Goal: Feedback & Contribution: Contribute content

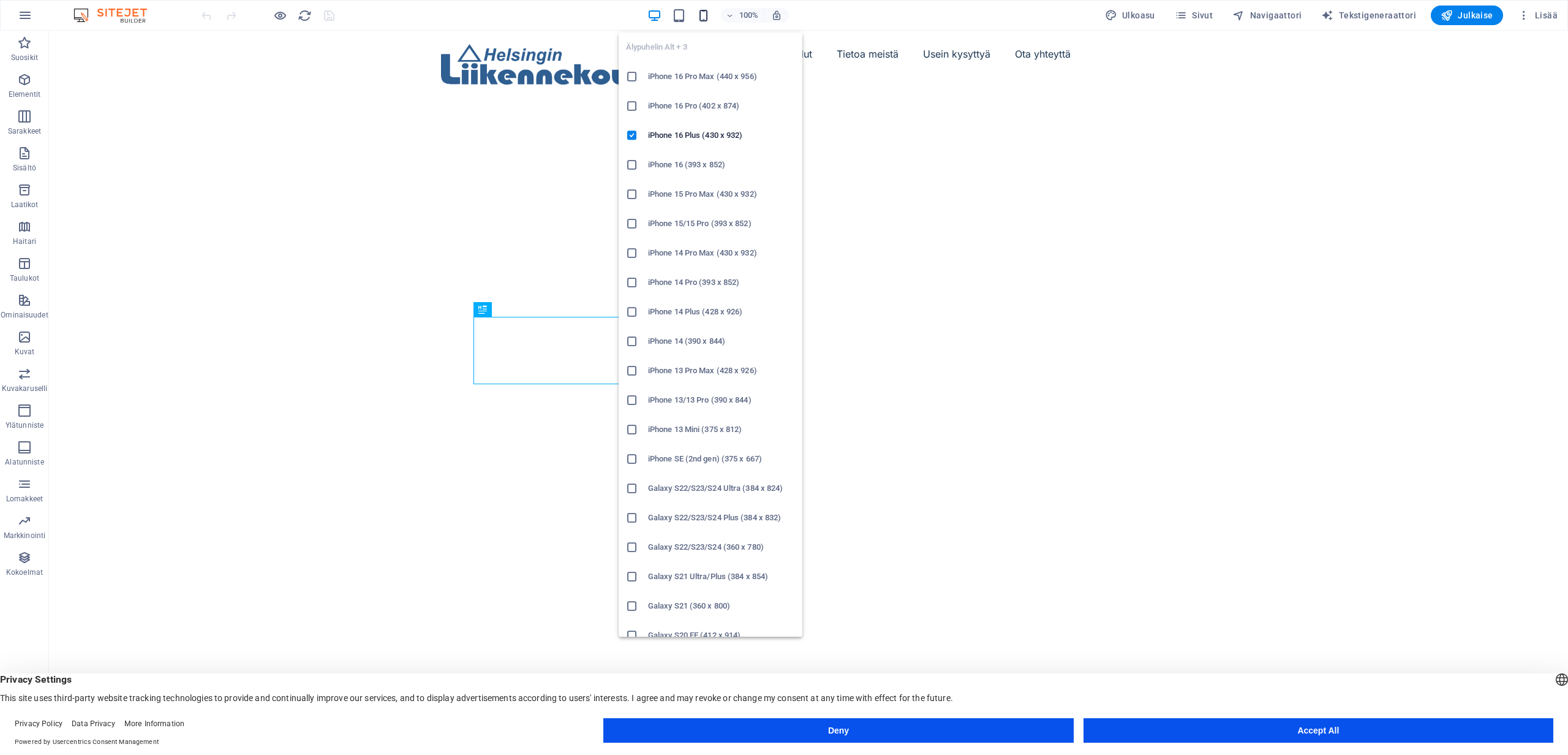
click at [704, 17] on icon "button" at bounding box center [704, 16] width 14 height 14
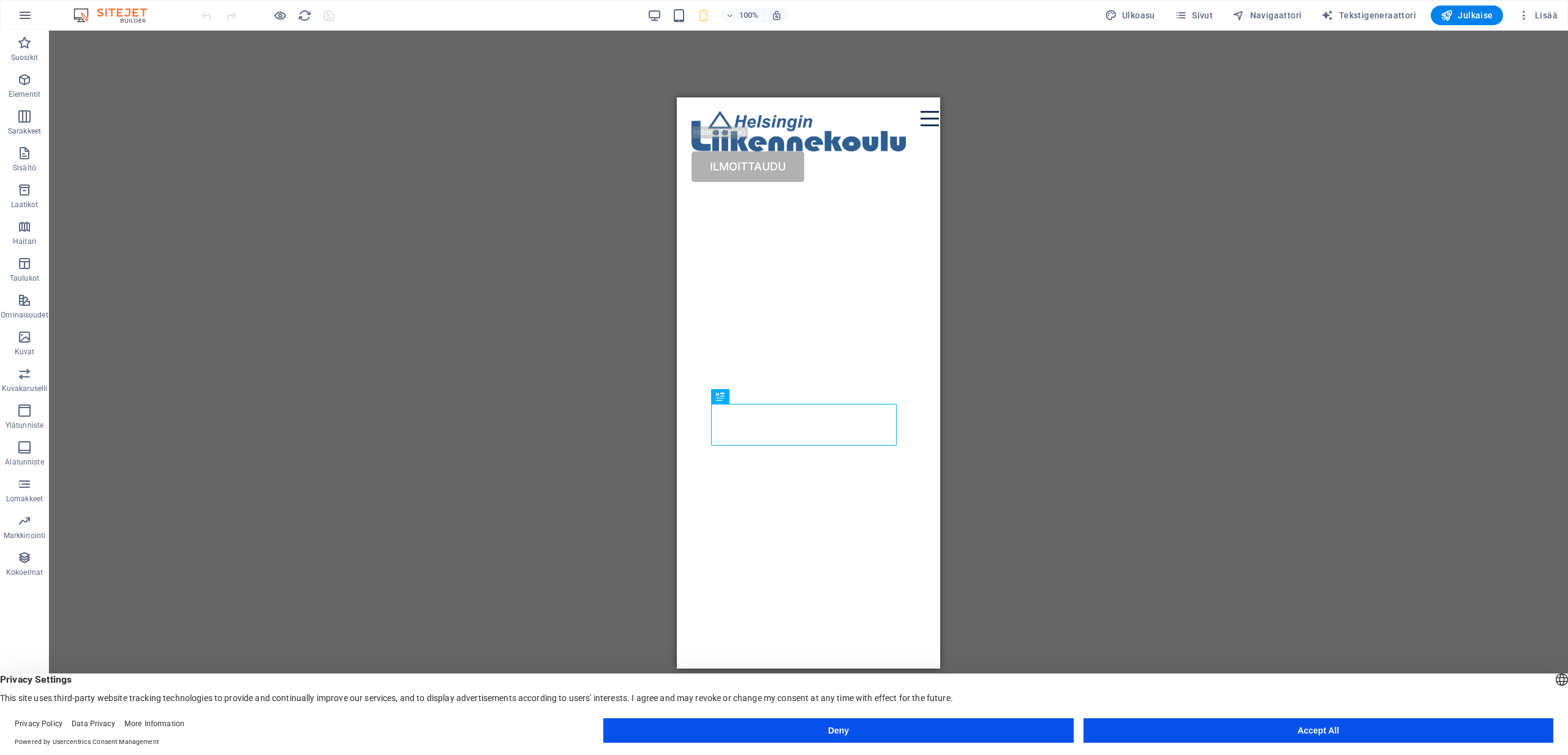
click at [1066, 165] on div "[DEMOGRAPHIC_DATA] tähän korvataksesi nykyisen sisällön. Paina "Ctrl", jos halu…" at bounding box center [809, 382] width 1519 height 704
click at [776, 138] on div at bounding box center [799, 131] width 215 height 40
click at [783, 139] on div at bounding box center [799, 131] width 215 height 40
select select "px"
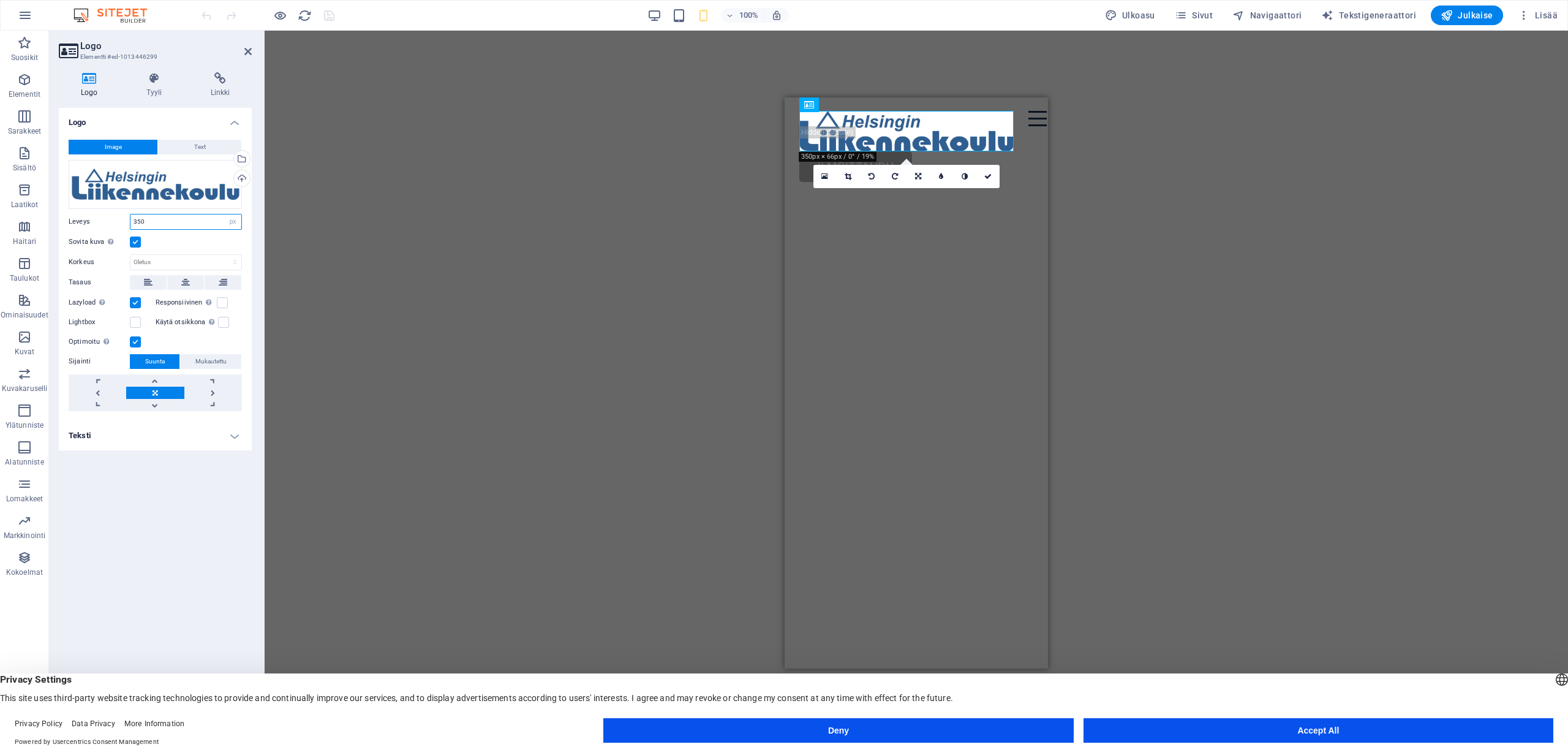
click at [139, 221] on input "350" at bounding box center [186, 222] width 111 height 15
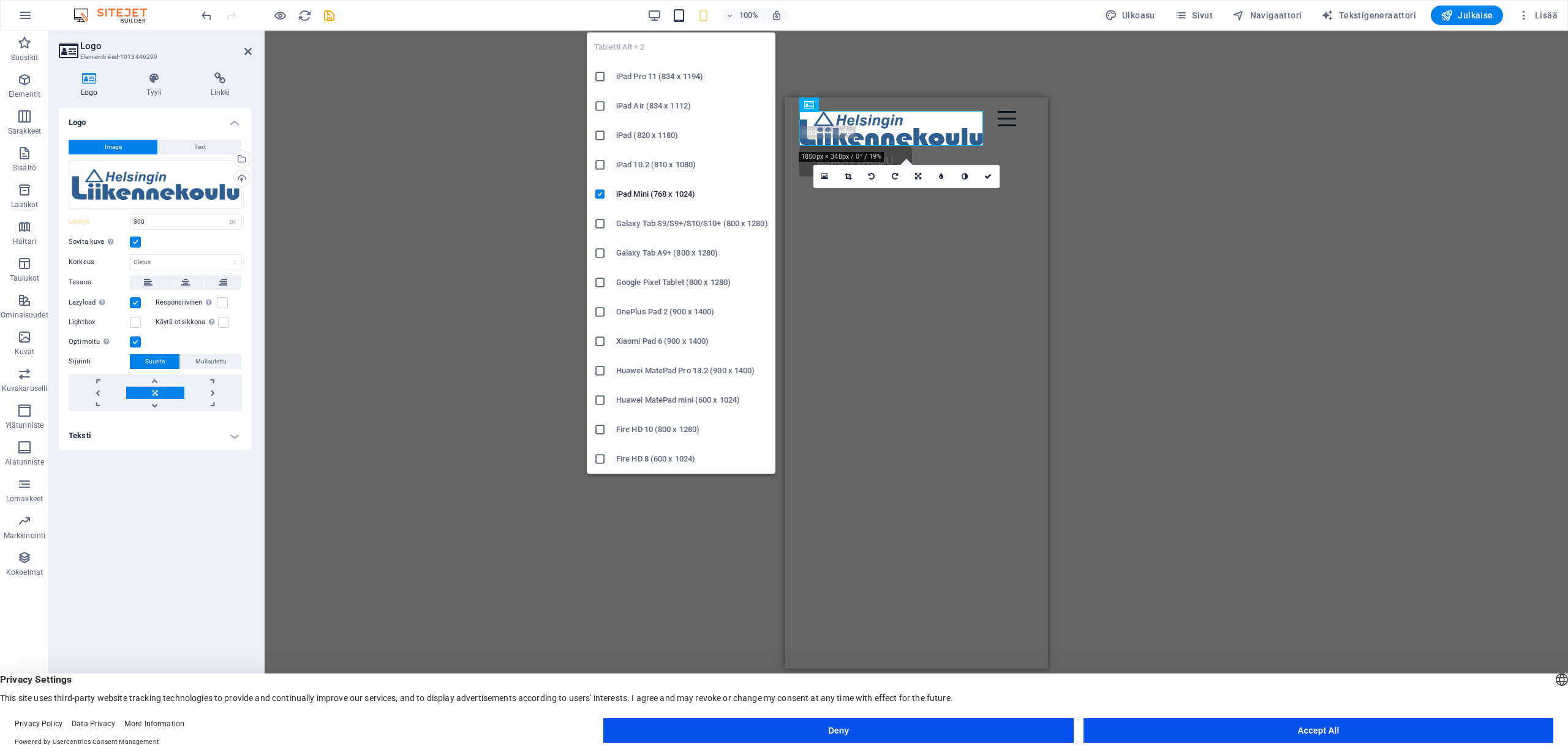
click at [685, 18] on icon "button" at bounding box center [679, 16] width 14 height 14
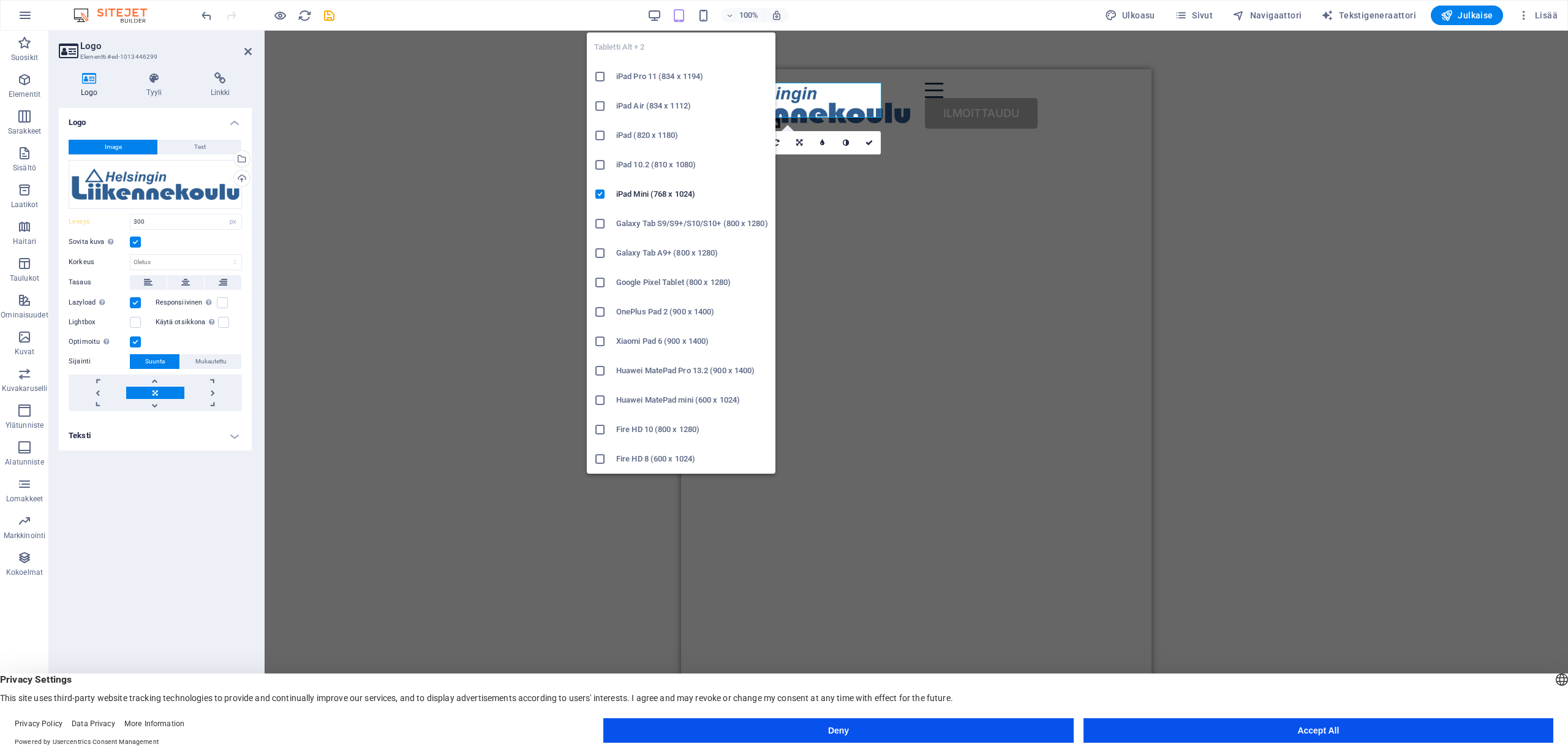
type input "350"
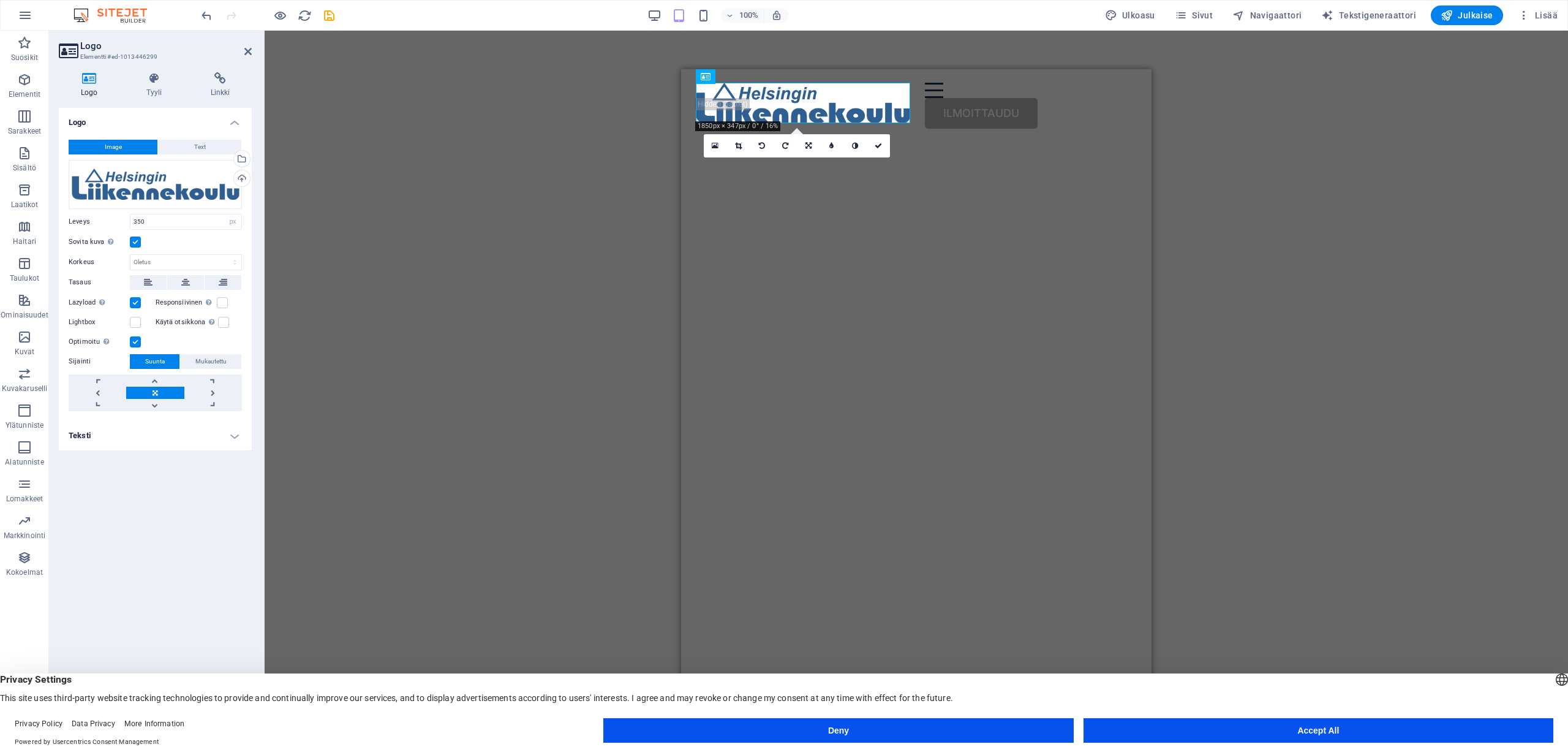
click at [1307, 125] on div "H1 Text on background Säiliö Menu Bar Valikko Painike Logo 180 170 160 150 140 …" at bounding box center [916, 382] width 1303 height 704
click at [1224, 157] on div "H1 Text on background Säiliö Menu Bar Valikko Painike Logo 180 170 160 150 140 …" at bounding box center [916, 382] width 1303 height 704
click at [1306, 728] on button "Accept All" at bounding box center [1318, 730] width 470 height 25
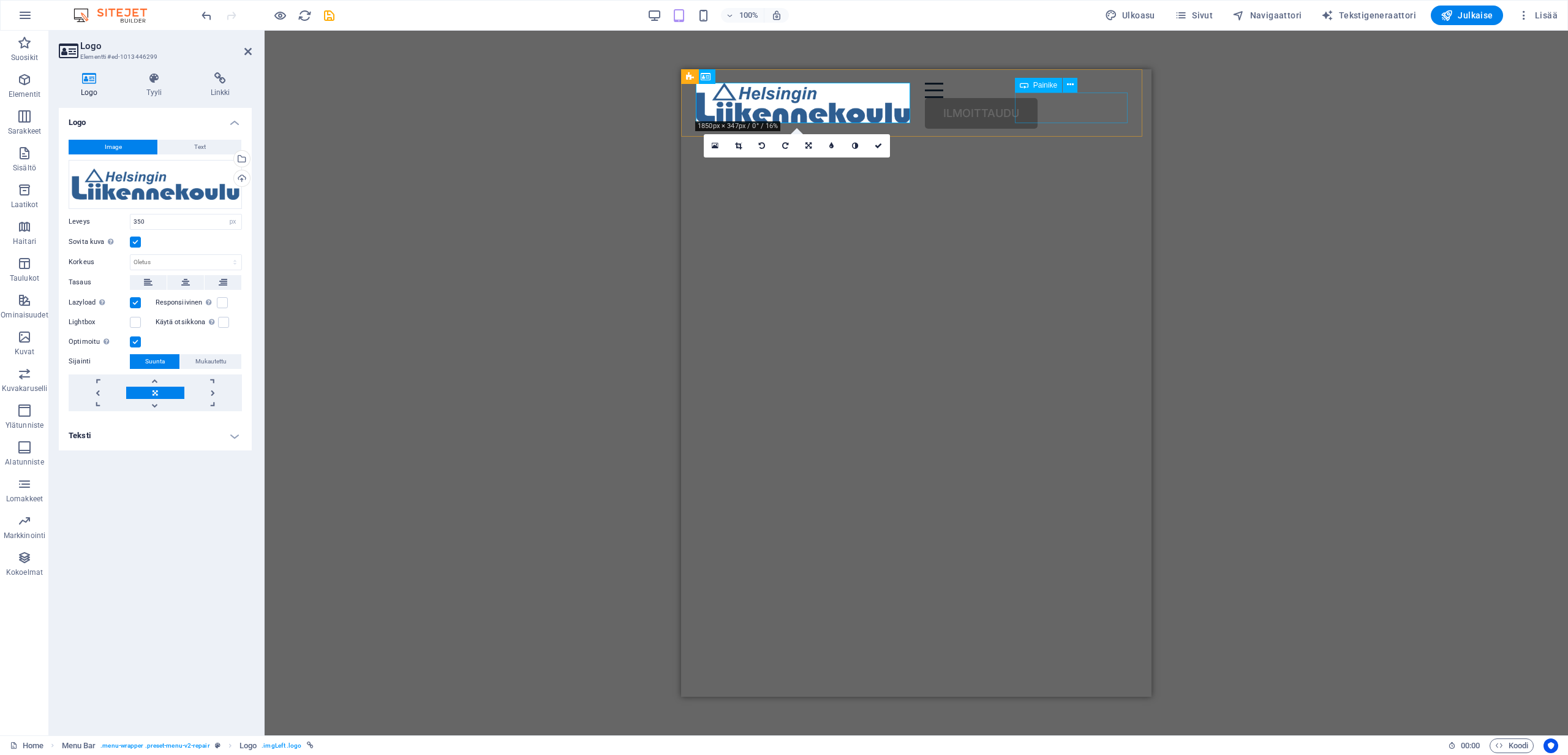
click at [1064, 114] on div "ILMOITTAUDU" at bounding box center [917, 113] width 441 height 31
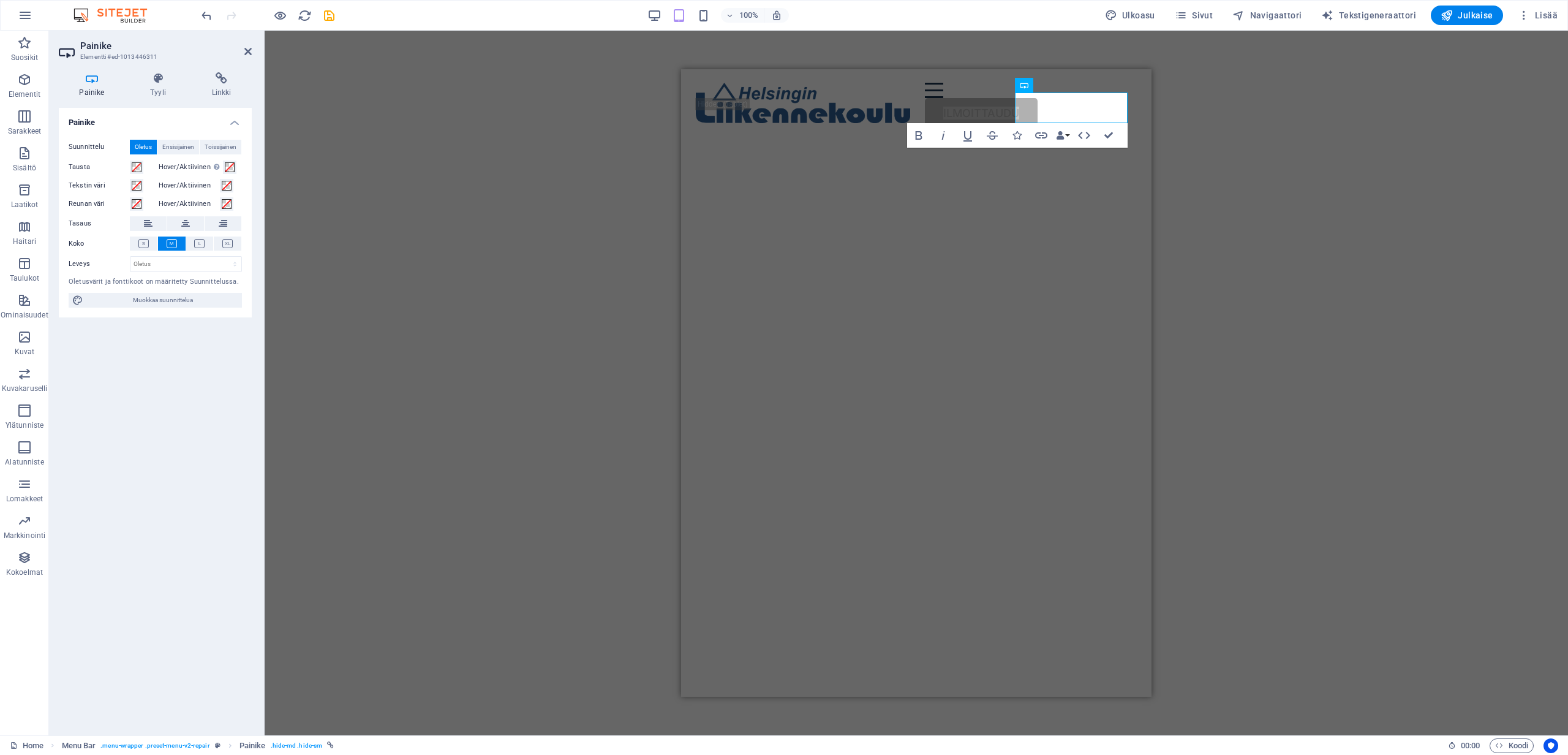
click at [1236, 119] on div "H1 Text on background Säiliö Menu Bar Valikko Painike Logo HTML Säiliö Bold Ita…" at bounding box center [916, 382] width 1303 height 704
click at [1219, 142] on div "H1 Text on background Säiliö Menu Bar Valikko Painike Logo HTML Säiliö Bold Ita…" at bounding box center [916, 382] width 1303 height 704
click at [157, 91] on h4 "Tyyli" at bounding box center [160, 85] width 62 height 26
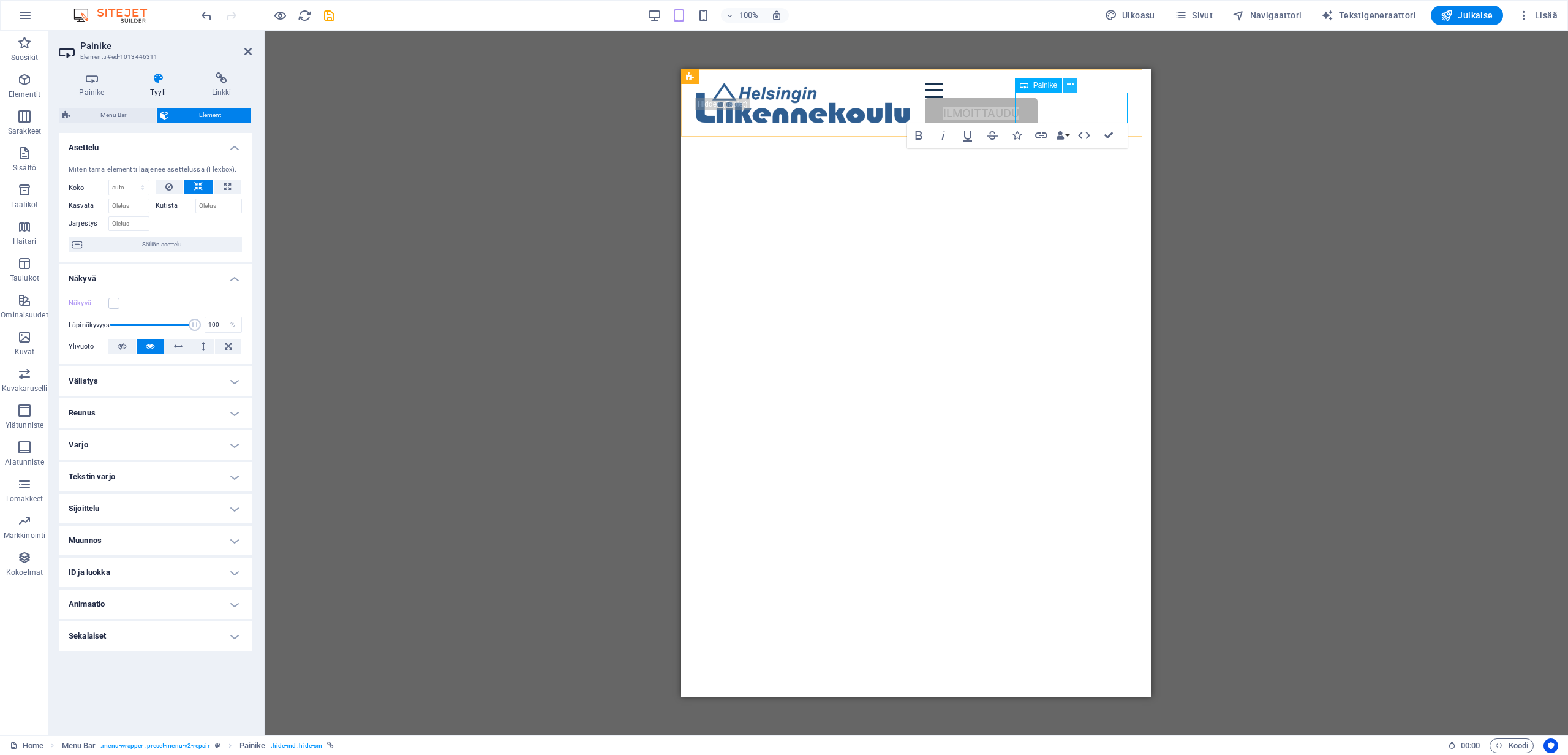
click at [1074, 88] on button at bounding box center [1070, 85] width 15 height 15
click at [1068, 86] on icon at bounding box center [1070, 84] width 7 height 13
click at [1072, 82] on icon at bounding box center [1070, 84] width 7 height 13
click at [122, 382] on h4 "Välistys" at bounding box center [155, 381] width 193 height 29
click at [212, 403] on span "Mukautettu" at bounding box center [215, 405] width 47 height 15
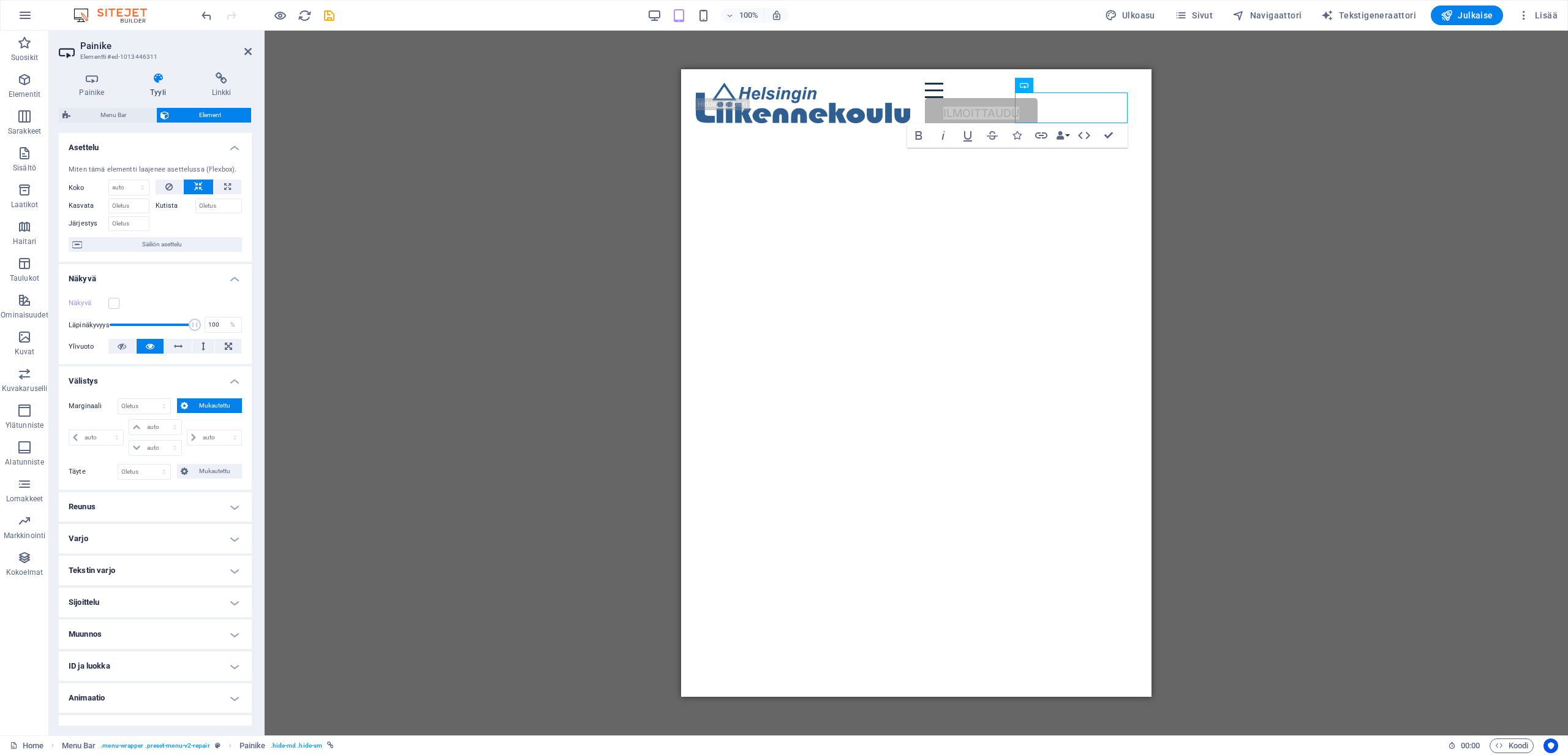
click at [120, 605] on h4 "Sijoittelu" at bounding box center [155, 601] width 193 height 29
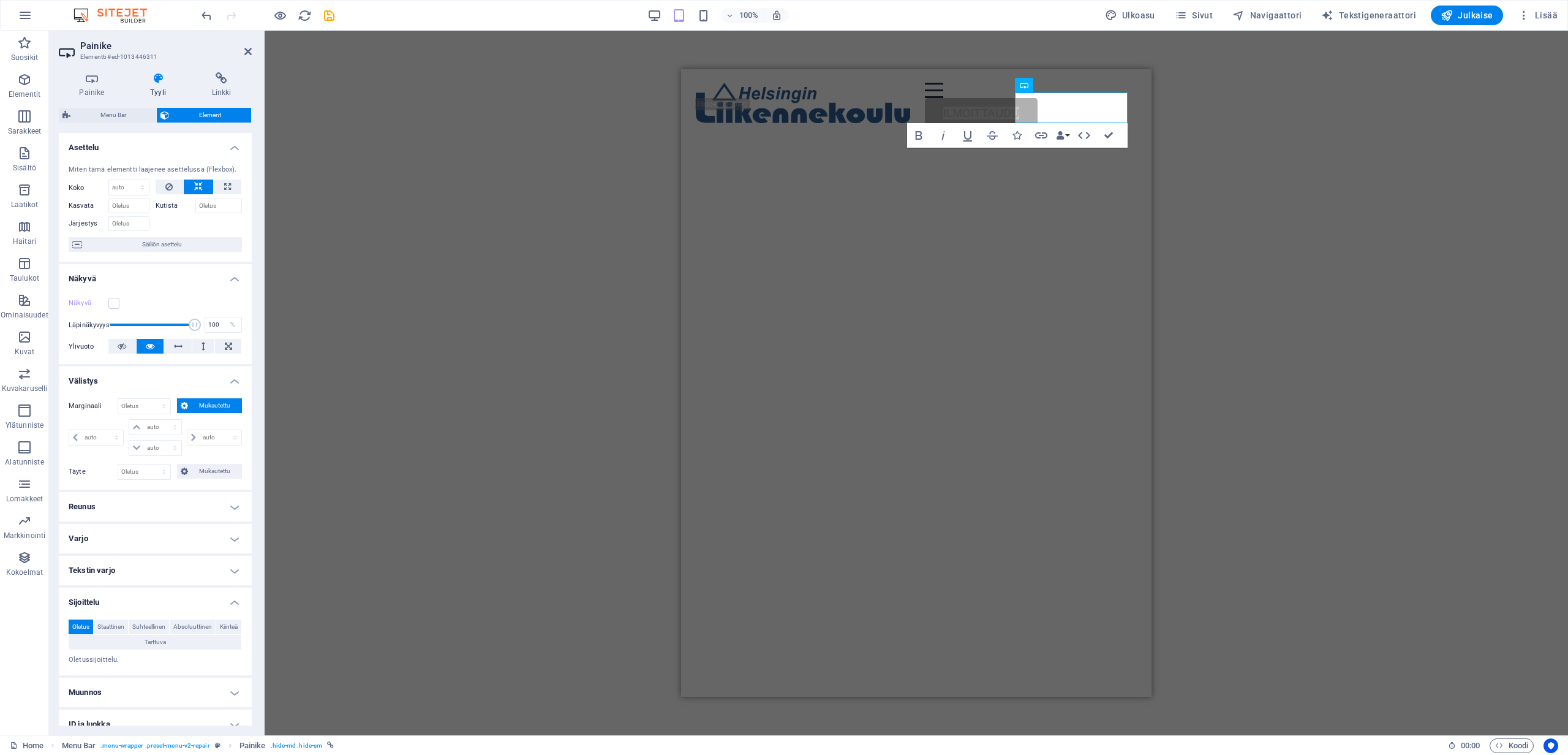
click at [381, 113] on div "H1 Text on background Säiliö Menu Bar Valikko Painike Logo HTML Säiliö Bold Ita…" at bounding box center [916, 382] width 1303 height 704
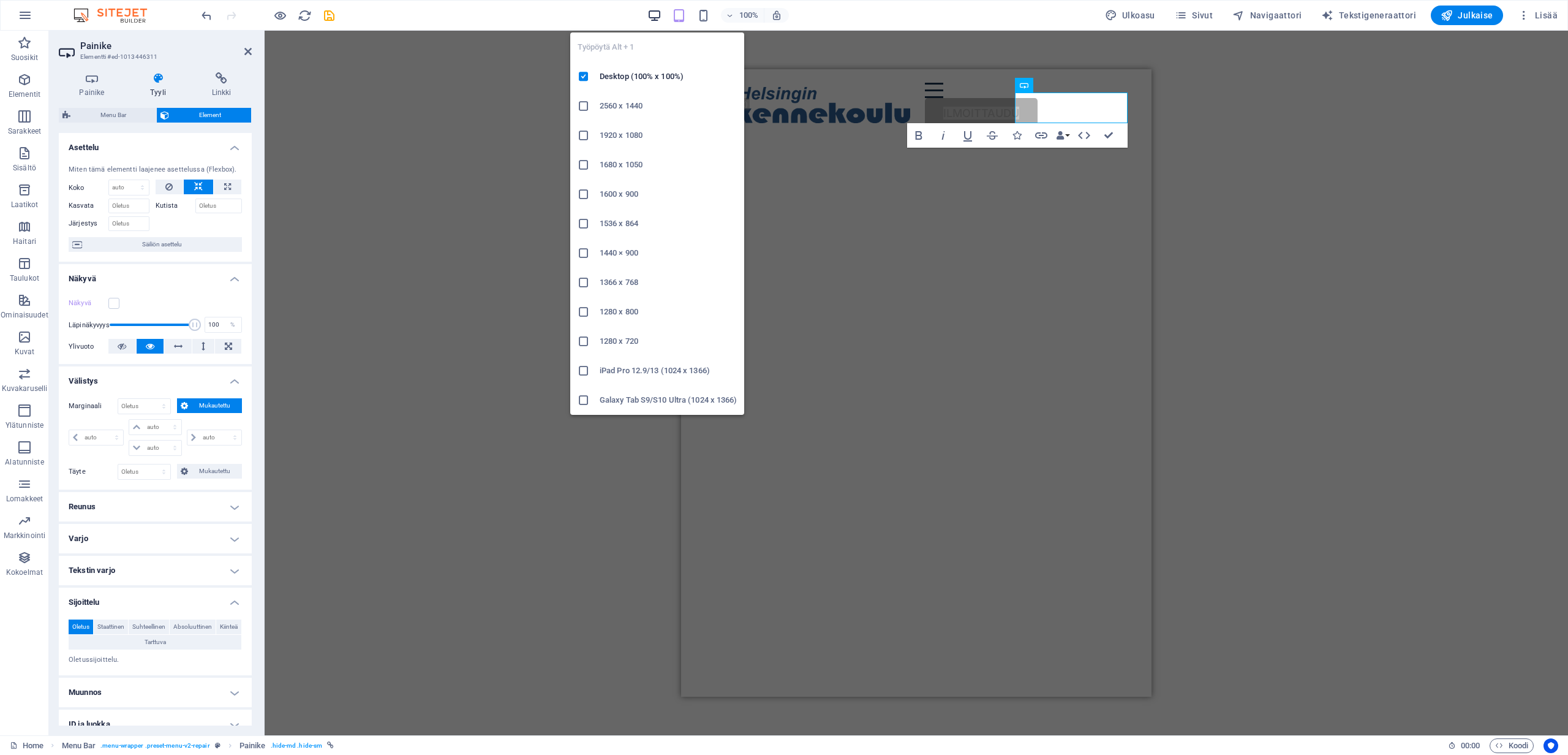
click at [655, 12] on icon "button" at bounding box center [654, 16] width 14 height 14
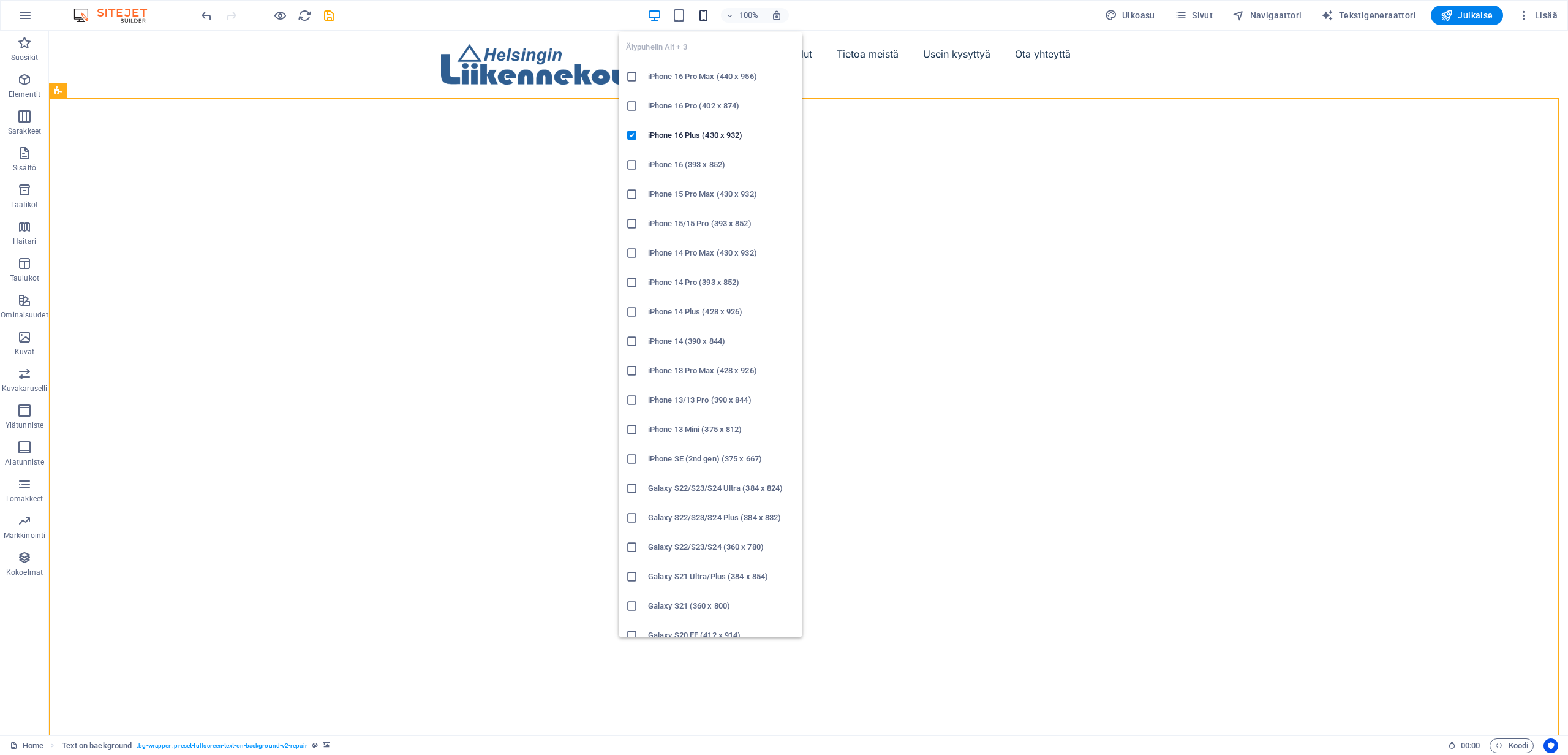
click at [706, 15] on icon "button" at bounding box center [704, 16] width 14 height 14
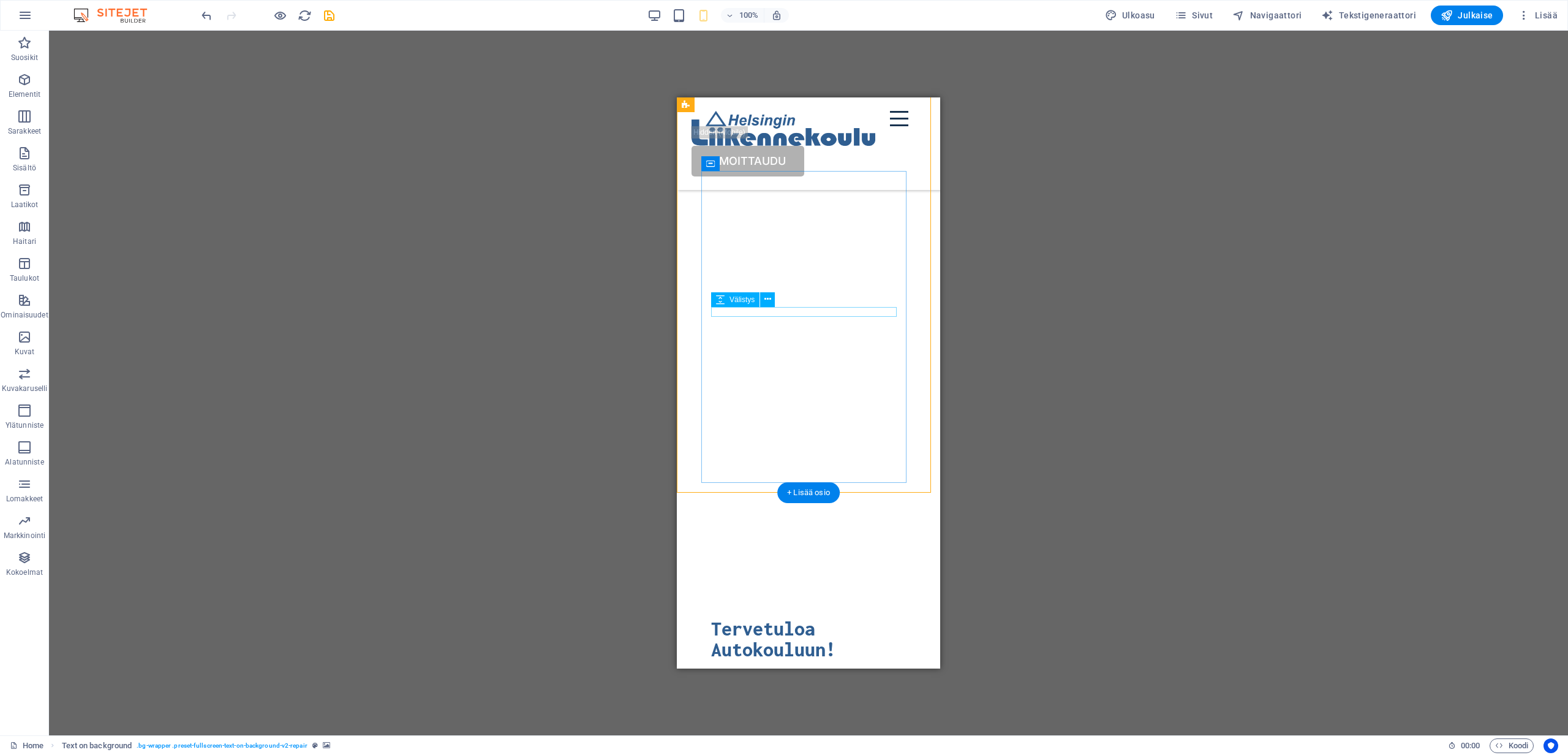
scroll to position [110, 0]
click at [794, 734] on div "Ajotunteja on heti hyvin saatavilla" at bounding box center [808, 742] width 195 height 16
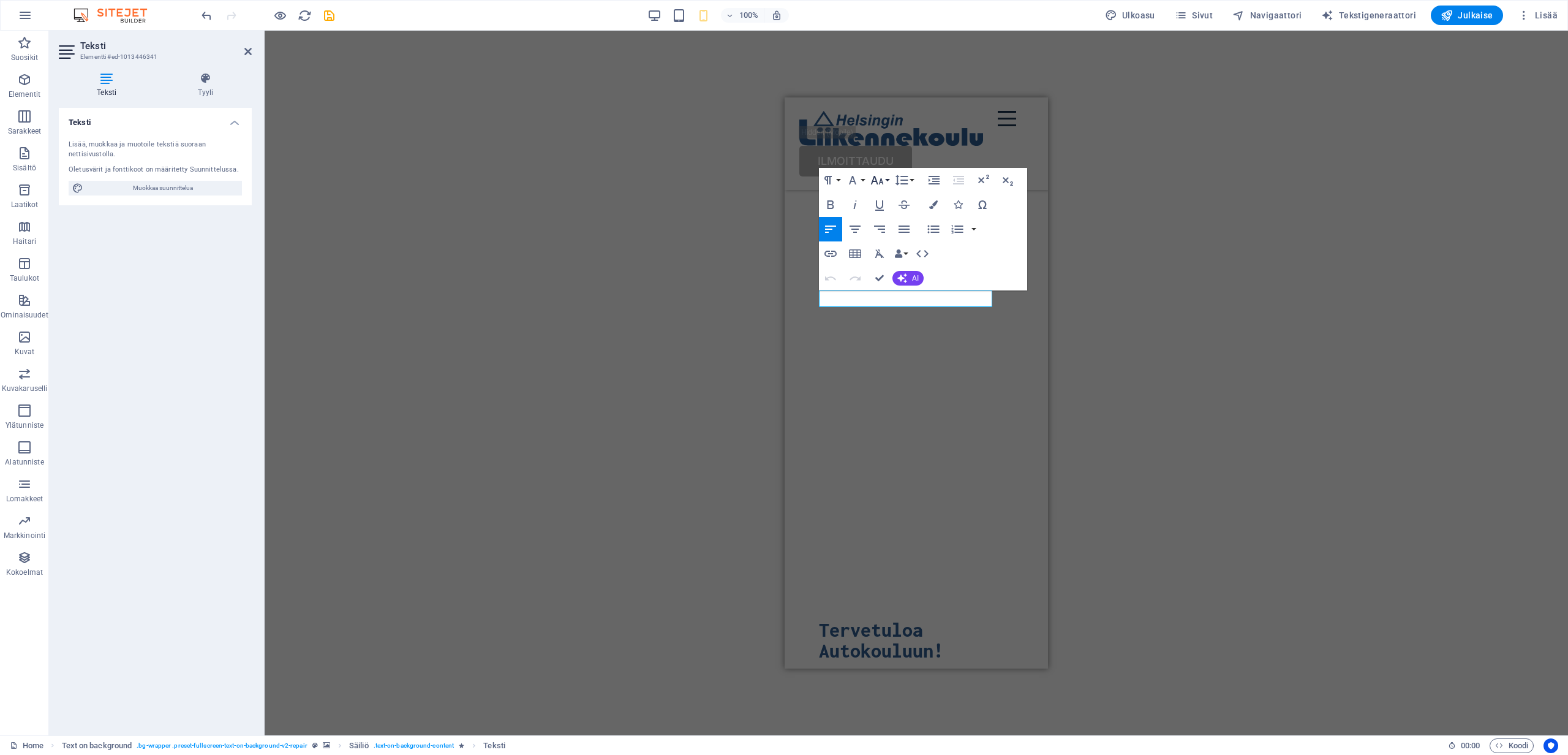
click at [885, 180] on button "Font Size" at bounding box center [879, 180] width 23 height 25
click at [888, 230] on link "14" at bounding box center [890, 233] width 44 height 19
click at [750, 338] on div "H1 Text on background Säiliö Menu Bar Valikko Painike Logo HTML Säiliö H3 Välis…" at bounding box center [916, 382] width 1303 height 704
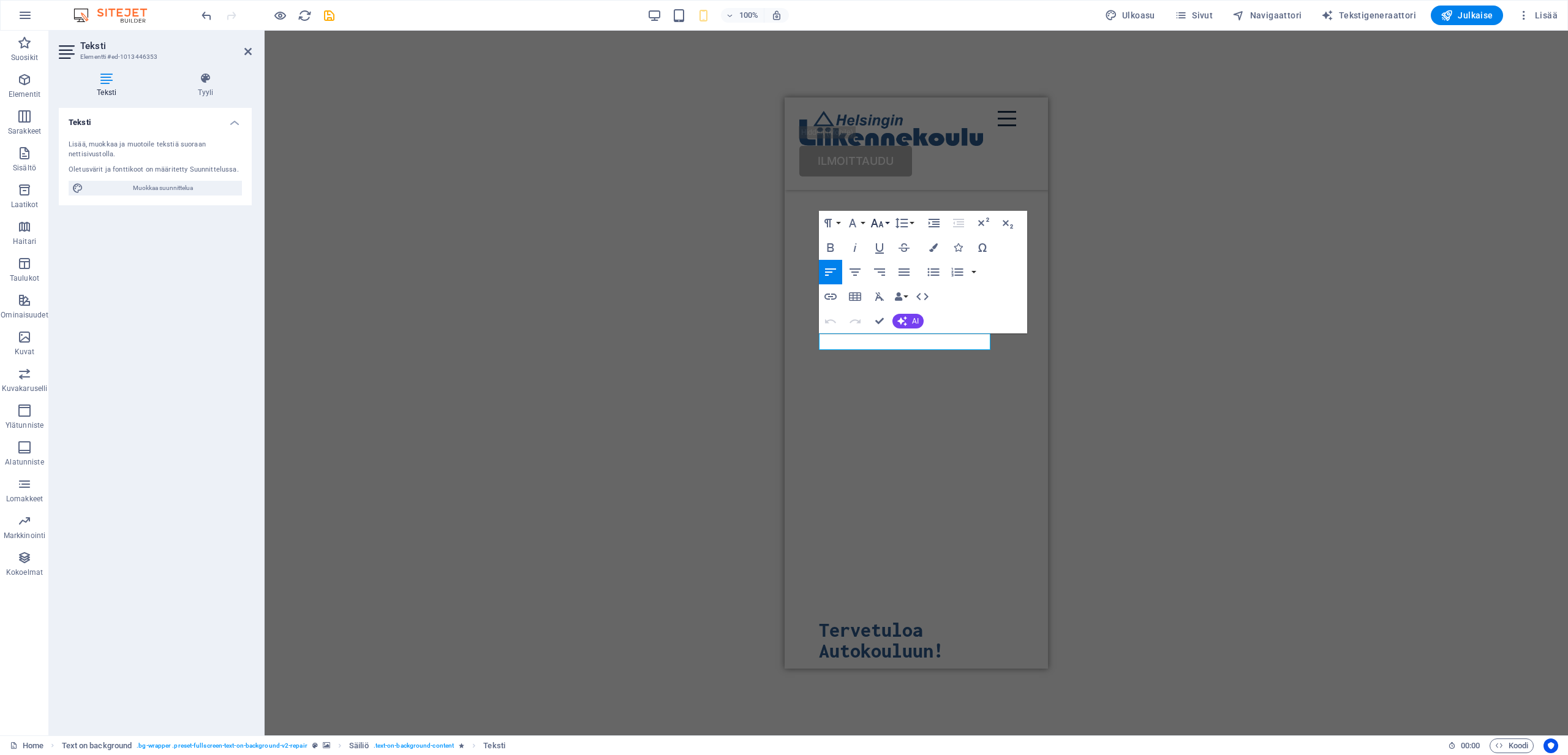
click at [886, 224] on button "Font Size" at bounding box center [879, 223] width 23 height 25
click at [886, 239] on link "14" at bounding box center [890, 240] width 44 height 19
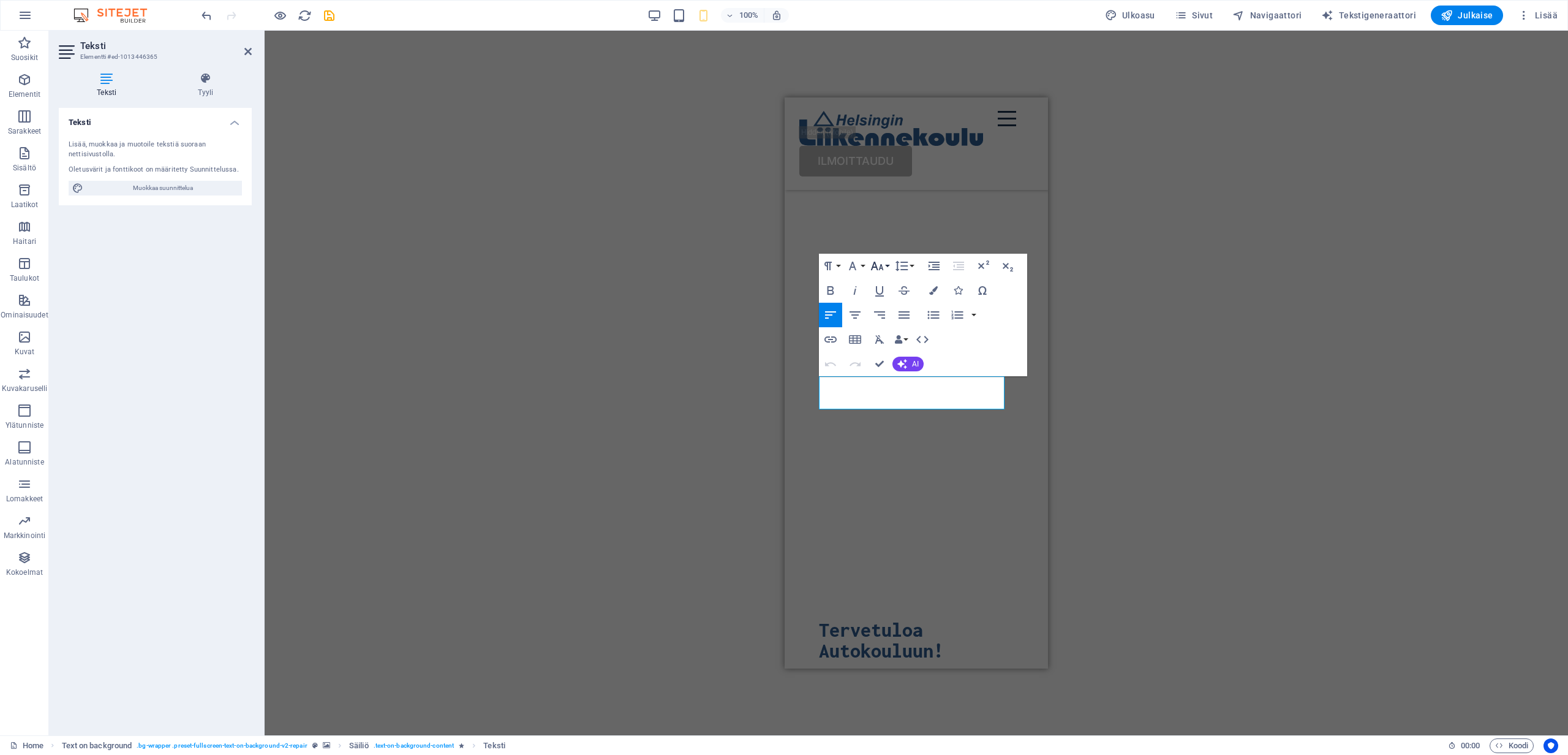
click at [883, 268] on icon "button" at bounding box center [877, 266] width 15 height 15
click at [887, 283] on link "14" at bounding box center [890, 282] width 44 height 19
click at [910, 619] on div "Tervetuloa Autokouluun!" at bounding box center [916, 640] width 195 height 42
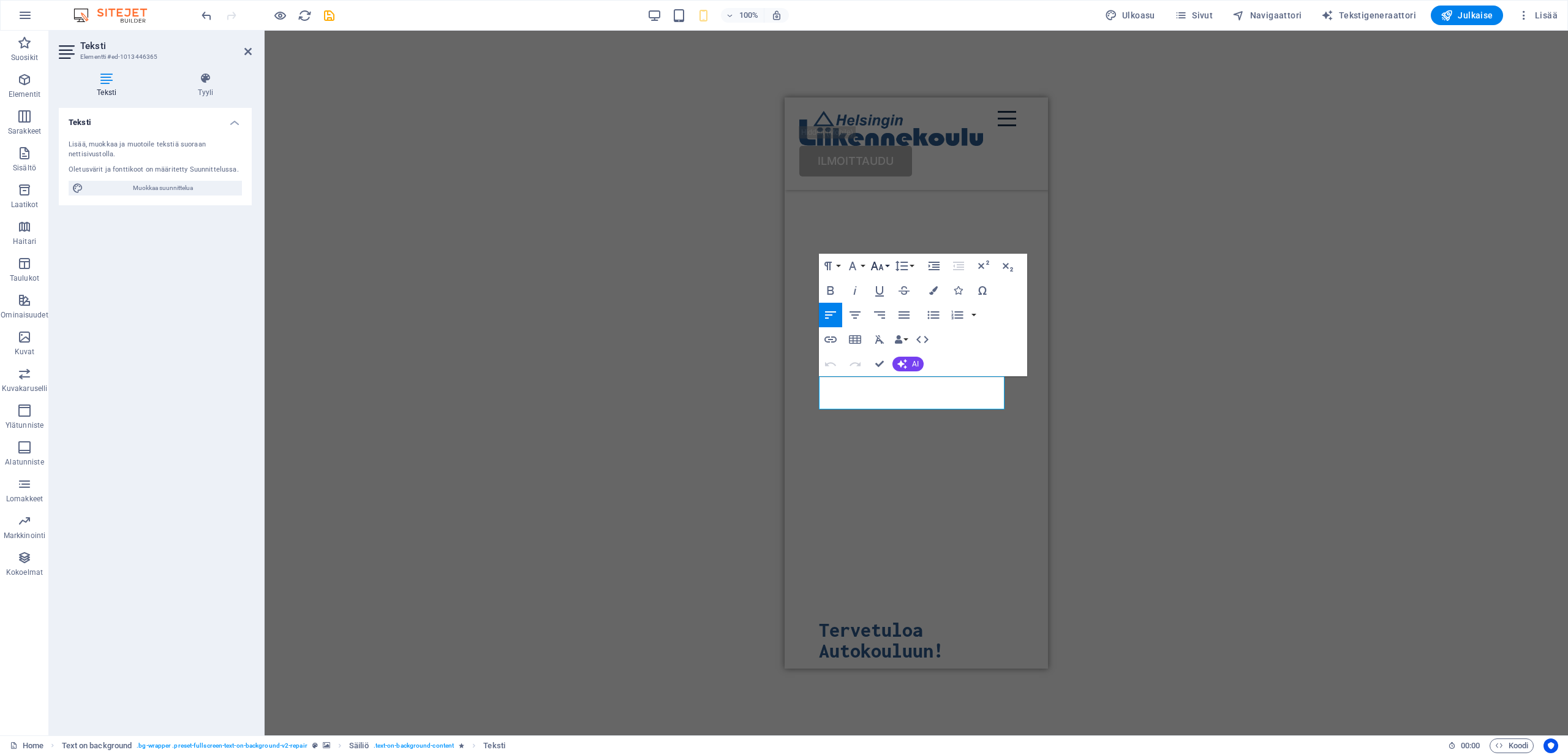
click at [885, 268] on button "Font Size" at bounding box center [879, 265] width 23 height 25
click at [887, 283] on link "14" at bounding box center [890, 282] width 44 height 19
click at [887, 271] on button "Font Size" at bounding box center [879, 265] width 23 height 25
click at [888, 279] on link "14" at bounding box center [890, 282] width 44 height 19
drag, startPoint x: 821, startPoint y: 384, endPoint x: 906, endPoint y: 397, distance: 86.0
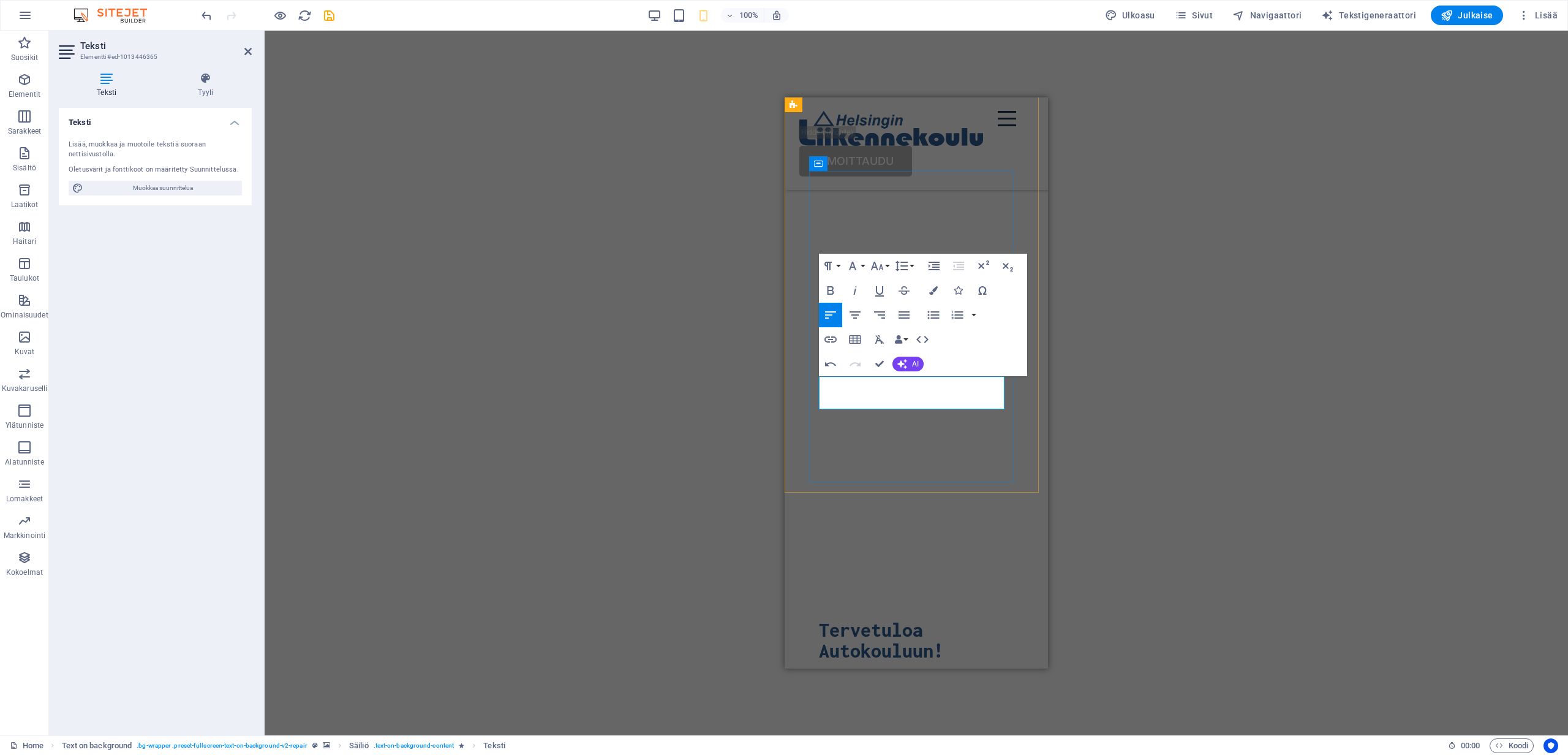
click at [889, 269] on button "Font Size" at bounding box center [879, 265] width 23 height 25
click at [888, 281] on link "14" at bounding box center [890, 282] width 44 height 19
click at [1102, 396] on div "H1 Text on background Säiliö Menu Bar Valikko Painike Logo HTML Säiliö H3 Välis…" at bounding box center [916, 382] width 1303 height 704
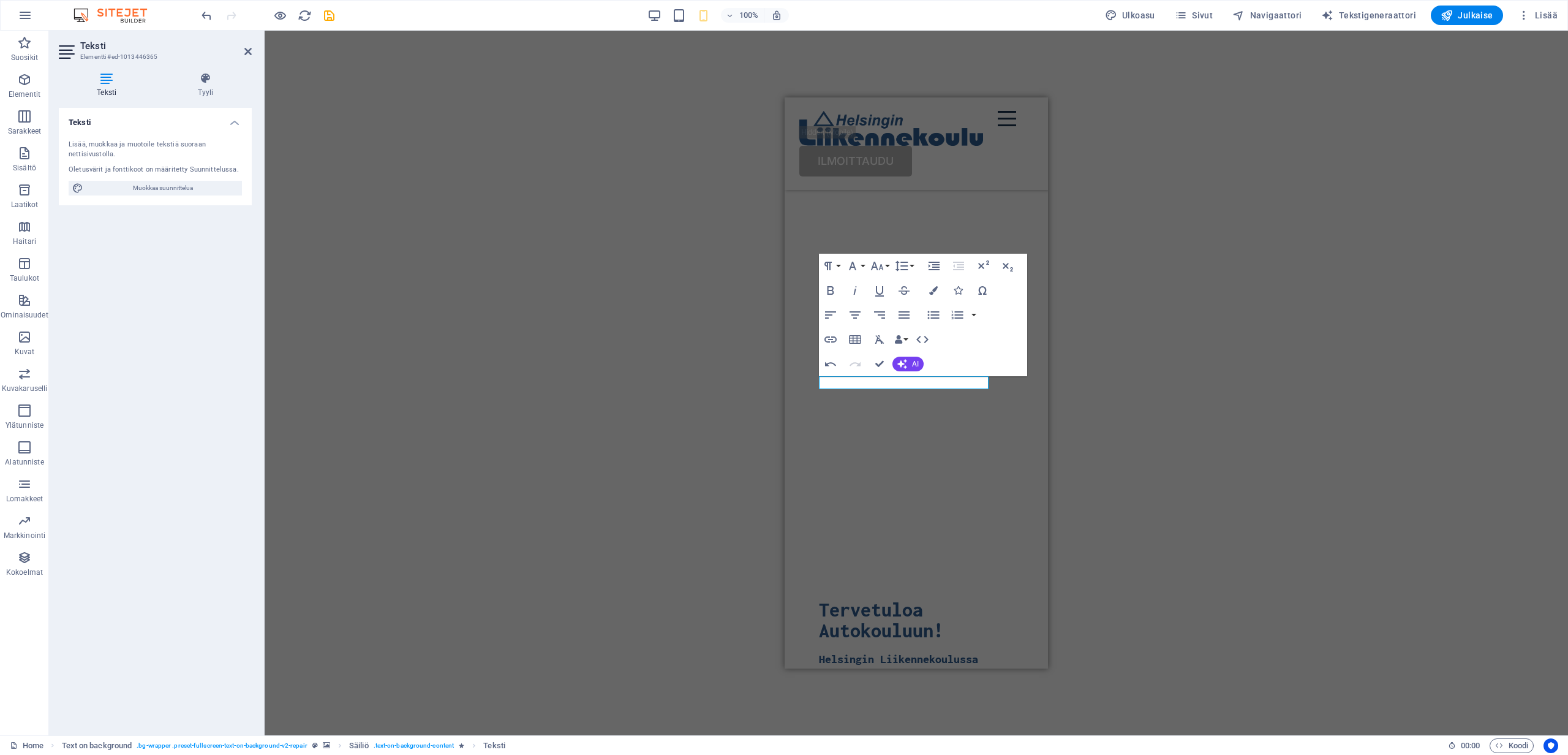
click at [1077, 394] on div "H1 Text on background Säiliö Menu Bar Valikko Painike Logo HTML Säiliö H3 Välis…" at bounding box center [916, 382] width 1303 height 704
click at [730, 365] on div "H1 Text on background Säiliö Menu Bar Valikko Painike Logo HTML Säiliö H3 Välis…" at bounding box center [916, 382] width 1303 height 704
click at [724, 341] on div "H1 Text on background Säiliö Menu Bar Valikko Painike Logo HTML Säiliö H3 Välis…" at bounding box center [916, 382] width 1303 height 704
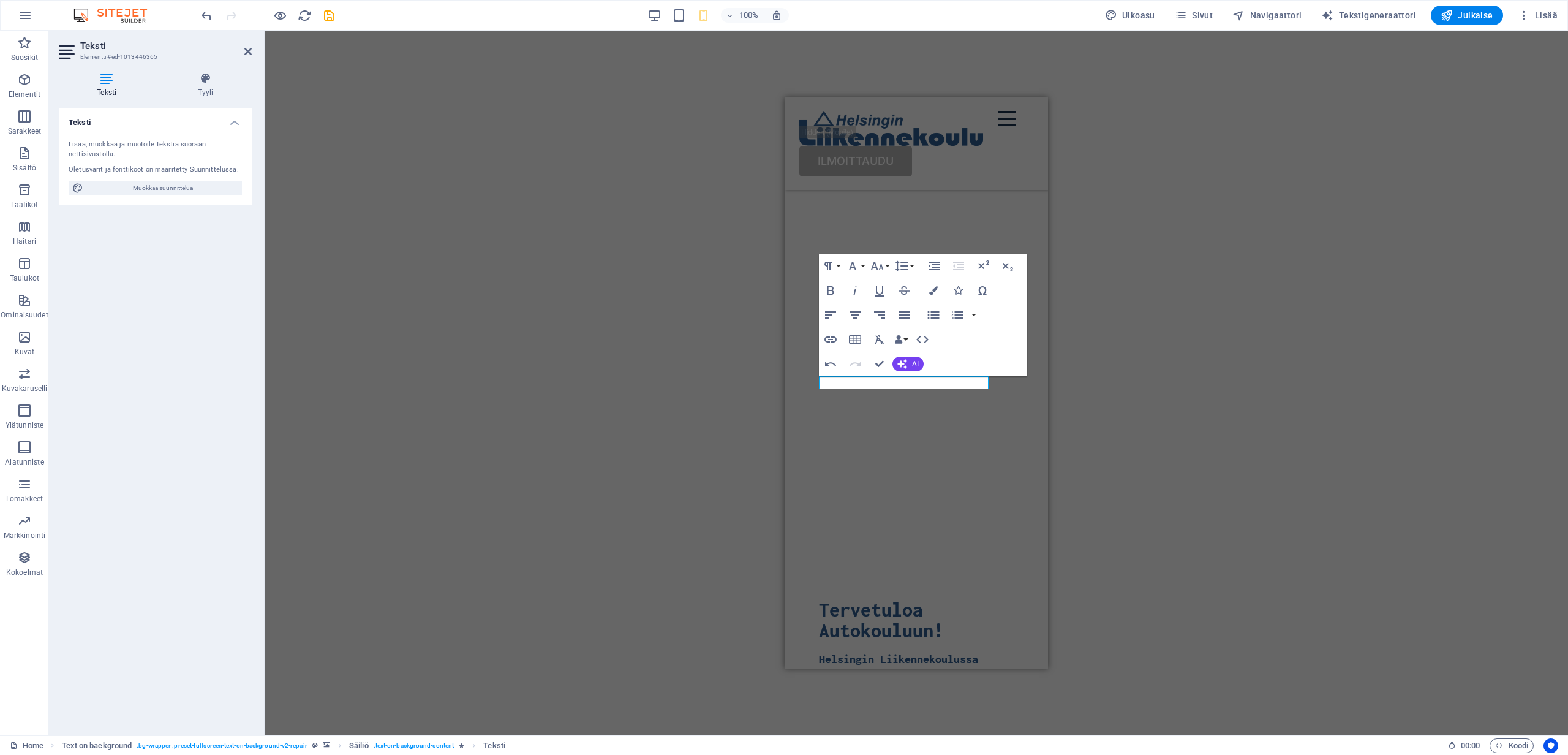
click at [724, 341] on div "H1 Text on background Säiliö Menu Bar Valikko Painike Logo HTML Säiliö H3 Välis…" at bounding box center [916, 382] width 1303 height 704
click at [869, 236] on div "H3" at bounding box center [847, 242] width 56 height 16
click at [900, 599] on div "Tervetuloa Autokouluun!" at bounding box center [916, 620] width 195 height 42
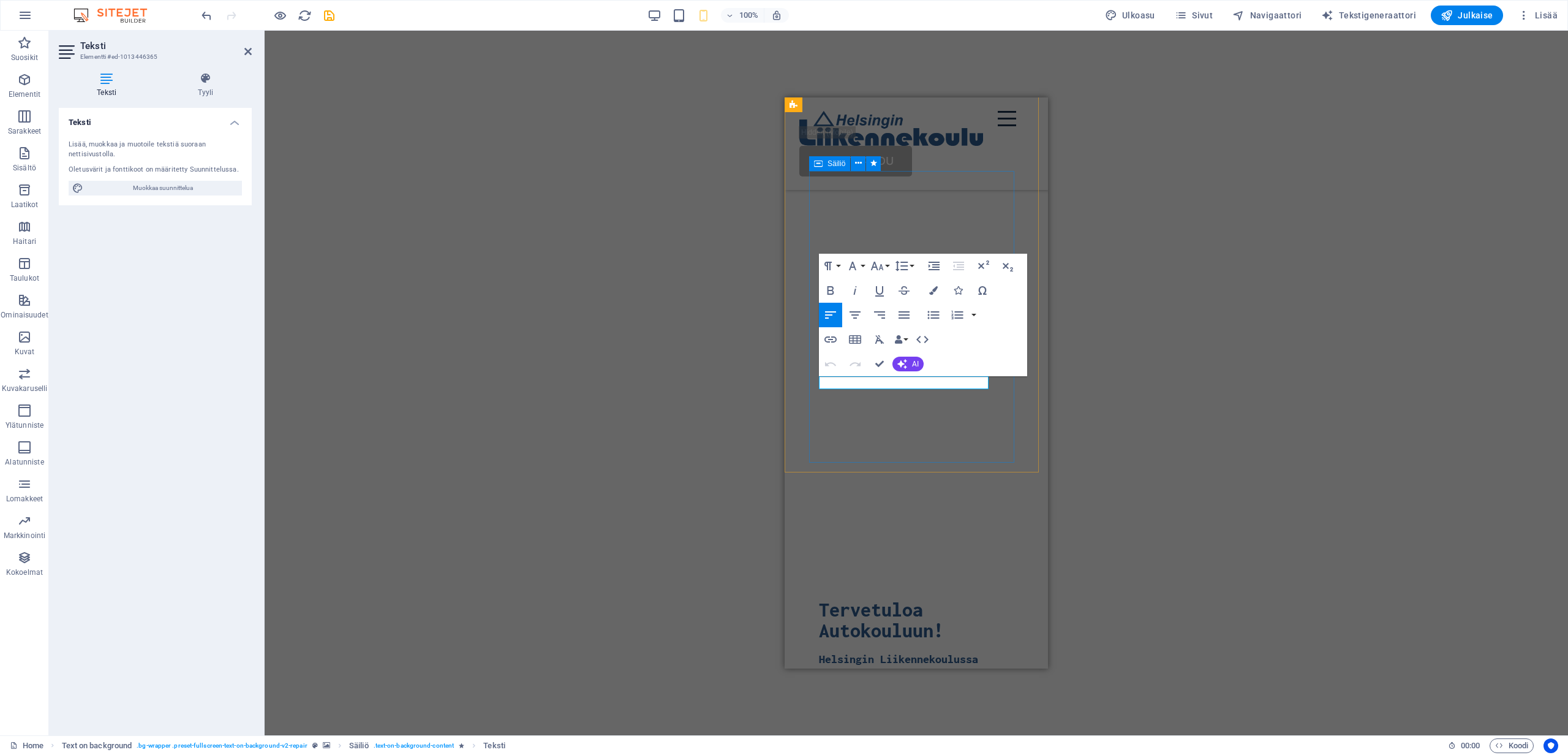
drag, startPoint x: 822, startPoint y: 380, endPoint x: 1007, endPoint y: 384, distance: 185.0
click at [1007, 575] on div "Tervetuloa Autokouluun! Helsingin Liikennekoulussa Ajotunteja on heti hyvin saa…" at bounding box center [917, 750] width 215 height 350
click at [889, 265] on button "Font Size" at bounding box center [879, 265] width 23 height 25
click at [892, 295] on link "18" at bounding box center [890, 301] width 44 height 19
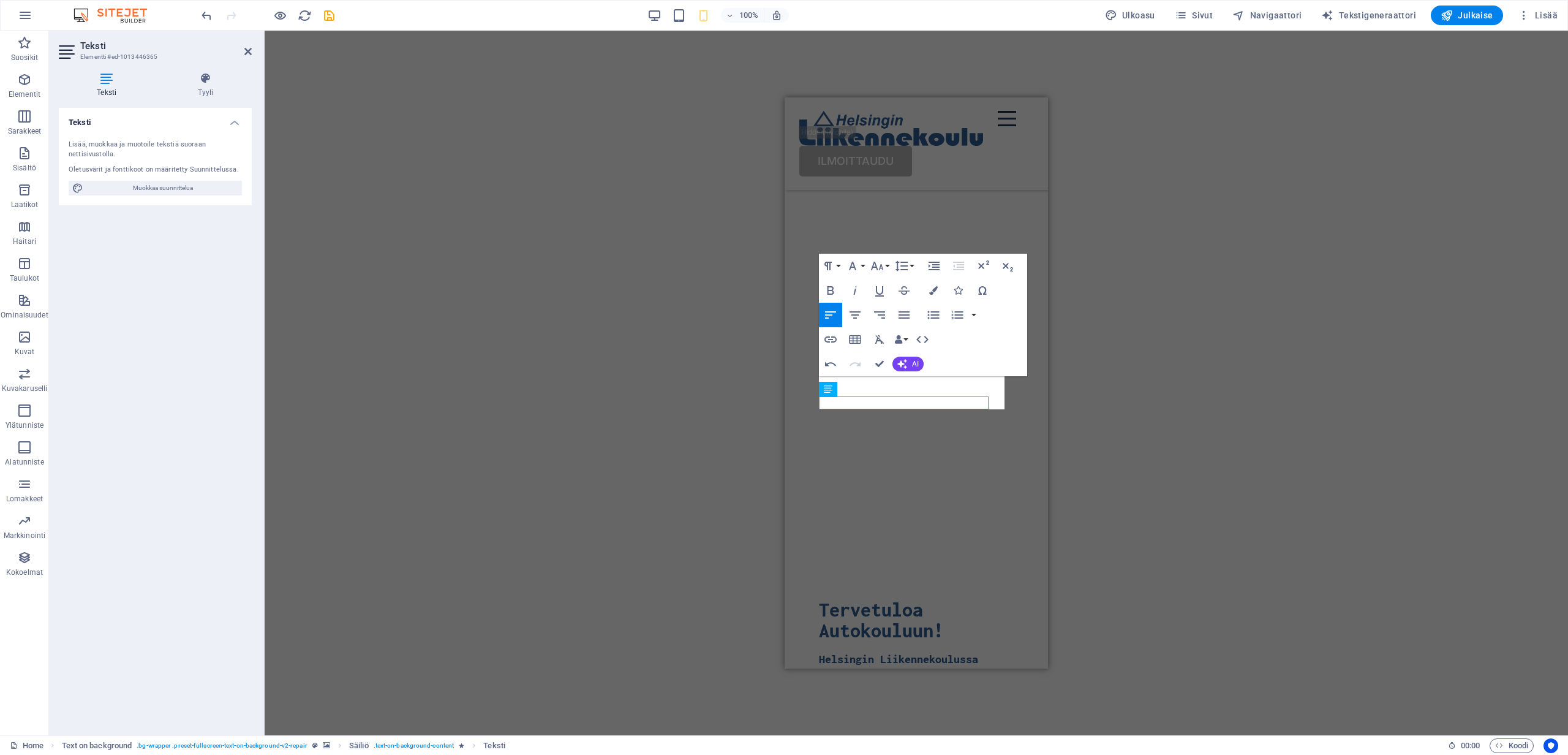
scroll to position [110, 0]
click at [1134, 391] on div "H1 Text on background Säiliö Menu Bar Valikko Painike Logo HTML Säiliö H3 Välis…" at bounding box center [916, 382] width 1303 height 704
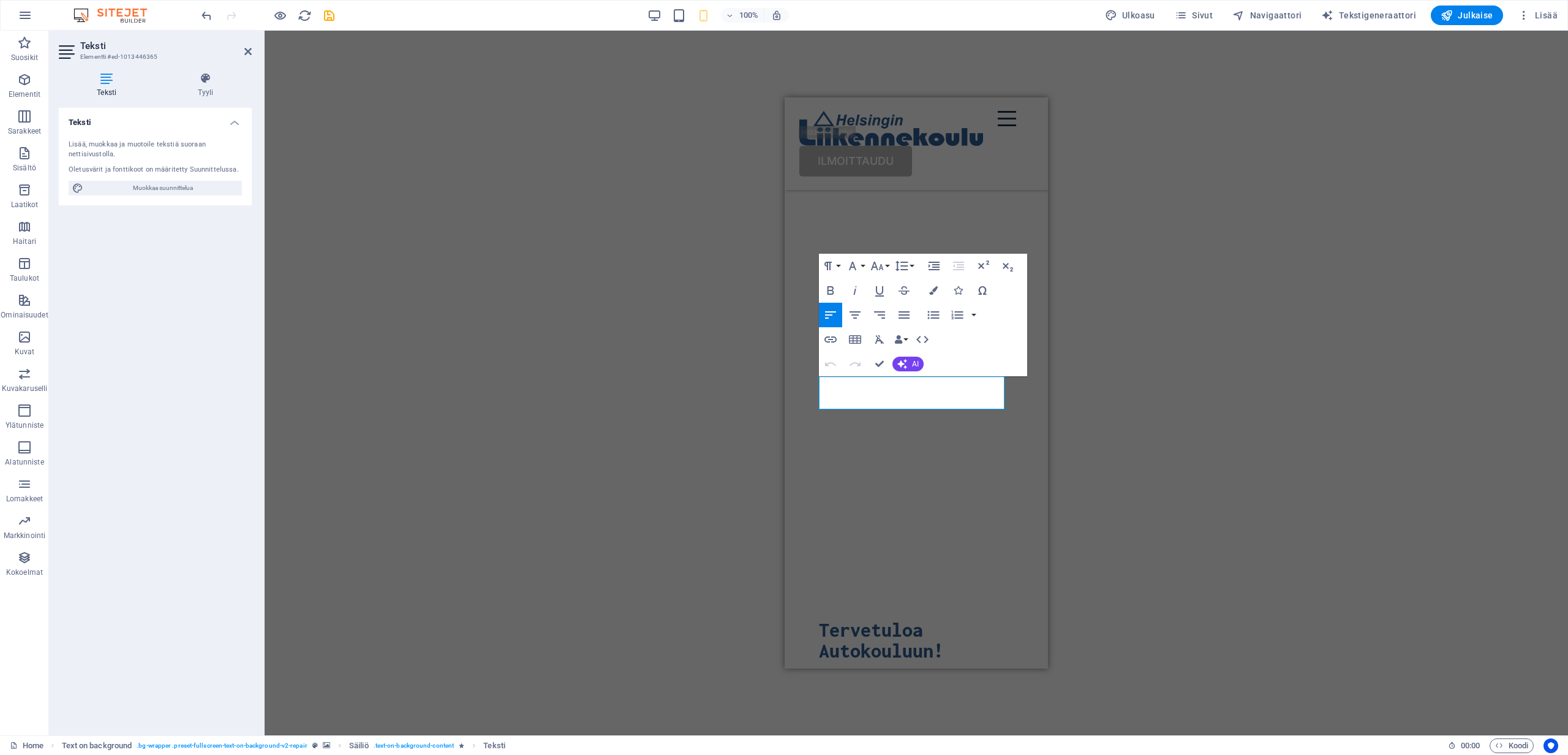
click at [735, 359] on div "H1 Text on background Säiliö Menu Bar Valikko Painike Logo HTML Säiliö H3 Välis…" at bounding box center [916, 382] width 1303 height 704
click at [759, 358] on div "H1 Text on background Säiliö Menu Bar Valikko Painike Logo HTML Säiliö H3 Välis…" at bounding box center [916, 382] width 1303 height 704
click at [785, 80] on img "2/2" at bounding box center [657, 80] width 254 height 0
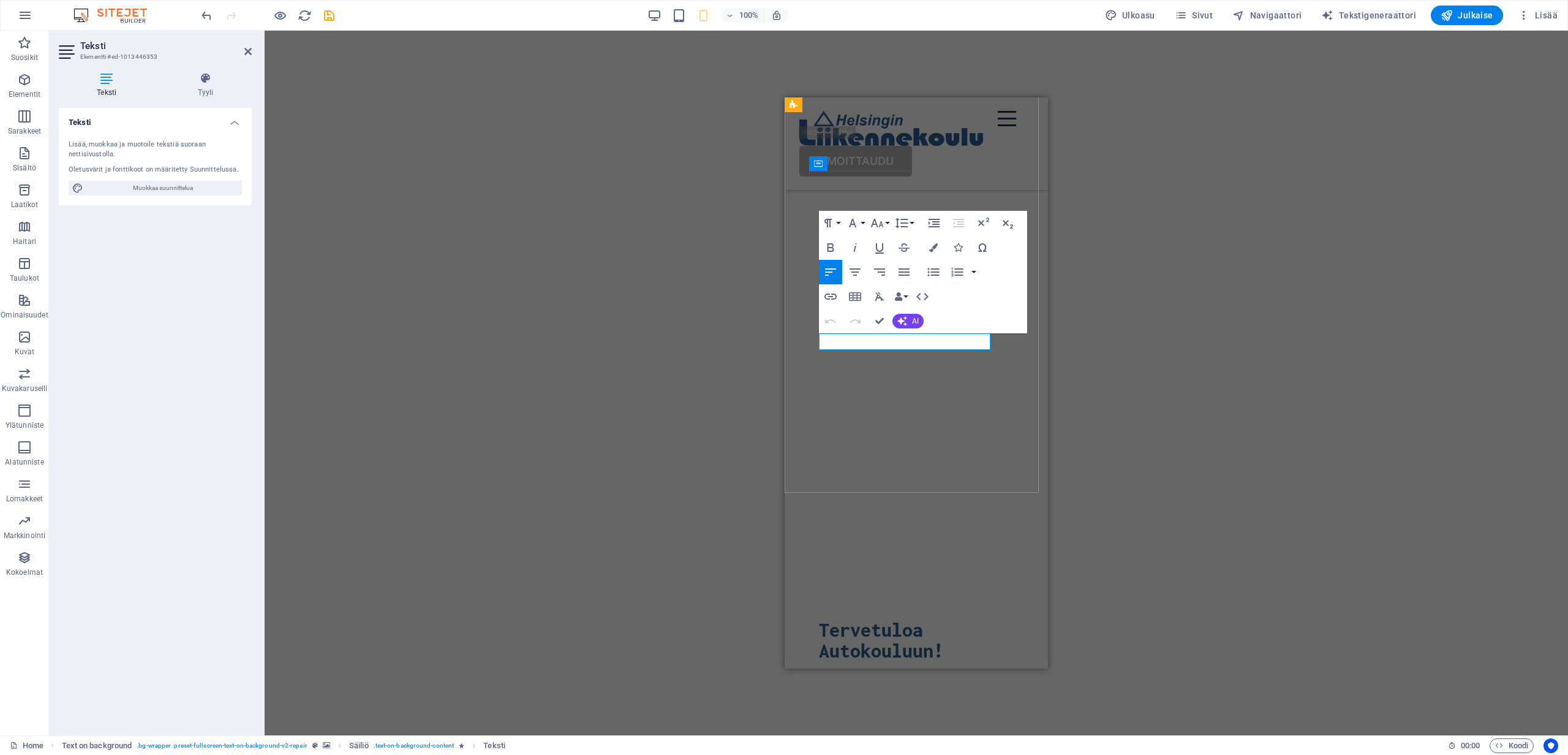
click at [1200, 341] on div "H1 Text on background Säiliö Menu Bar Valikko Painike Logo HTML Säiliö H3 Välis…" at bounding box center [916, 382] width 1303 height 704
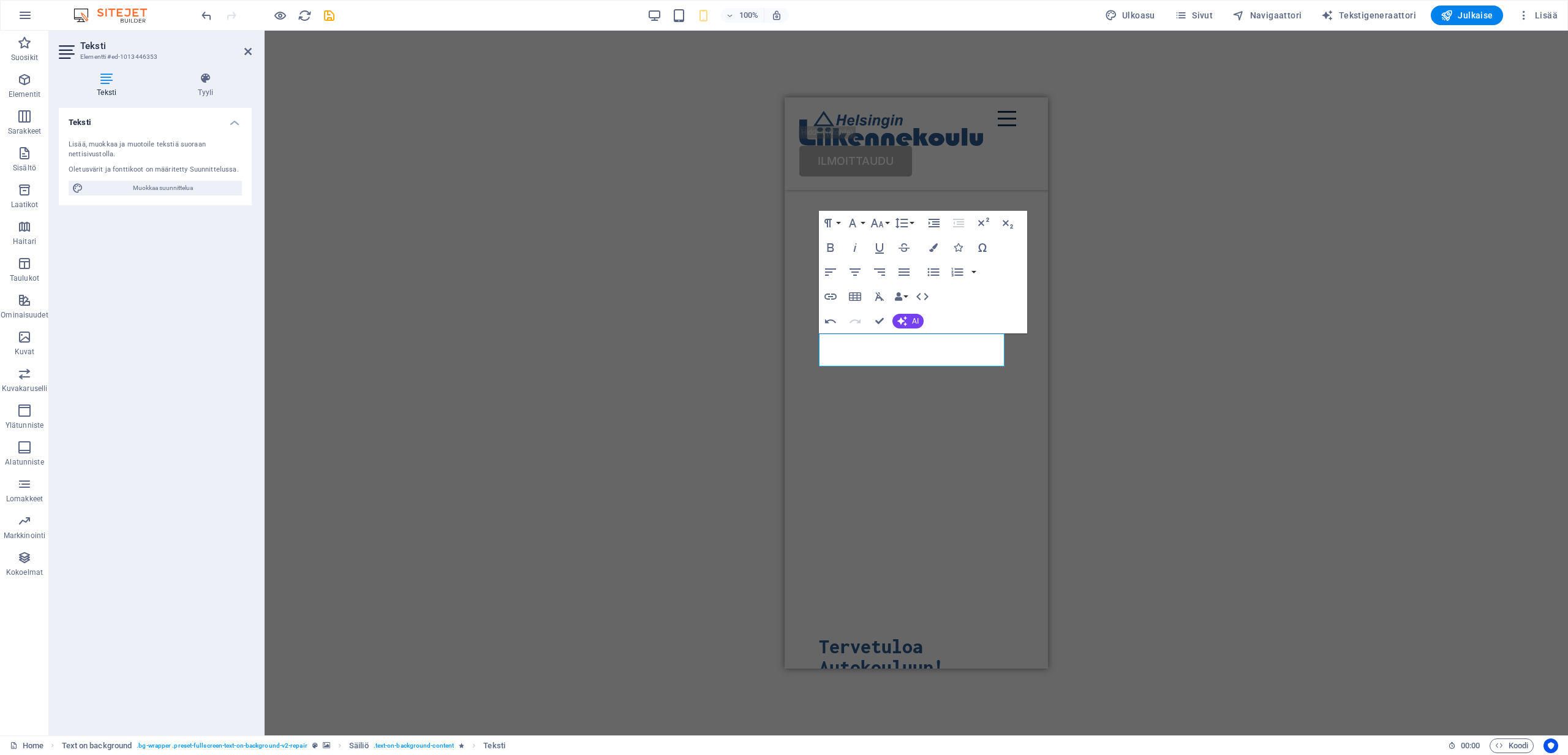
click at [645, 363] on div "H1 Text on background Säiliö Menu Bar Valikko Painike Logo HTML Säiliö H3 Välis…" at bounding box center [916, 382] width 1303 height 704
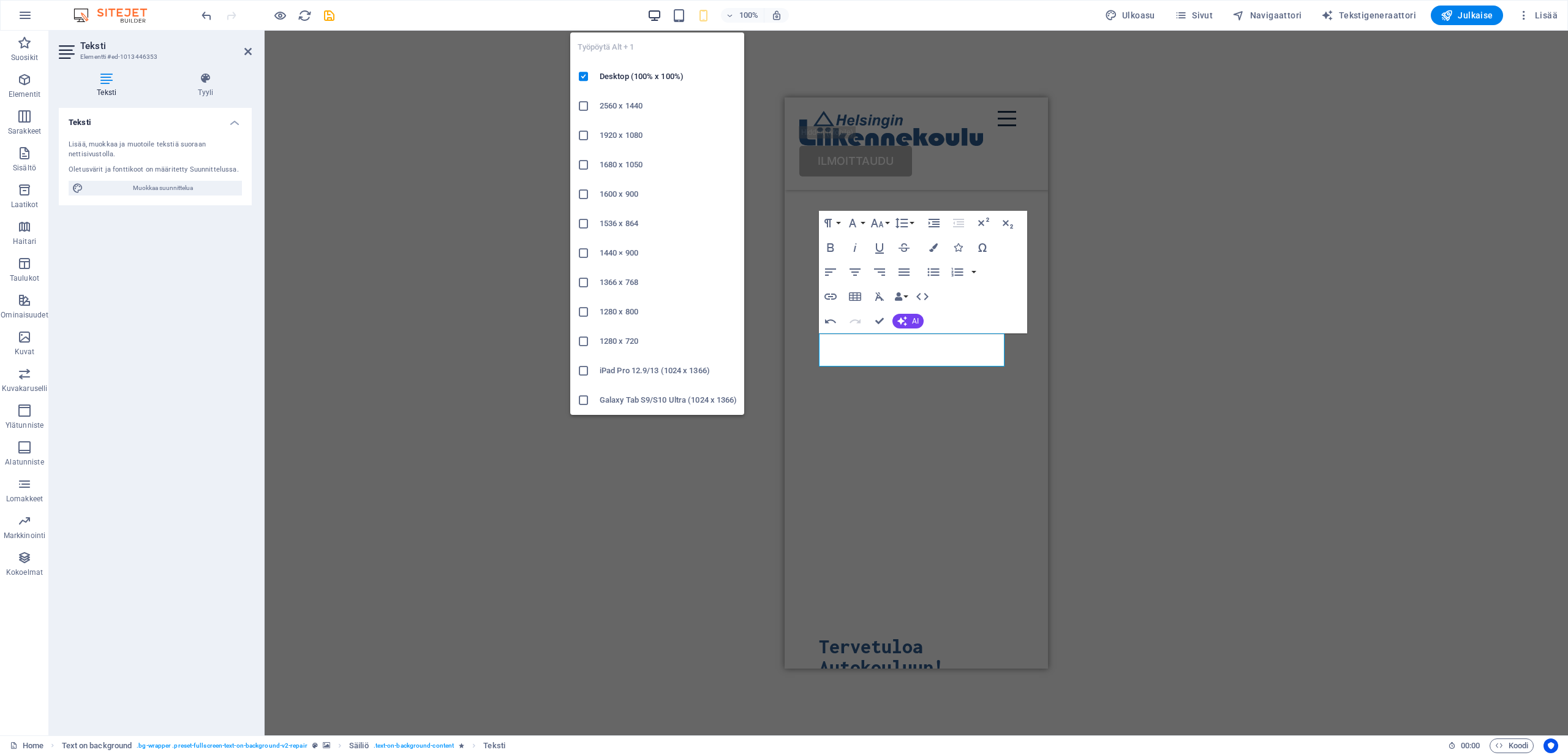
click at [658, 10] on icon "button" at bounding box center [654, 16] width 14 height 14
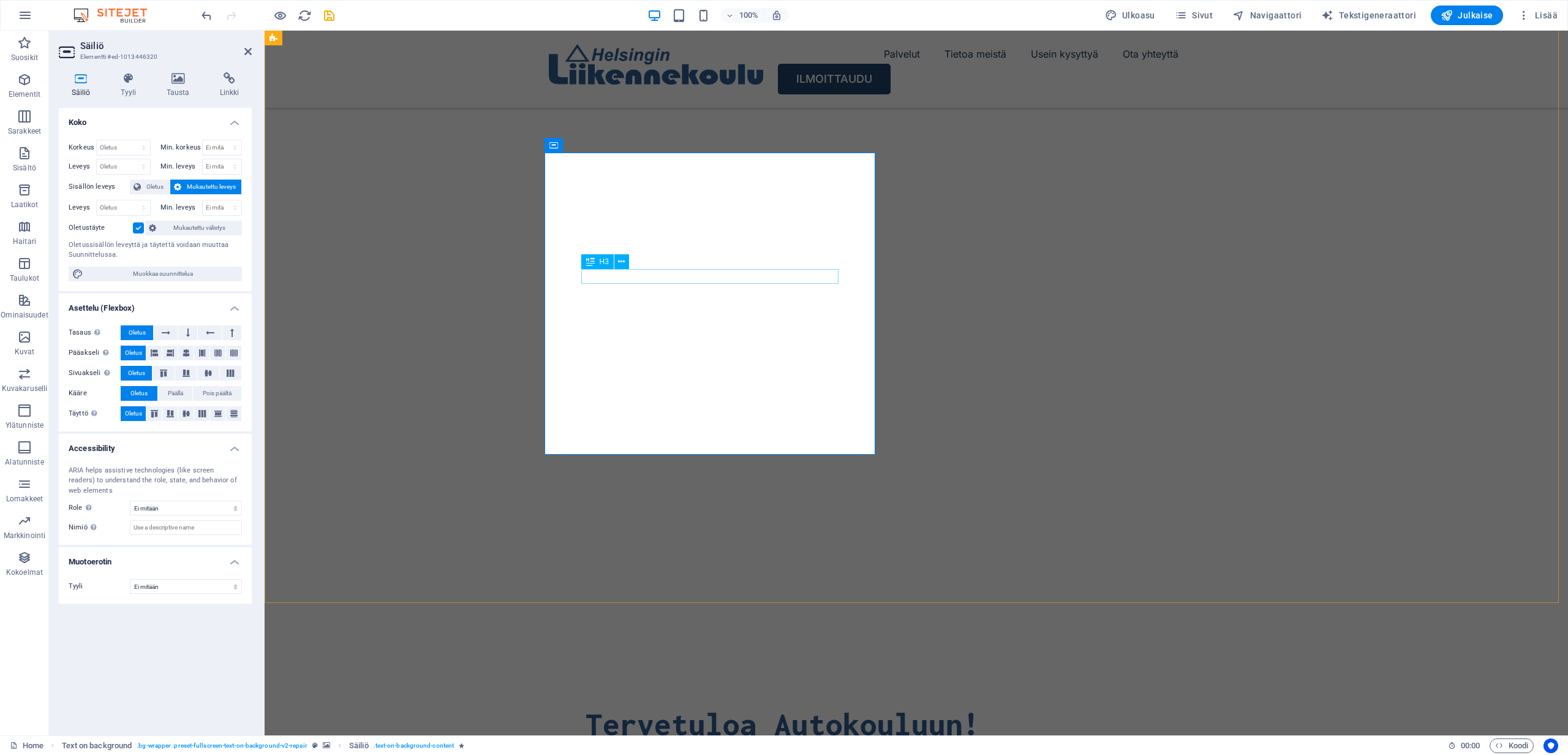
click at [771, 753] on div "Helsingin Liikennekoulussa" at bounding box center [917, 760] width 662 height 15
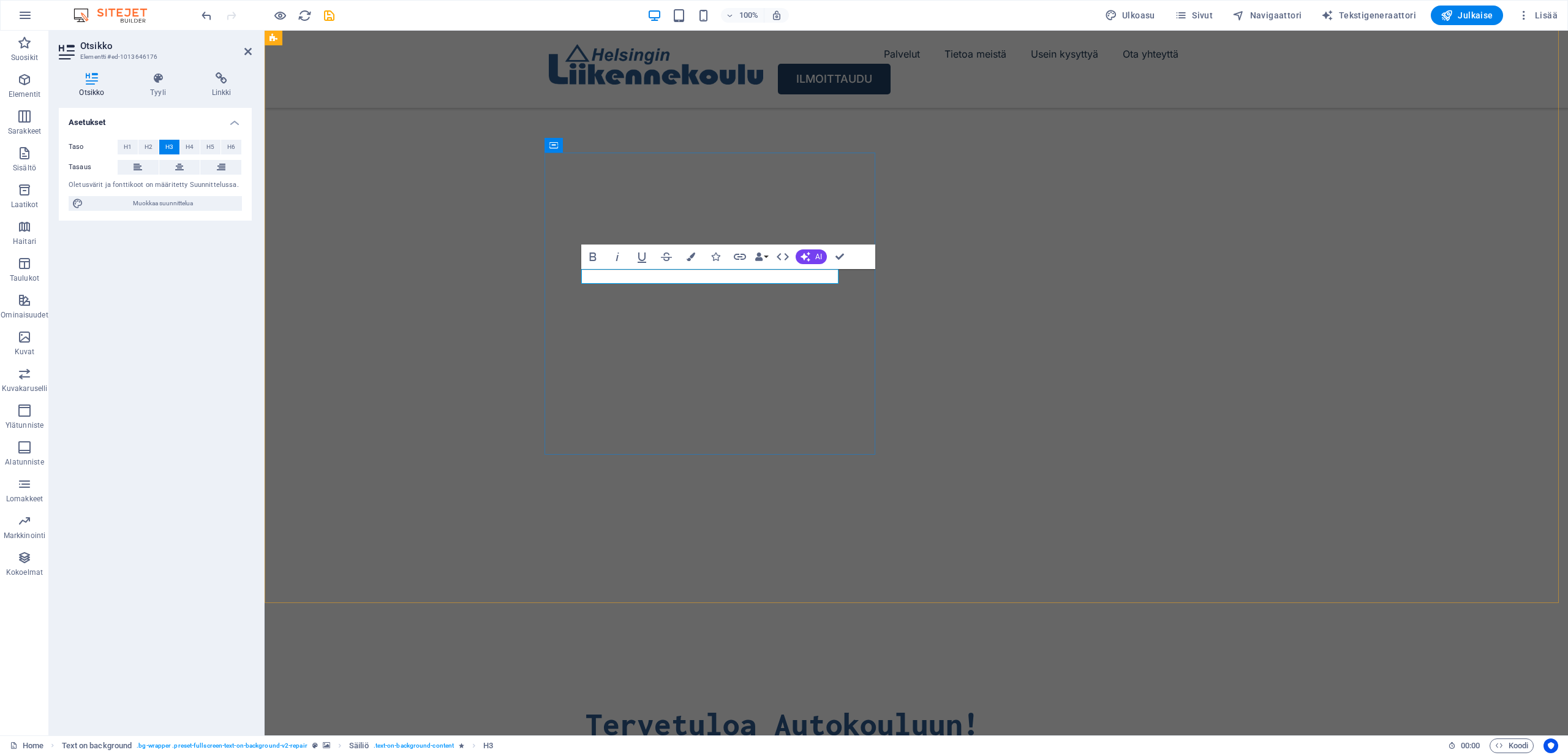
click at [775, 753] on h3 "Helsingin Liikennekoulussa" at bounding box center [917, 760] width 662 height 15
click at [493, 4] on img "1/2" at bounding box center [911, 4] width 1294 height 0
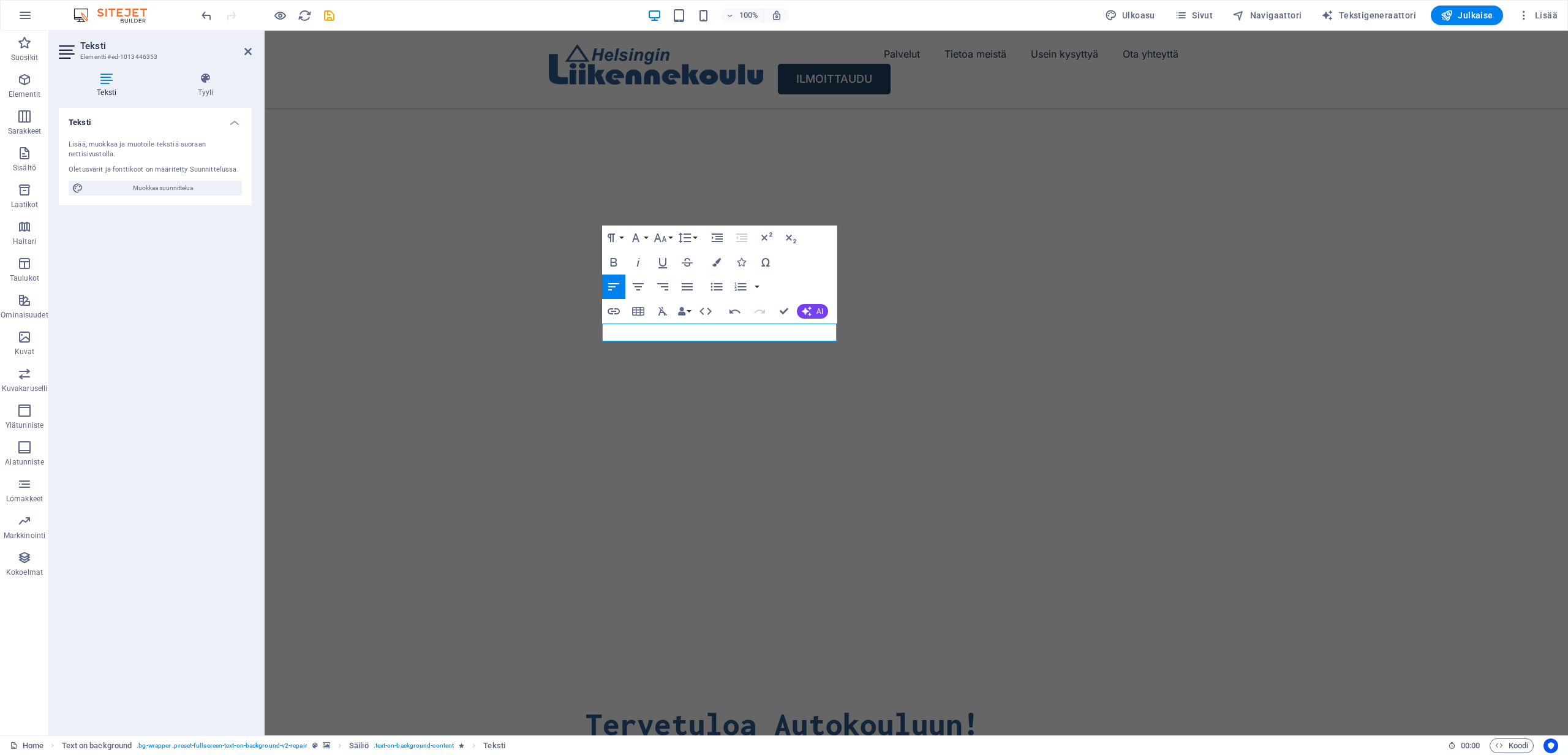
click at [923, 4] on img "1/2" at bounding box center [911, 4] width 1294 height 0
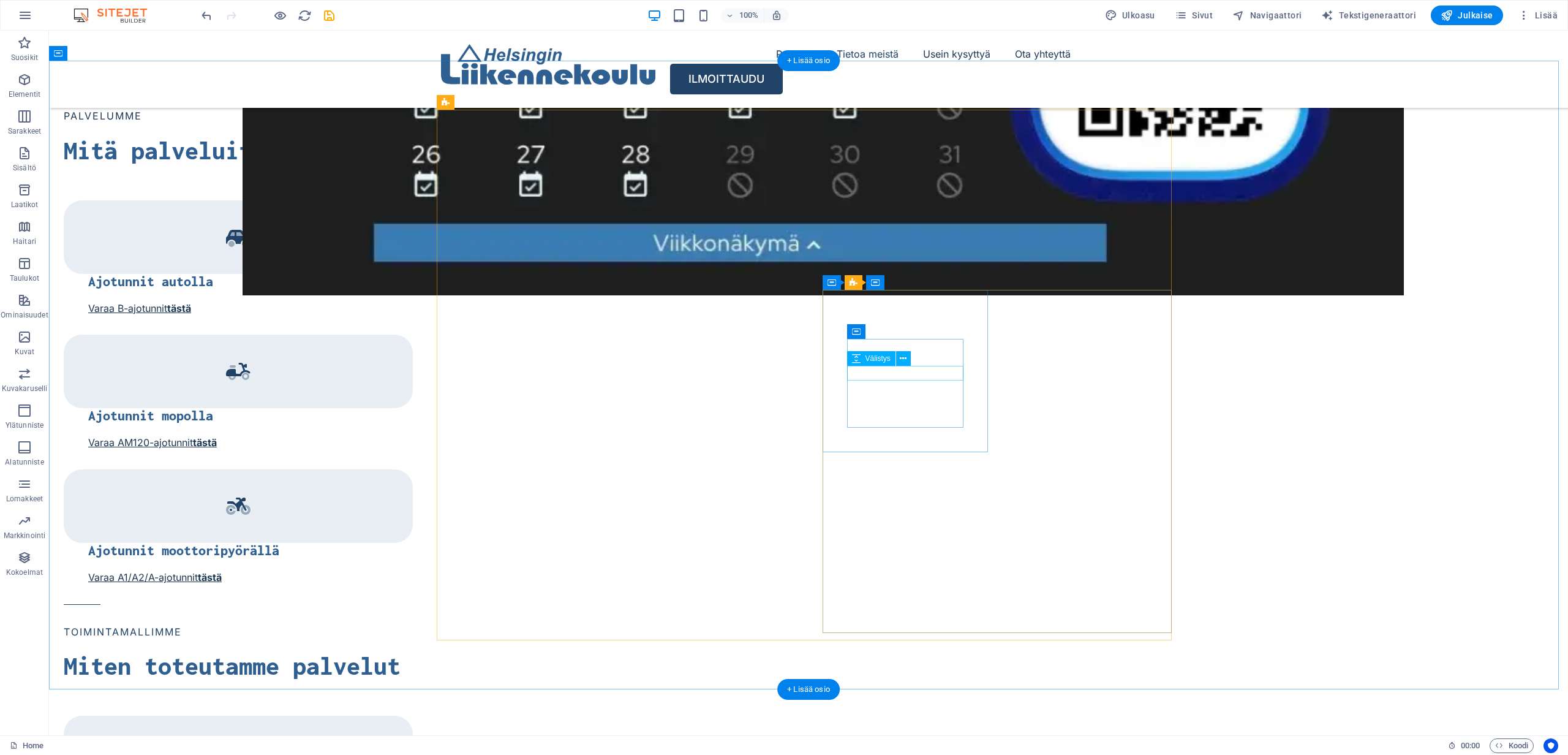
scroll to position [1612, 0]
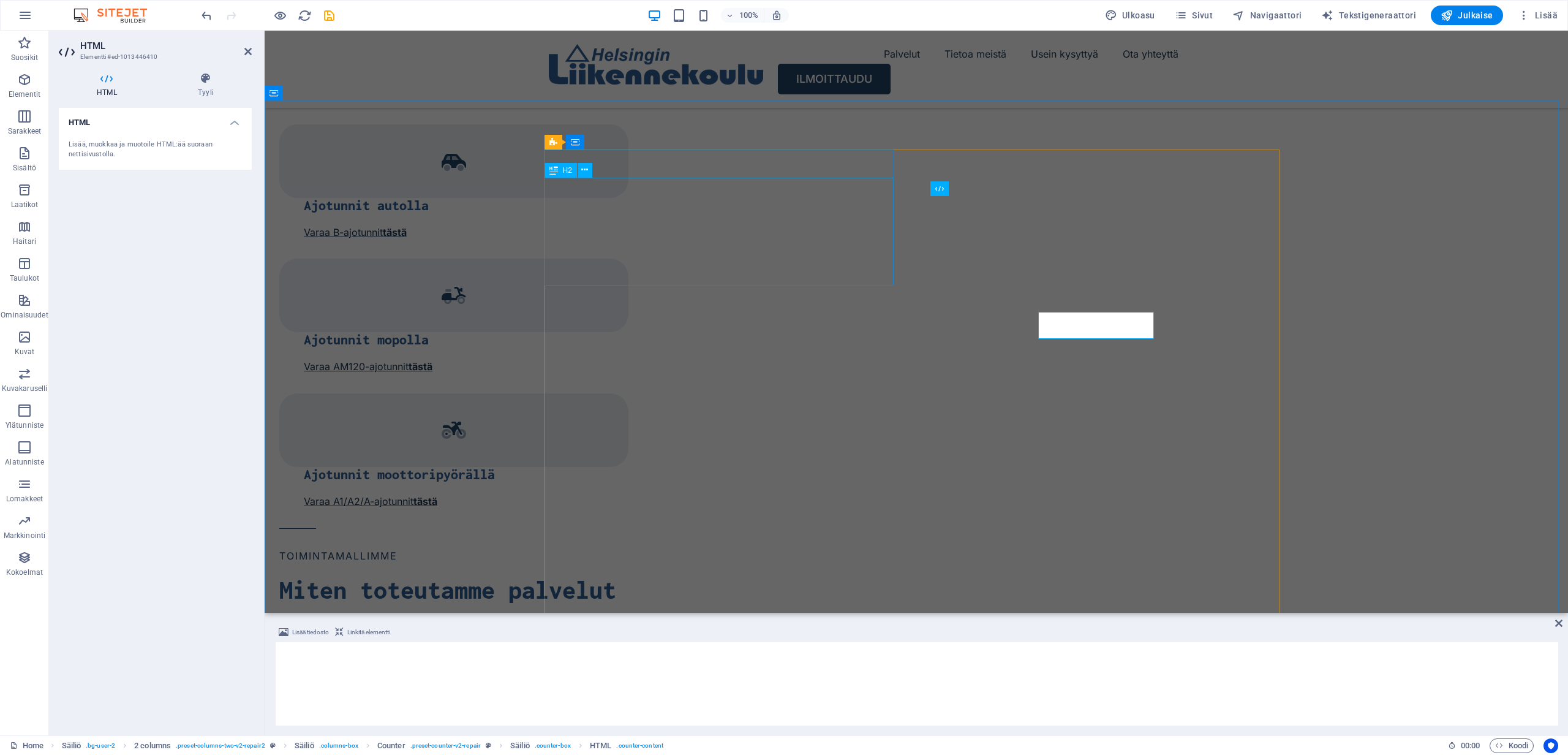
scroll to position [1497, 0]
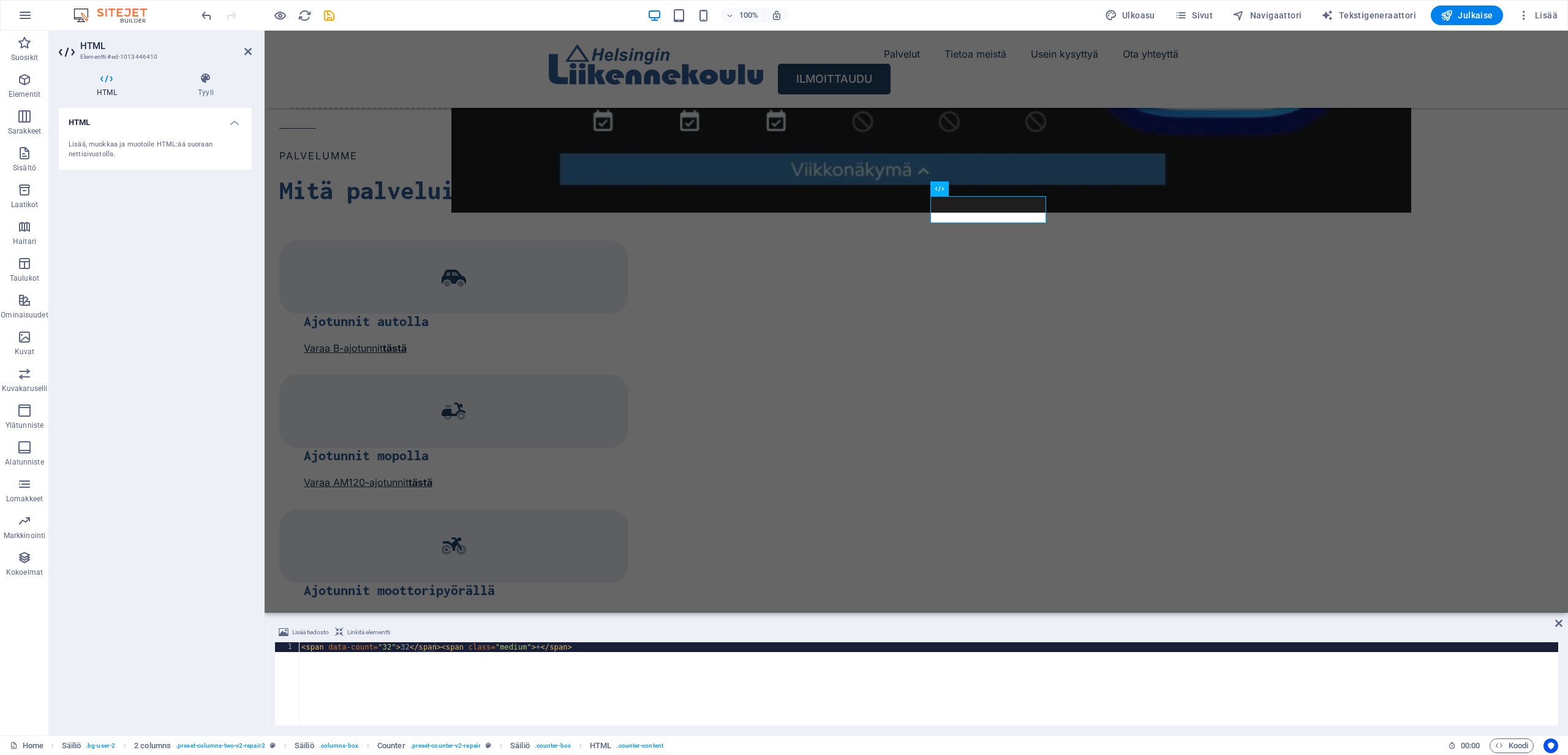
click at [110, 81] on icon at bounding box center [107, 78] width 96 height 12
click at [203, 85] on h4 "Tyyli" at bounding box center [206, 85] width 92 height 26
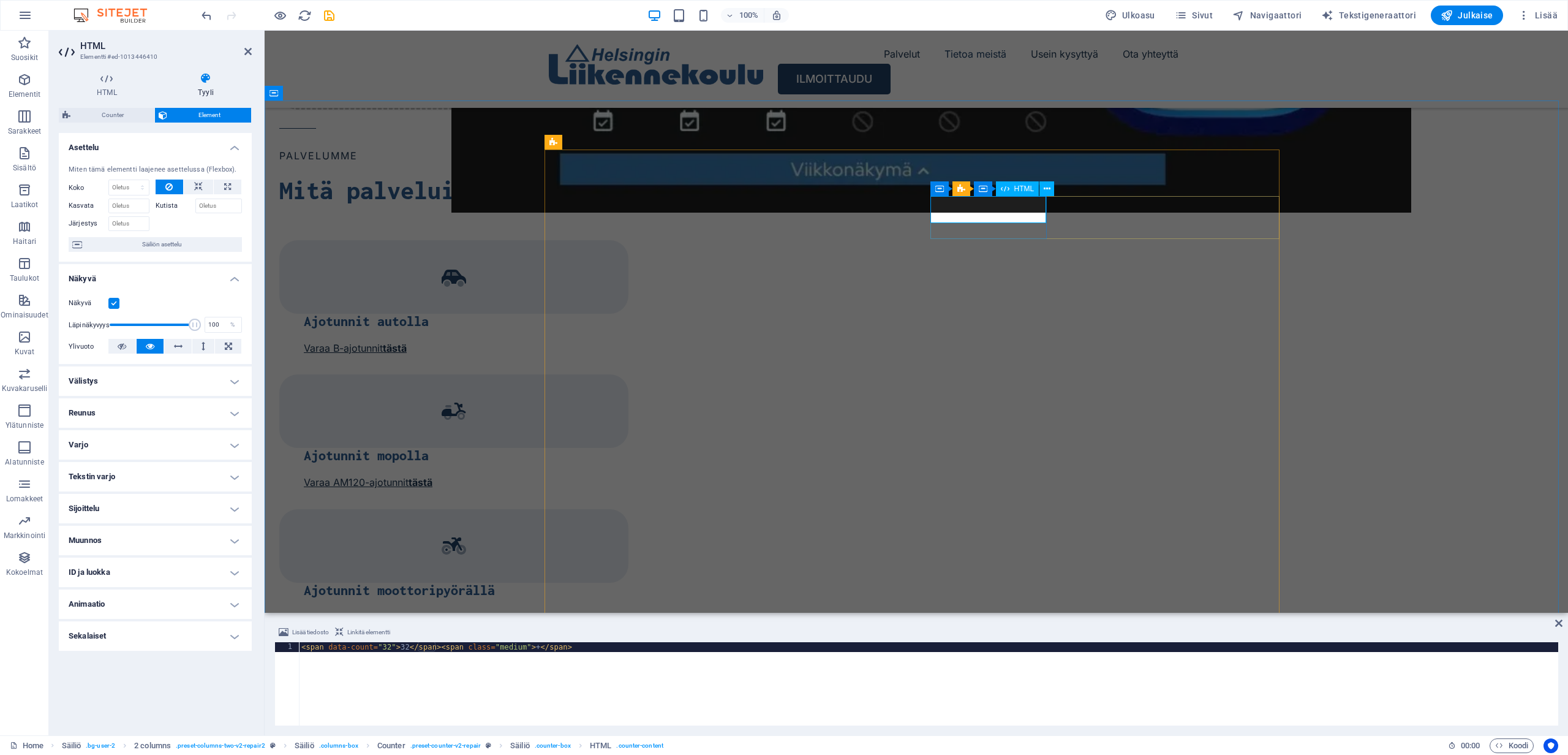
click at [107, 83] on icon at bounding box center [107, 78] width 96 height 12
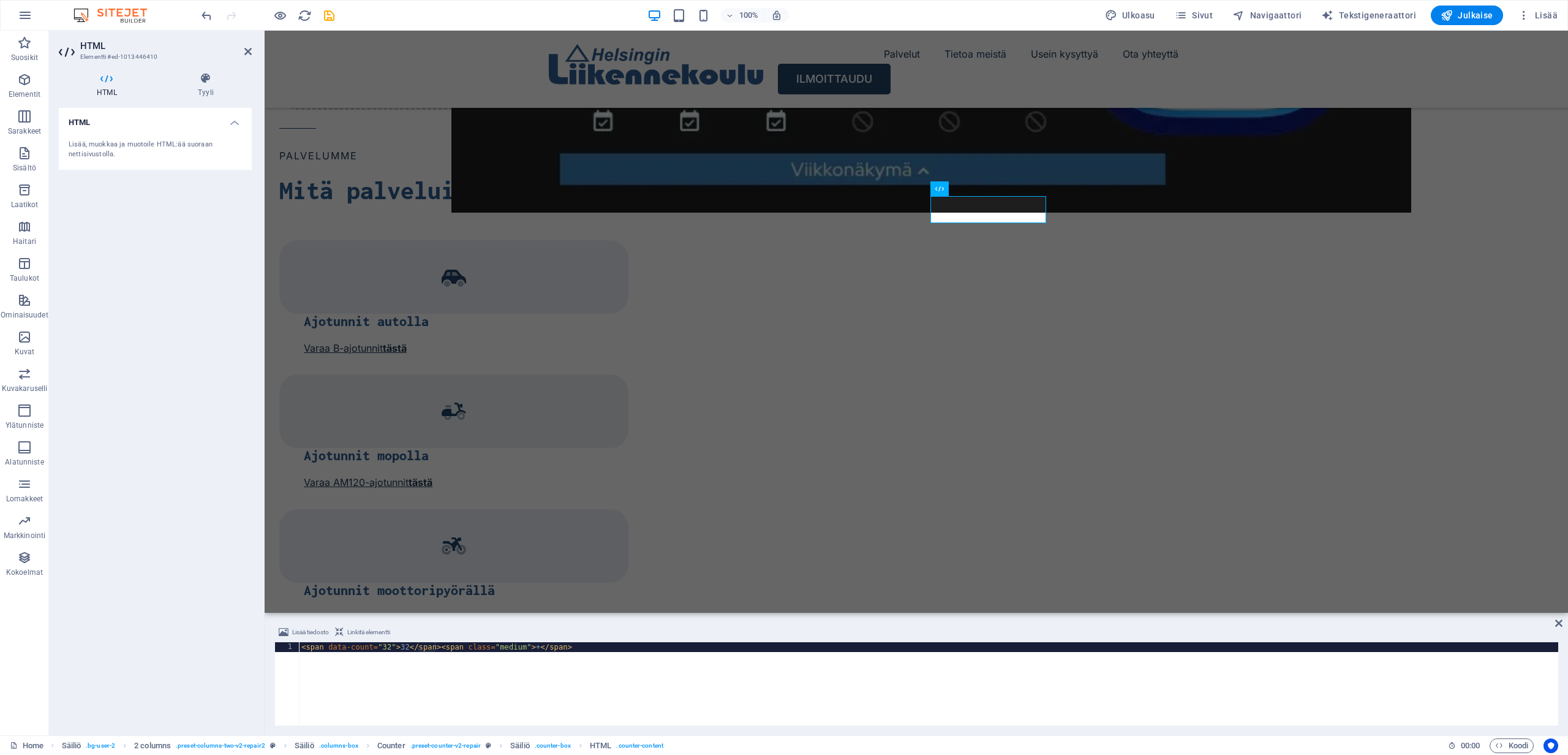
click at [95, 154] on div "Lisää, muokkaa ja muotoile HTML:ää suoraan nettisivustolla." at bounding box center [155, 149] width 174 height 20
click at [233, 122] on h4 "HTML" at bounding box center [155, 119] width 193 height 22
click at [233, 122] on h4 "HTML" at bounding box center [155, 122] width 193 height 29
click at [1020, 187] on icon at bounding box center [1022, 189] width 7 height 13
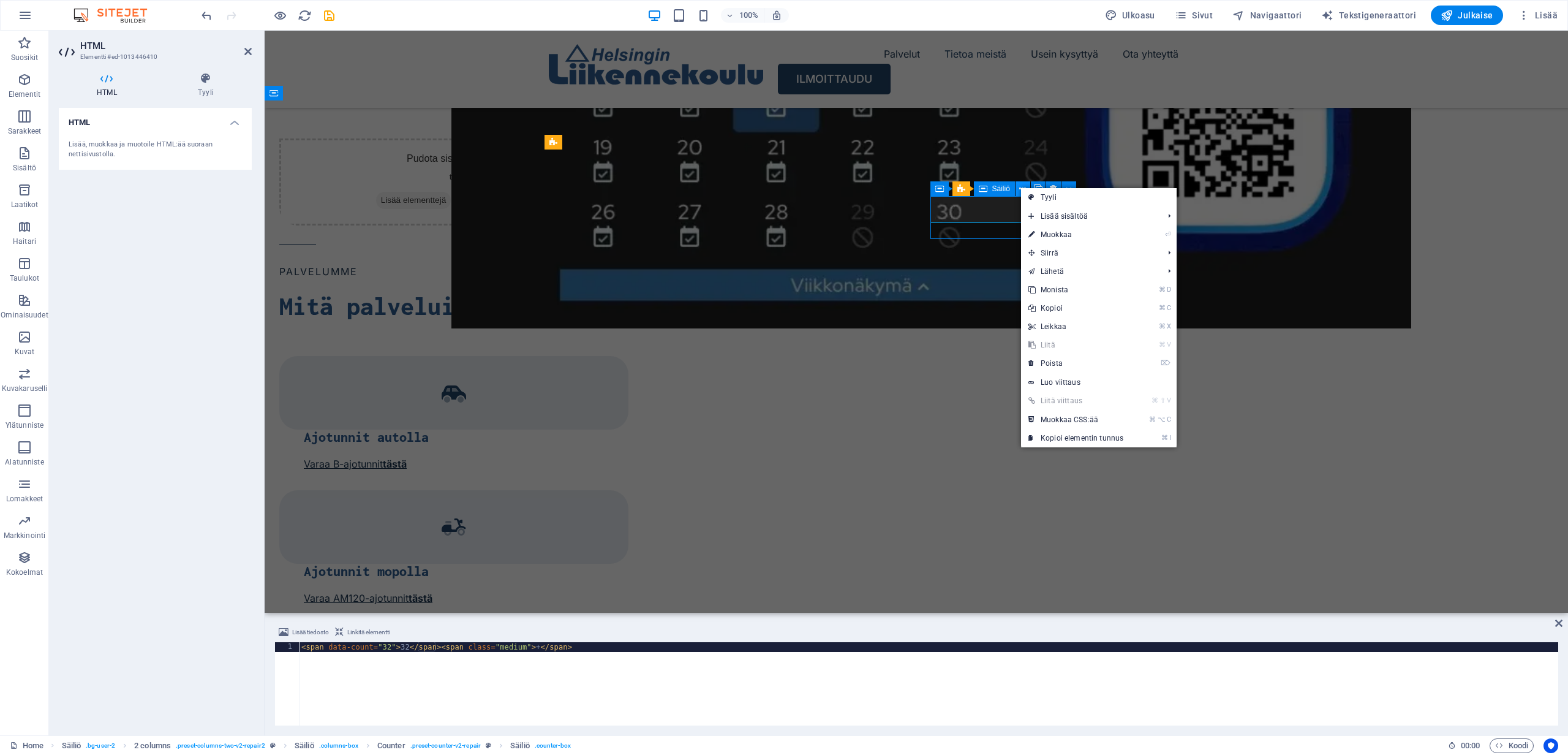
scroll to position [1612, 0]
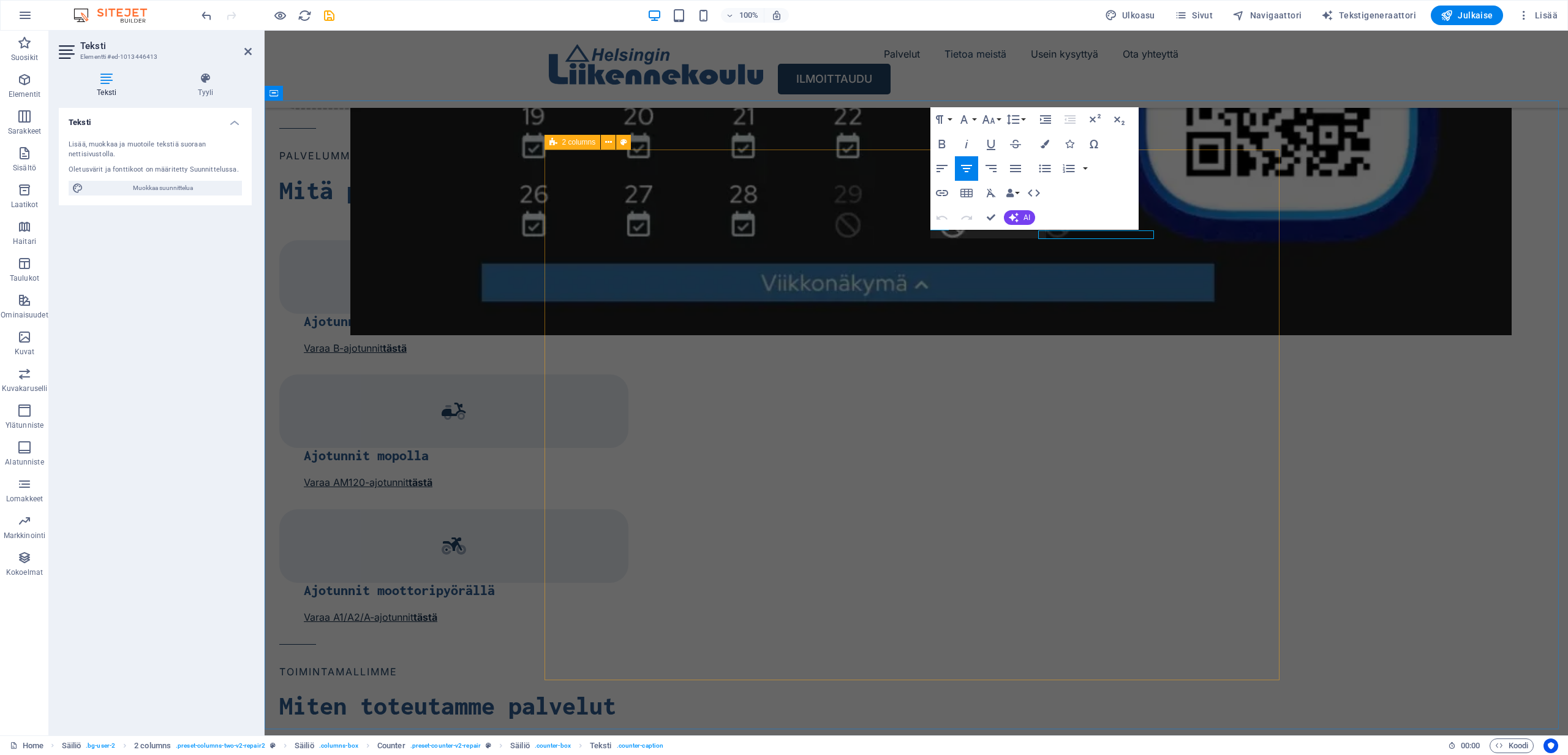
scroll to position [1, 0]
drag, startPoint x: 1030, startPoint y: 236, endPoint x: 947, endPoint y: 235, distance: 83.0
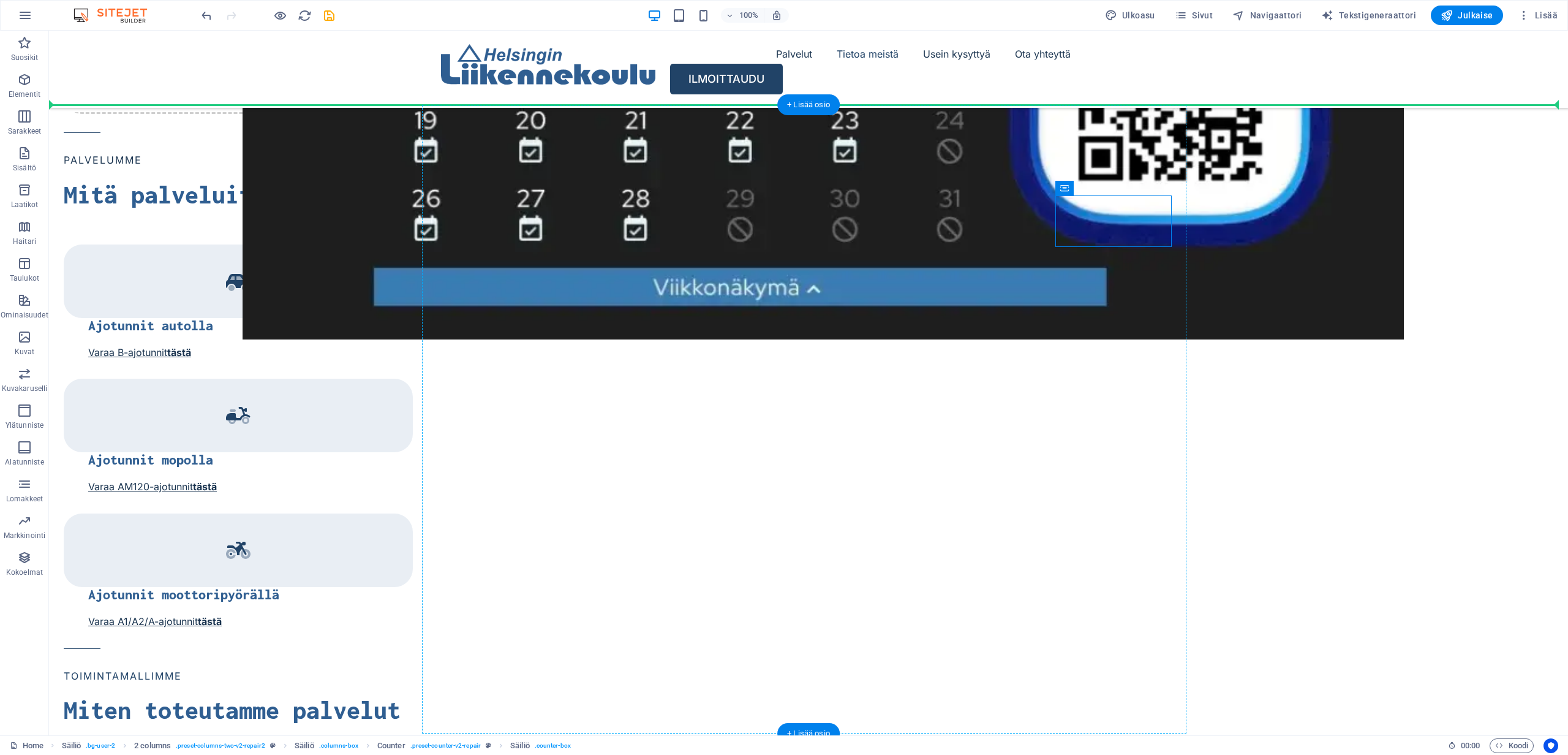
drag, startPoint x: 1115, startPoint y: 221, endPoint x: 950, endPoint y: 192, distance: 167.5
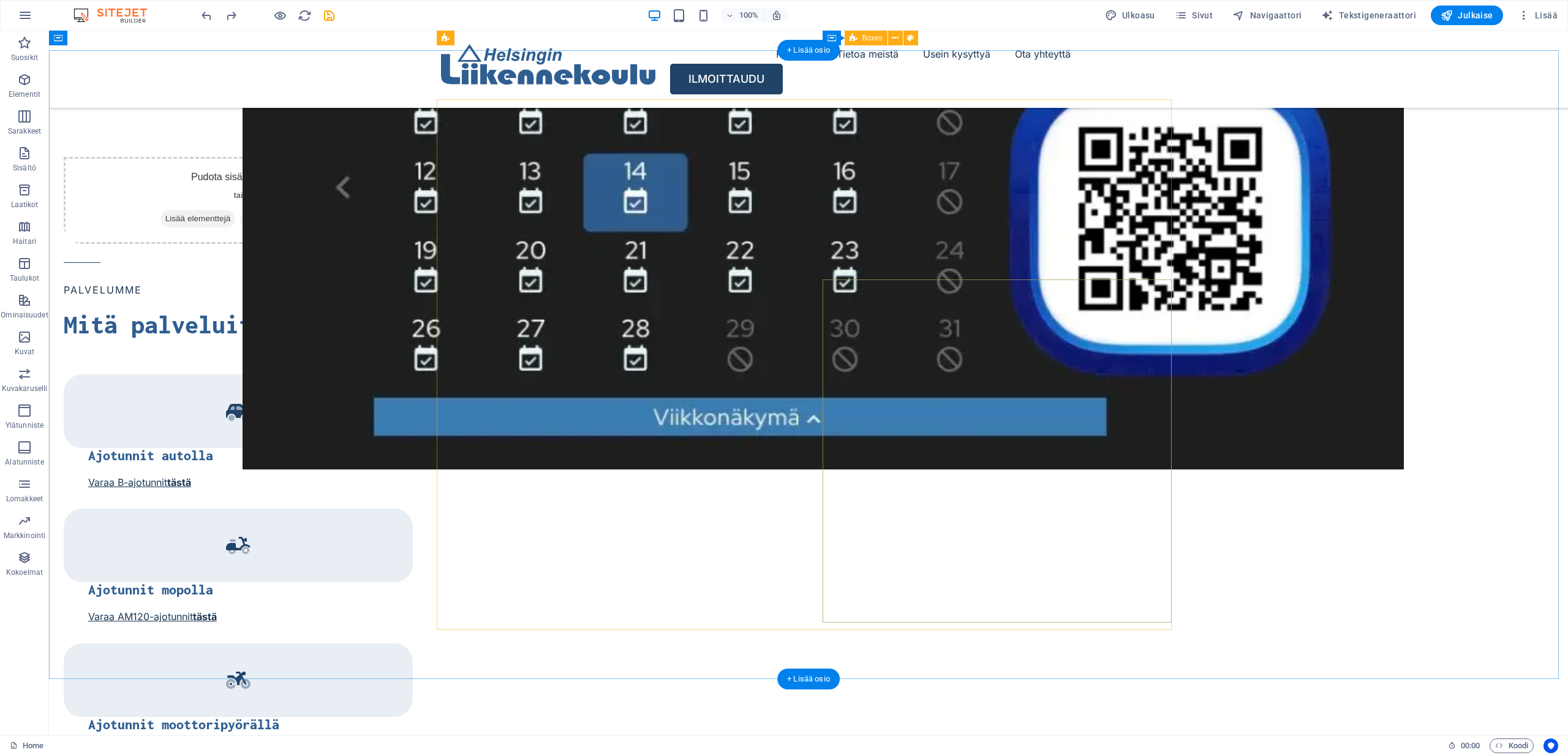
scroll to position [1447, 0]
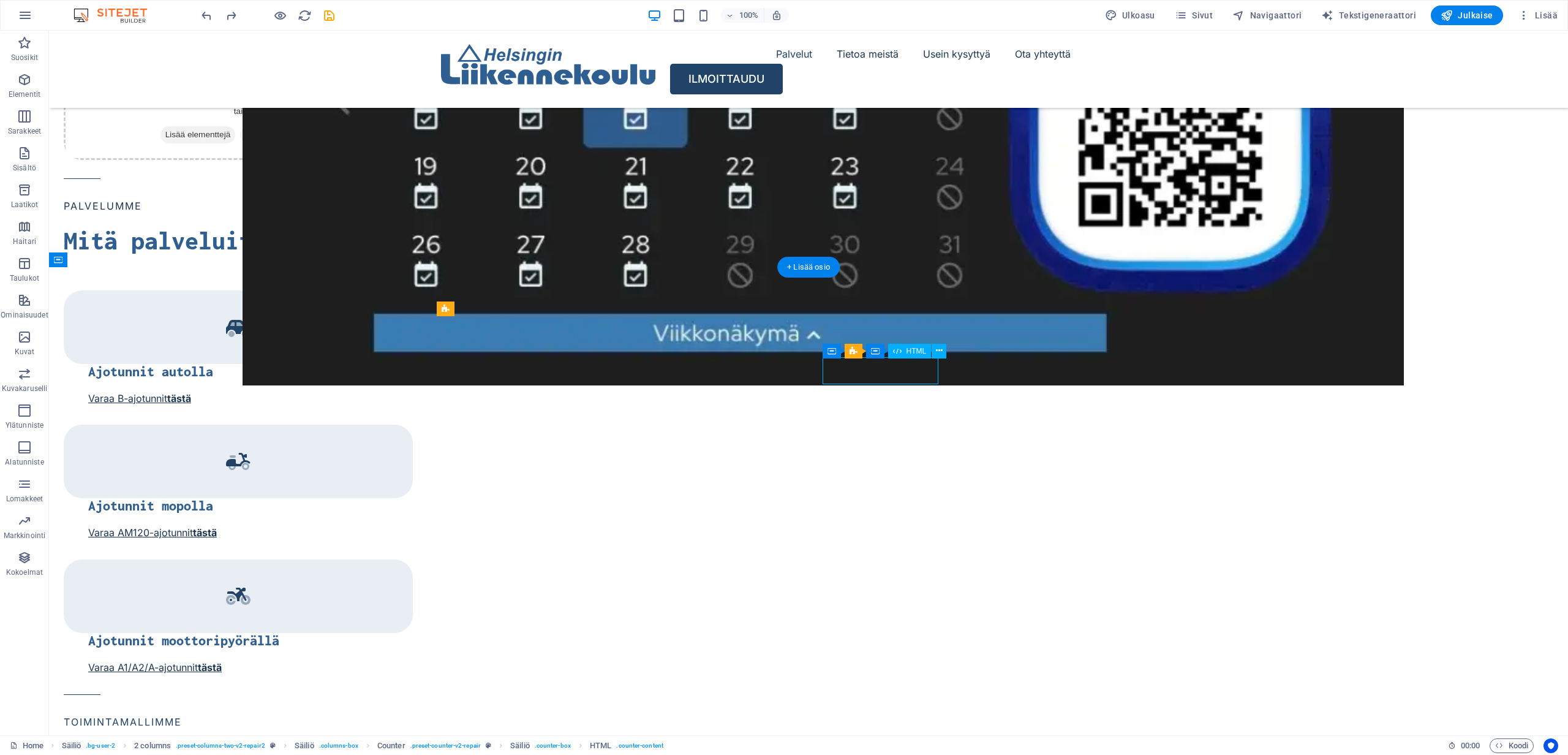
scroll to position [1330, 0]
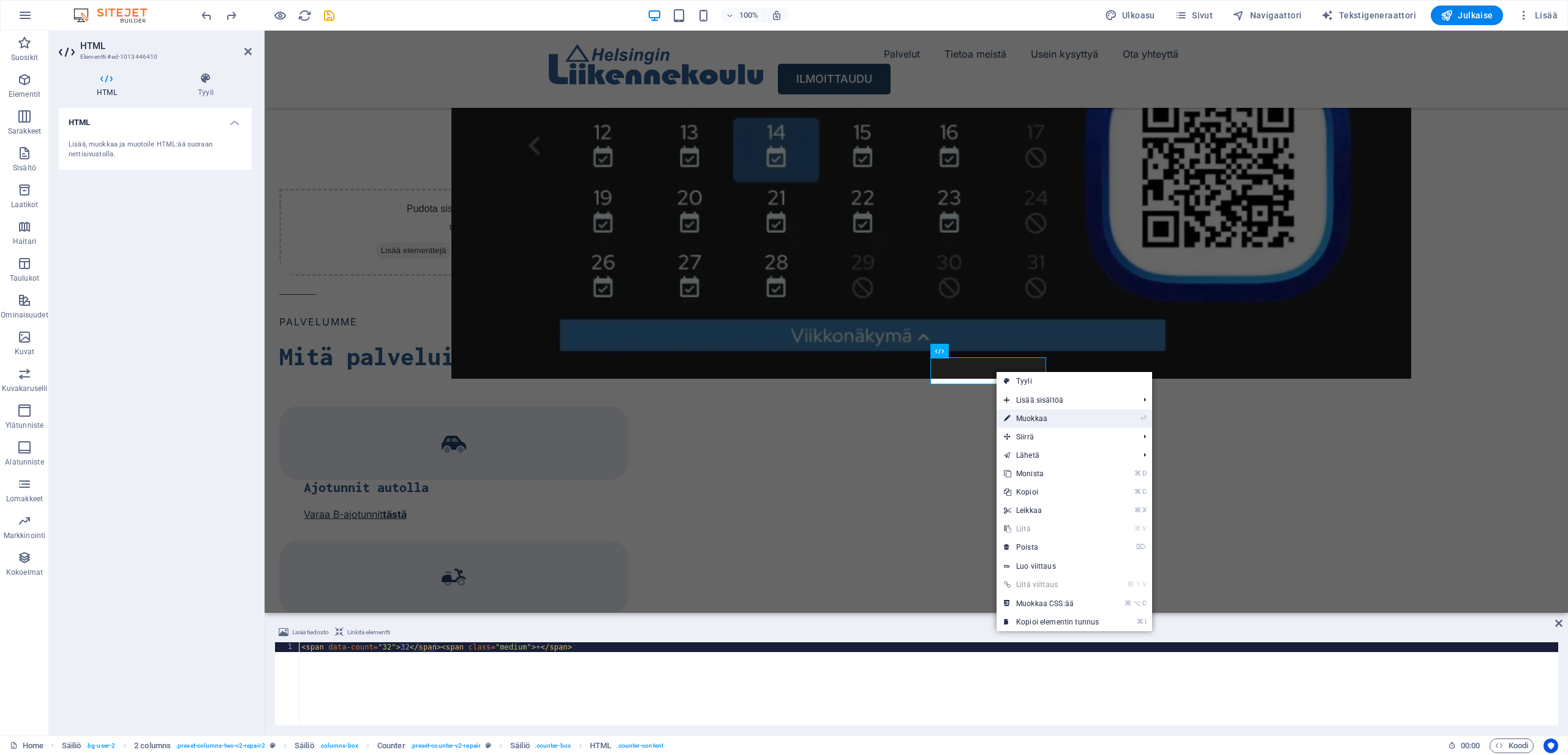
click at [1028, 414] on link "⏎ Muokkaa" at bounding box center [1051, 418] width 110 height 19
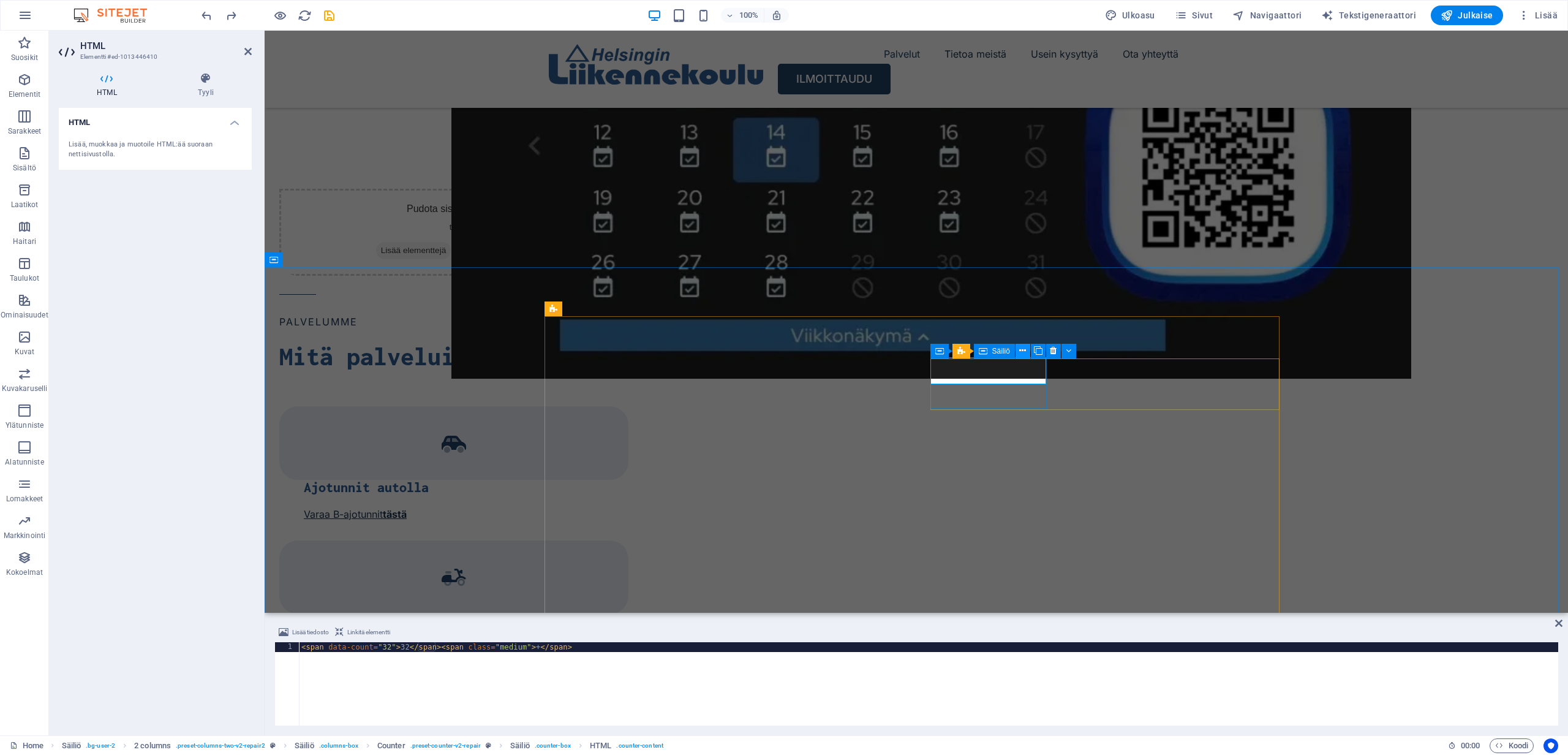
click at [1027, 350] on button at bounding box center [1023, 351] width 15 height 15
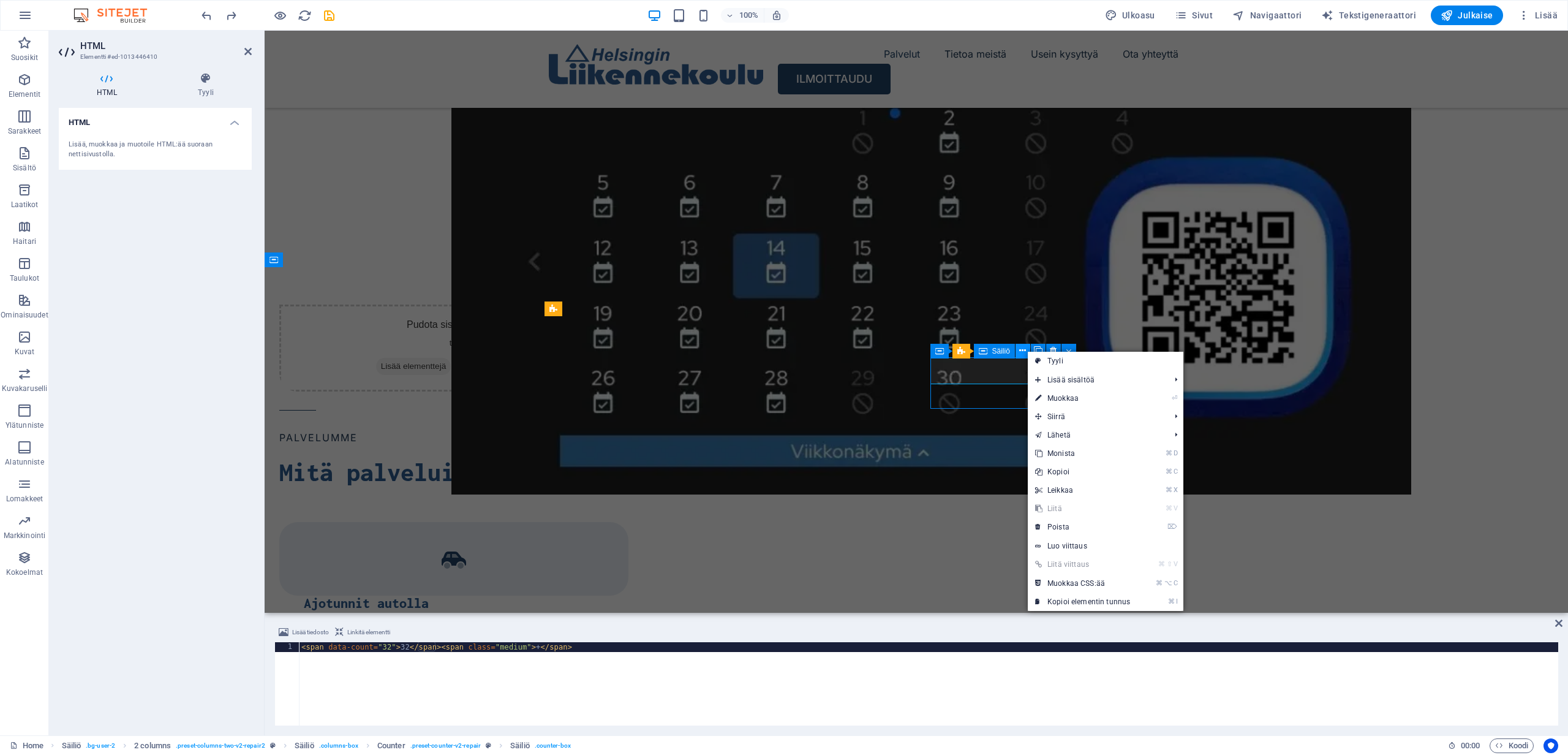
scroll to position [1447, 0]
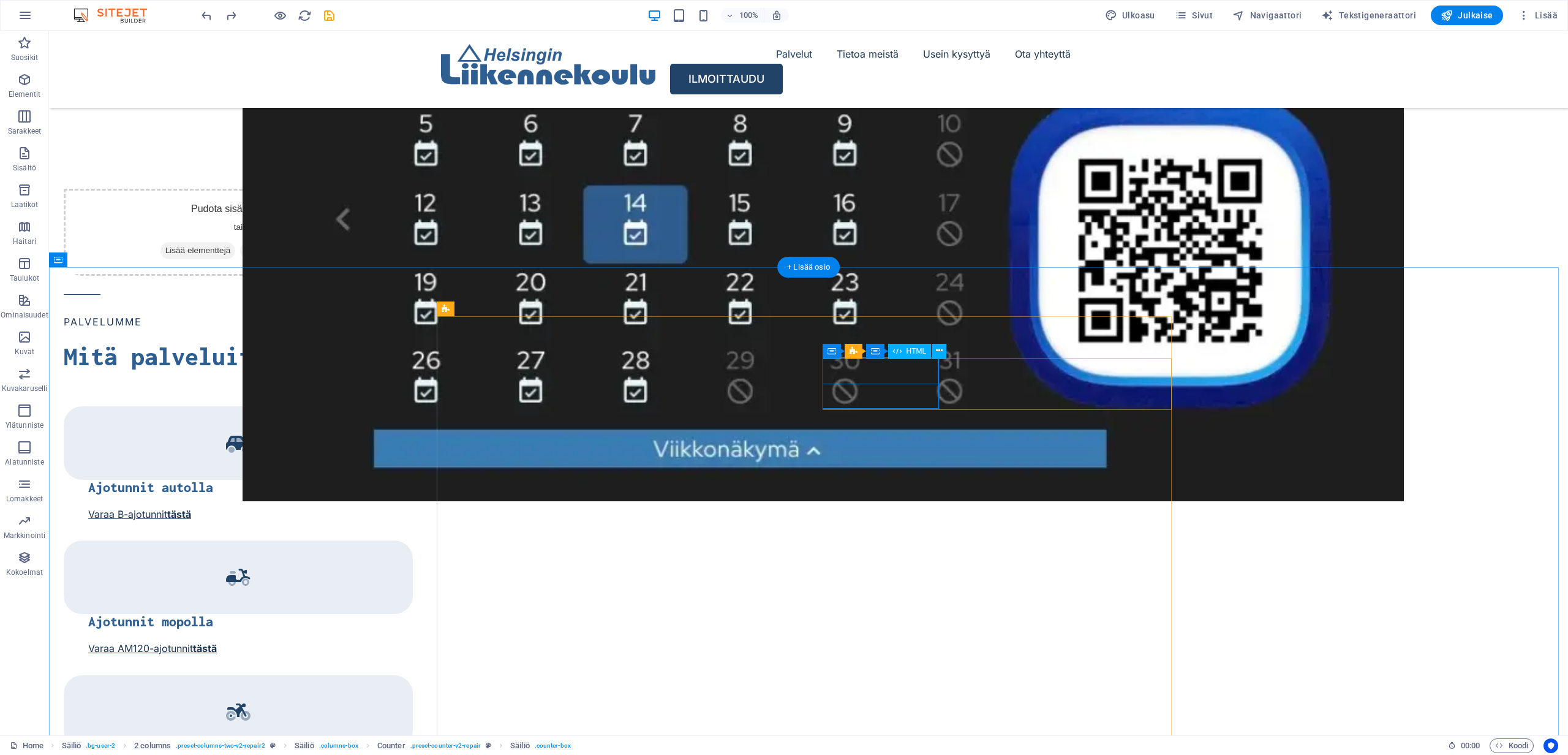
click at [938, 349] on icon at bounding box center [939, 350] width 7 height 13
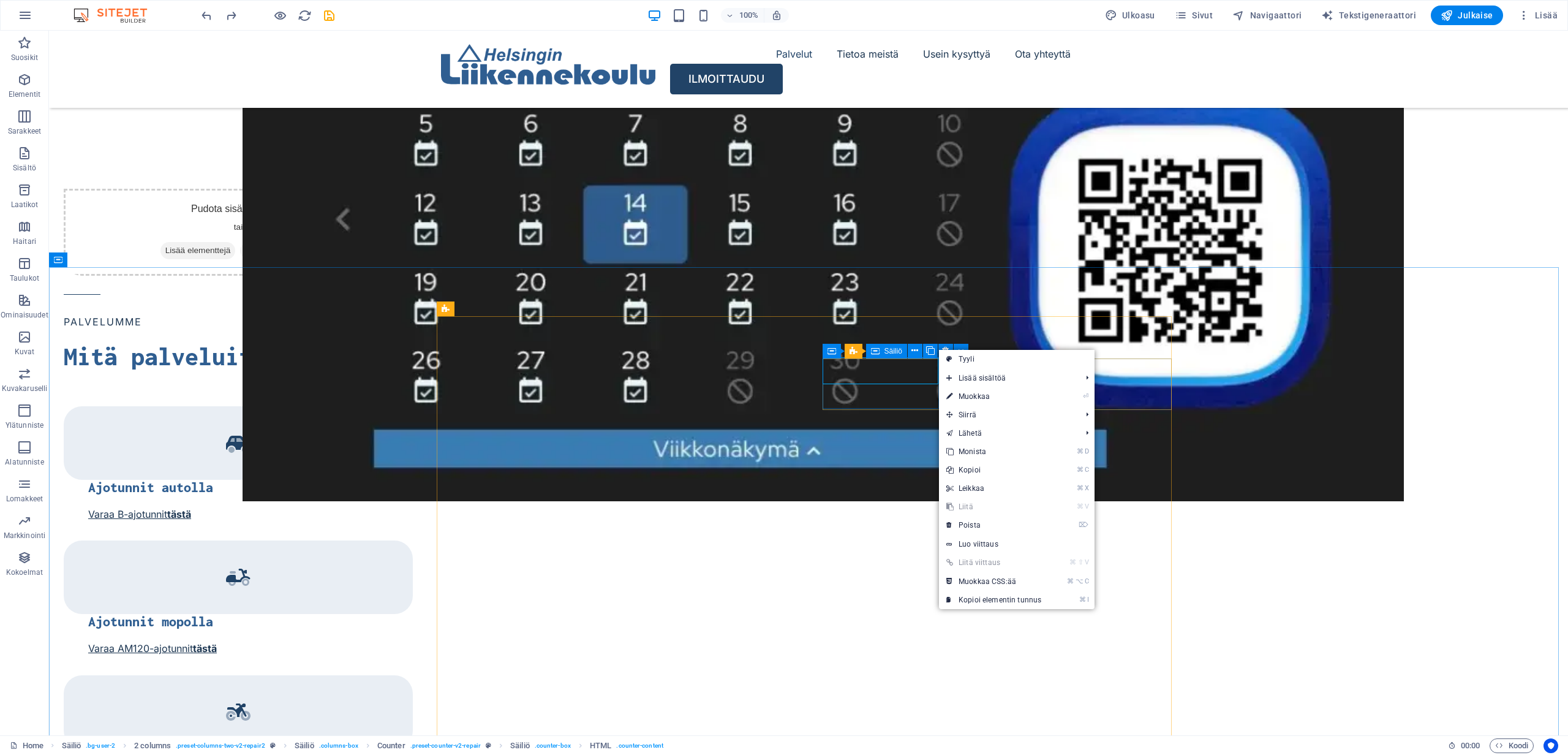
click at [882, 351] on div "Säiliö" at bounding box center [886, 351] width 41 height 15
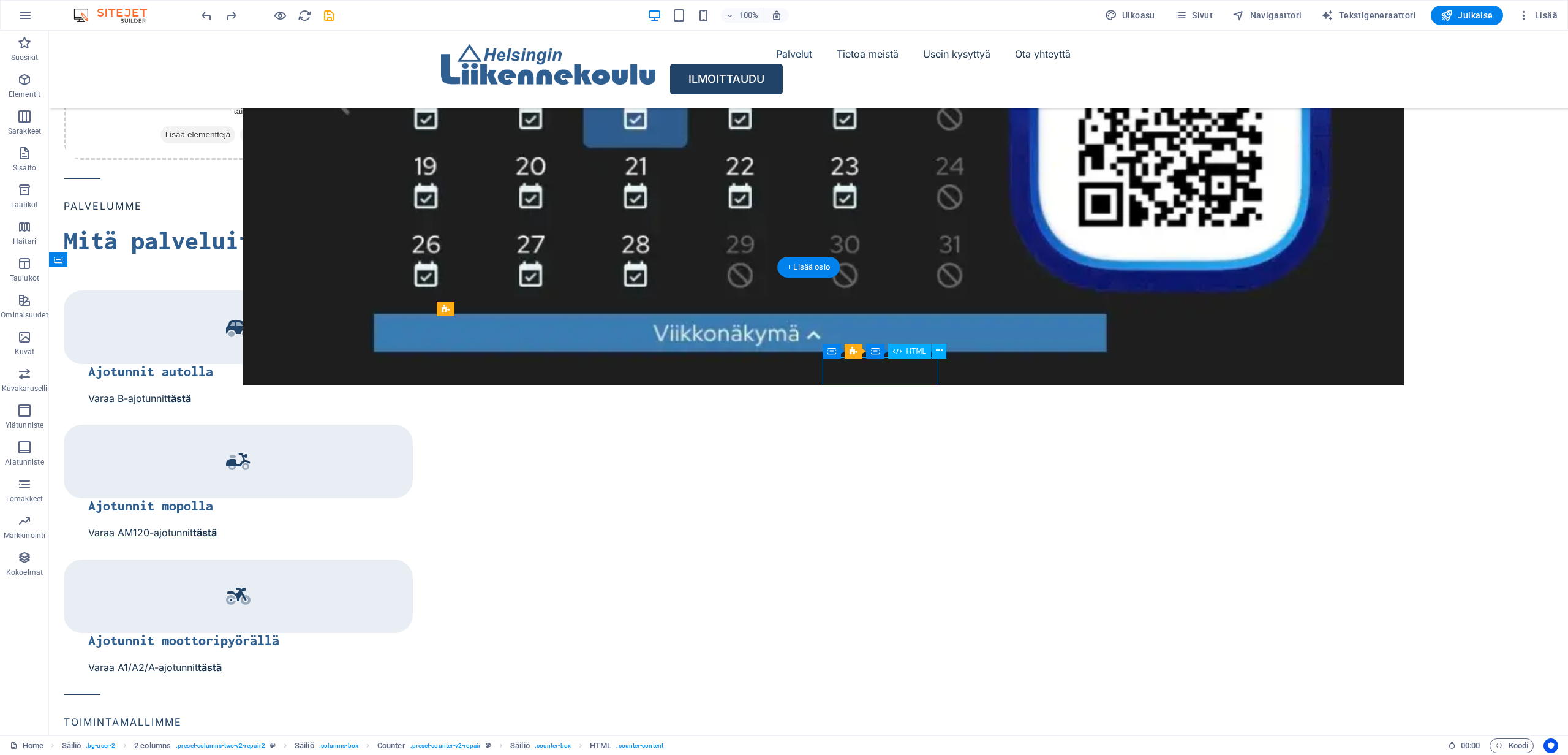
scroll to position [1330, 0]
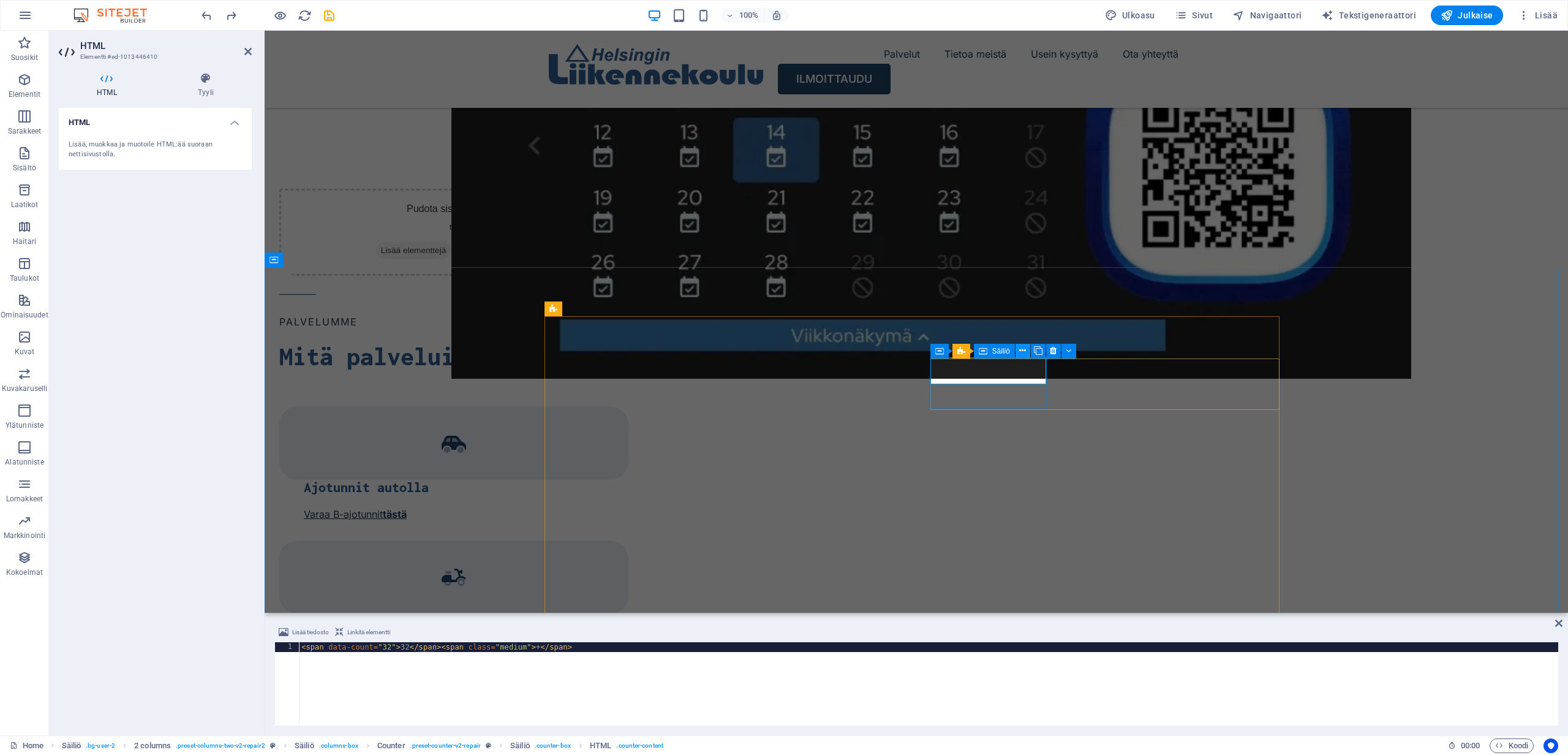
click at [1019, 352] on icon at bounding box center [1022, 350] width 7 height 13
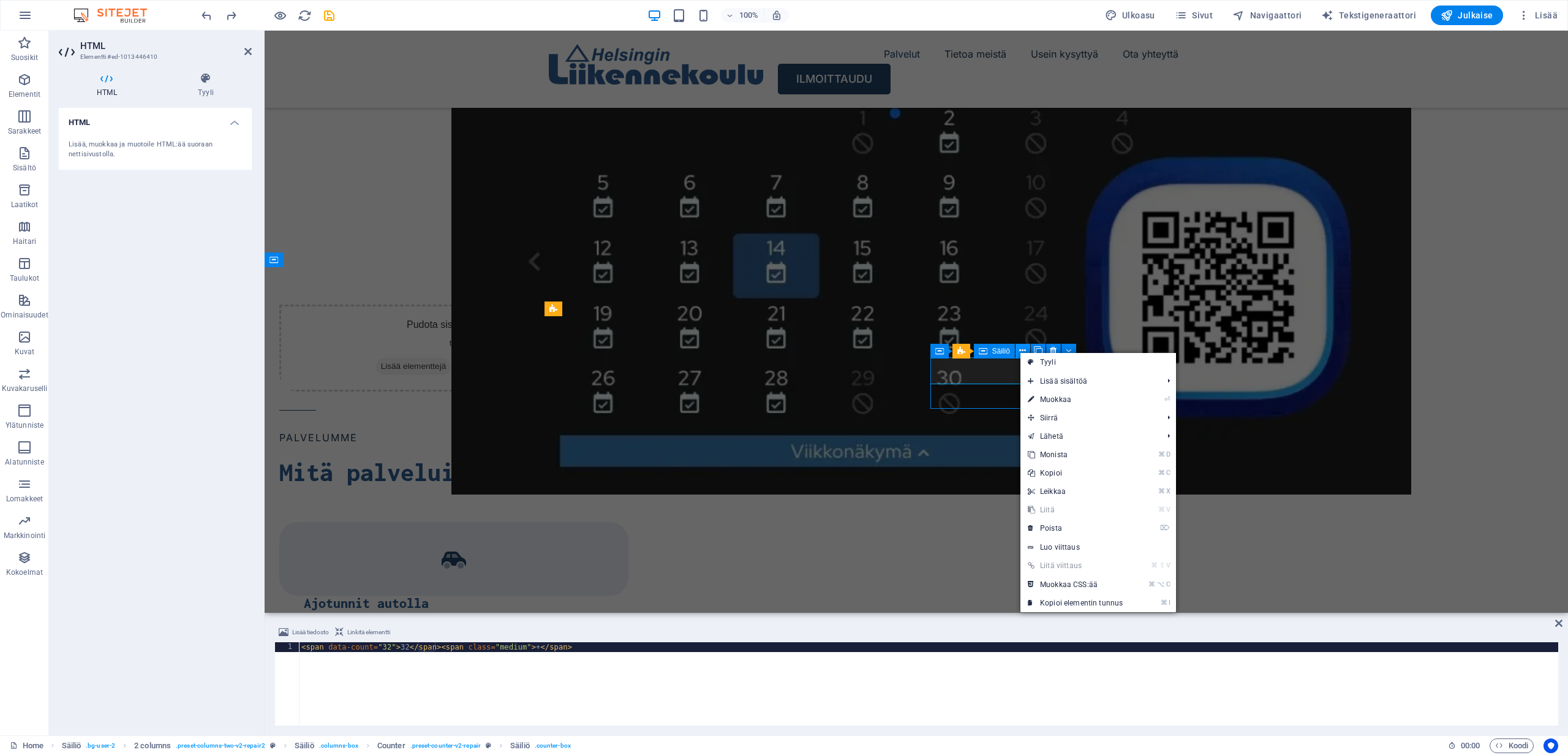
scroll to position [1447, 0]
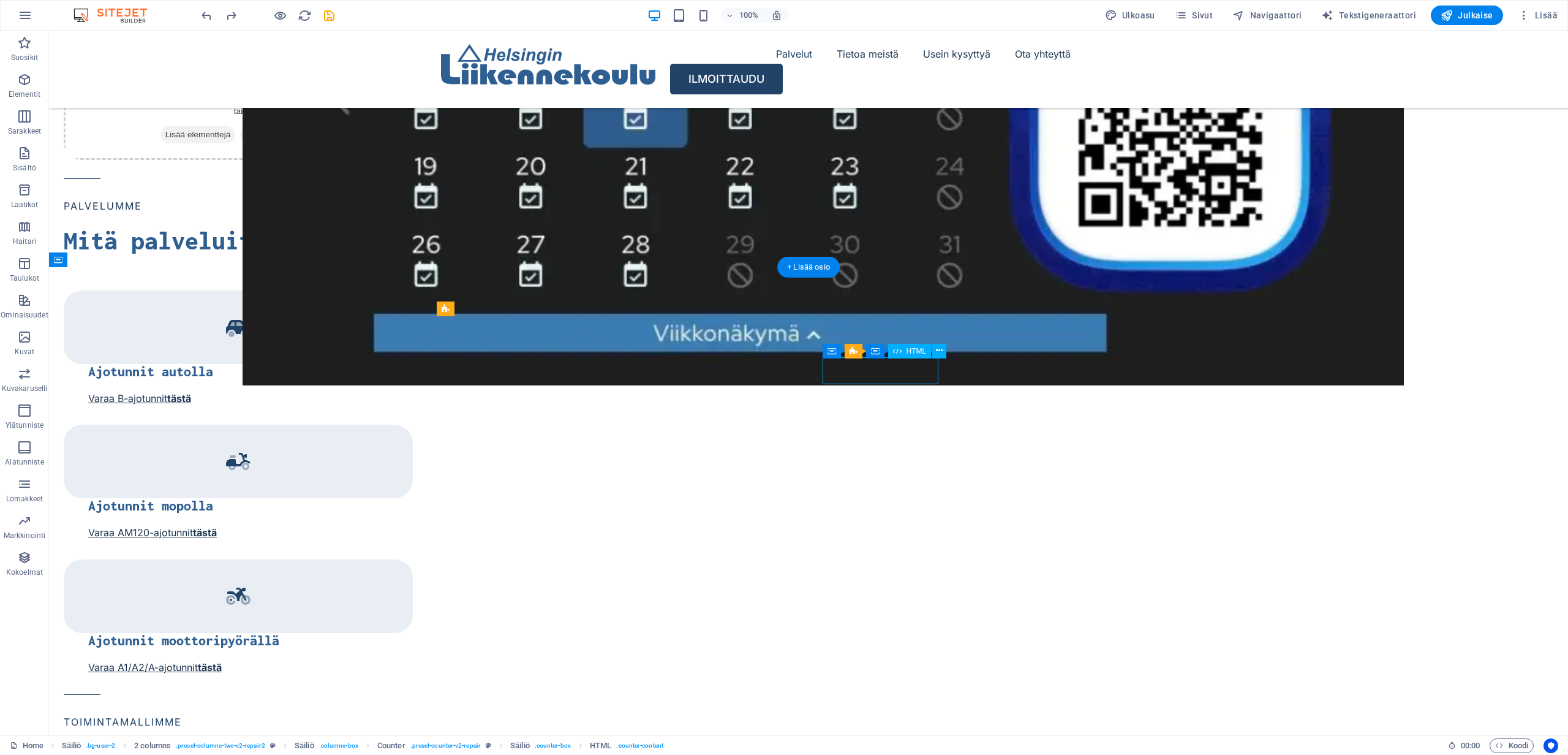
scroll to position [1330, 0]
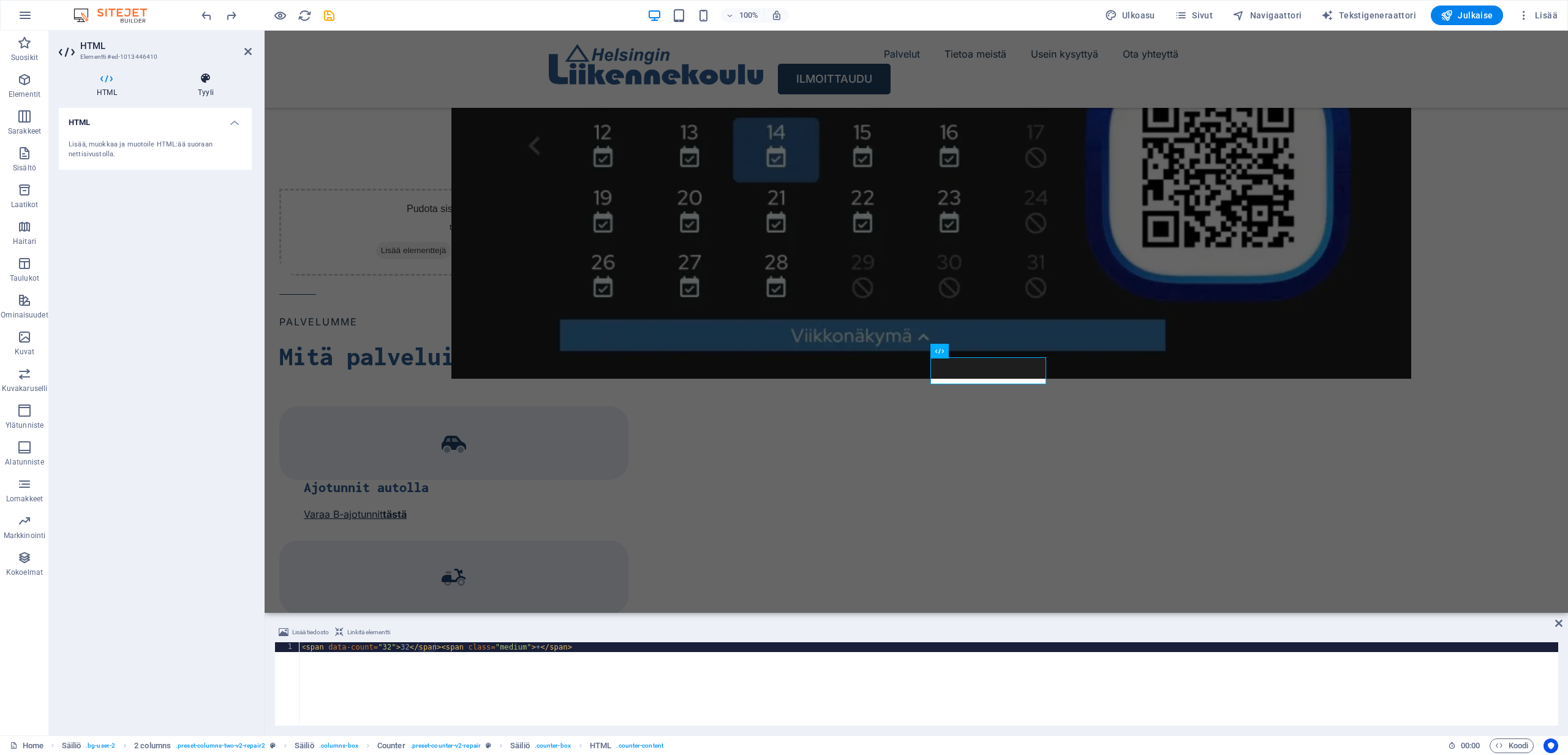
click at [207, 83] on icon at bounding box center [206, 78] width 92 height 12
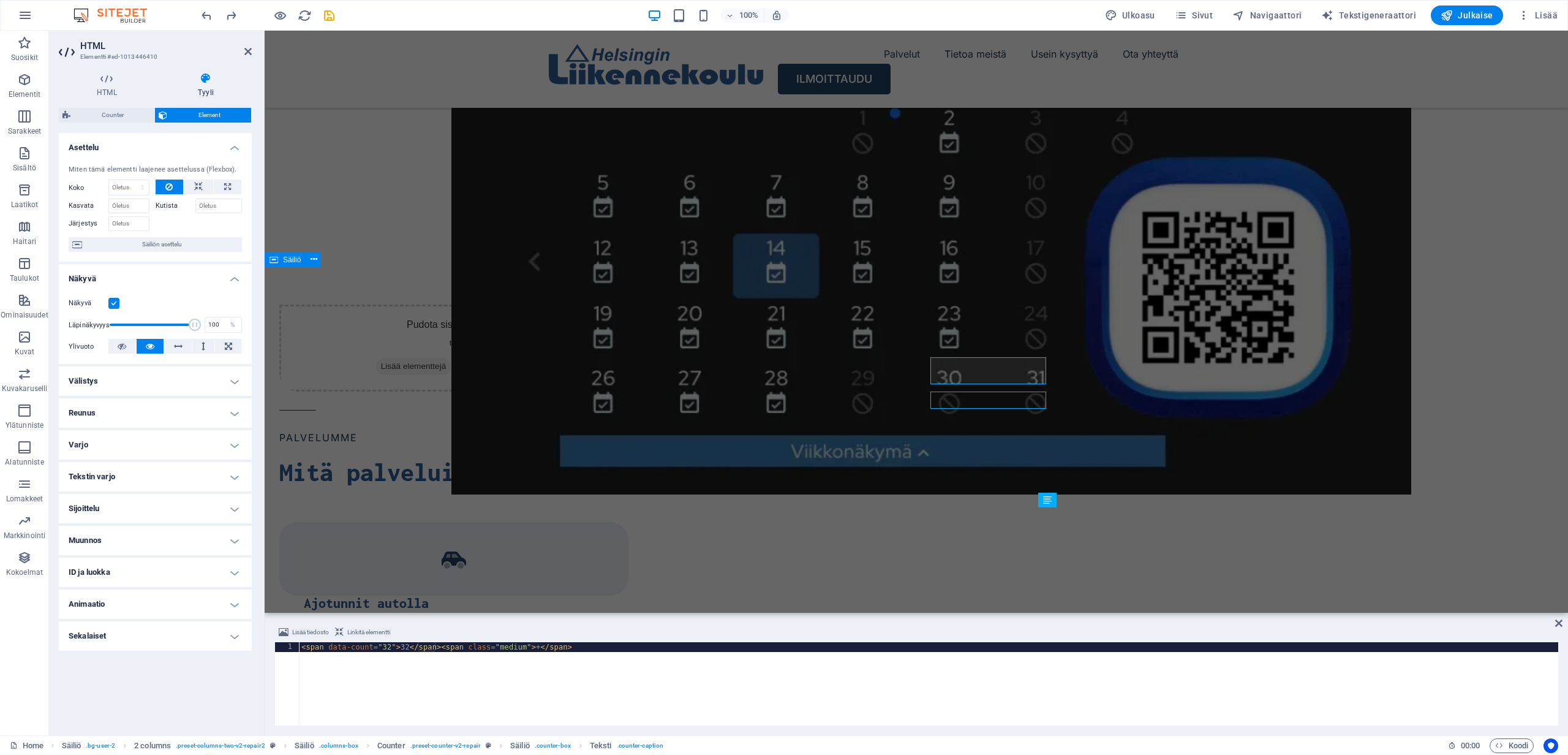
scroll to position [1447, 0]
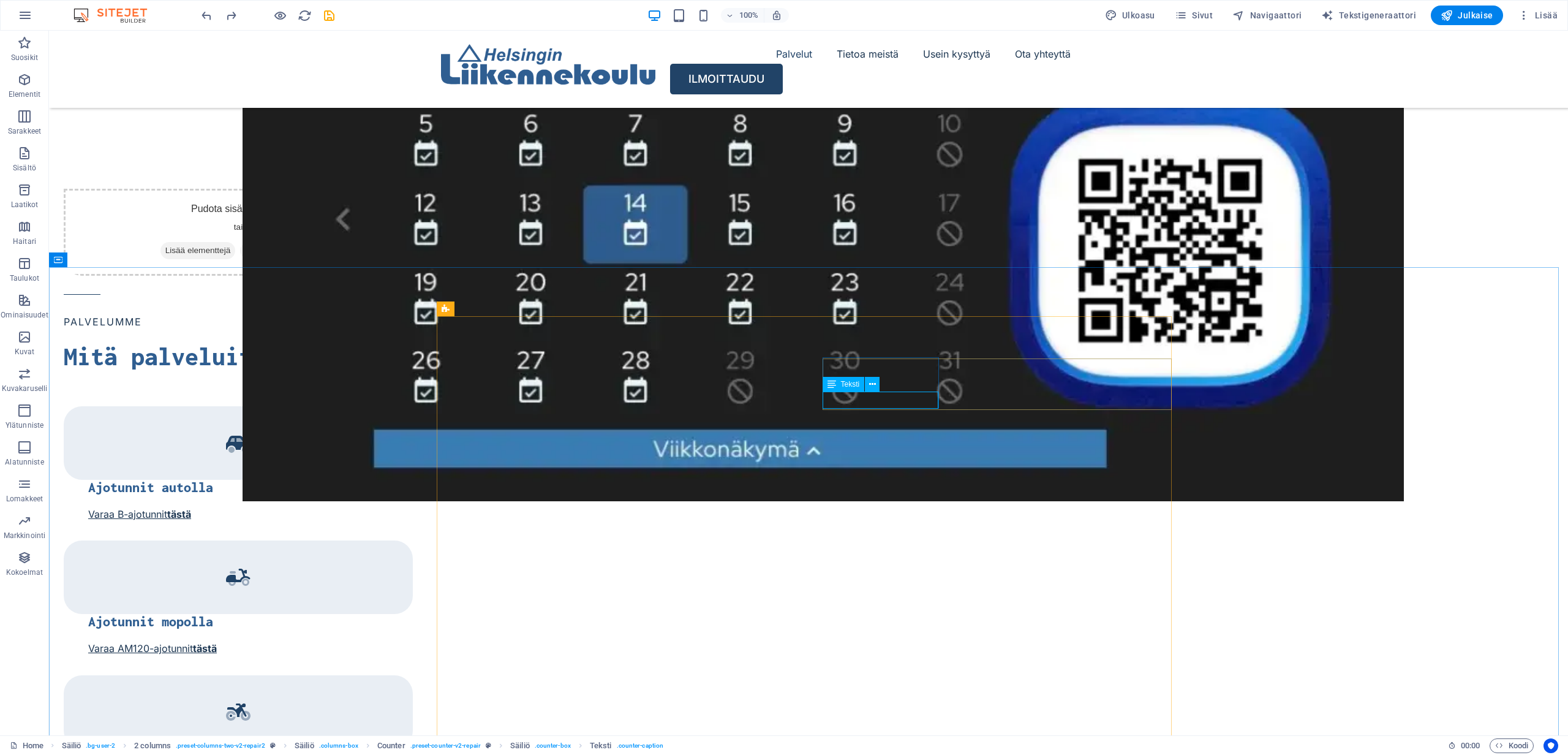
click at [830, 385] on icon at bounding box center [832, 384] width 9 height 15
click at [873, 385] on icon at bounding box center [872, 384] width 7 height 13
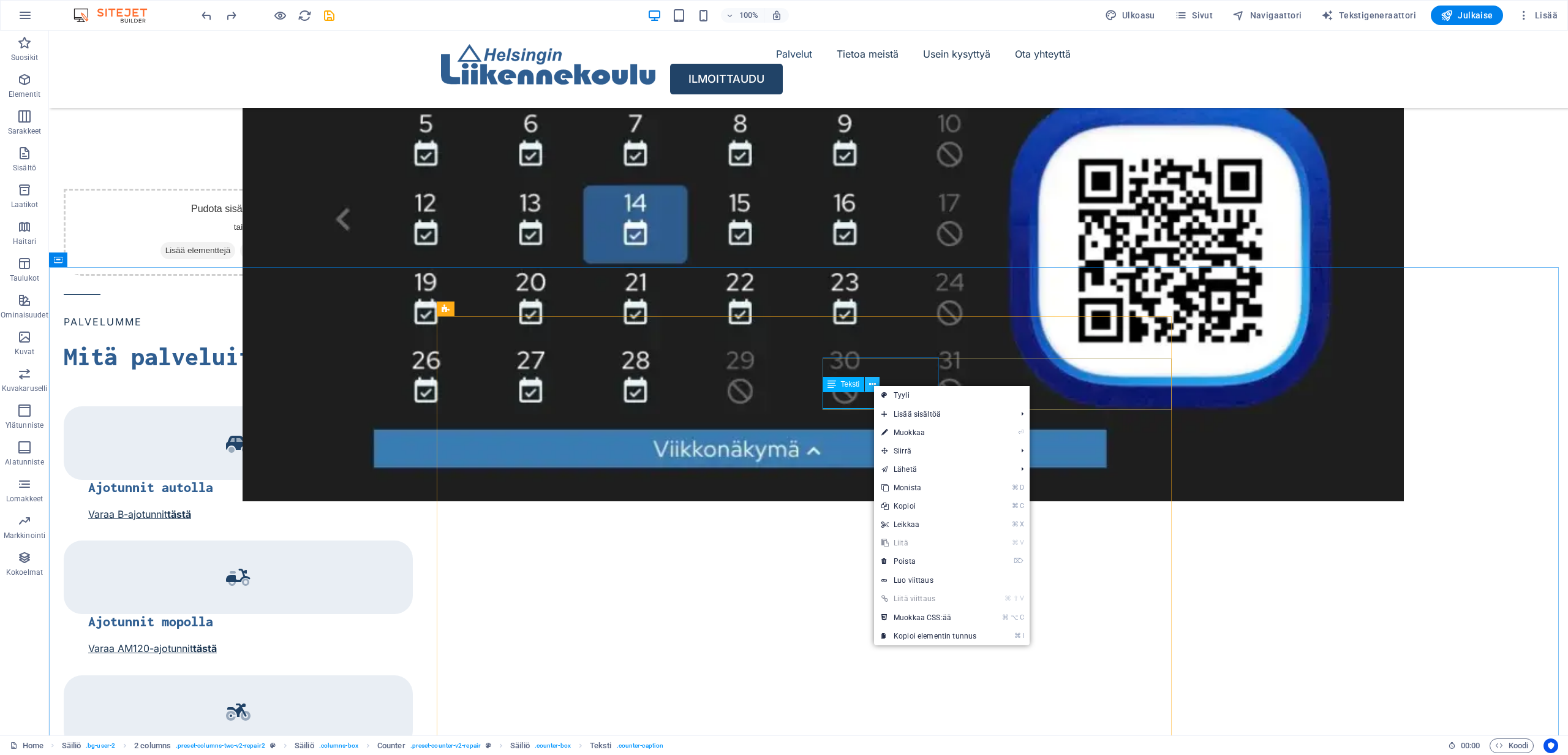
click at [873, 385] on icon at bounding box center [872, 384] width 7 height 13
click at [837, 386] on div "Teksti" at bounding box center [844, 384] width 42 height 15
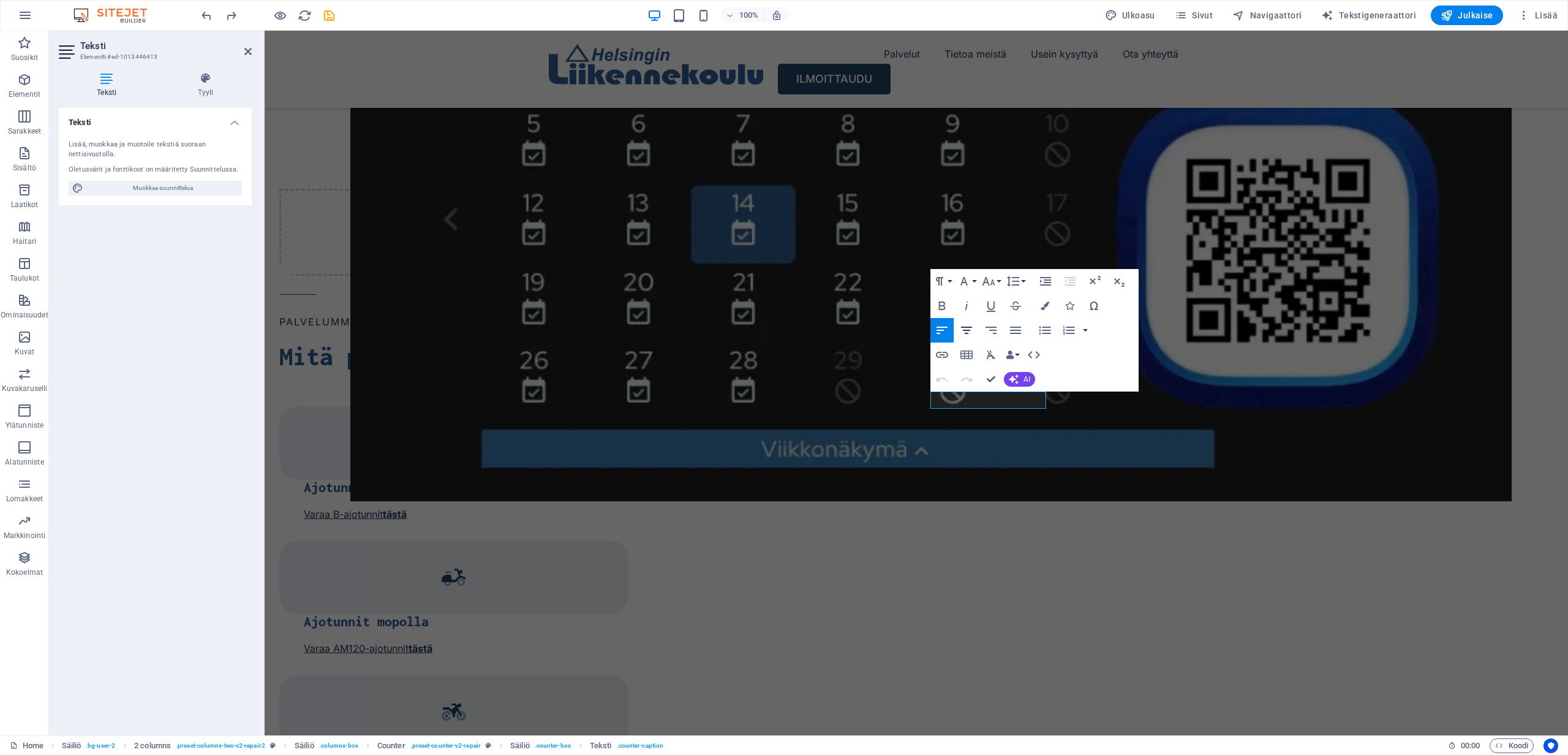
click at [966, 332] on icon "button" at bounding box center [967, 330] width 15 height 15
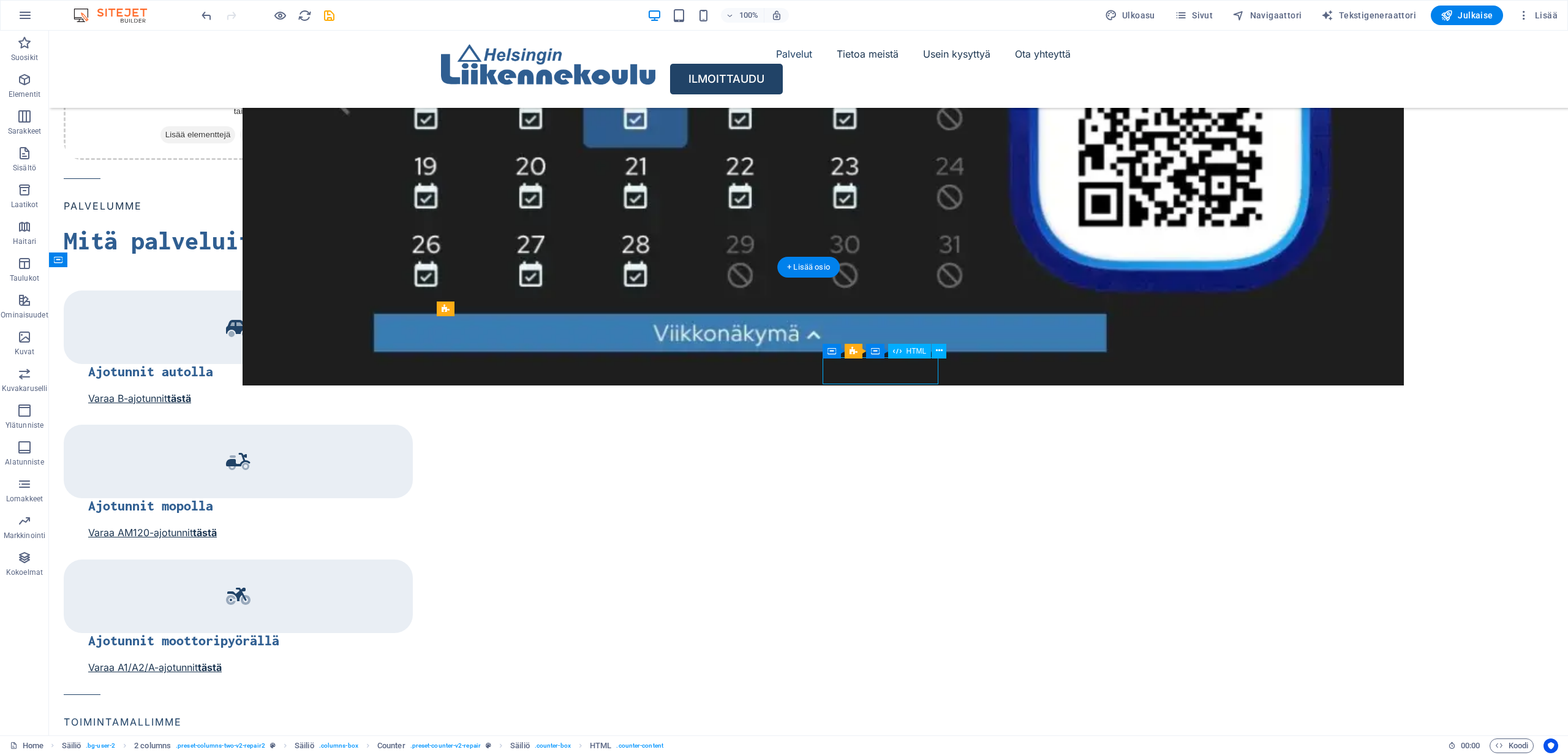
scroll to position [1330, 0]
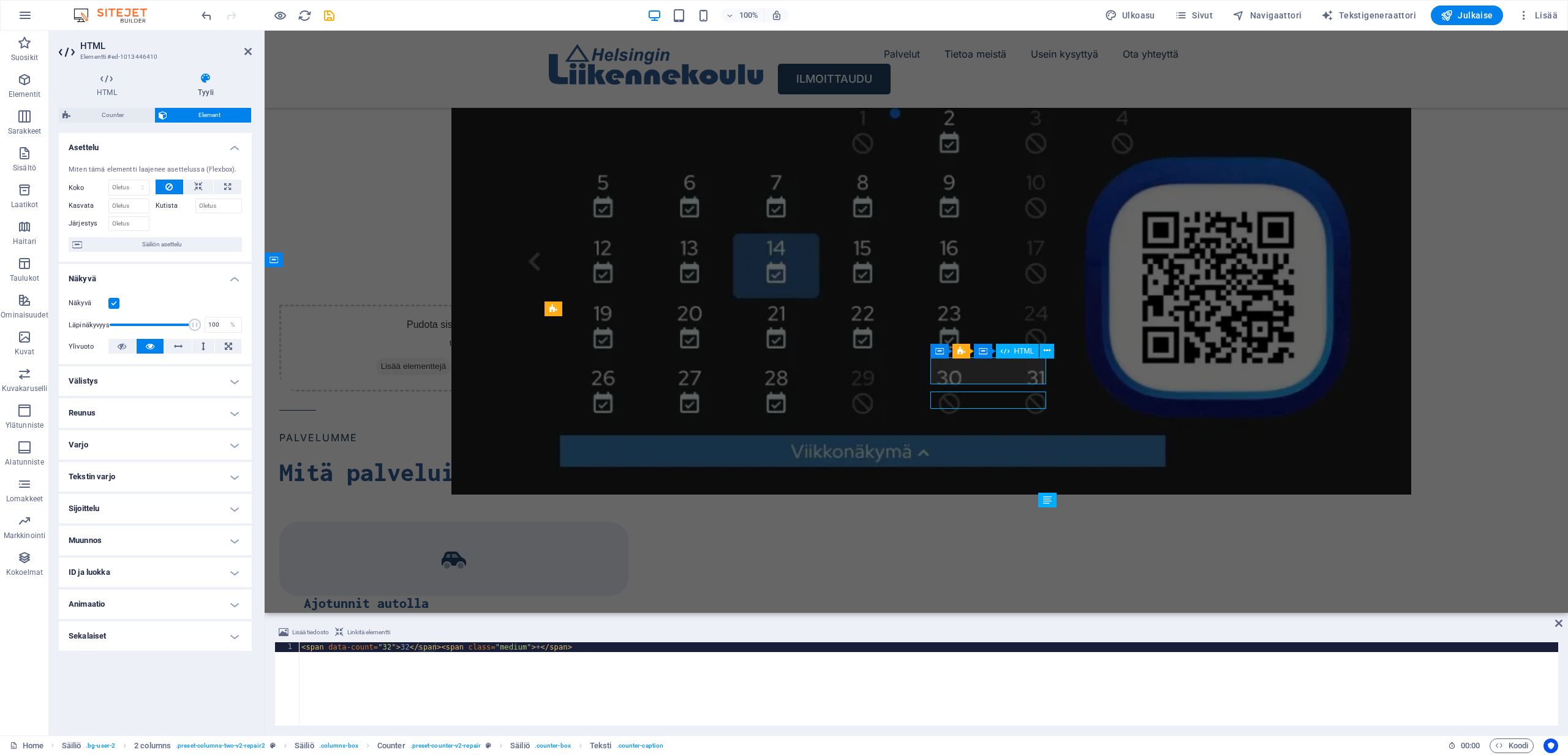
scroll to position [1447, 0]
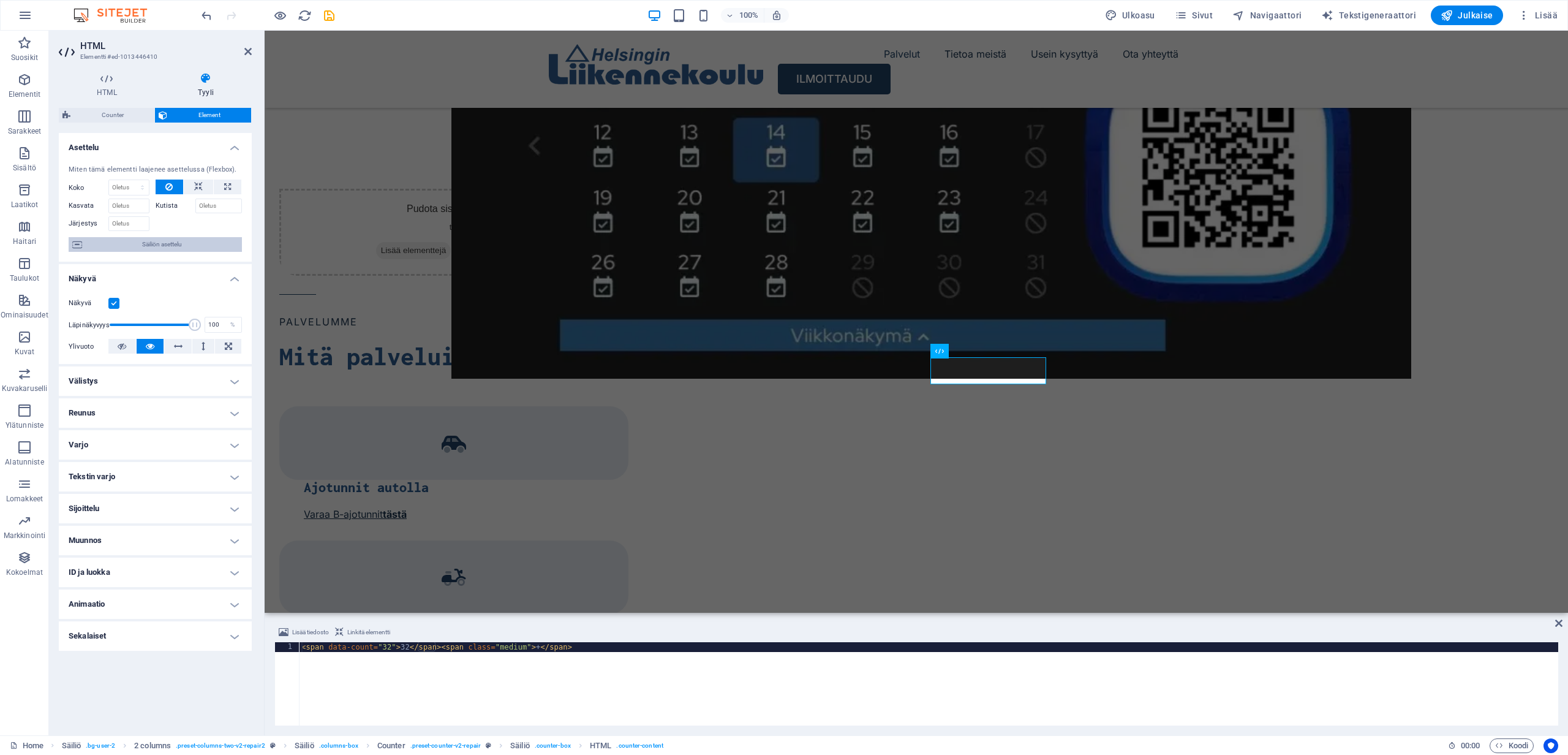
click at [157, 247] on span "Säiliön asettelu" at bounding box center [162, 244] width 153 height 15
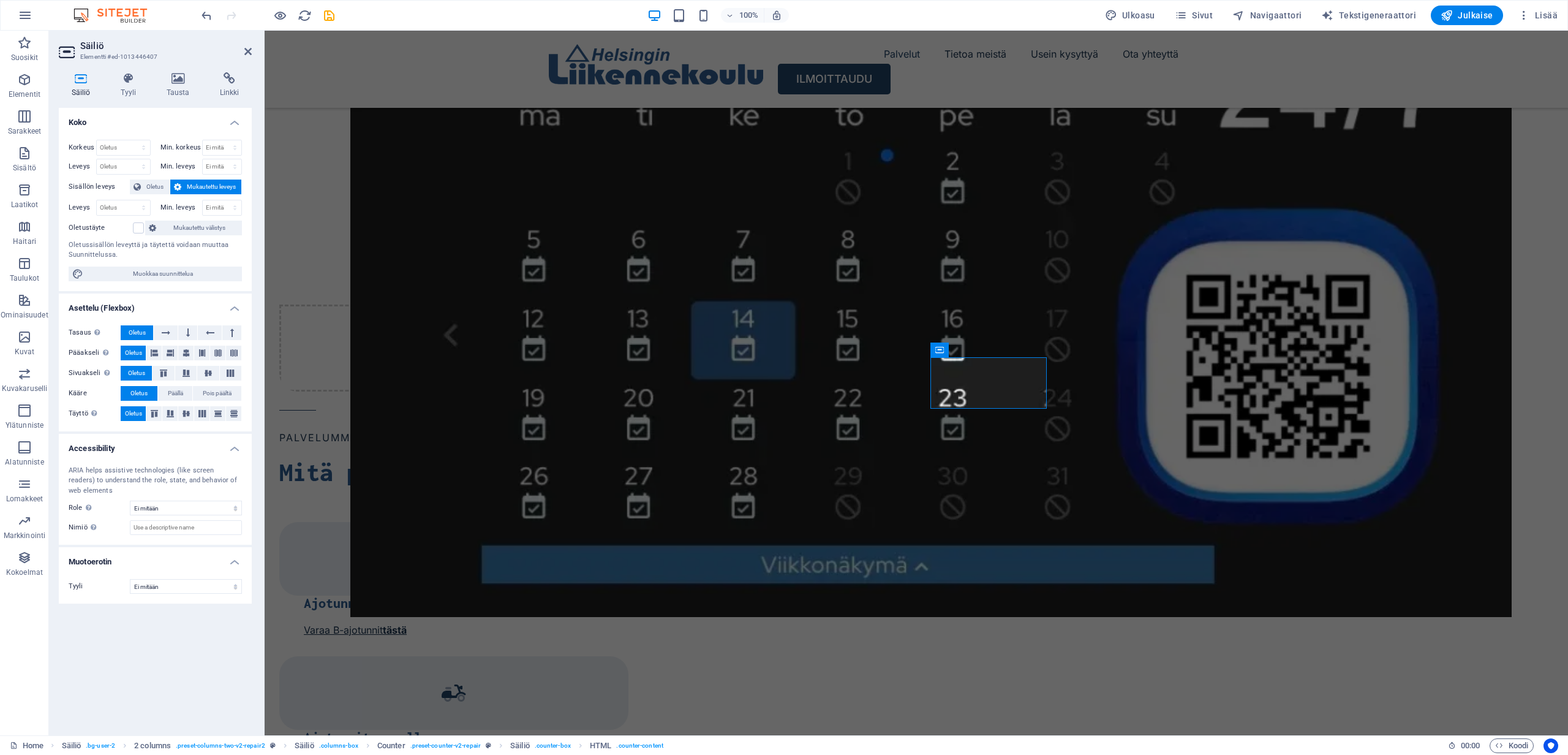
scroll to position [1447, 0]
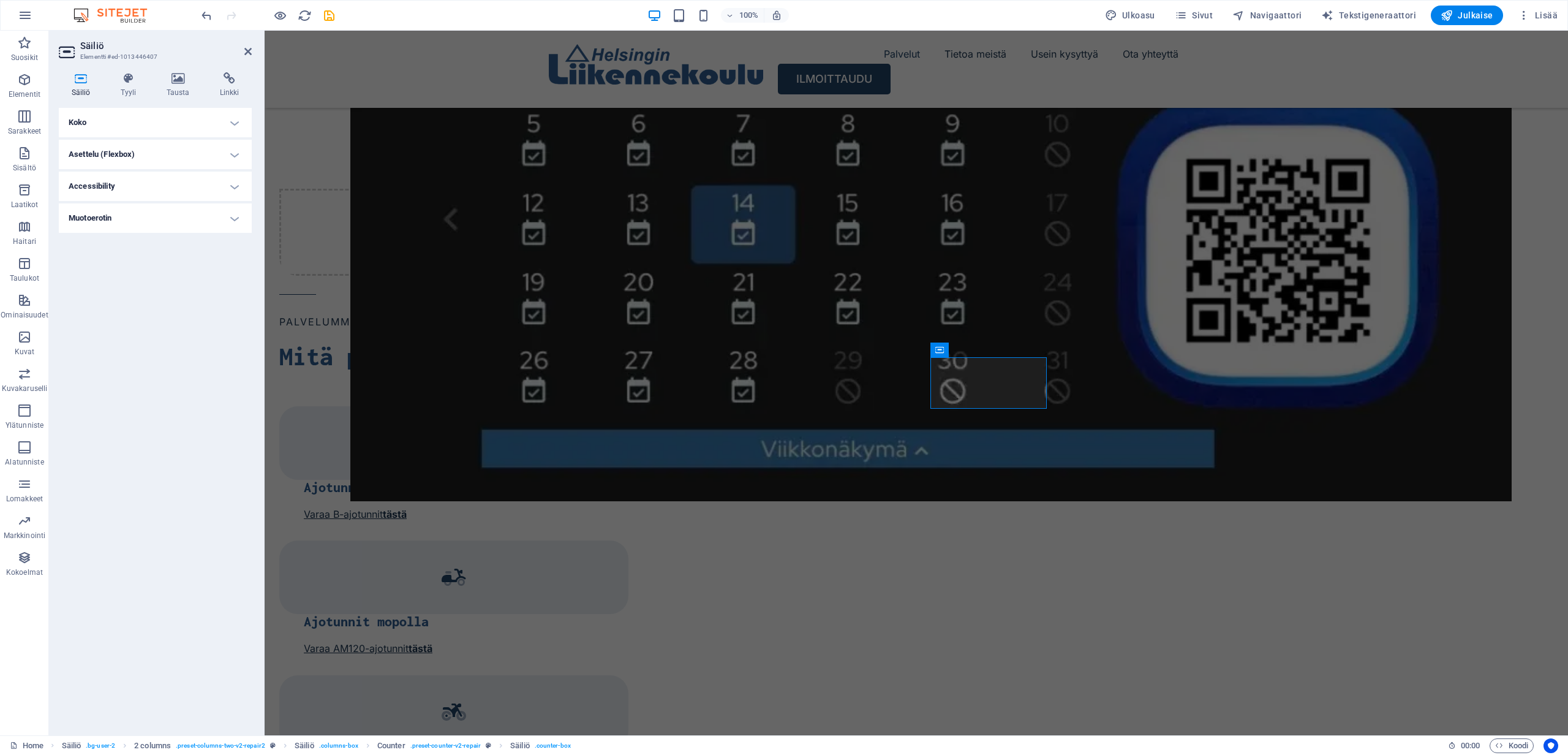
click at [82, 117] on h4 "Koko" at bounding box center [155, 122] width 193 height 29
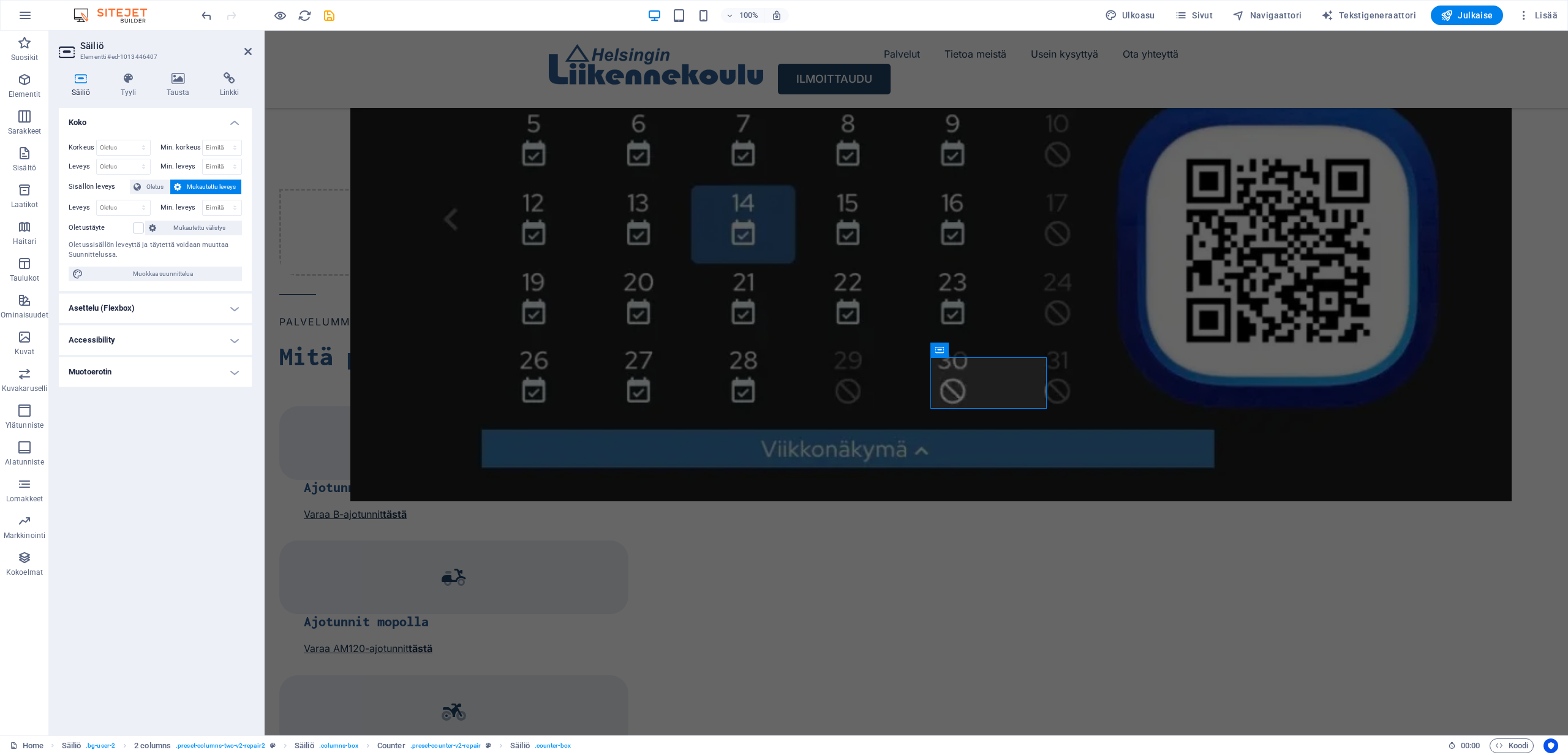
click at [112, 372] on h4 "Muotoerotin" at bounding box center [155, 371] width 193 height 29
click at [101, 338] on h4 "Accessibility" at bounding box center [155, 339] width 193 height 29
click at [108, 312] on h4 "Asettelu (Flexbox)" at bounding box center [155, 308] width 193 height 29
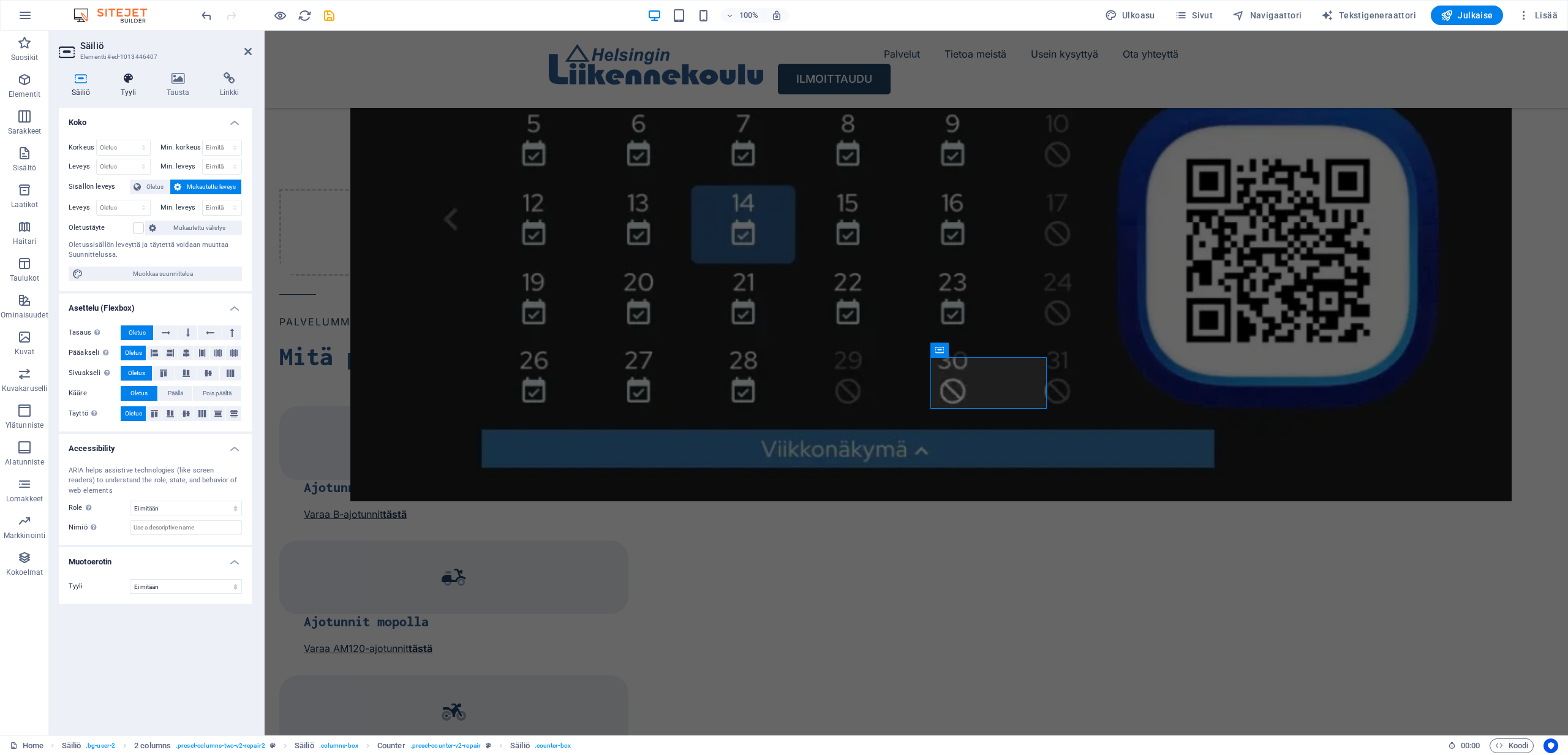
click at [127, 80] on icon at bounding box center [128, 78] width 41 height 12
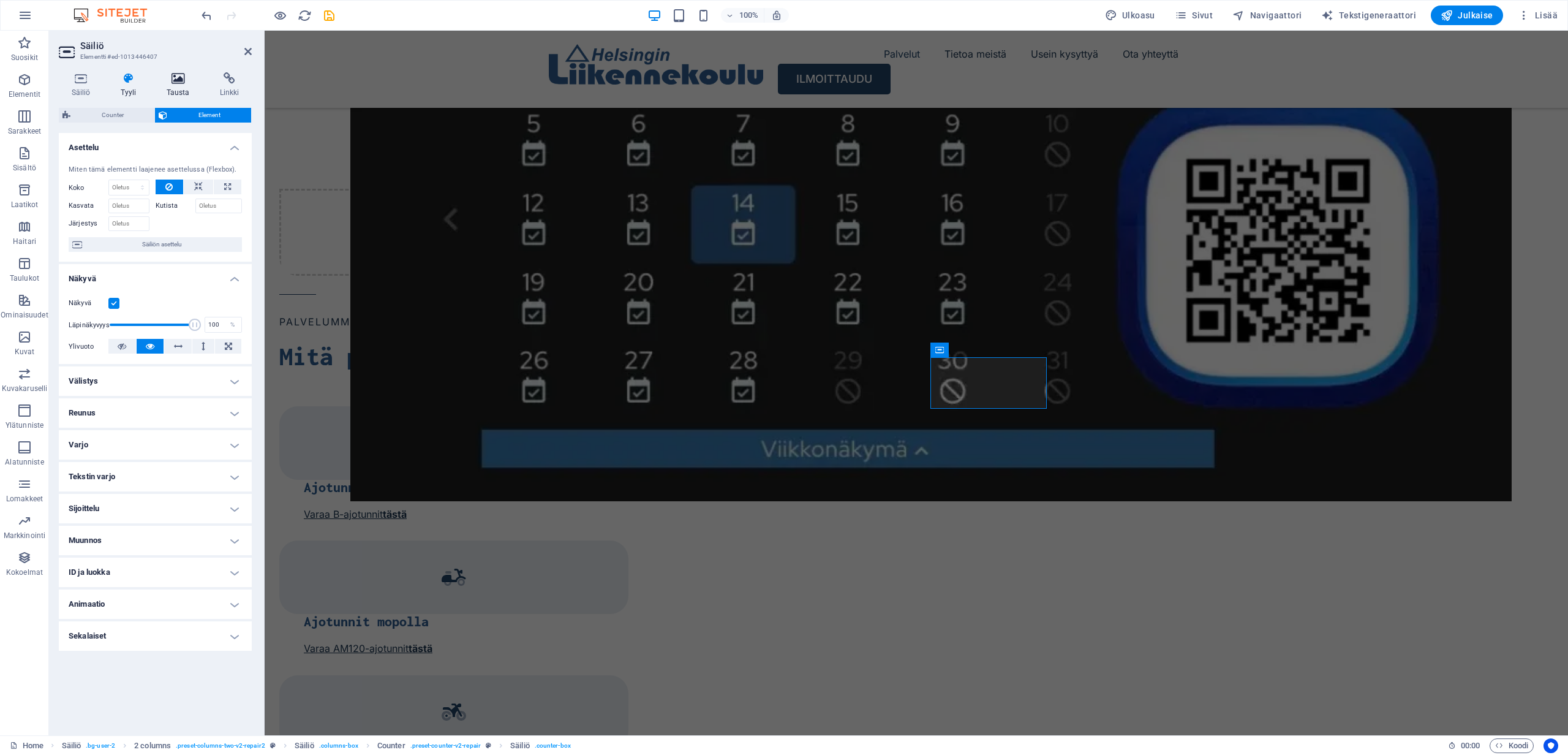
click at [168, 84] on h4 "Tausta" at bounding box center [180, 85] width 54 height 26
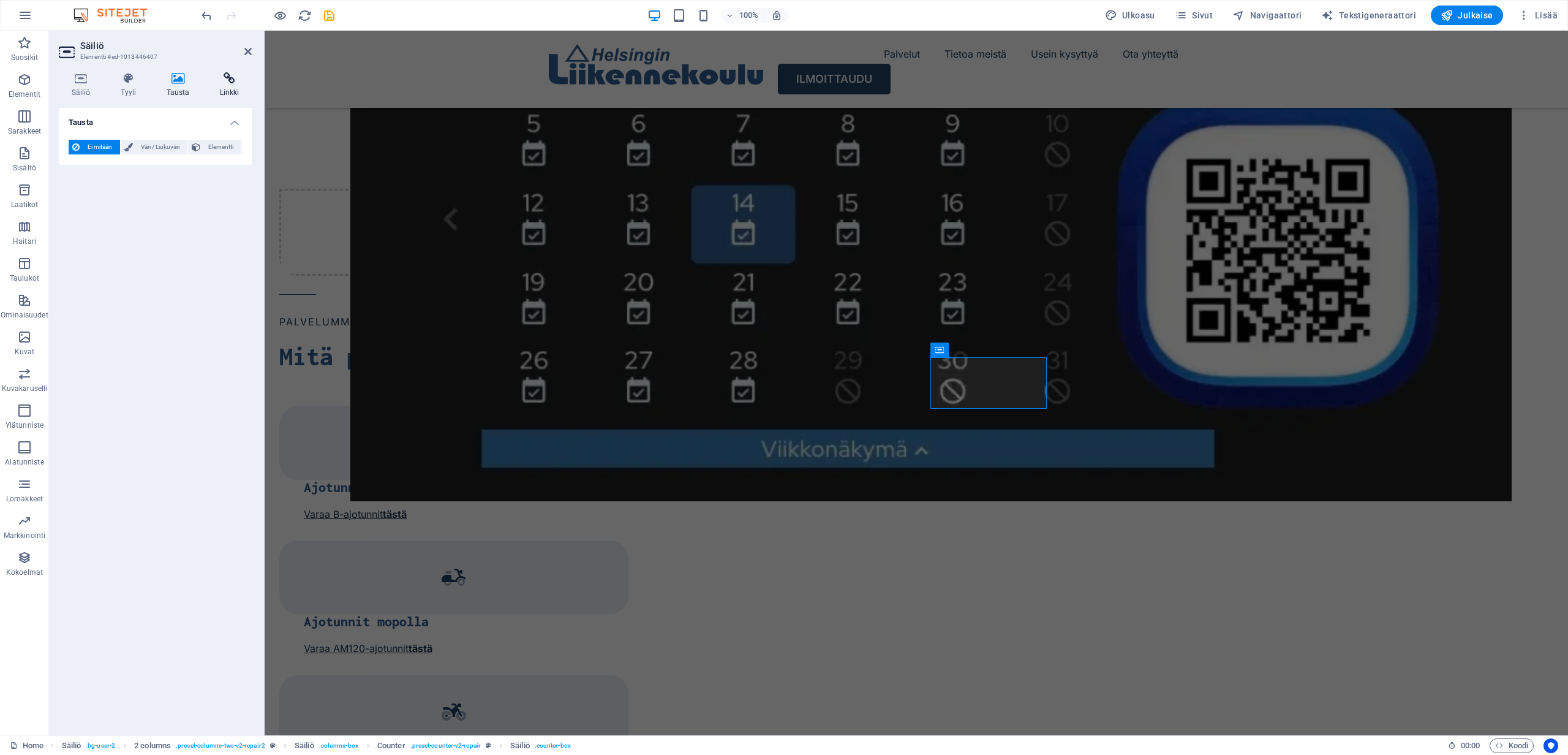
click at [241, 84] on h4 "Linkki" at bounding box center [230, 85] width 45 height 26
click at [85, 76] on icon at bounding box center [80, 78] width 44 height 12
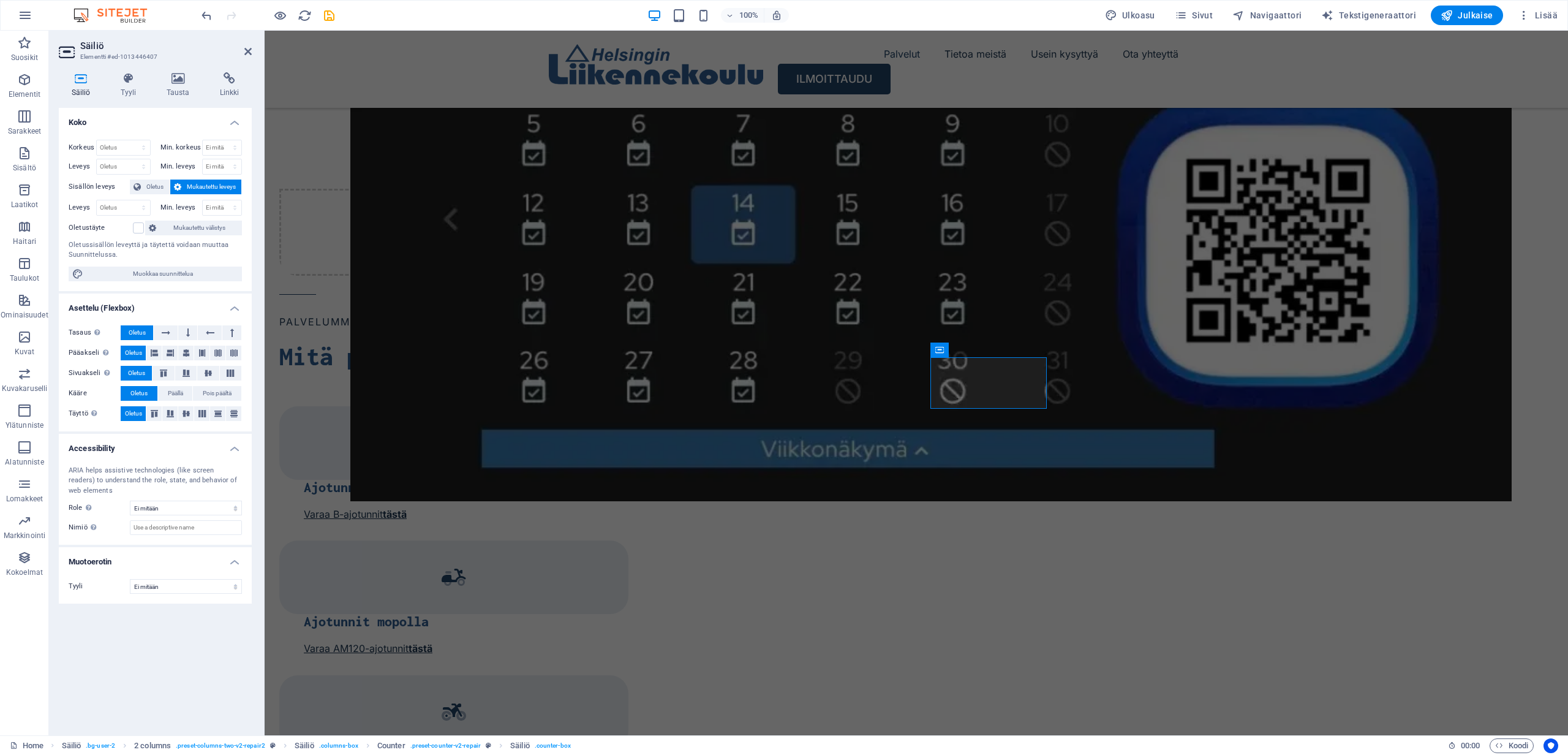
click at [94, 53] on h3 "Elementti #ed-1013446407" at bounding box center [154, 57] width 147 height 11
click at [246, 50] on icon at bounding box center [248, 51] width 7 height 10
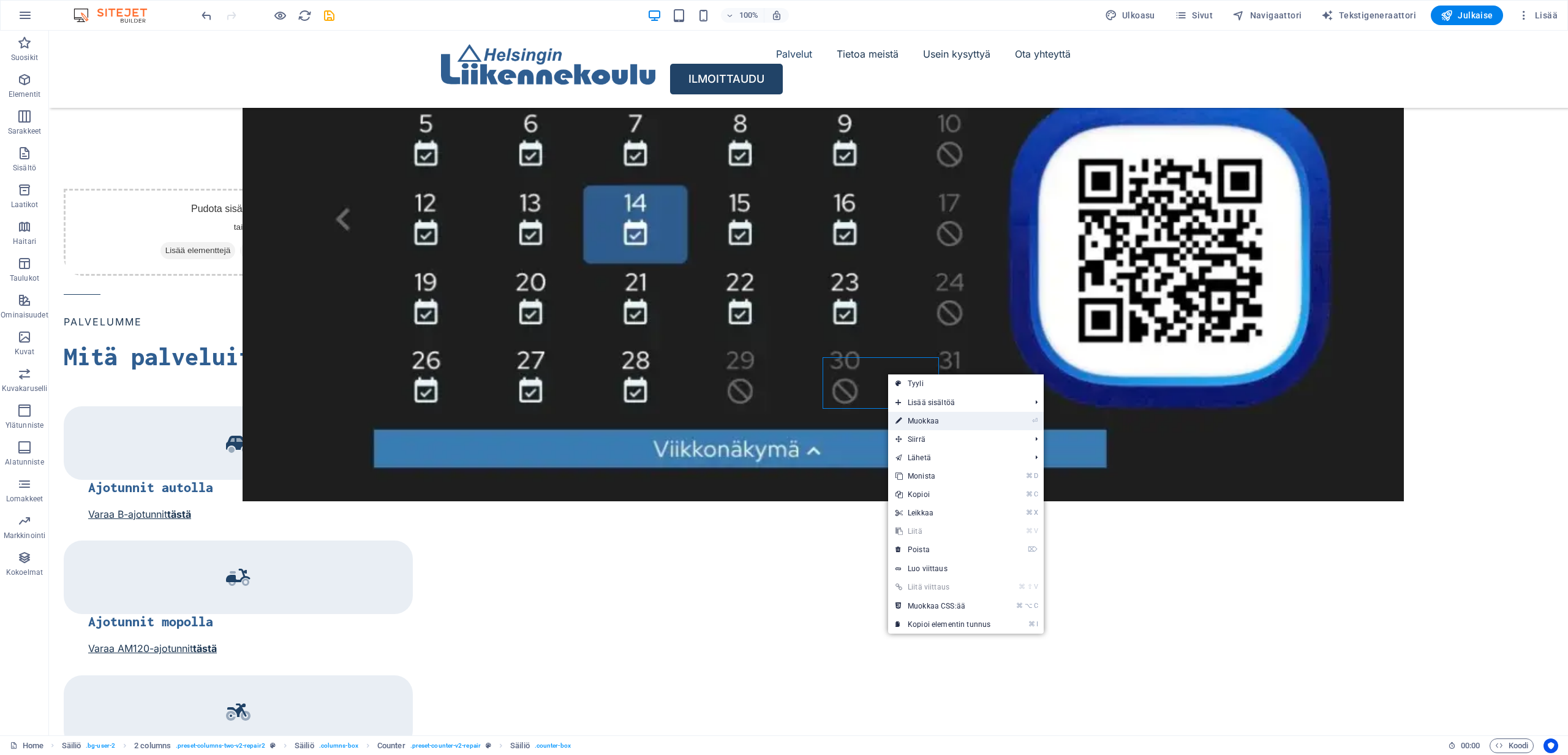
click at [930, 421] on link "⏎ Muokkaa" at bounding box center [943, 420] width 110 height 19
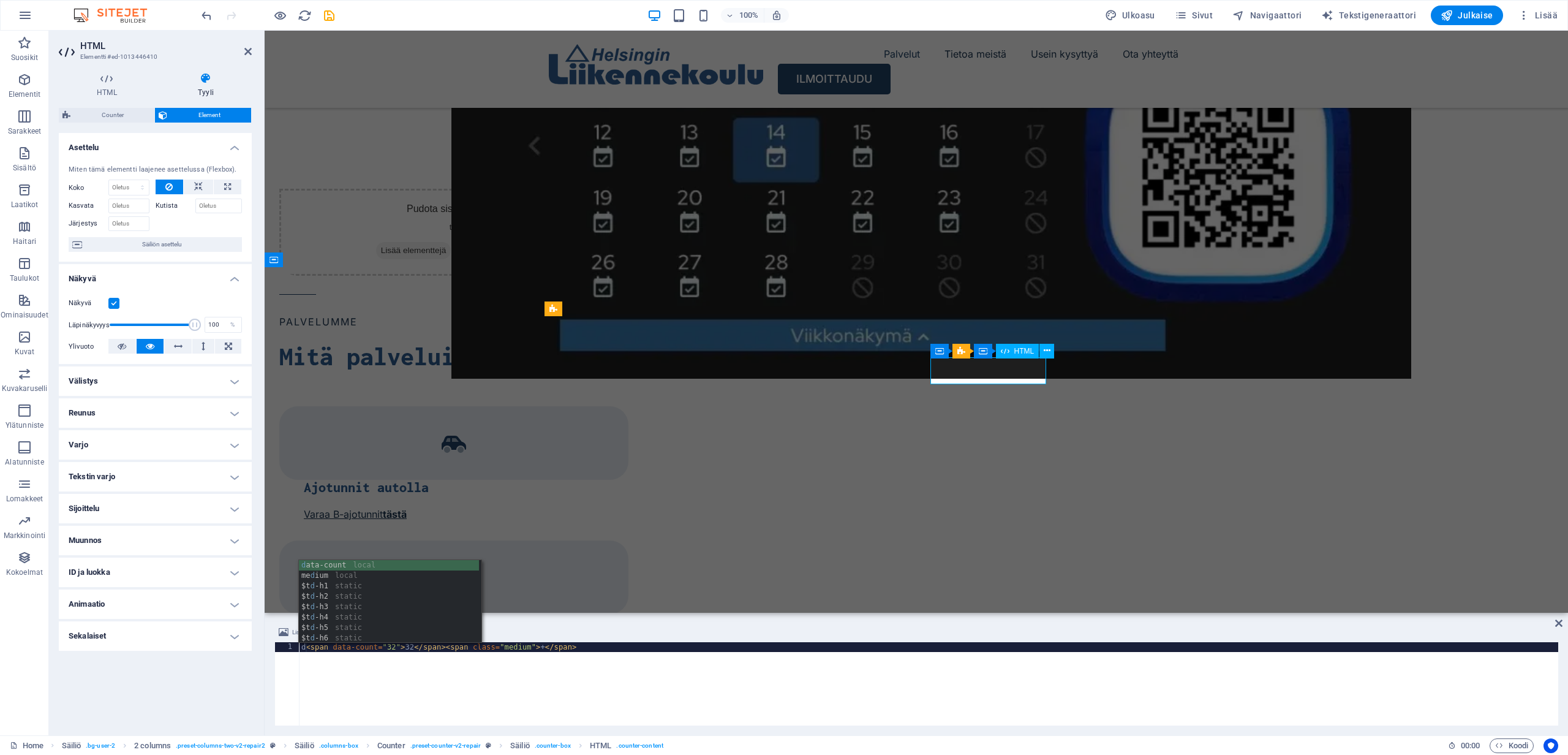
scroll to position [0, 0]
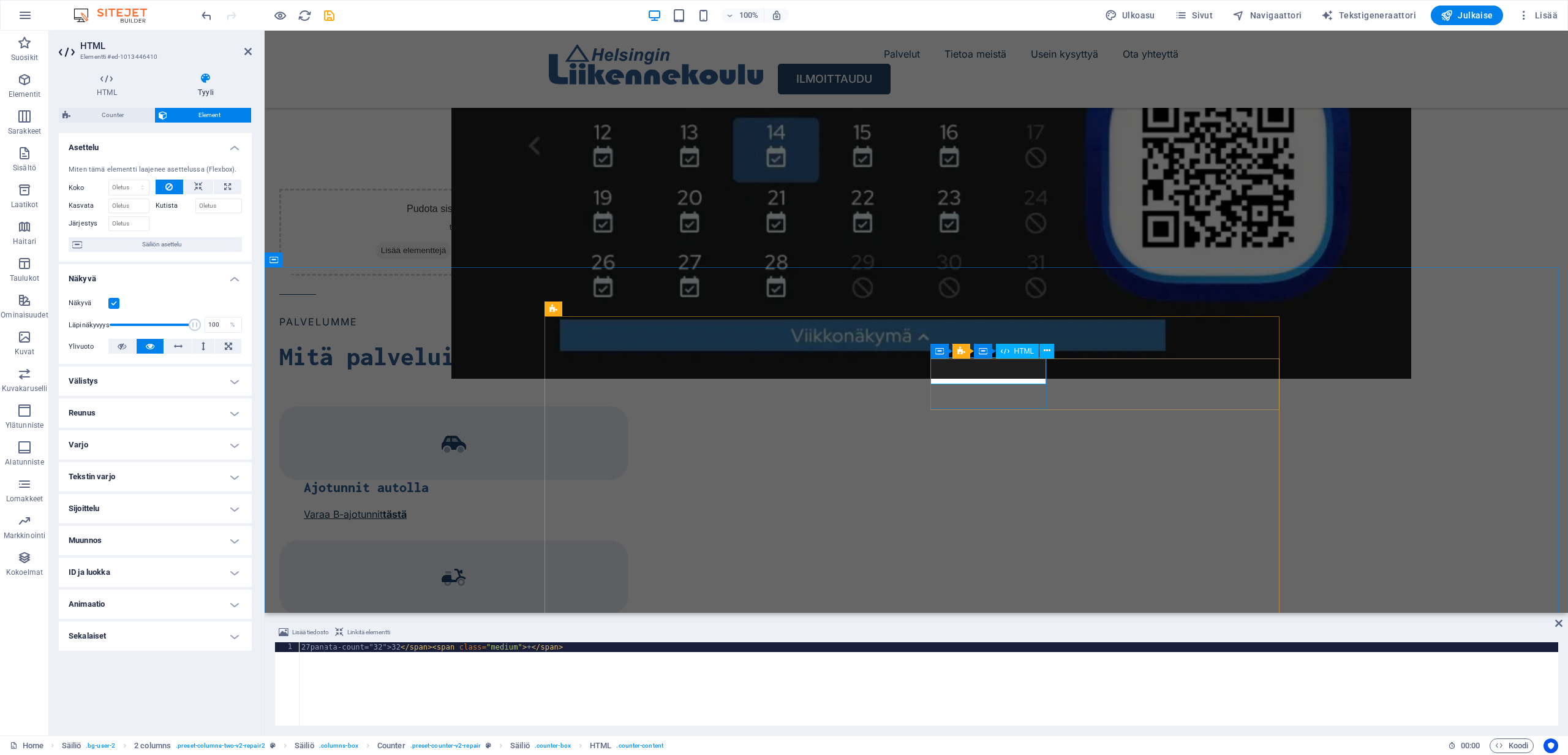
type textarea "27panata-count="32">32</span><span class="medium">+</span>"
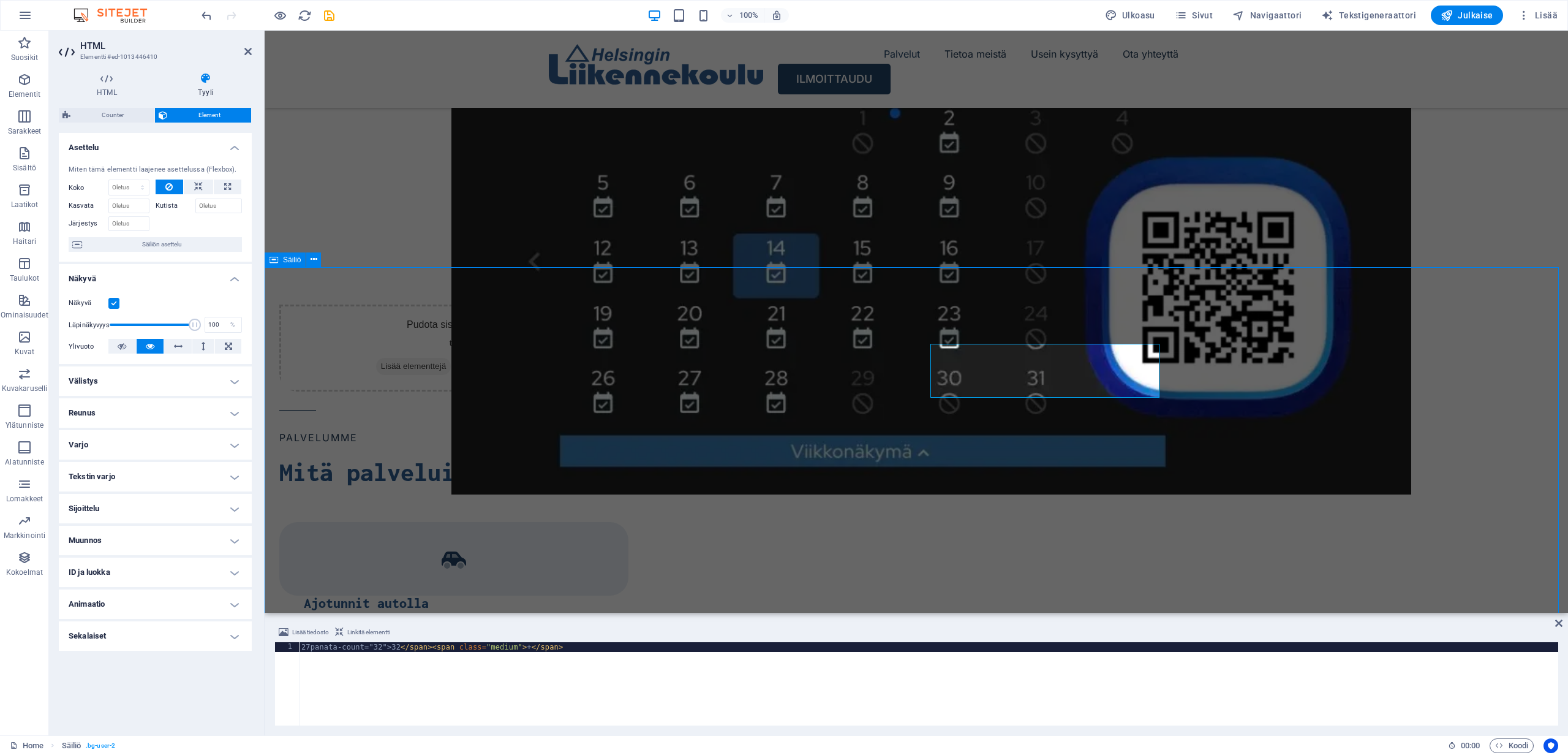
scroll to position [1447, 0]
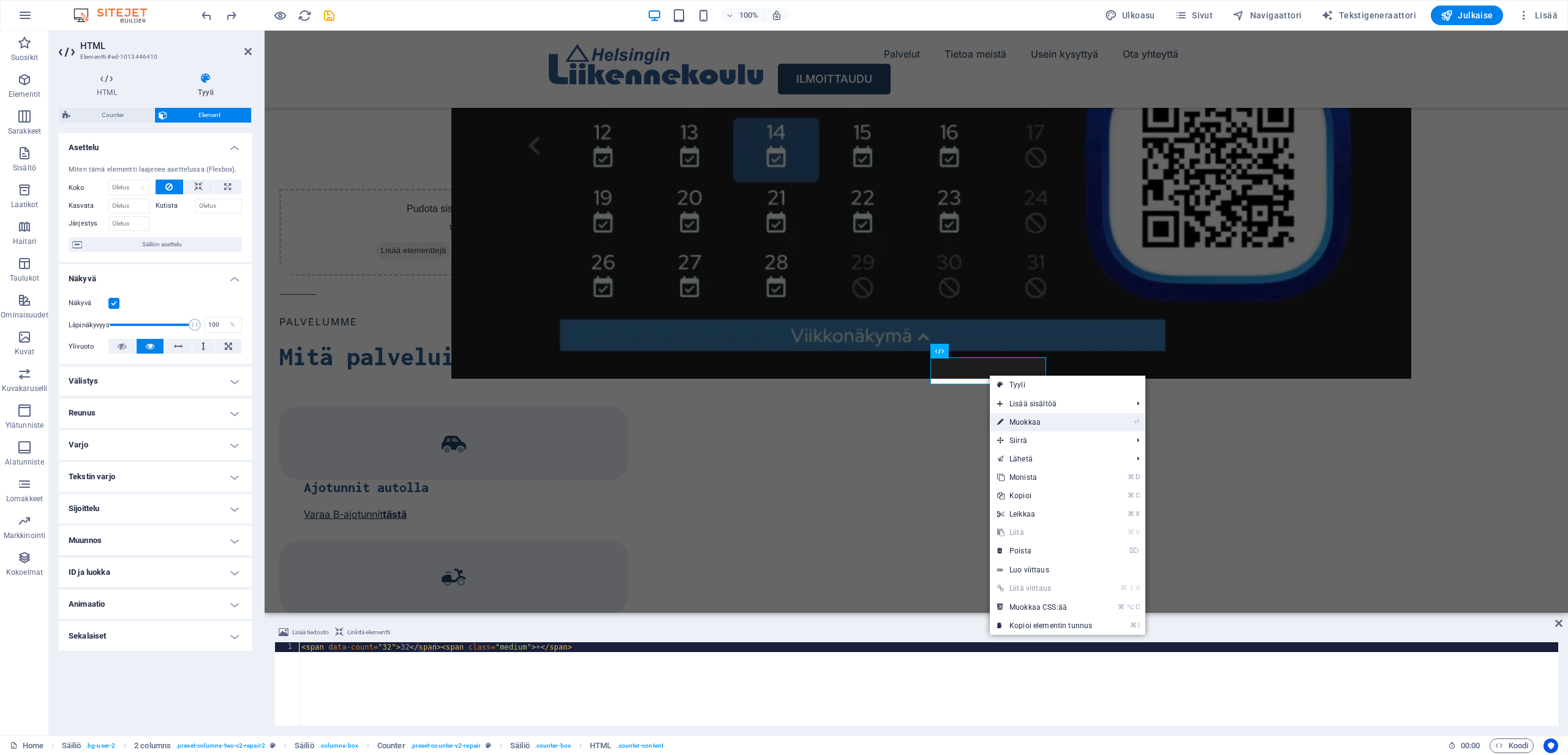
click at [1043, 423] on link "⏎ Muokkaa" at bounding box center [1044, 422] width 110 height 19
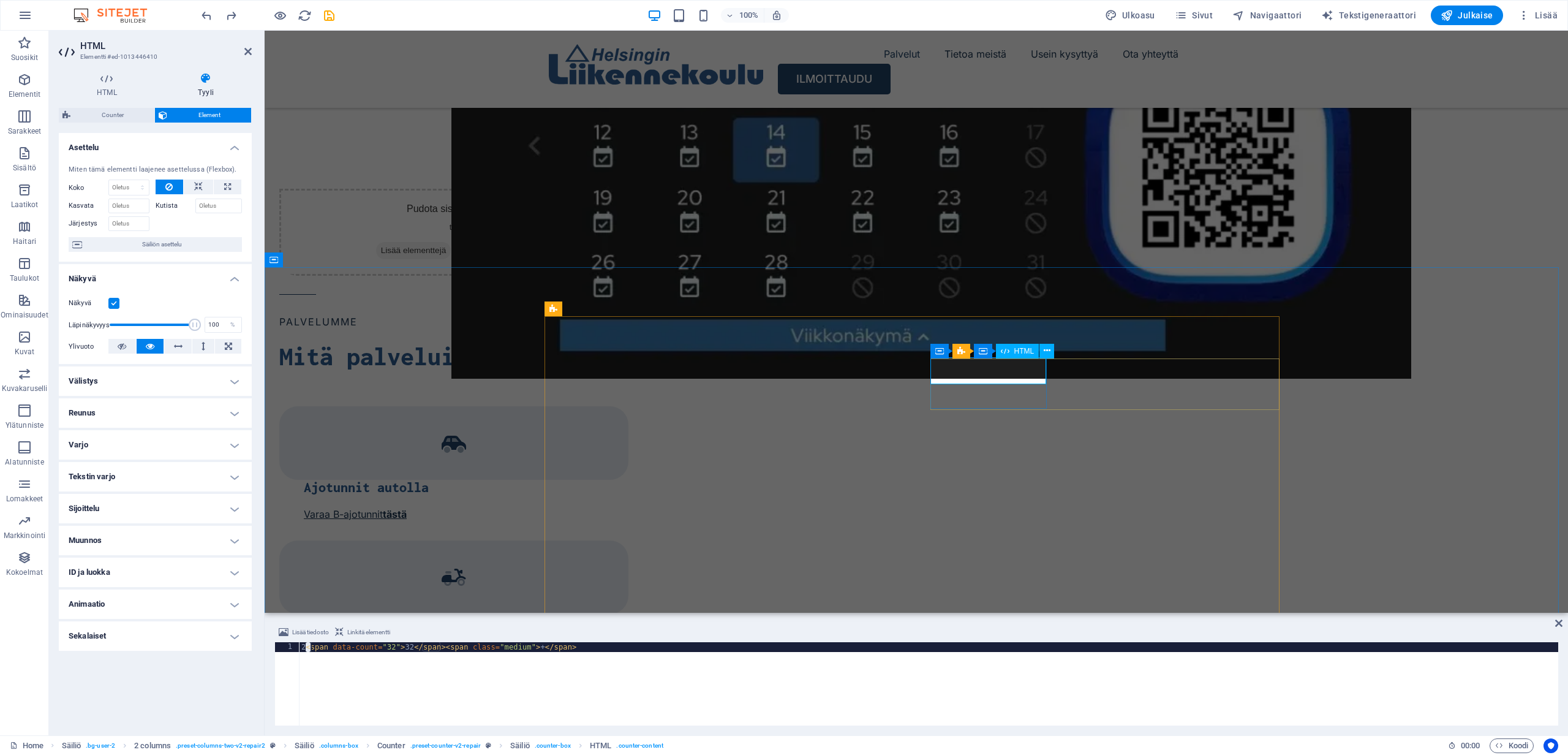
type textarea "2<span data-count="32">32</span><span class="medium">+</span>"
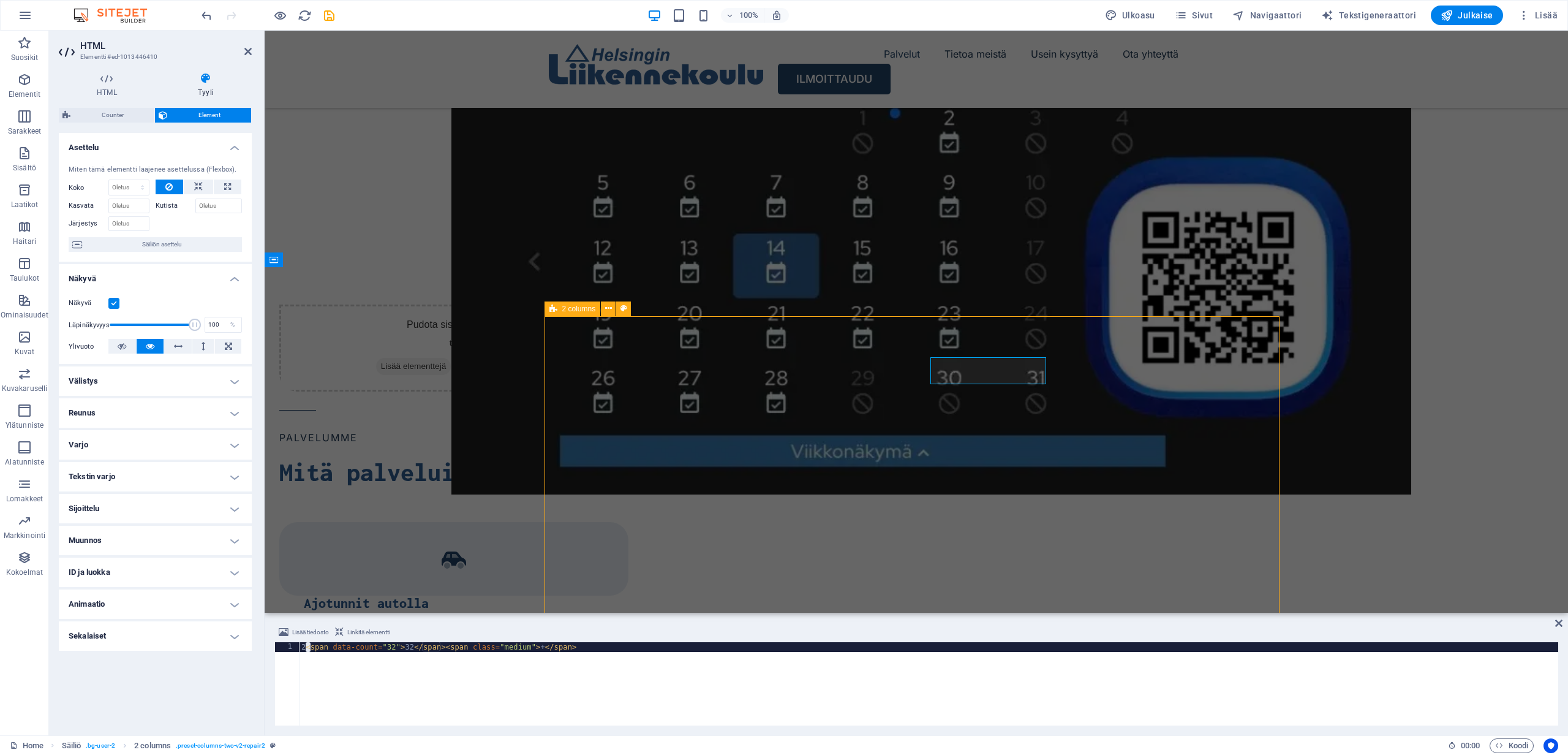
scroll to position [1447, 0]
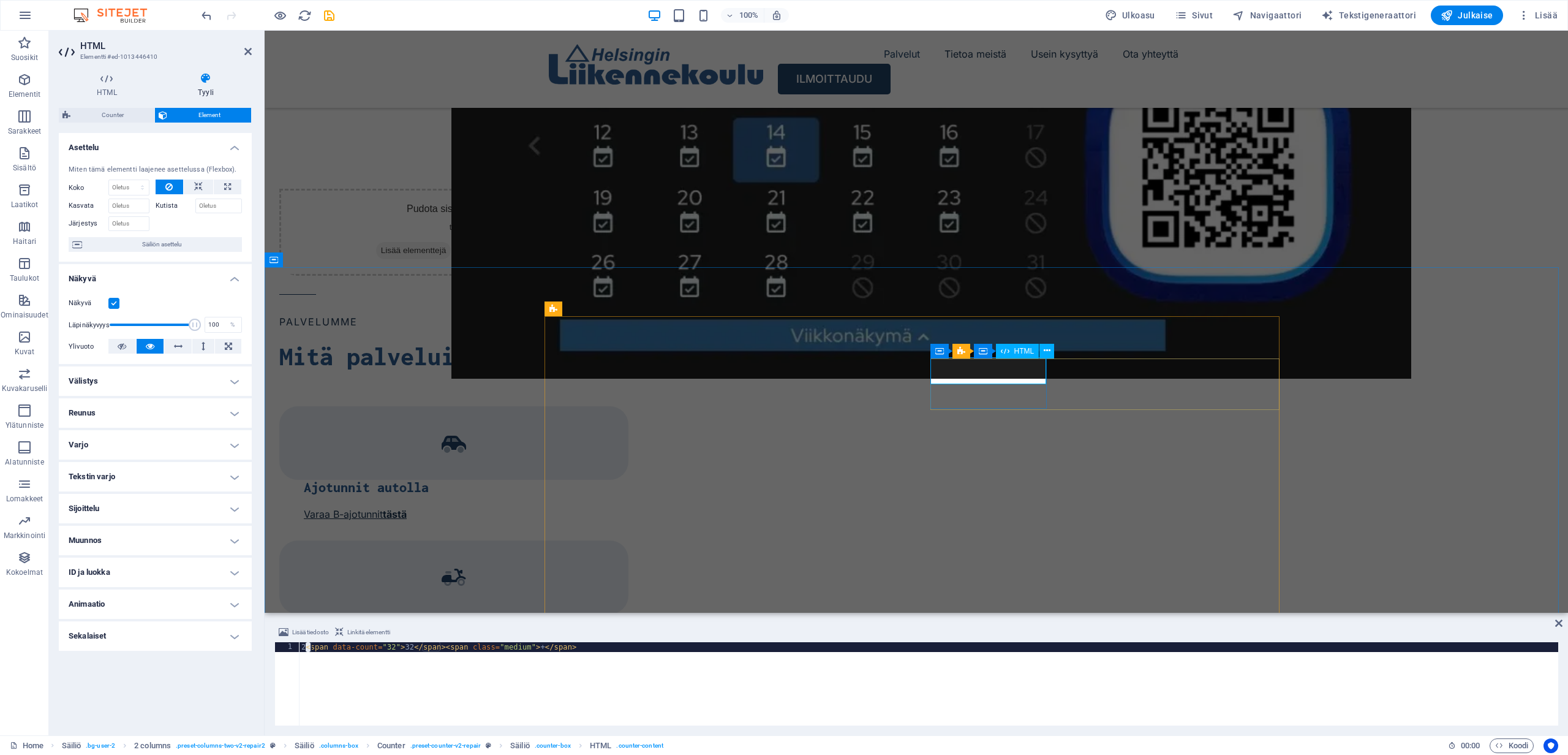
scroll to position [0, 0]
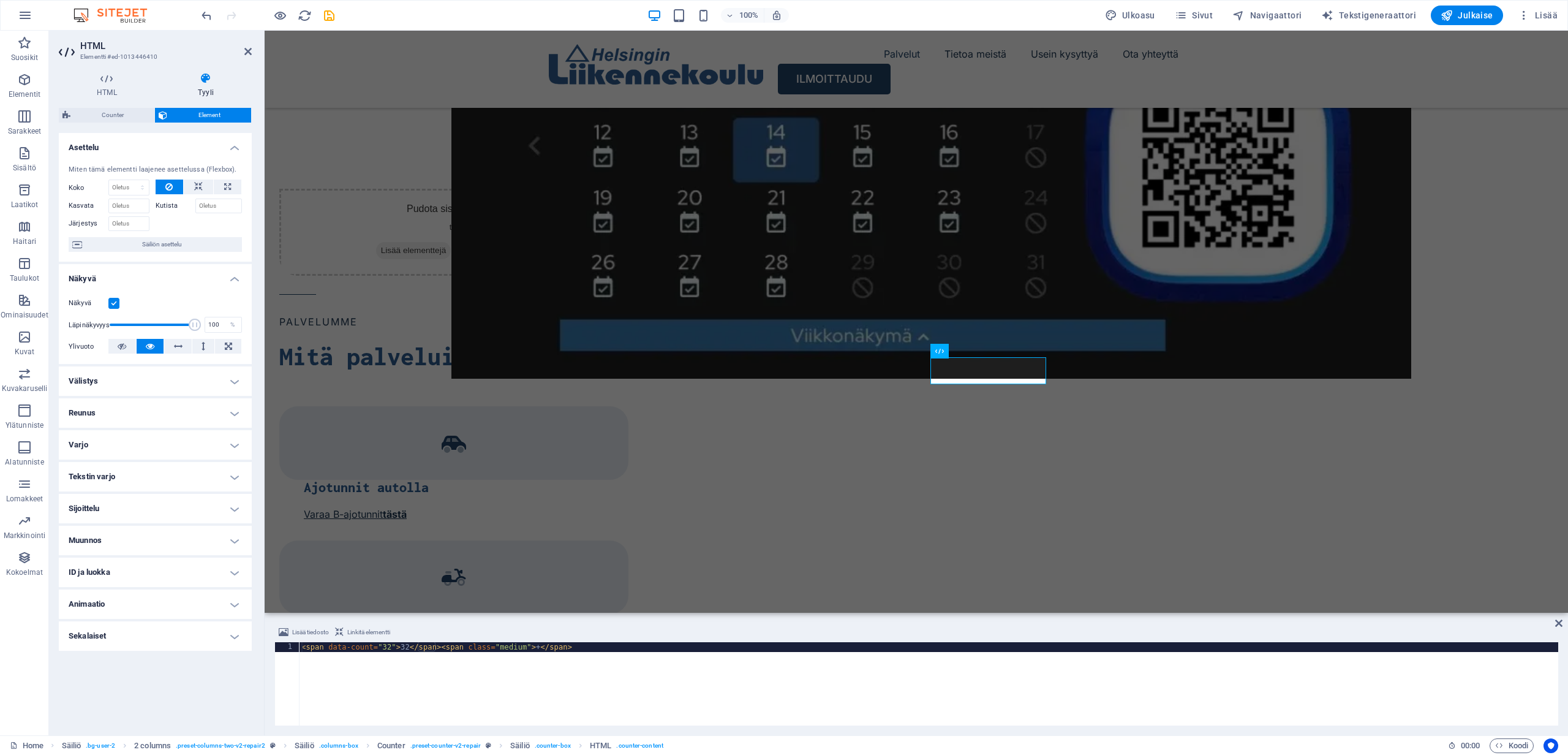
click at [391, 648] on div "< span data-count = "32" > 32 </ span > < span class = "medium" > + </ span >" at bounding box center [929, 693] width 1259 height 103
click at [391, 645] on div "< span data-count = "32" > 32 </ span > < span class = "medium" > + </ span >" at bounding box center [929, 693] width 1259 height 103
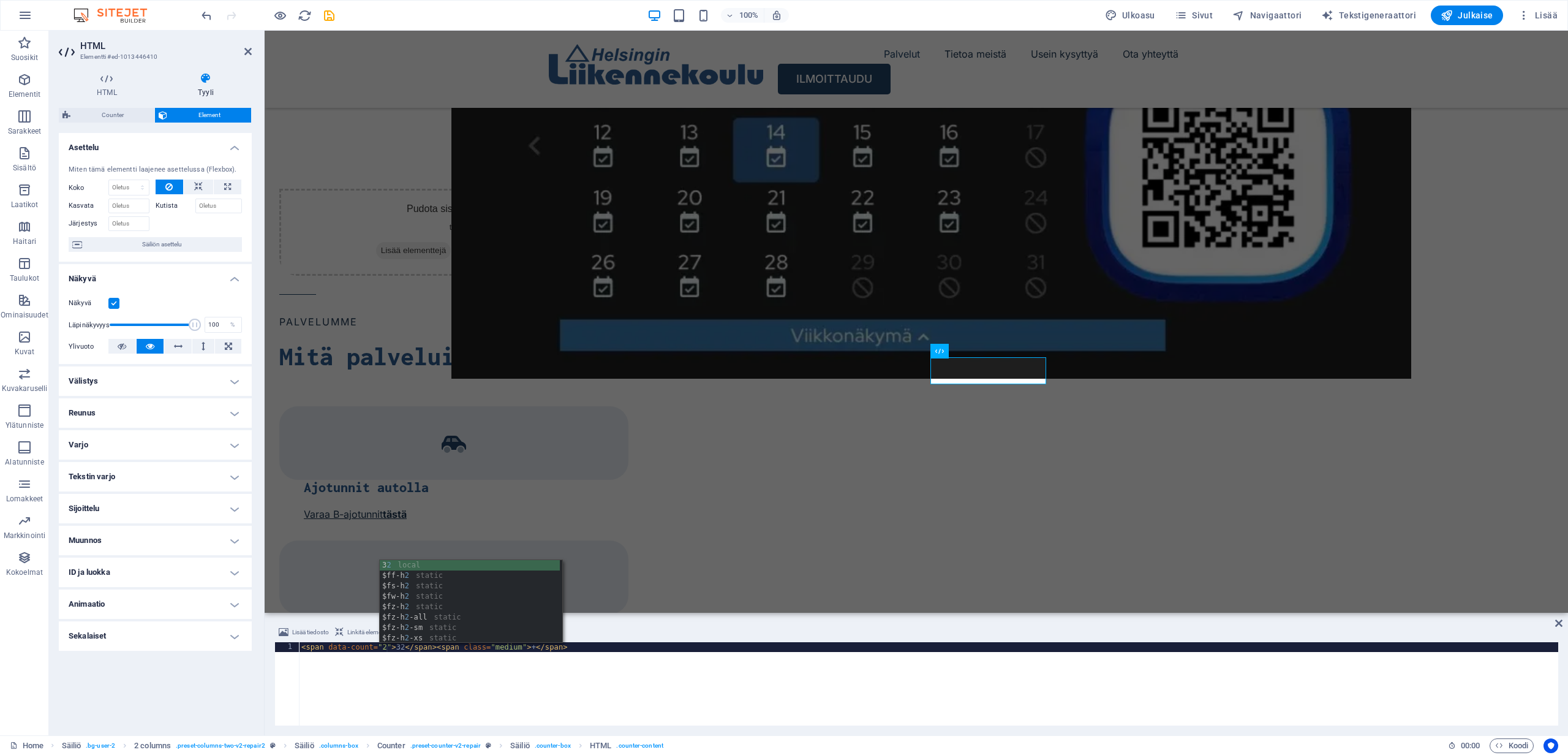
scroll to position [0, 7]
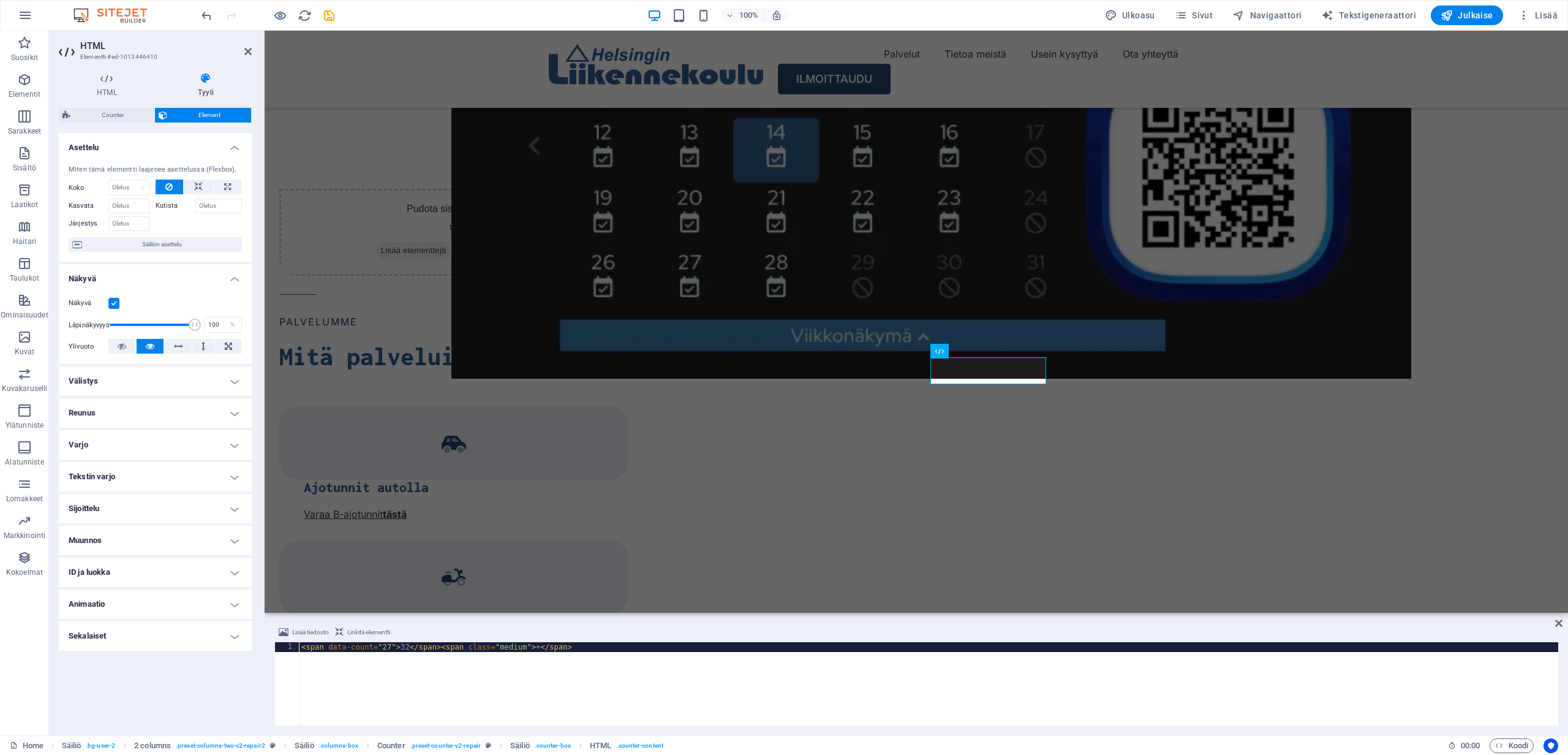
click at [408, 648] on div "< span data-count = "27" > 32 </ span > < span class = "medium" > + </ span >" at bounding box center [929, 693] width 1259 height 103
type textarea "<span data-count="27">27</span><span class="medium">+</span>"
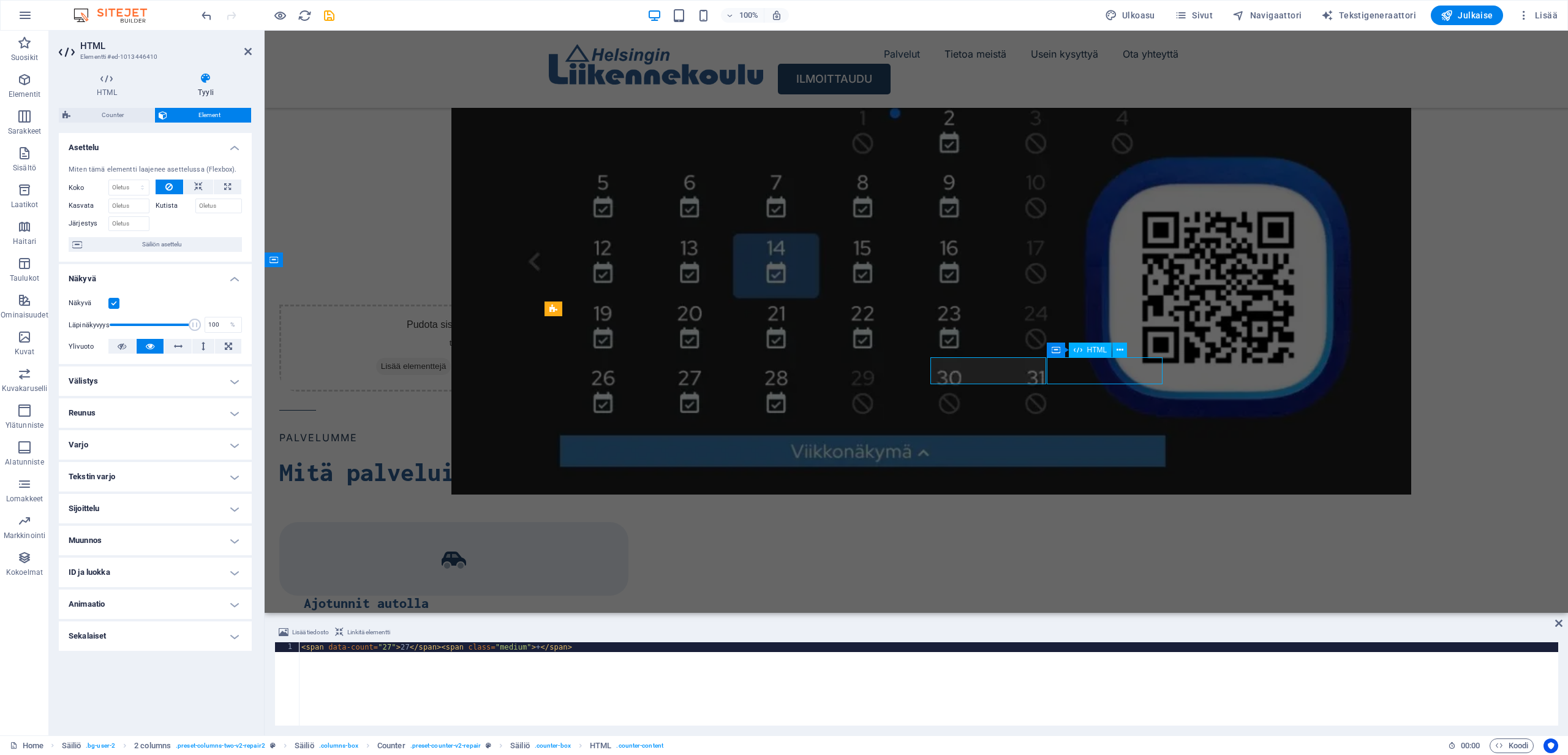
scroll to position [1447, 0]
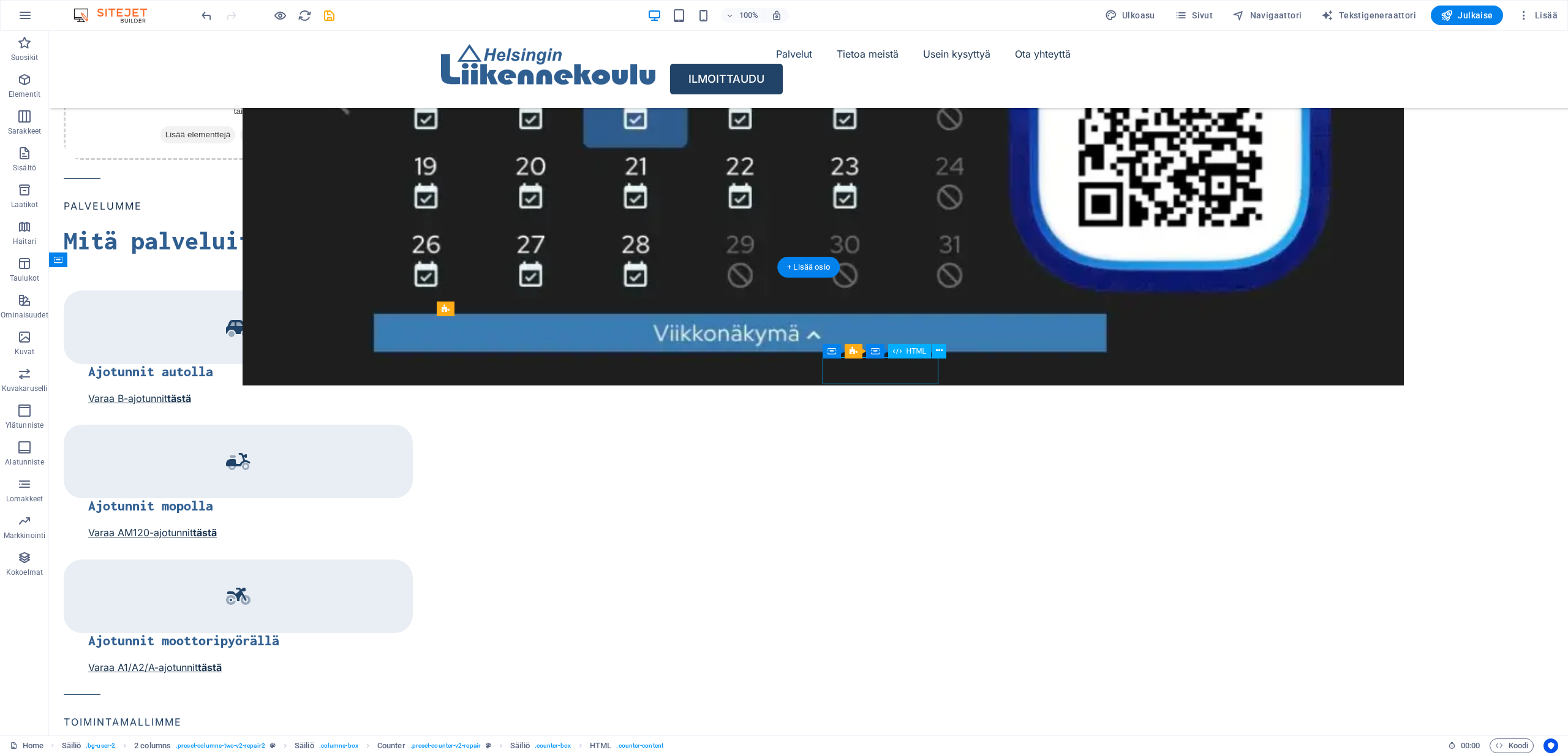
scroll to position [1330, 0]
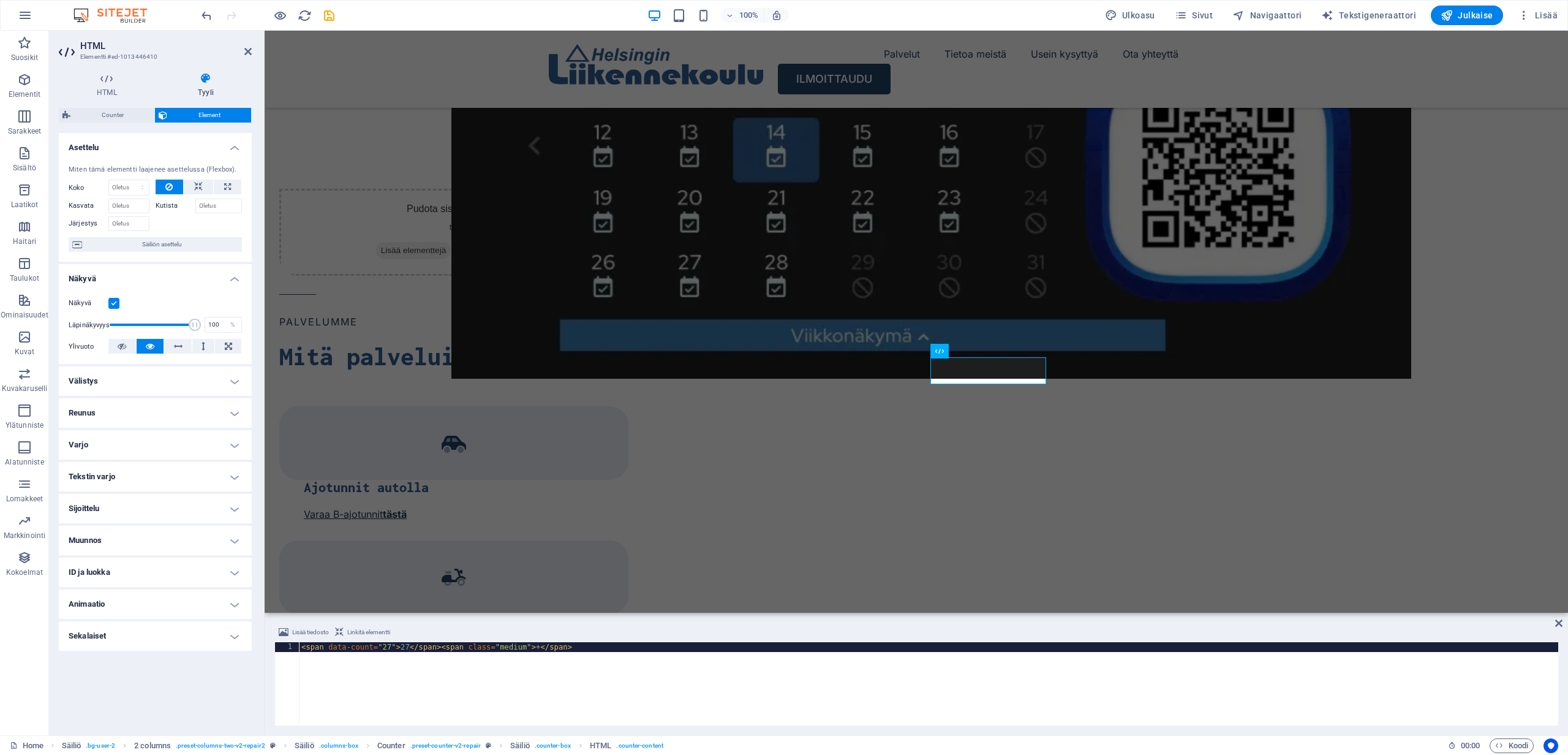
click at [409, 648] on div "< span data-count = "27" > 27 </ span > < span class = "medium" > + </ span >" at bounding box center [929, 693] width 1259 height 103
click at [410, 648] on div "< span data-count = "27" > 27 </ span > < span class = "medium" > + </ span >" at bounding box center [929, 693] width 1259 height 103
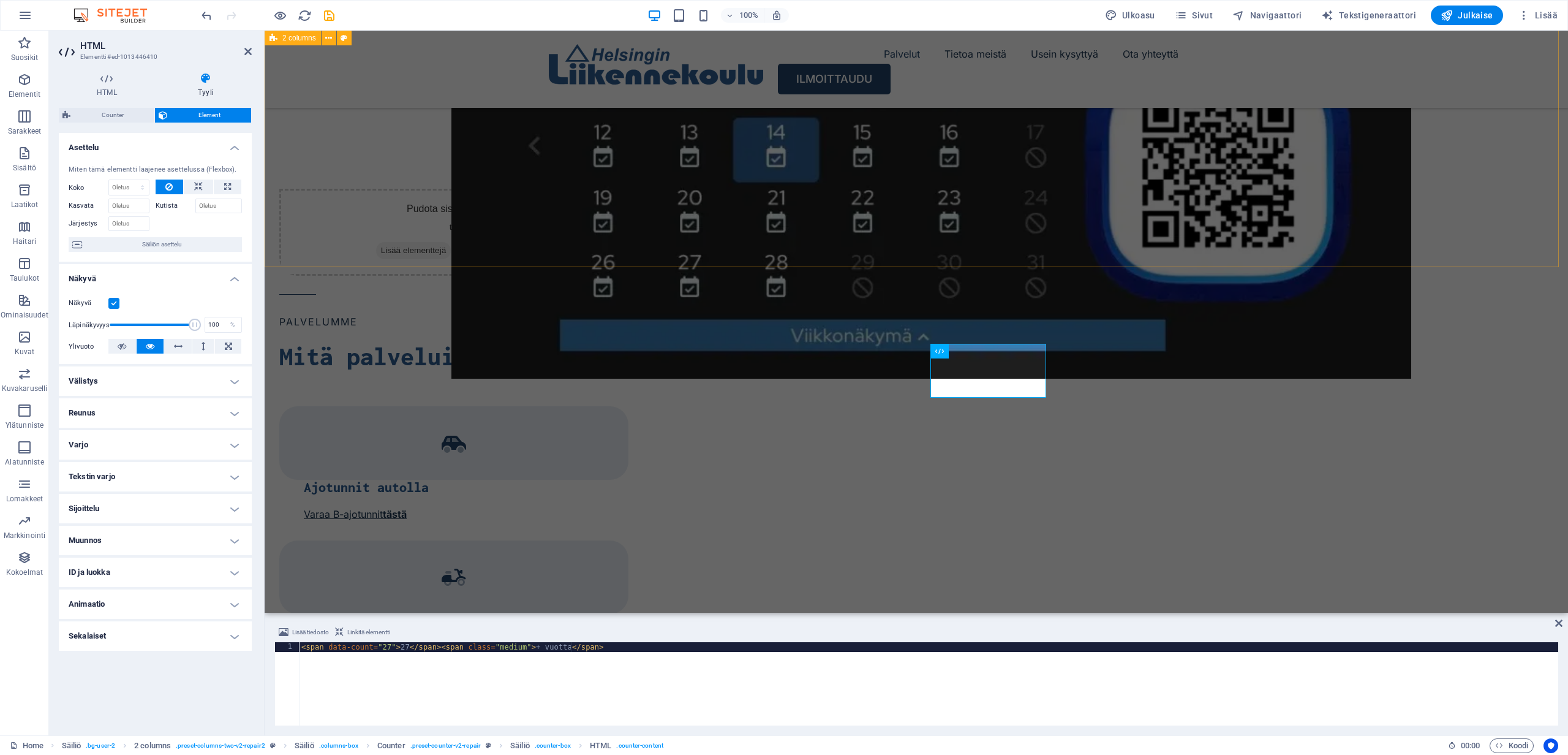
type textarea "<span data-count="27">27</span><span class="medium">+ vuotta</span>"
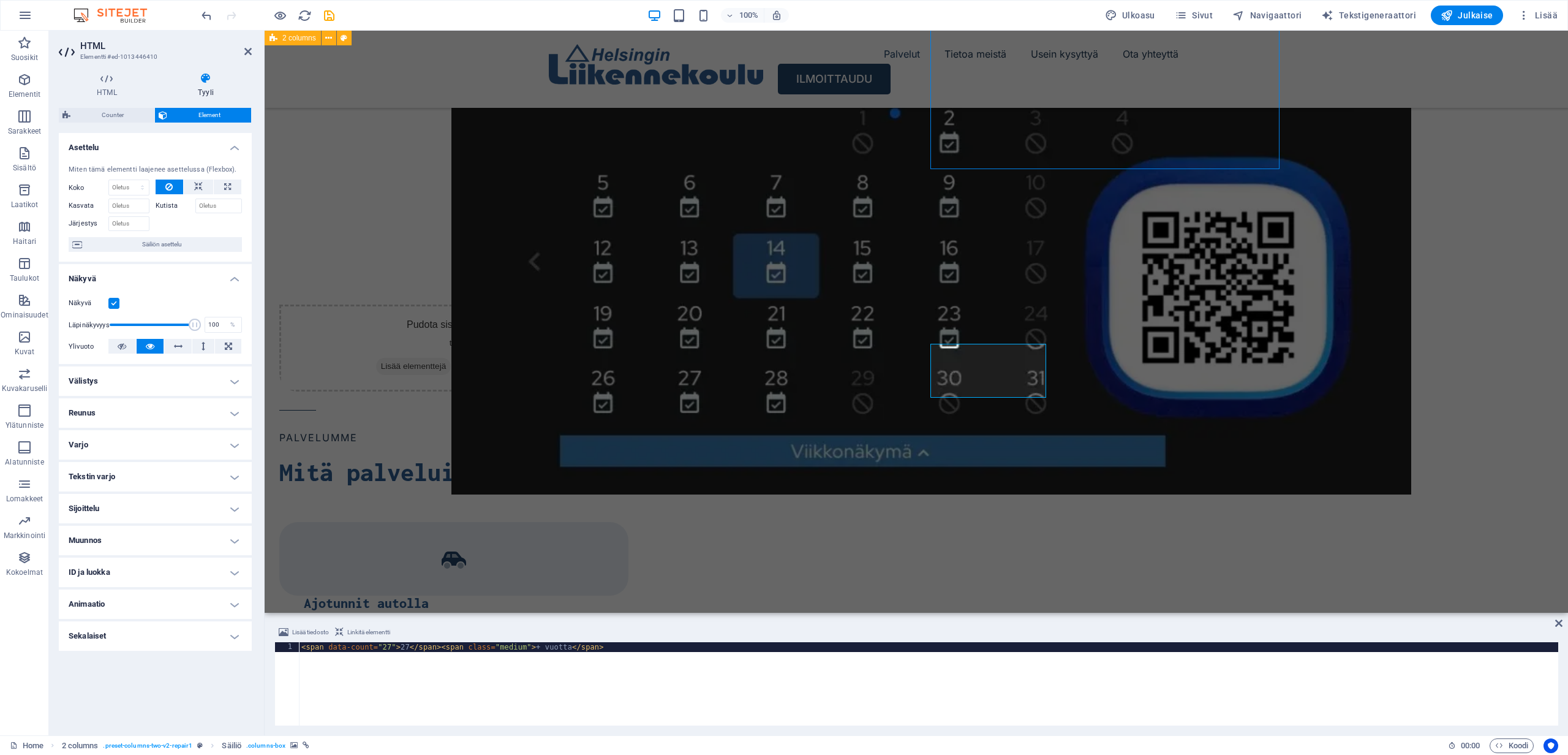
scroll to position [1447, 0]
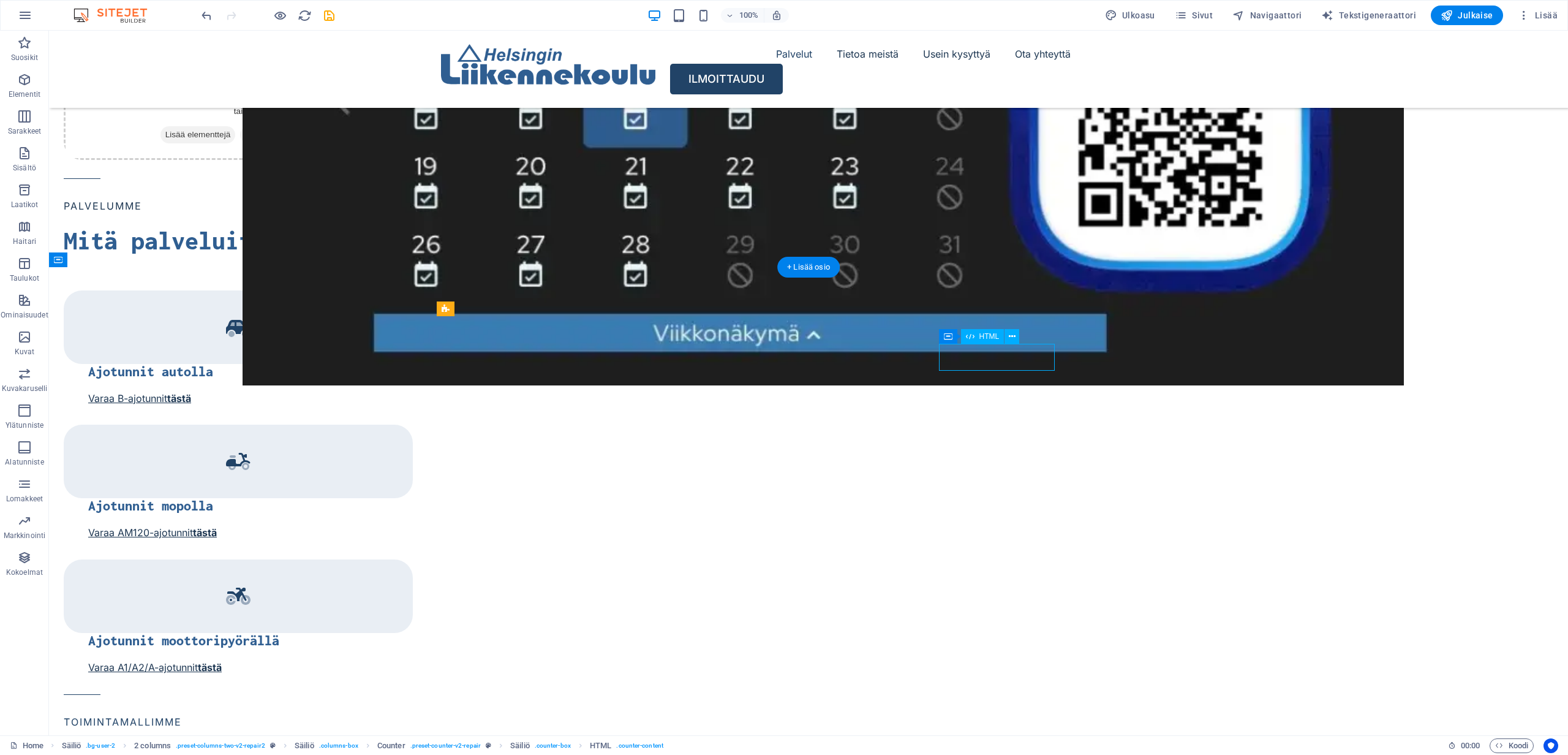
scroll to position [1330, 0]
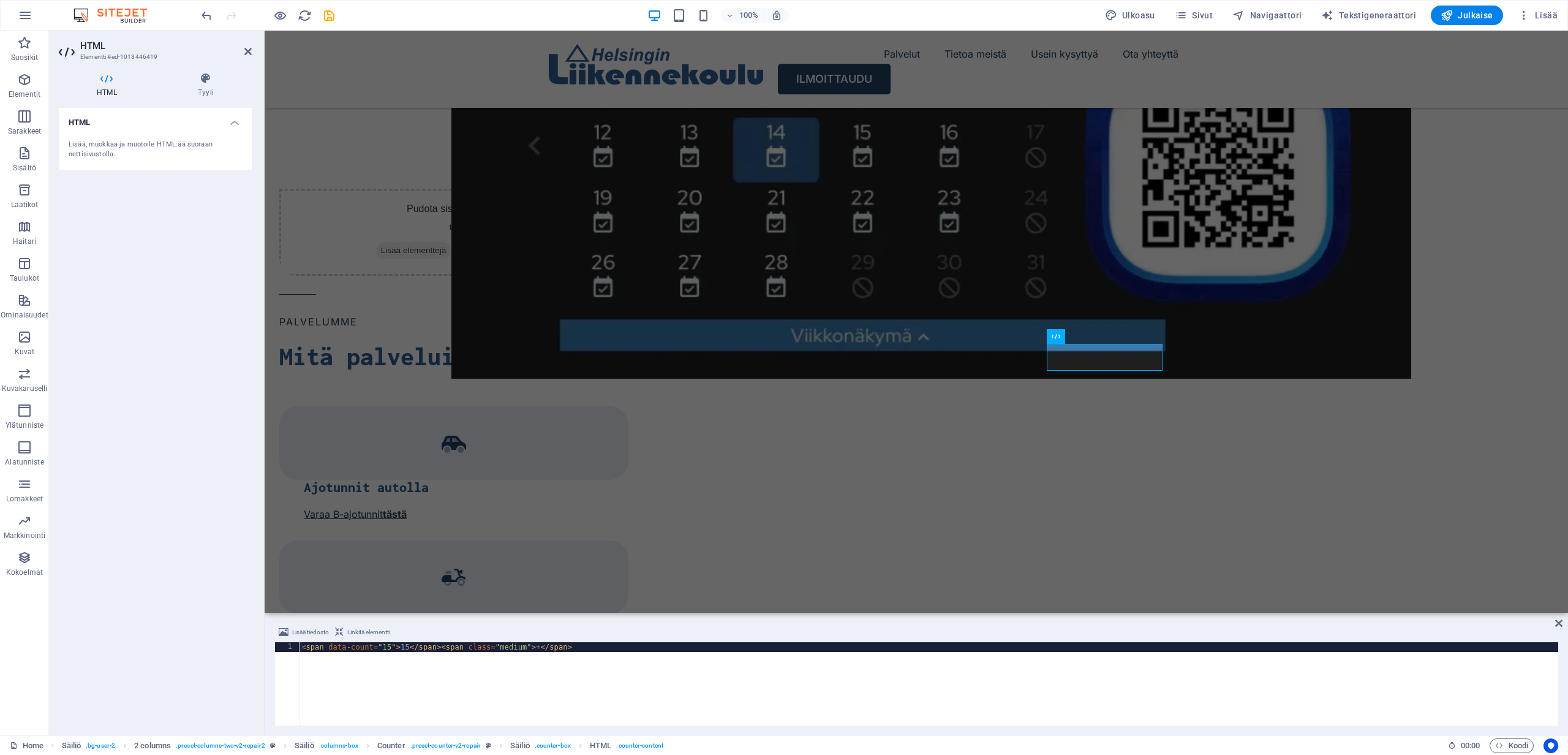
click at [407, 649] on div "< span data-count = "15" > 15 </ span > < span class = "medium" > + </ span >" at bounding box center [929, 693] width 1259 height 103
click at [409, 647] on div "< span data-count = "15" > 15 </ span > < span class = "medium" > + </ span >" at bounding box center [929, 693] width 1259 height 103
click at [408, 648] on div "< span data-count = "15" > 15000 </ span > < span class = "medium" > + </ span >" at bounding box center [929, 693] width 1259 height 103
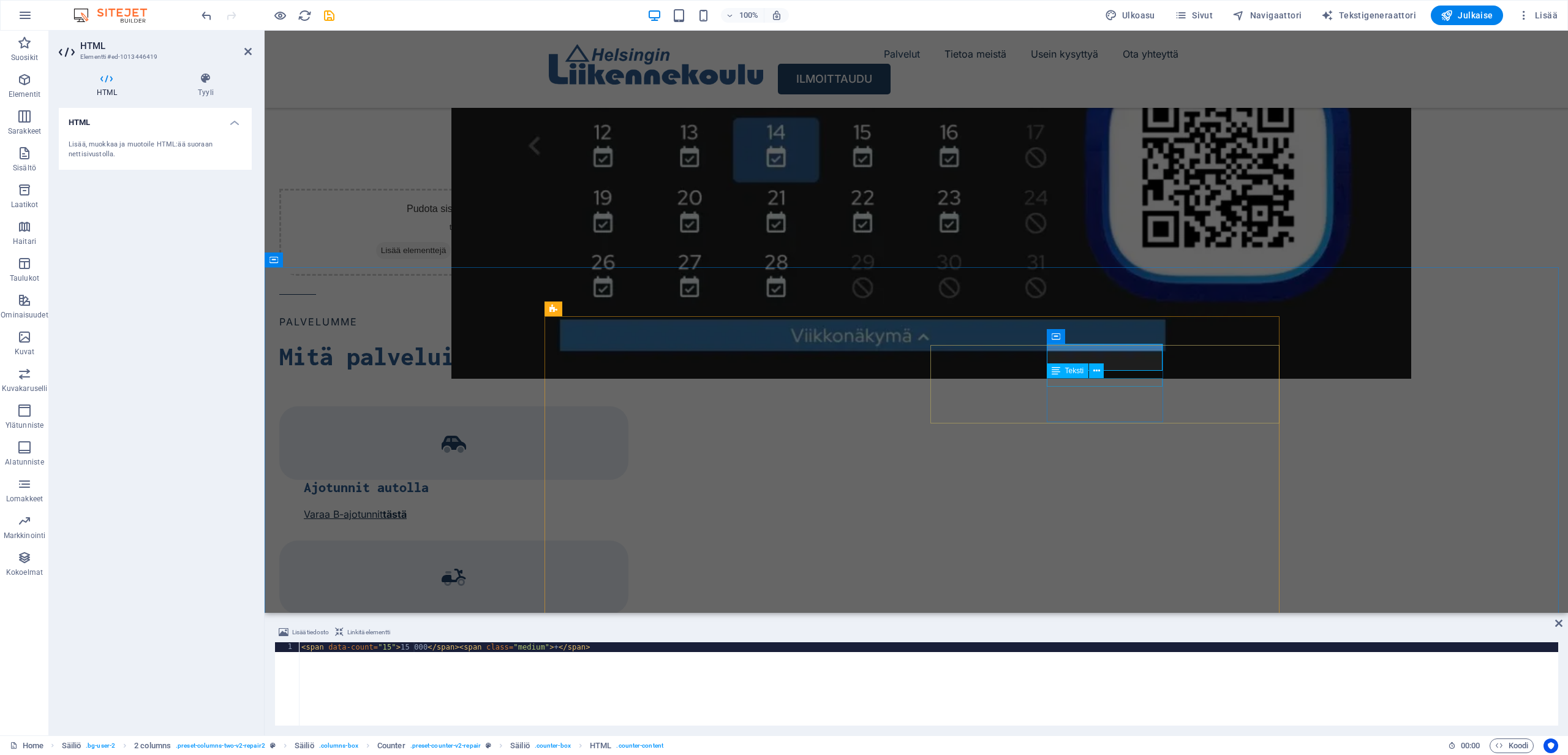
type textarea "<span data-count="15">15 000</span><span class="medium">+</span>"
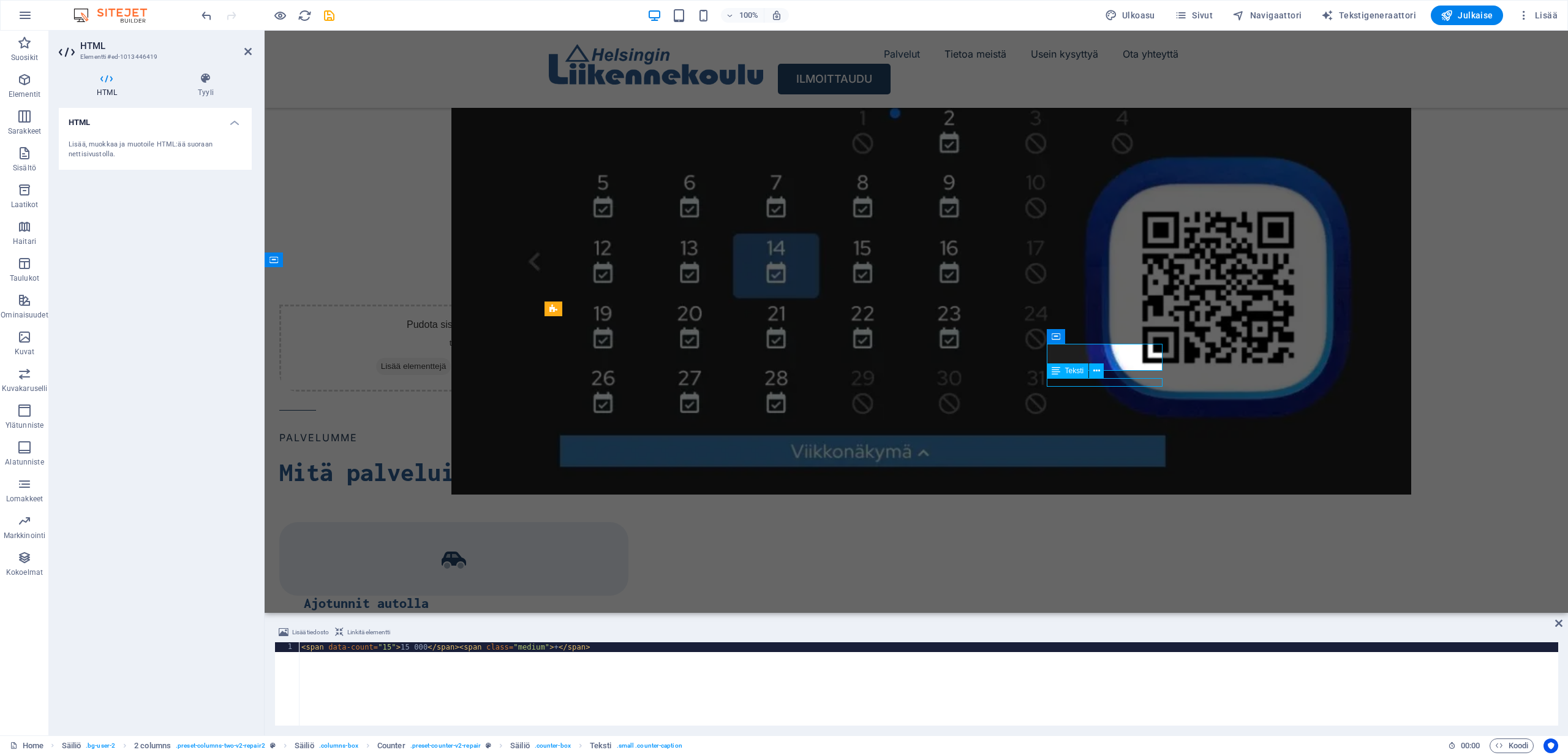
scroll to position [1447, 0]
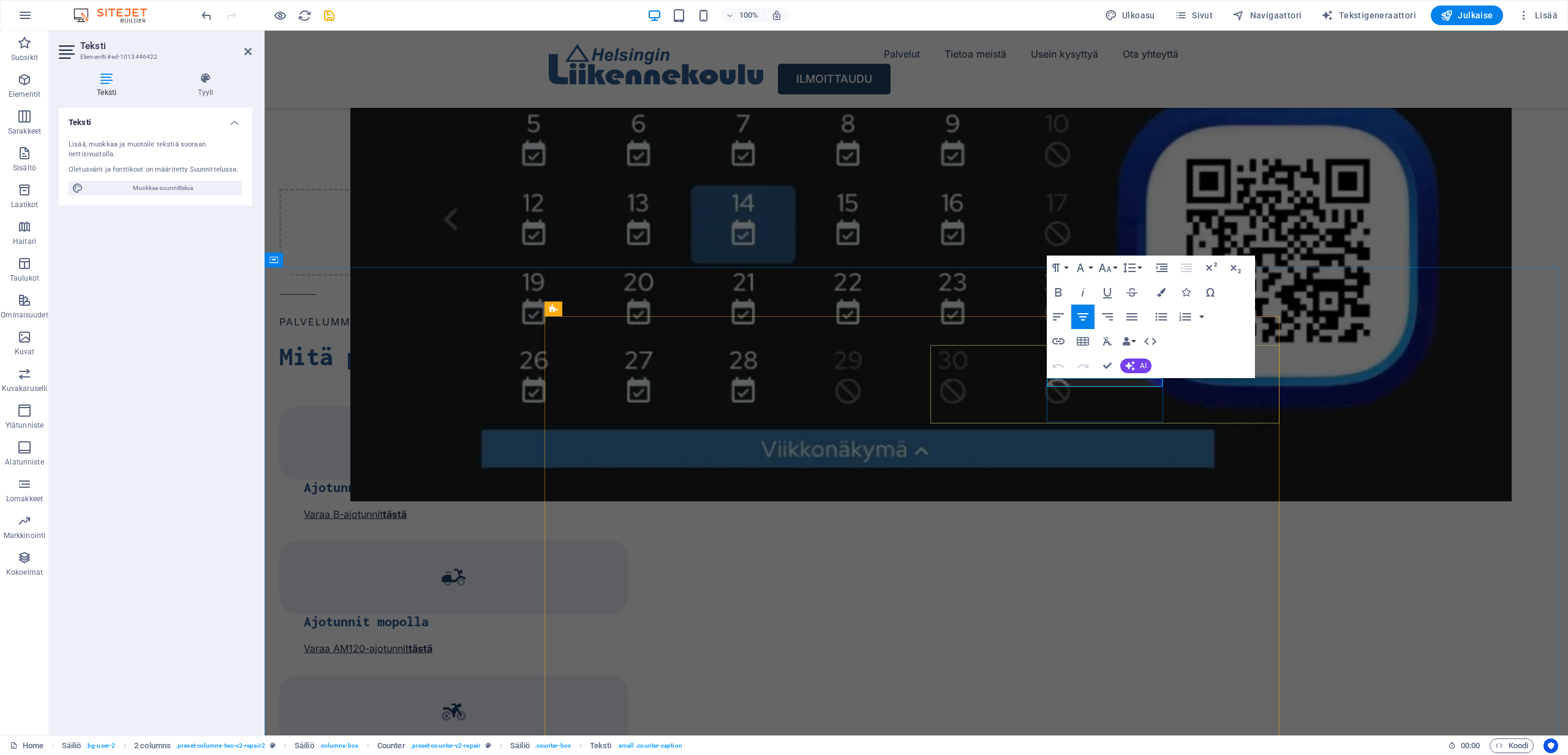
drag, startPoint x: 1151, startPoint y: 382, endPoint x: 1046, endPoint y: 379, distance: 105.0
drag, startPoint x: 1152, startPoint y: 382, endPoint x: 1059, endPoint y: 383, distance: 93.0
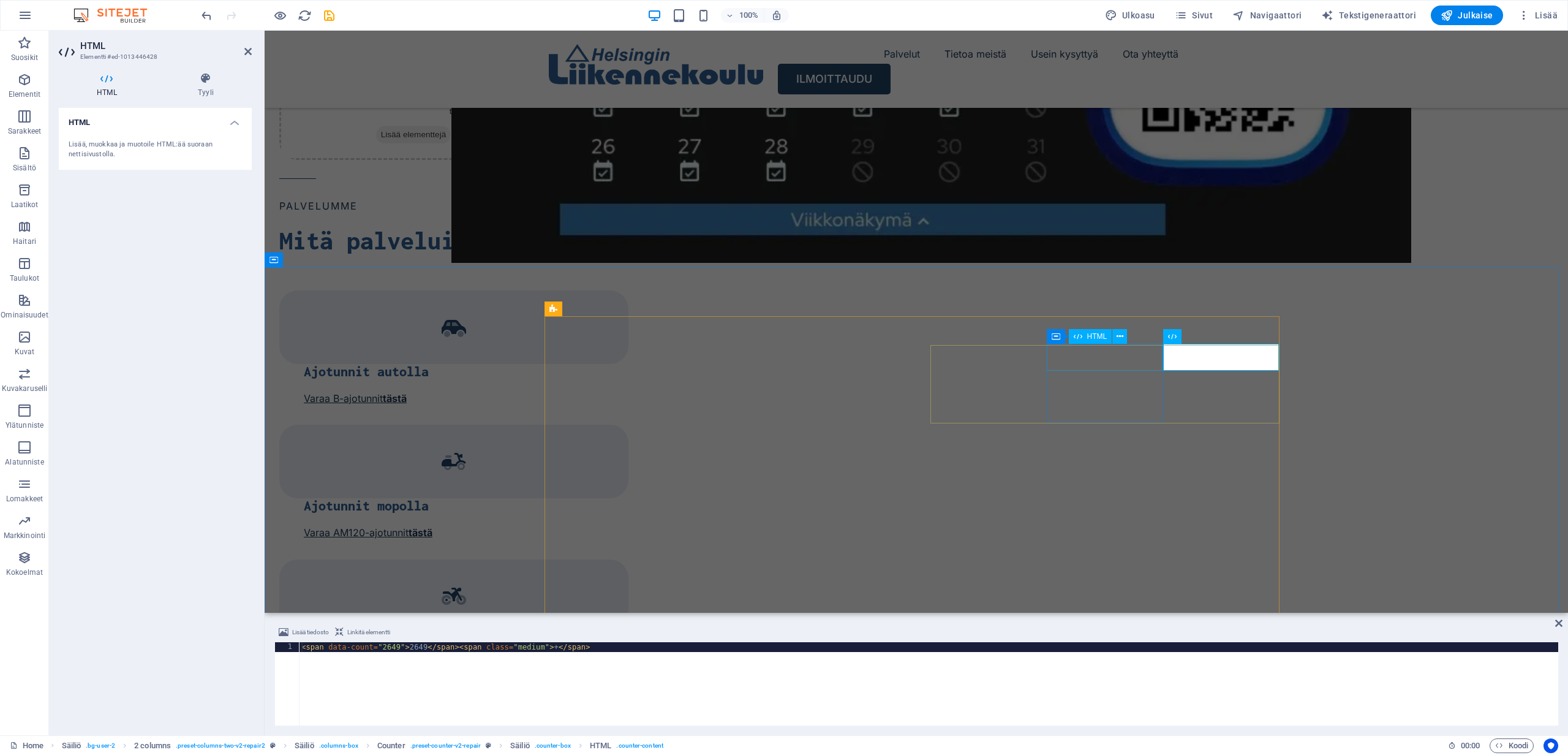
scroll to position [1330, 0]
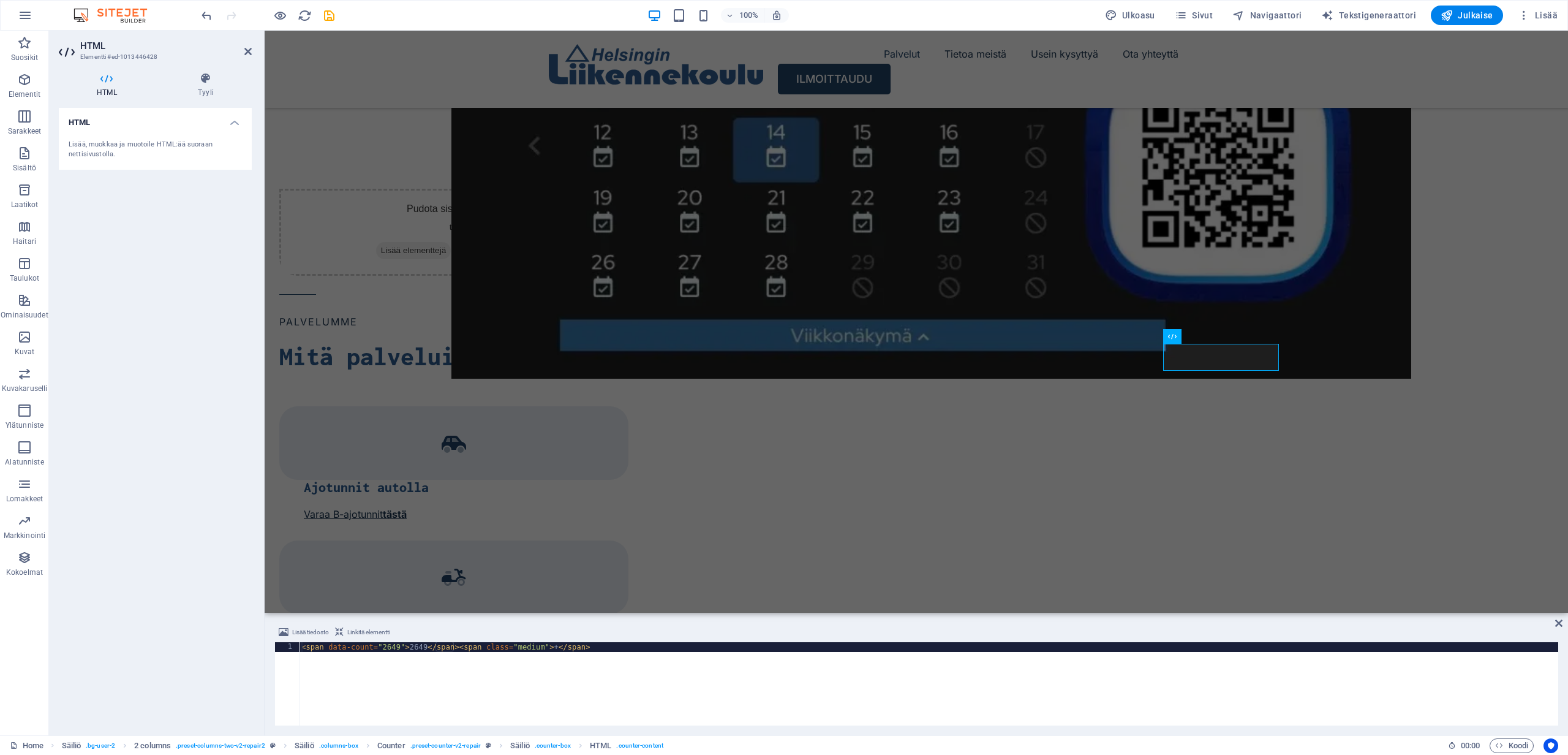
click at [399, 647] on div "< span data-count = "2649" > 2649 </ span > < span class = "medium" > + </ span…" at bounding box center [929, 693] width 1259 height 103
click at [401, 647] on div "< span data-count = "2649" > 2649 </ span > < span class = "medium" > + </ span…" at bounding box center [929, 693] width 1259 height 103
click at [425, 648] on div "< span data-count = "2649" > 2649 </ span > < span class = "medium" > + </ span…" at bounding box center [929, 693] width 1259 height 103
click at [428, 647] on div "< span data-count = "2649" > 2649 </ span > < span class = "medium" > + </ span…" at bounding box center [929, 693] width 1259 height 103
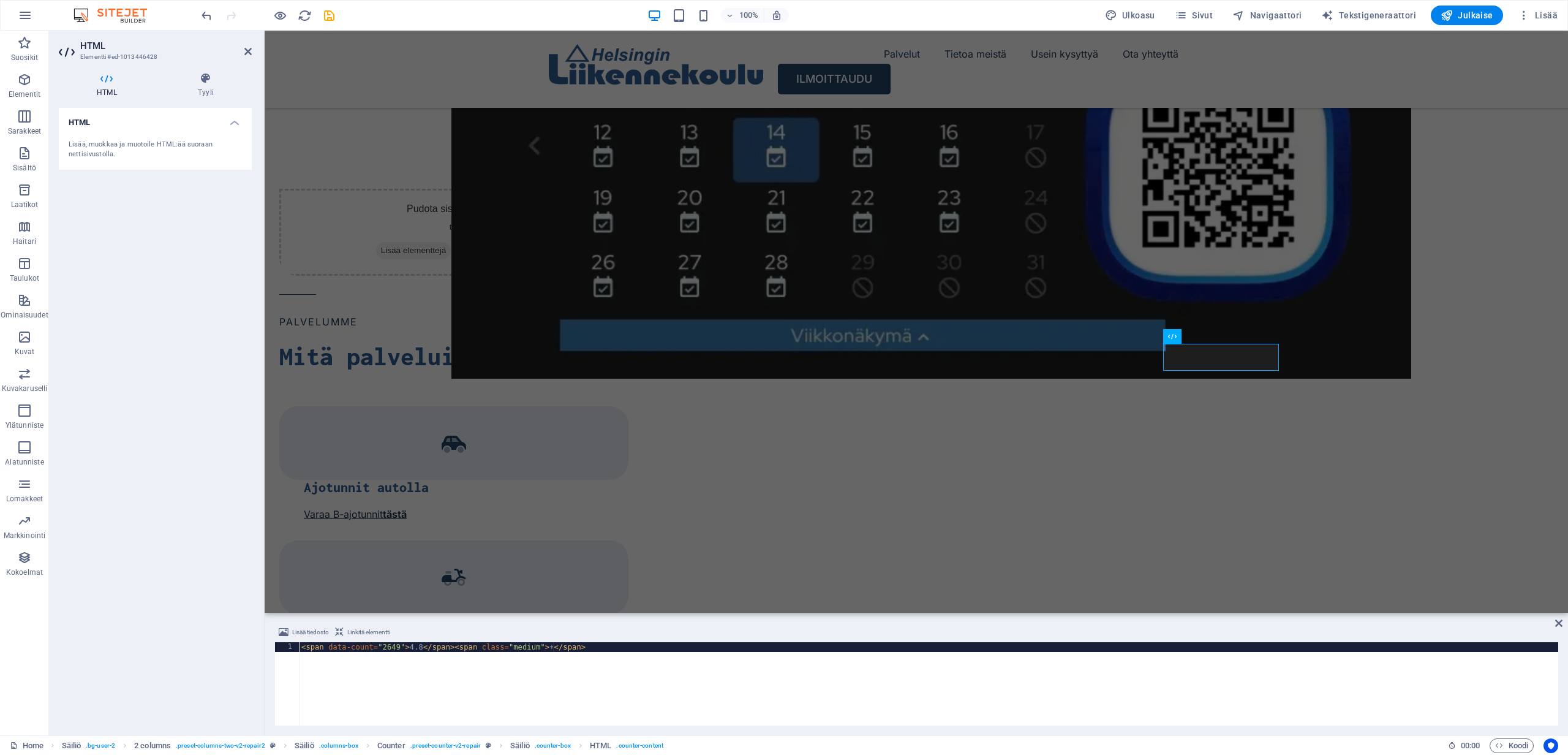
click at [554, 645] on div "< span data-count = "2649" > 4.8 </ span > < span class = "medium" > + </ span >" at bounding box center [929, 693] width 1259 height 103
type textarea "<span data-count="2649">4.8</span><span class="medium"></span>"
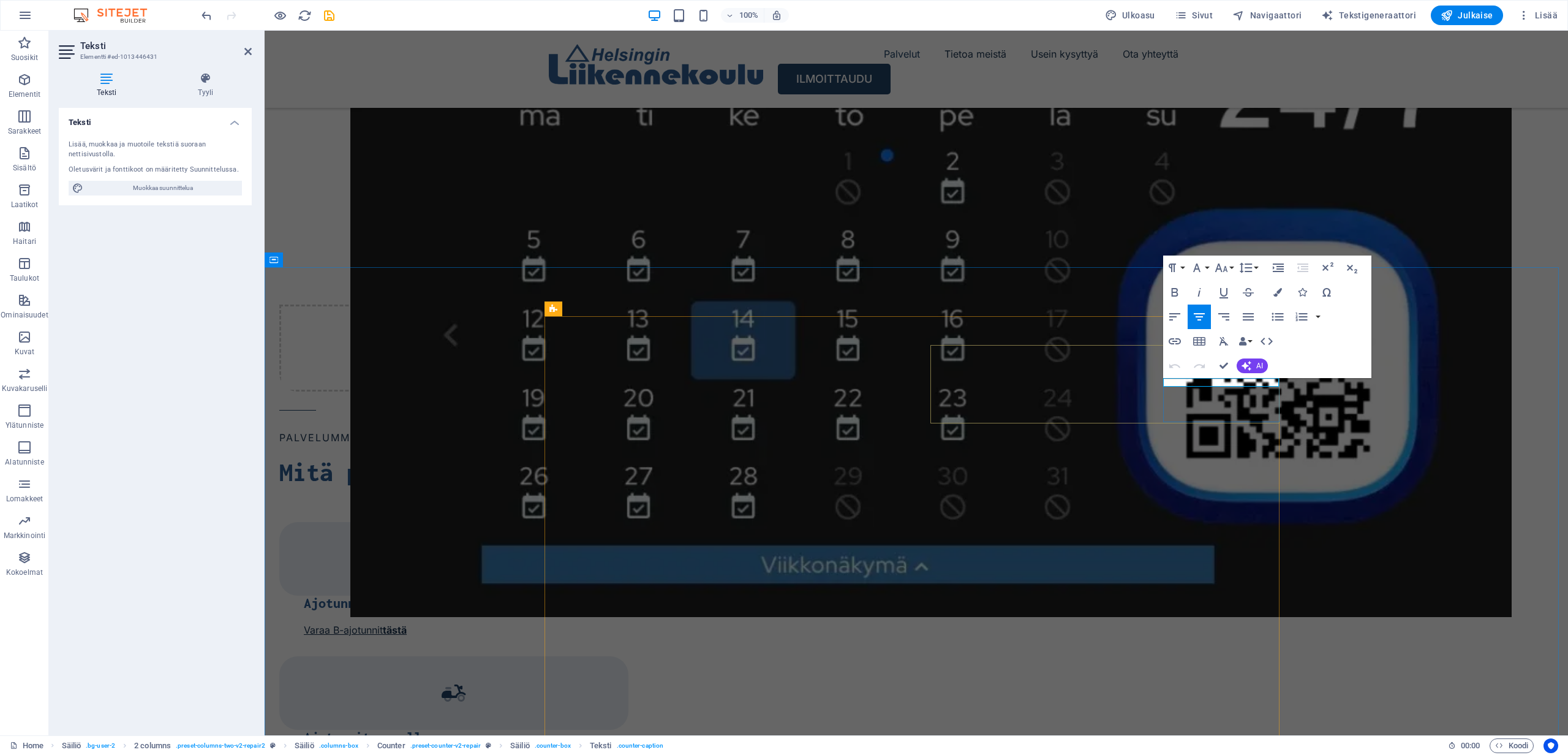
scroll to position [1447, 0]
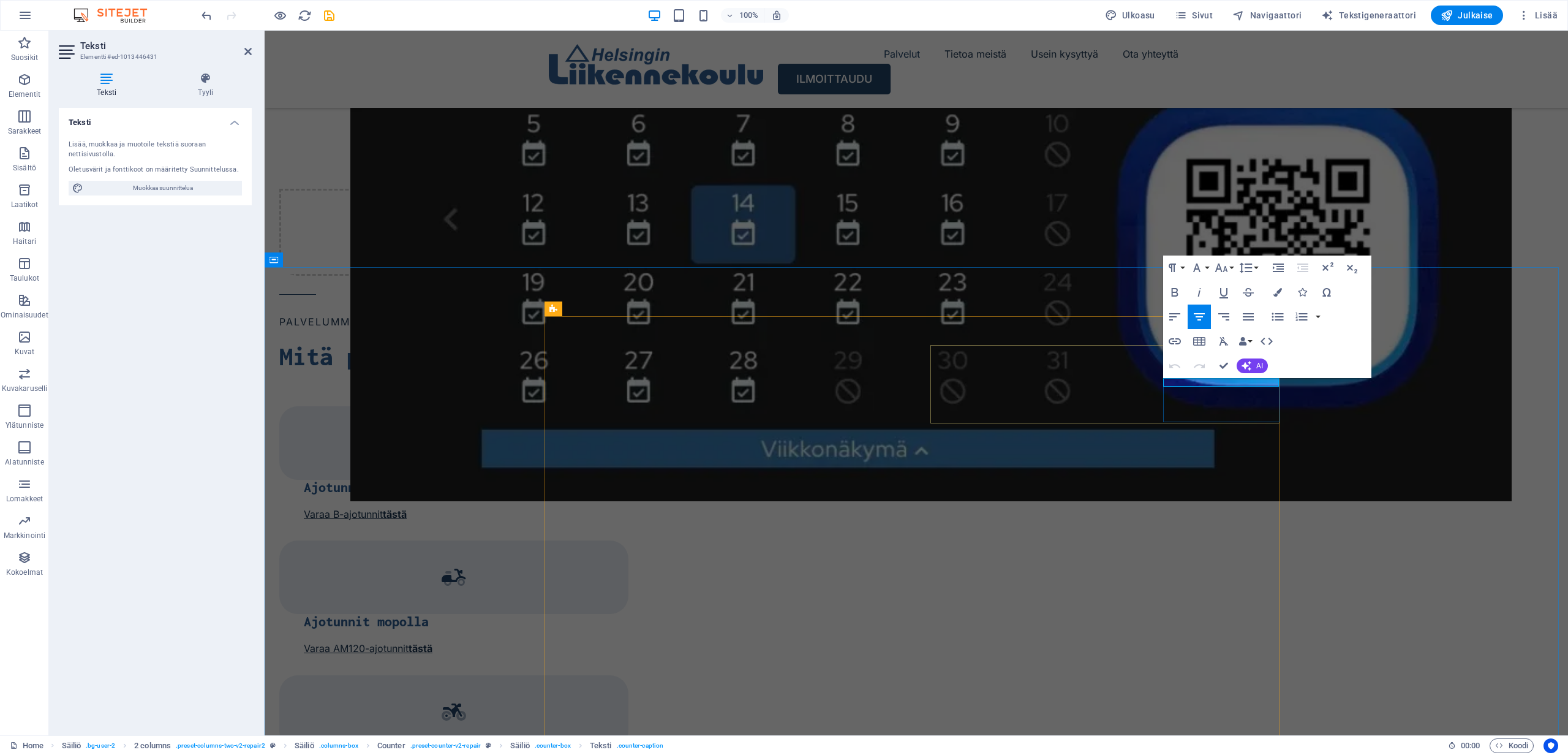
drag, startPoint x: 1271, startPoint y: 382, endPoint x: 1173, endPoint y: 378, distance: 98.1
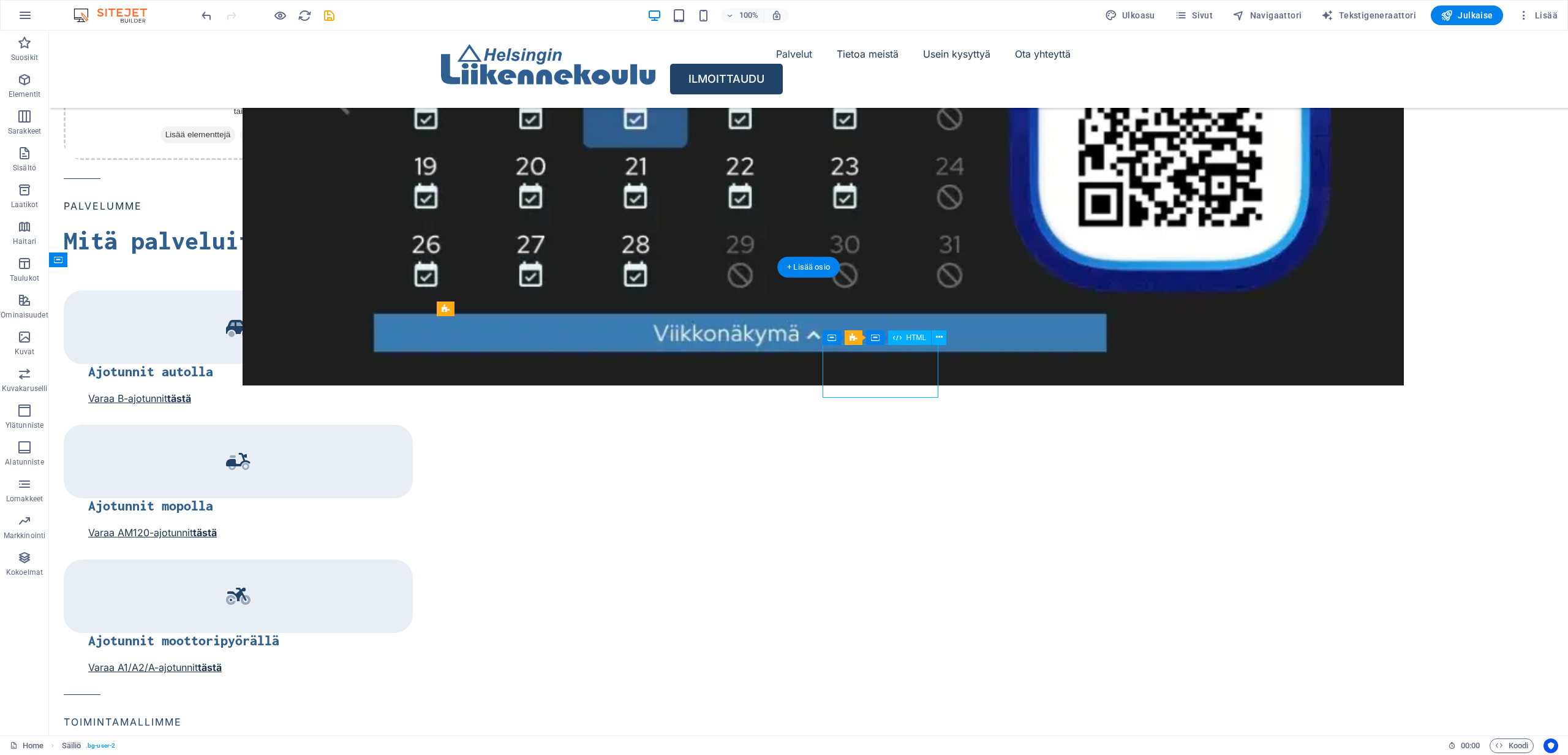
scroll to position [1330, 0]
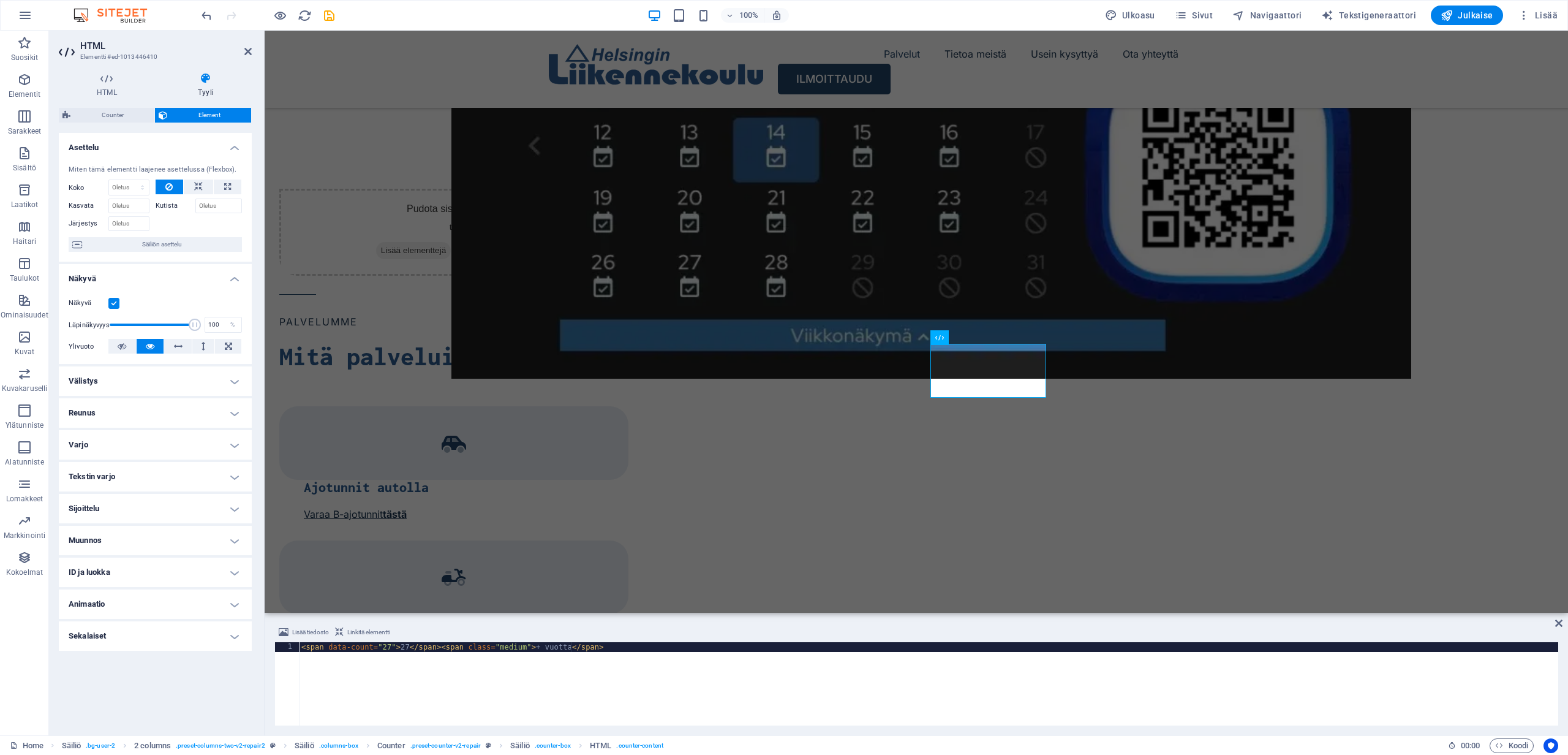
click at [569, 649] on div "< span data-count = "27" > 27 </ span > < span class = "medium" > + vuotta </ s…" at bounding box center [929, 693] width 1259 height 103
click at [573, 649] on div "< span data-count = "27" > 27 </ span > < span class = "medium" > + vuotta </ s…" at bounding box center [929, 693] width 1259 height 103
type textarea "<span data-count="27">27</span><span class="medium">+</span>"
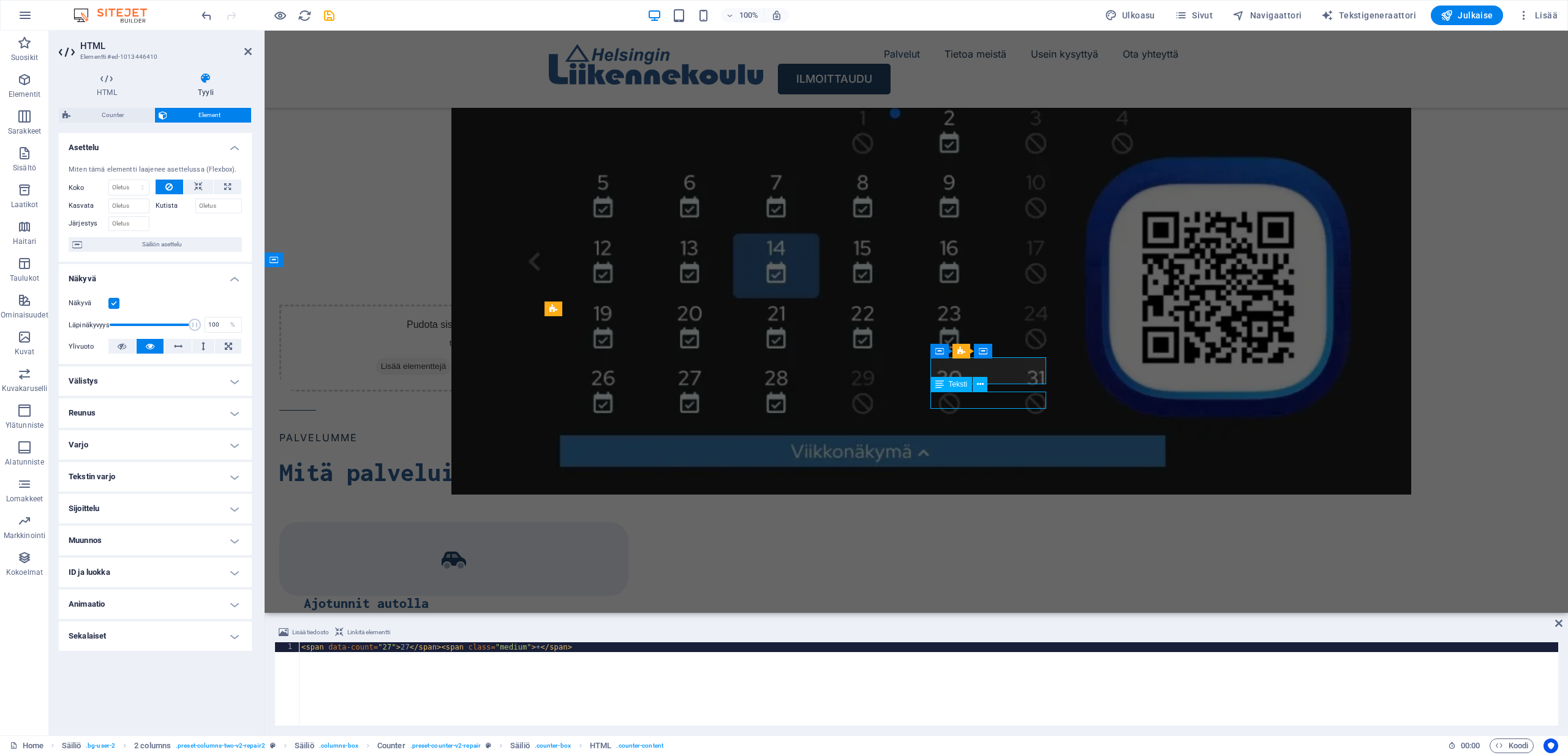
scroll to position [1447, 0]
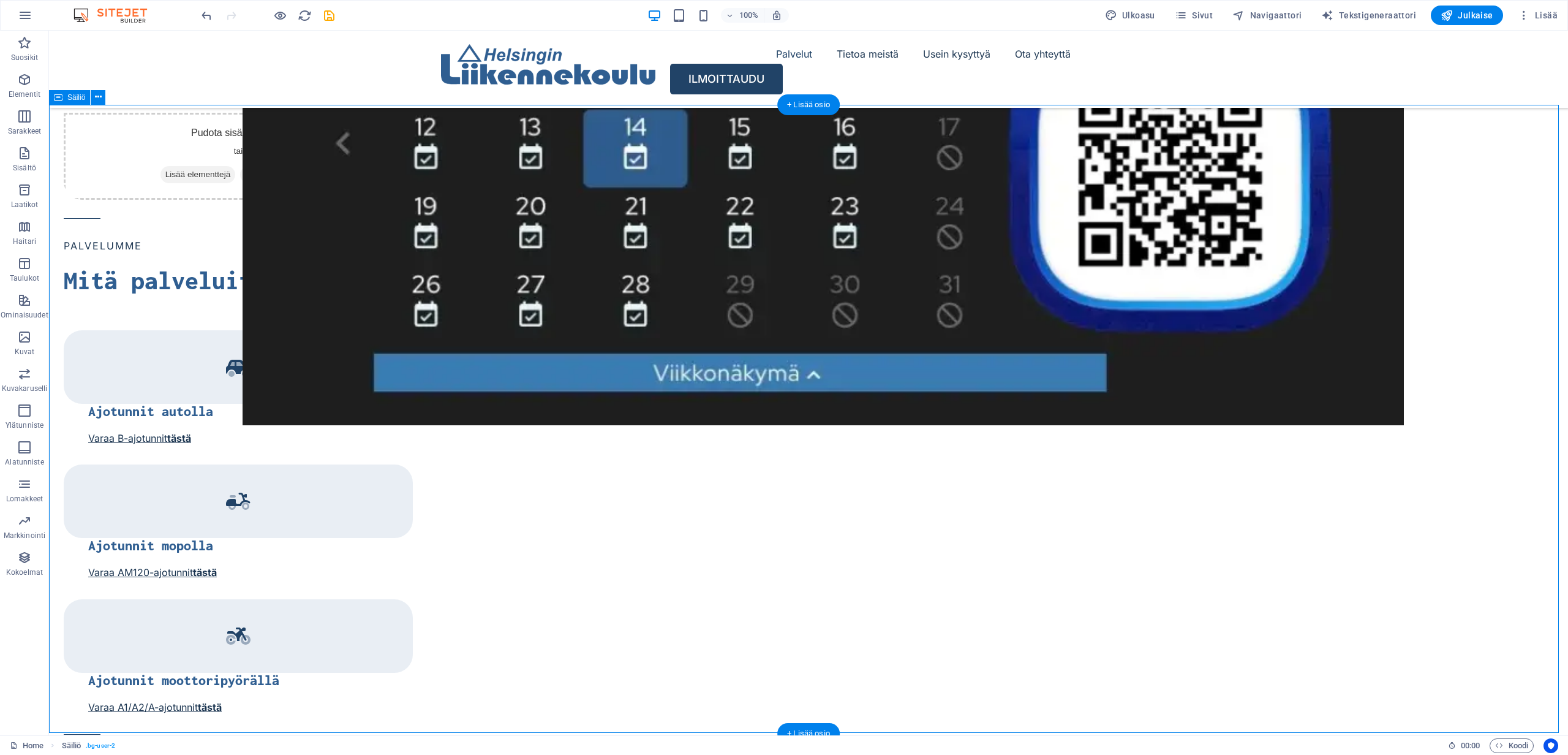
scroll to position [1435, 0]
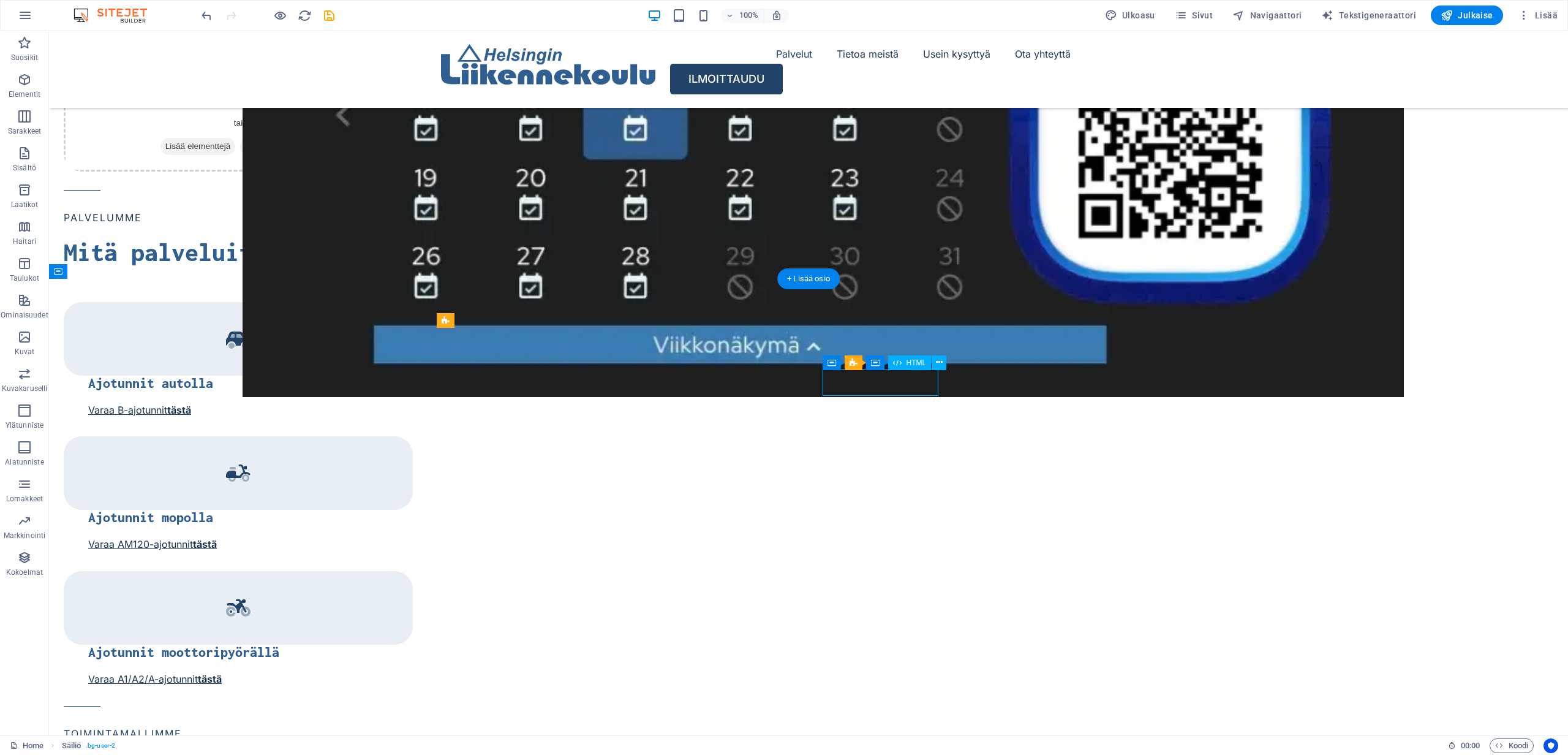
scroll to position [1319, 0]
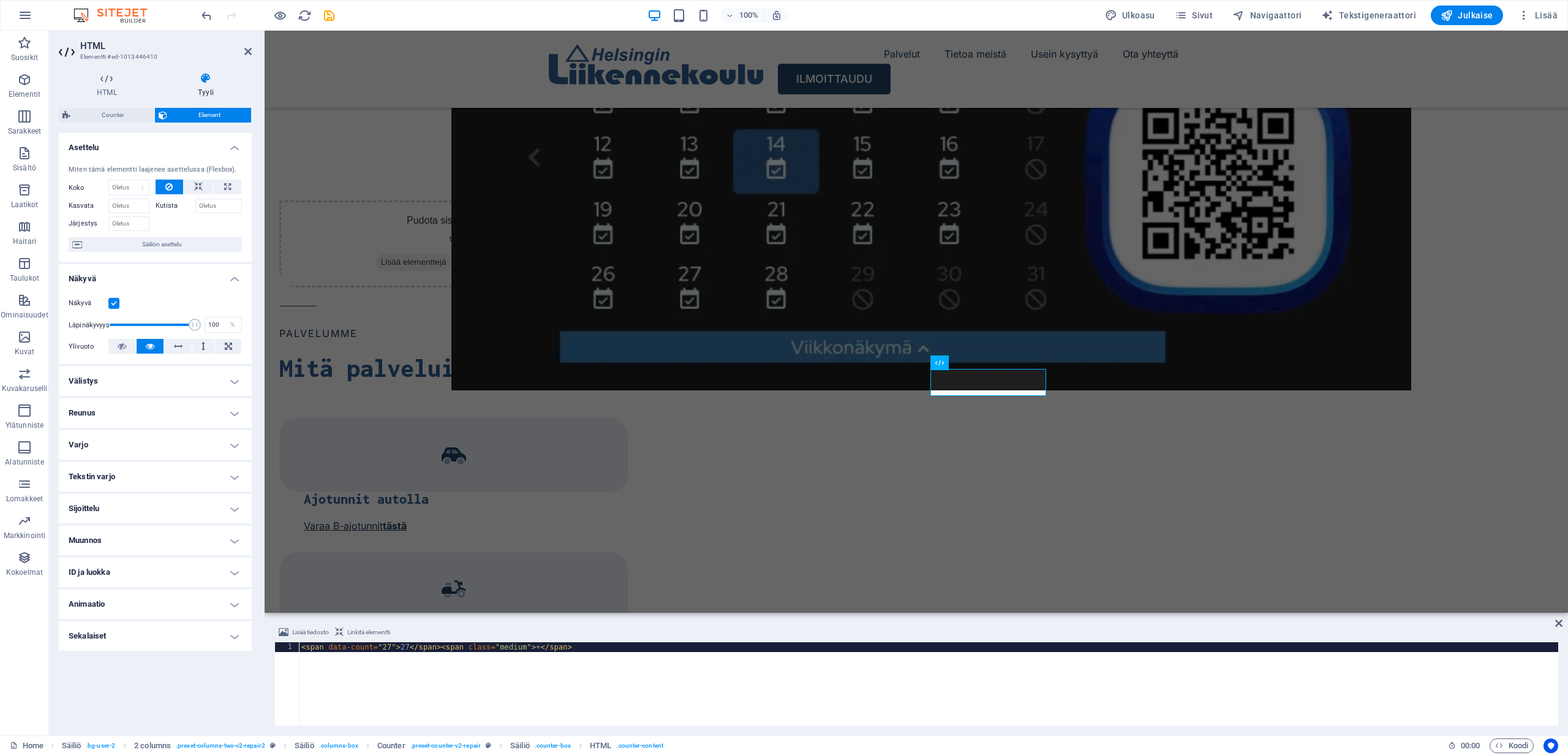
click at [539, 648] on div "< span data-count = "27" > 27 </ span > < span class = "medium" > + </ span >" at bounding box center [929, 693] width 1259 height 103
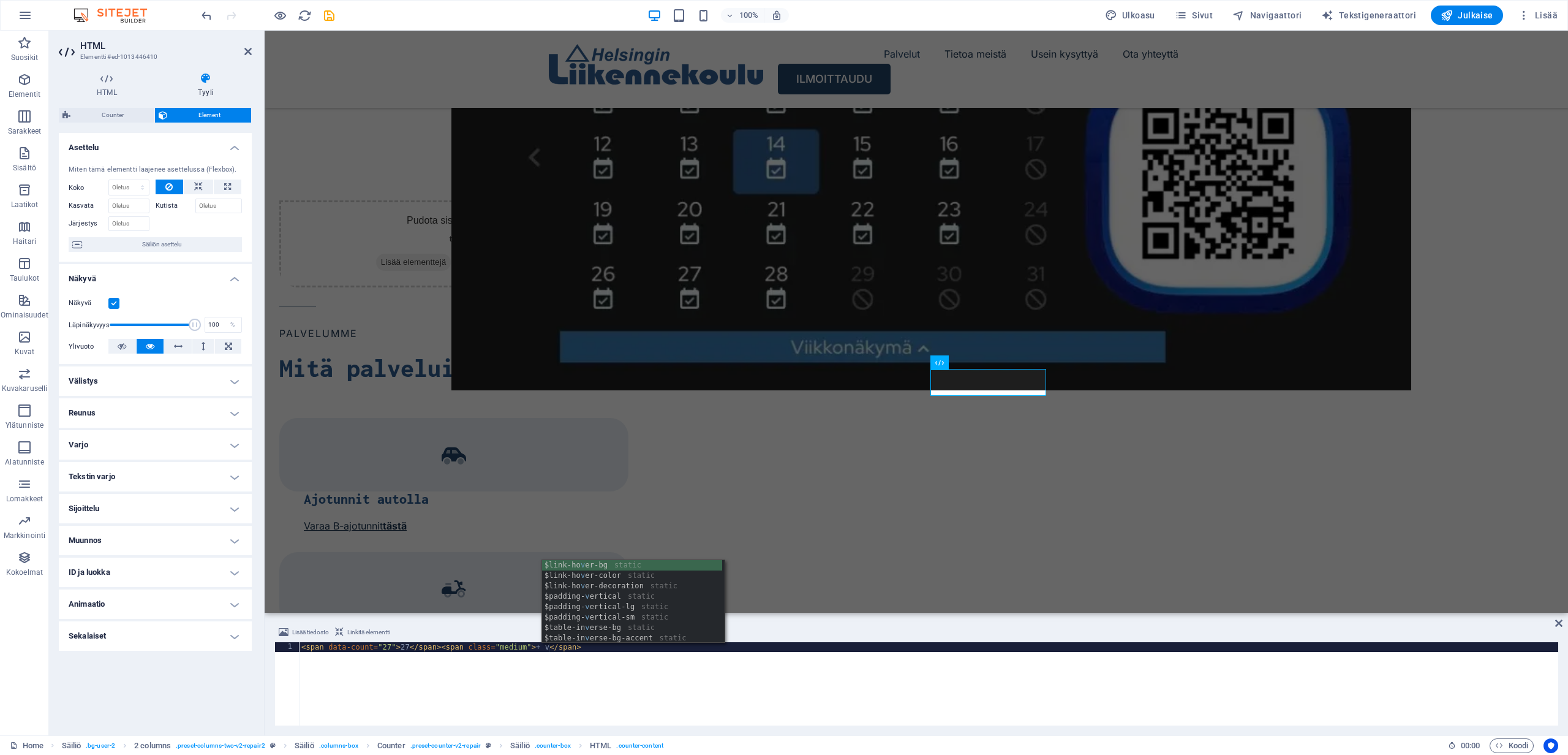
scroll to position [0, 20]
type textarea "<span data-count="27">27</span><span class="medium">+ v.</span>"
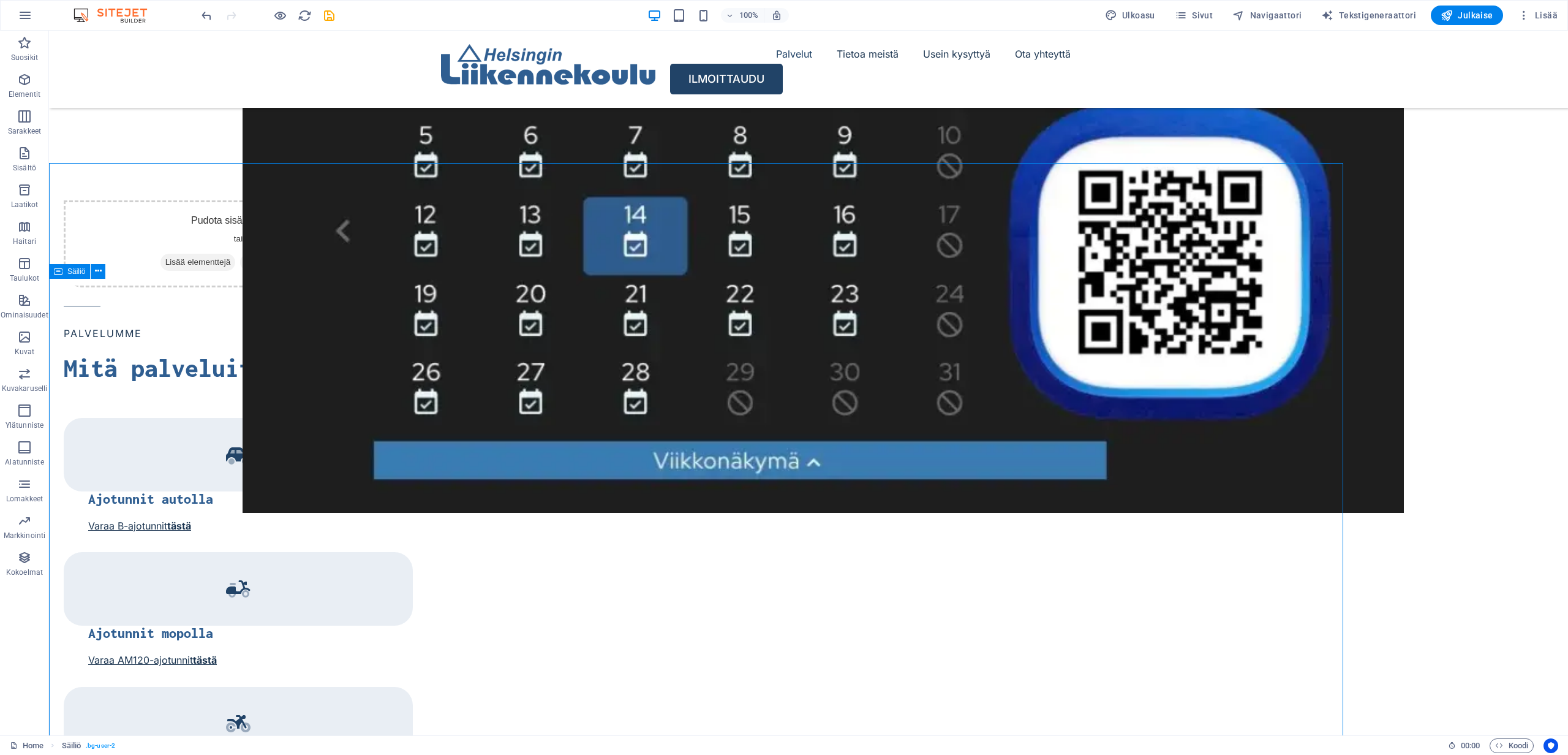
scroll to position [1435, 0]
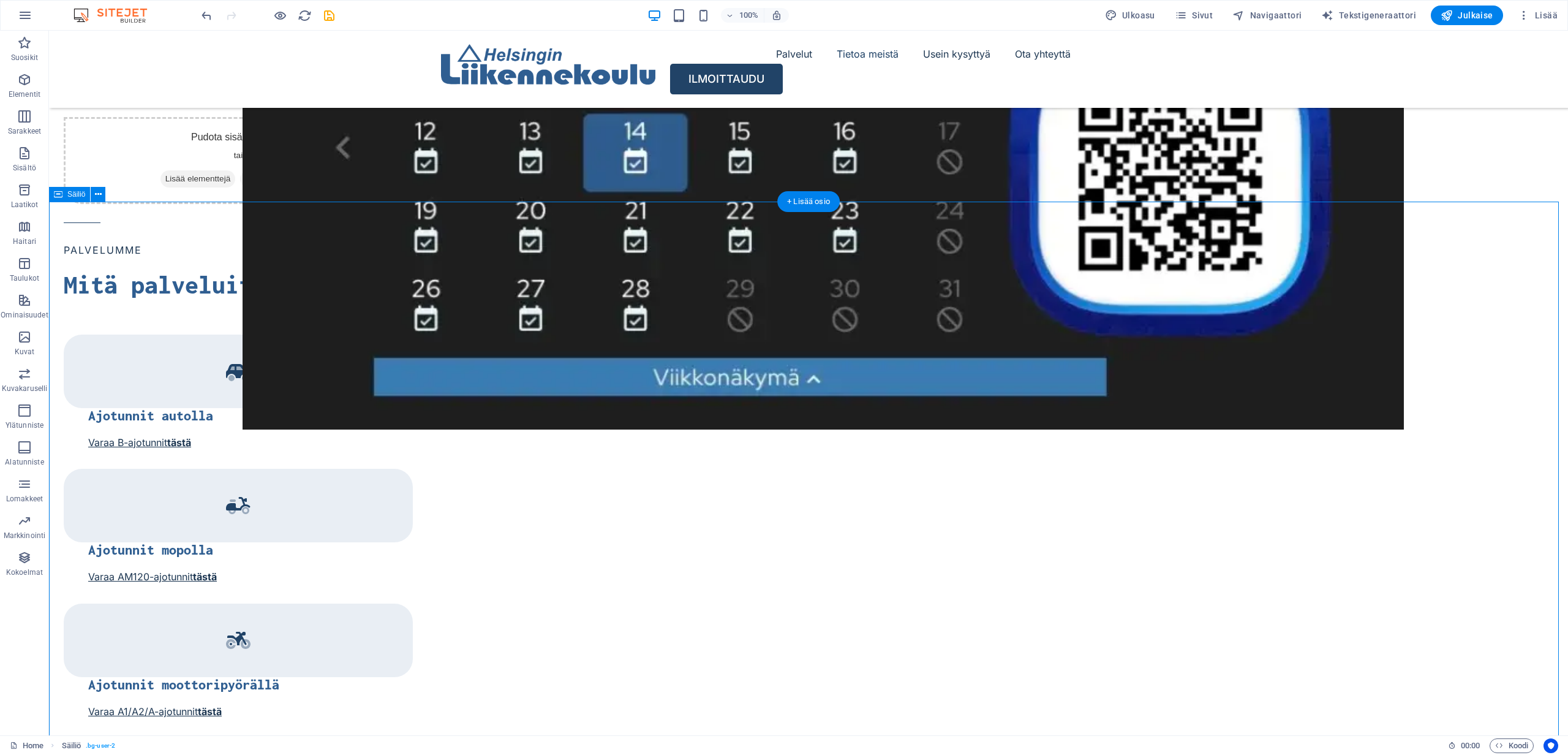
scroll to position [1519, 0]
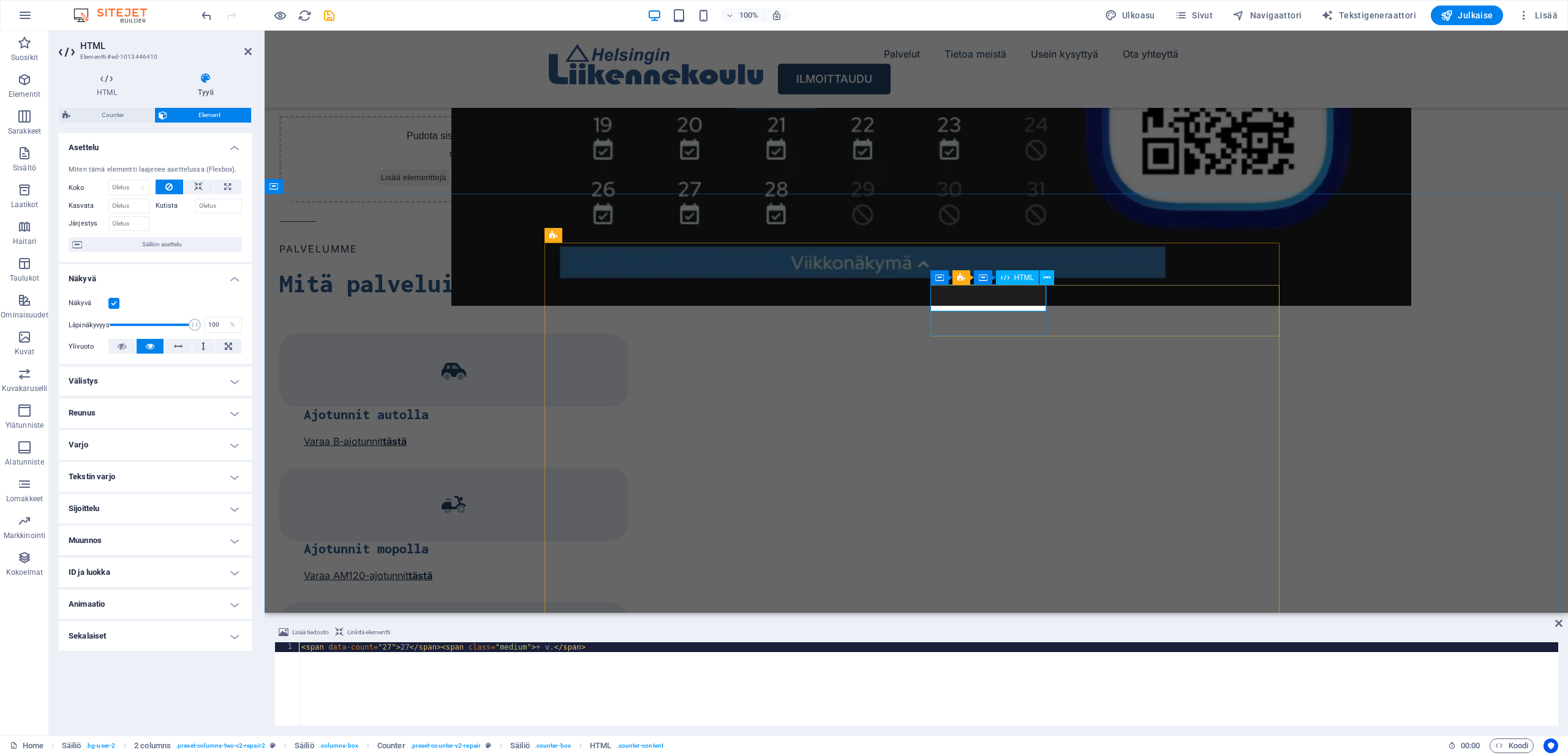
click at [545, 648] on div "< span data-count = "27" > 27 </ span > < span class = "medium" > + v. </ span >" at bounding box center [929, 693] width 1259 height 103
type textarea "<span data-count="27">27</span><span class="medium">vuotta</span>"
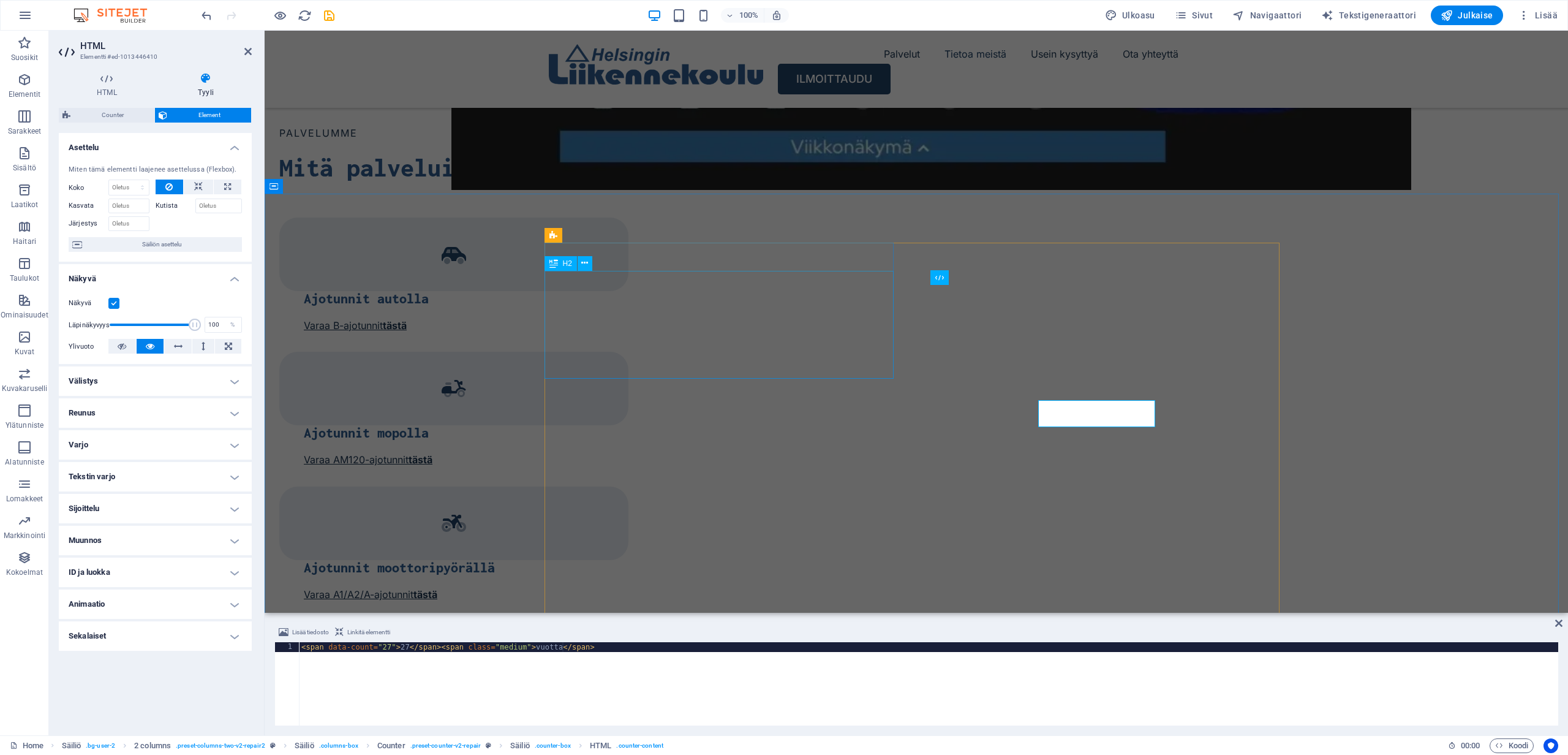
scroll to position [1403, 0]
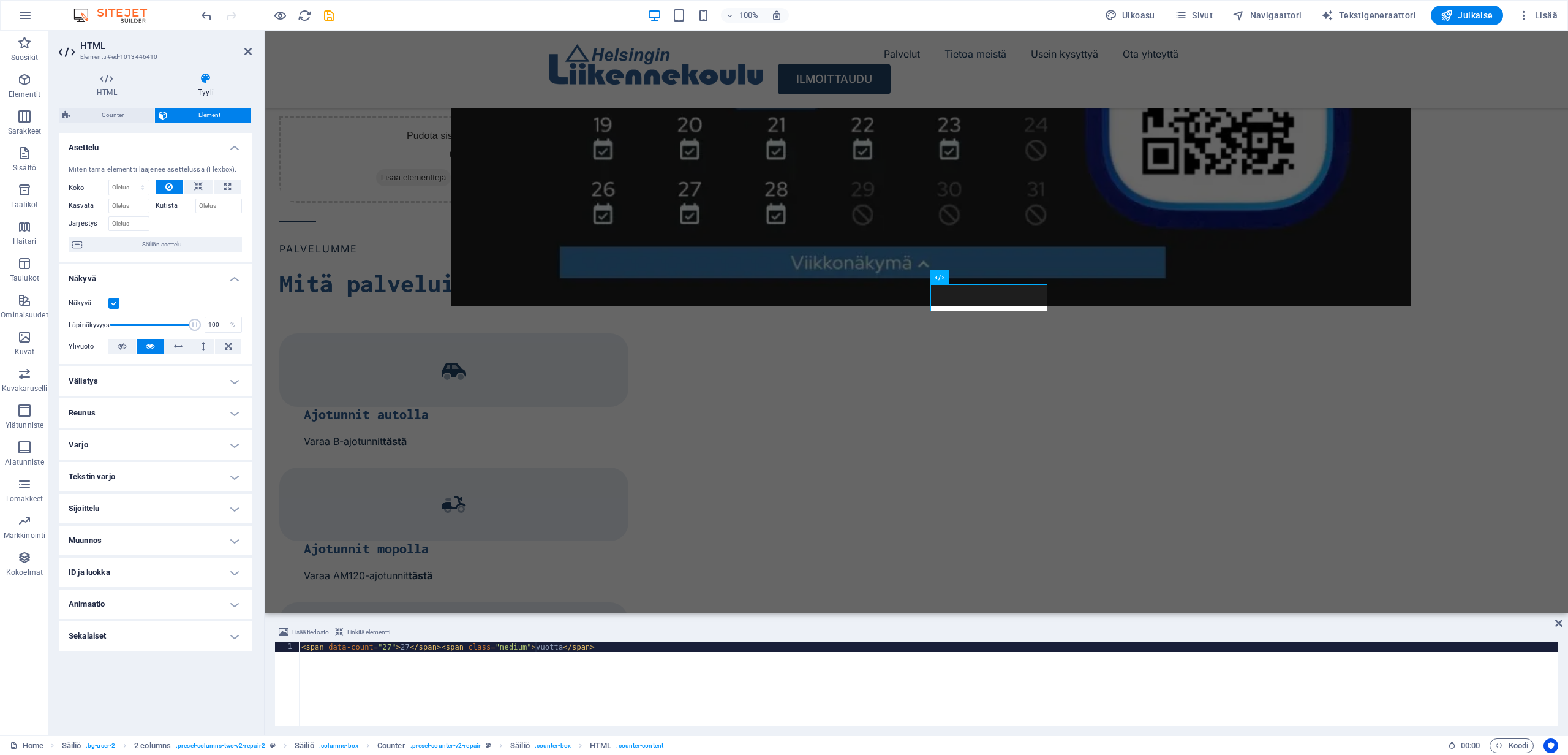
click at [534, 648] on div "< span data-count = "27" > 27 </ span > < span class = "medium" > vuotta </ spa…" at bounding box center [929, 693] width 1259 height 103
click at [536, 648] on div "< span data-count = "27" > 27 </ span > < span class = "medium" > vuotta </ spa…" at bounding box center [929, 693] width 1259 height 103
type textarea "<span data-count="27">27</span><span class="medium"> vuotta</span>"
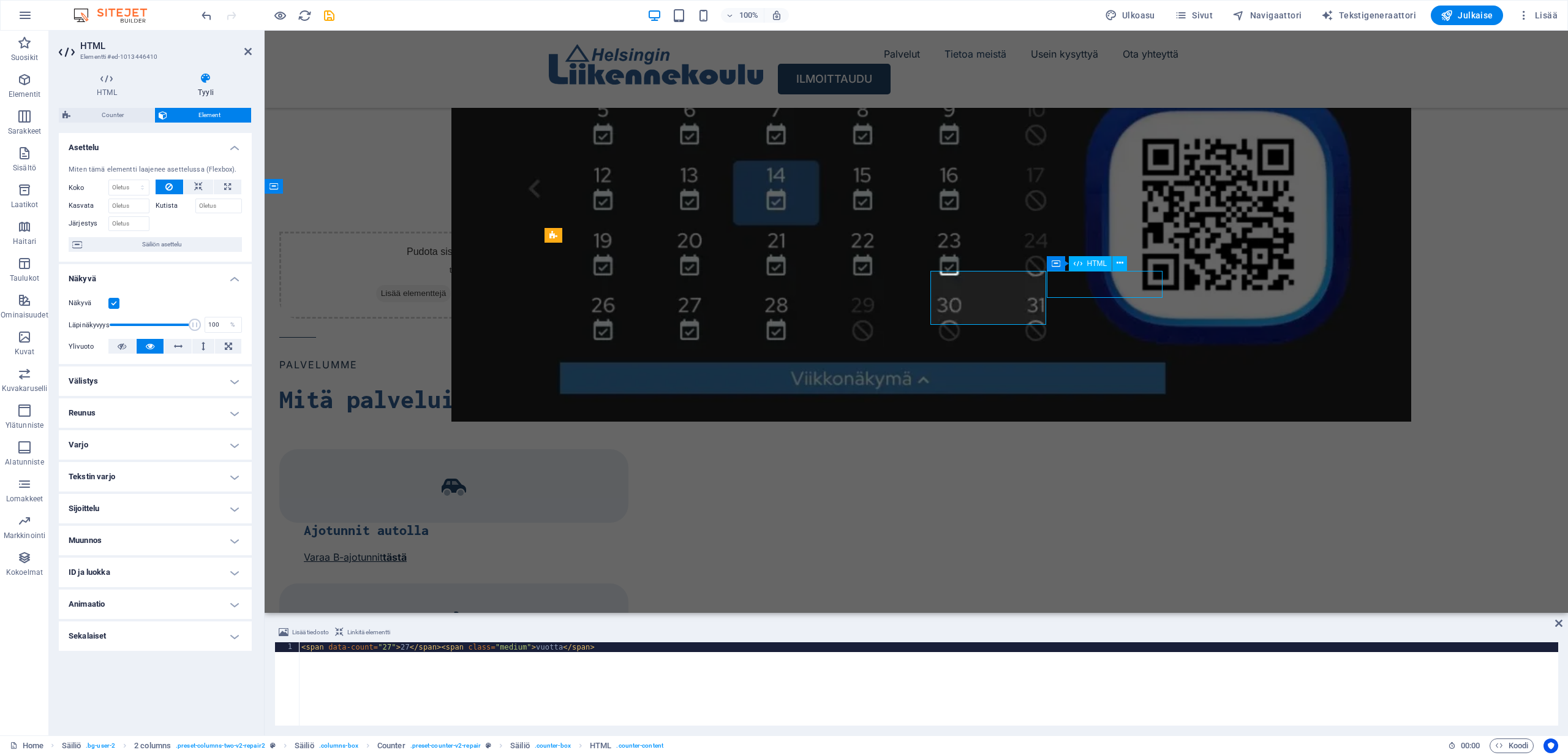
scroll to position [1519, 0]
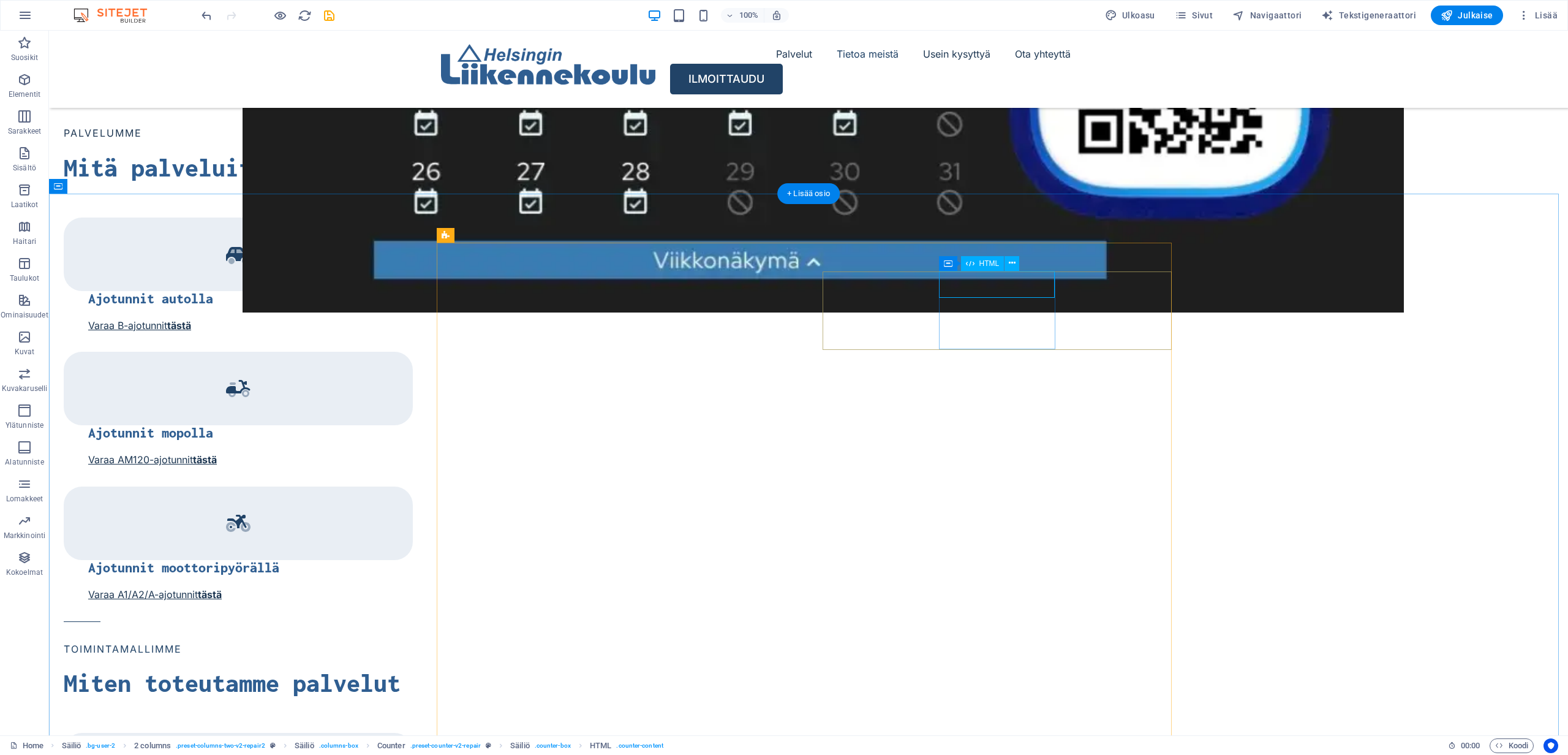
scroll to position [1403, 0]
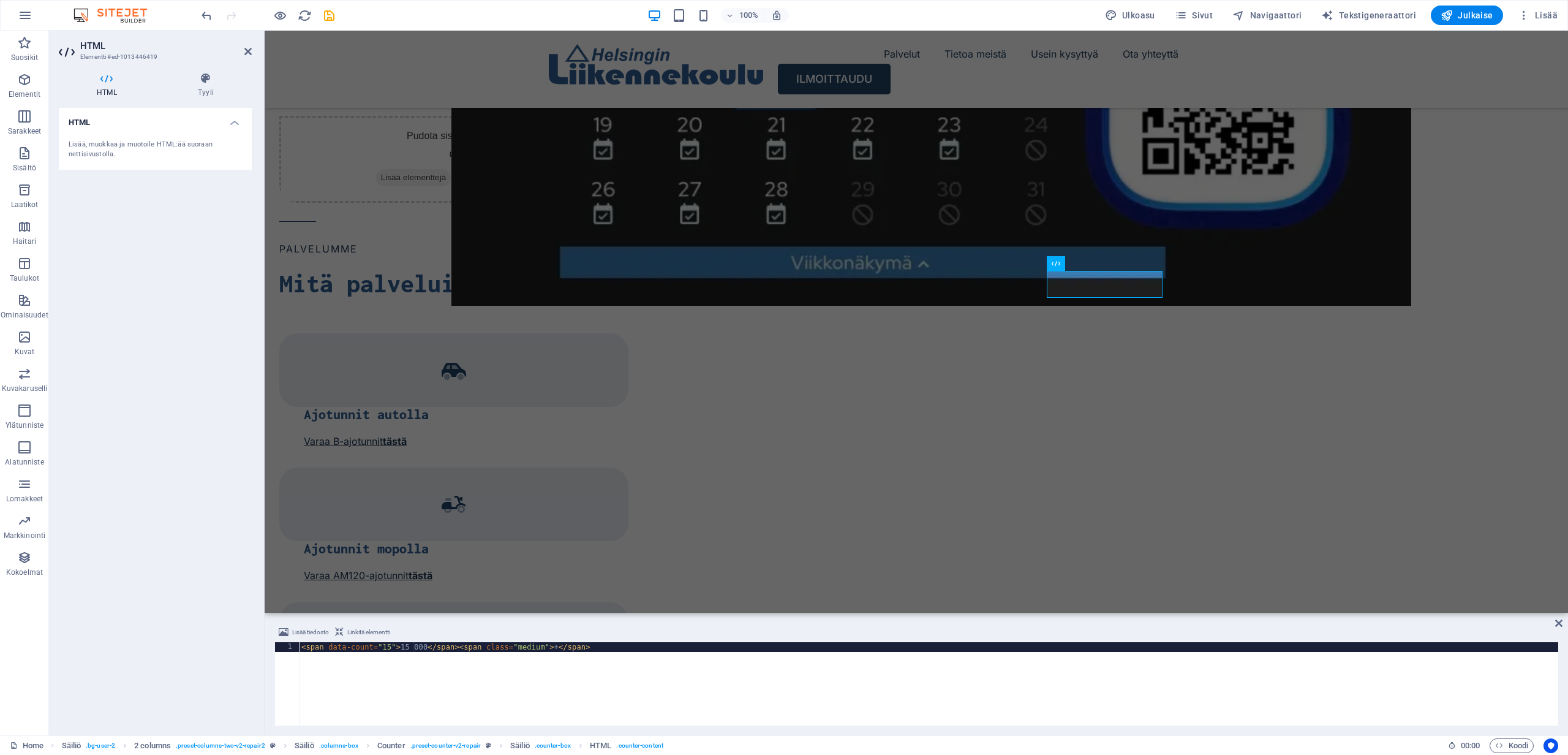
click at [557, 648] on div "< span data-count = "15" > 15 000 </ span > < span class = "medium" > + </ span…" at bounding box center [929, 693] width 1259 height 103
type textarea "<span data-count="15">15 000</span><span class="medium"></span>"
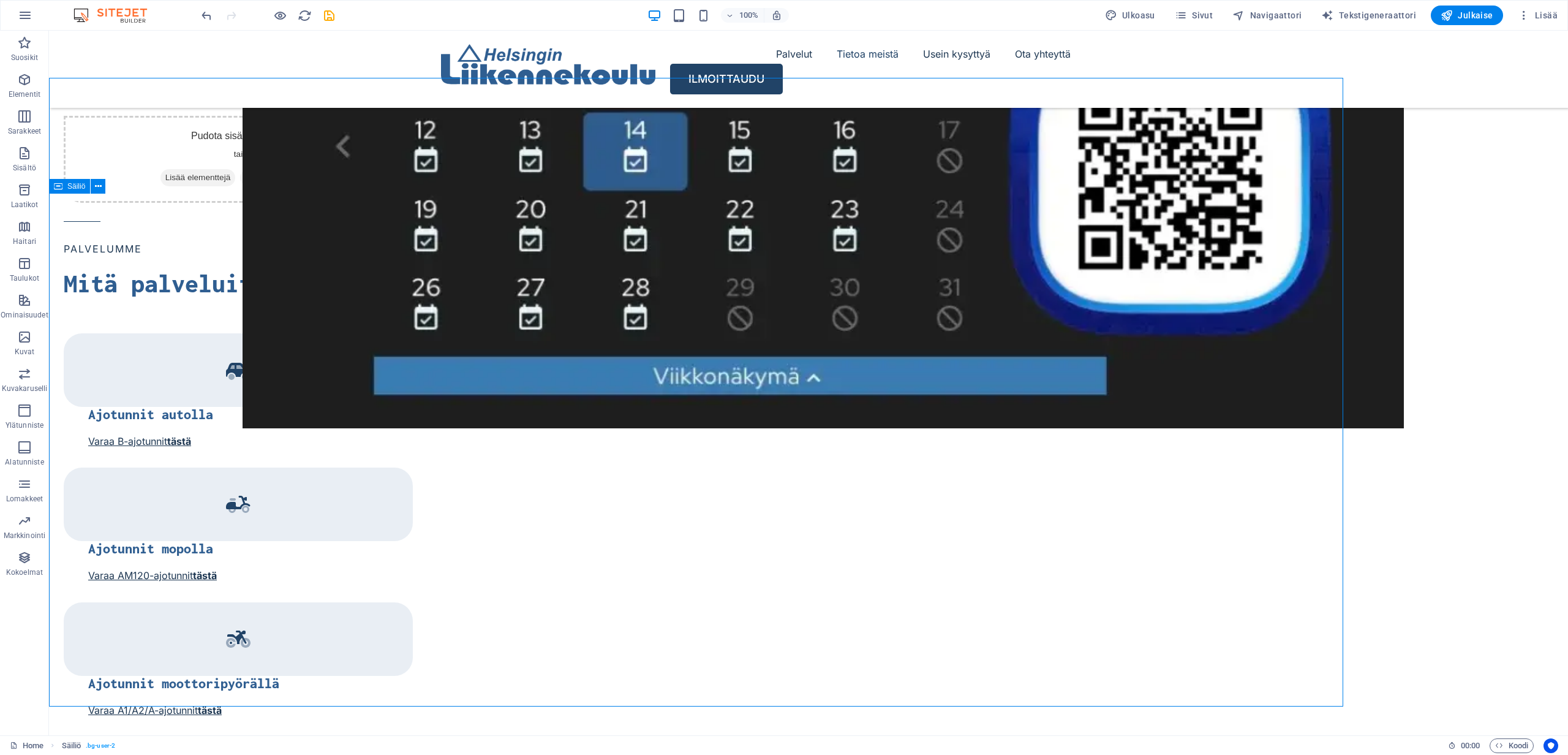
scroll to position [1519, 0]
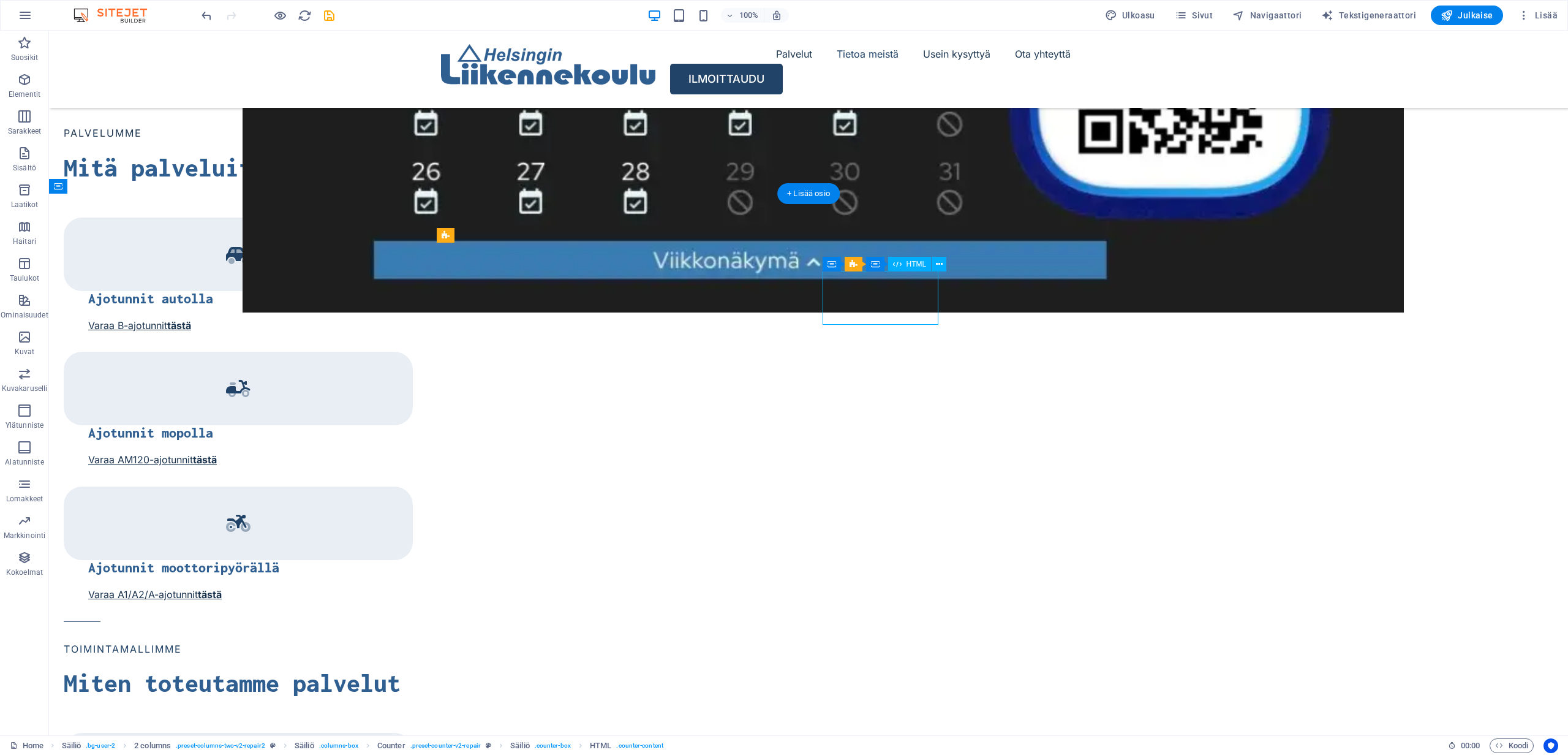
scroll to position [1403, 0]
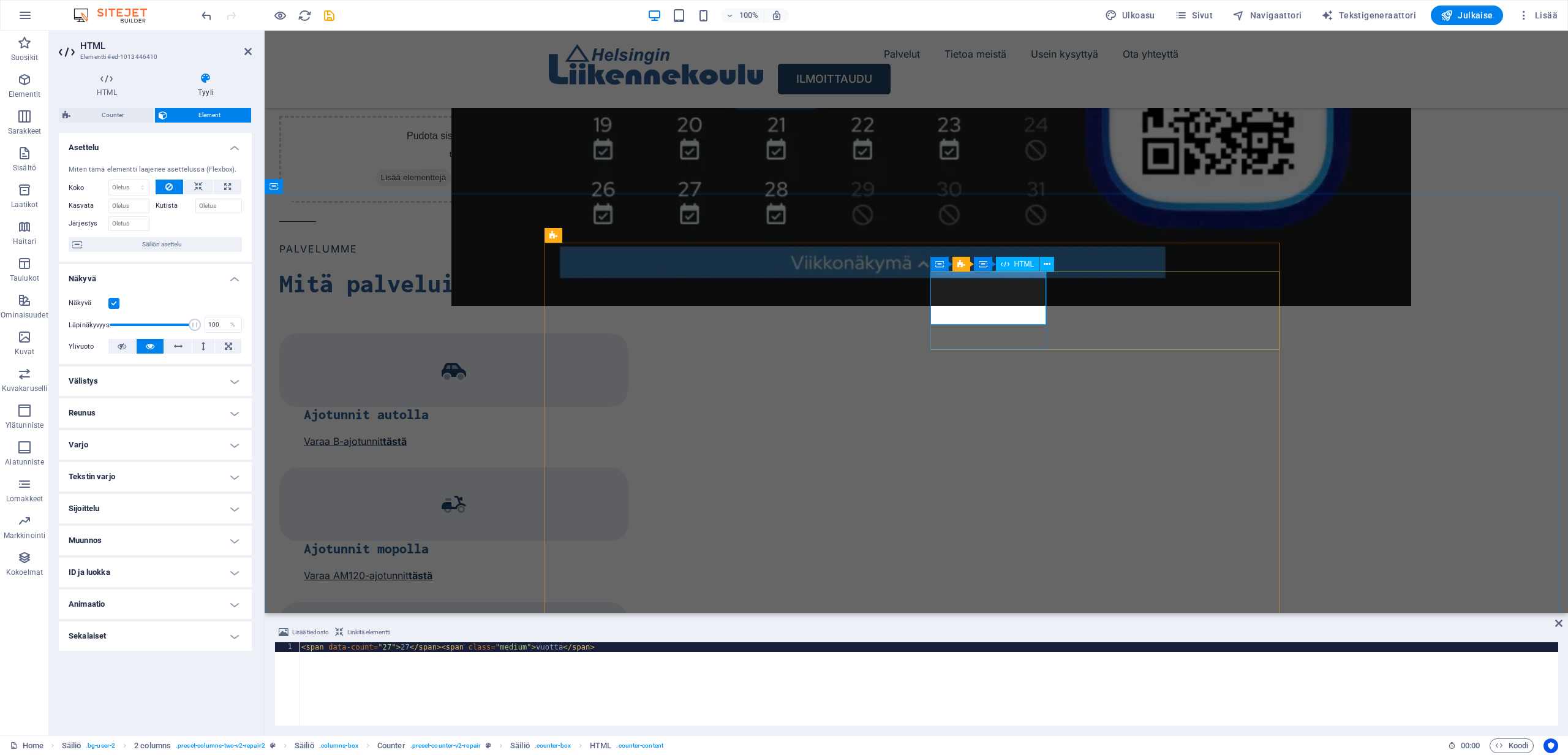
click at [525, 650] on div "< span data-count = "27" > 27 </ span > < span class = "medium" > vuotta </ spa…" at bounding box center [929, 693] width 1259 height 103
click at [525, 648] on div "< span data-count = "27" > 27 </ span > < span class = "medium" > vuotta </ spa…" at bounding box center [929, 693] width 1259 height 103
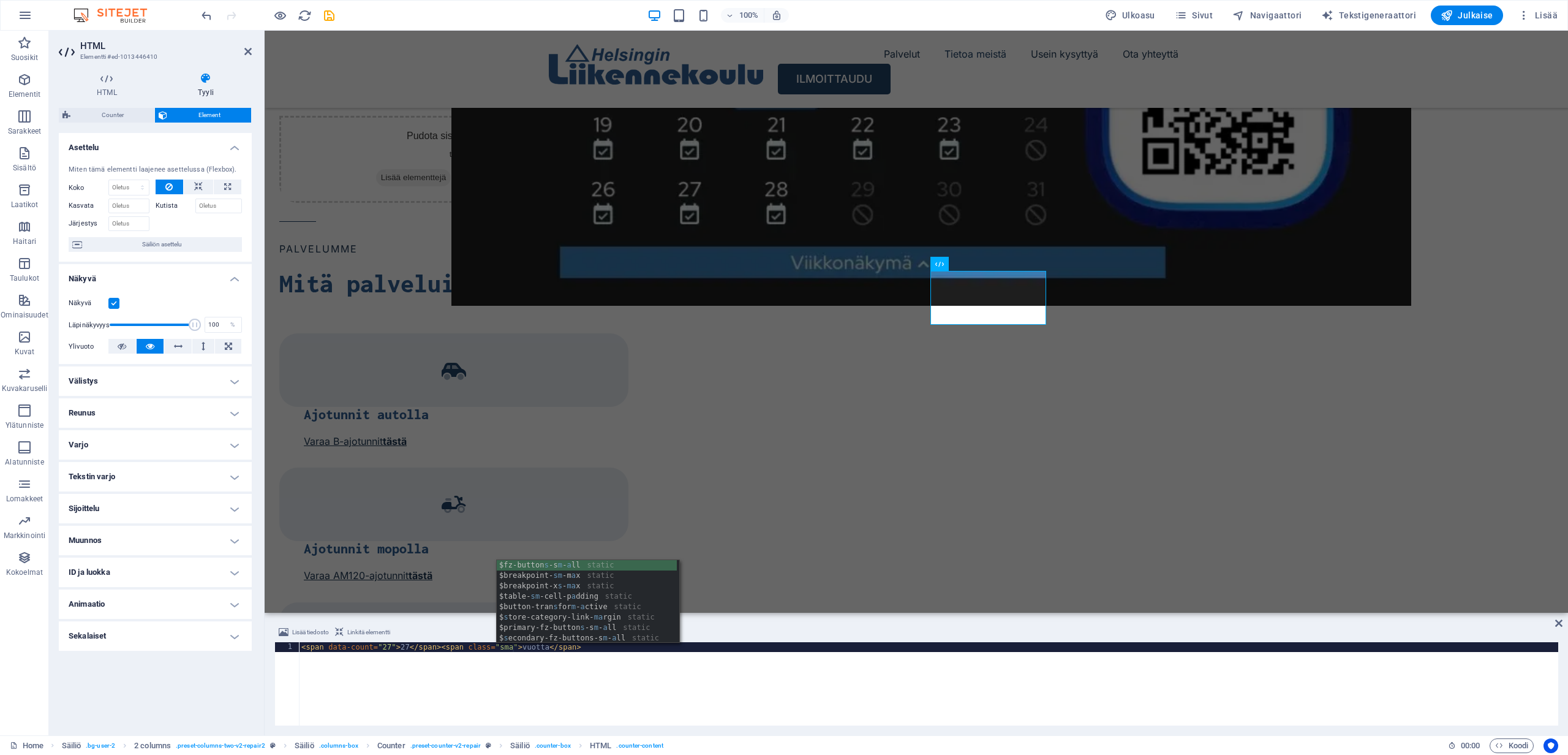
scroll to position [0, 18]
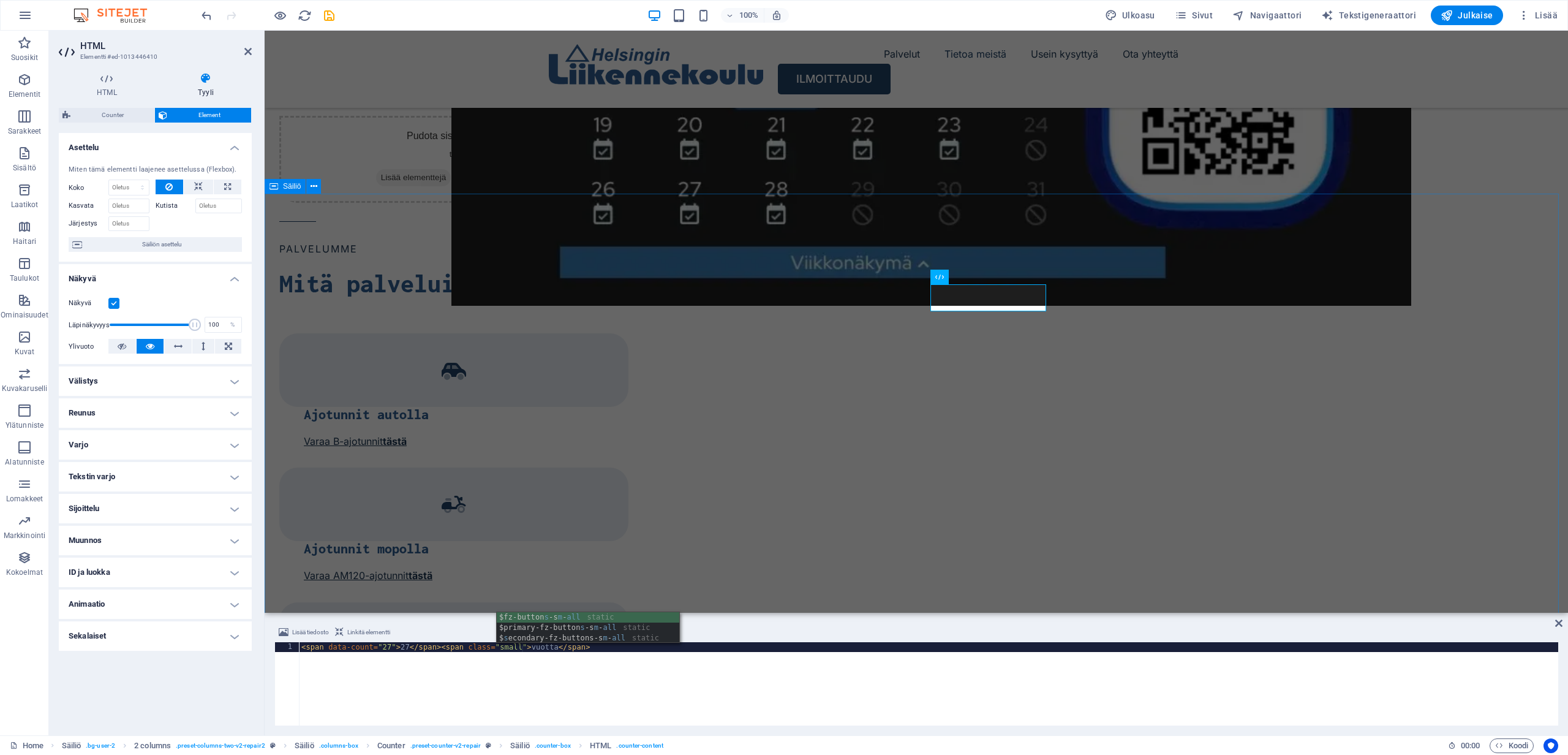
type textarea "<span data-count="27">27</span><span class="small"> vuotta</span>"
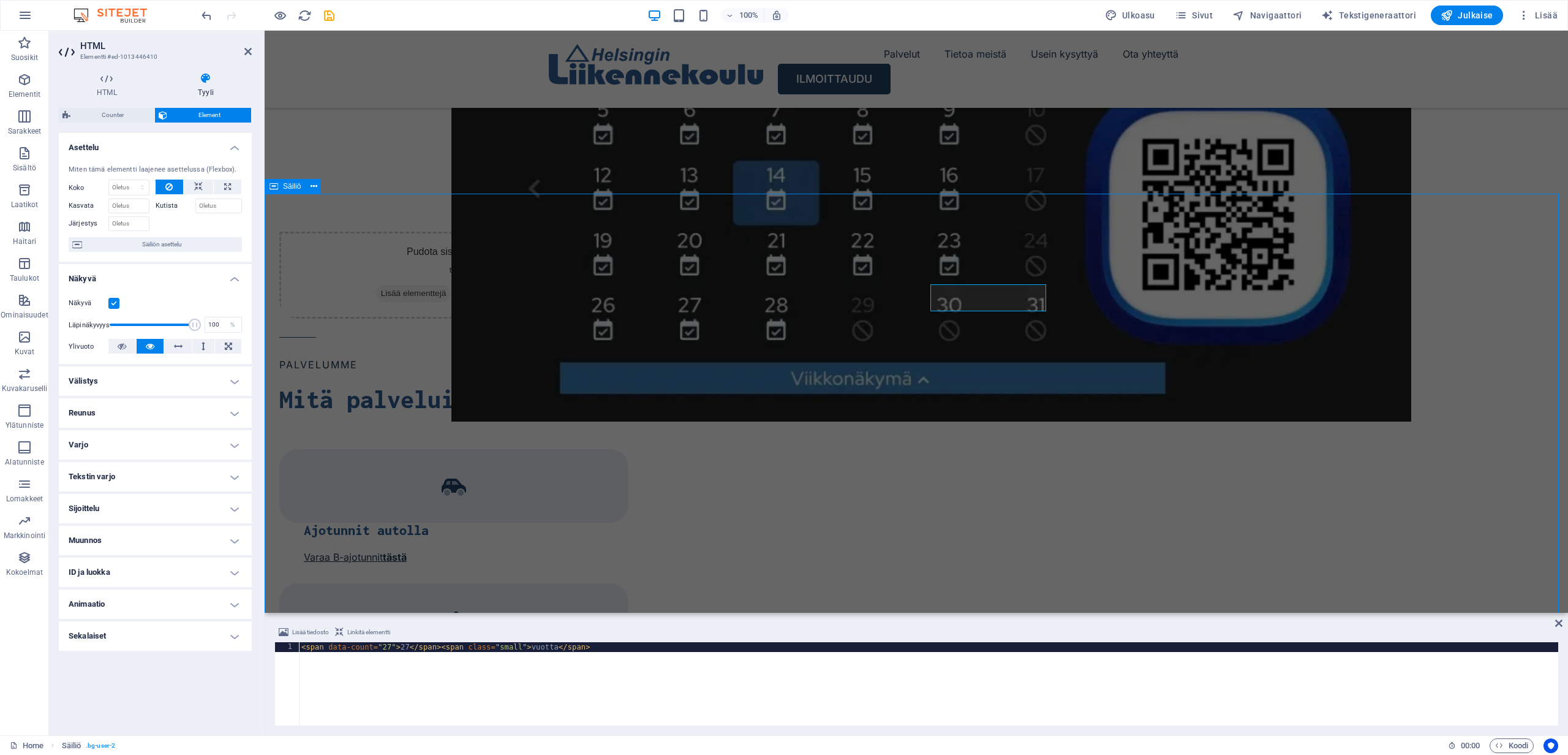
scroll to position [1519, 0]
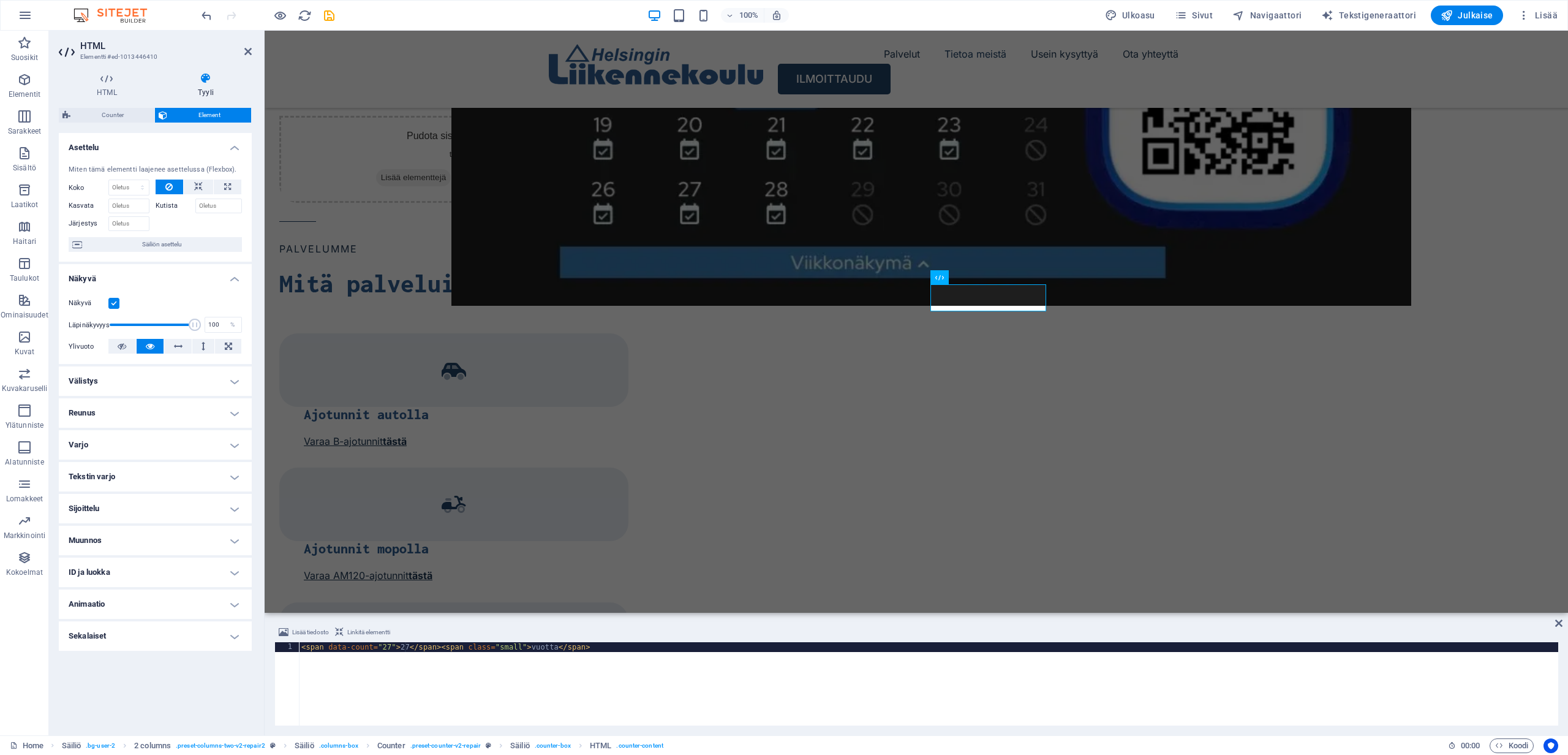
click at [407, 648] on div "< span data-count = "27" > 27 </ span > < span class = "small" > vuotta </ span…" at bounding box center [929, 693] width 1259 height 103
click at [408, 649] on div "< span data-count = "27" > 27 </ span > < span class = "small" > vuotta </ span…" at bounding box center [929, 693] width 1259 height 103
type textarea "<span data-count="27">27+</span><span class="small"> vuotta</span>"
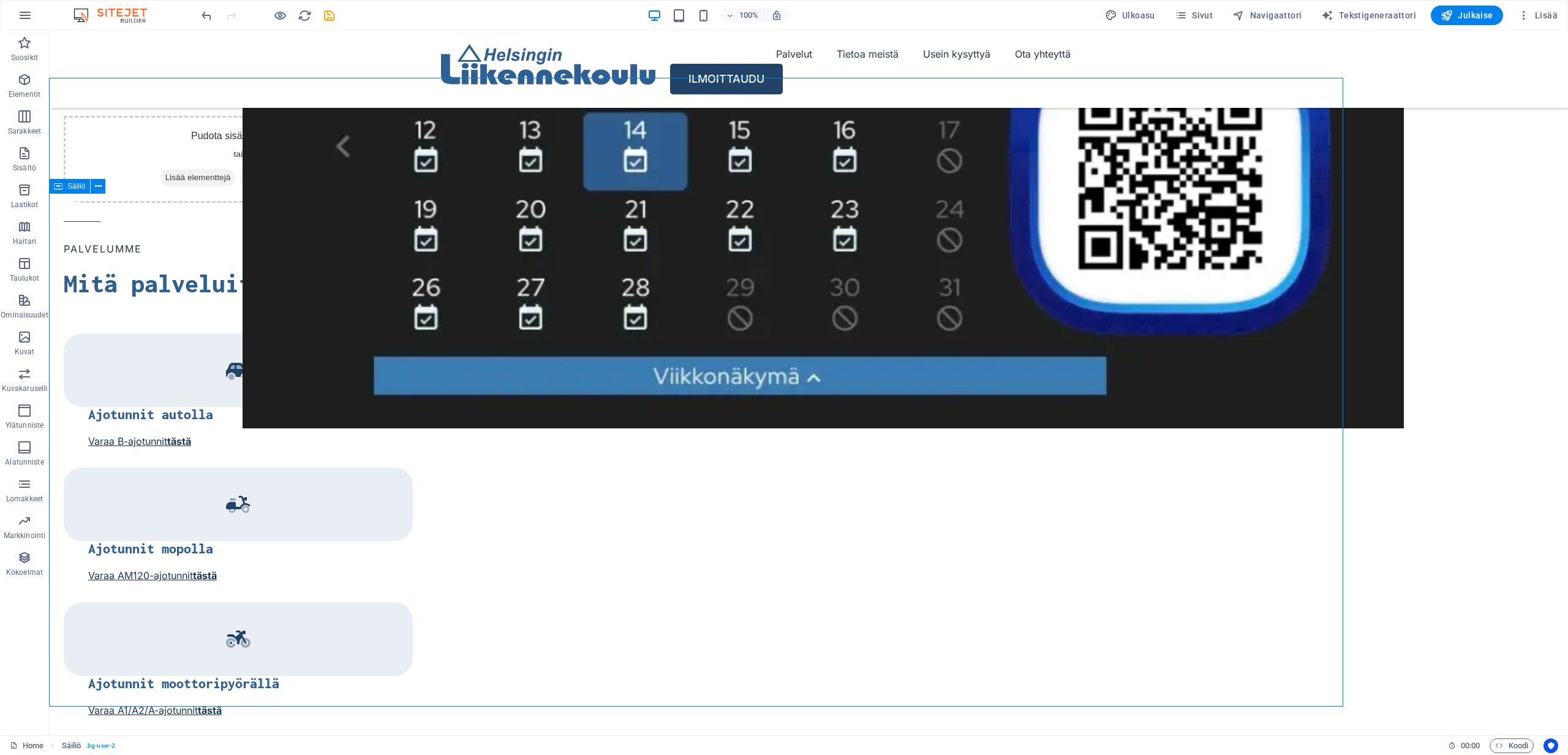
scroll to position [1519, 0]
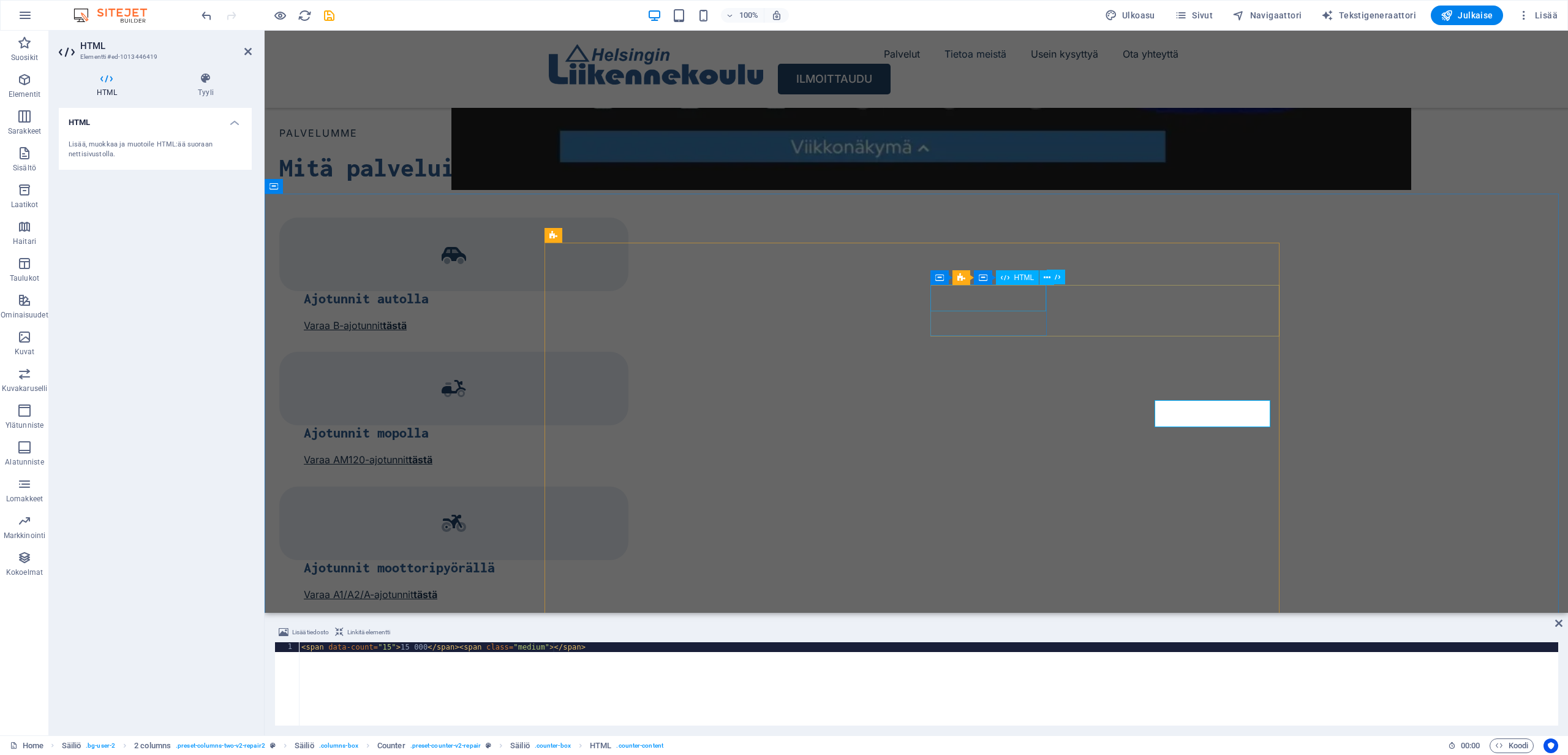
scroll to position [1403, 0]
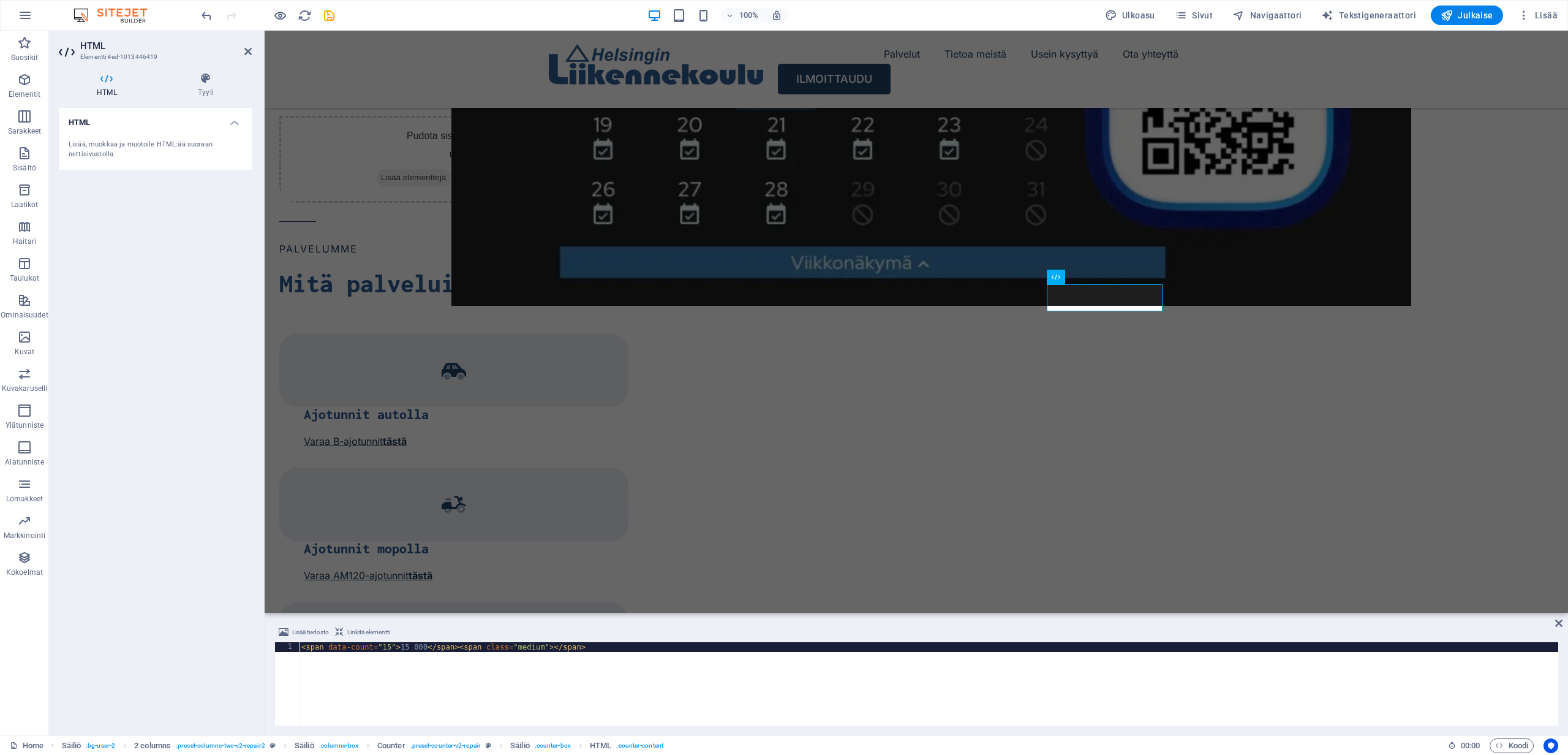
click at [552, 649] on div "< span data-count = "15" > 15 000 </ span > < span class = "medium" > </ span >" at bounding box center [929, 693] width 1259 height 103
click at [554, 648] on div "< span data-count = "15" > 15 000 </ span > < span class = "medium" > </ span >" at bounding box center [929, 693] width 1259 height 103
type textarea "<span data-count="15">15 000</span><span class="medium">+</span>"
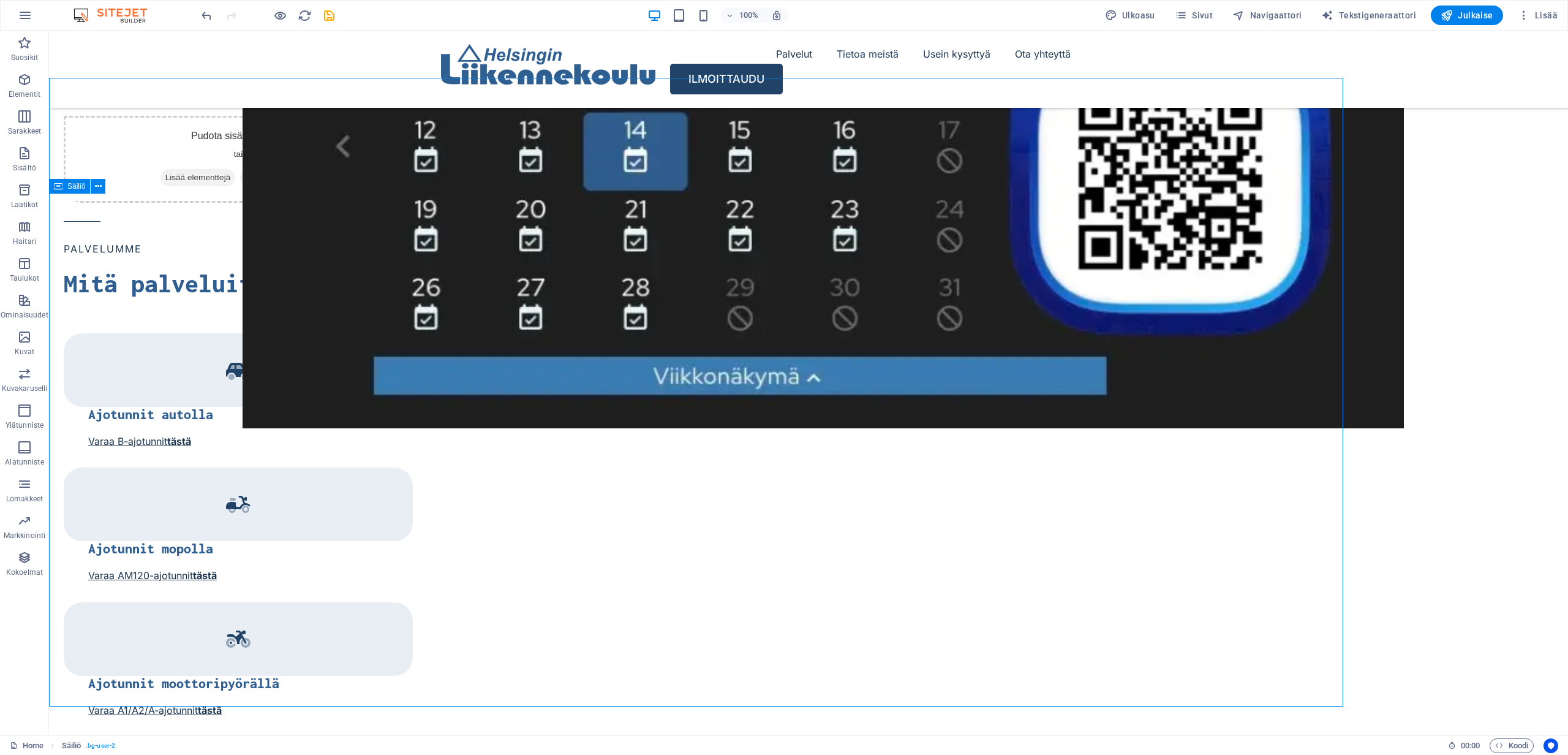
scroll to position [1519, 0]
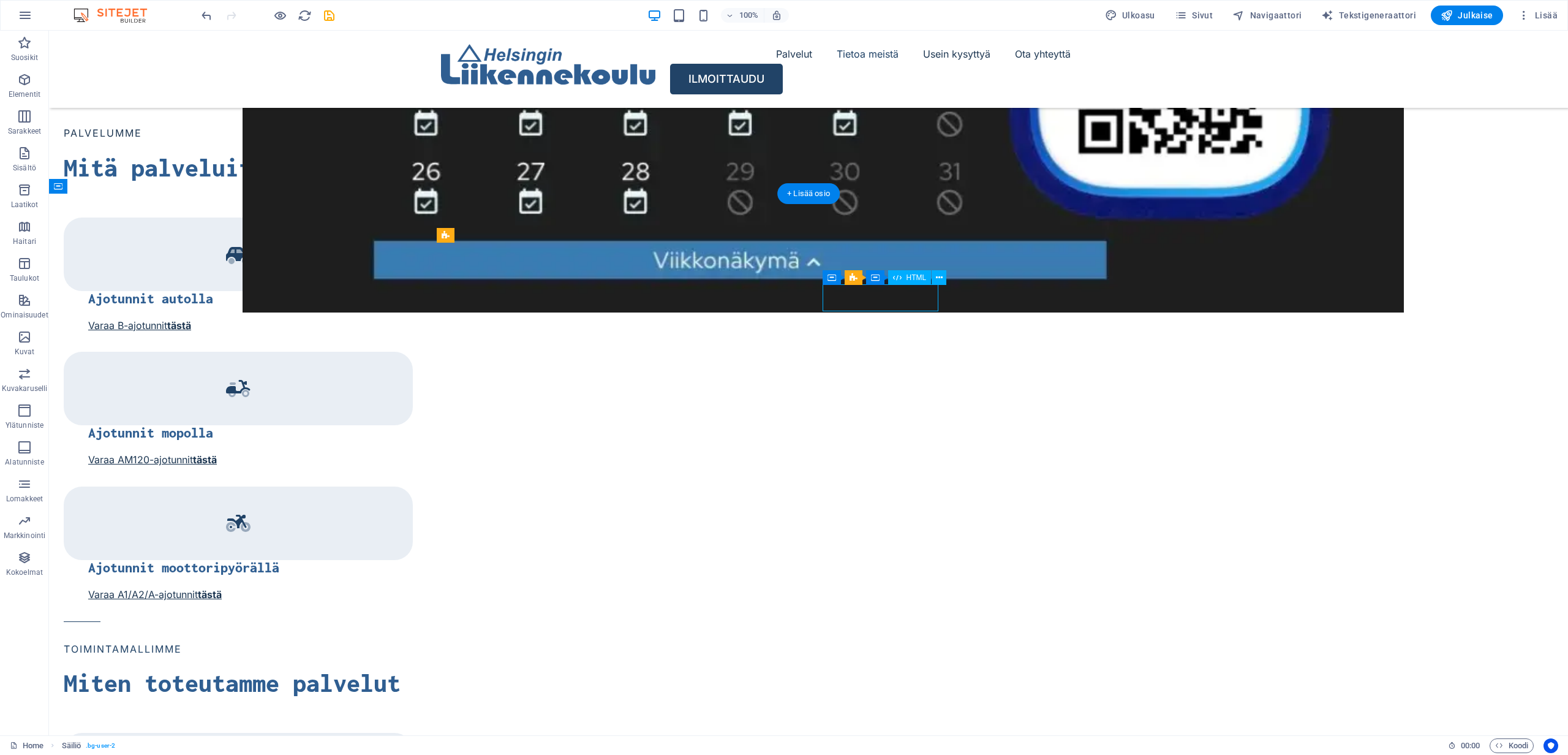
scroll to position [1403, 0]
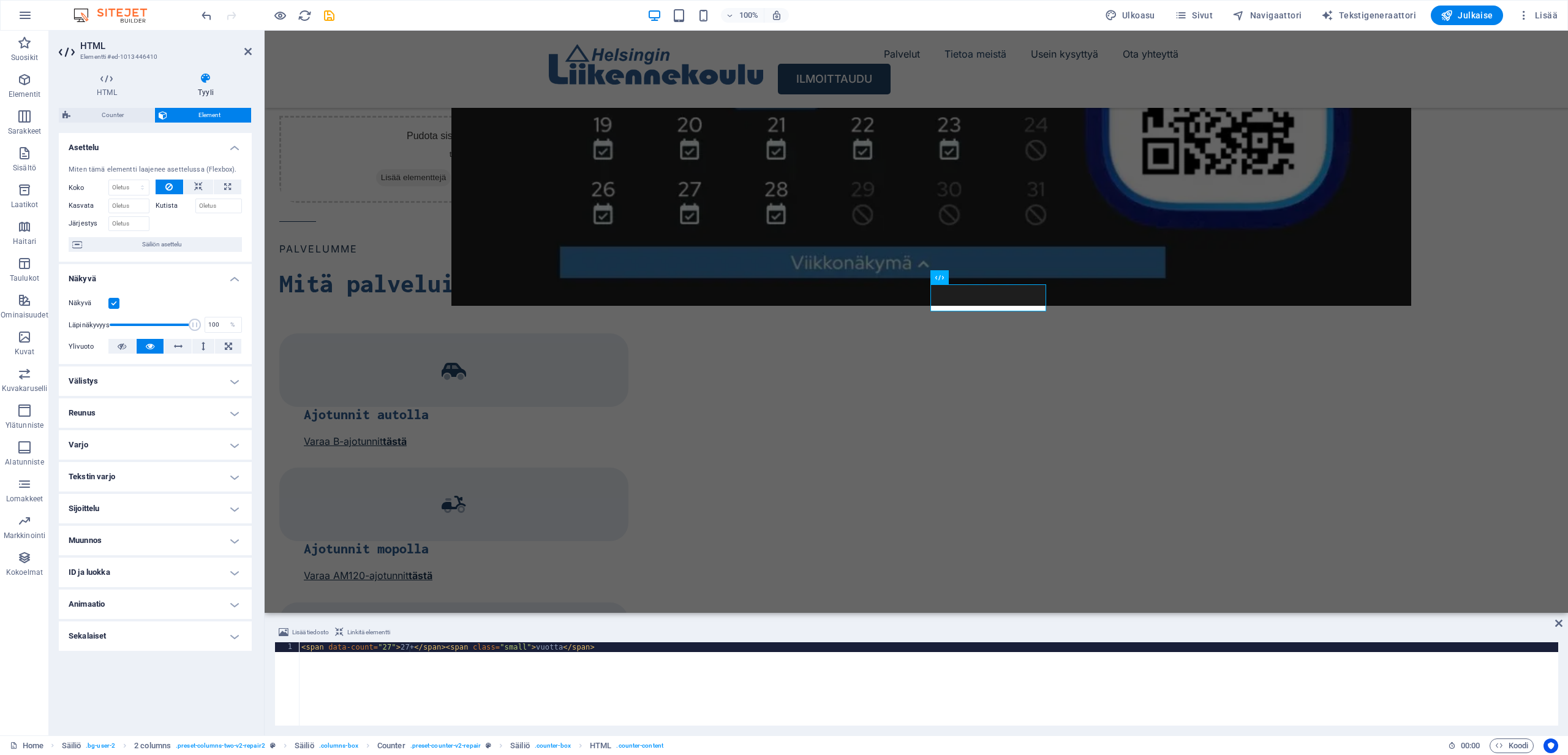
click at [413, 645] on div "< span data-count = "27" > 27+ </ span > < span class = "small" > vuotta </ spa…" at bounding box center [929, 693] width 1259 height 103
click at [414, 645] on div "< span data-count = "27" > 27+ </ span > < span class = "small" > vuotta </ spa…" at bounding box center [929, 693] width 1259 height 103
type textarea "<span data-count="27">27</span><span class="small"> vuotta</span>"
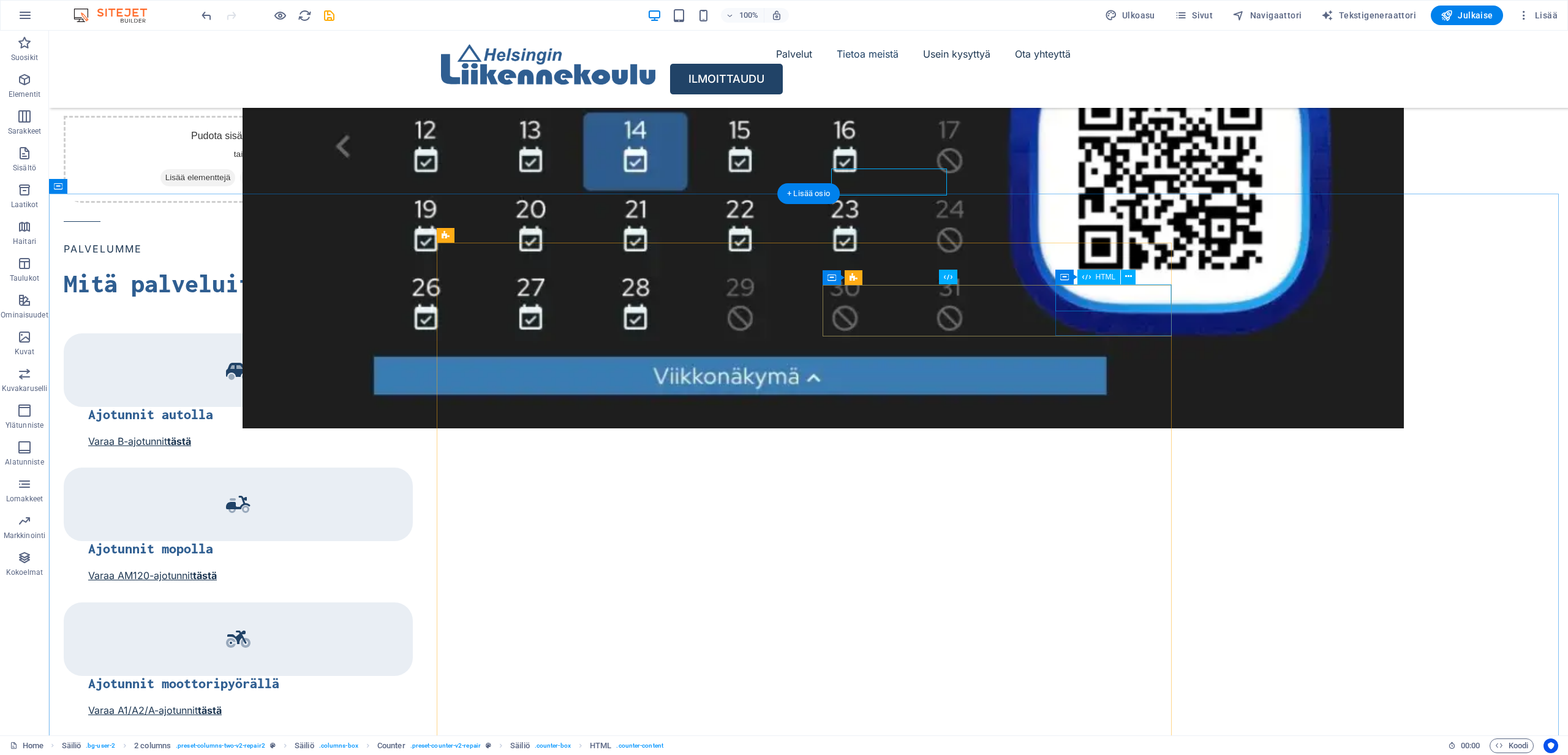
scroll to position [1519, 0]
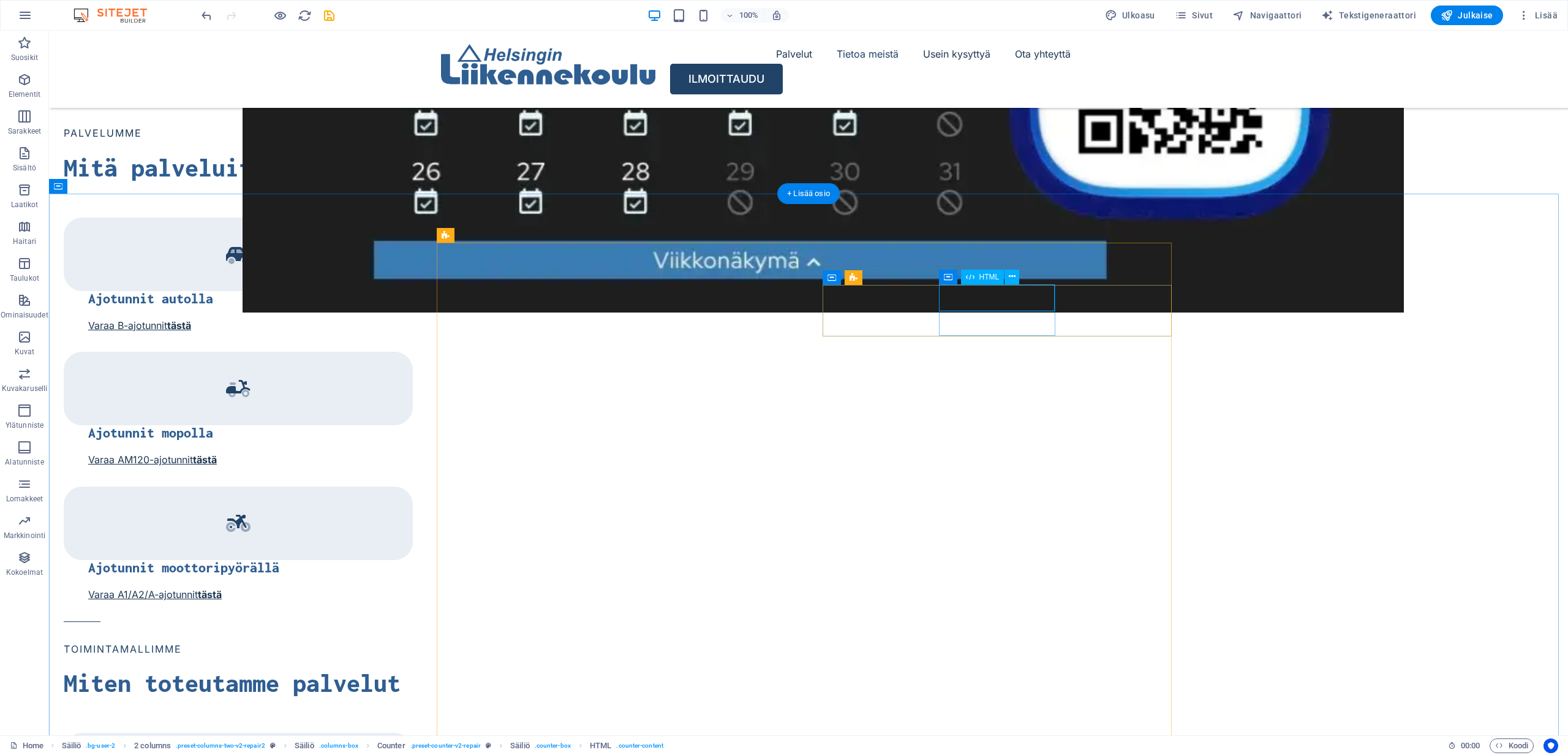
scroll to position [1403, 0]
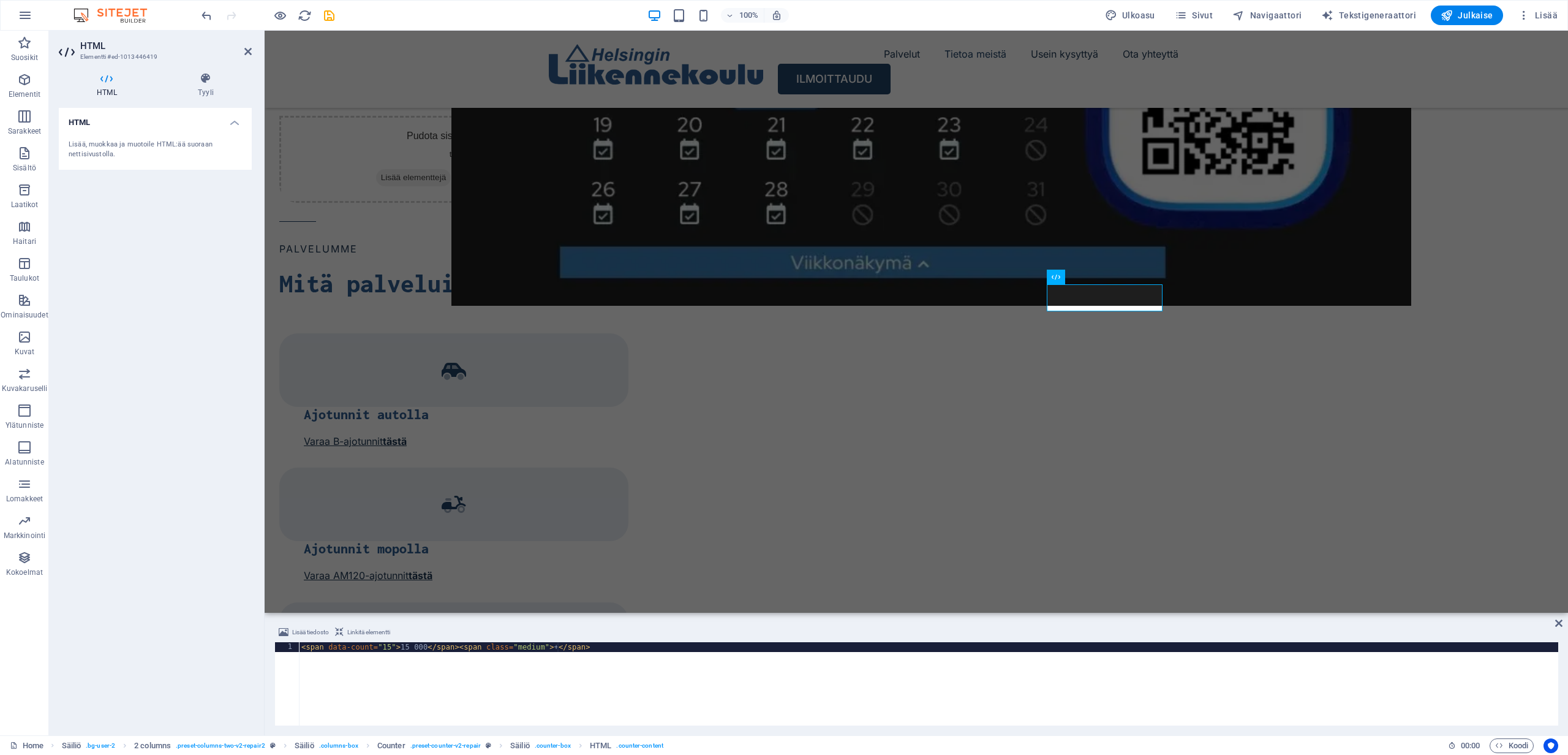
click at [557, 648] on div "< span data-count = "15" > 15 000 </ span > < span class = "medium" > + </ span…" at bounding box center [929, 693] width 1259 height 103
type textarea "<span data-count="15">15 000</span><span class="medium"></span>"
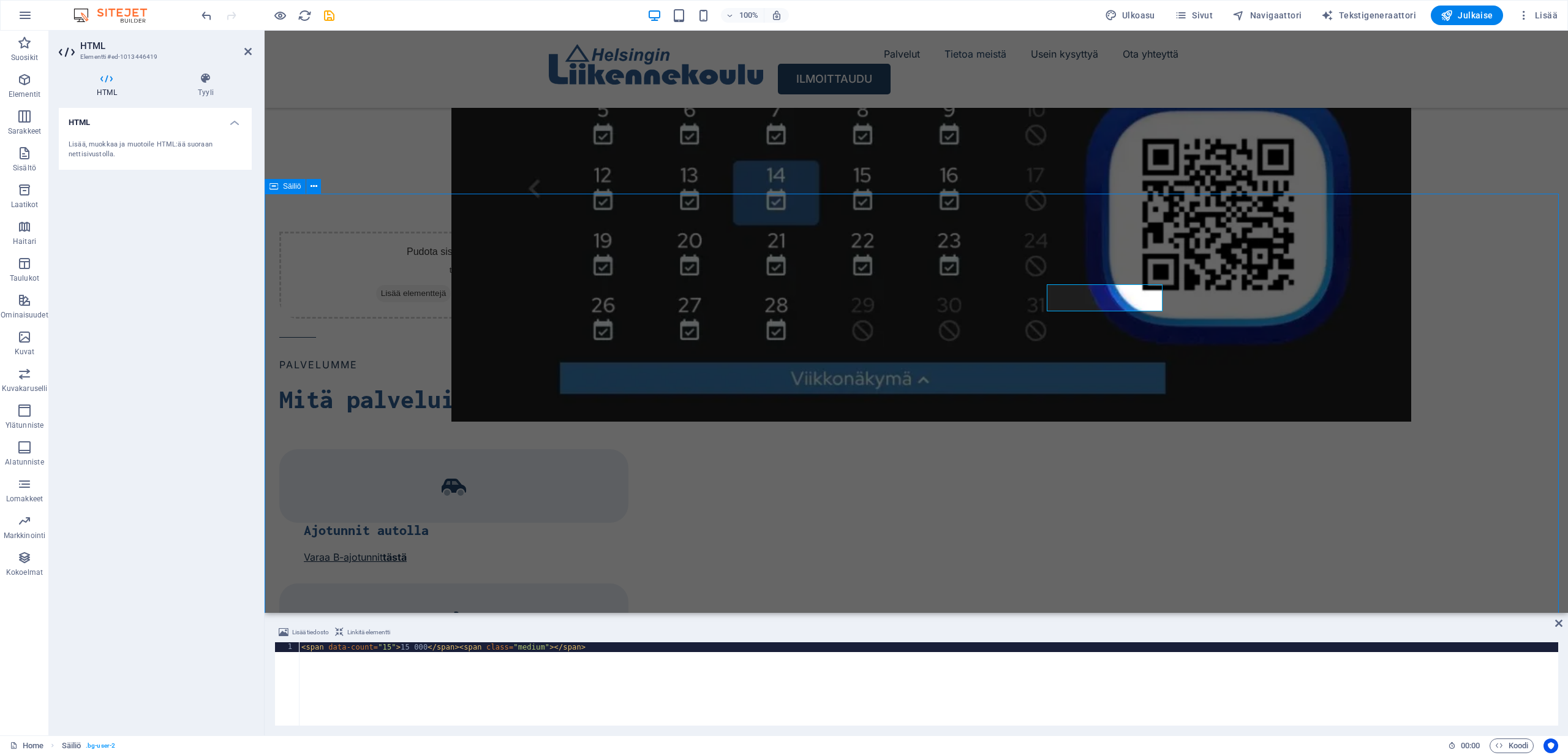
scroll to position [1519, 0]
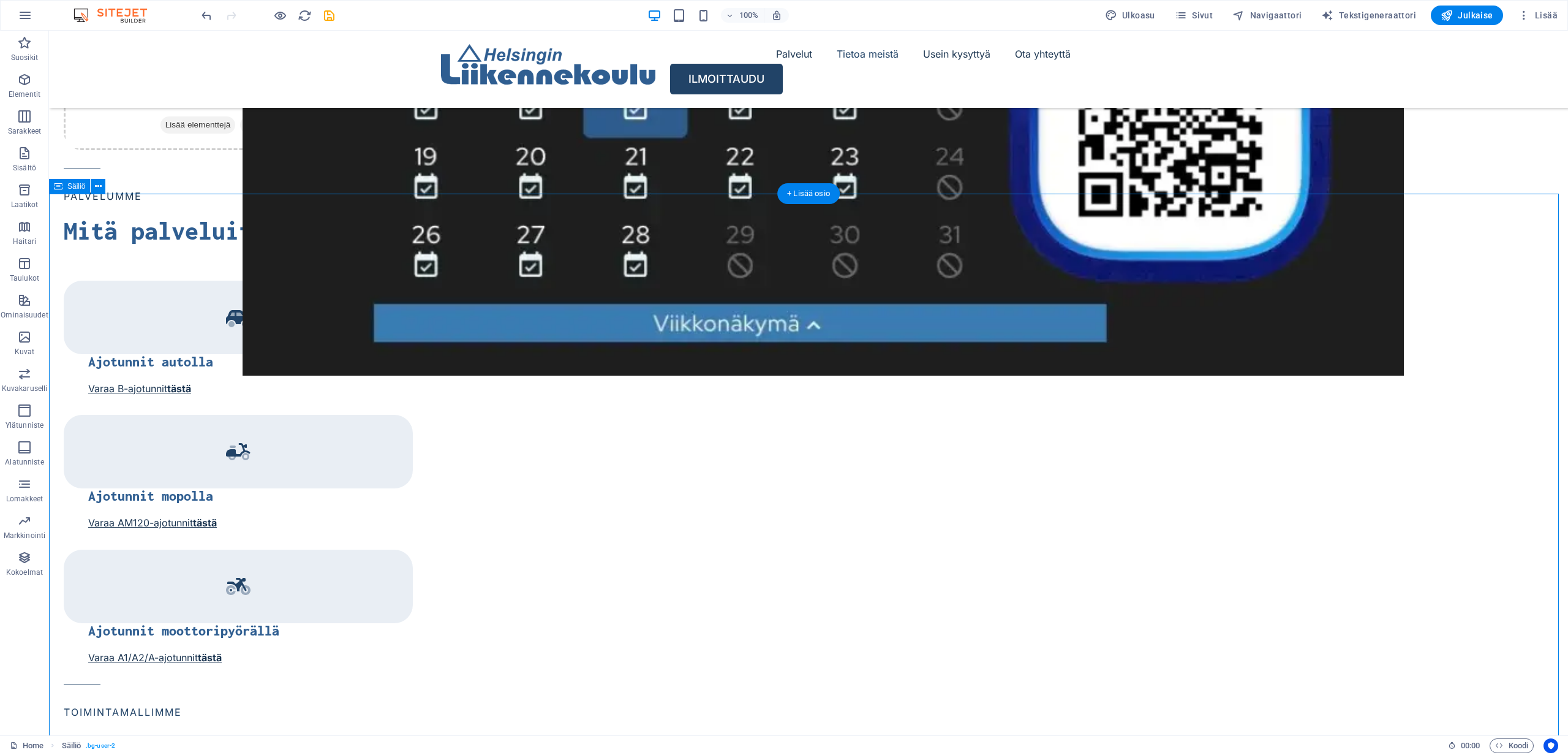
scroll to position [1691, 0]
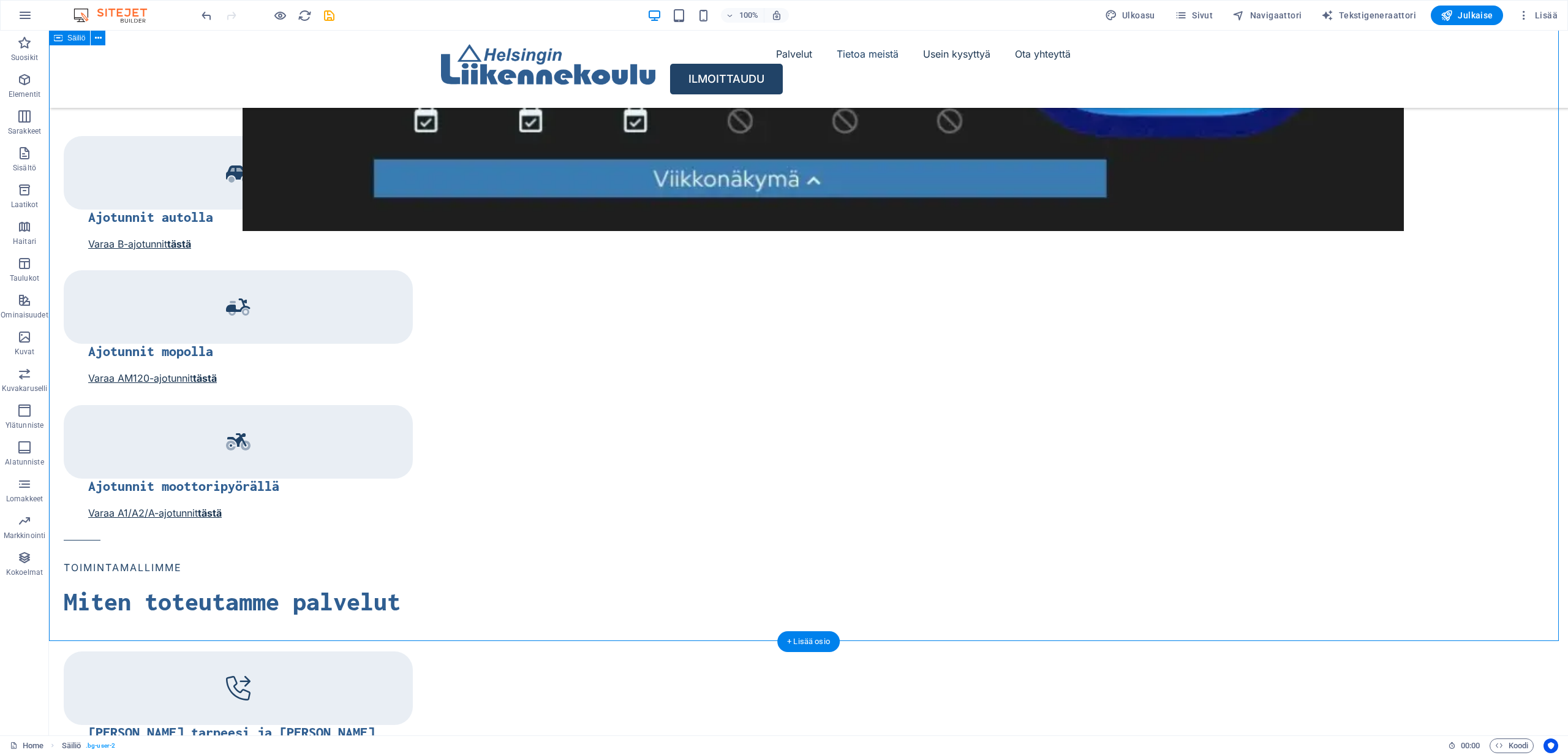
scroll to position [1739, 0]
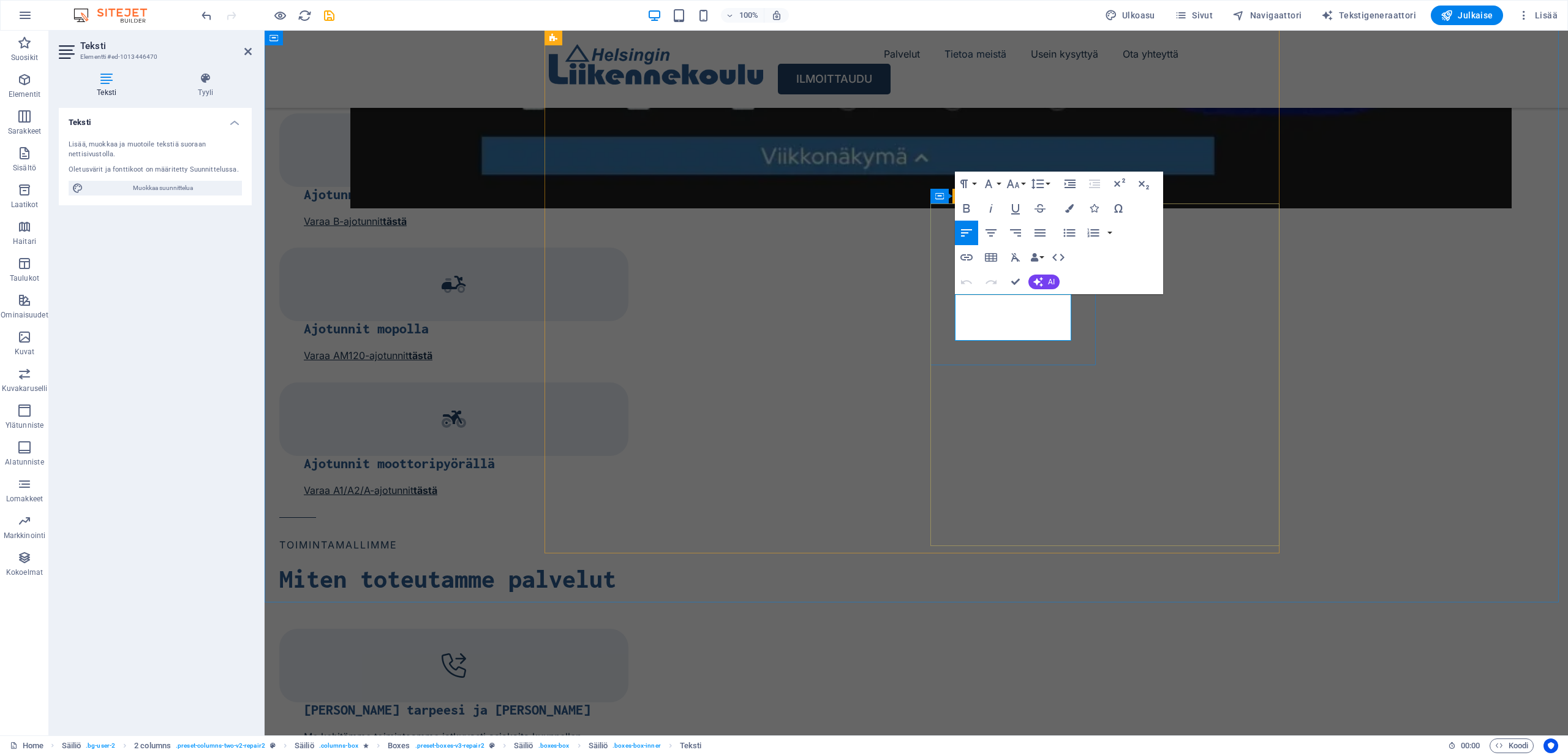
drag, startPoint x: 1021, startPoint y: 334, endPoint x: 955, endPoint y: 302, distance: 73.3
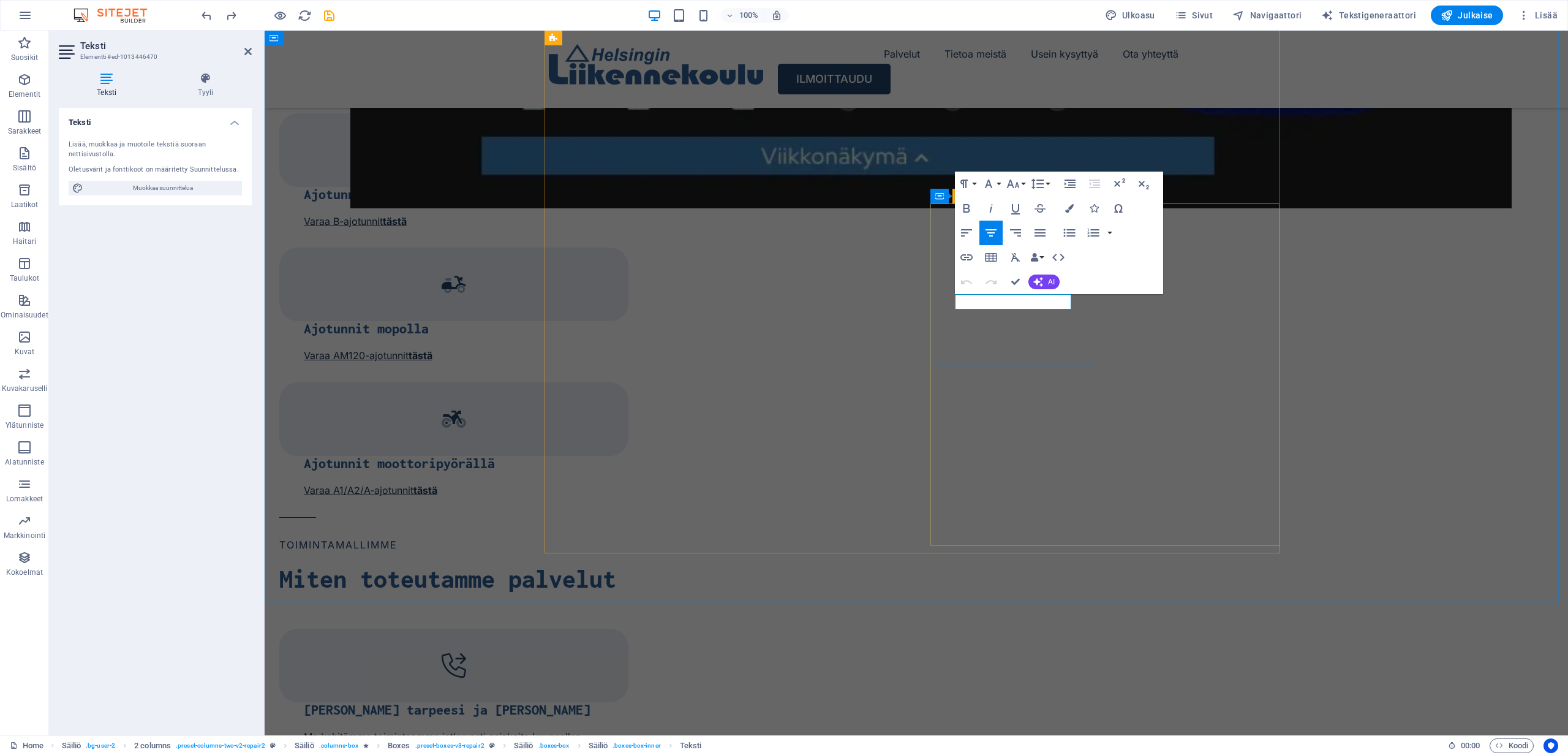
click at [968, 233] on icon "button" at bounding box center [967, 233] width 15 height 15
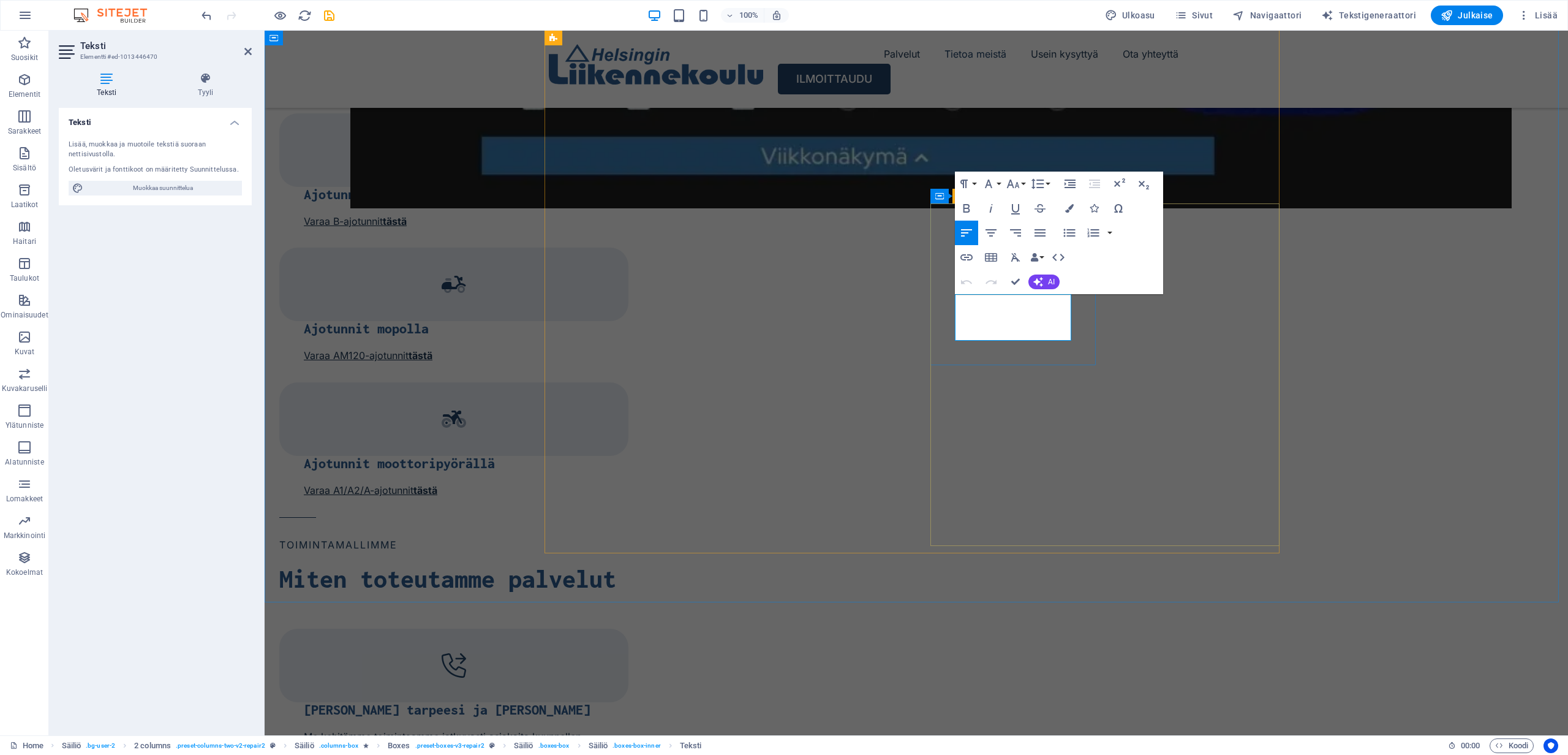
drag, startPoint x: 982, startPoint y: 303, endPoint x: 1063, endPoint y: 306, distance: 81.1
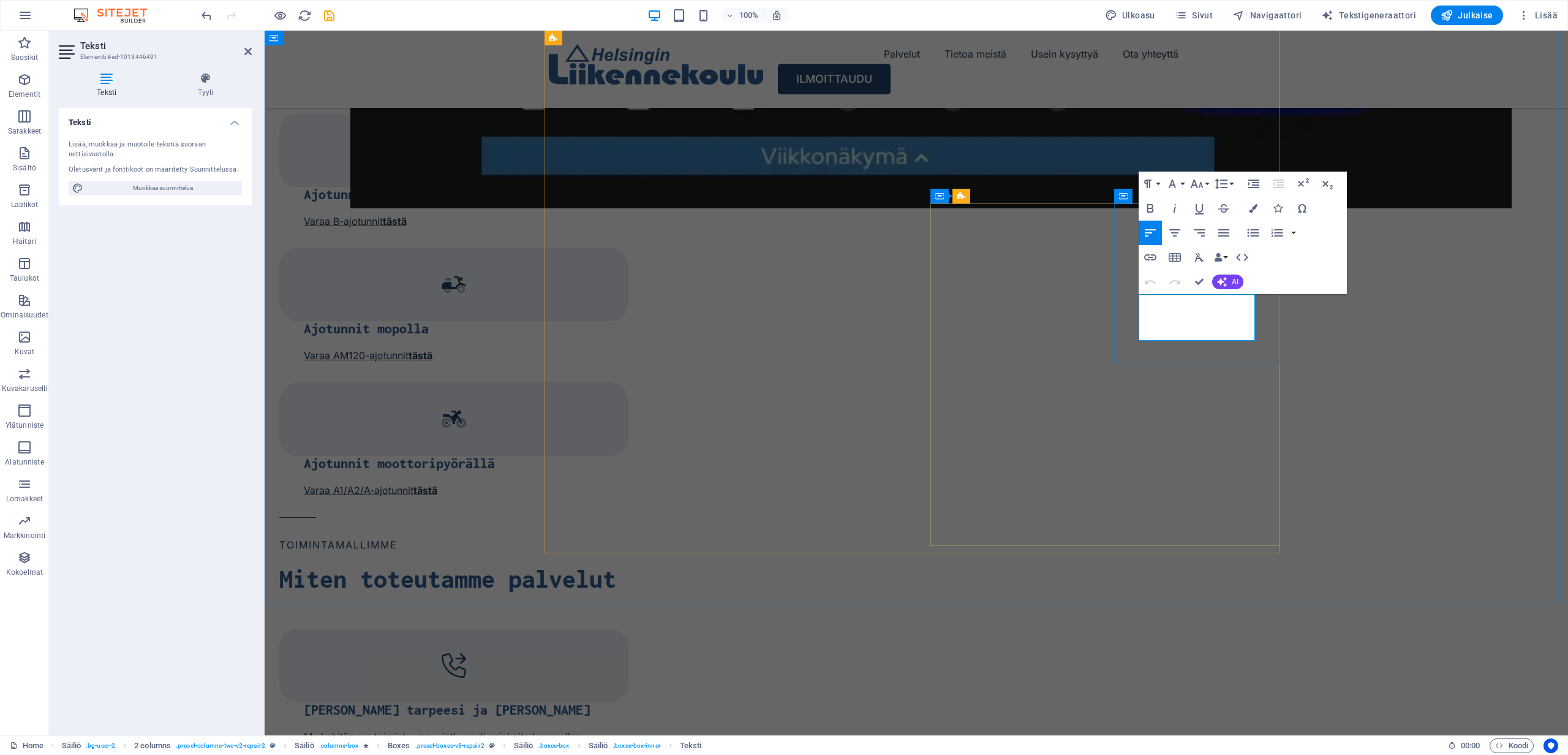
drag, startPoint x: 1204, startPoint y: 334, endPoint x: 1140, endPoint y: 305, distance: 70.3
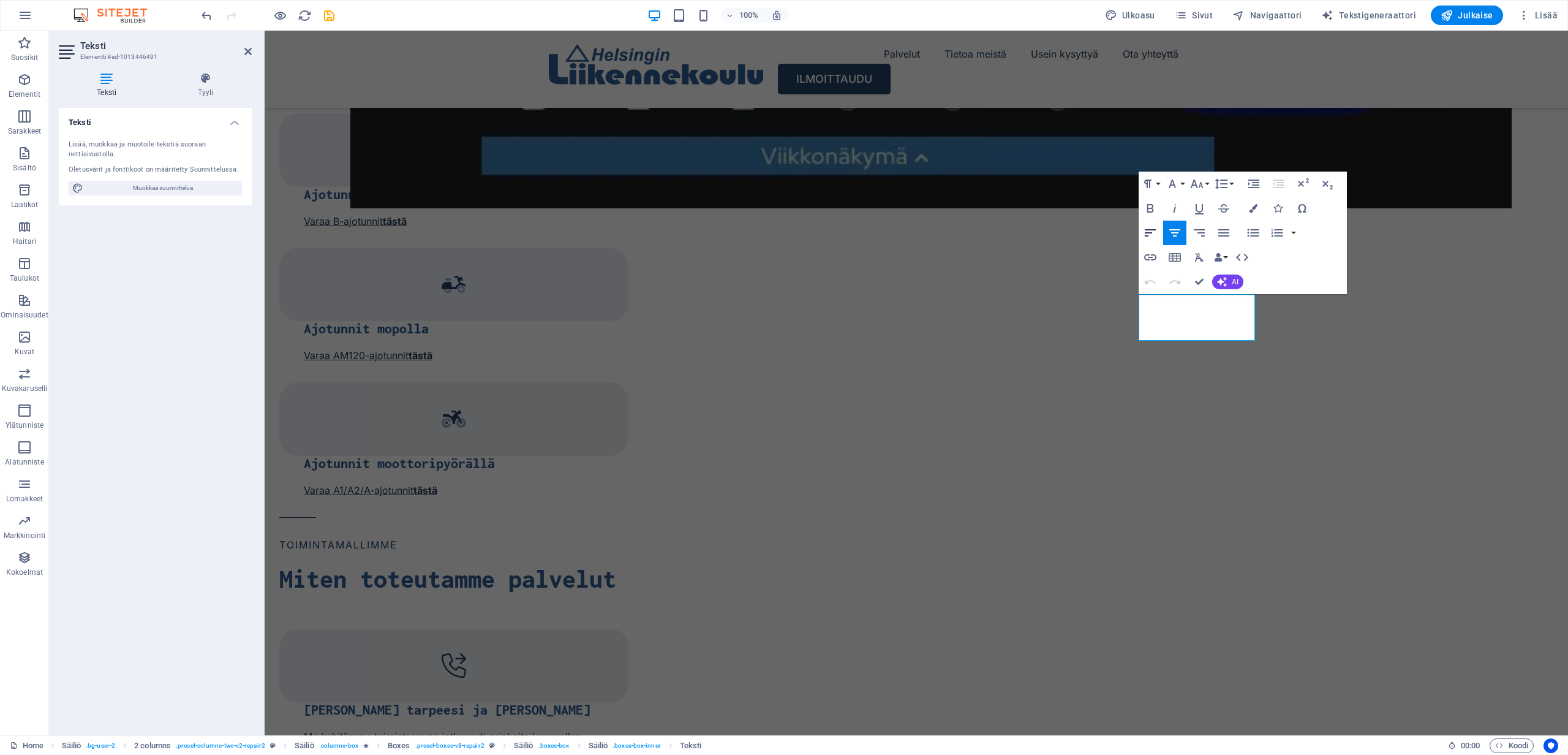
click at [1152, 236] on icon "button" at bounding box center [1151, 233] width 15 height 15
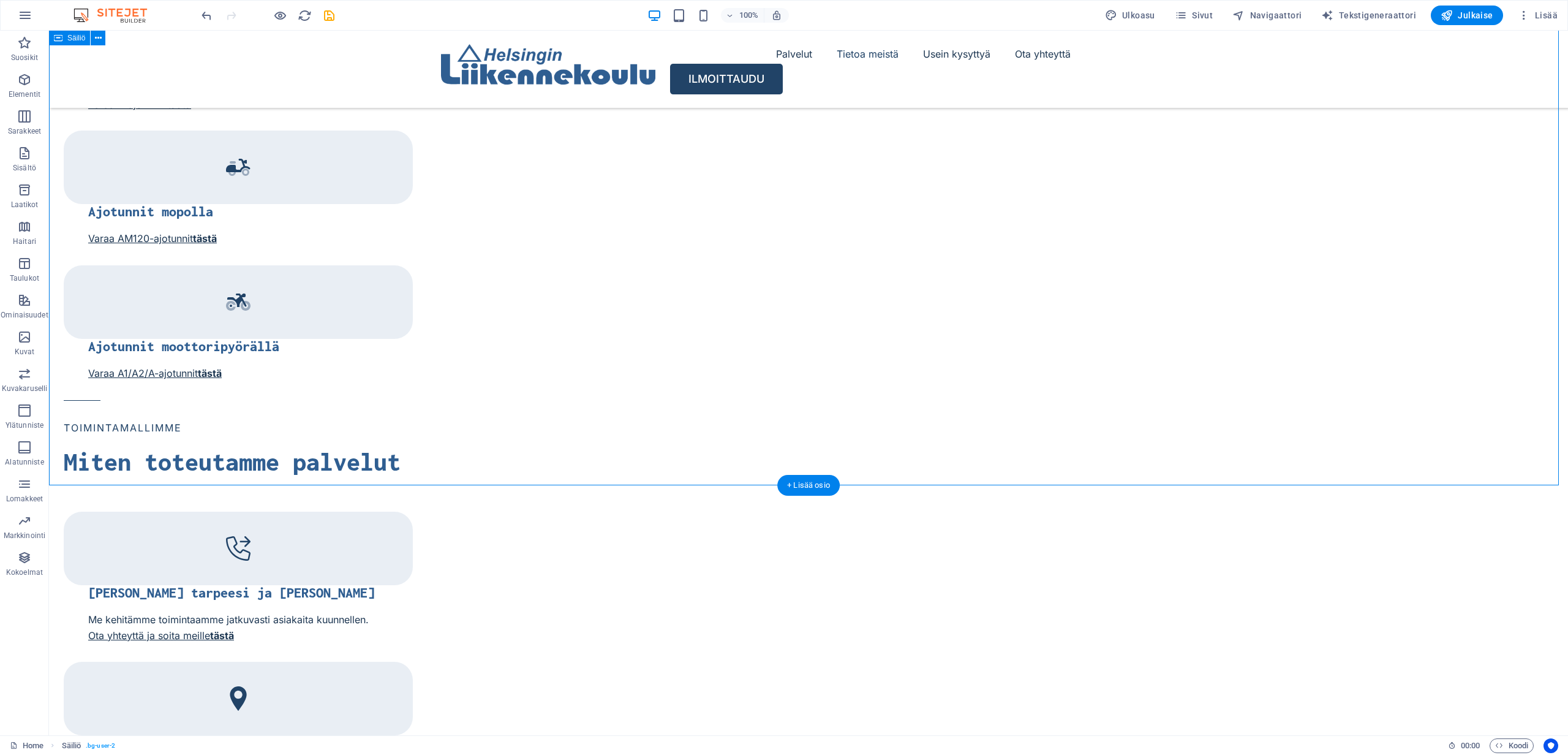
scroll to position [1854, 0]
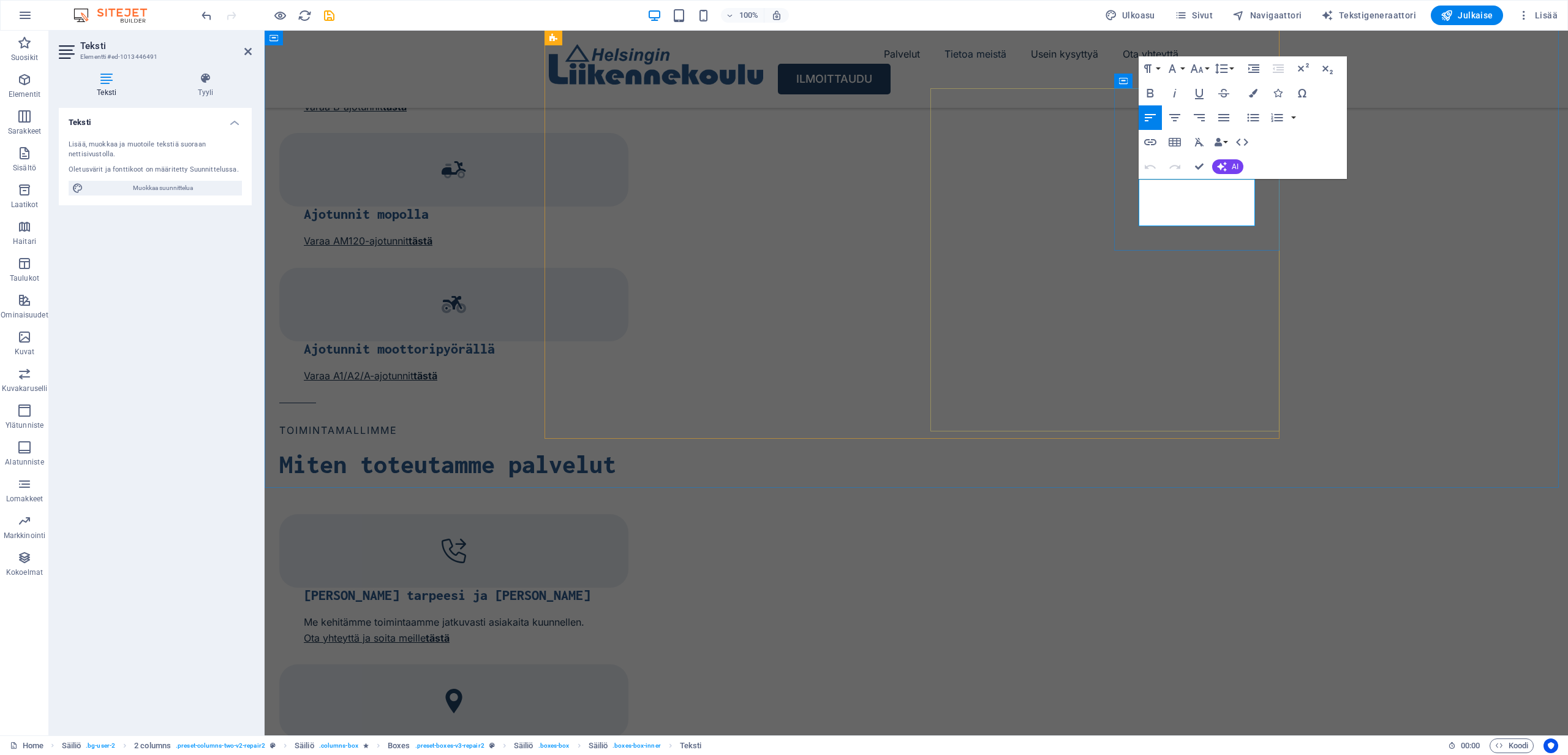
drag, startPoint x: 1140, startPoint y: 187, endPoint x: 1239, endPoint y: 218, distance: 103.7
copy p "Asiakkaiden arviot puhuvat luotettavuuden puolesta parhaiten"
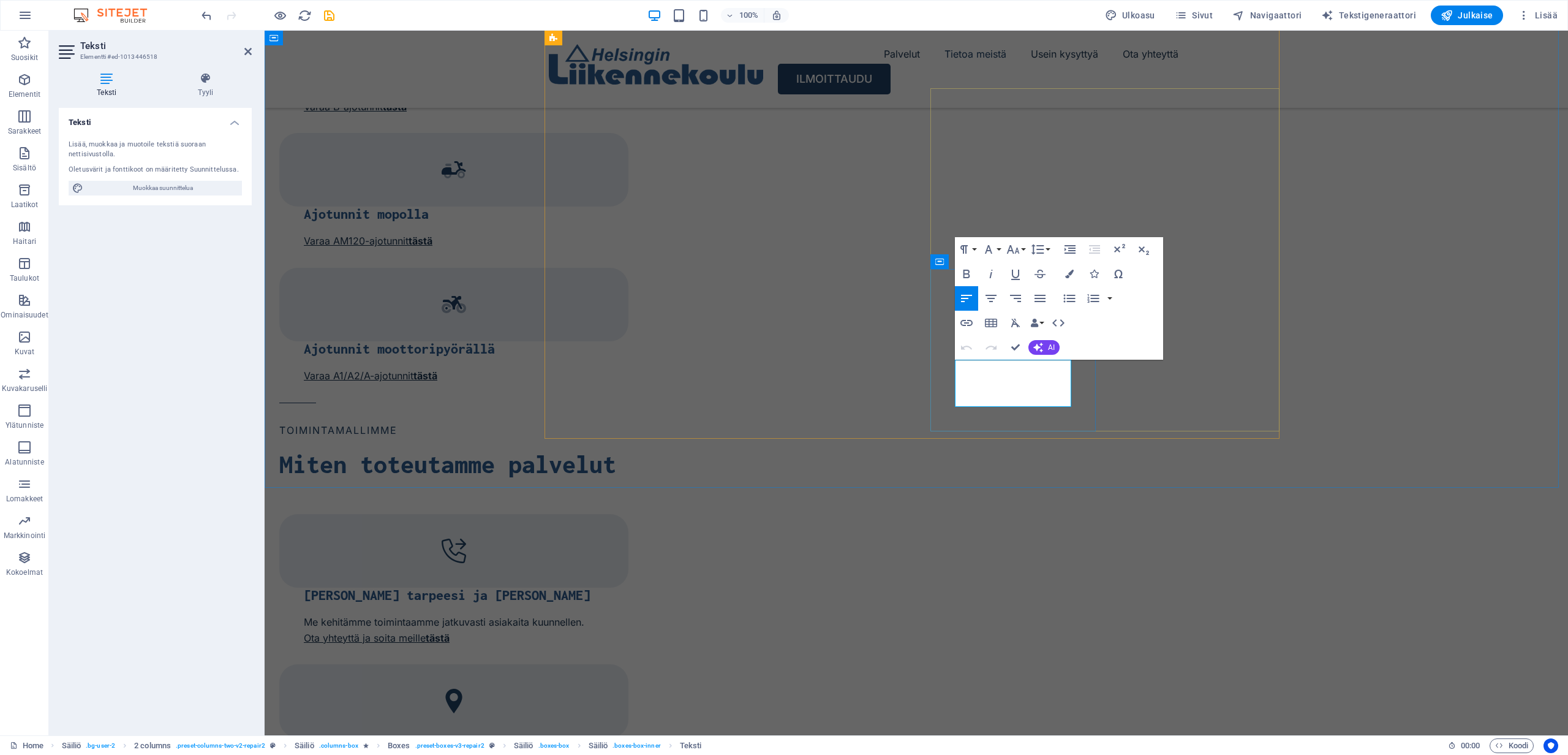
drag, startPoint x: 1023, startPoint y: 399, endPoint x: 948, endPoint y: 361, distance: 84.1
drag, startPoint x: 1064, startPoint y: 384, endPoint x: 998, endPoint y: 381, distance: 66.1
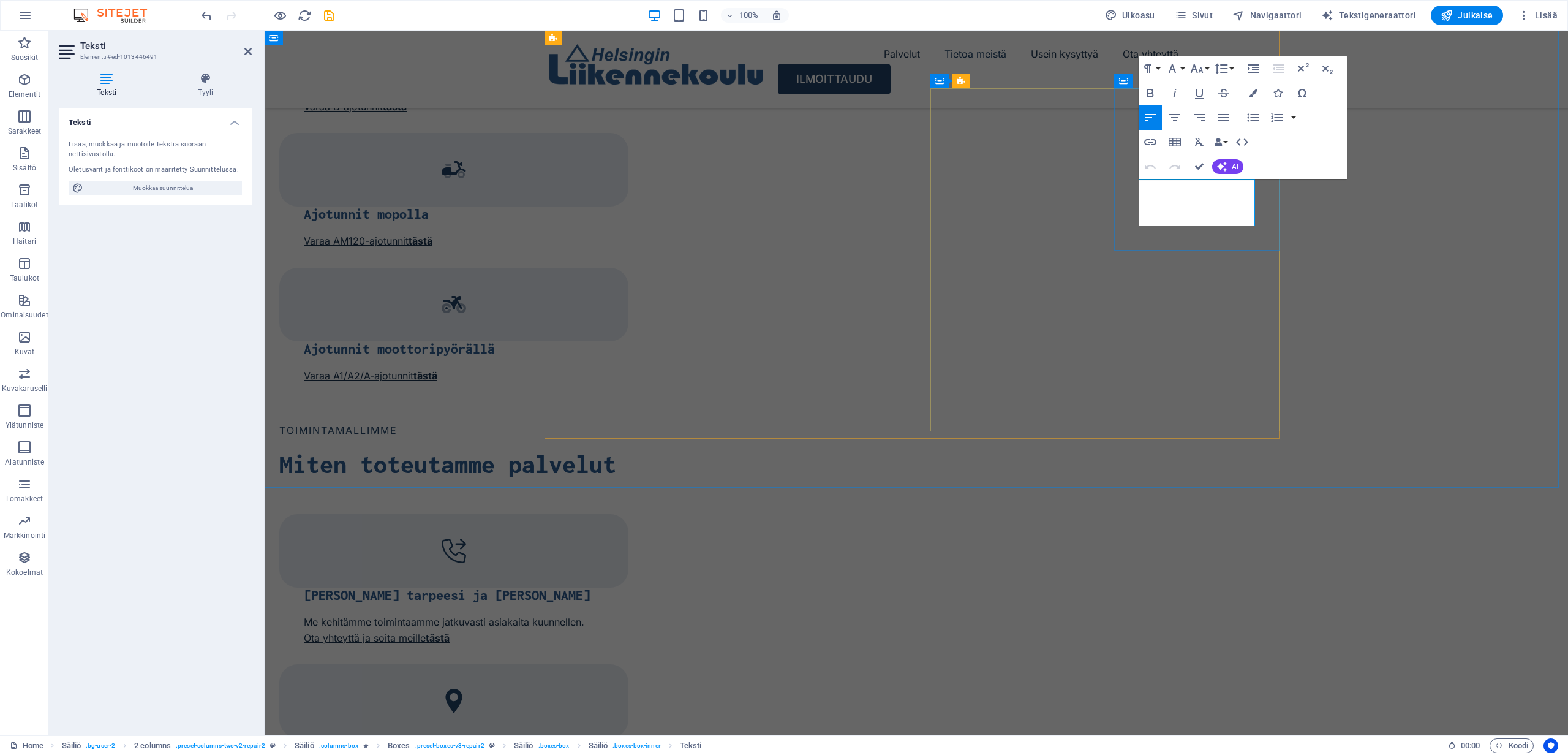
drag, startPoint x: 1230, startPoint y: 220, endPoint x: 1134, endPoint y: 184, distance: 102.5
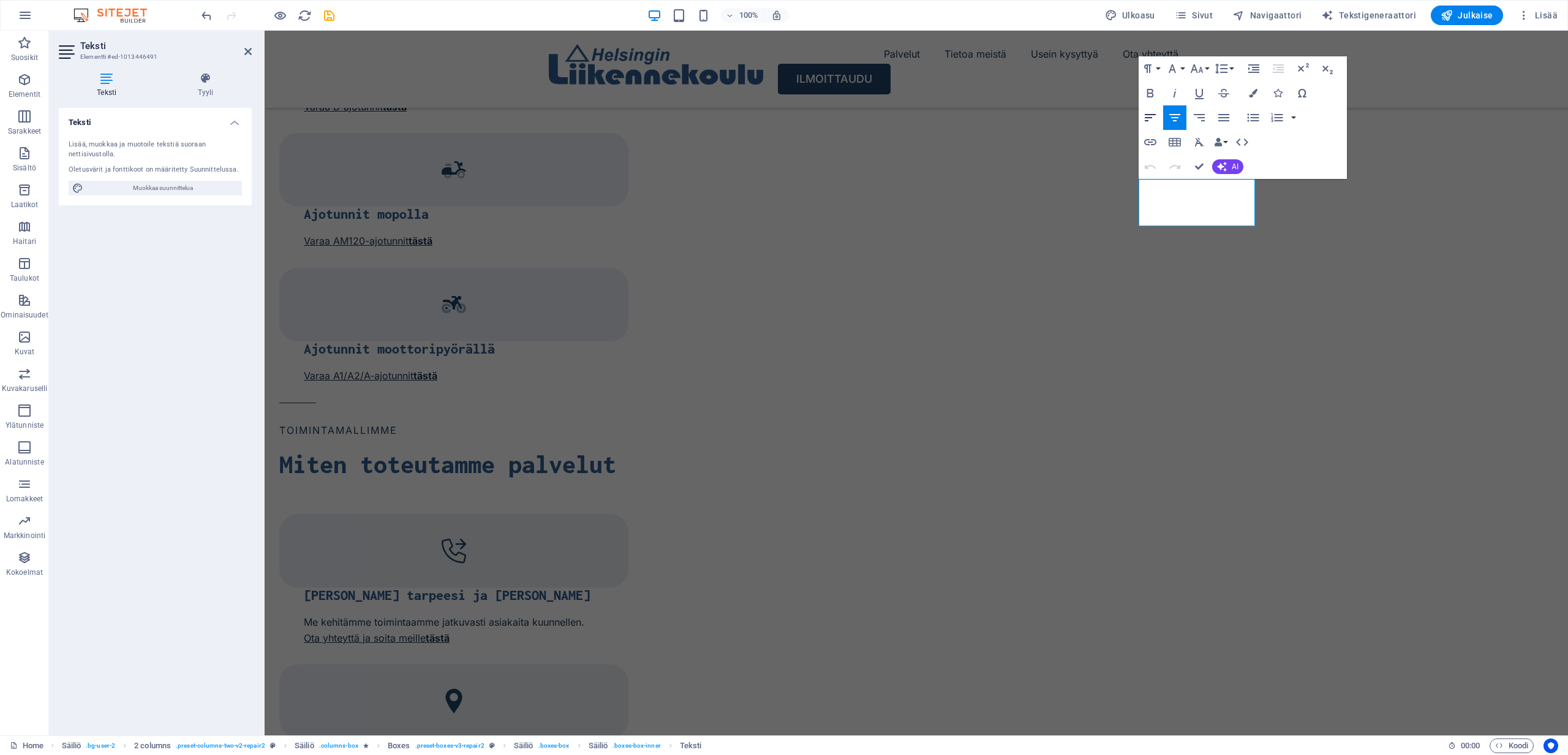
click at [1148, 116] on icon "button" at bounding box center [1151, 118] width 15 height 15
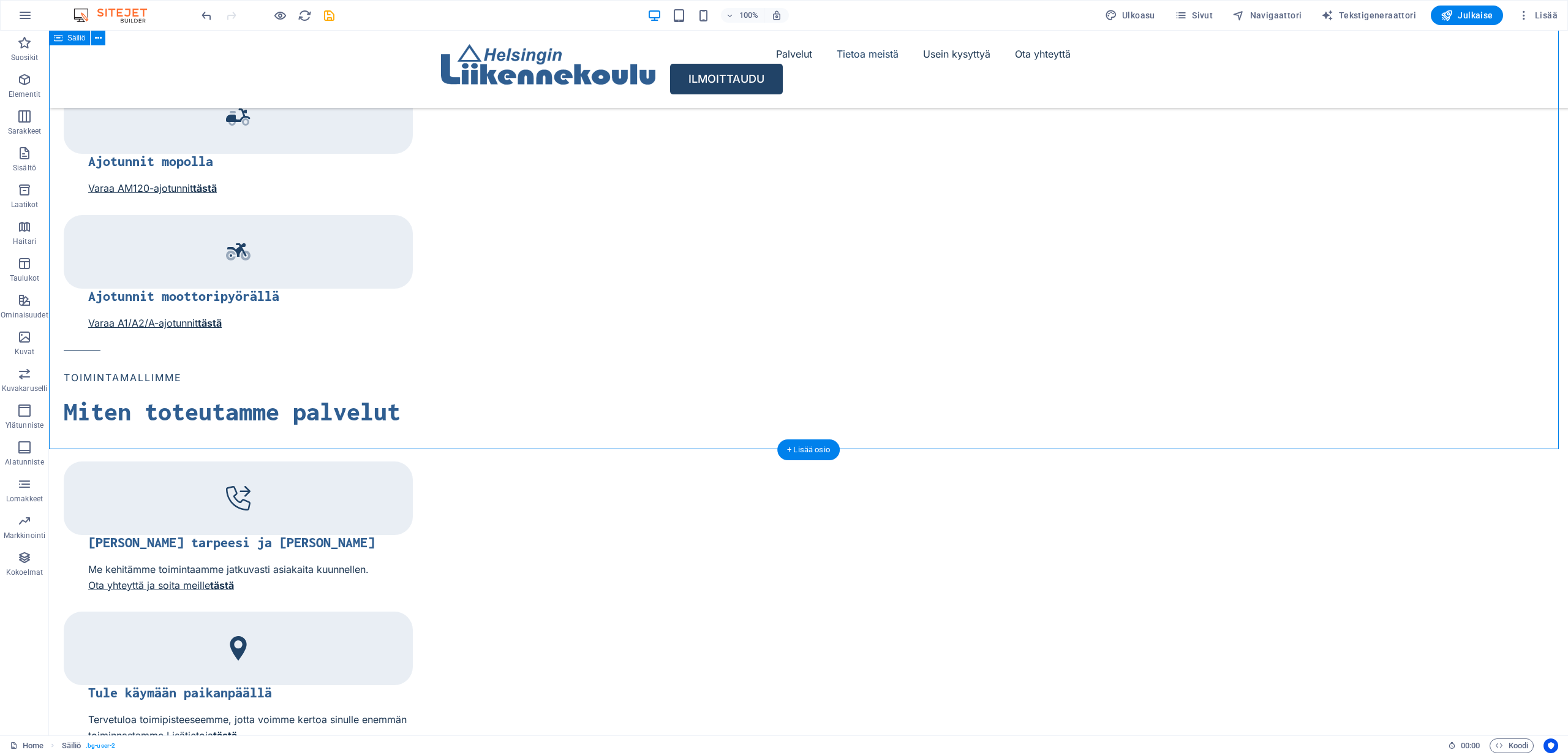
scroll to position [1886, 0]
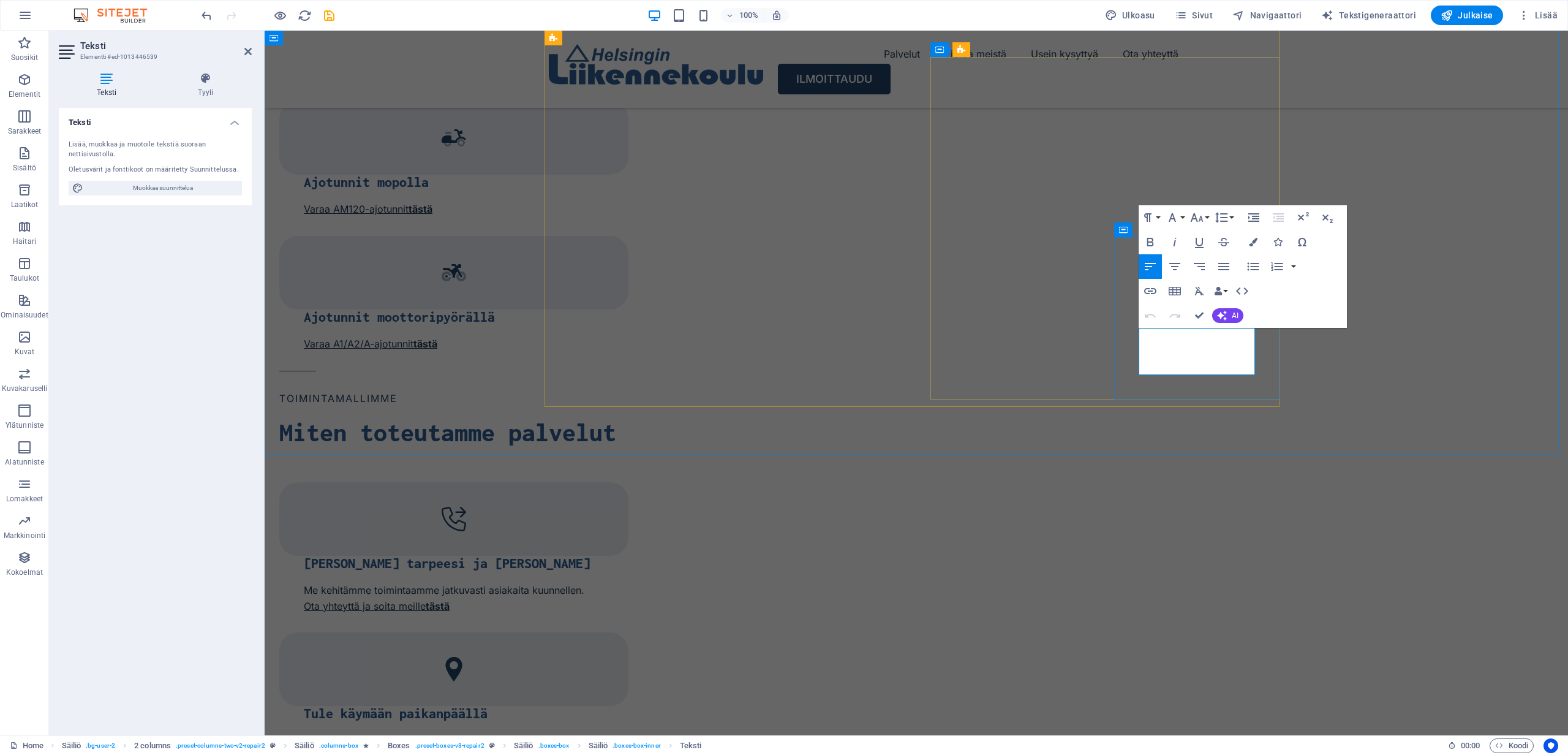
drag, startPoint x: 1200, startPoint y: 367, endPoint x: 1139, endPoint y: 335, distance: 68.9
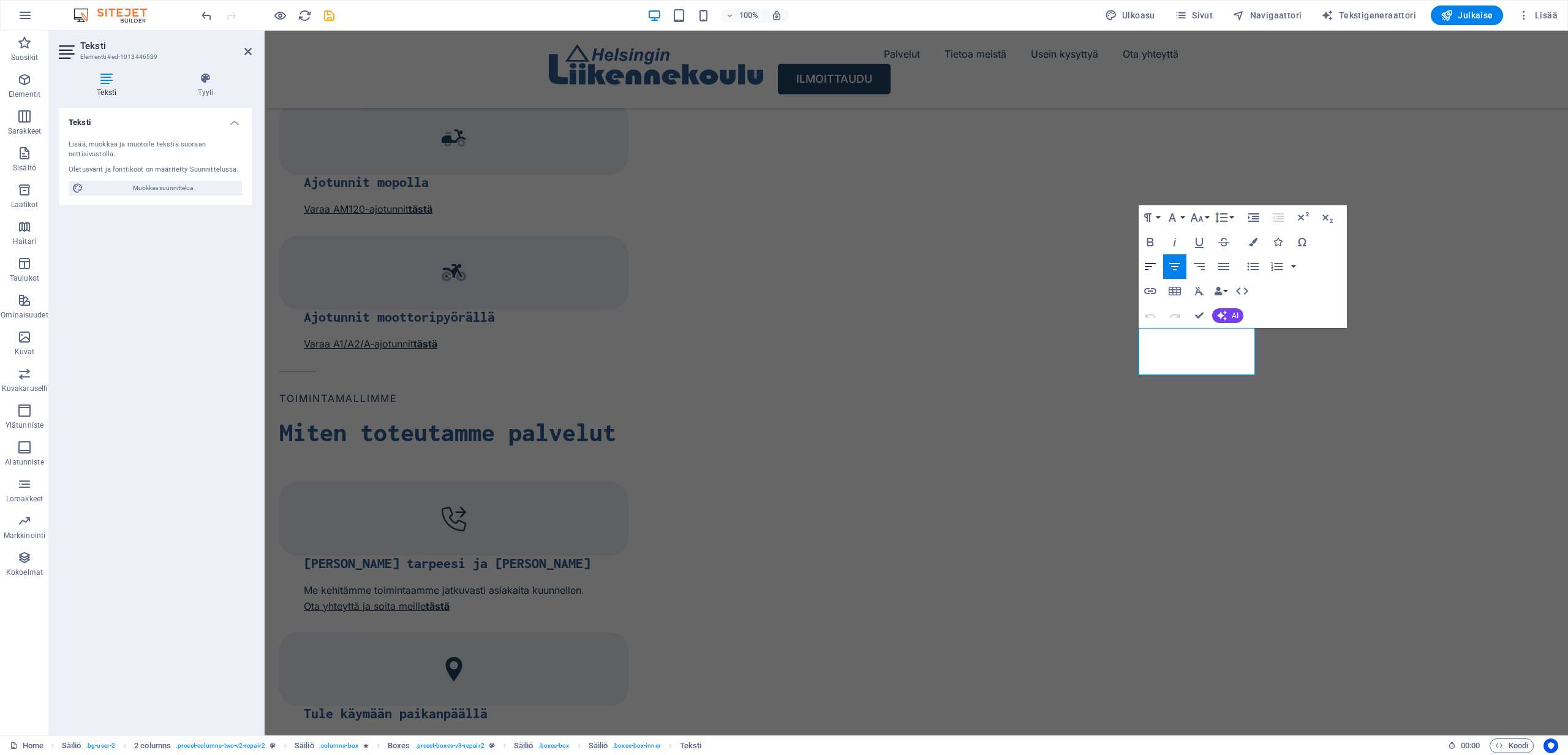
click at [1148, 274] on icon "button" at bounding box center [1151, 267] width 15 height 15
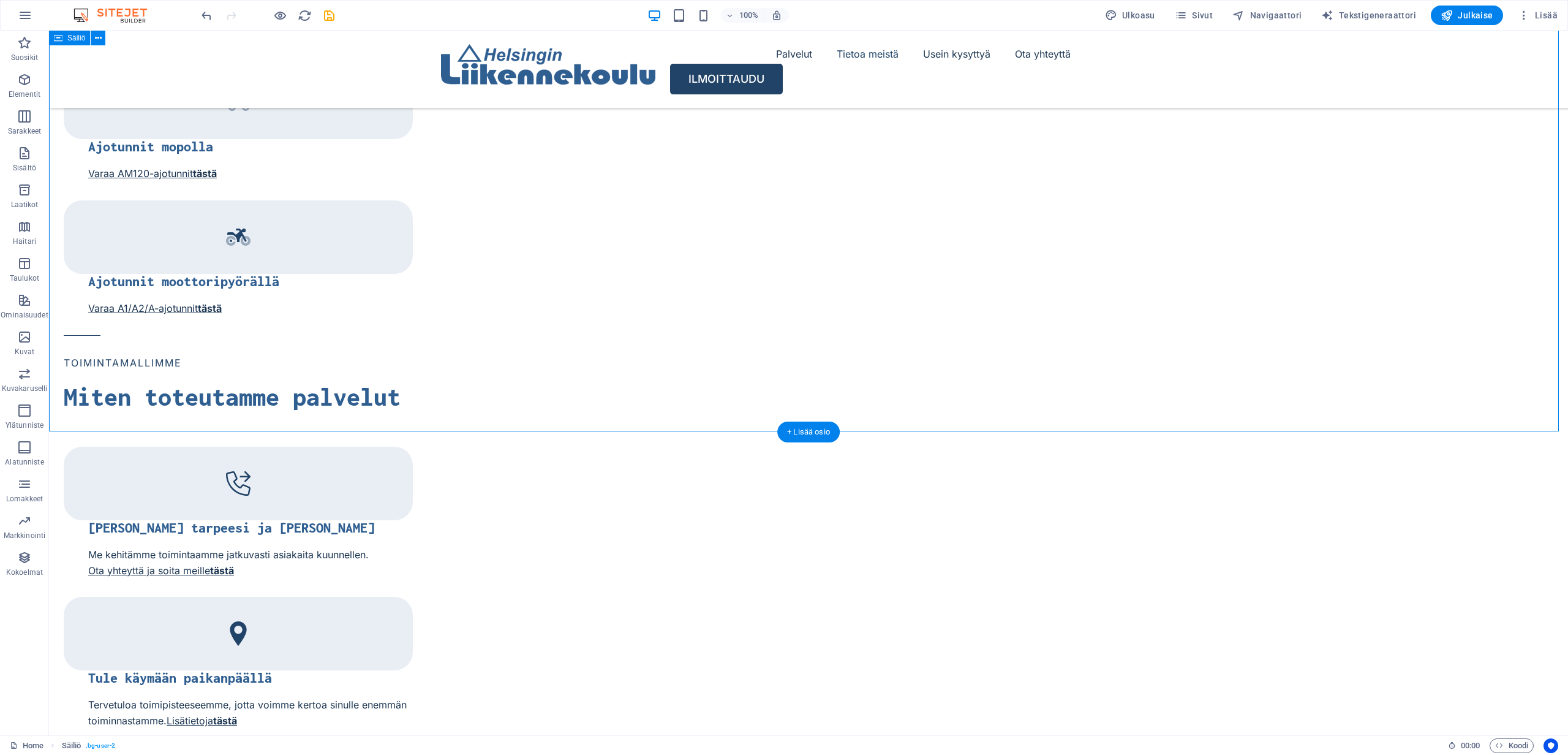
scroll to position [1921, 0]
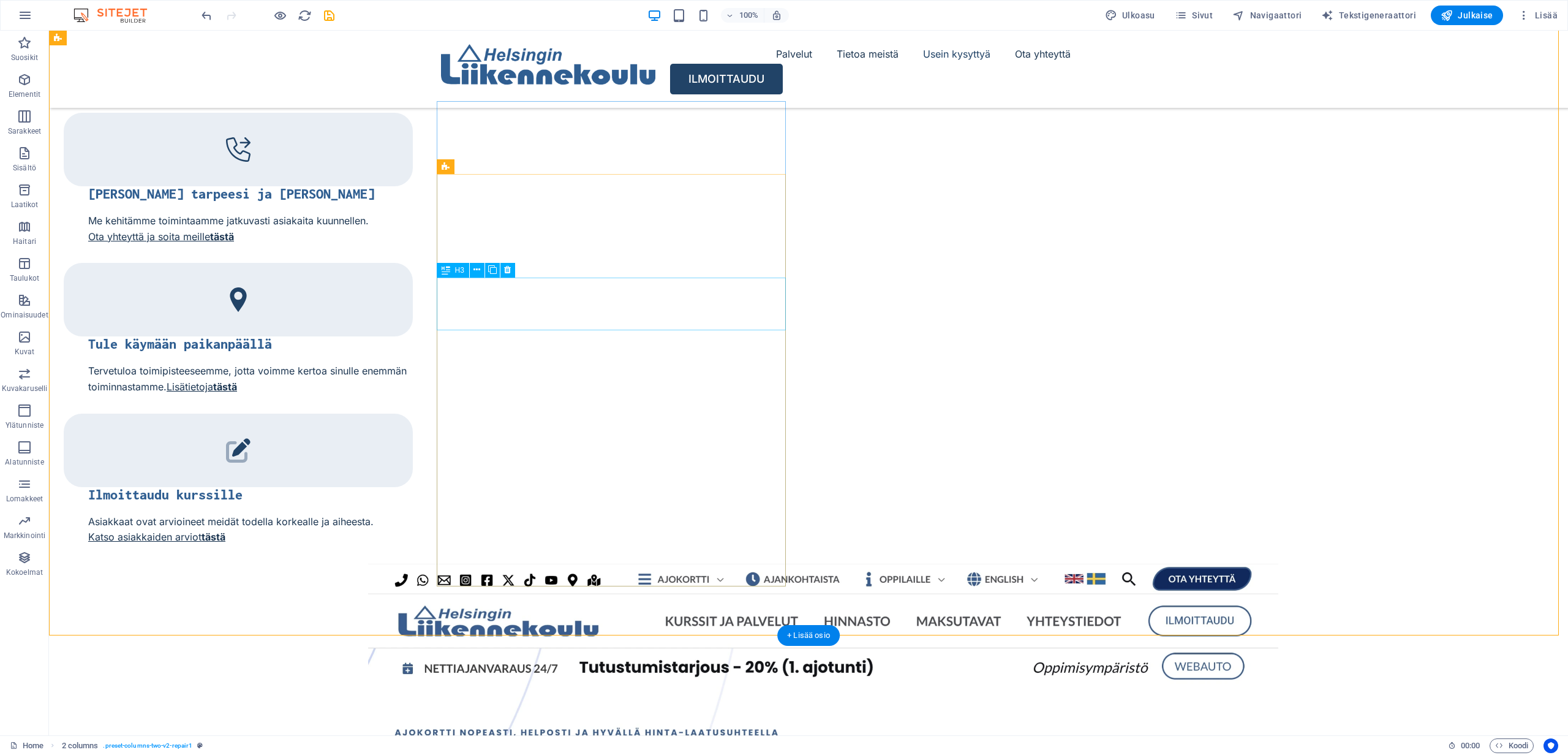
scroll to position [2345, 0]
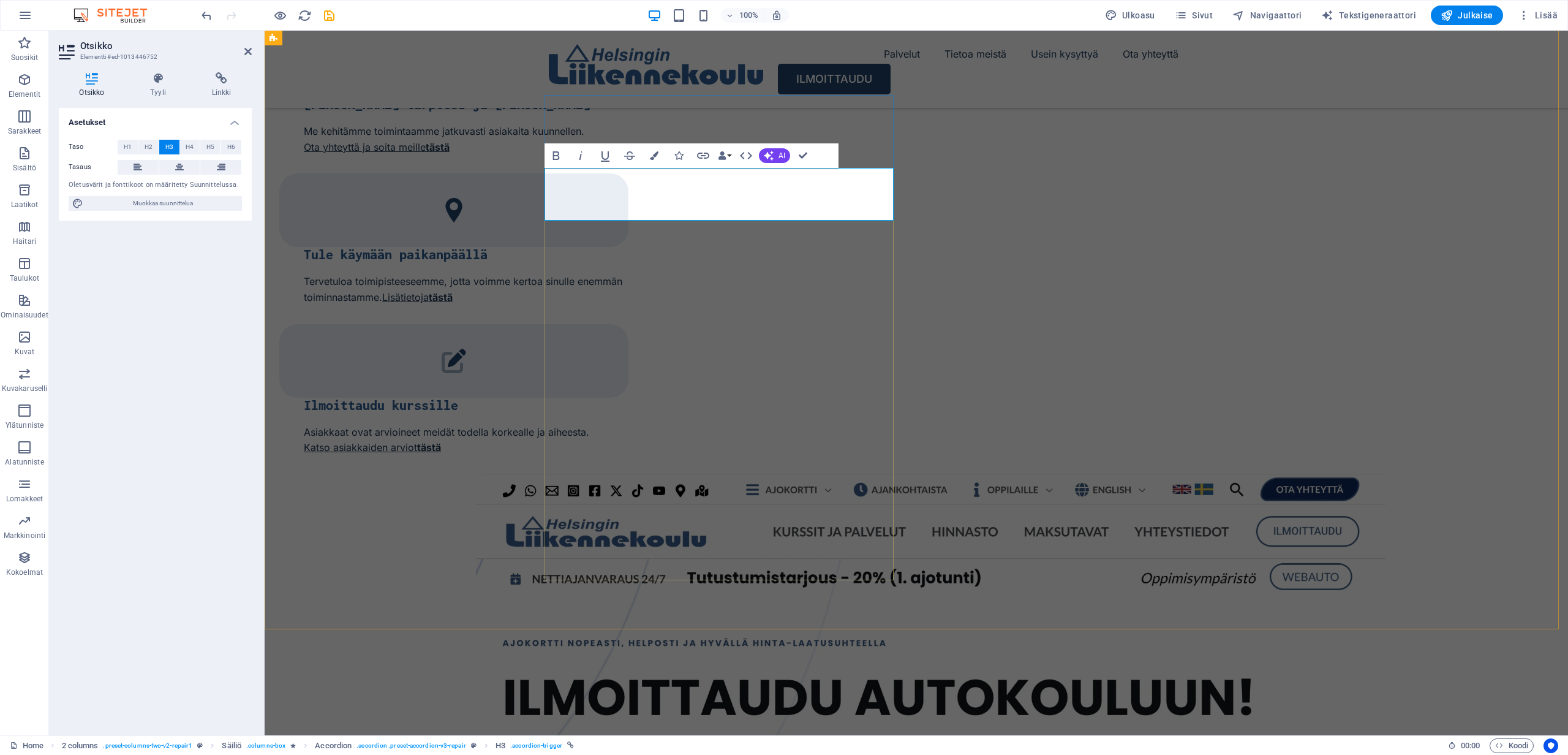
drag, startPoint x: 795, startPoint y: 196, endPoint x: 550, endPoint y: 189, distance: 245.1
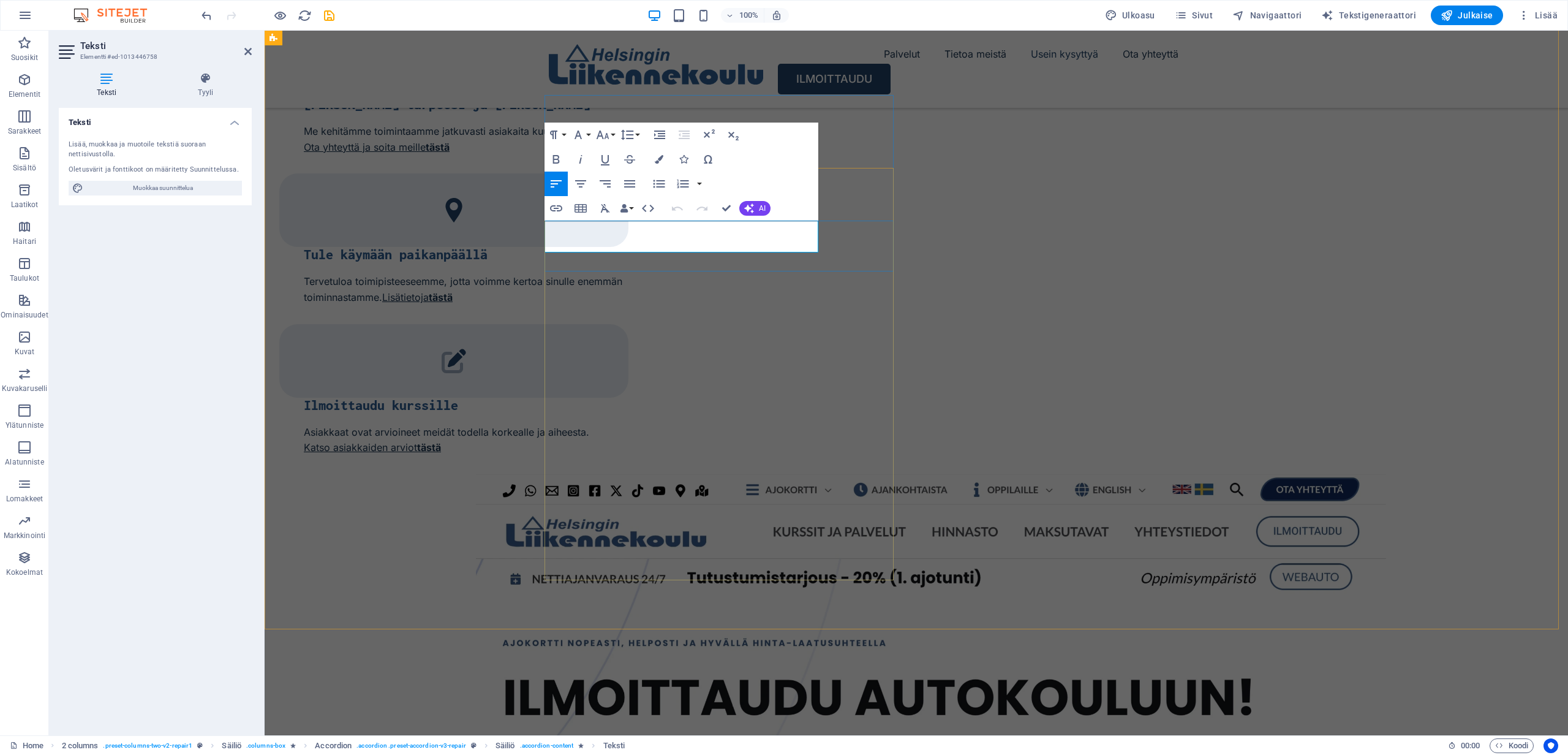
drag, startPoint x: 768, startPoint y: 245, endPoint x: 546, endPoint y: 233, distance: 222.3
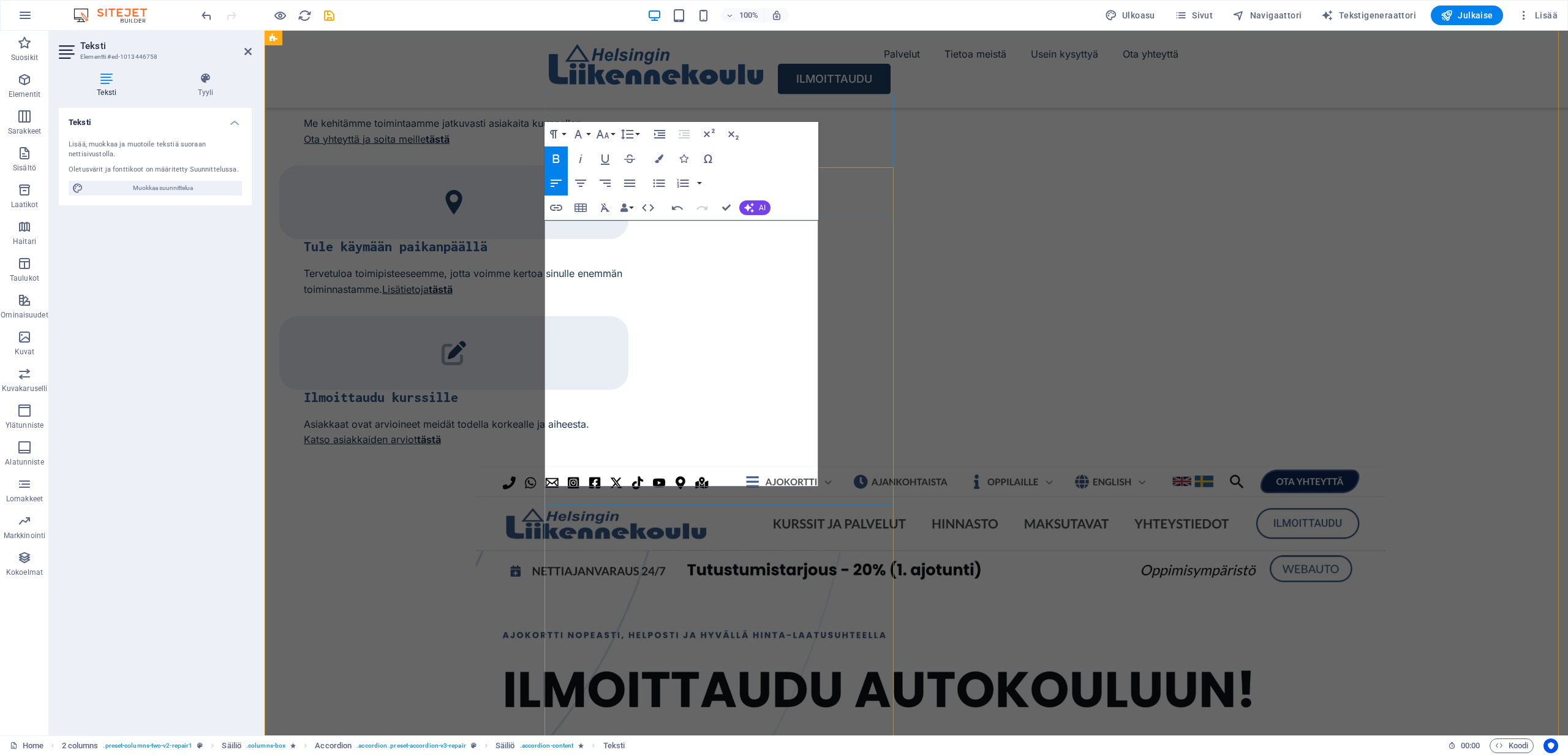
scroll to position [2366, 0]
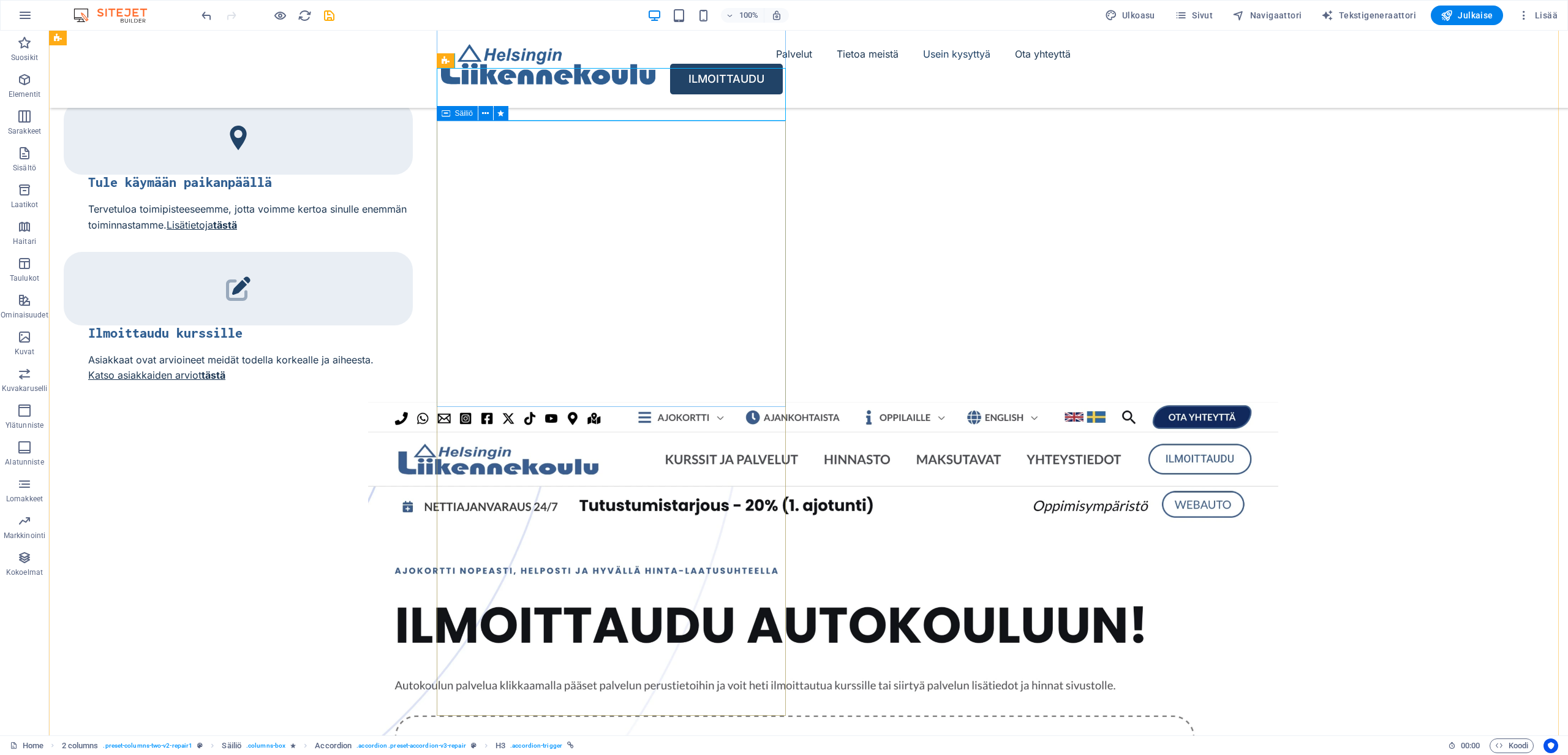
scroll to position [2452, 0]
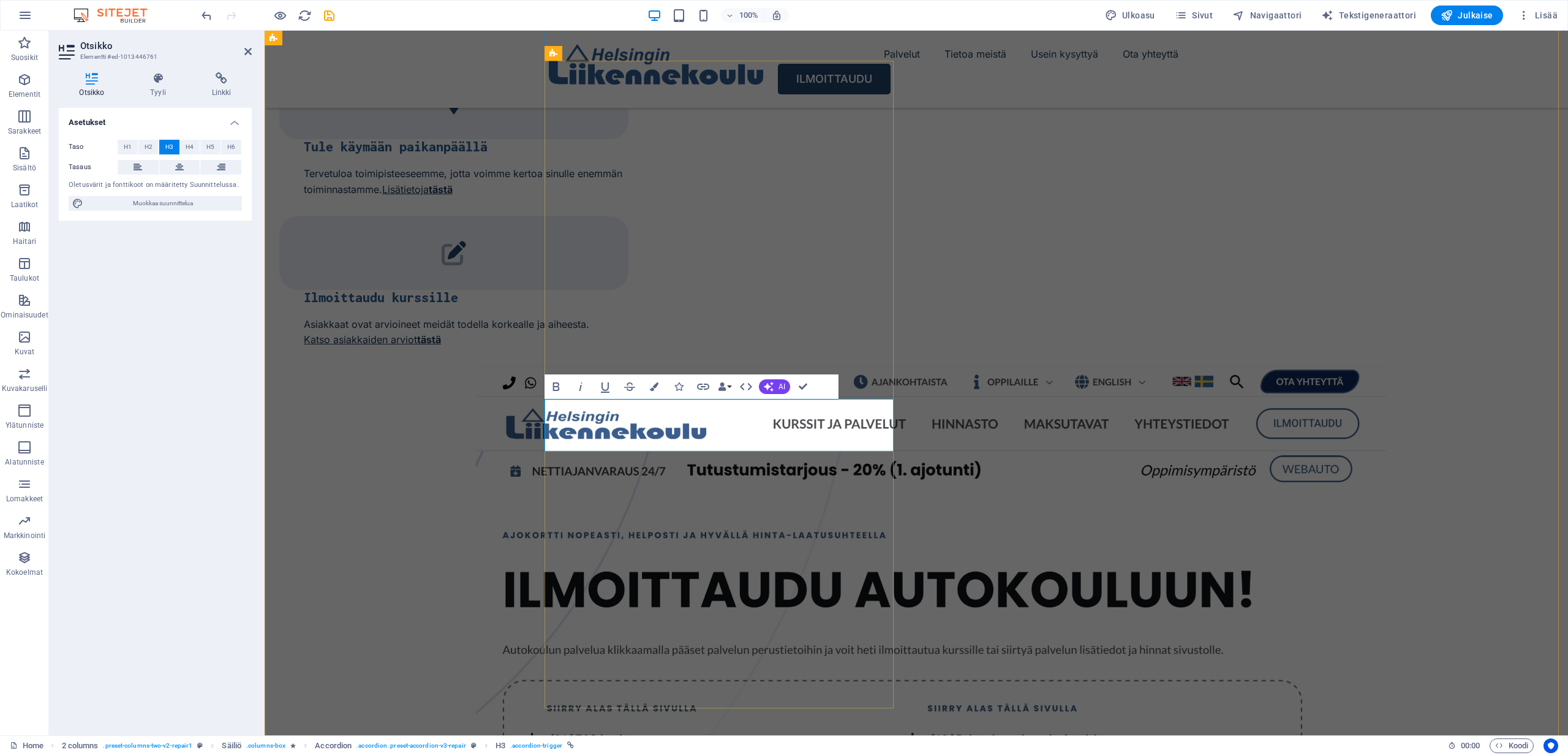
drag, startPoint x: 780, startPoint y: 427, endPoint x: 535, endPoint y: 429, distance: 245.0
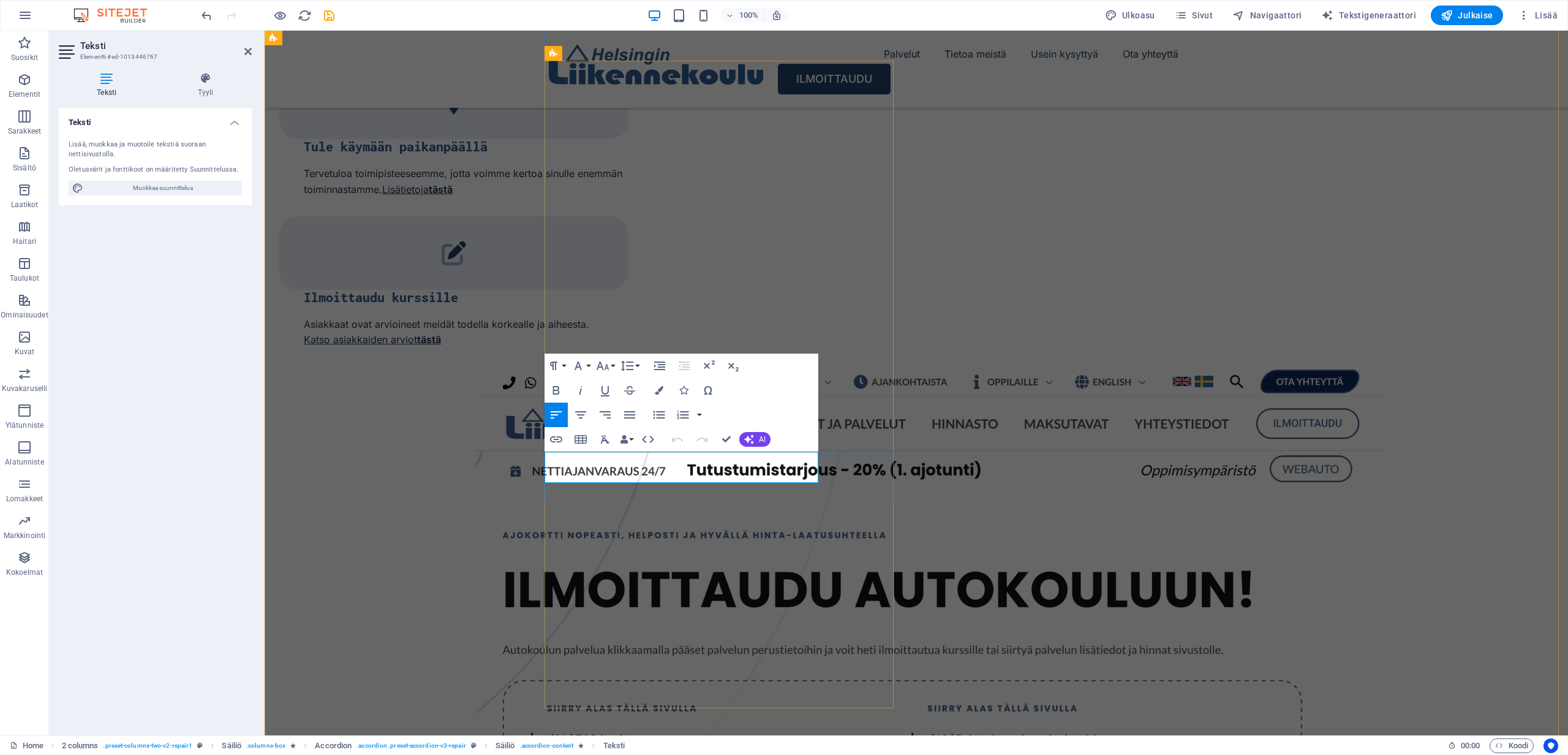
drag, startPoint x: 765, startPoint y: 476, endPoint x: 548, endPoint y: 466, distance: 217.2
drag, startPoint x: 546, startPoint y: 462, endPoint x: 764, endPoint y: 476, distance: 218.4
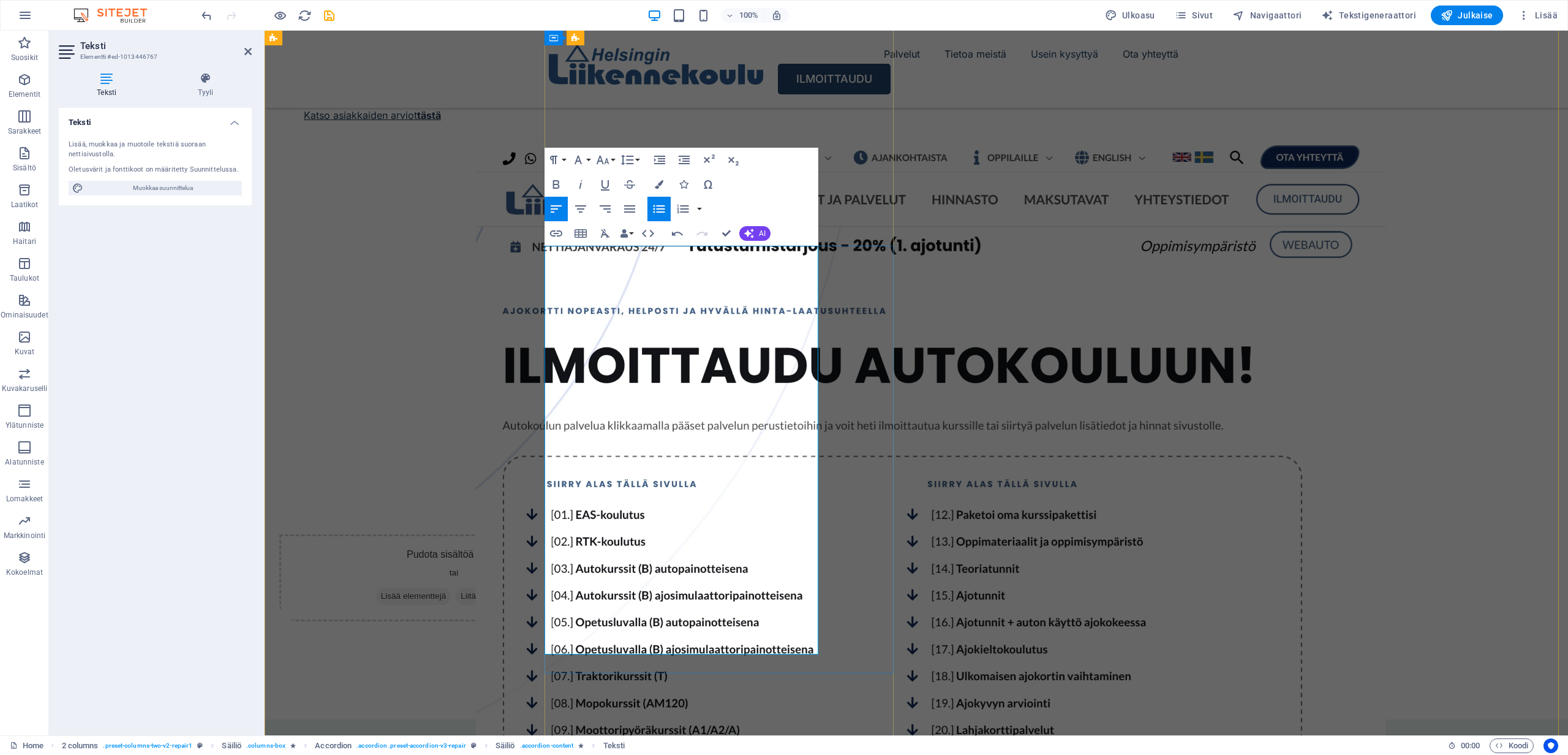
scroll to position [2679, 0]
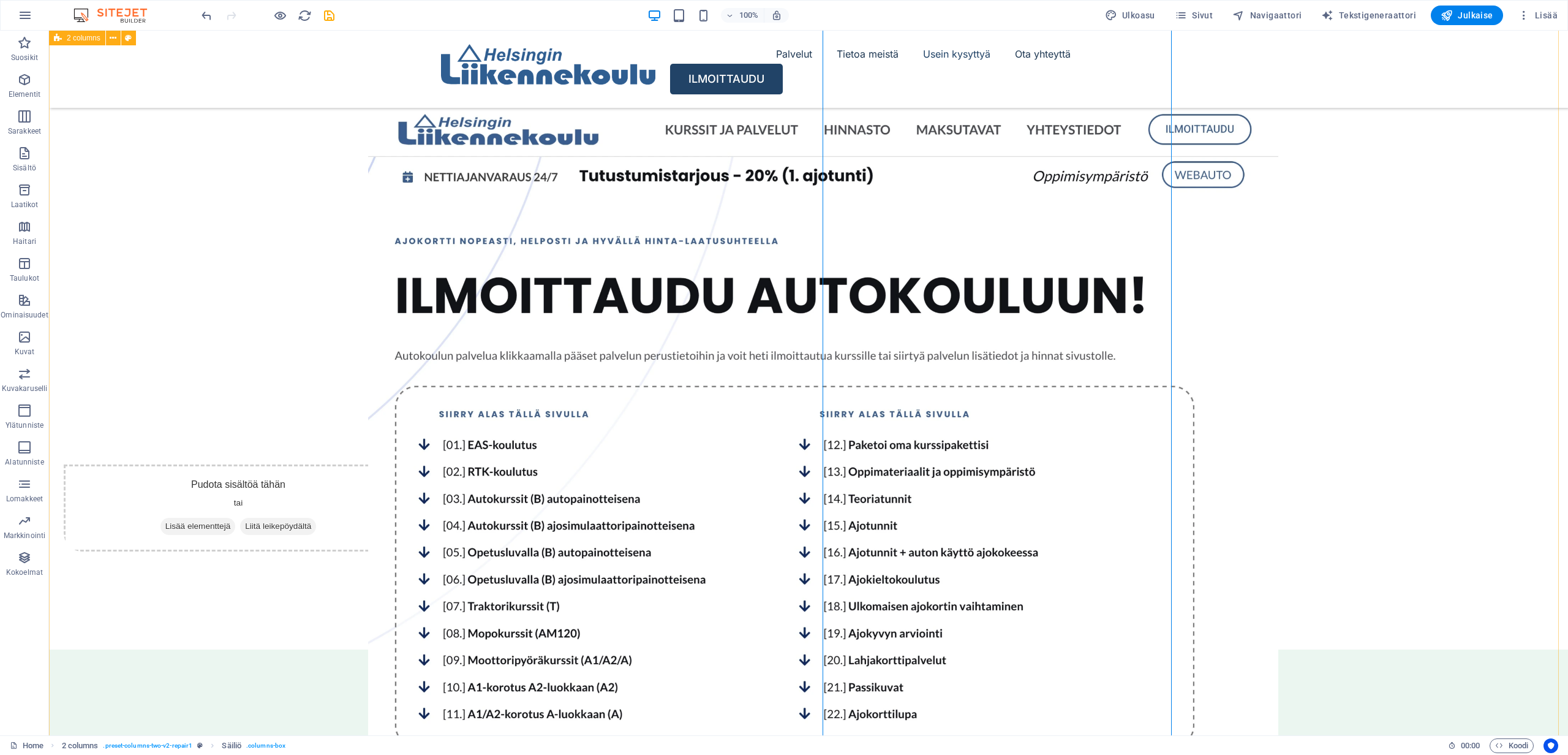
scroll to position [2746, 0]
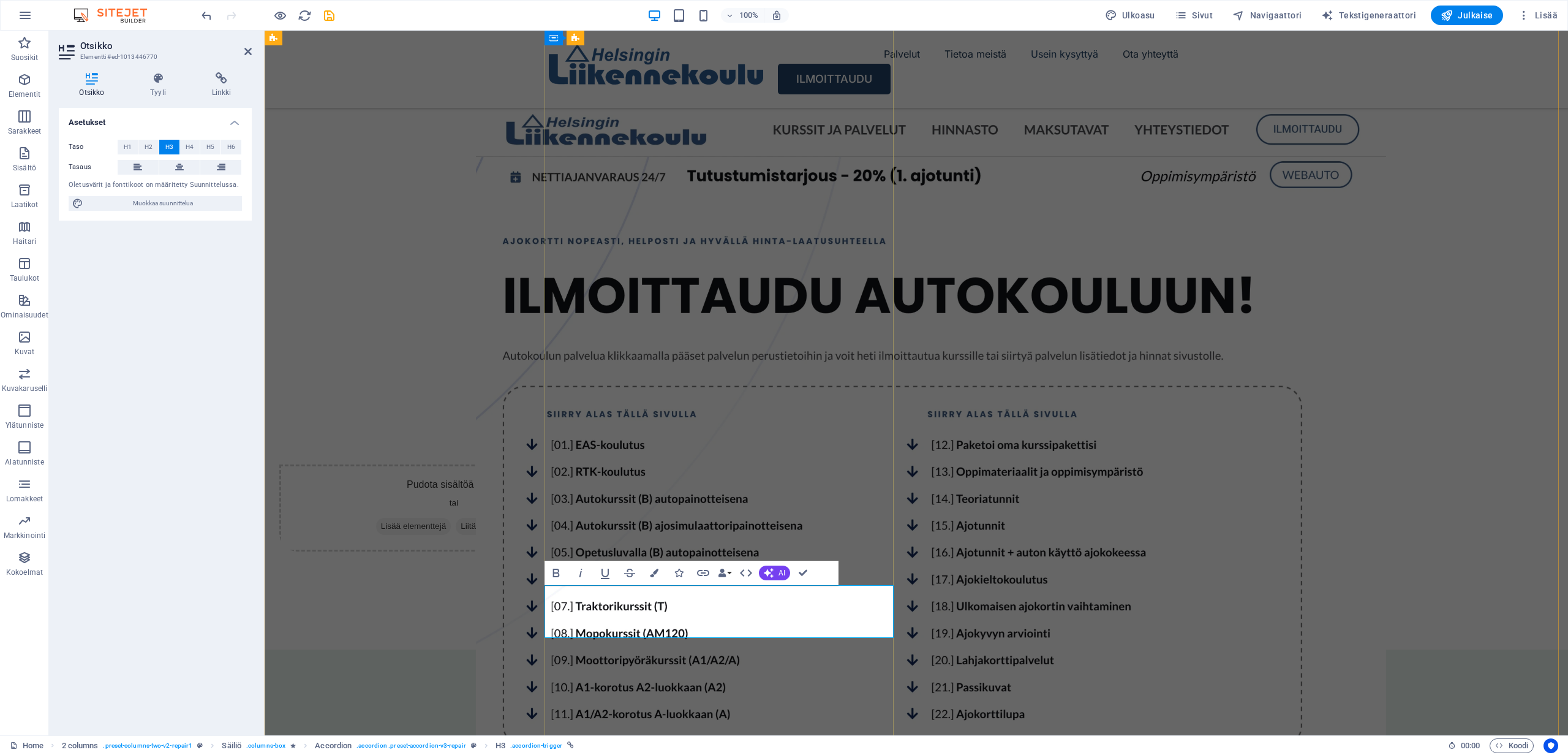
drag, startPoint x: 745, startPoint y: 614, endPoint x: 542, endPoint y: 610, distance: 203.0
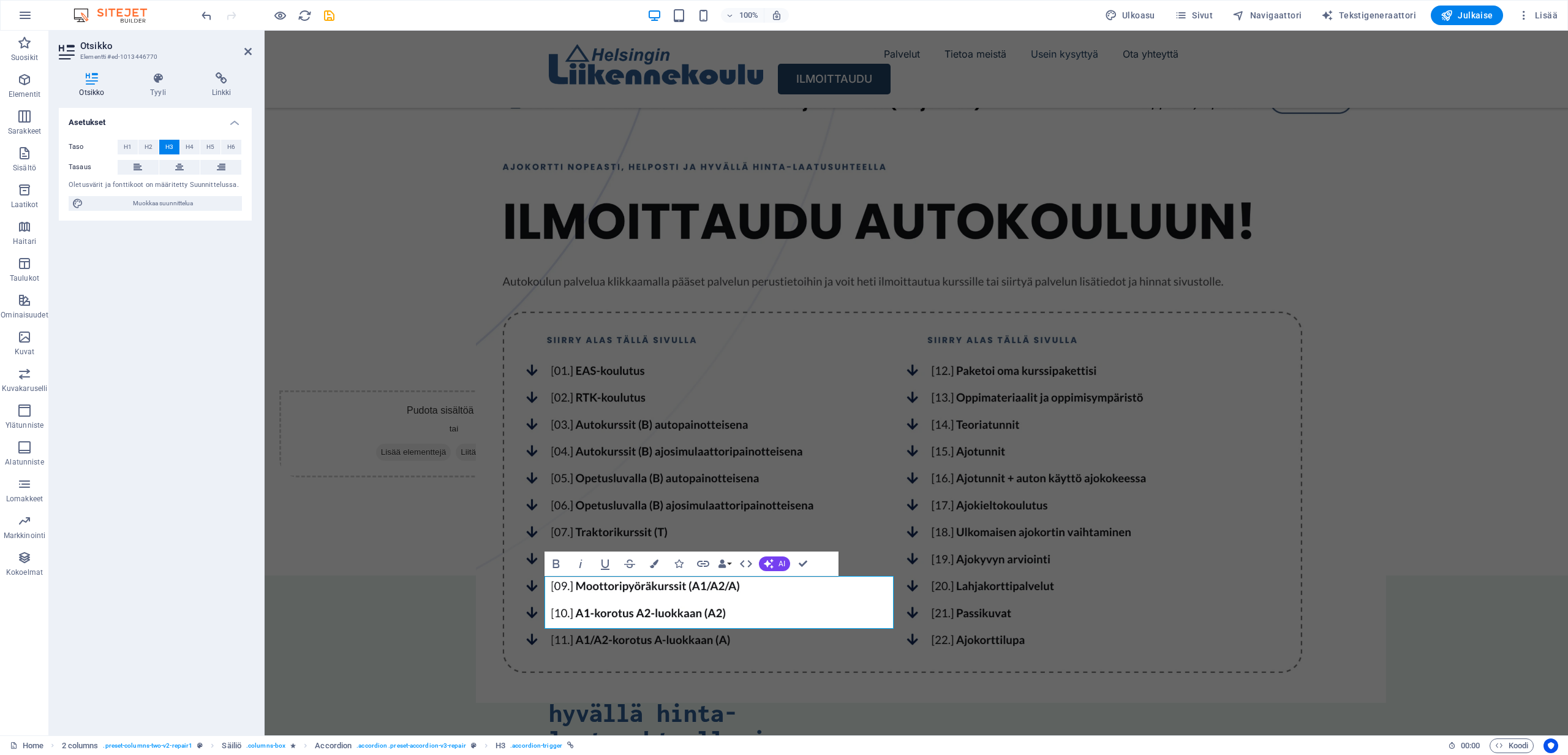
scroll to position [2922, 0]
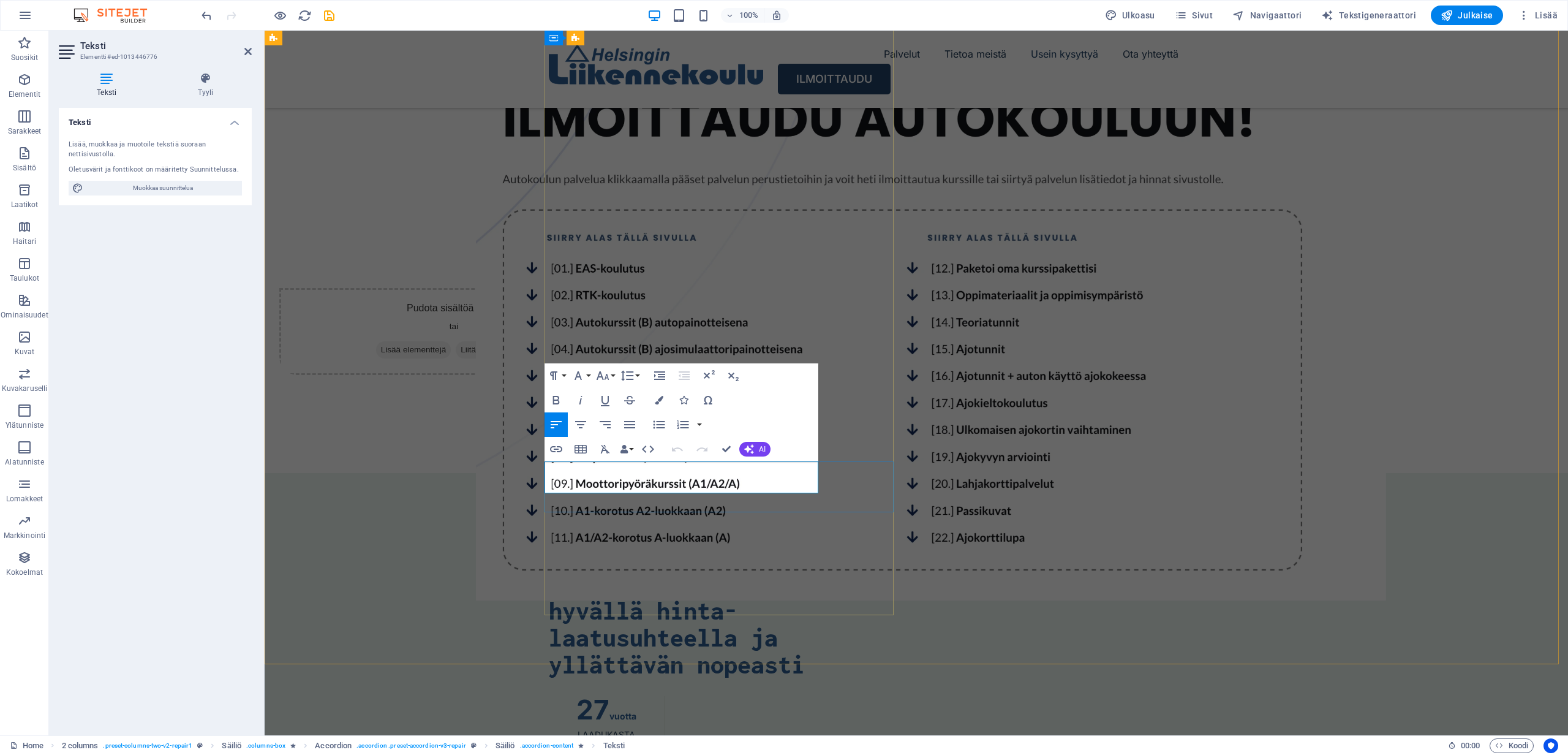
drag, startPoint x: 765, startPoint y: 487, endPoint x: 544, endPoint y: 465, distance: 222.1
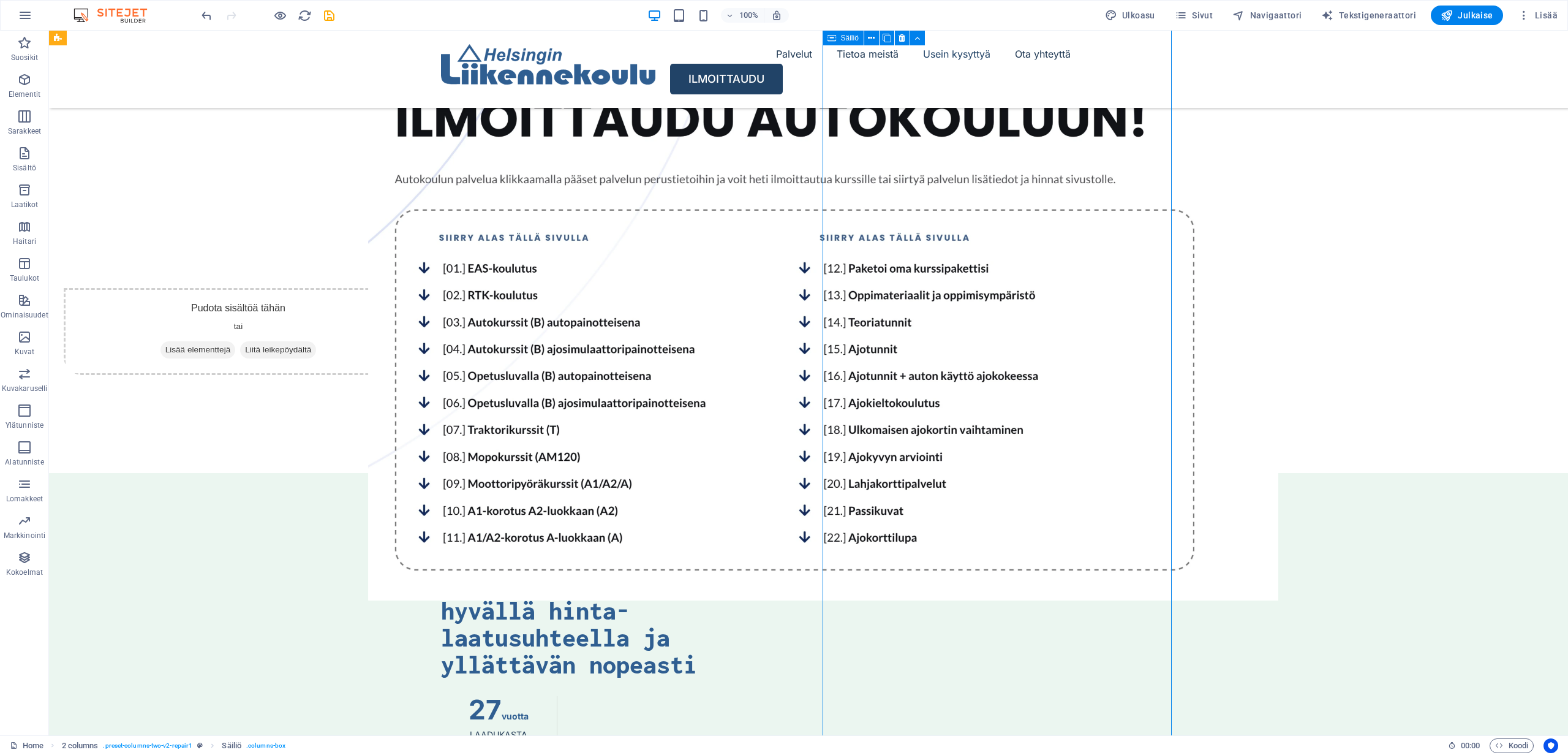
scroll to position [3310, 0]
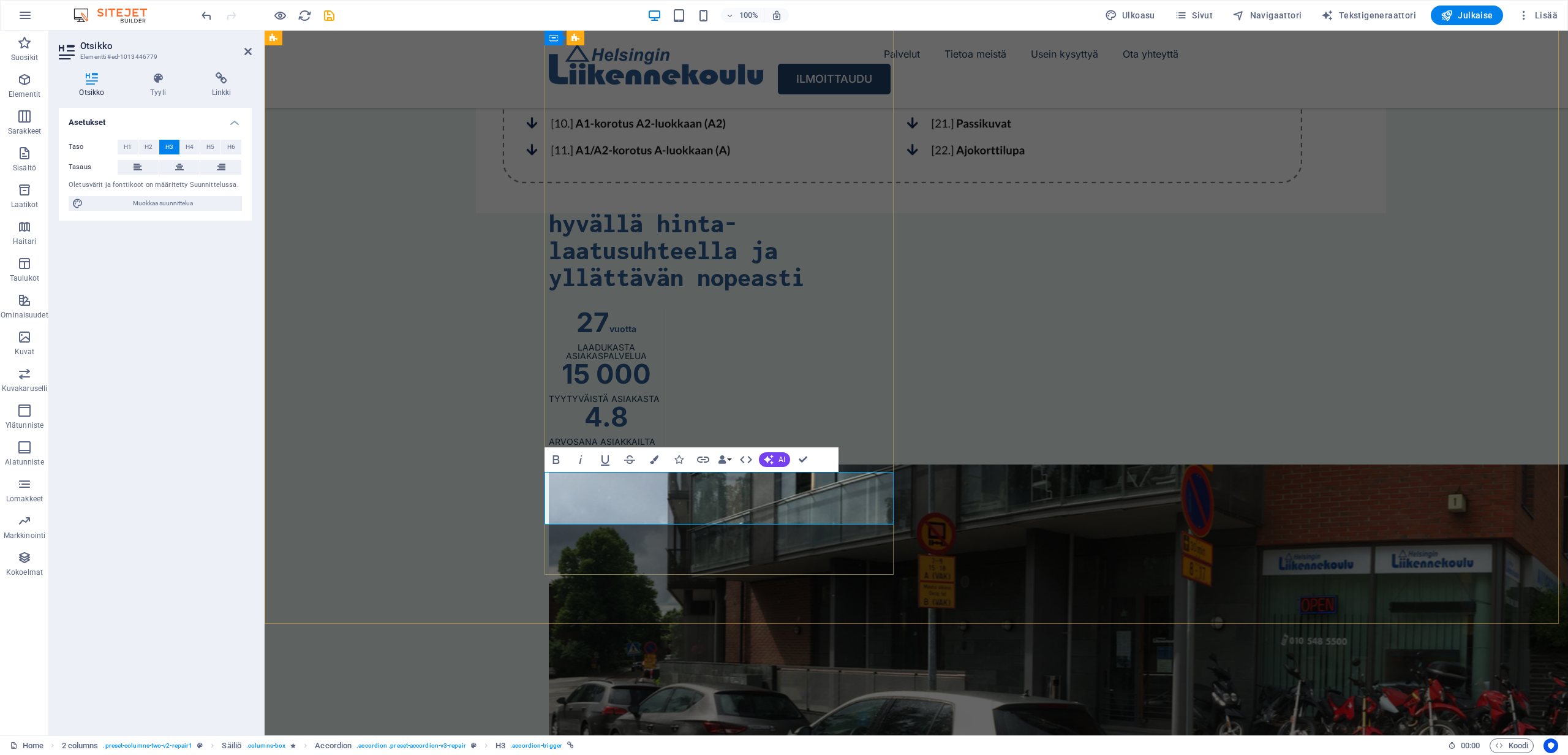
drag, startPoint x: 726, startPoint y: 501, endPoint x: 547, endPoint y: 491, distance: 179.3
drag, startPoint x: 751, startPoint y: 497, endPoint x: 549, endPoint y: 496, distance: 202.0
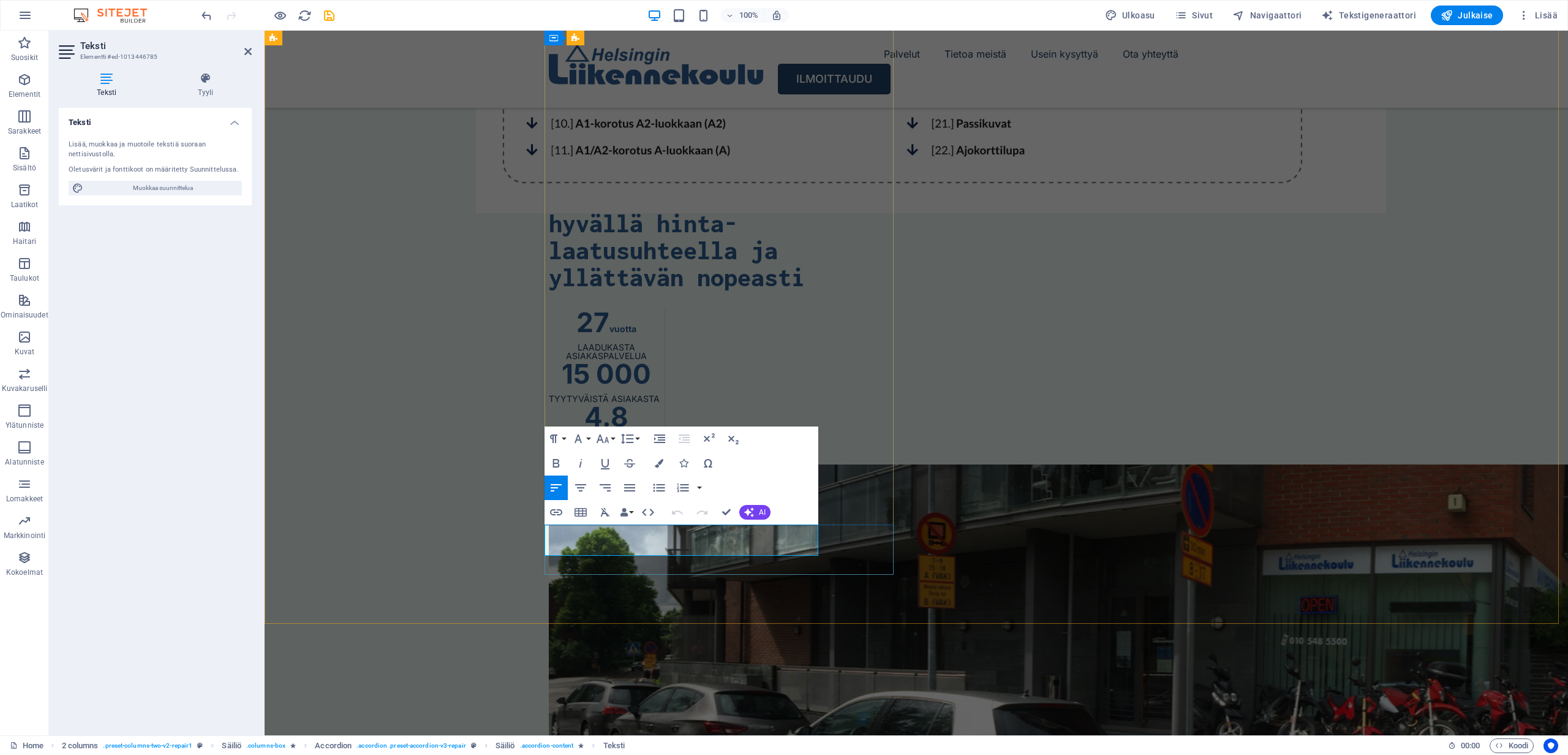
drag, startPoint x: 767, startPoint y: 549, endPoint x: 546, endPoint y: 530, distance: 221.8
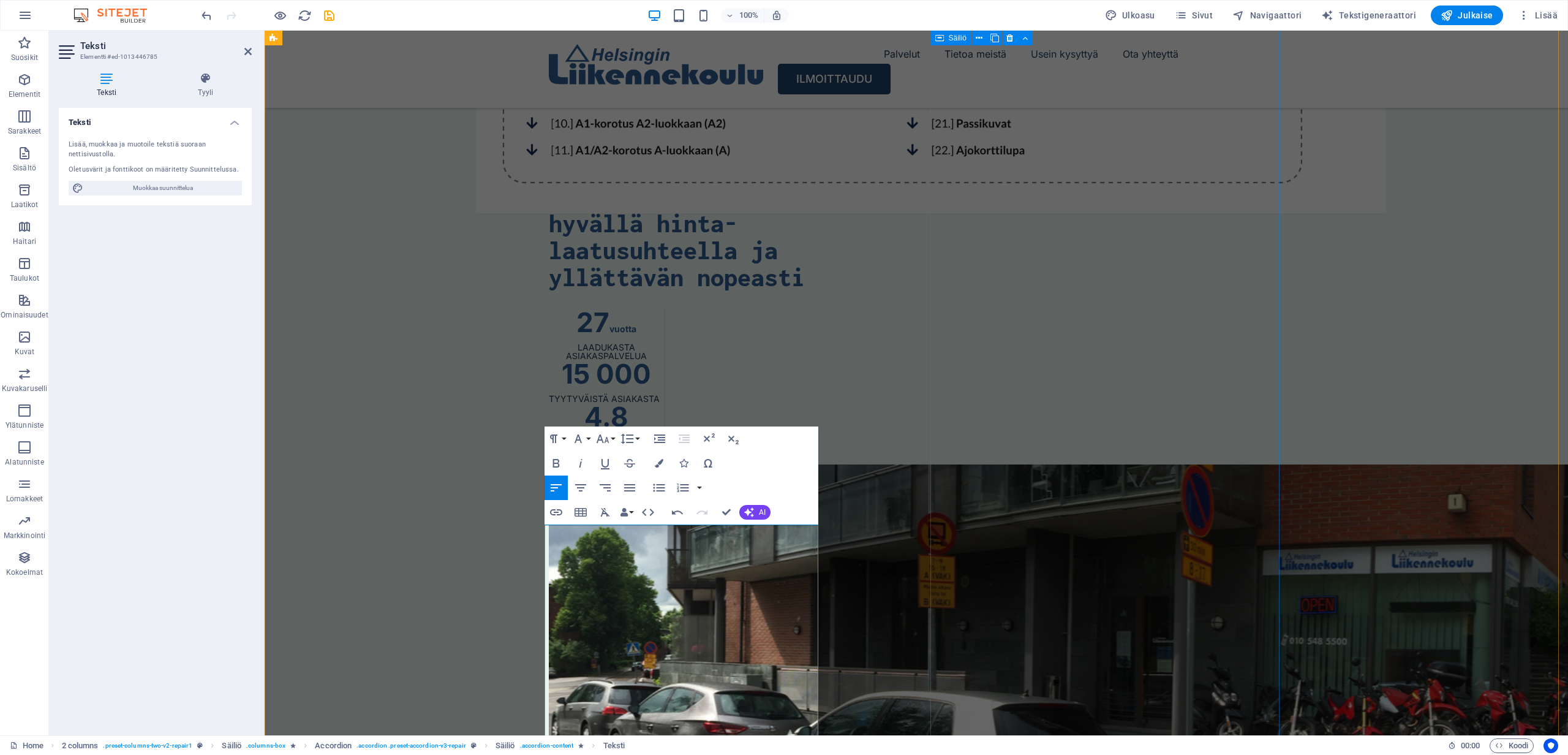
select select "px"
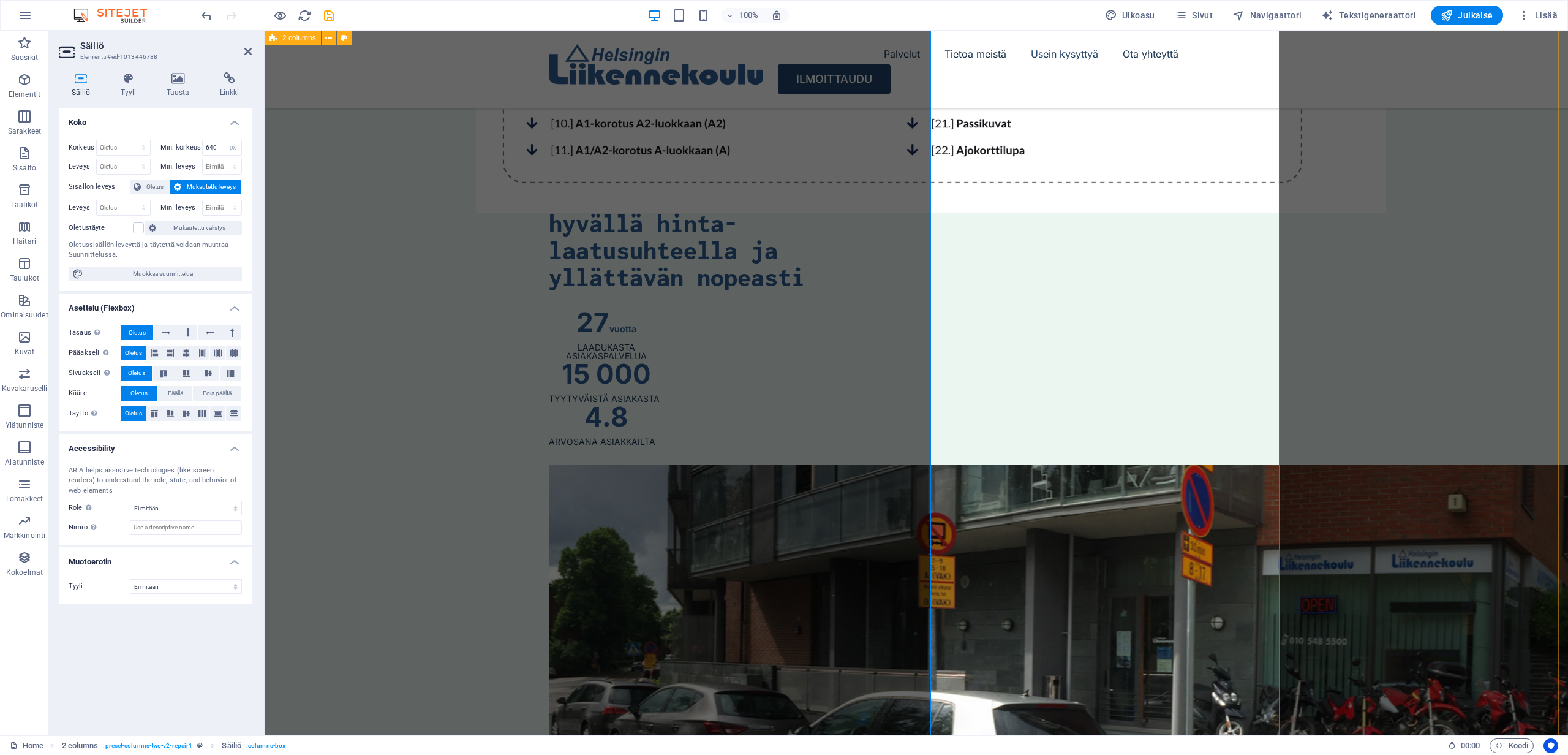
scroll to position [3542, 0]
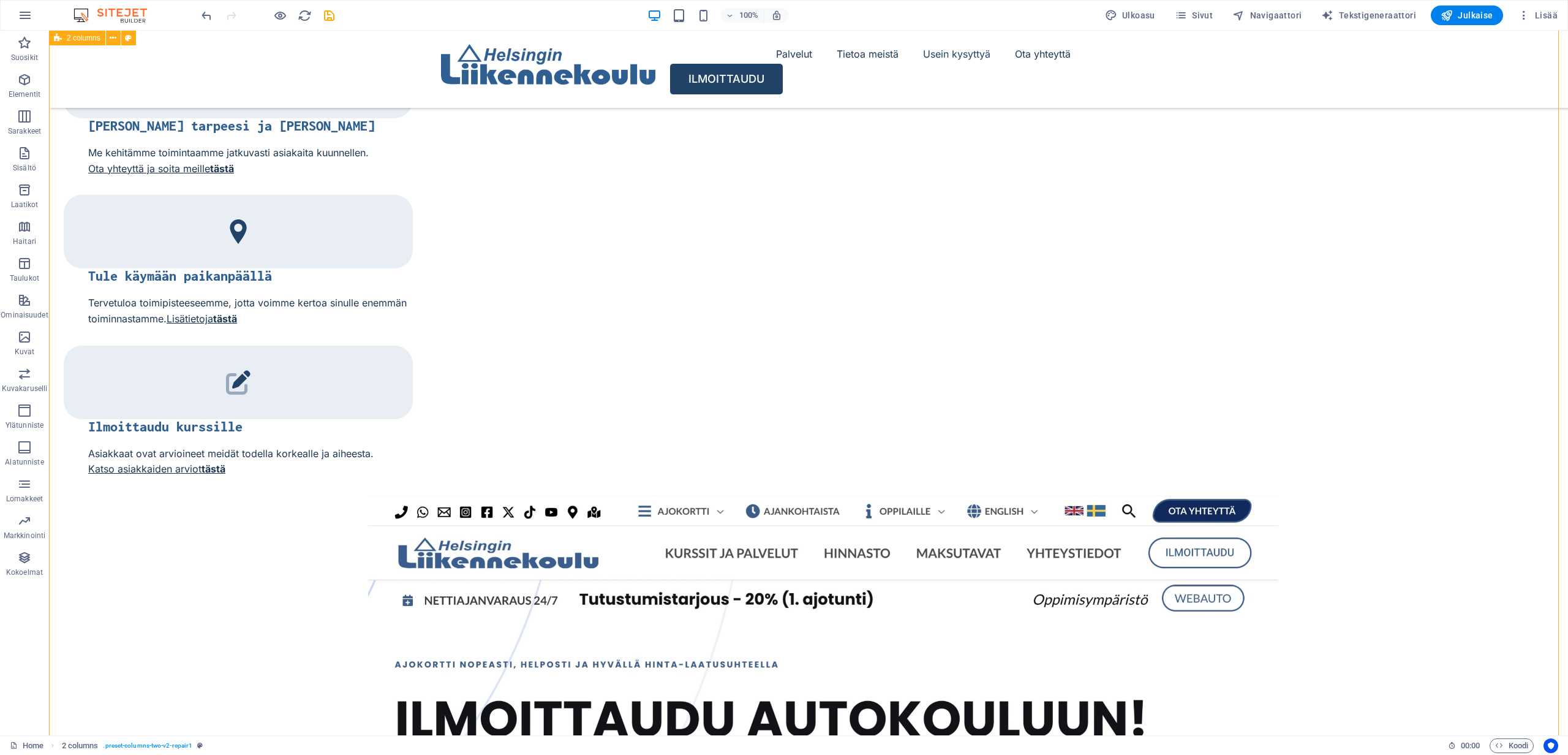
scroll to position [2323, 0]
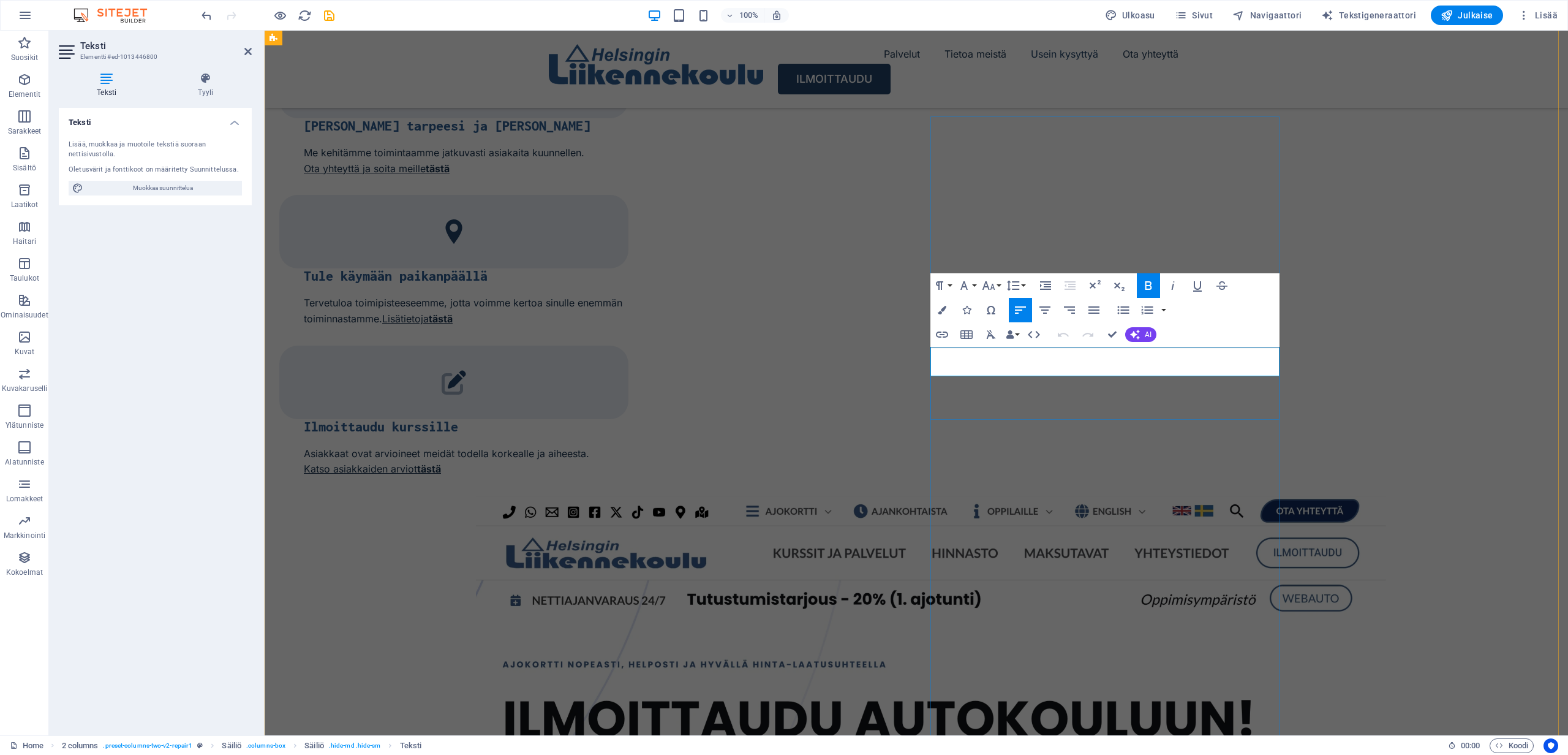
drag, startPoint x: 1157, startPoint y: 362, endPoint x: 927, endPoint y: 360, distance: 230.0
copy strong "Voimmeko auttaa sinua?"
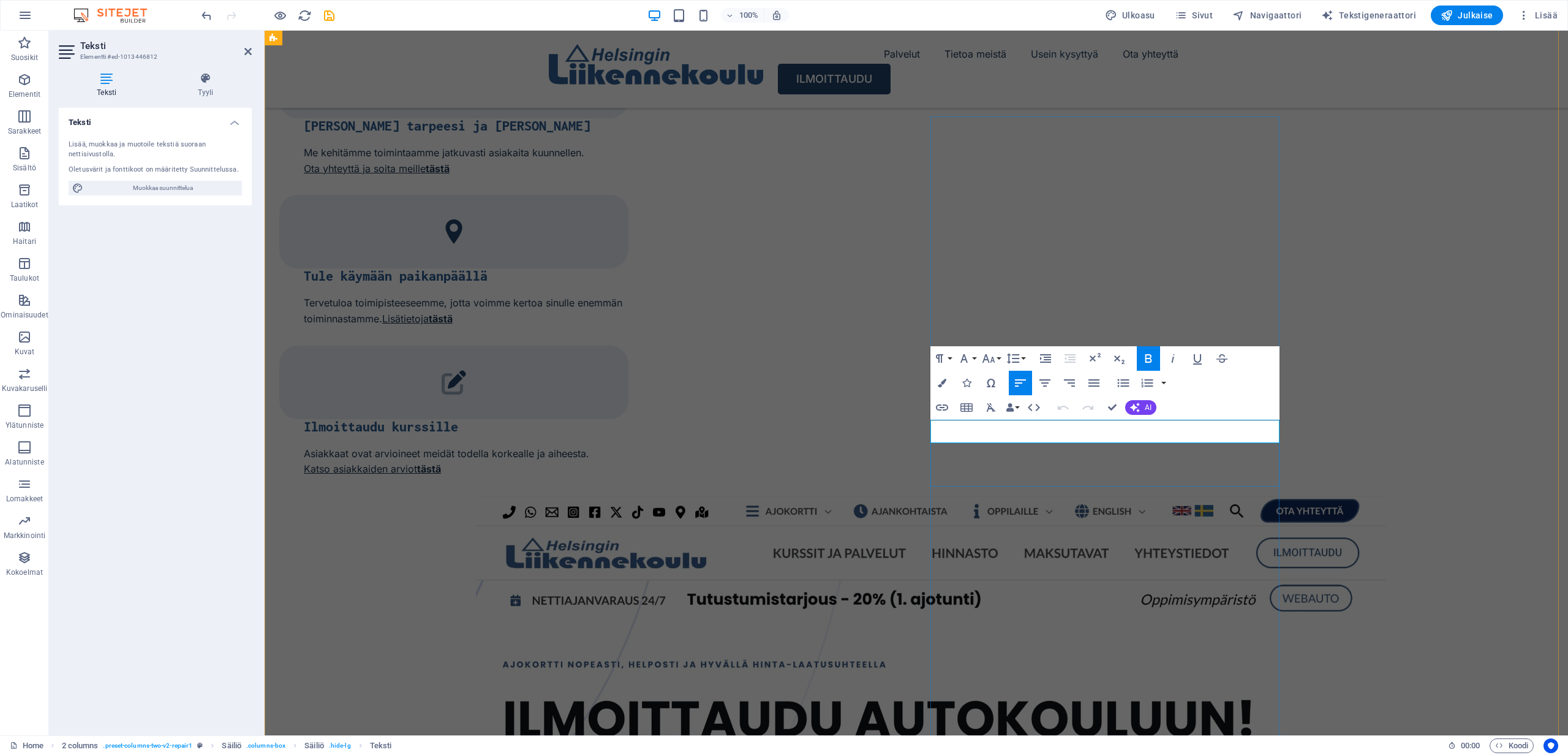
drag, startPoint x: 1055, startPoint y: 432, endPoint x: 933, endPoint y: 426, distance: 122.1
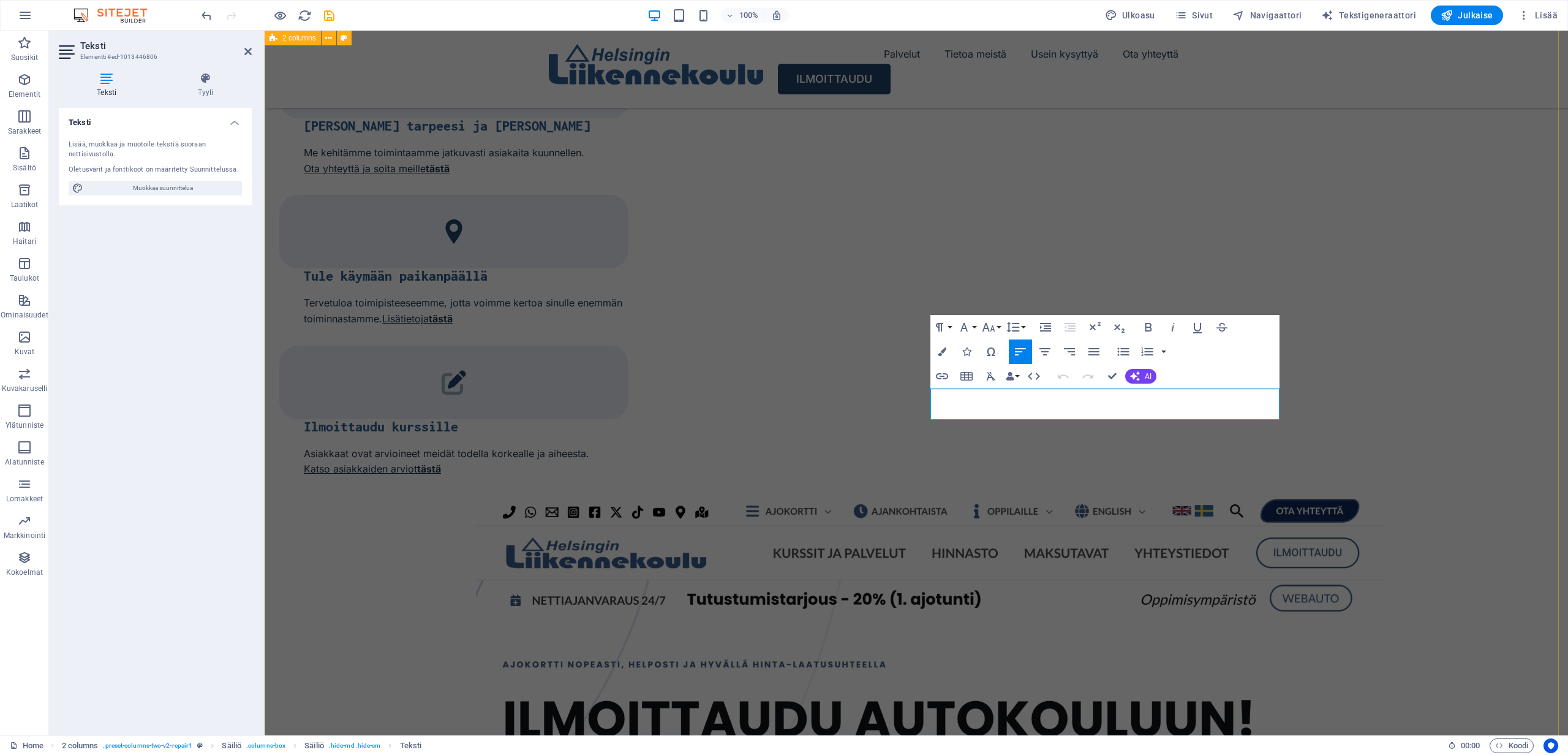
drag, startPoint x: 1187, startPoint y: 408, endPoint x: 915, endPoint y: 399, distance: 272.1
copy p "[PERSON_NAME] pienellä kynnyksellä yhteydessä, niin autamme todella mielellämme…"
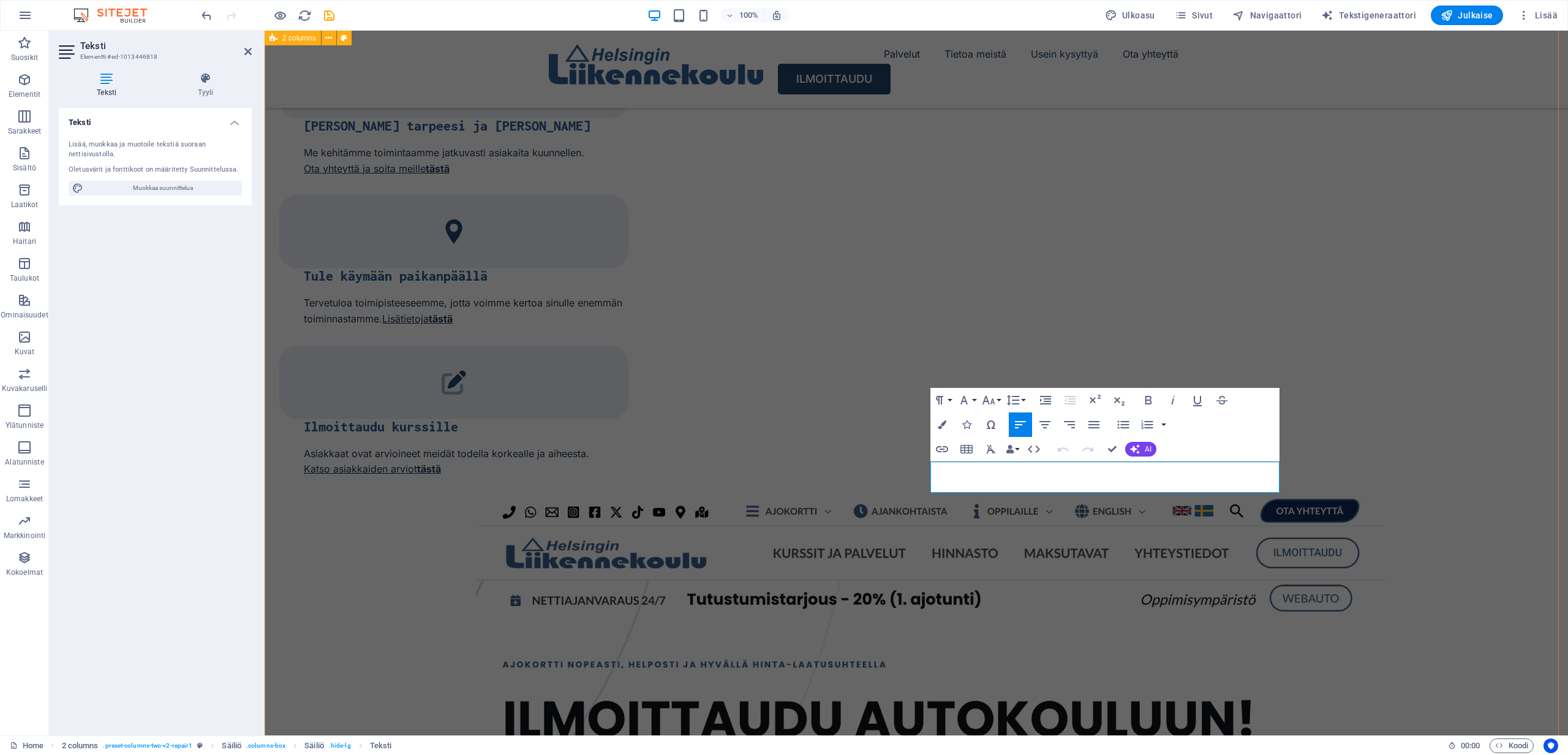
drag, startPoint x: 979, startPoint y: 486, endPoint x: 926, endPoint y: 470, distance: 55.4
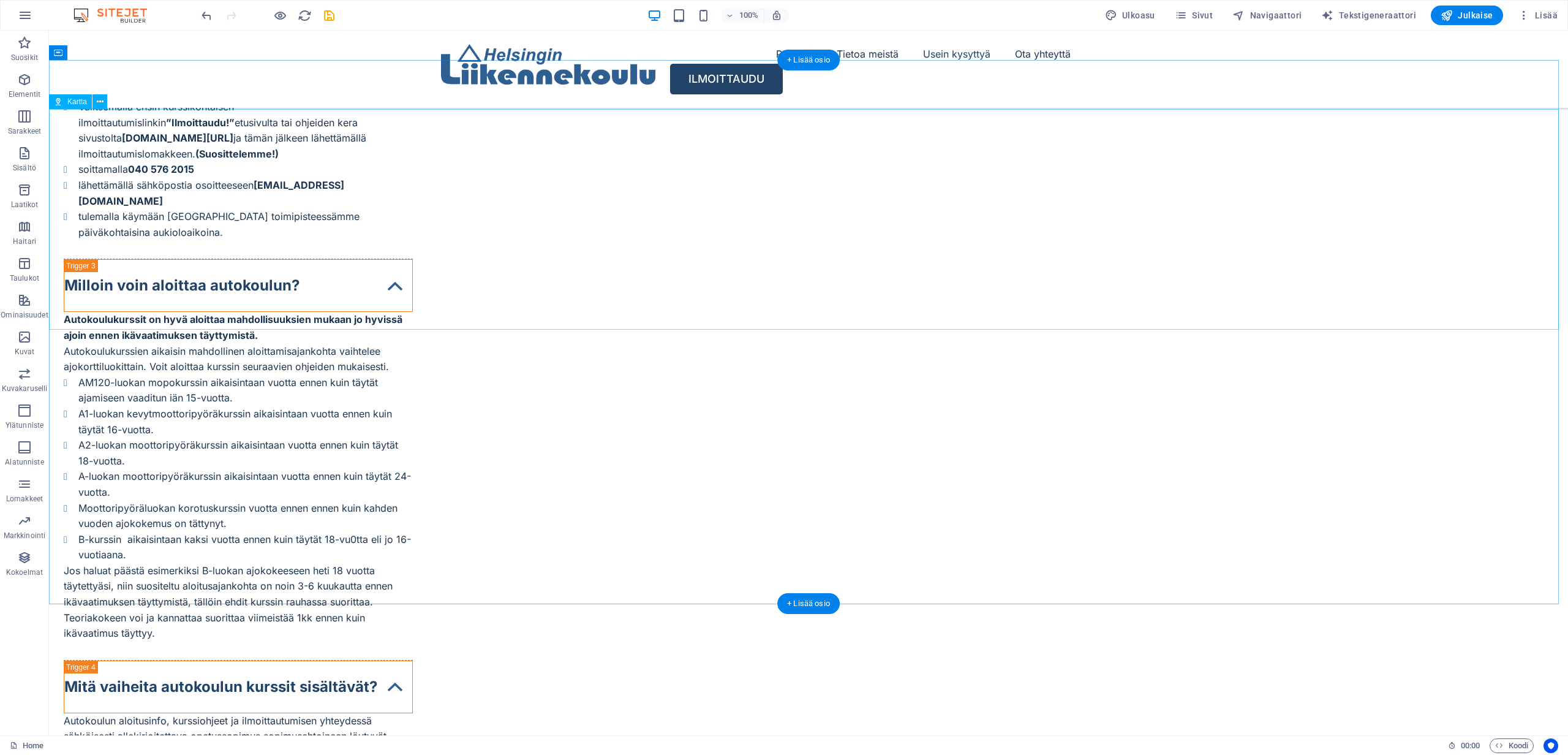
scroll to position [5654, 0]
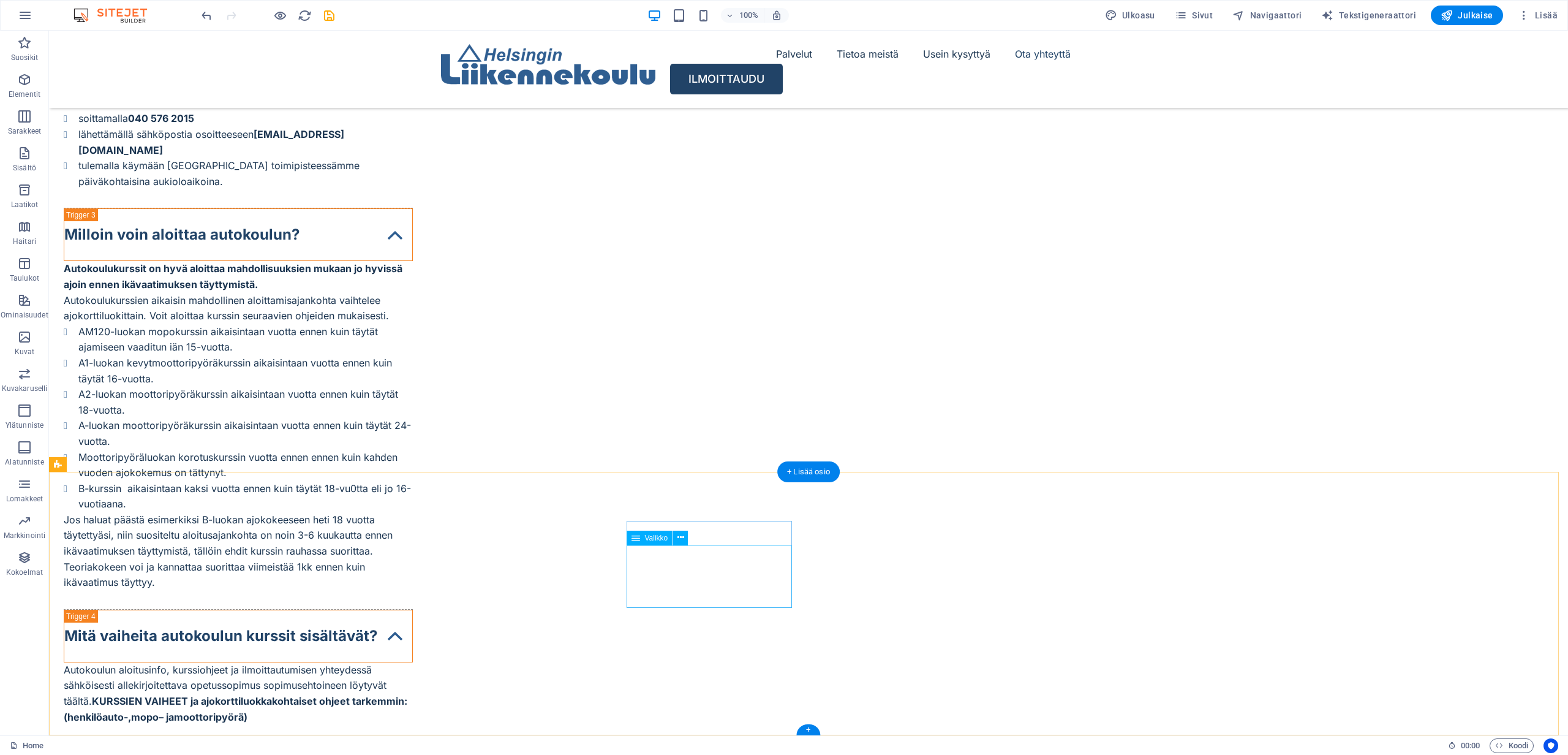
select select
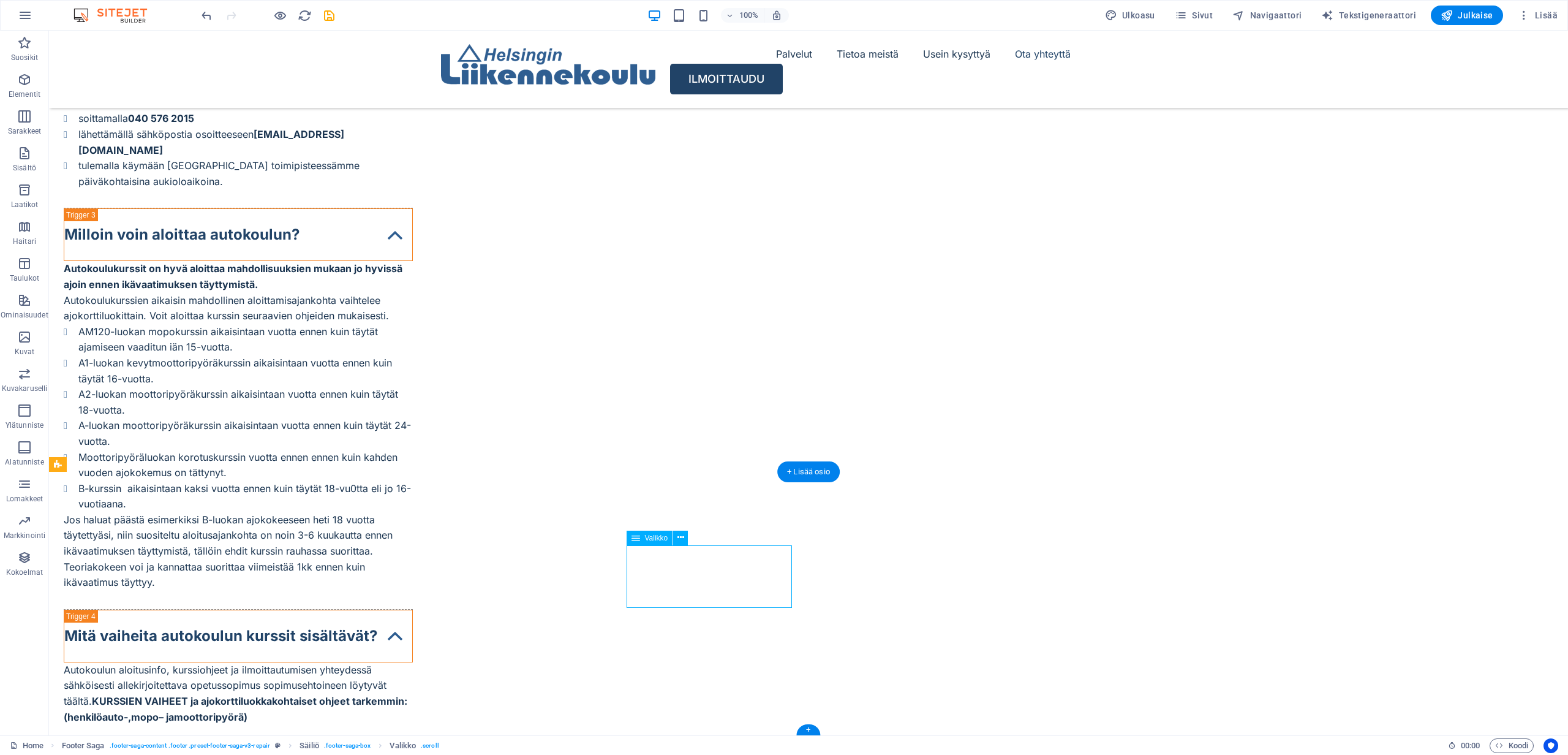
select select
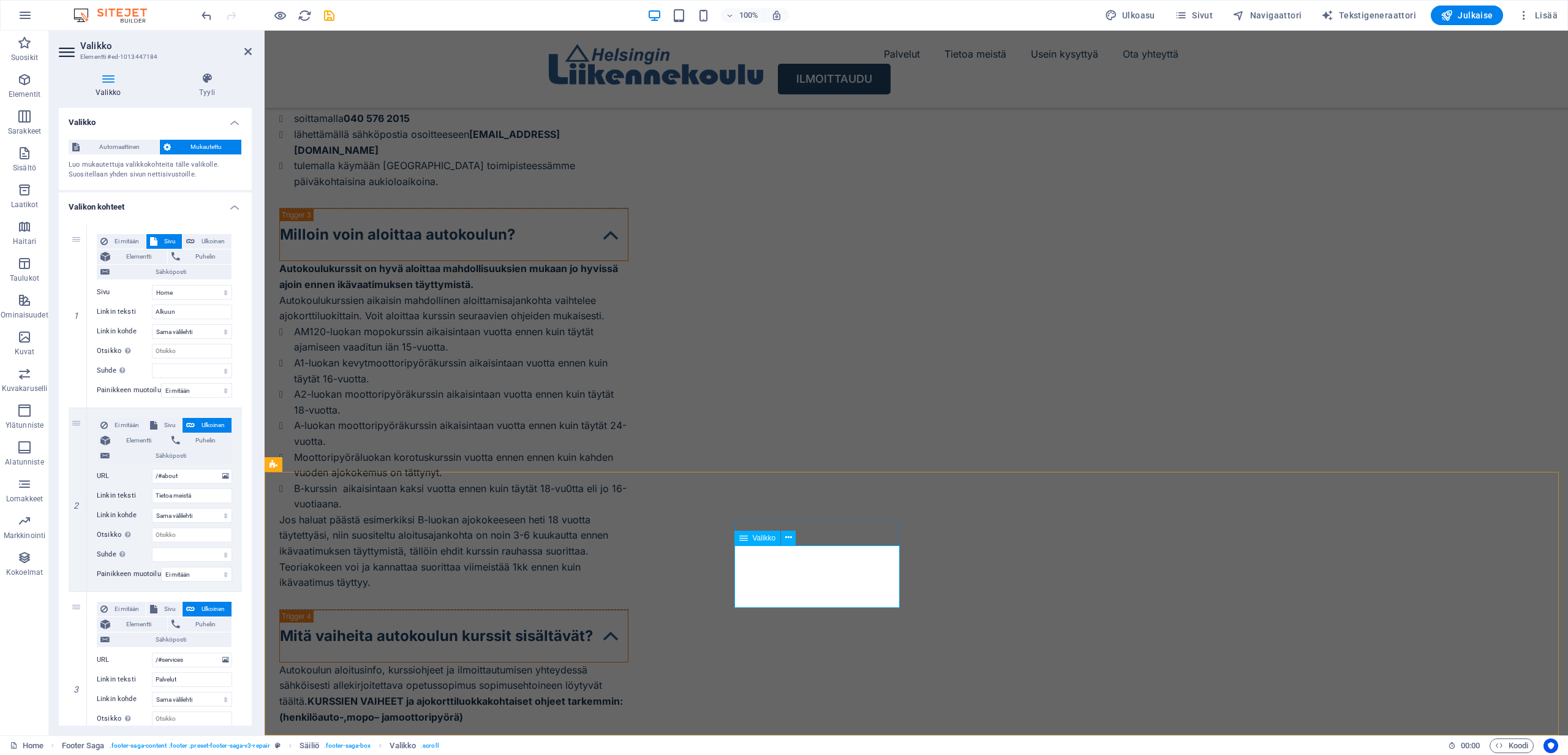
click at [186, 312] on input "Alkuun" at bounding box center [192, 312] width 80 height 15
drag, startPoint x: 174, startPoint y: 312, endPoint x: 154, endPoint y: 312, distance: 20.0
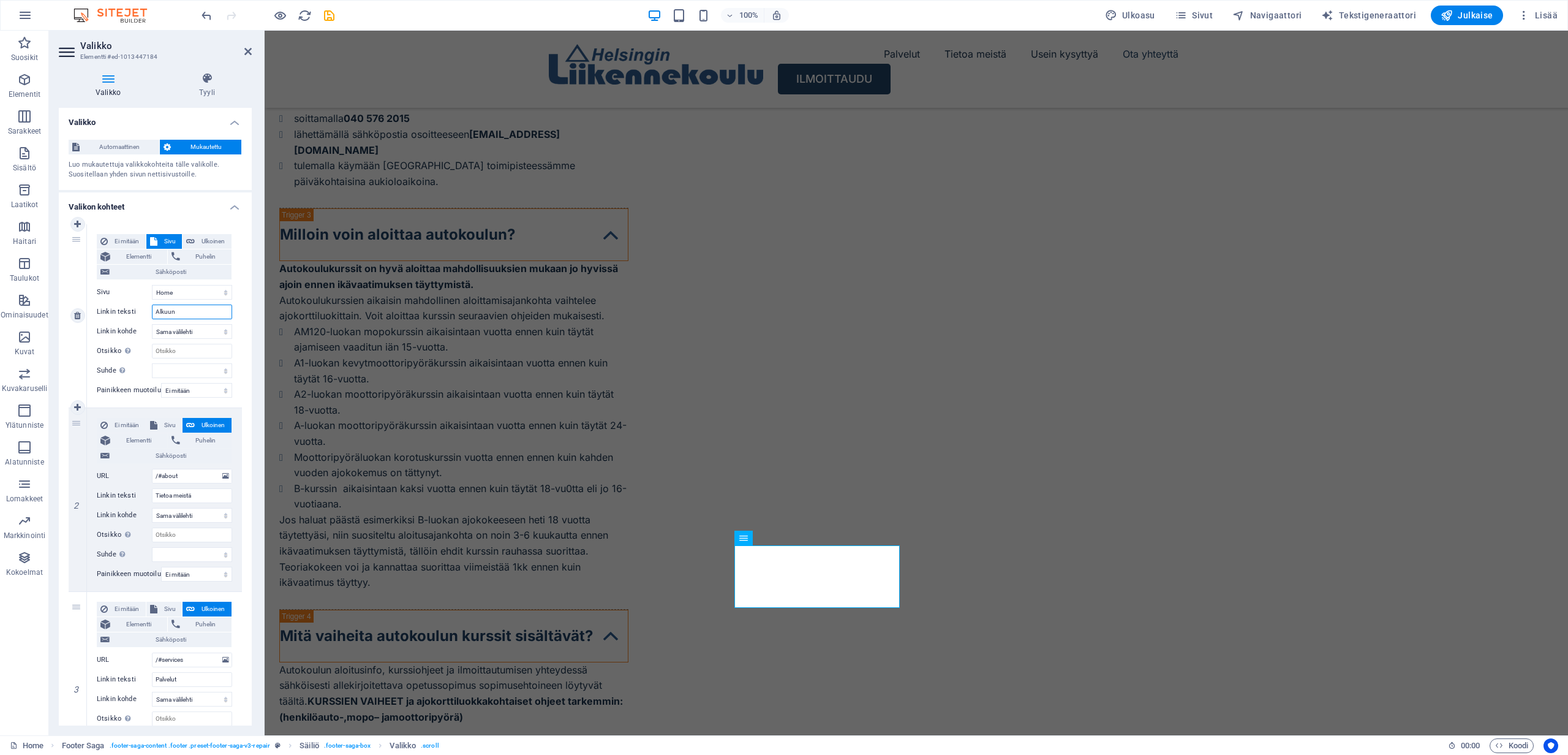
click at [154, 312] on input "Alkuun" at bounding box center [192, 312] width 80 height 15
type input "Si"
select select
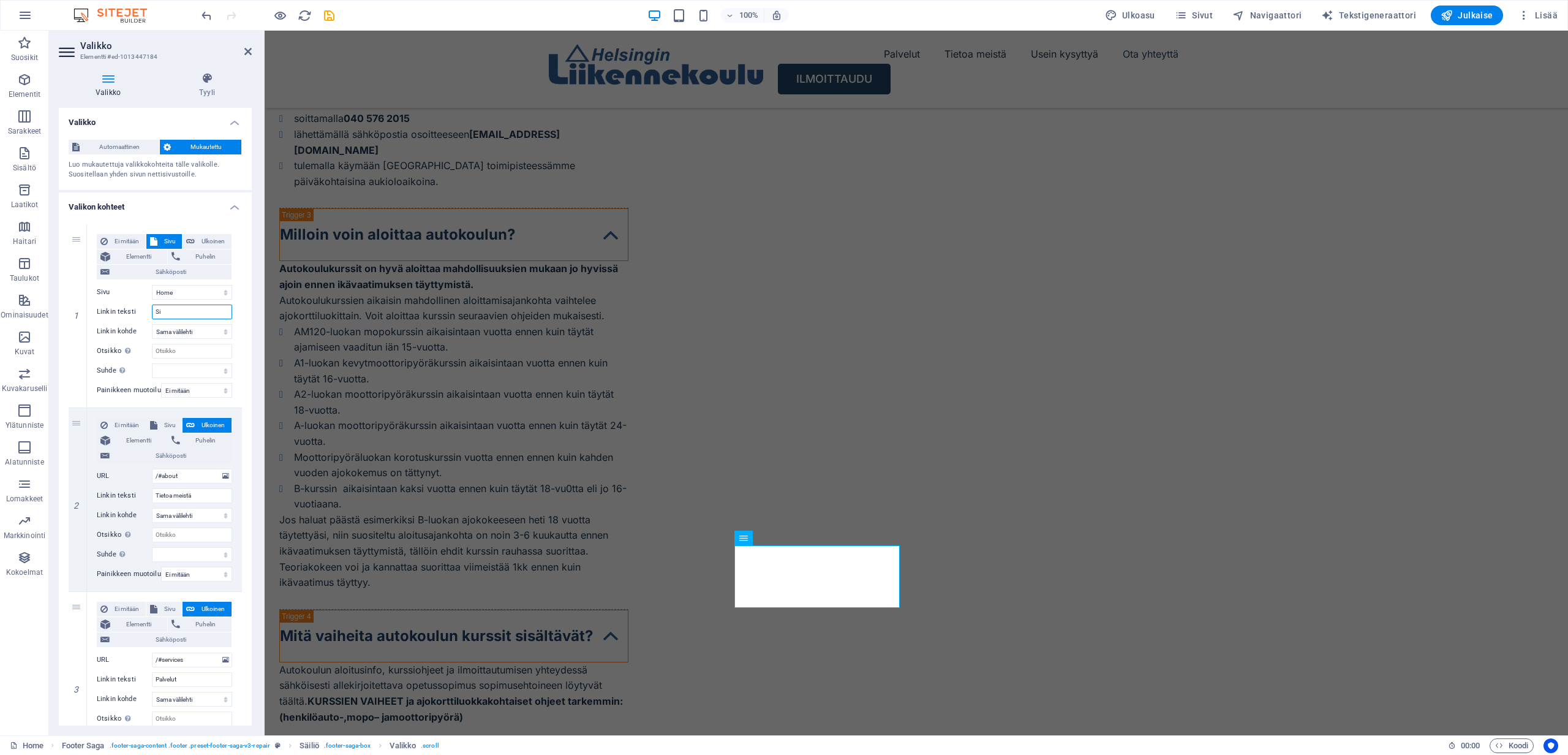
select select
type input "Alkuun"
select select
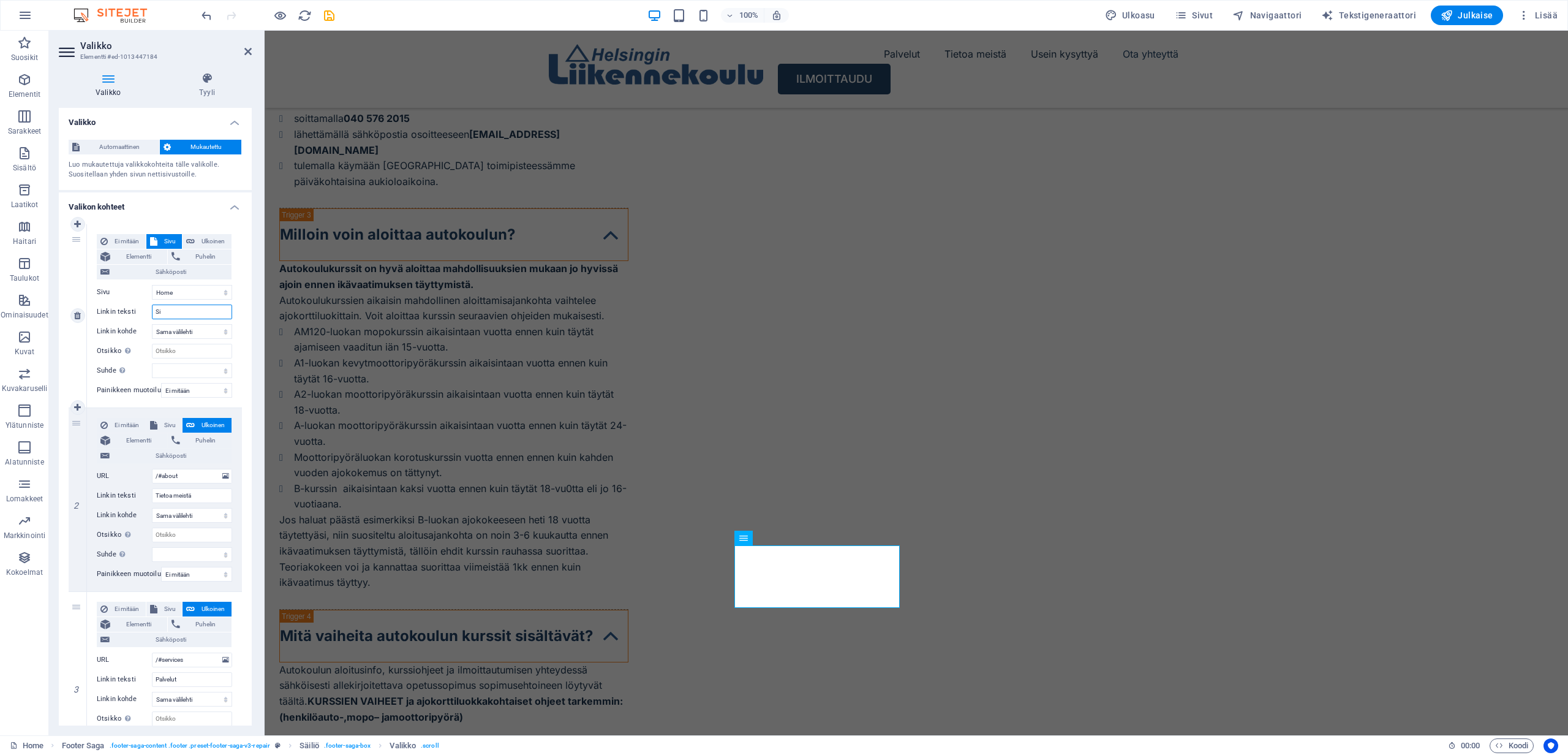
select select
click at [157, 314] on input "Alkuun" at bounding box center [192, 312] width 80 height 15
type input "ASilkuun"
select select
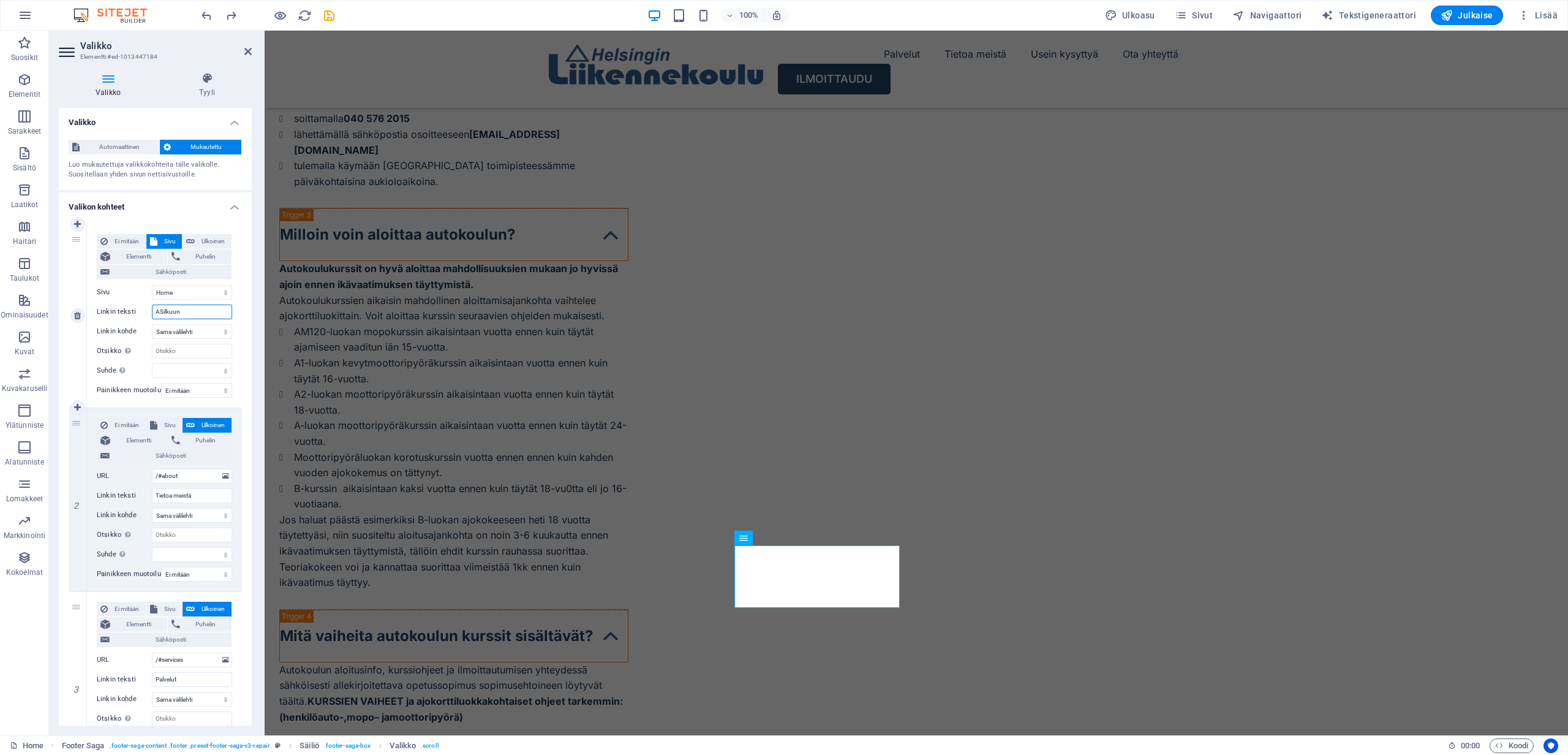
select select
type input "ASivuston alkulkuun"
select select
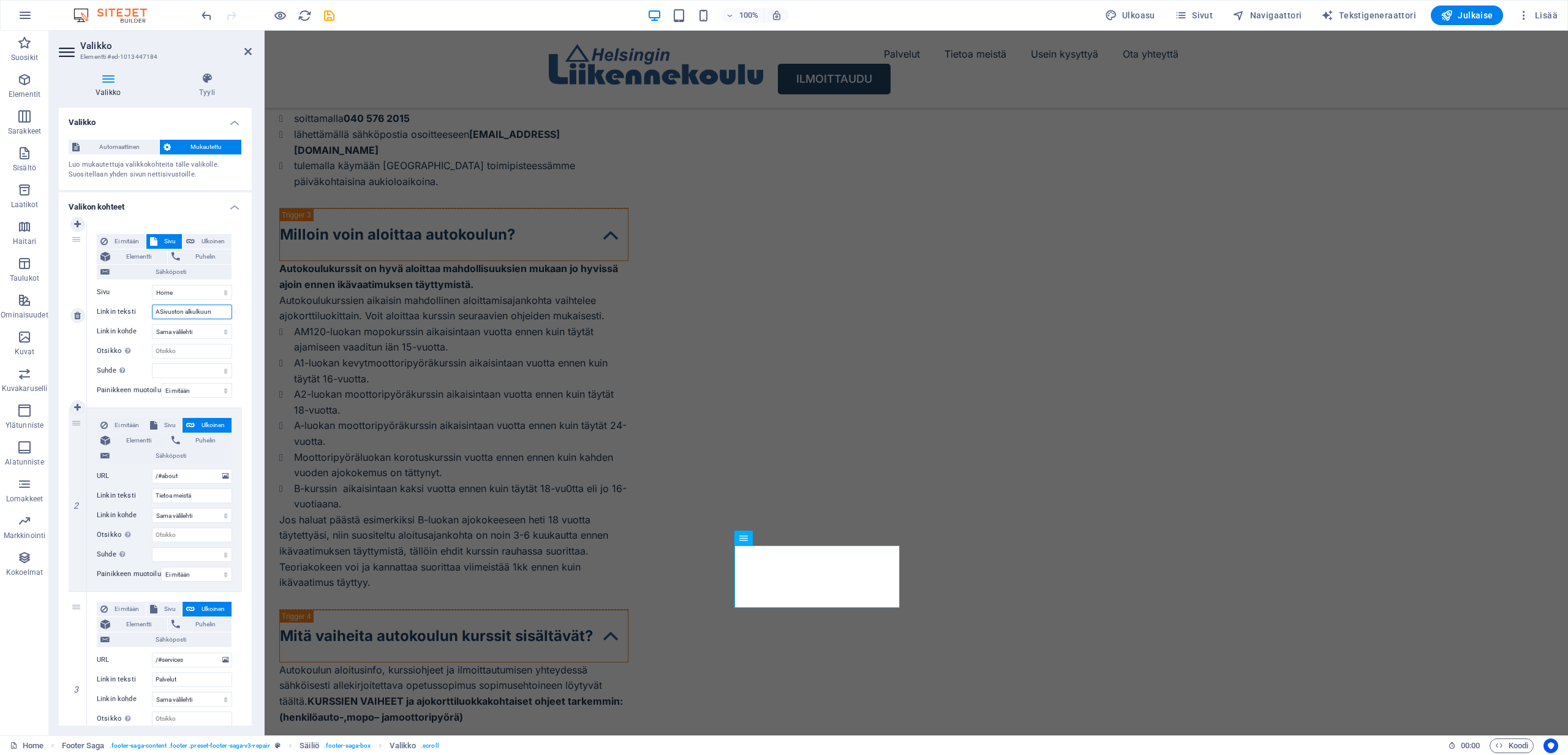
select select
type input "ASivuston alkuunlkuun"
select select
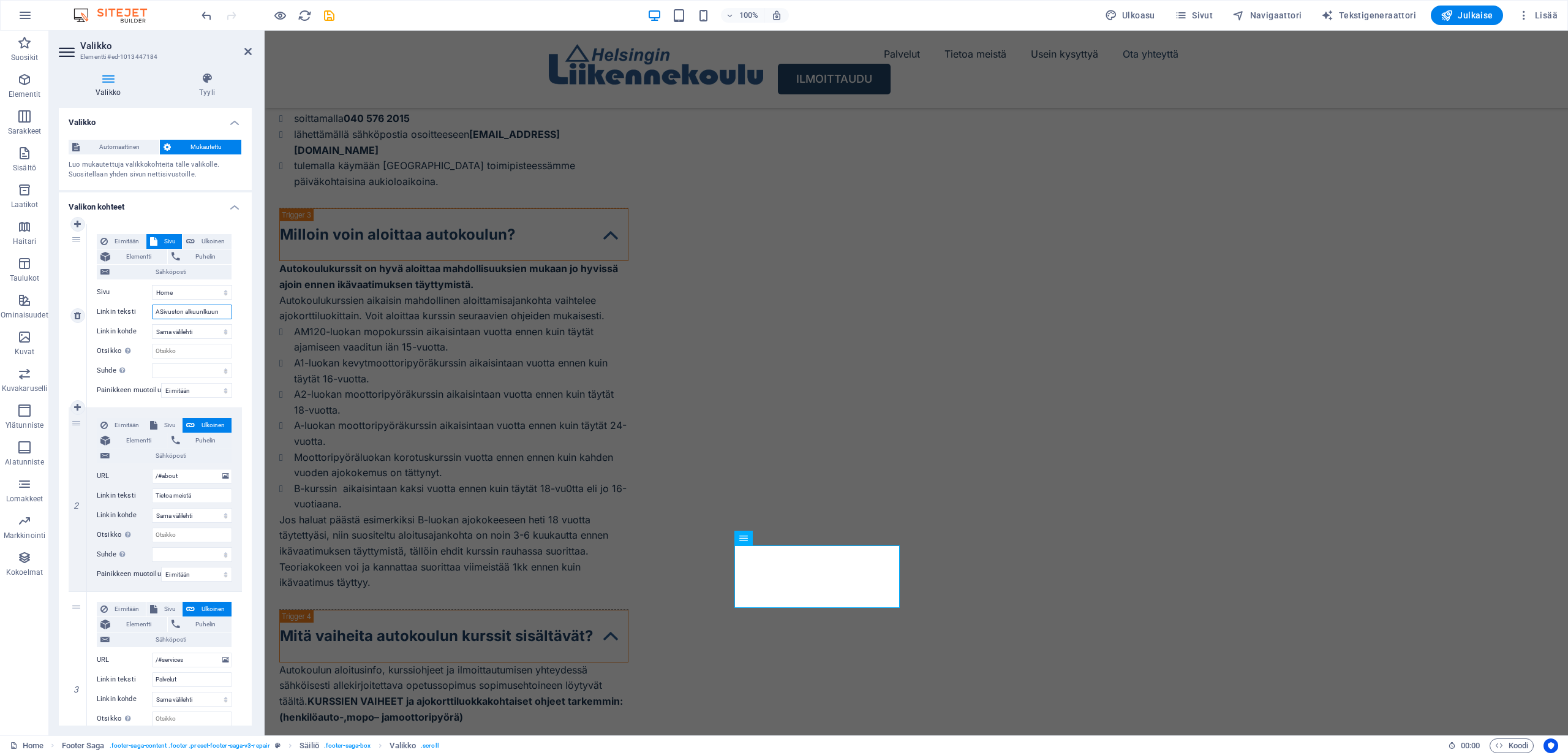
select select
type input "Sivuston alkuunlkuun"
select select
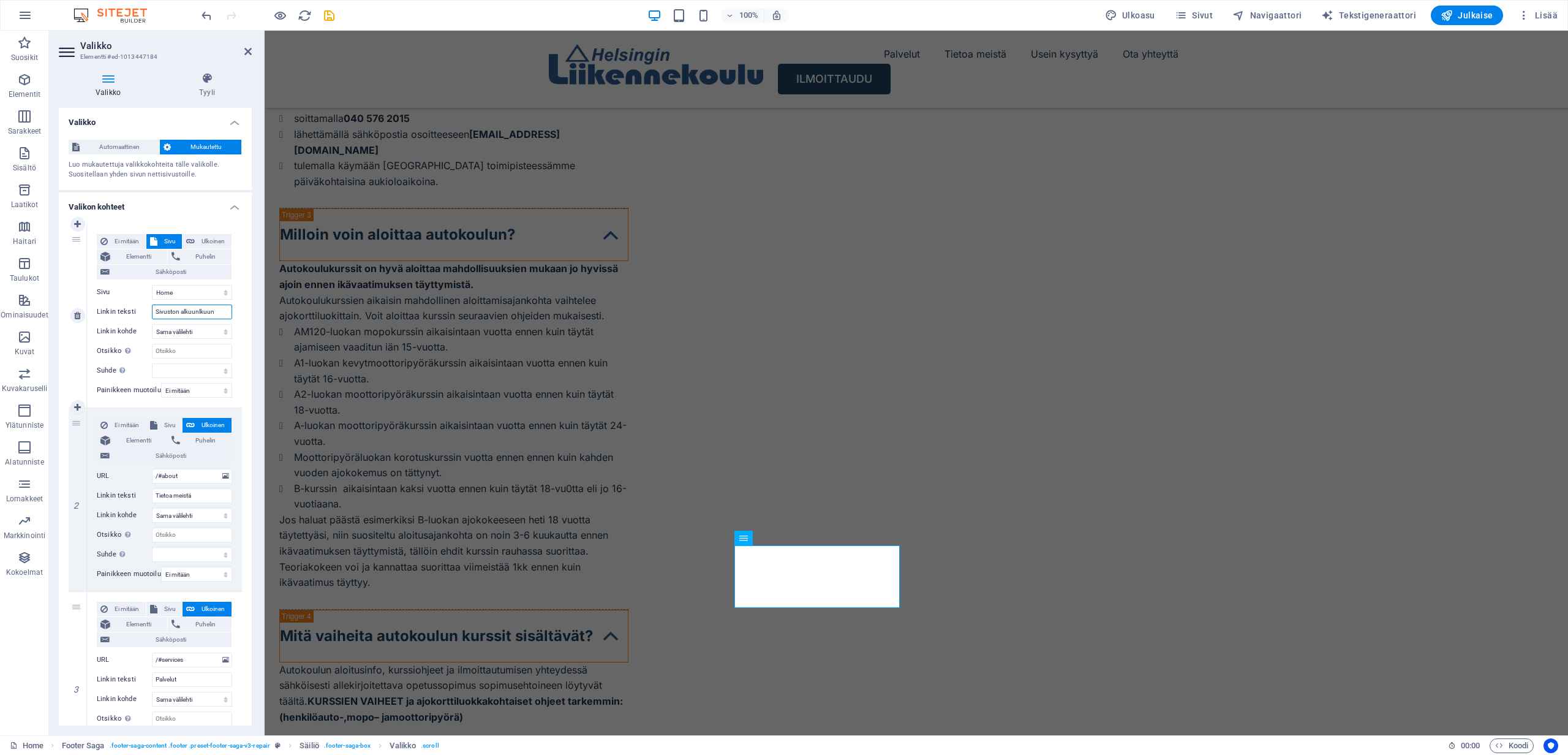
select select
type input "Sivuston alkuun"
select select
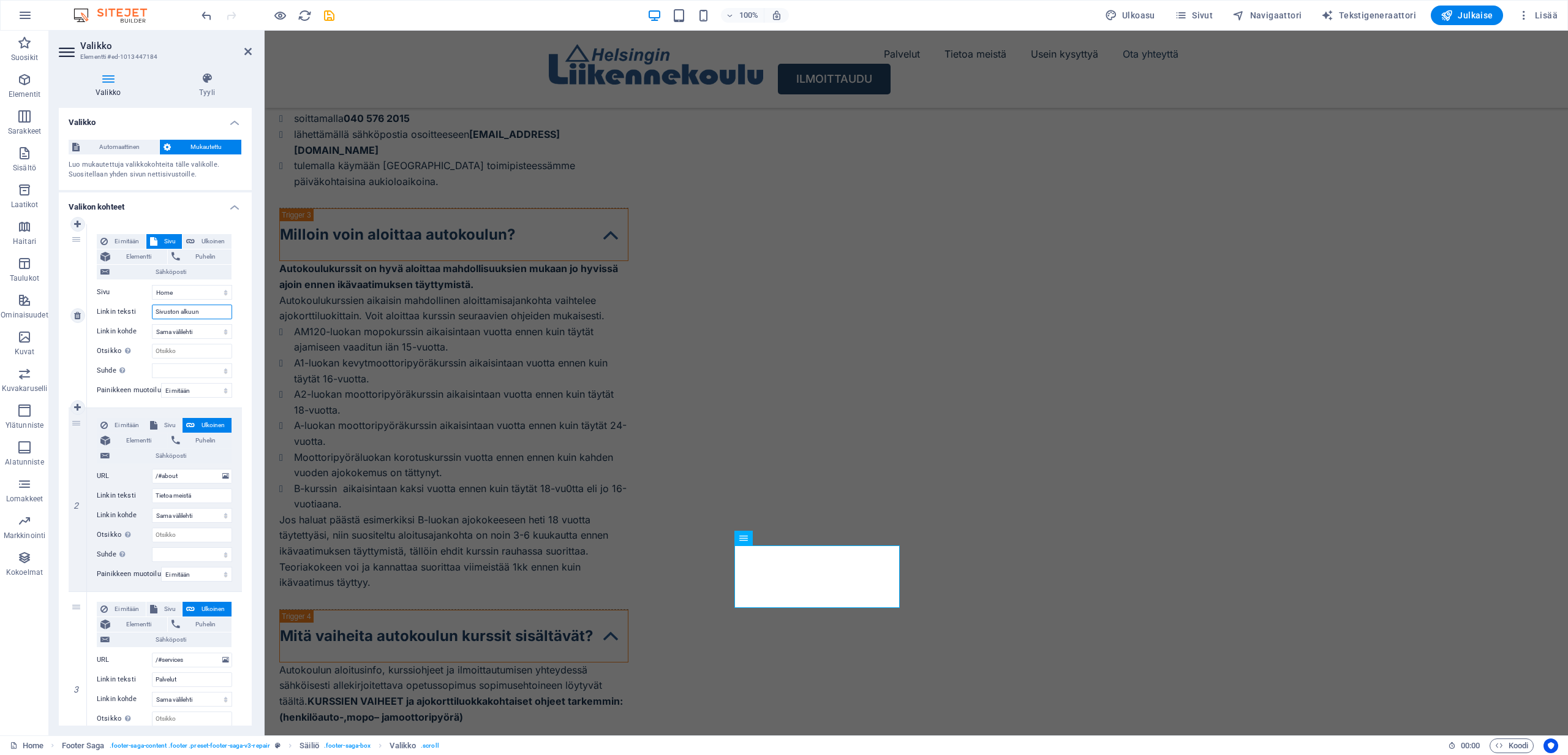
select select
type input "Sivuston alkuun"
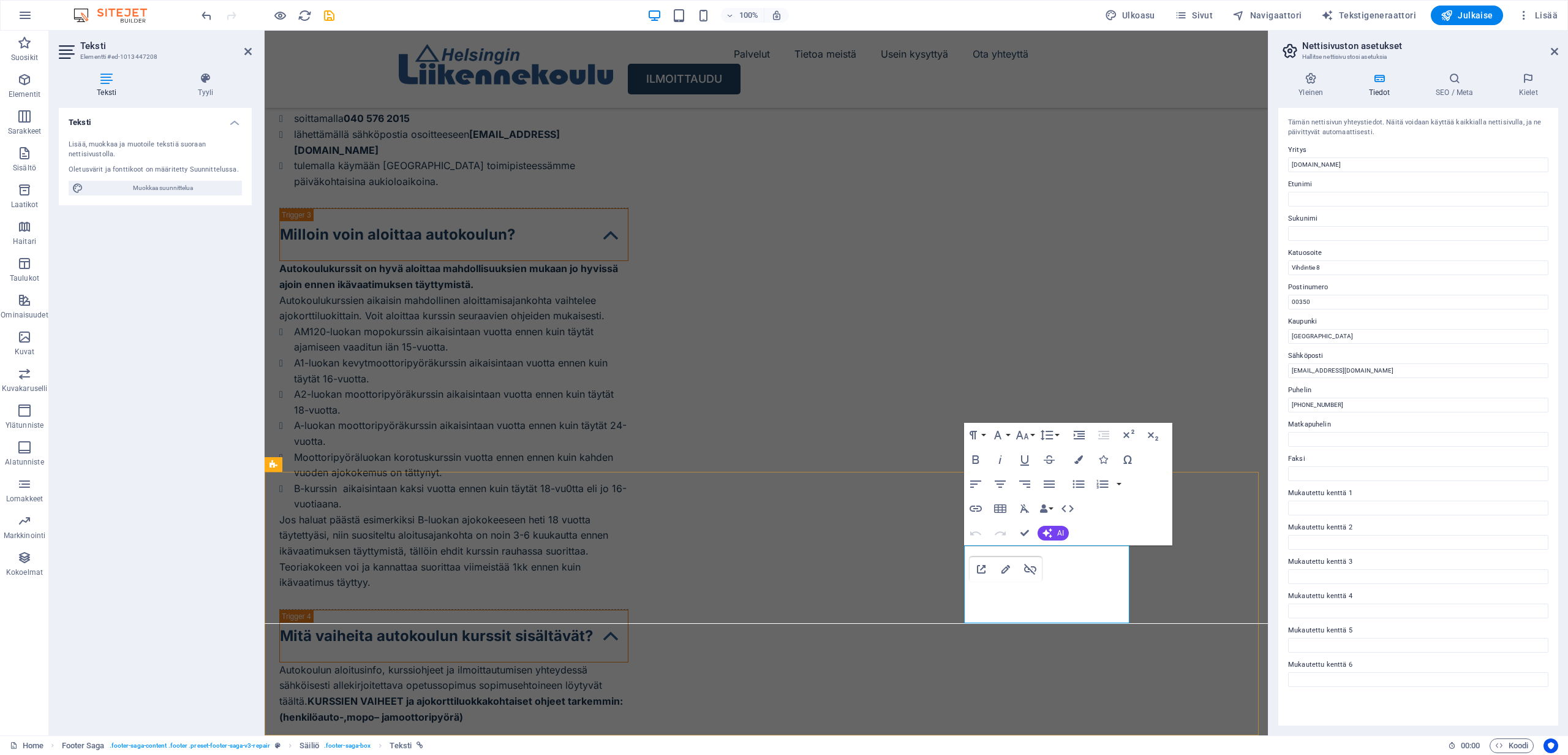
drag, startPoint x: 966, startPoint y: 599, endPoint x: 1046, endPoint y: 601, distance: 80.0
click at [976, 508] on icon "button" at bounding box center [976, 508] width 12 height 6
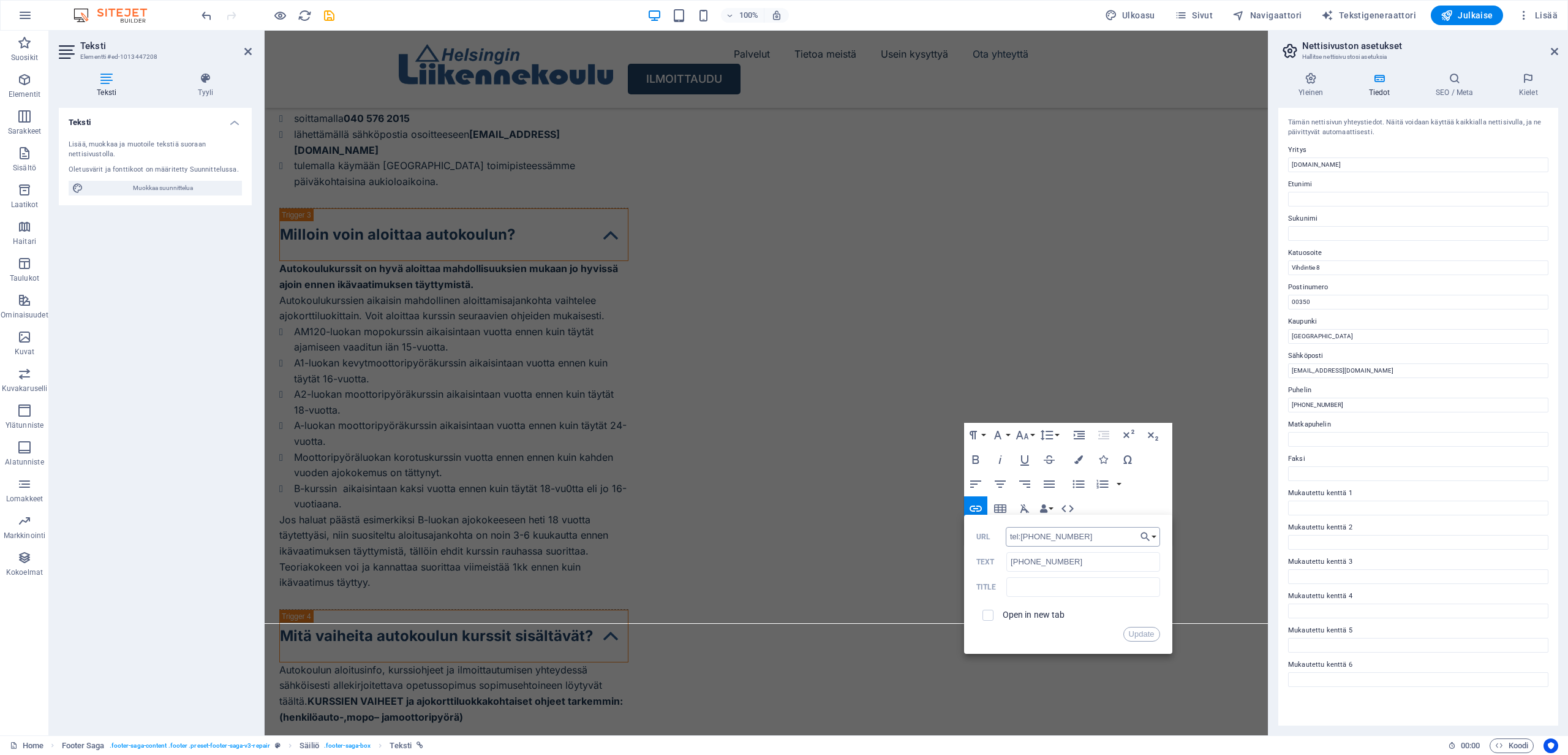
click at [1029, 537] on input "tel:[PHONE_NUMBER]" at bounding box center [1083, 537] width 154 height 19
click at [1089, 538] on input "tel:[PHONE_NUMBER]" at bounding box center [1083, 537] width 154 height 19
type input "tel:[PHONE_NUMBER]"
click at [990, 615] on input "checkbox" at bounding box center [986, 613] width 11 height 11
checkbox input "true"
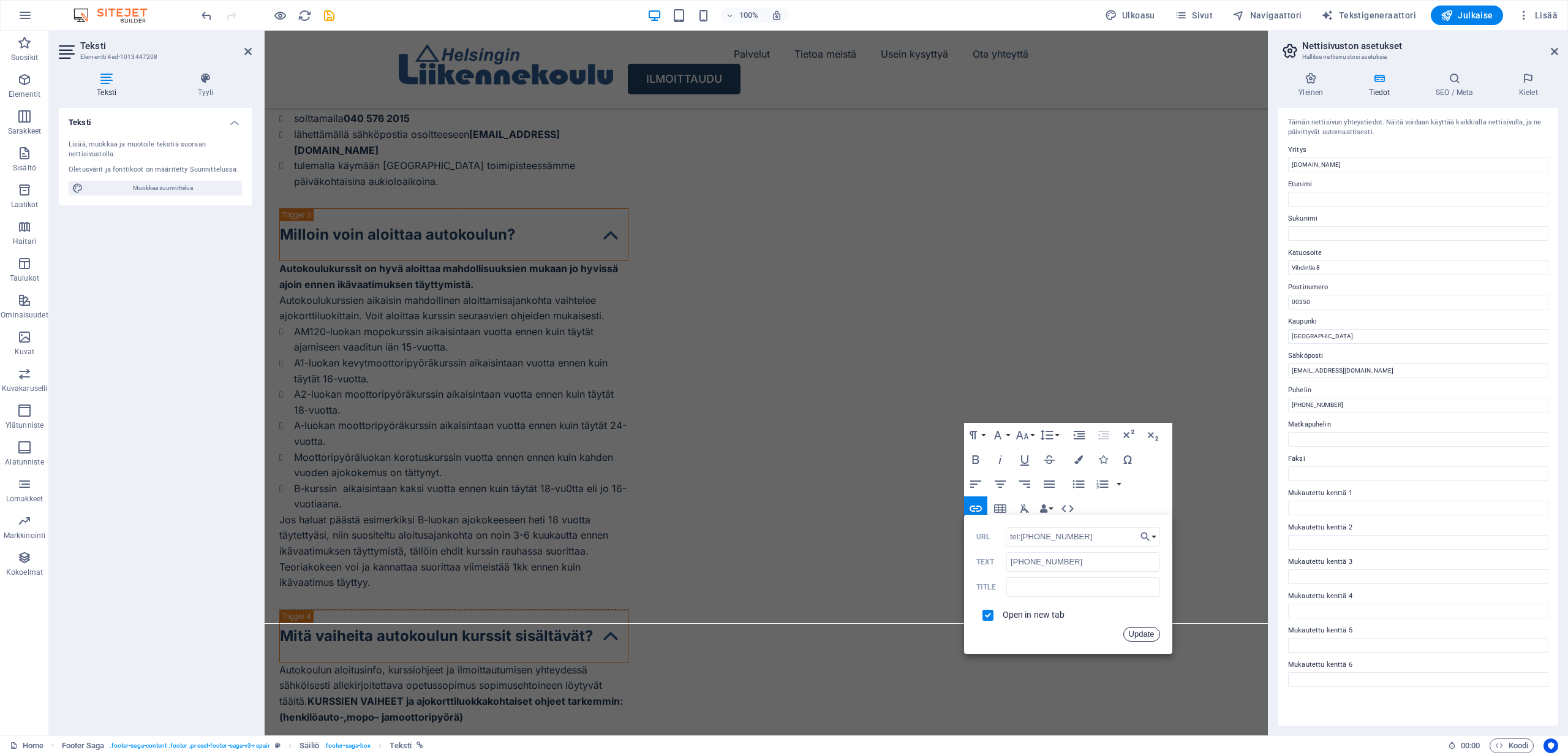
click at [1134, 632] on button "Update" at bounding box center [1141, 634] width 37 height 15
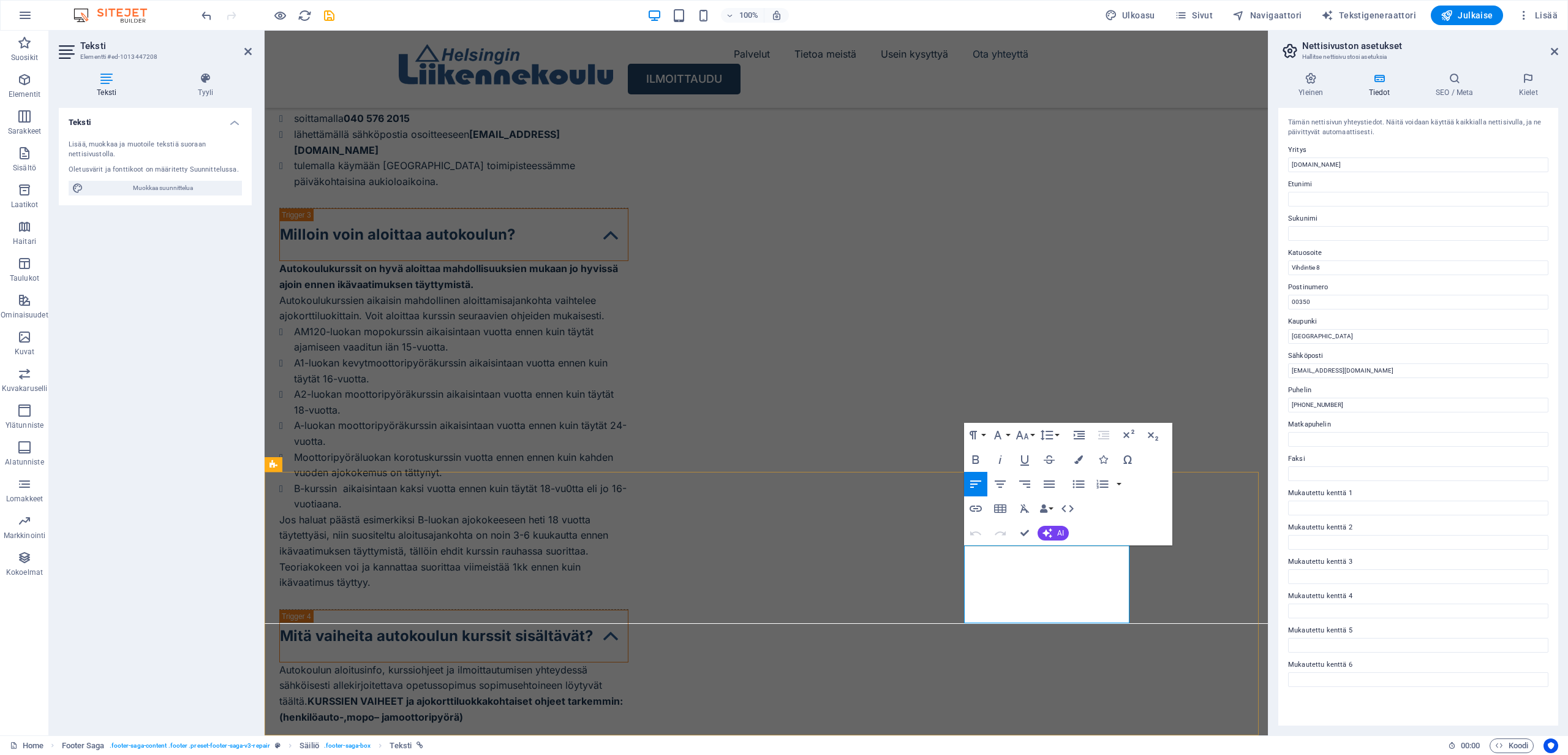
drag, startPoint x: 965, startPoint y: 615, endPoint x: 1107, endPoint y: 618, distance: 142.0
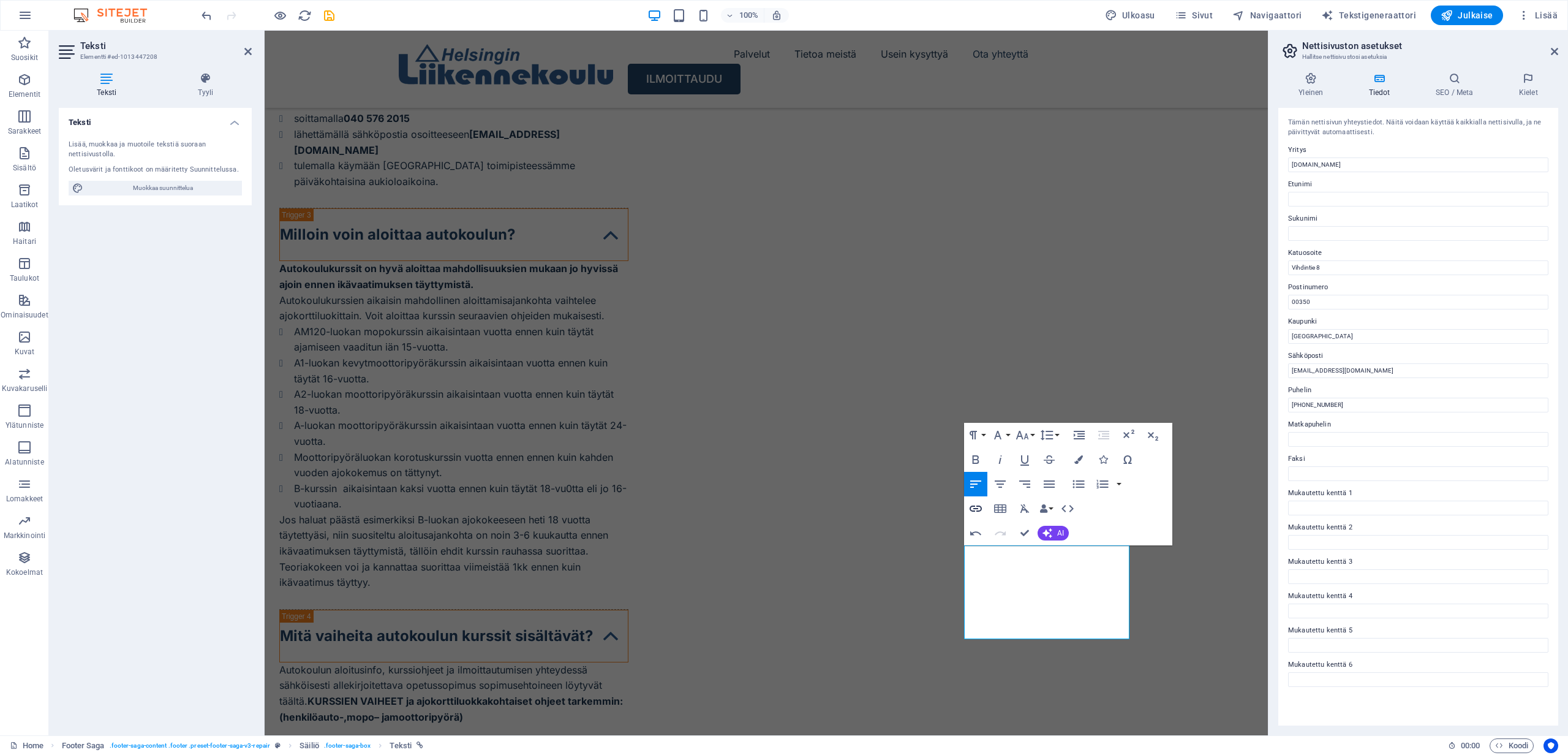
click at [976, 508] on icon "button" at bounding box center [976, 508] width 12 height 6
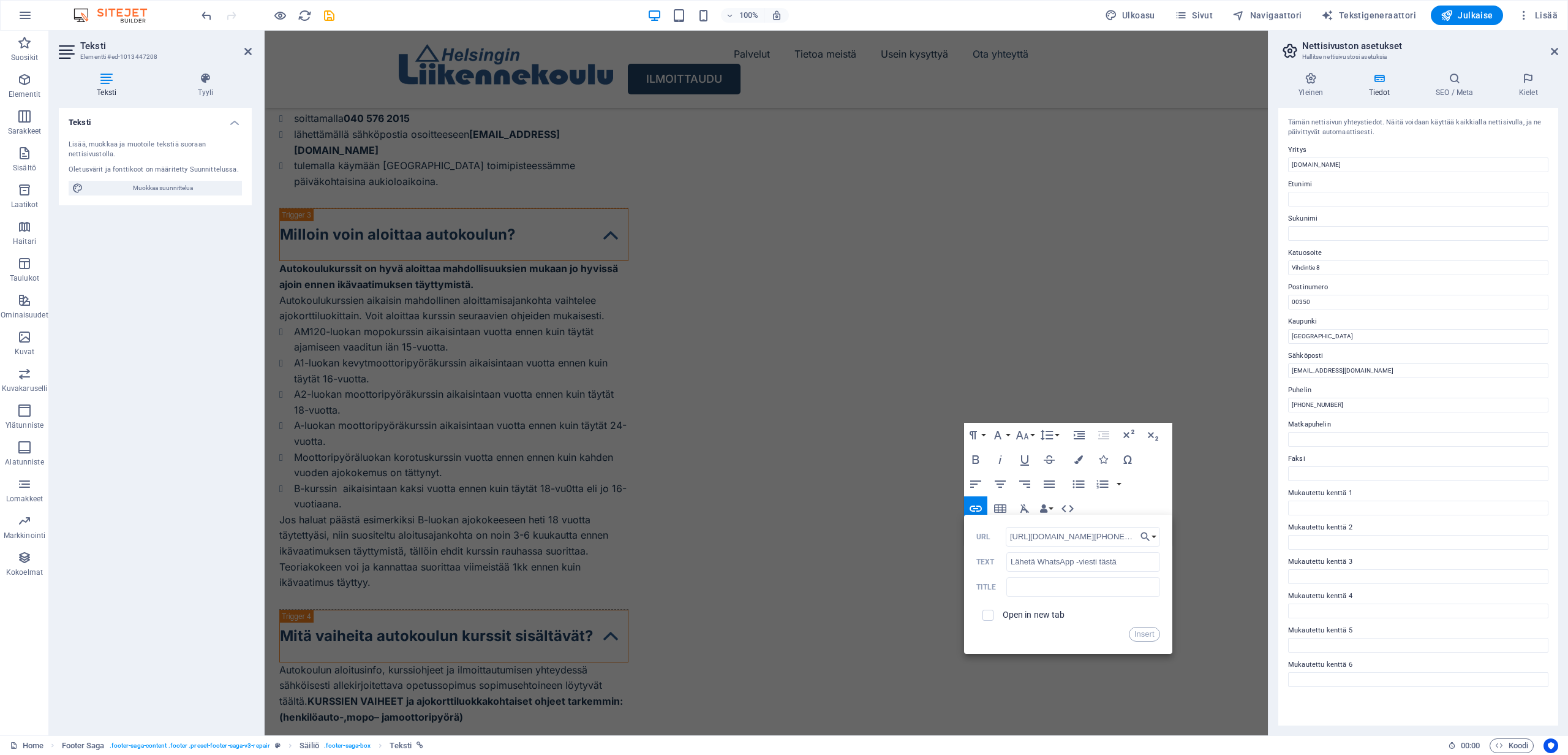
scroll to position [0, 68]
type input "[URL][DOMAIN_NAME][PHONE_NUMBER]"
click at [990, 613] on input "checkbox" at bounding box center [986, 613] width 11 height 11
checkbox input "true"
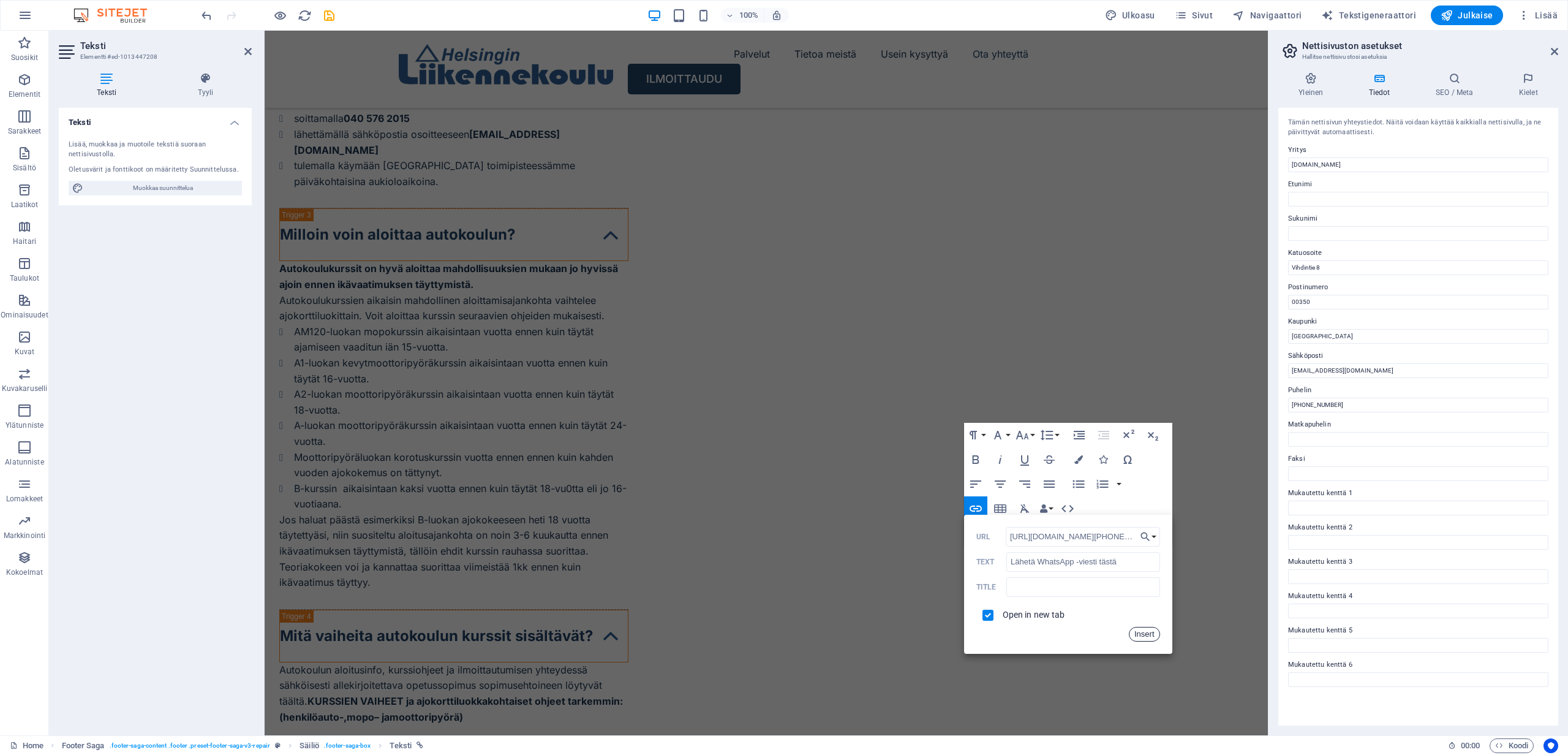
click at [1137, 634] on button "Insert" at bounding box center [1145, 634] width 31 height 15
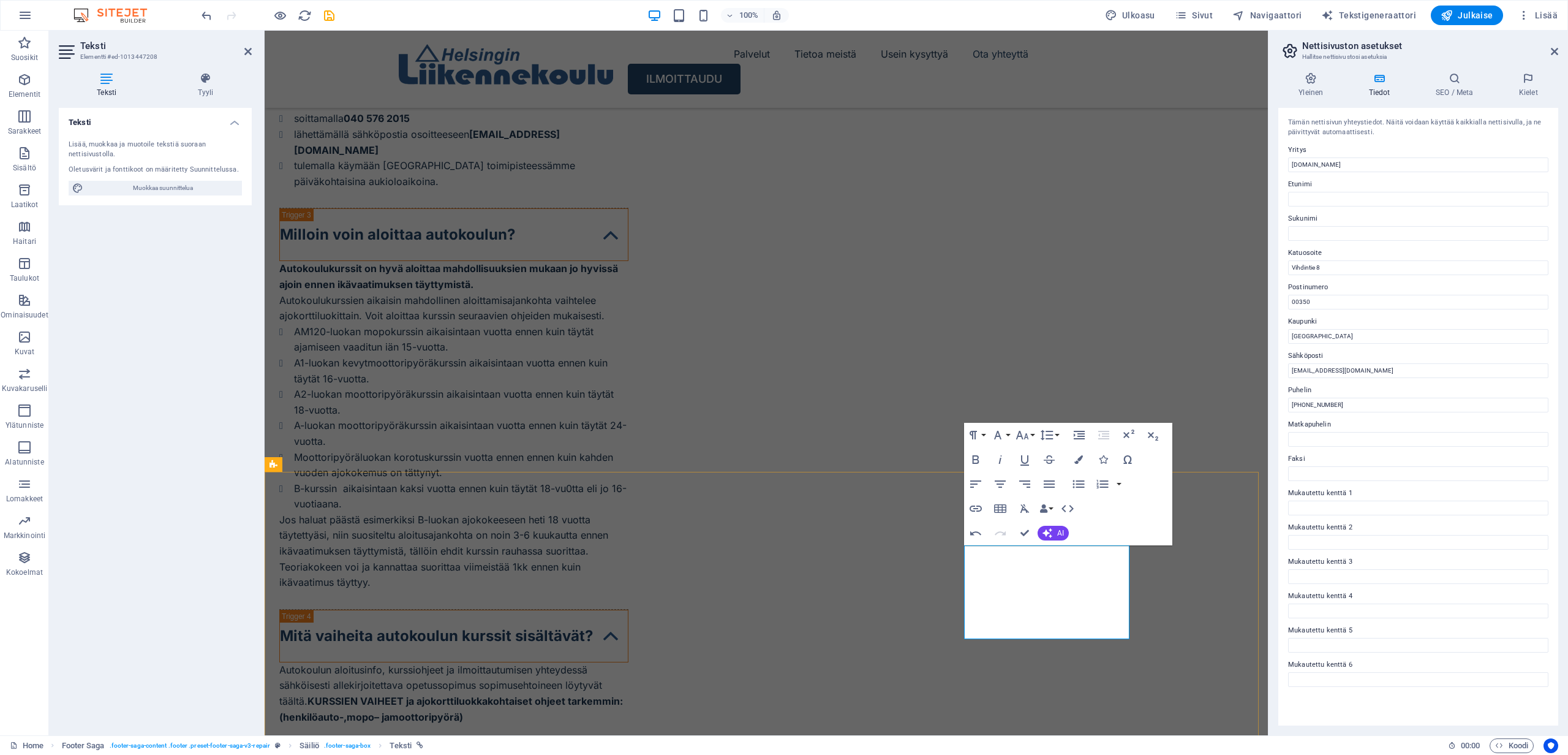
drag, startPoint x: 1080, startPoint y: 616, endPoint x: 1108, endPoint y: 618, distance: 28.1
click at [976, 463] on icon "button" at bounding box center [975, 460] width 7 height 9
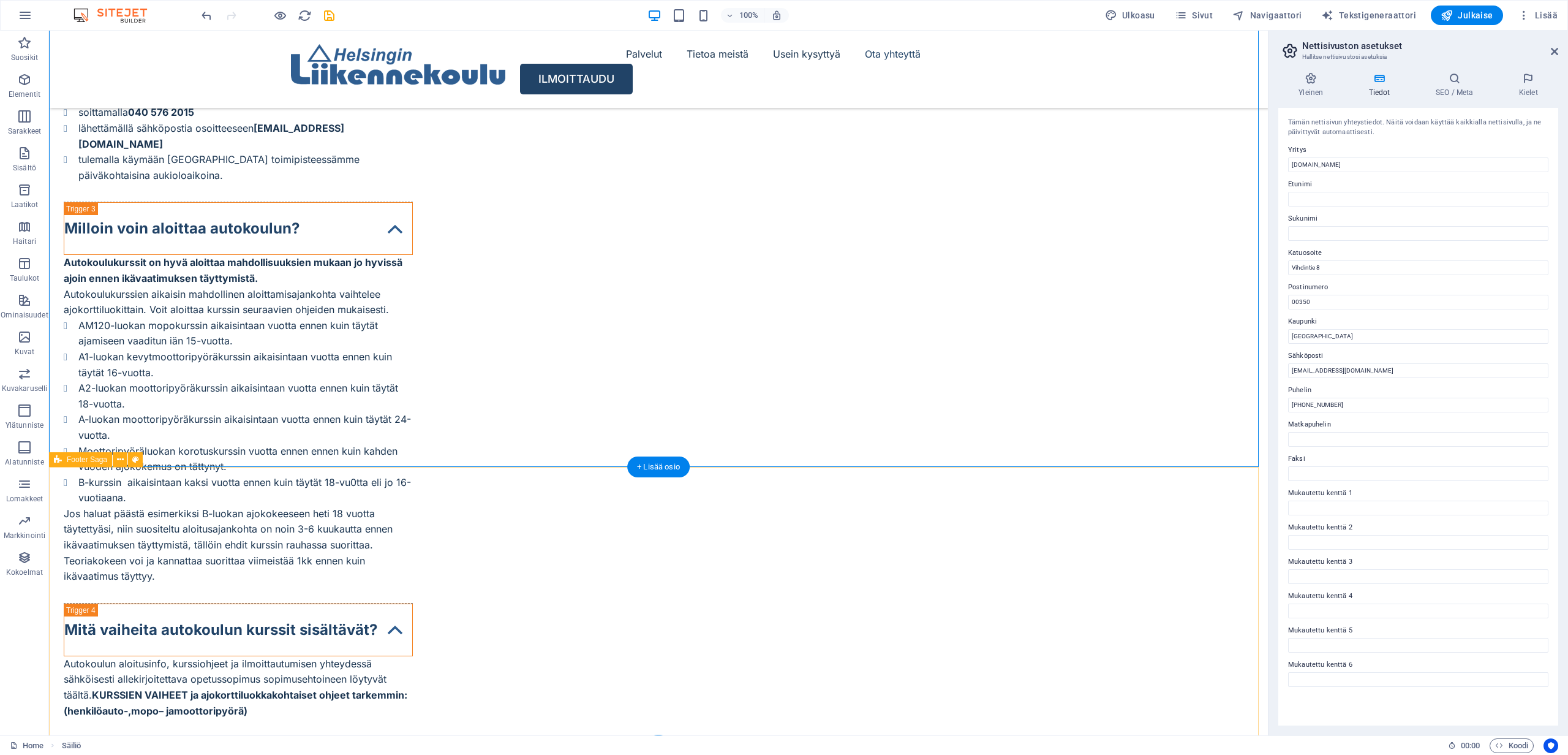
scroll to position [5669, 0]
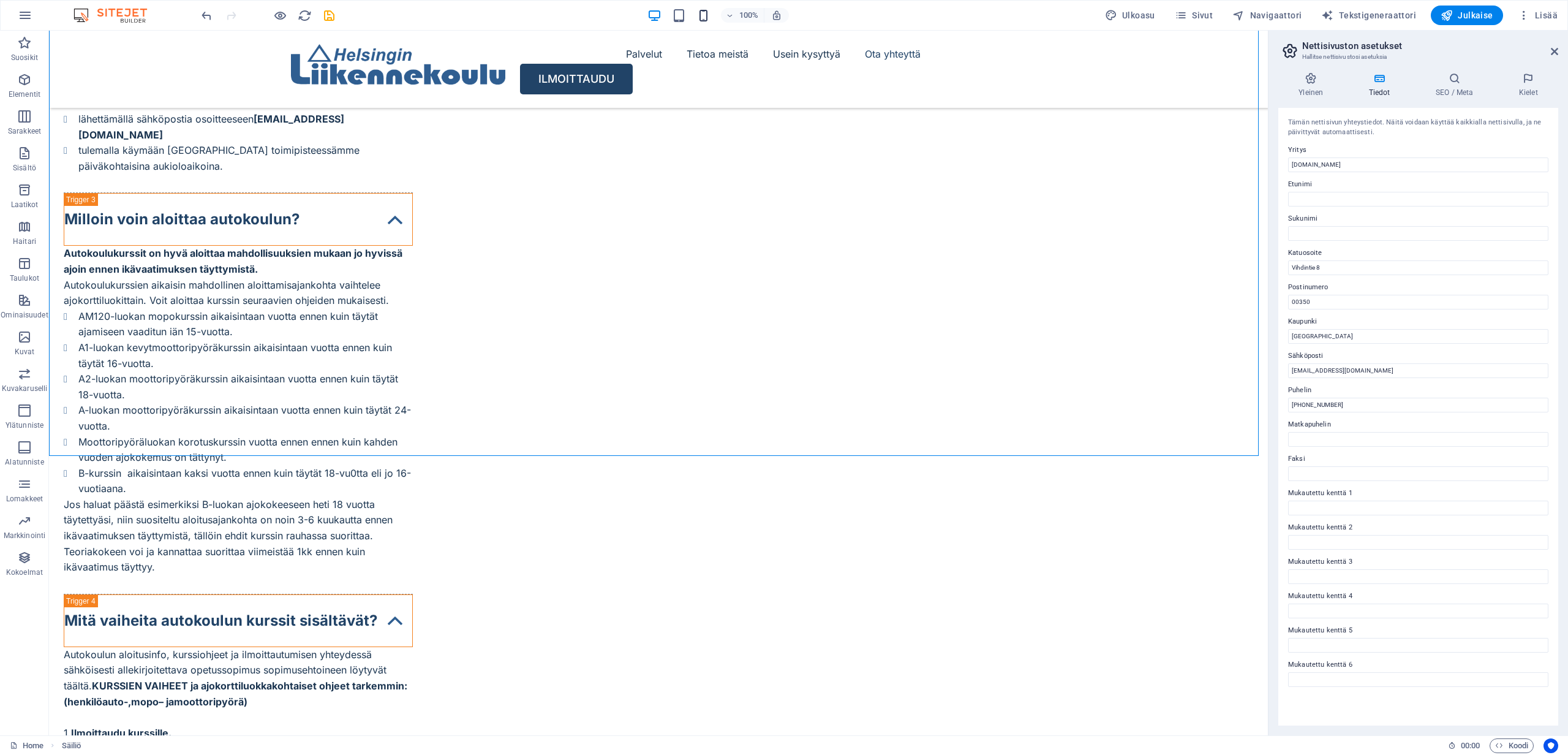
click at [706, 18] on icon "button" at bounding box center [704, 16] width 14 height 14
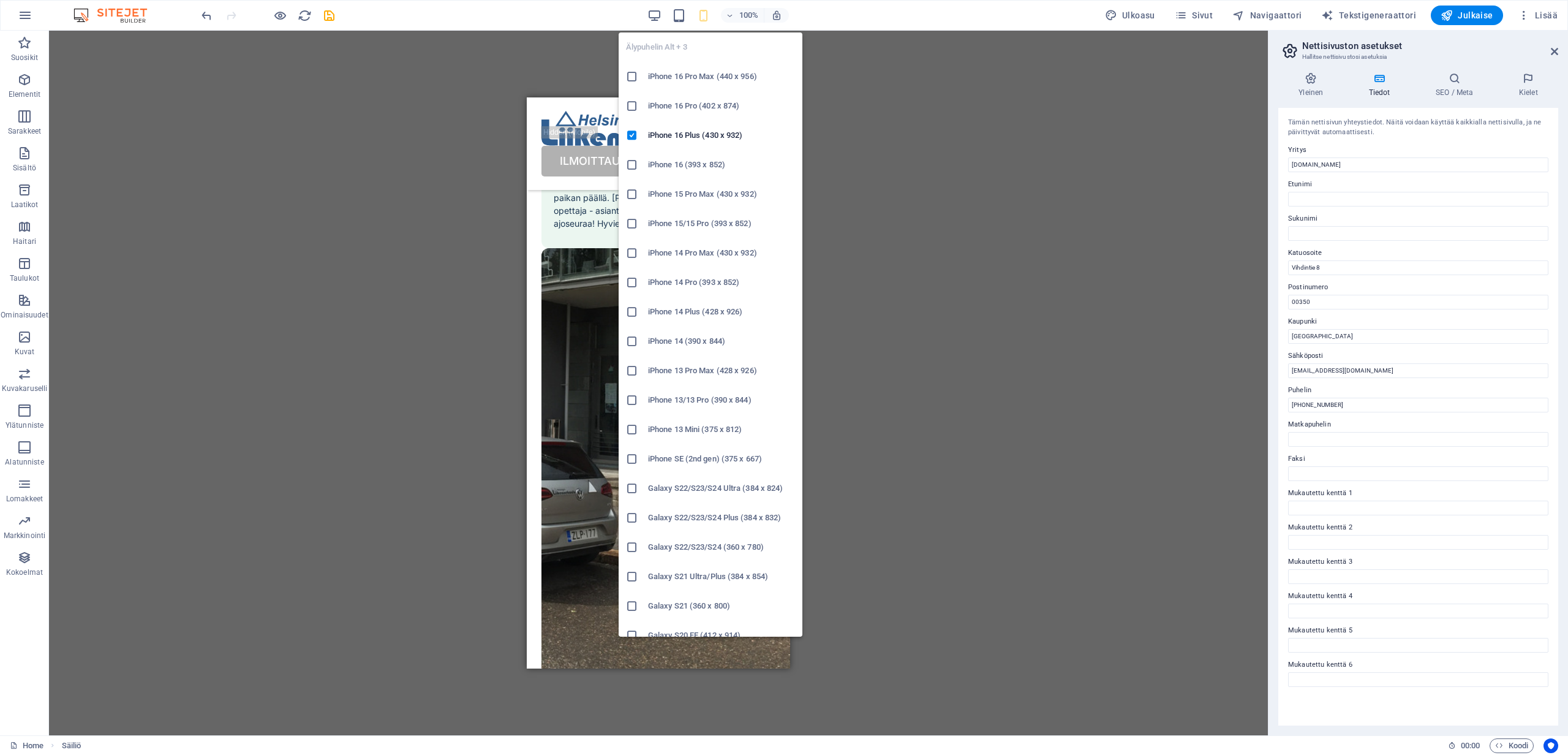
scroll to position [1, 0]
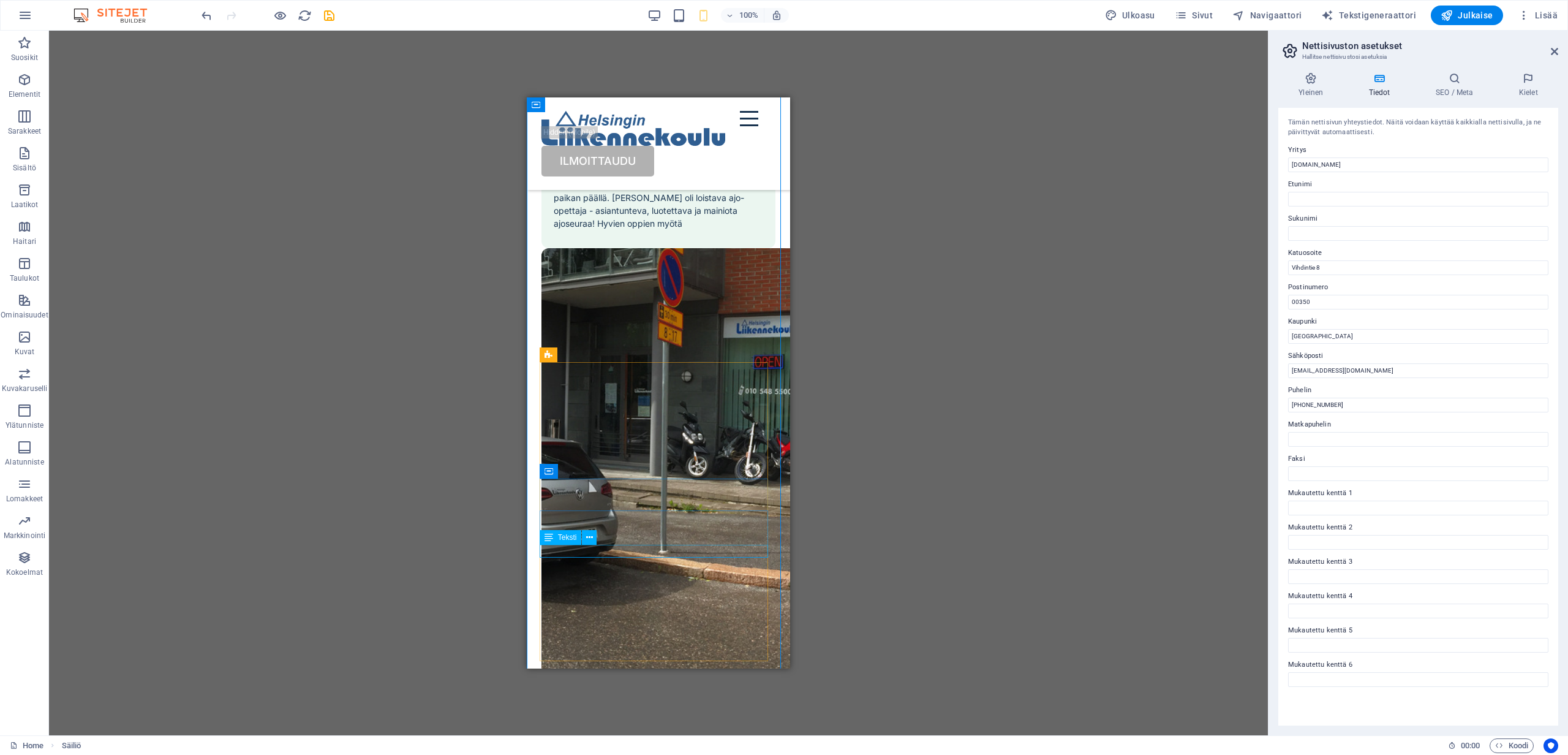
drag, startPoint x: 618, startPoint y: 551, endPoint x: 700, endPoint y: 551, distance: 82.0
click at [596, 528] on icon at bounding box center [596, 527] width 7 height 13
click at [870, 563] on div "H1 Text on background Säiliö Menu Bar Valikko Painike Logo HTML Säiliö H3 Välis…" at bounding box center [659, 382] width 1219 height 704
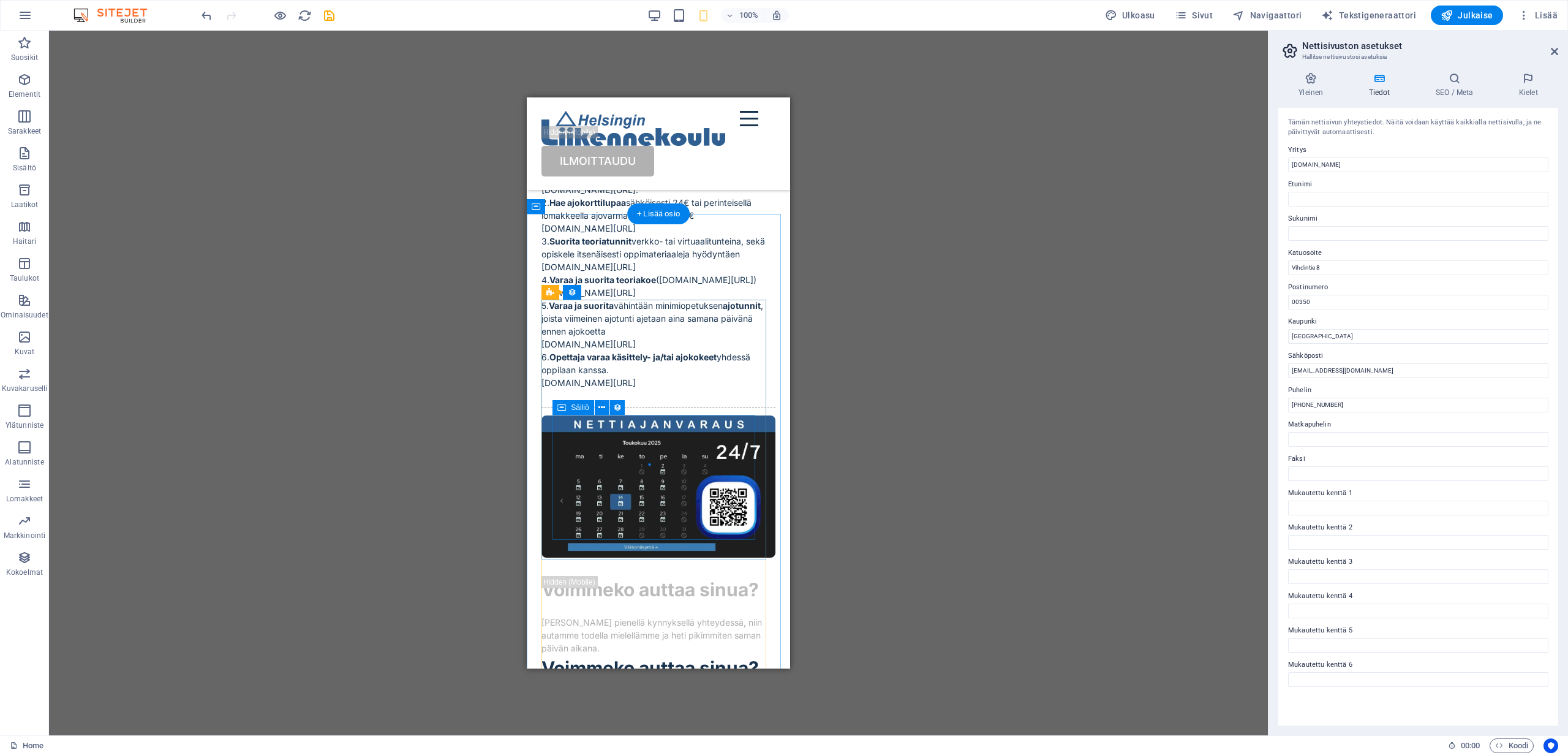
scroll to position [5042, 0]
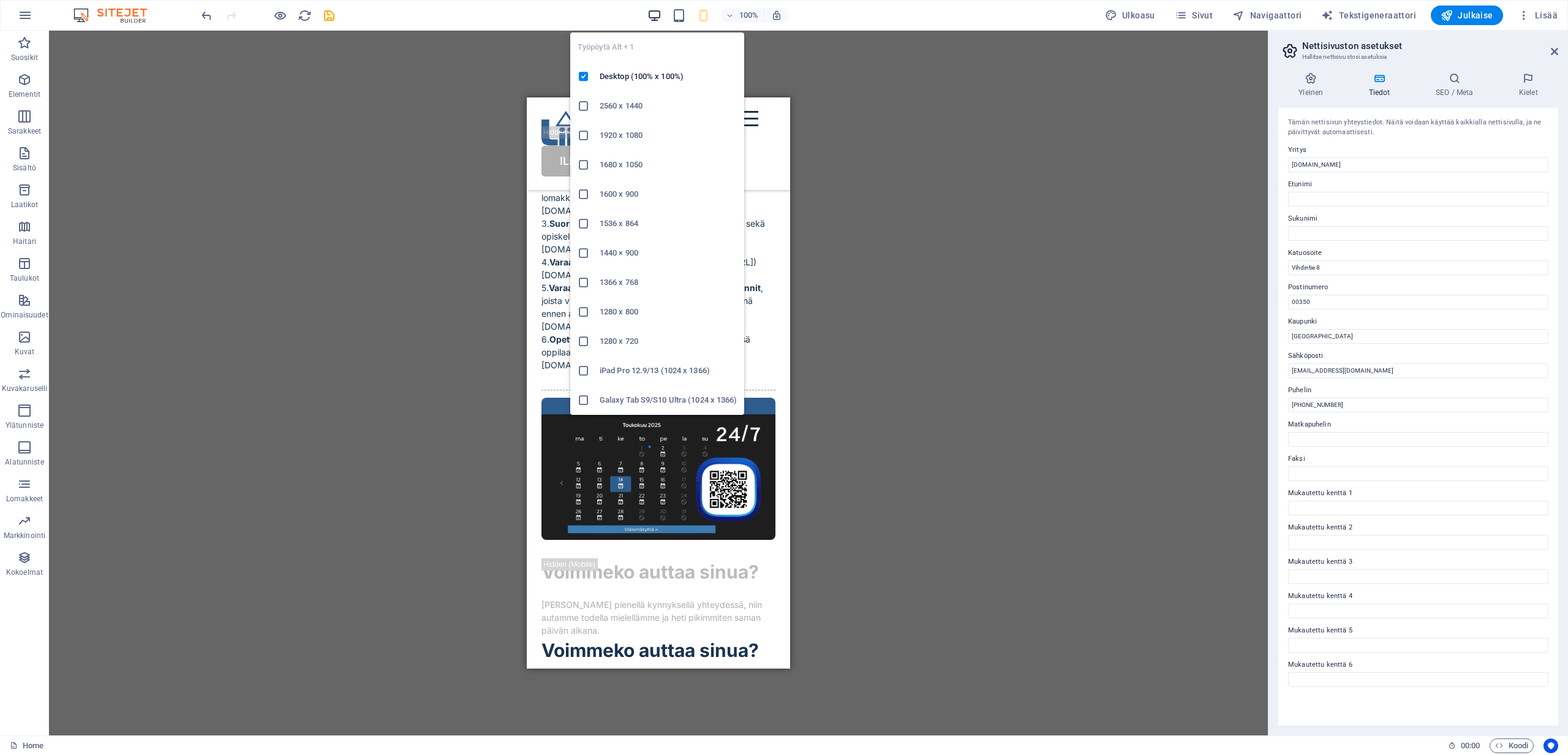
click at [662, 13] on icon "button" at bounding box center [654, 16] width 14 height 14
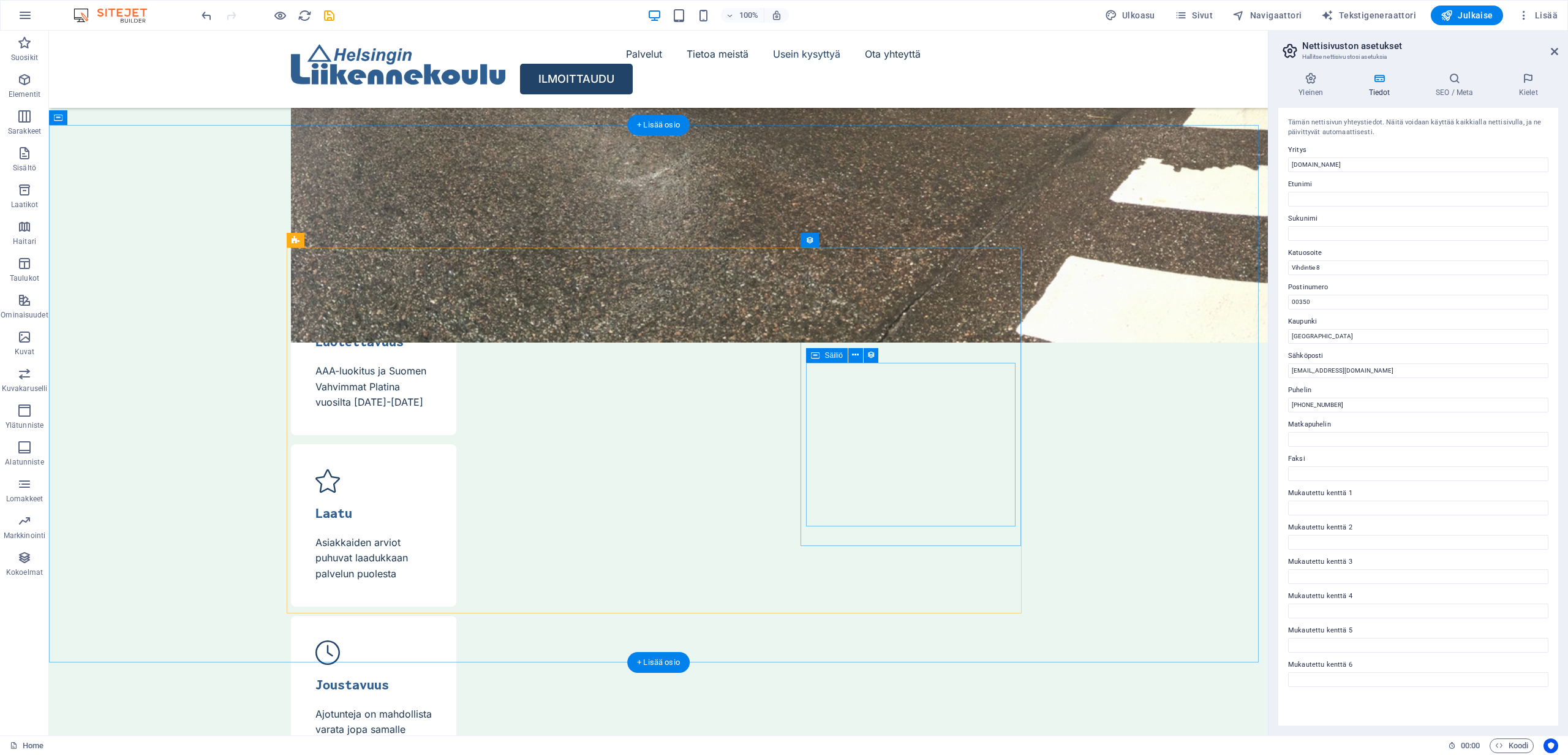
scroll to position [4136, 0]
select select "vw"
select select "px"
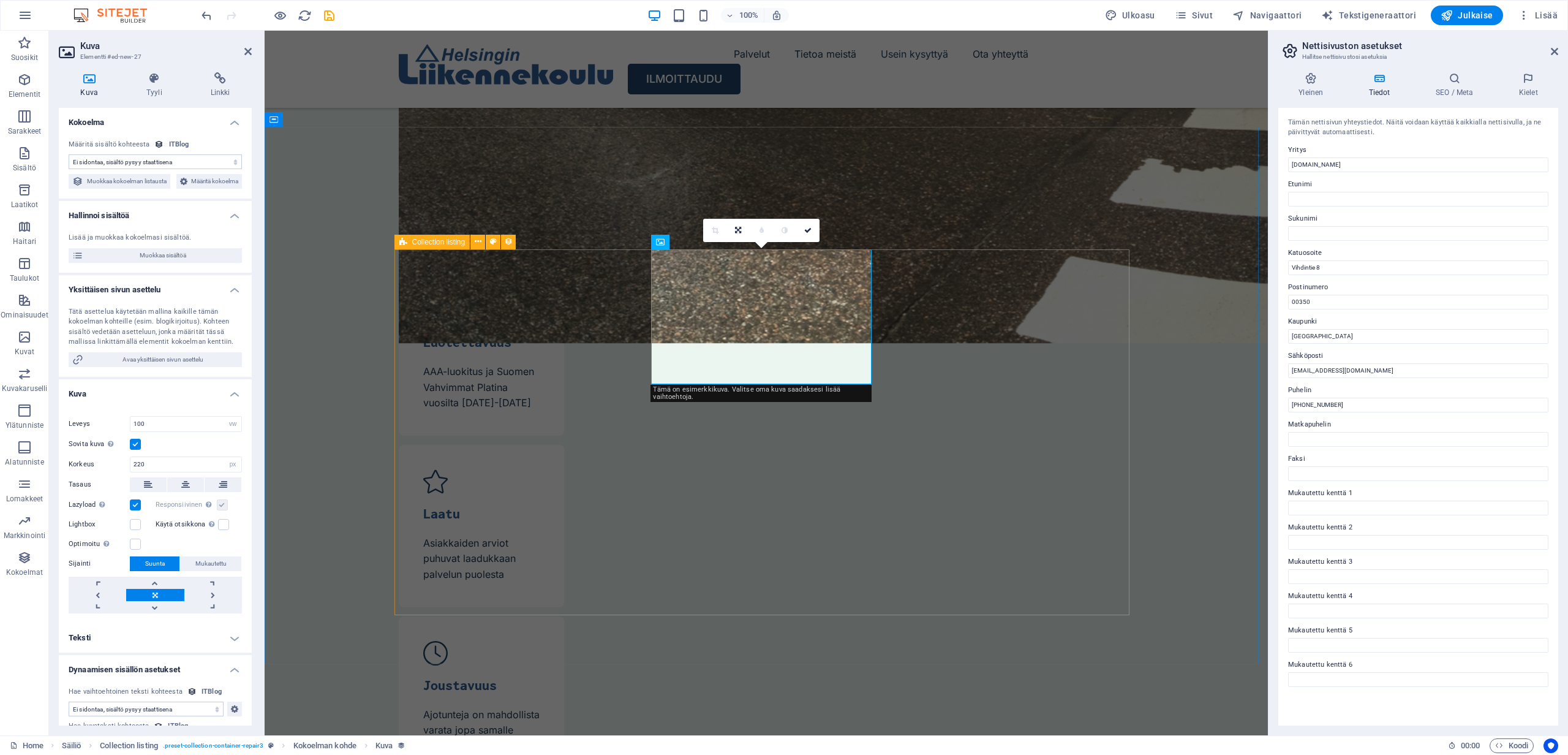
select select "itblog-image"
select select "vw"
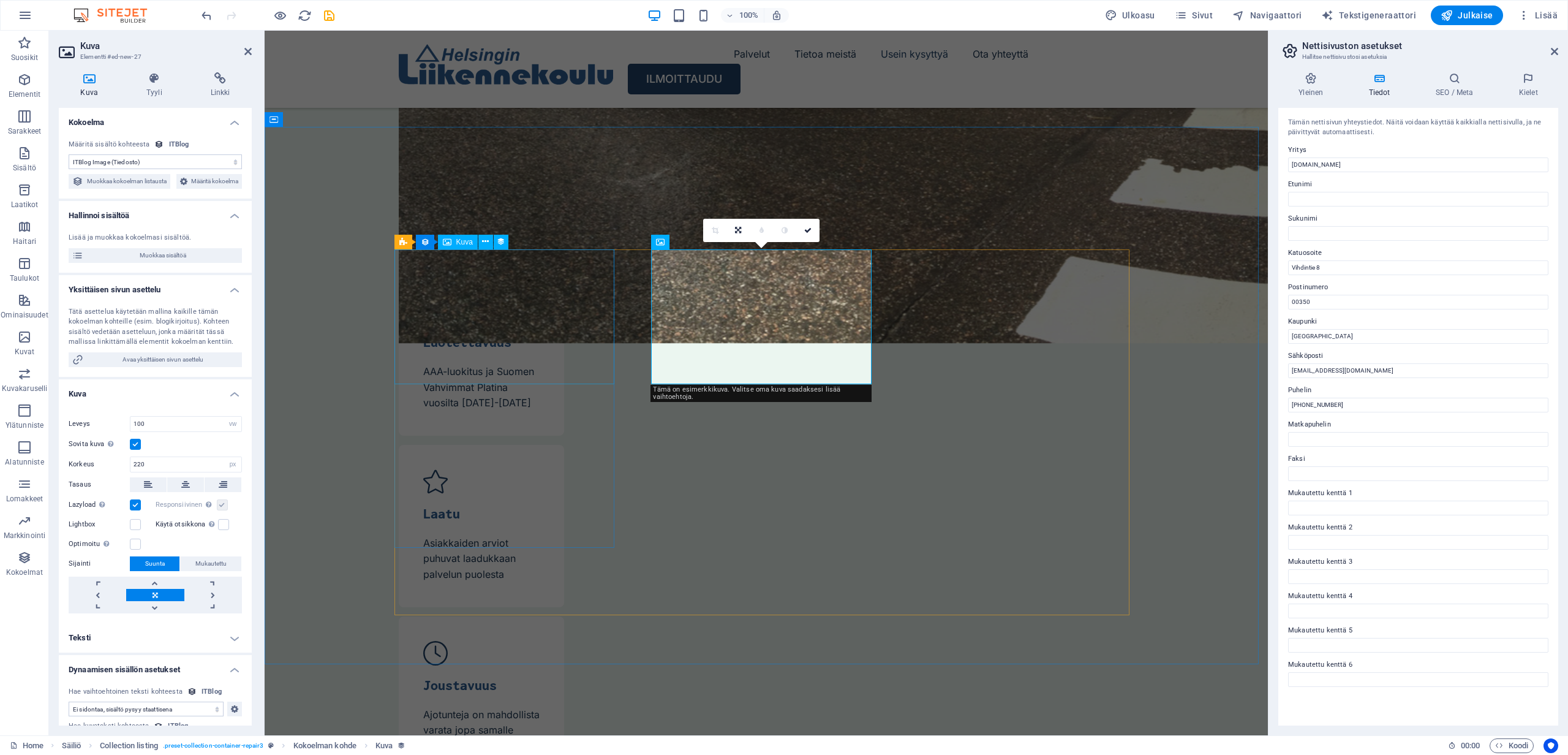
select select "px"
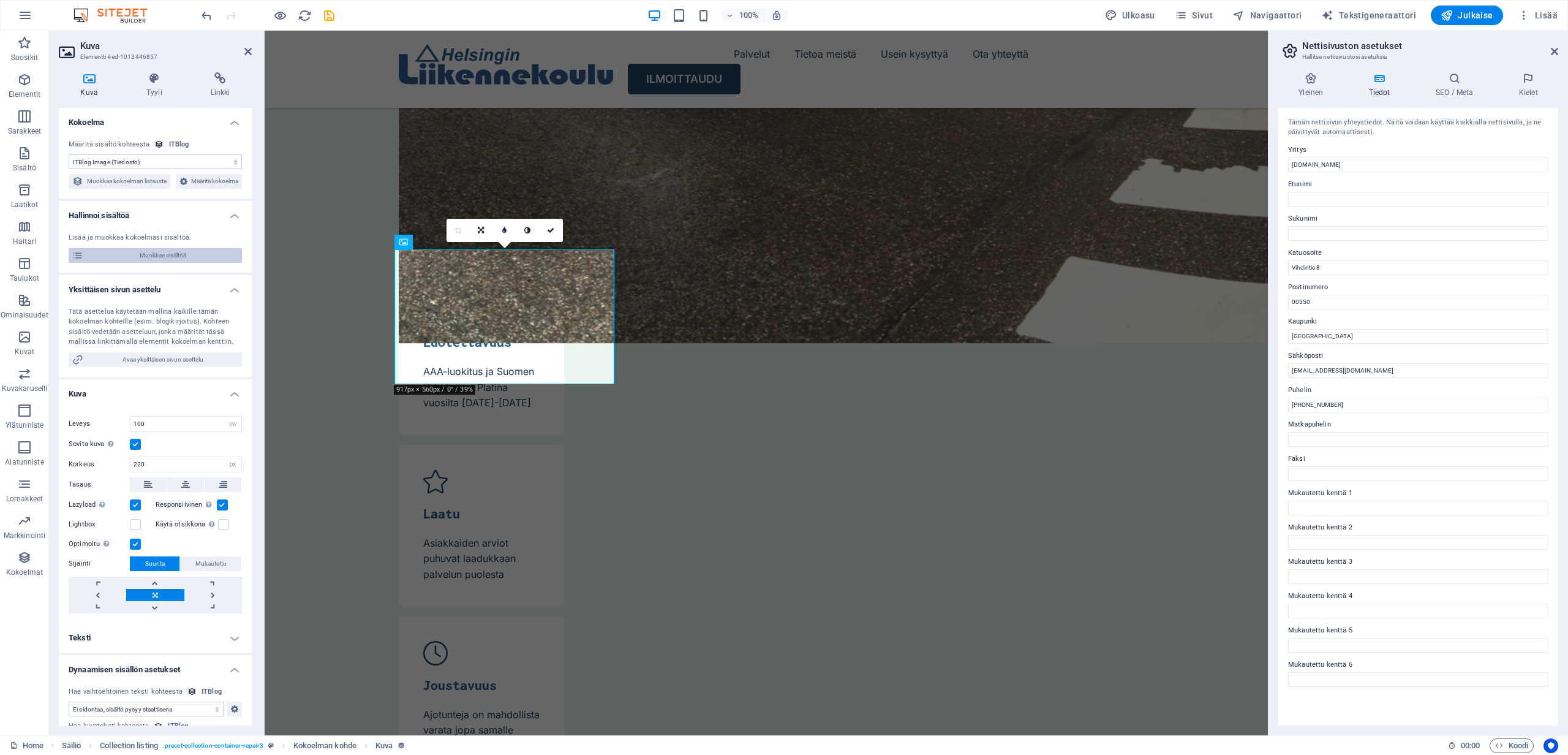
click at [178, 263] on span "Muokkaa sisältöä" at bounding box center [162, 256] width 151 height 15
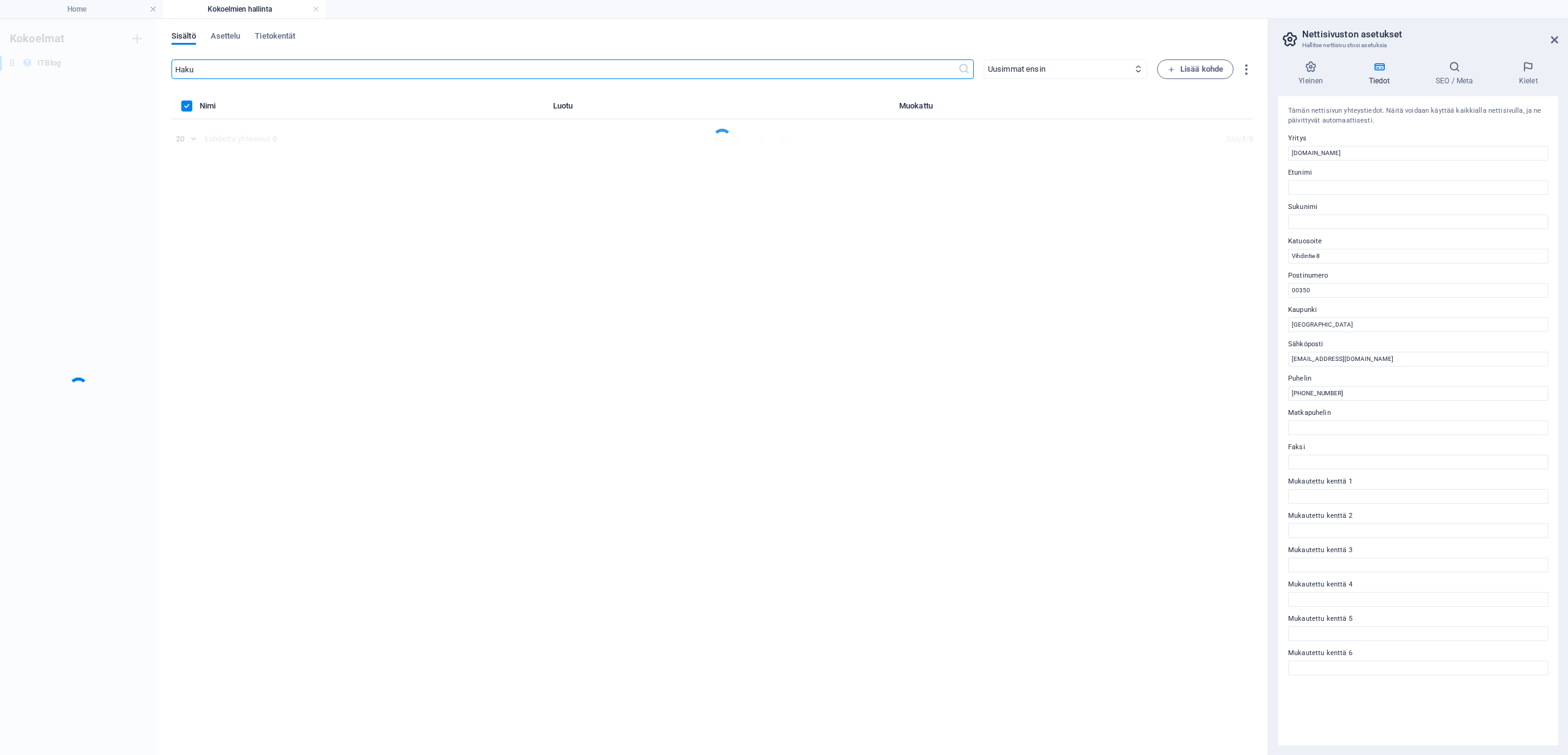
scroll to position [0, 0]
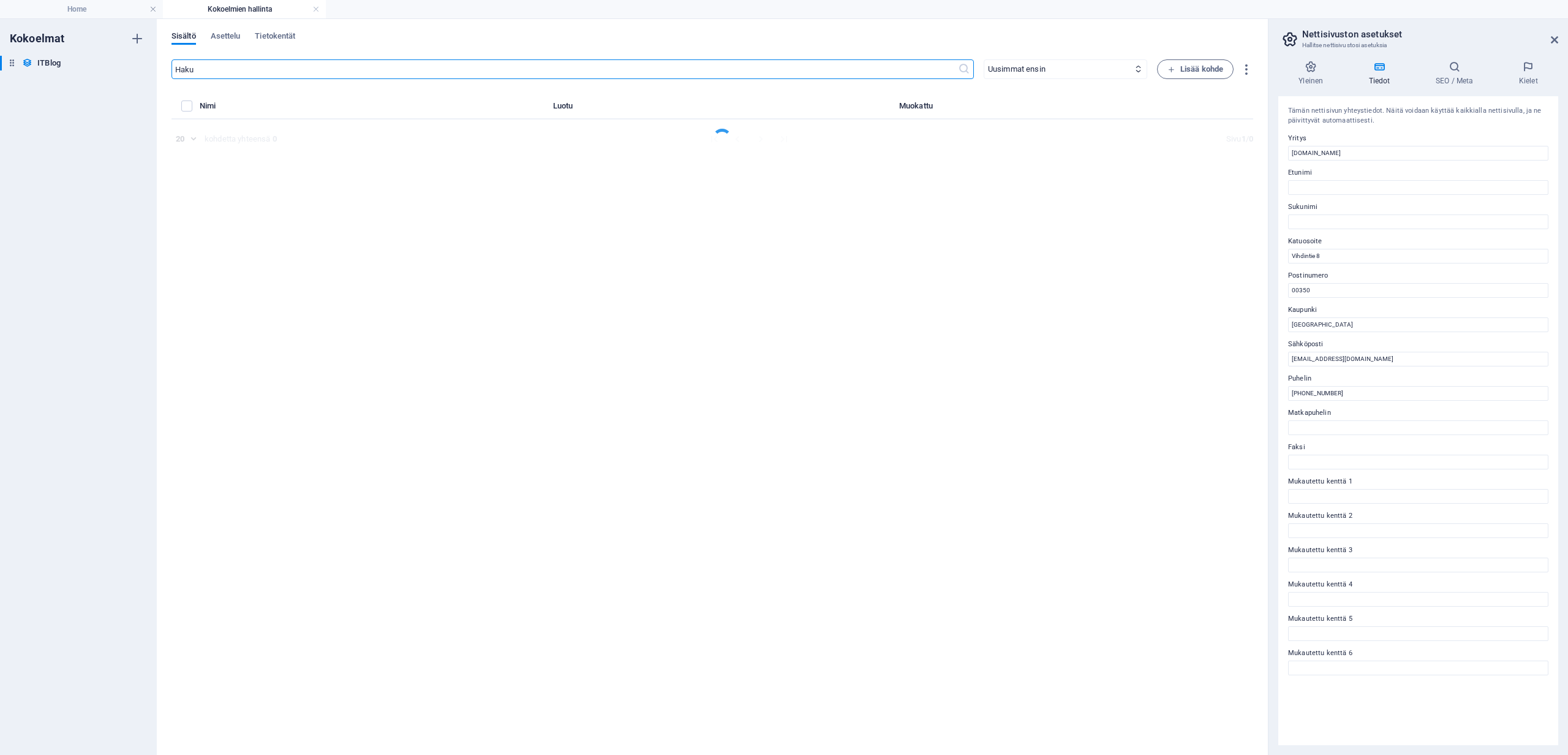
select select "Mobile"
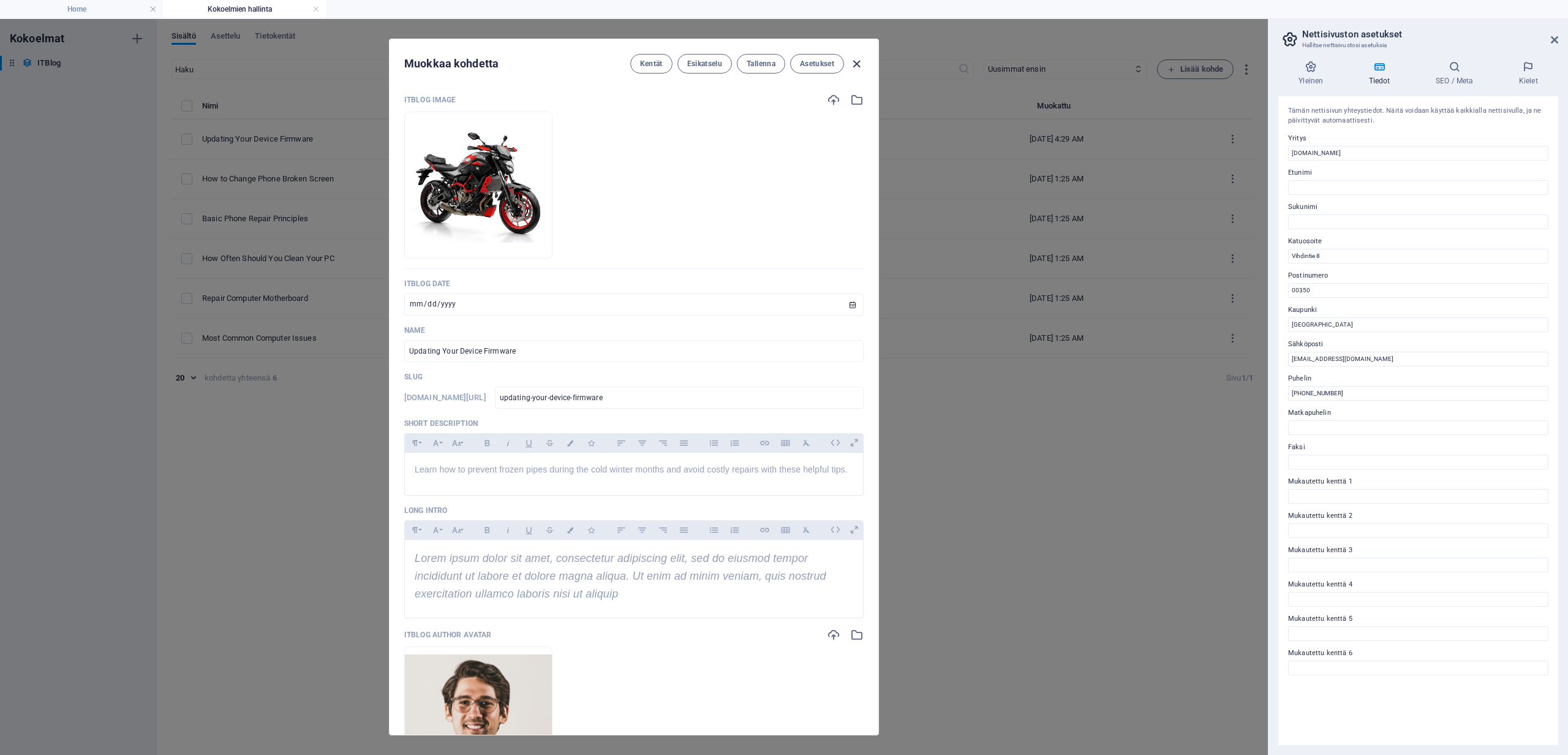
click at [859, 59] on icon "button" at bounding box center [856, 63] width 14 height 14
type input "[DATE]"
type input "updating-your-device-firmware"
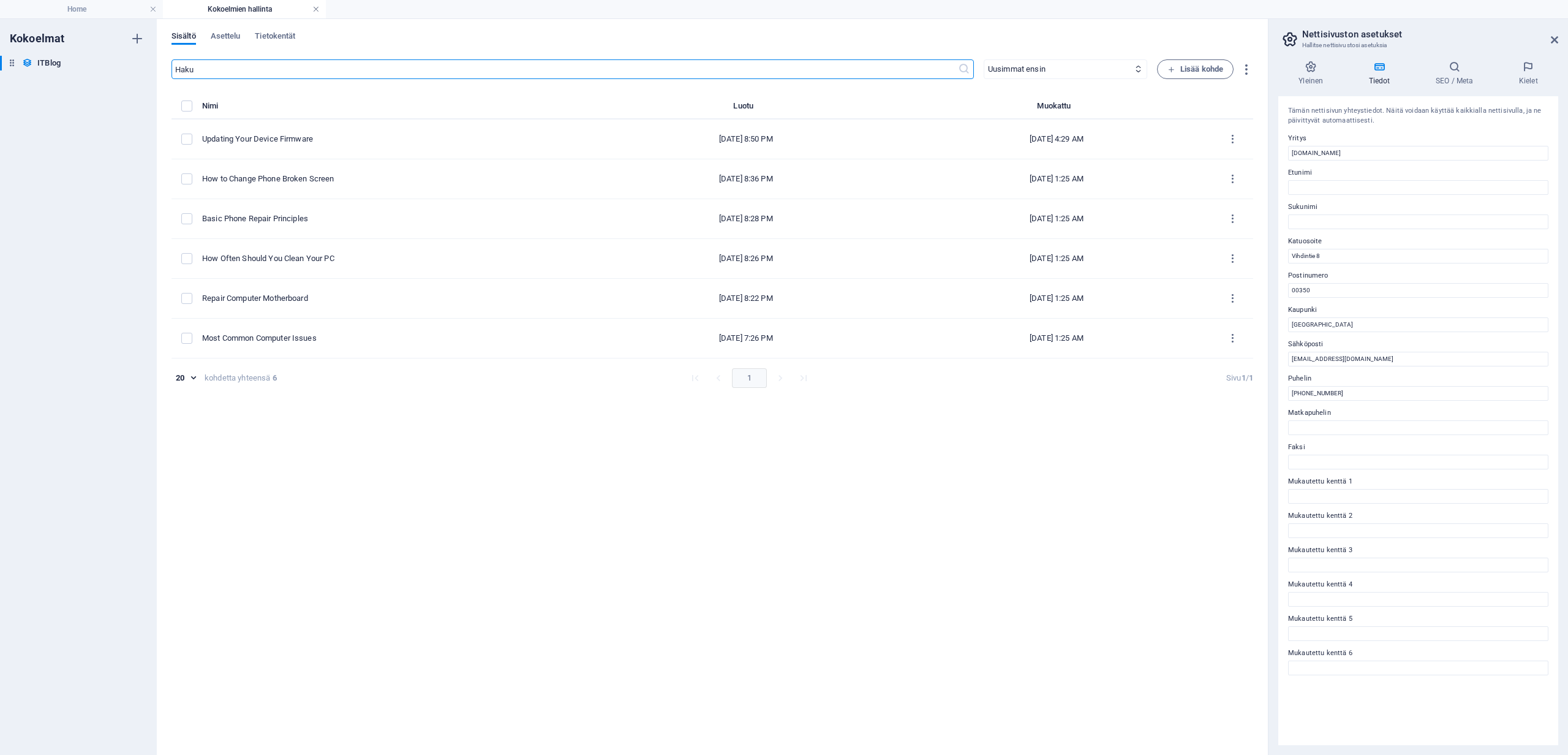
click at [318, 10] on link at bounding box center [316, 10] width 7 height 12
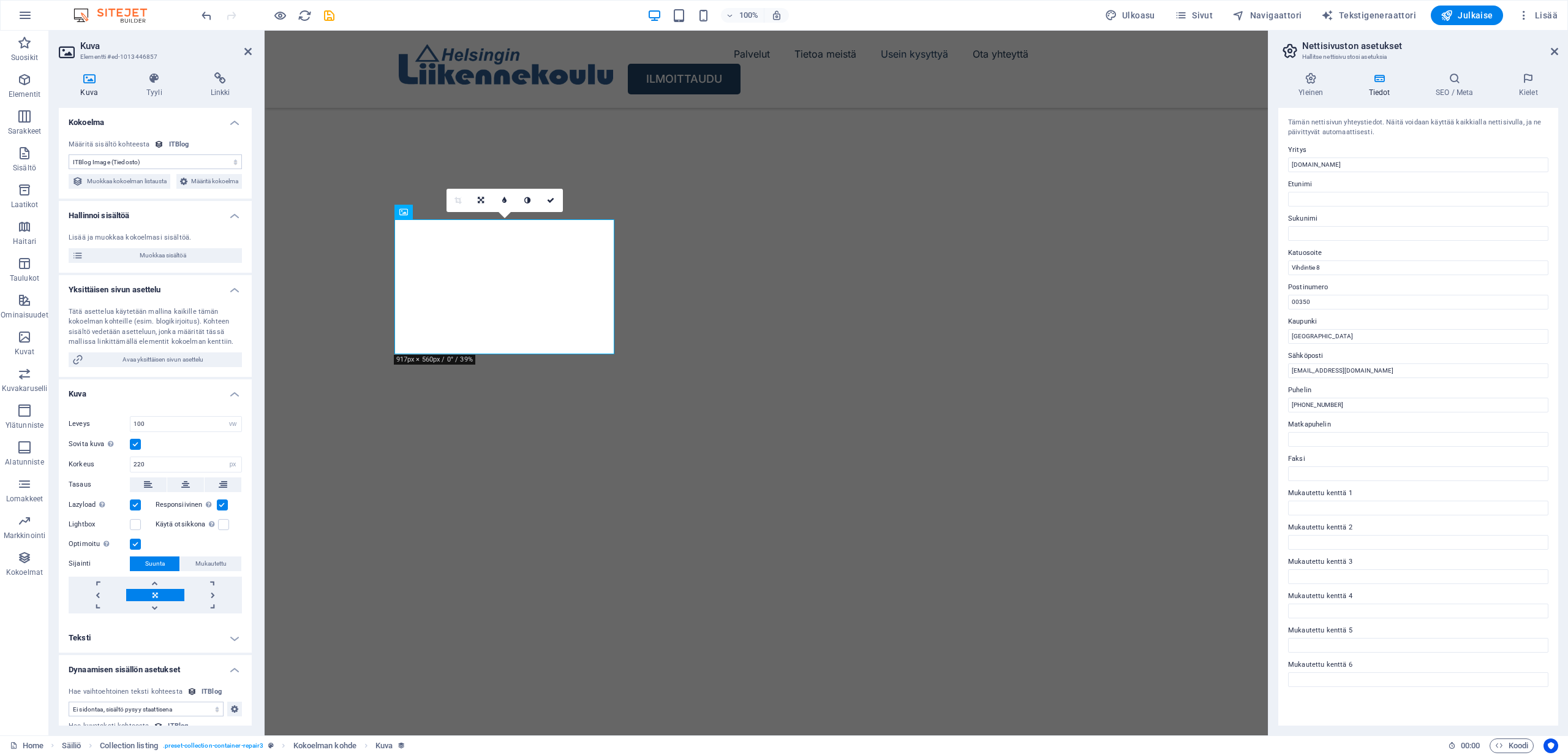
scroll to position [4166, 0]
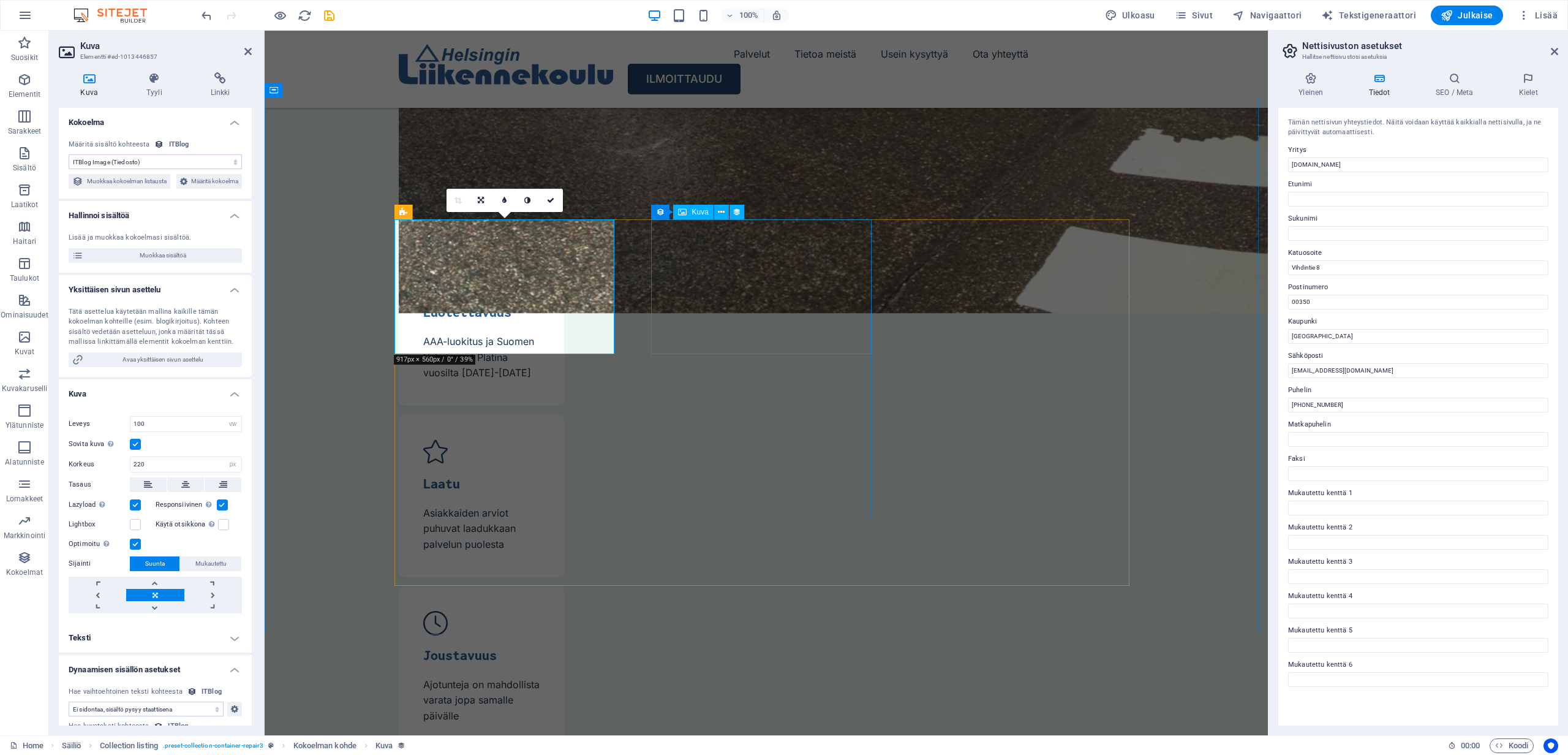
select select "itblog-image"
select select "vw"
select select "px"
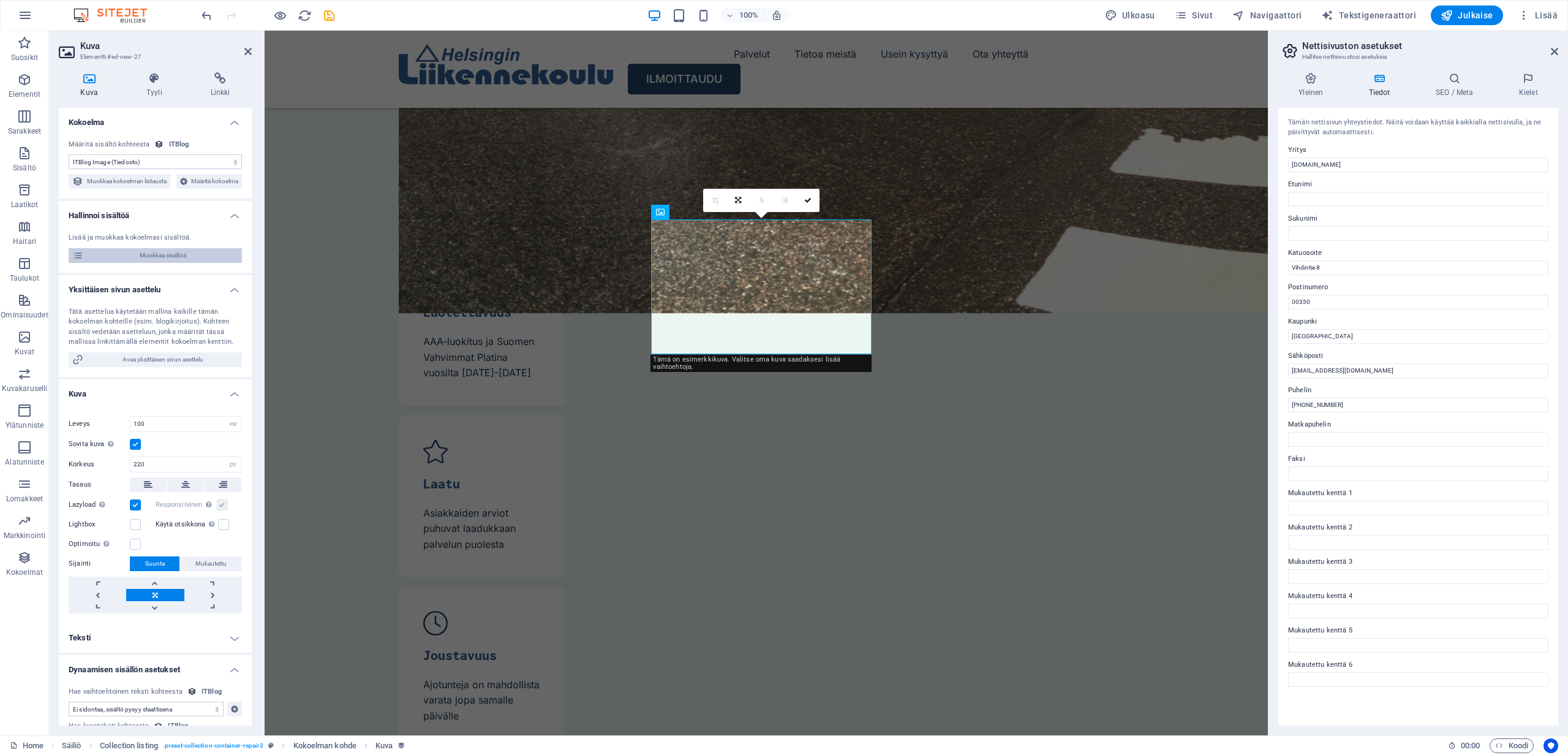
click at [169, 263] on span "Muokkaa sisältöä" at bounding box center [162, 256] width 151 height 15
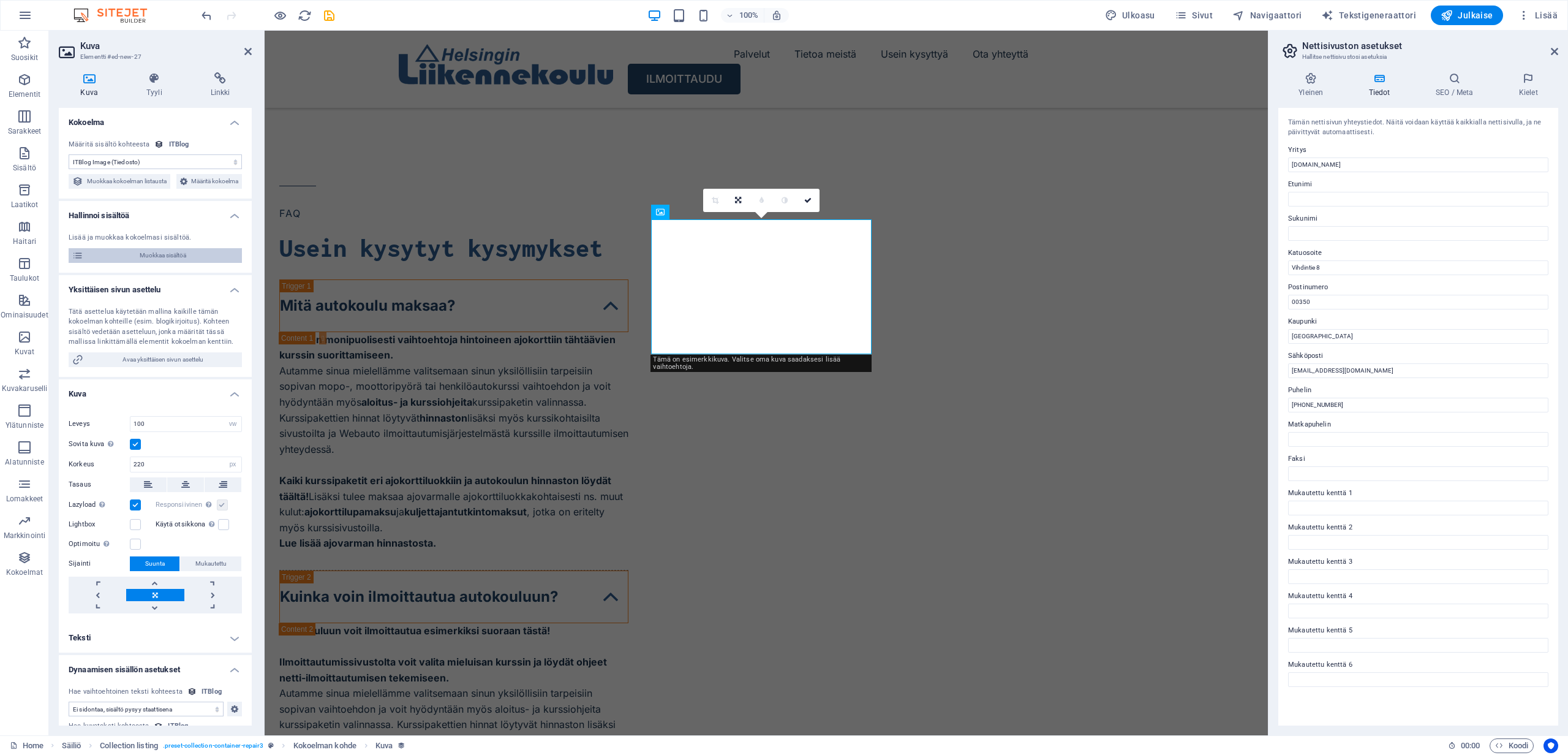
select select "Mobile"
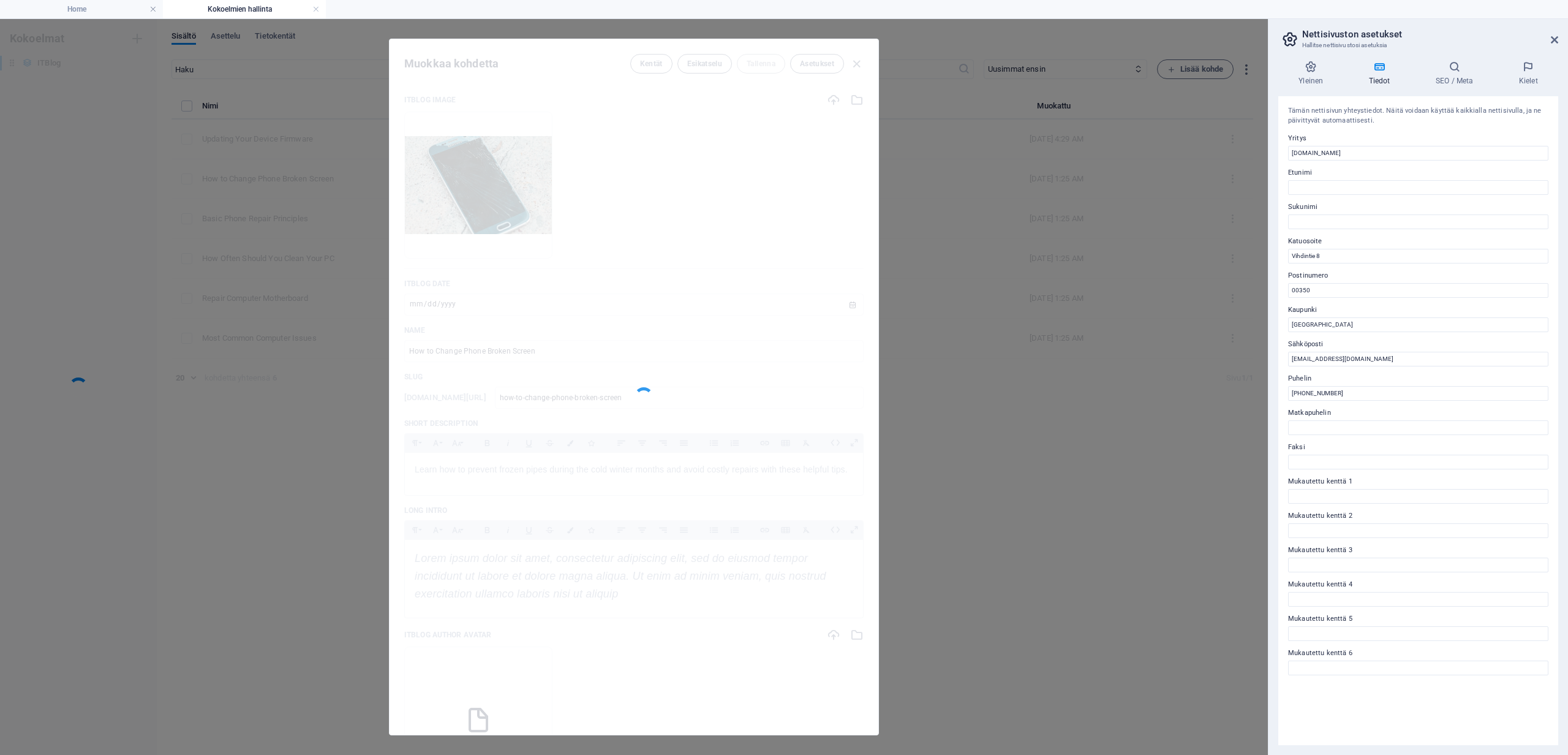
scroll to position [0, 0]
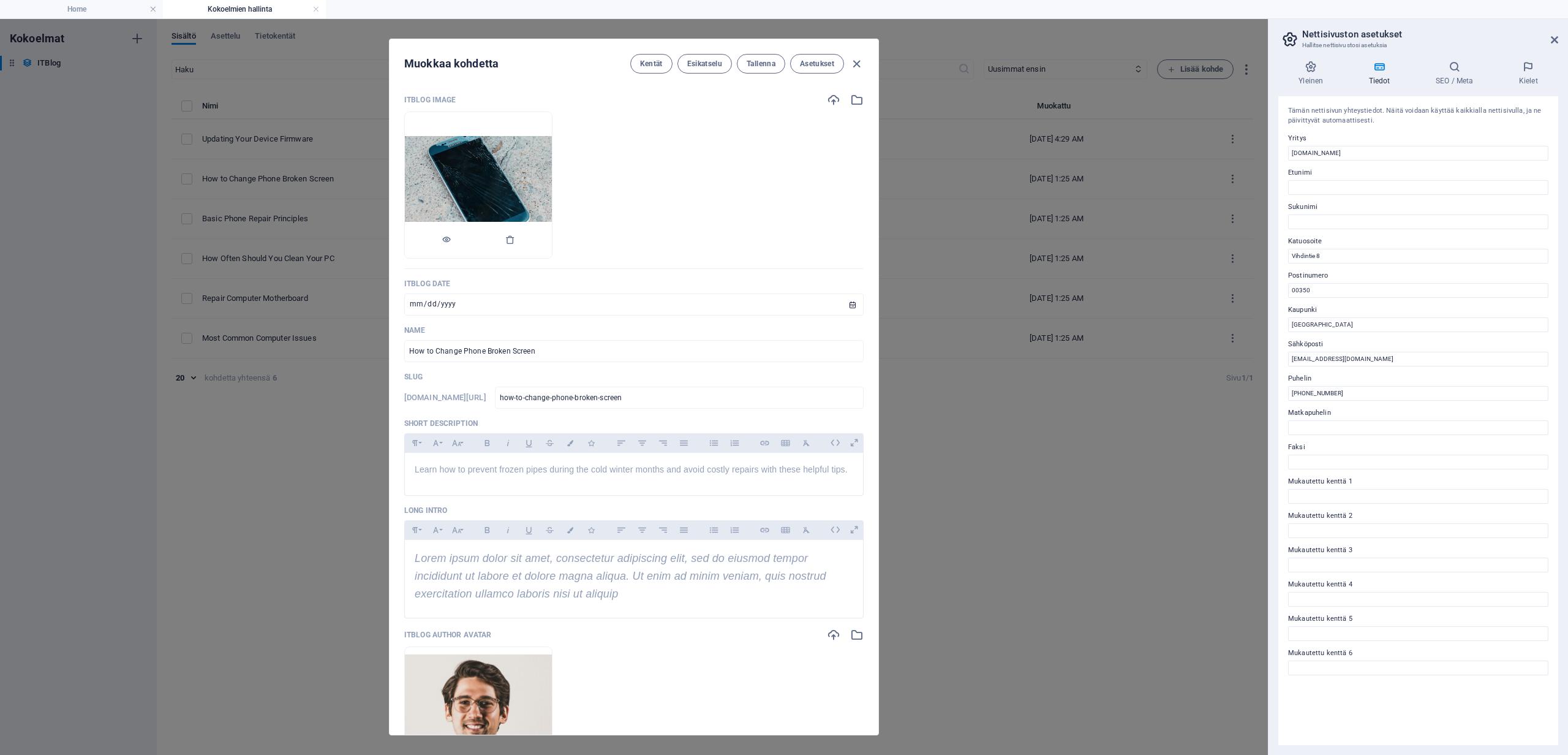
click at [528, 163] on img at bounding box center [478, 185] width 147 height 98
click at [834, 100] on icon "button" at bounding box center [834, 100] width 13 height 13
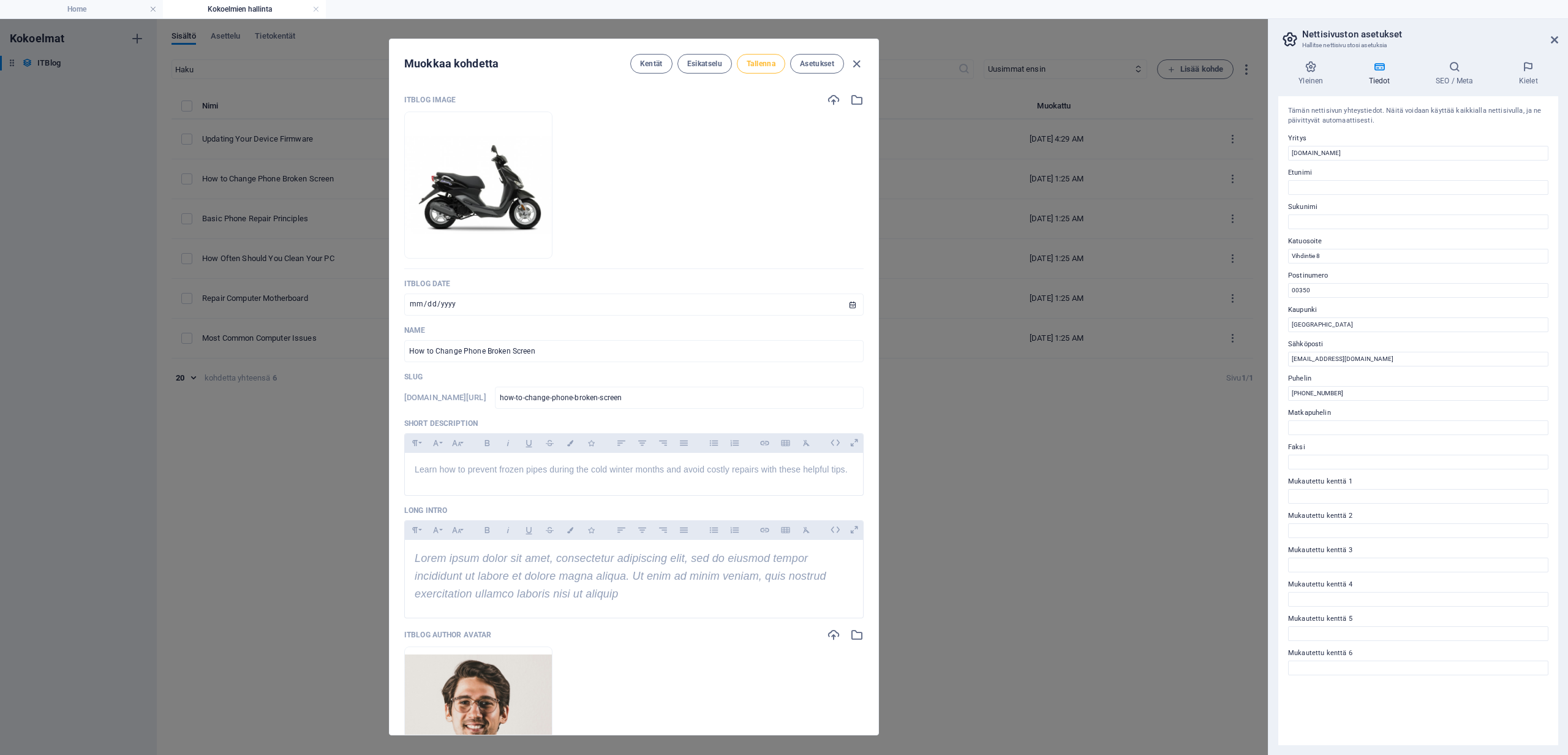
click at [759, 67] on span "Tallenna" at bounding box center [761, 63] width 29 height 10
click at [858, 60] on icon "button" at bounding box center [856, 63] width 14 height 14
type input "[DATE]"
type input "how-to-change-phone-broken-screen"
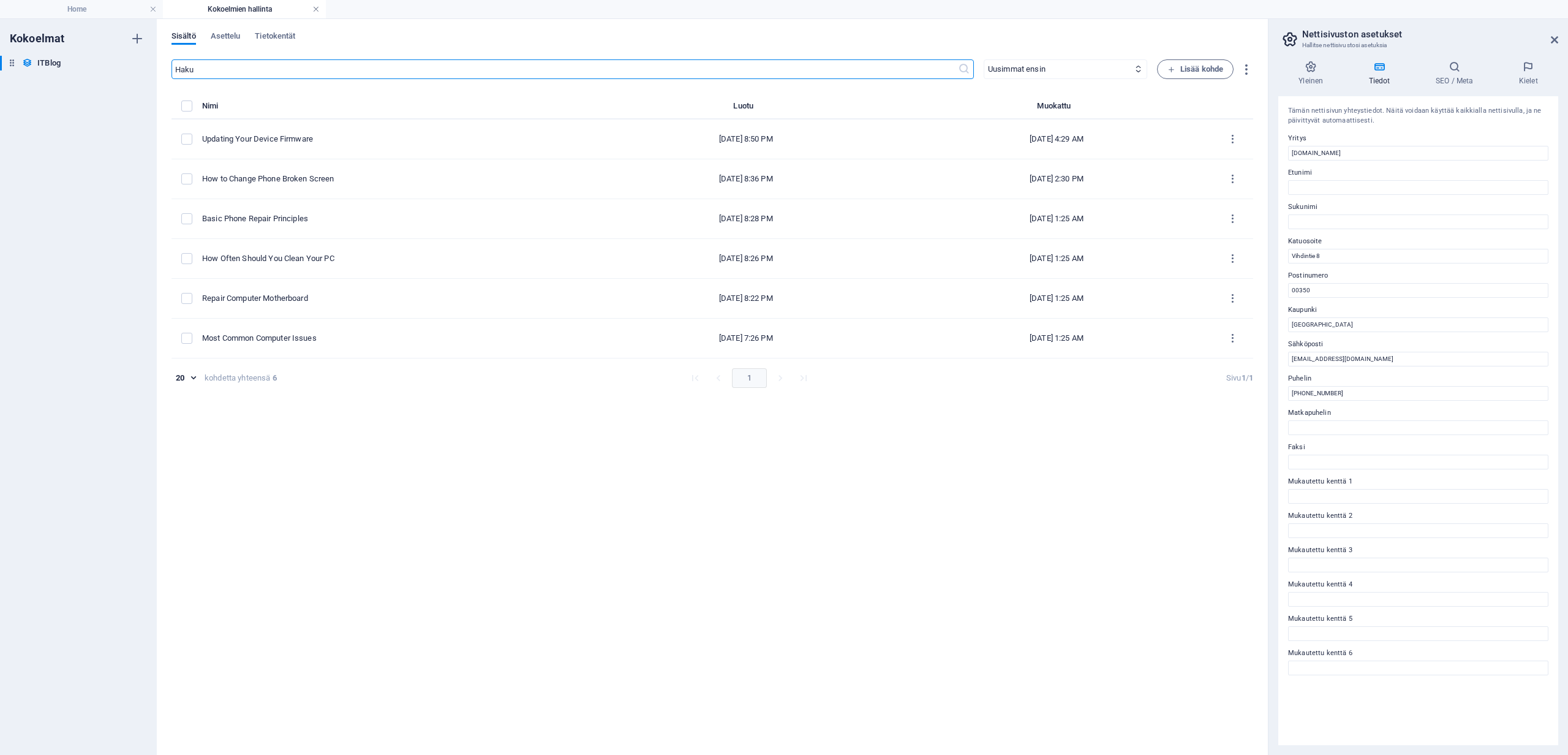
click at [316, 9] on link at bounding box center [316, 10] width 7 height 12
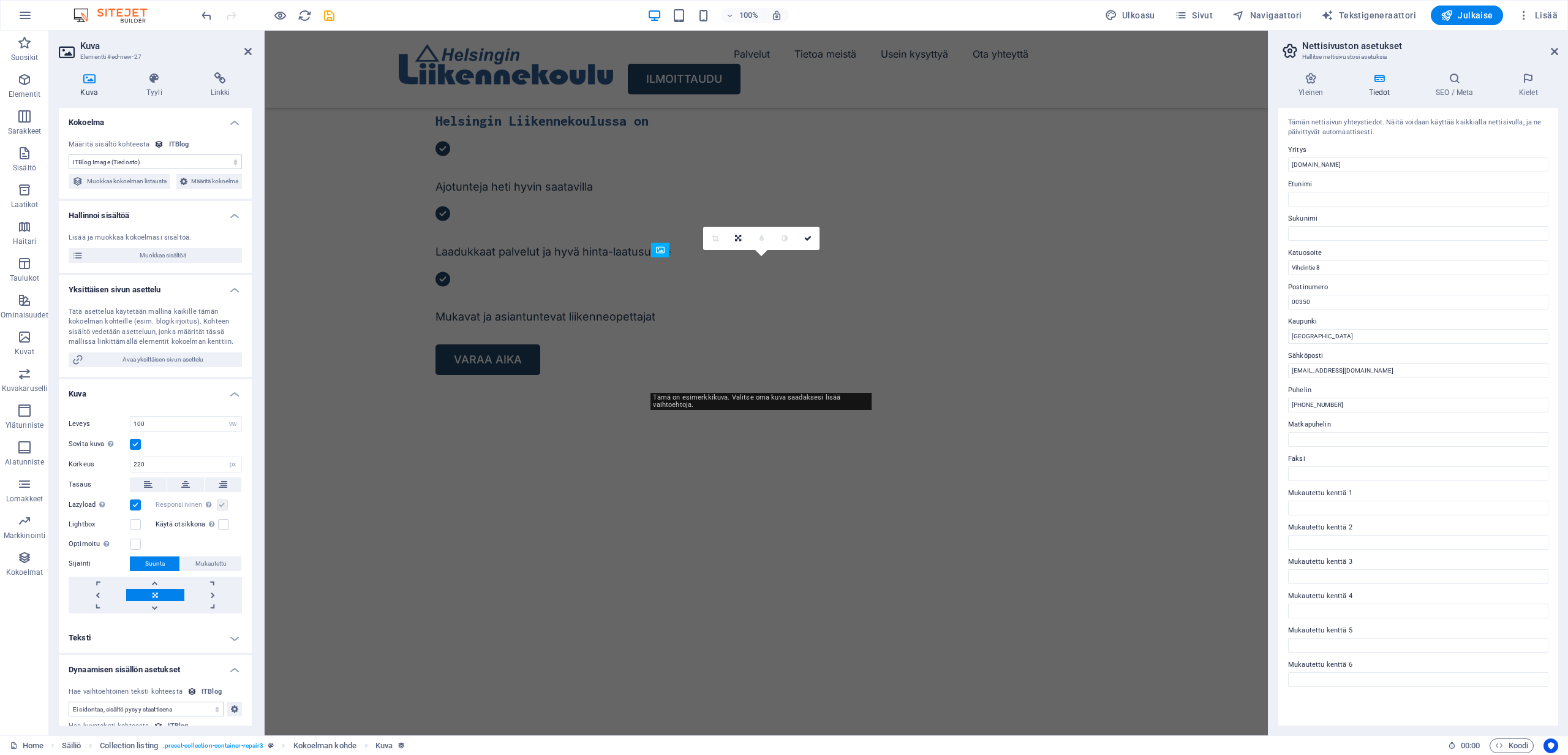
scroll to position [4195, 0]
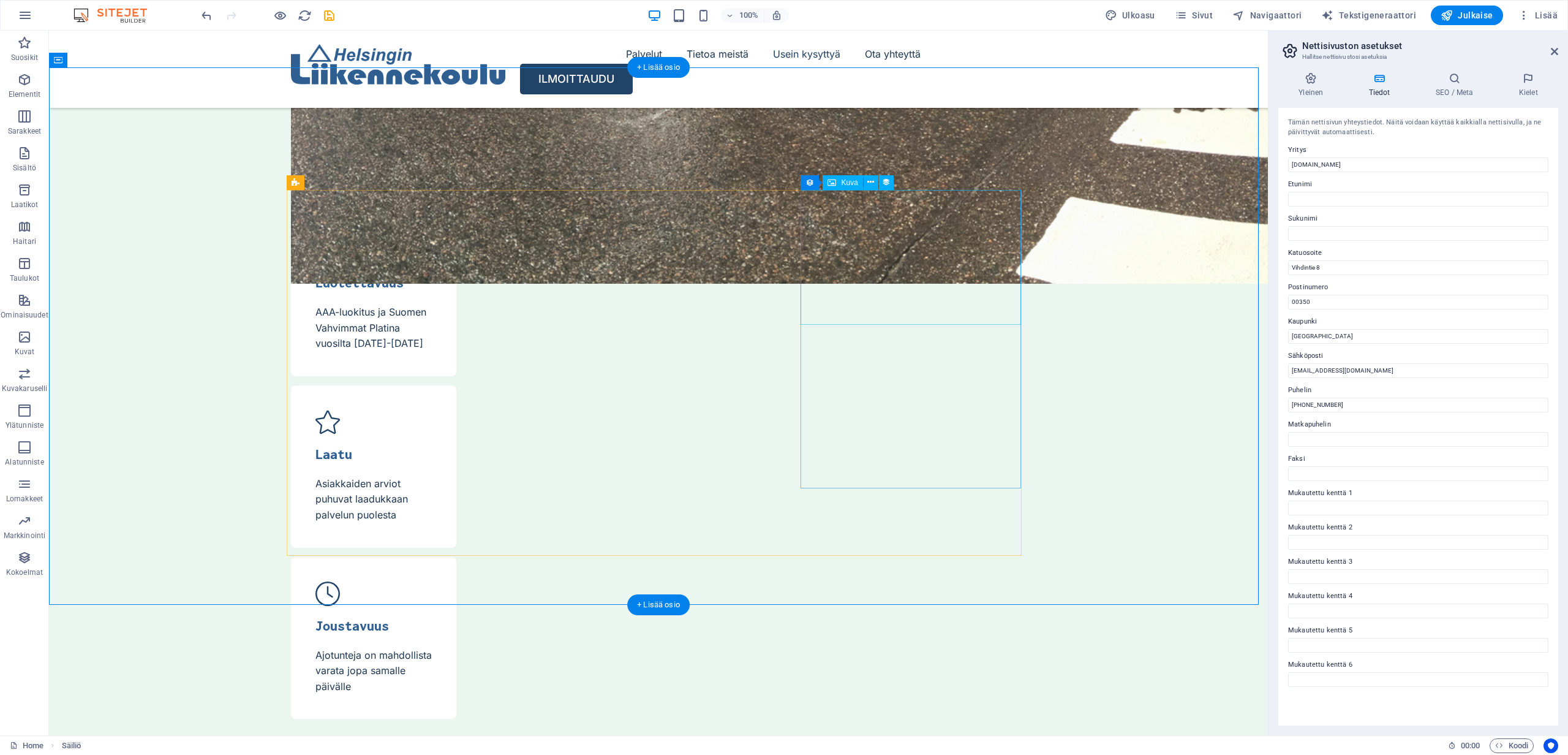
select select "itblog-image"
select select "vw"
select select "px"
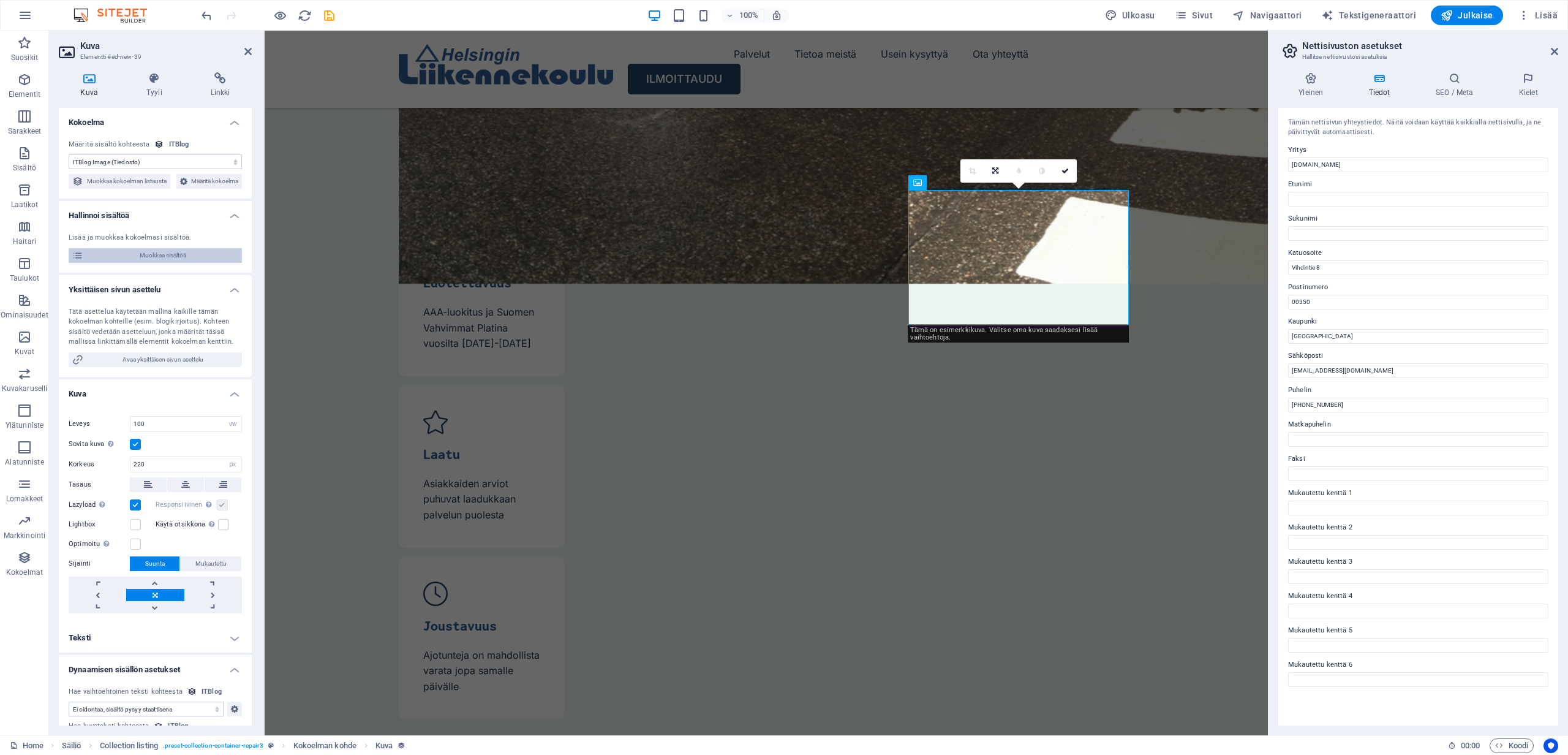
click at [145, 263] on span "Muokkaa sisältöä" at bounding box center [162, 256] width 151 height 15
select select "Mobile"
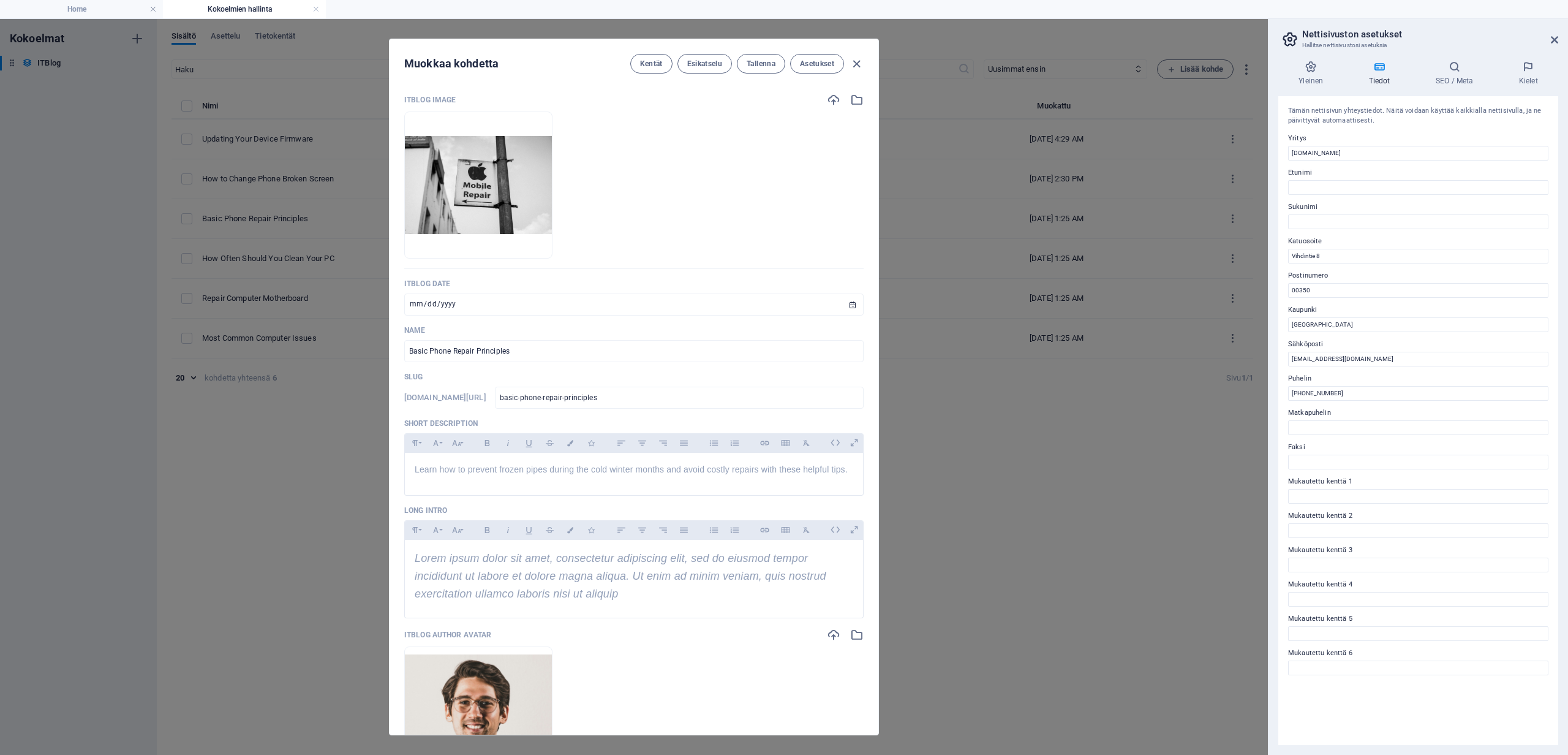
scroll to position [0, 0]
click at [519, 174] on img at bounding box center [478, 185] width 147 height 98
click at [827, 101] on icon "button" at bounding box center [834, 100] width 13 height 13
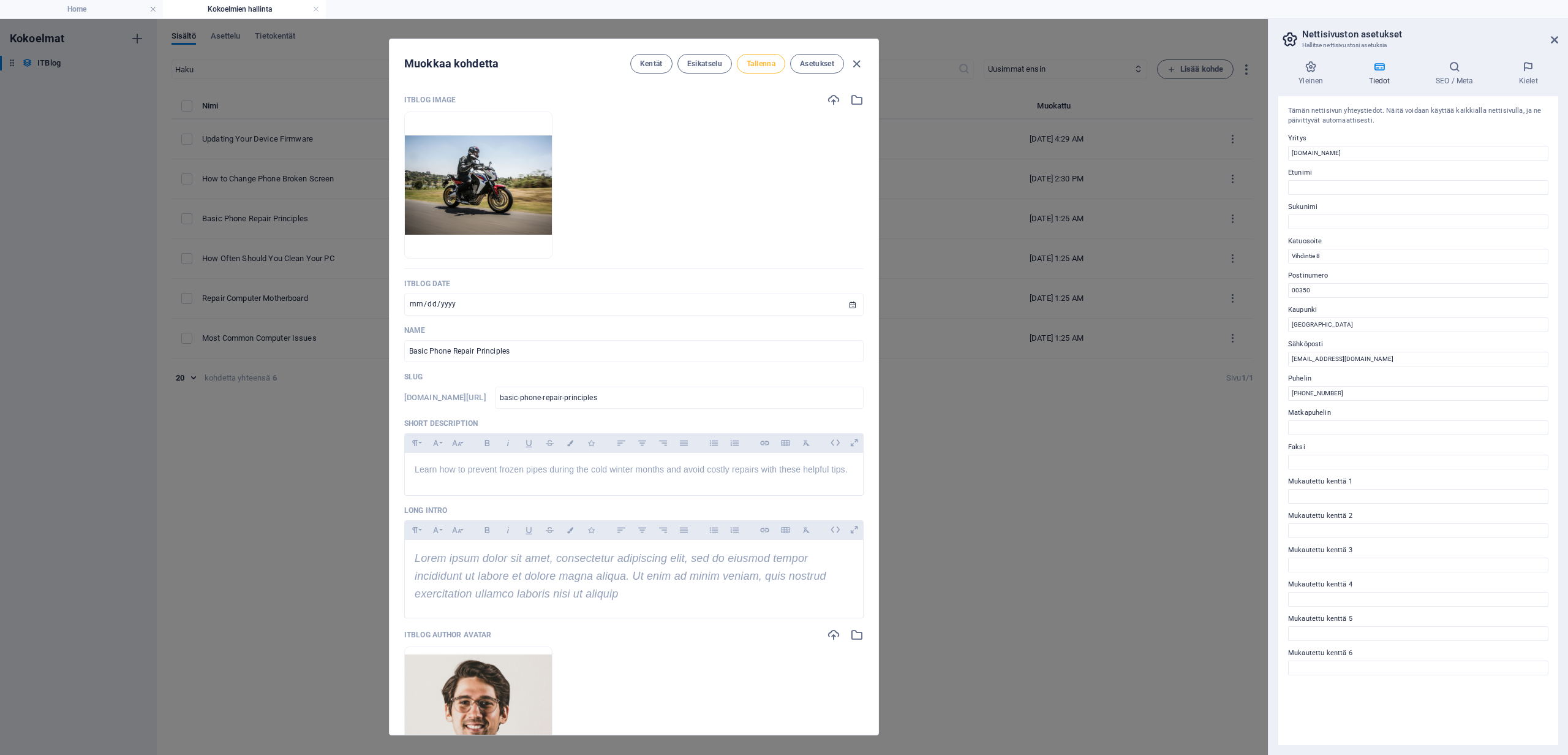
click at [761, 63] on span "Tallenna" at bounding box center [761, 63] width 29 height 10
click at [859, 63] on icon "button" at bounding box center [856, 63] width 14 height 14
type input "[DATE]"
type input "basic-phone-repair-principles"
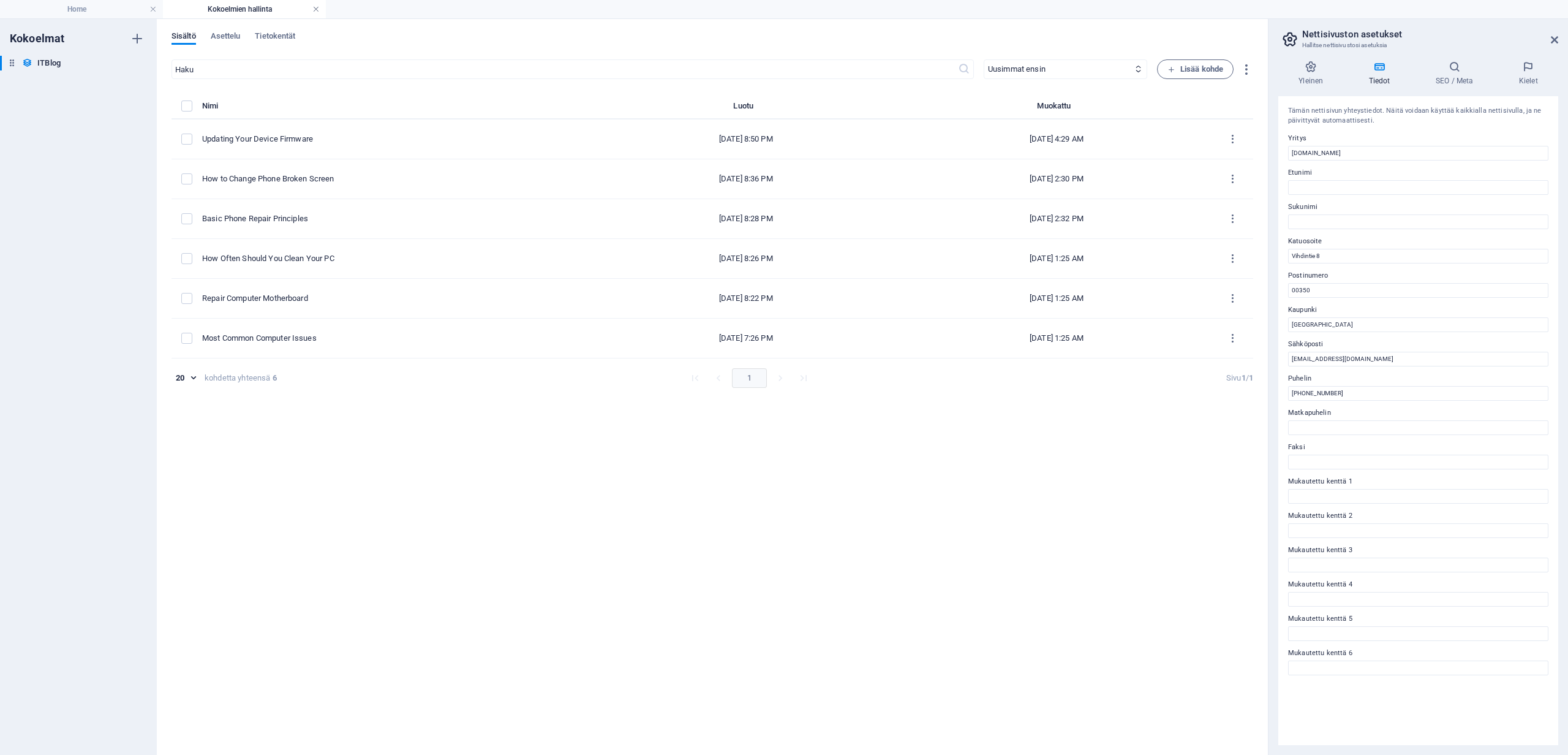
click at [317, 9] on link at bounding box center [316, 10] width 7 height 12
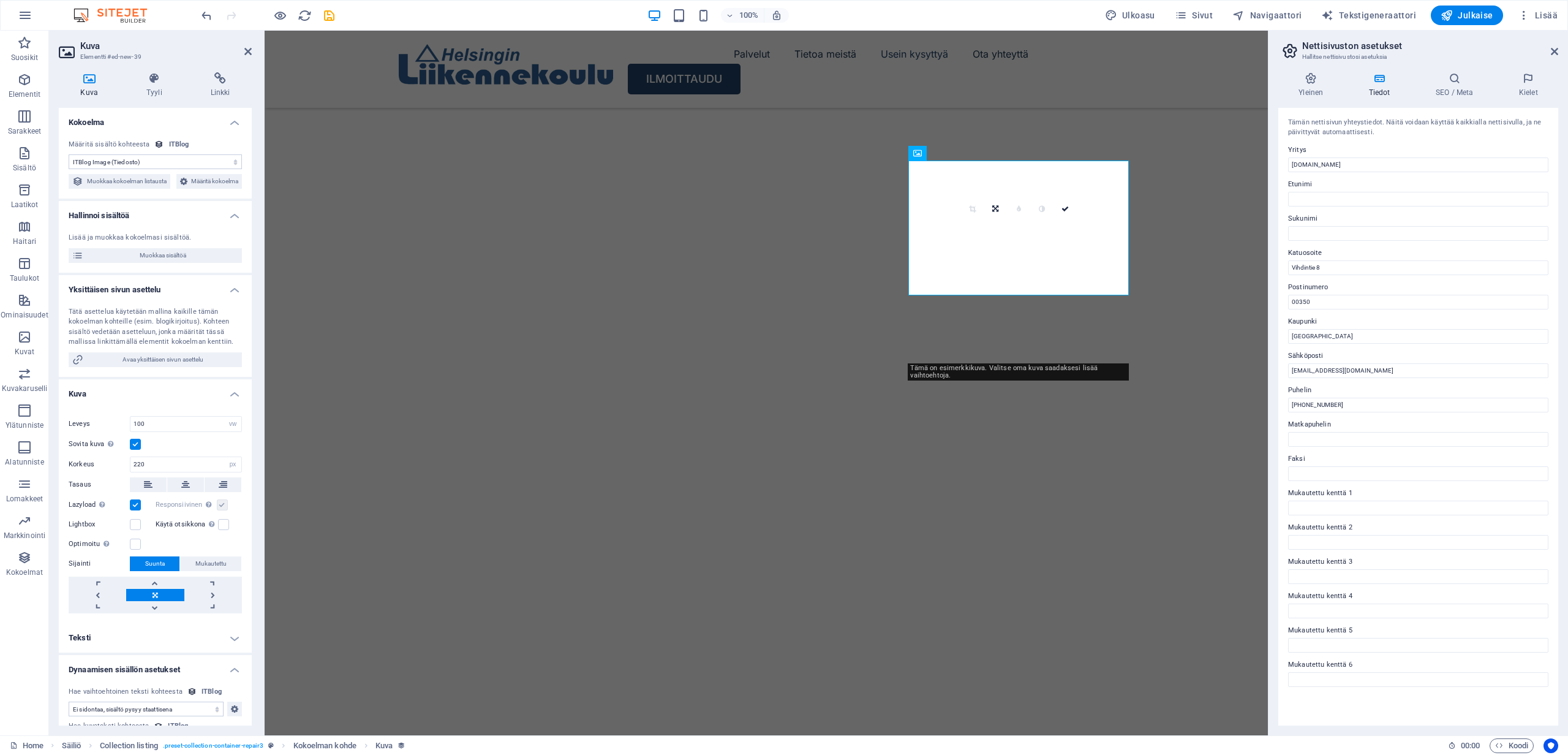
scroll to position [4224, 0]
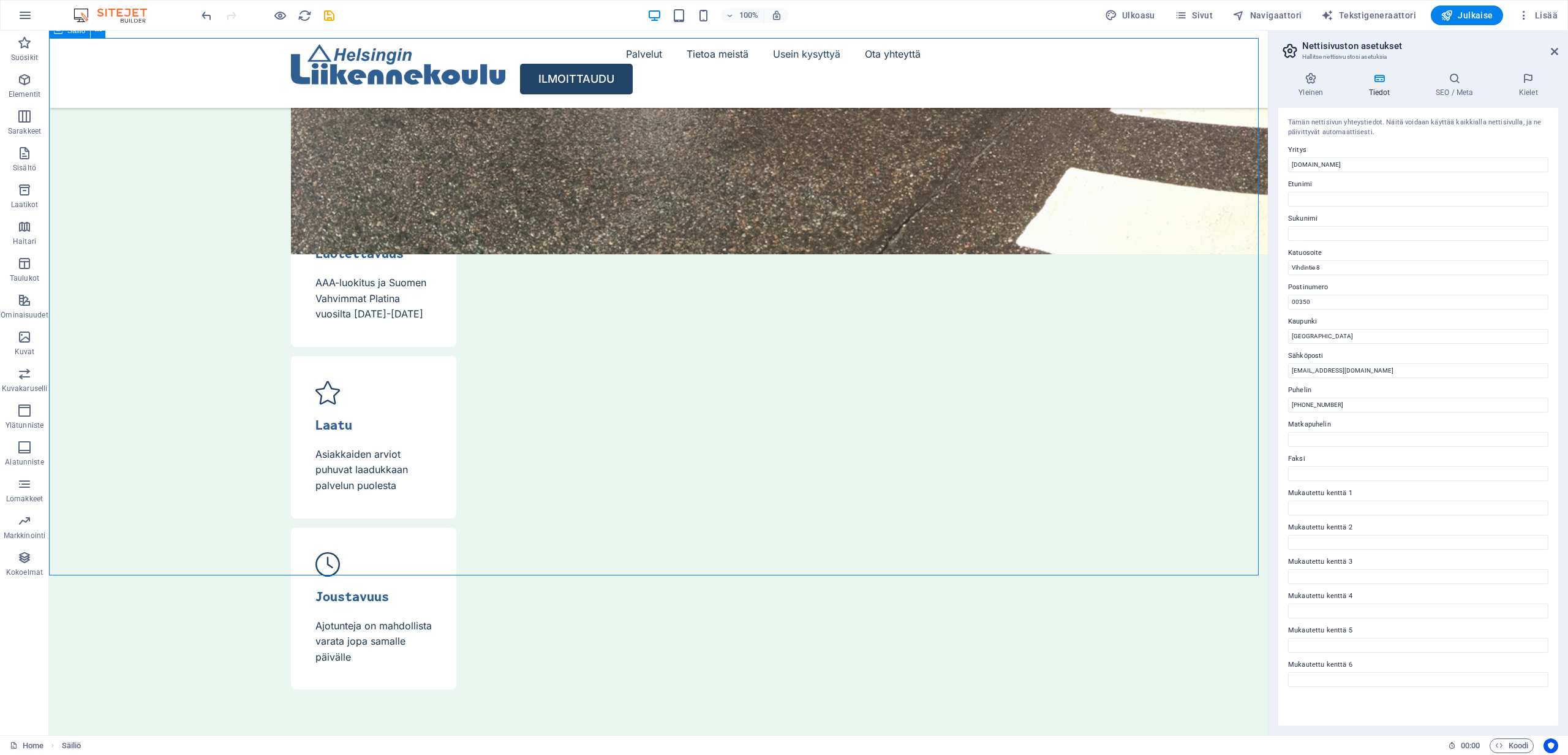
scroll to position [1, 0]
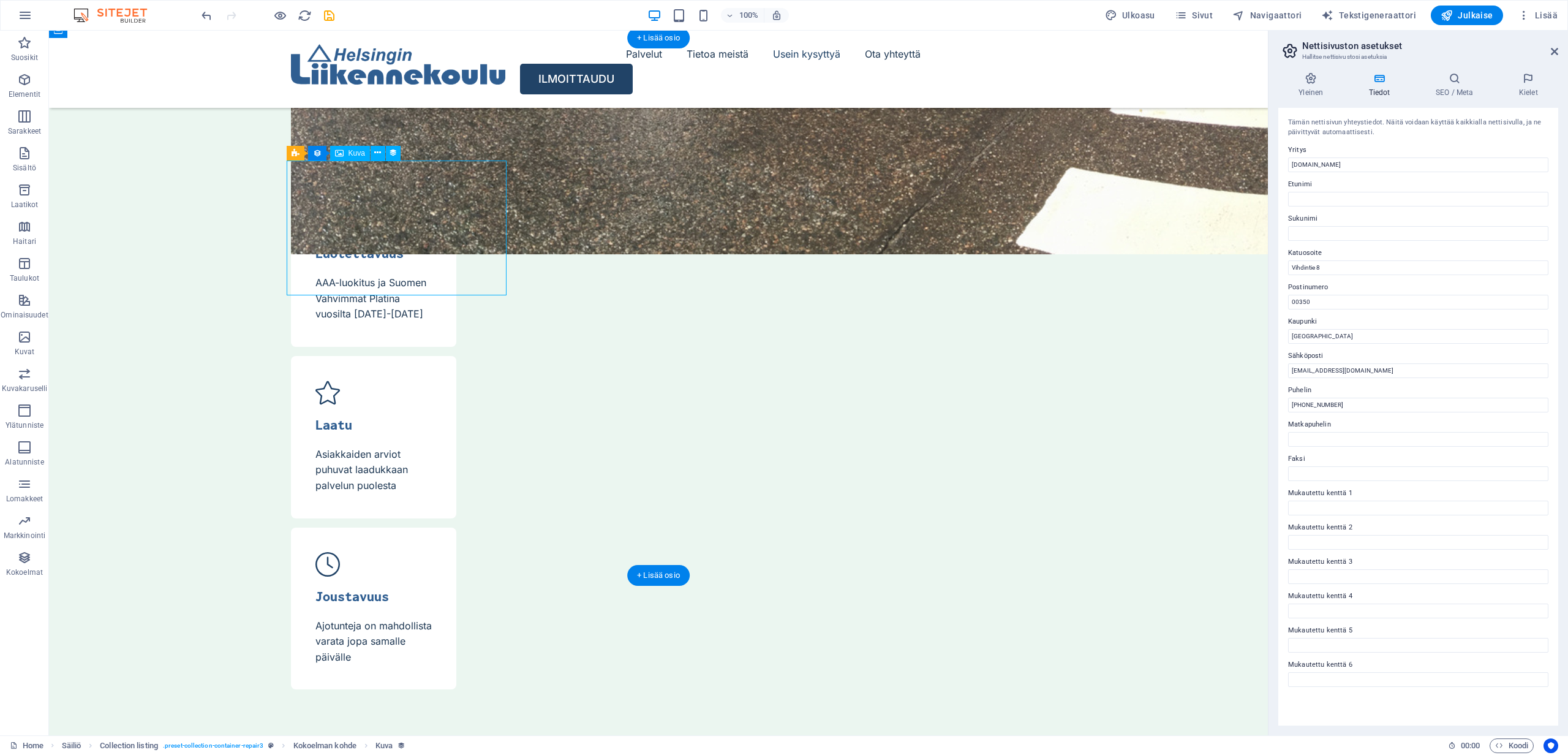
select select "itblog-image"
select select "vw"
select select "px"
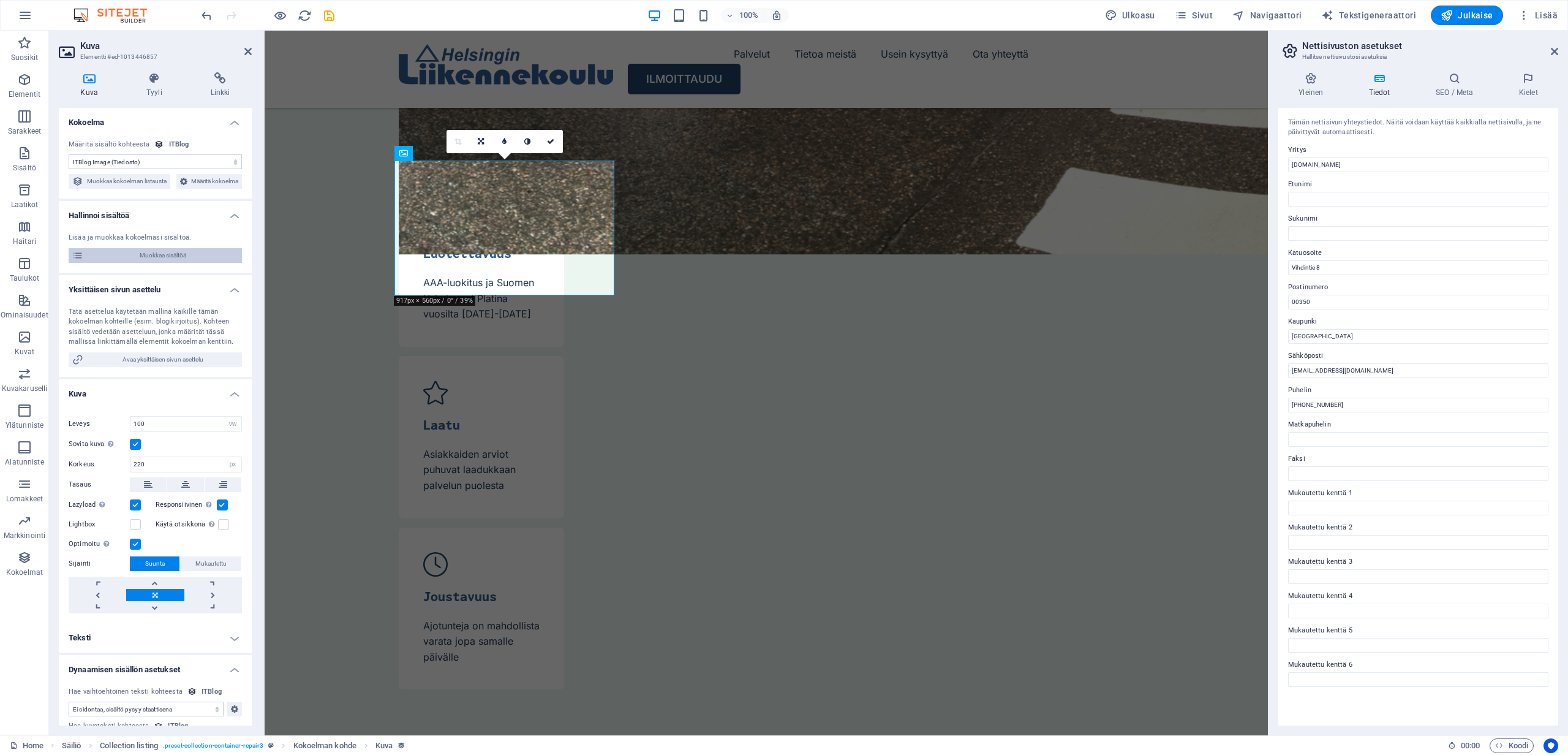
click at [137, 263] on span "Muokkaa sisältöä" at bounding box center [162, 256] width 151 height 15
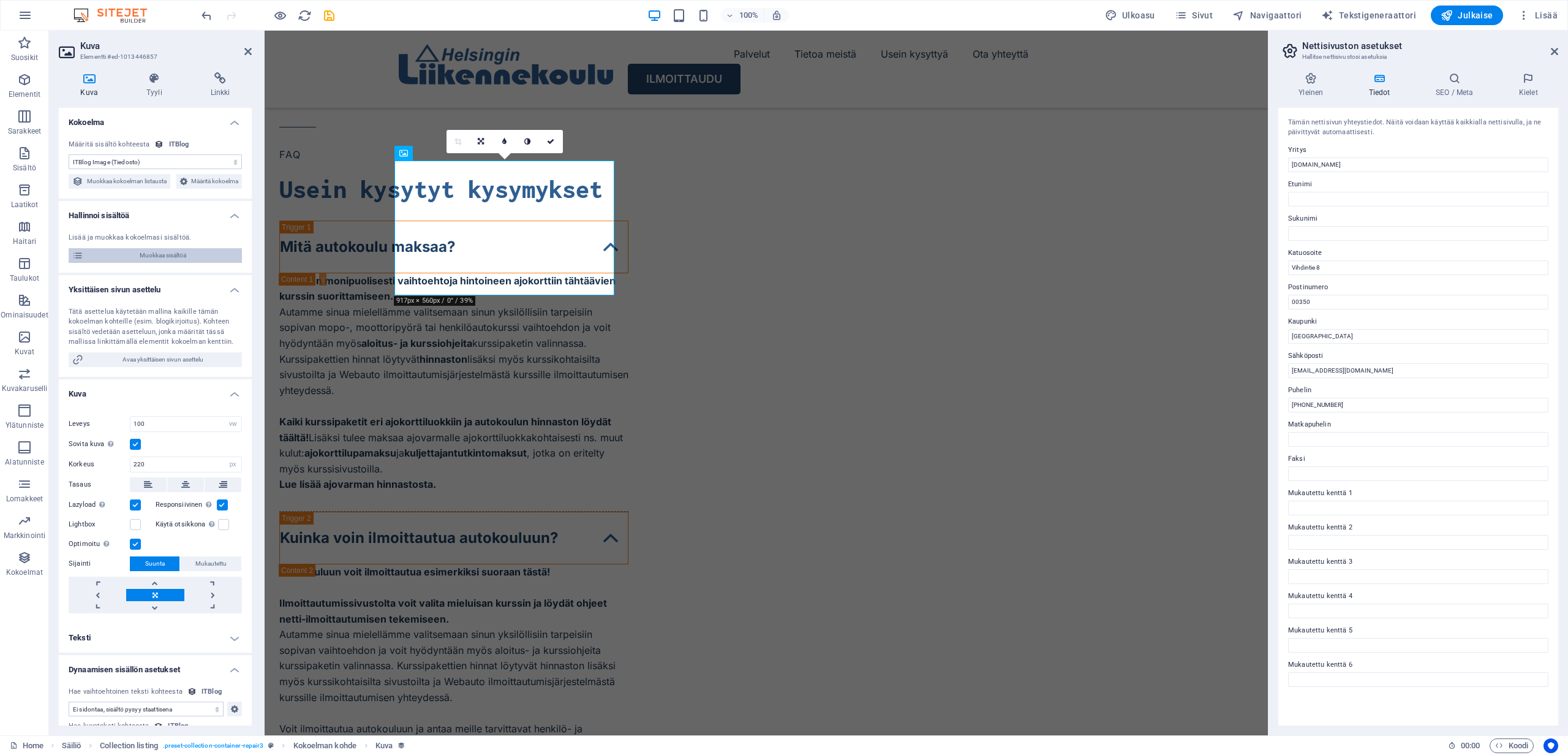
select select "Mobile"
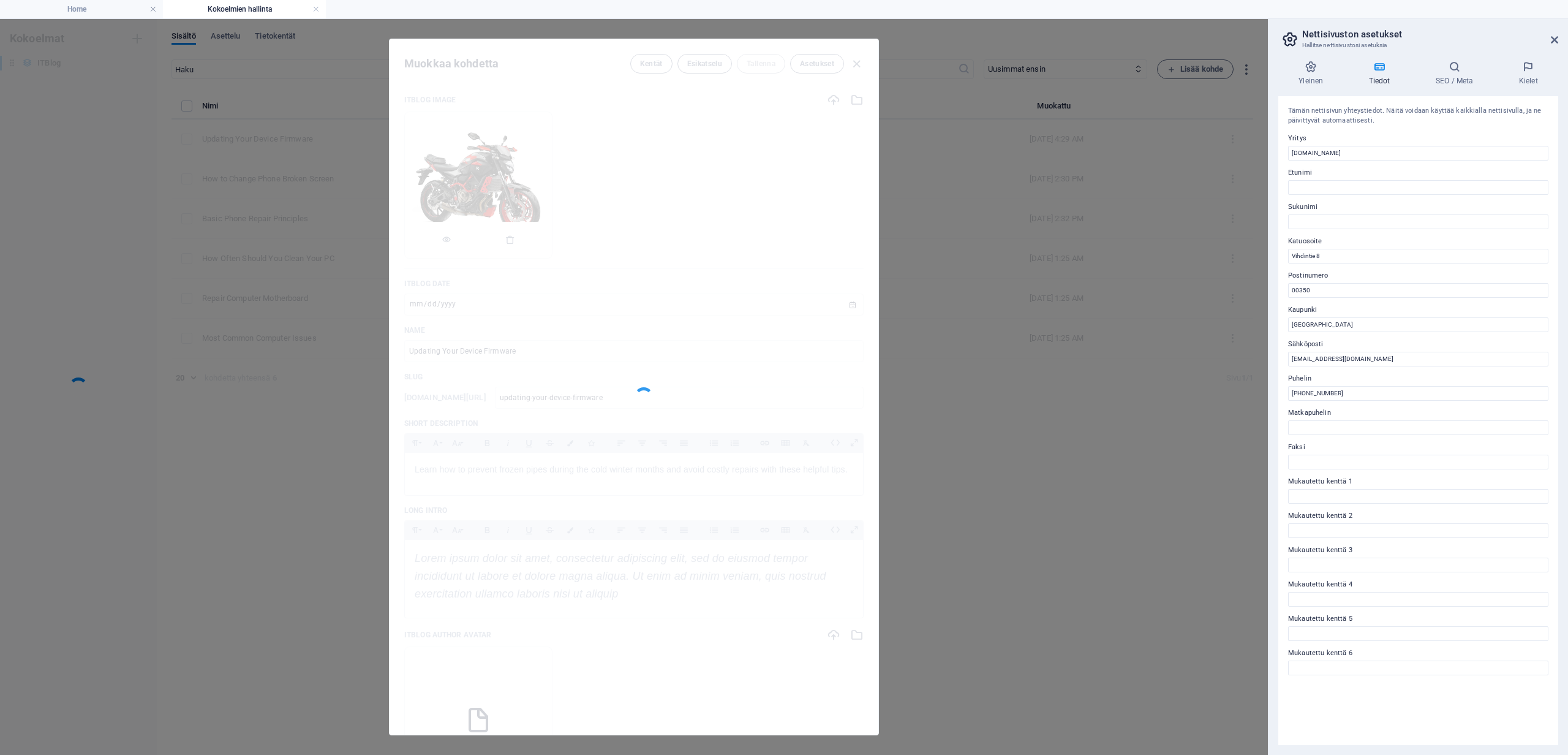
scroll to position [0, 0]
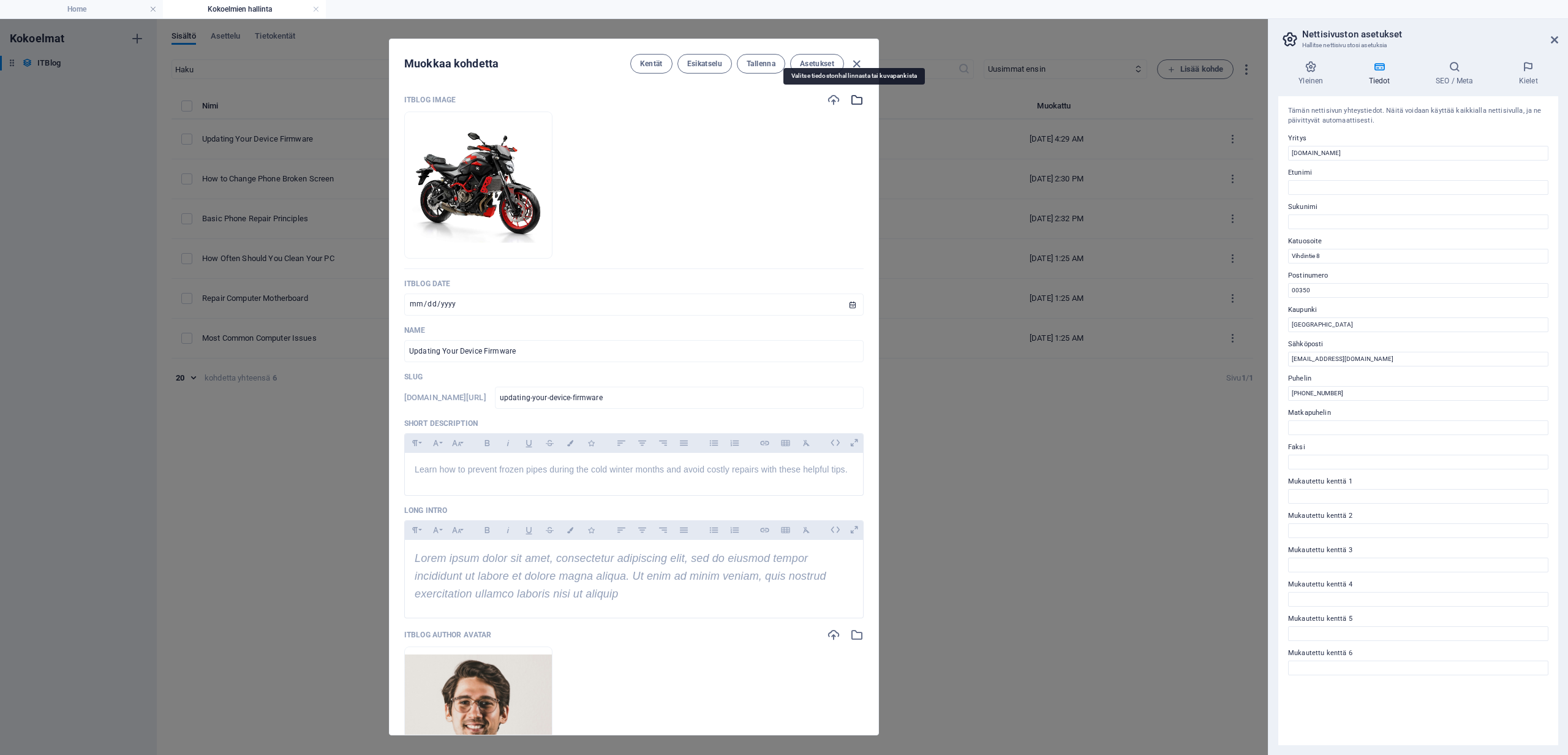
click at [851, 101] on icon "button" at bounding box center [857, 100] width 13 height 13
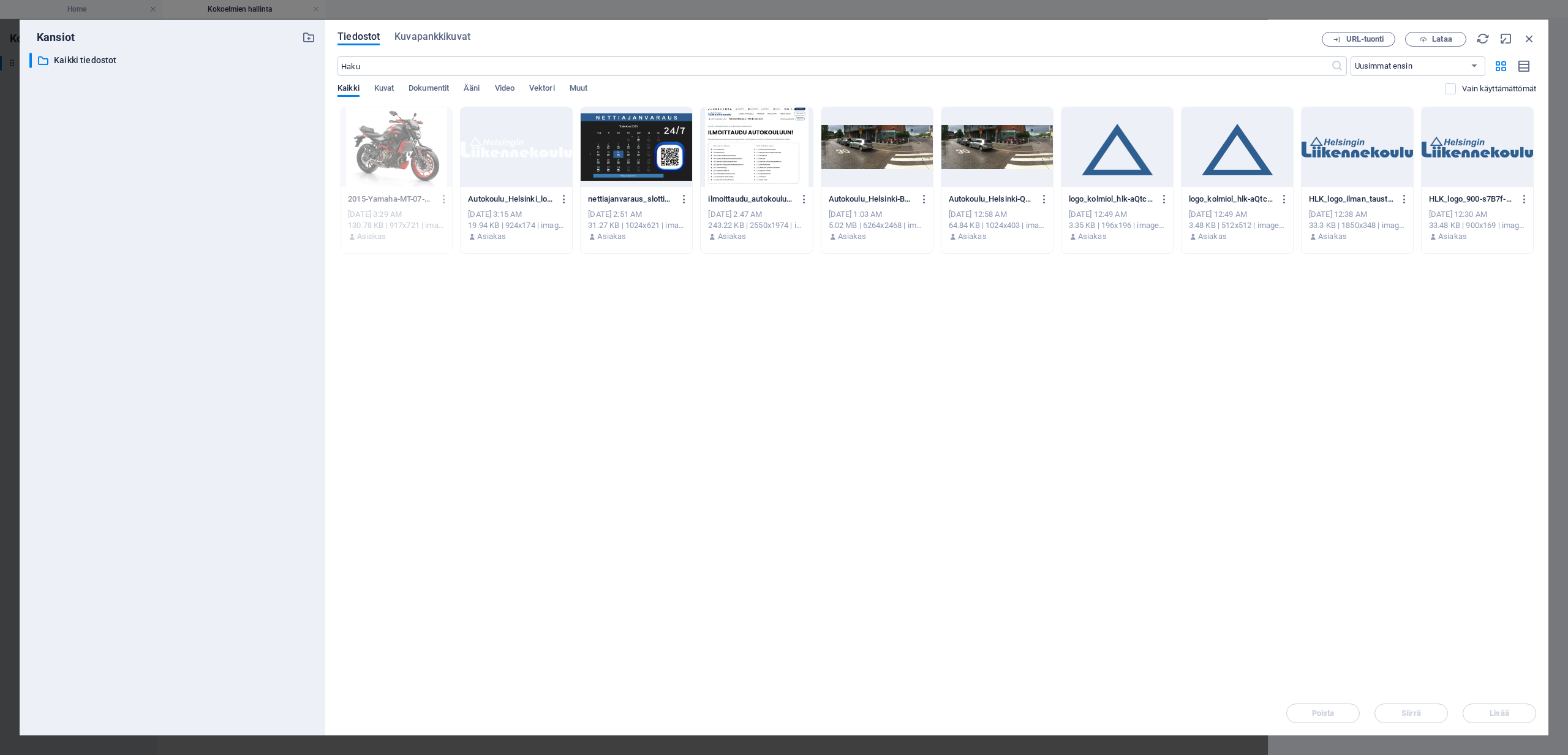
click at [557, 326] on div "Pudota tiedostot tähän ladataksesi ne välittömästi 2015-Yamaha-MT-07-Moto-Cage_…" at bounding box center [937, 399] width 1199 height 584
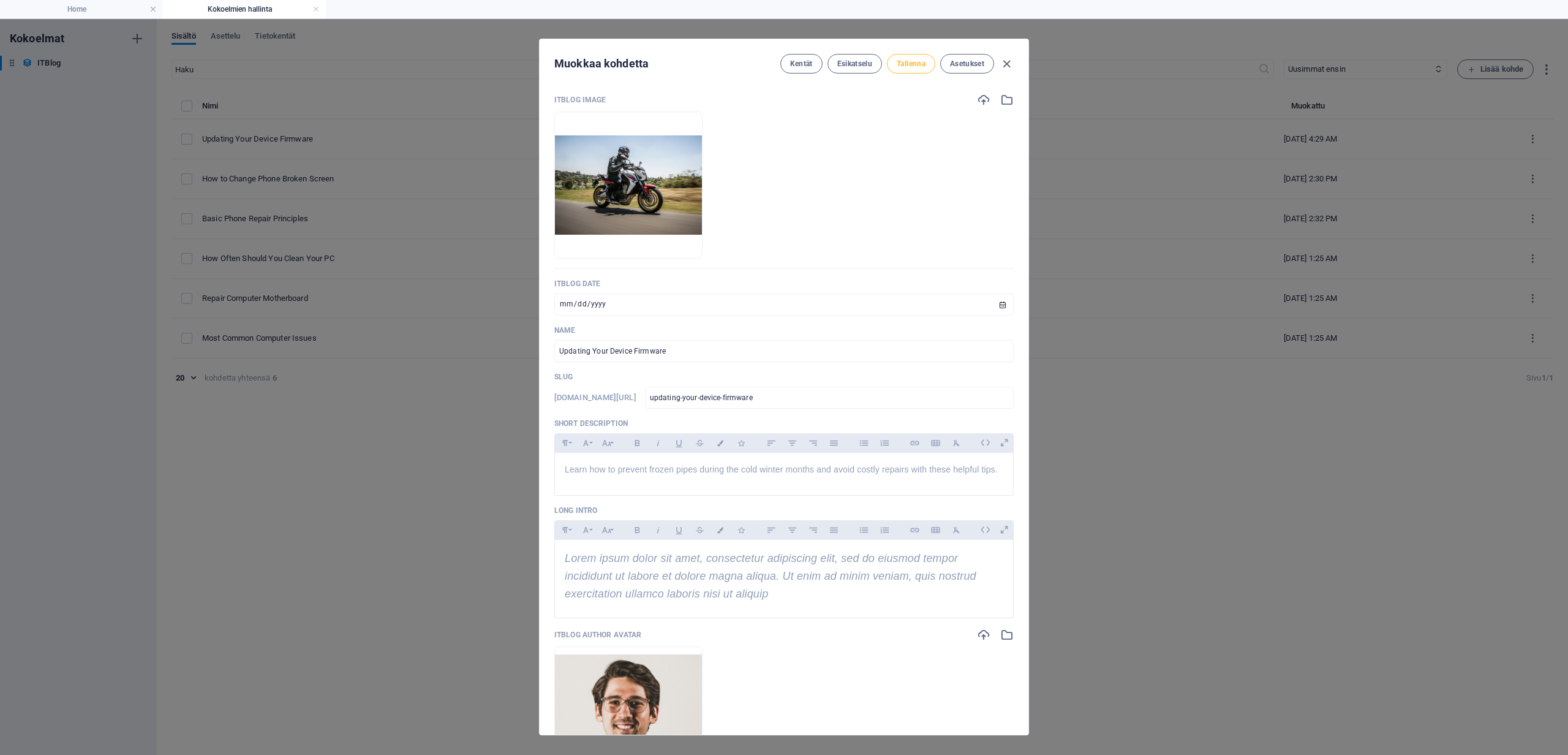
click at [917, 64] on span "Tallenna" at bounding box center [911, 63] width 29 height 10
click at [1006, 60] on icon "button" at bounding box center [1006, 63] width 14 height 14
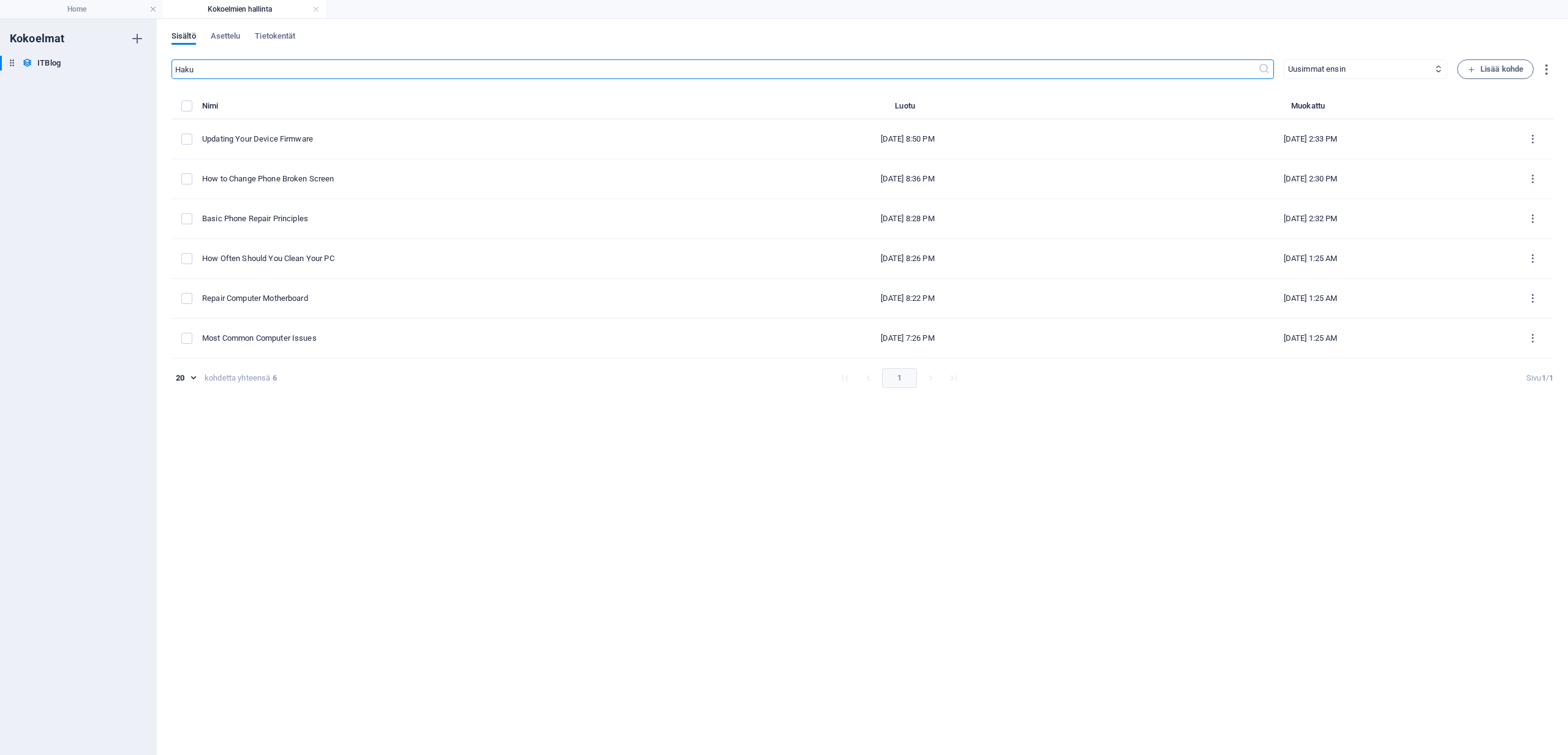
type input "[DATE]"
type input "updating-your-device-firmware"
click at [314, 8] on link at bounding box center [316, 10] width 7 height 12
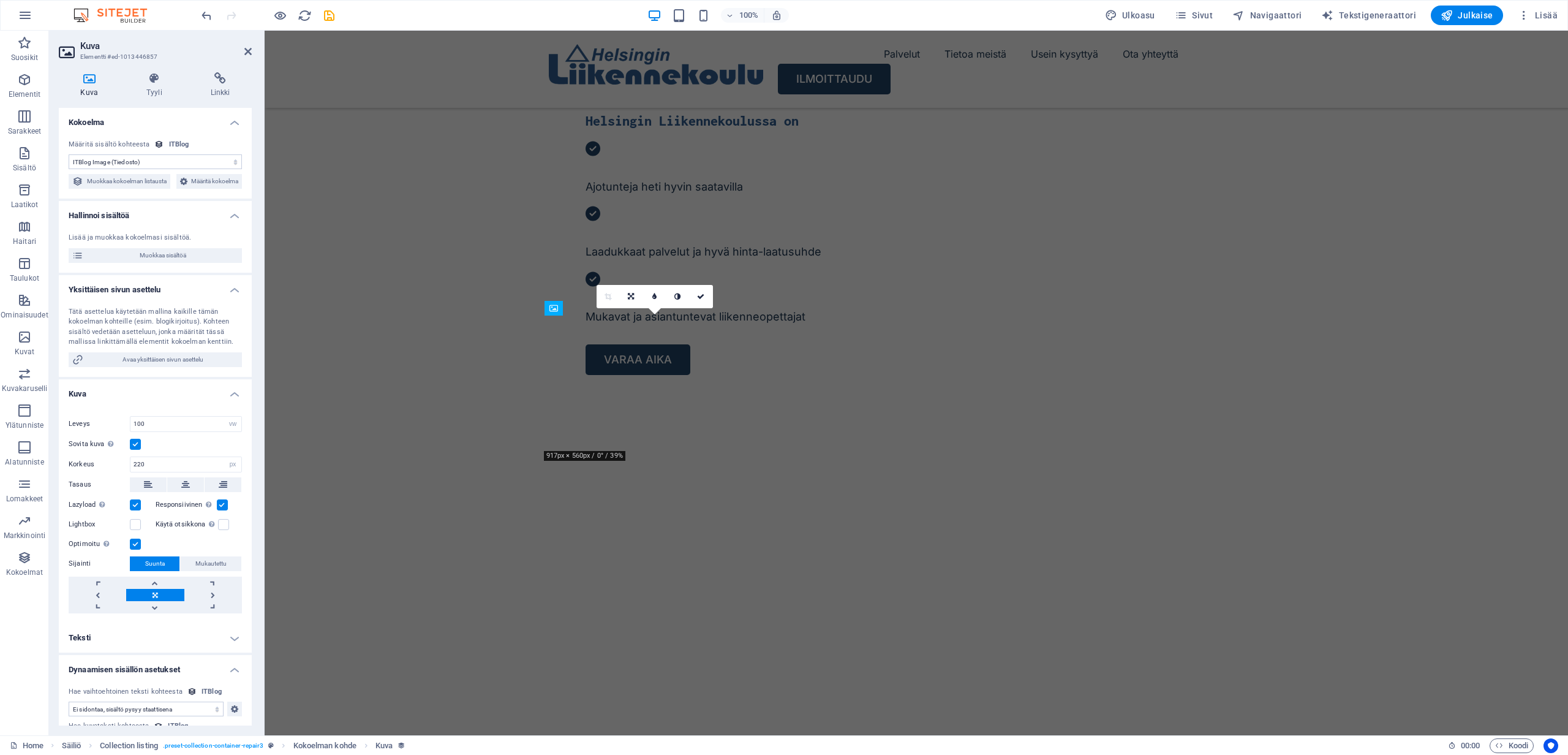
scroll to position [4254, 0]
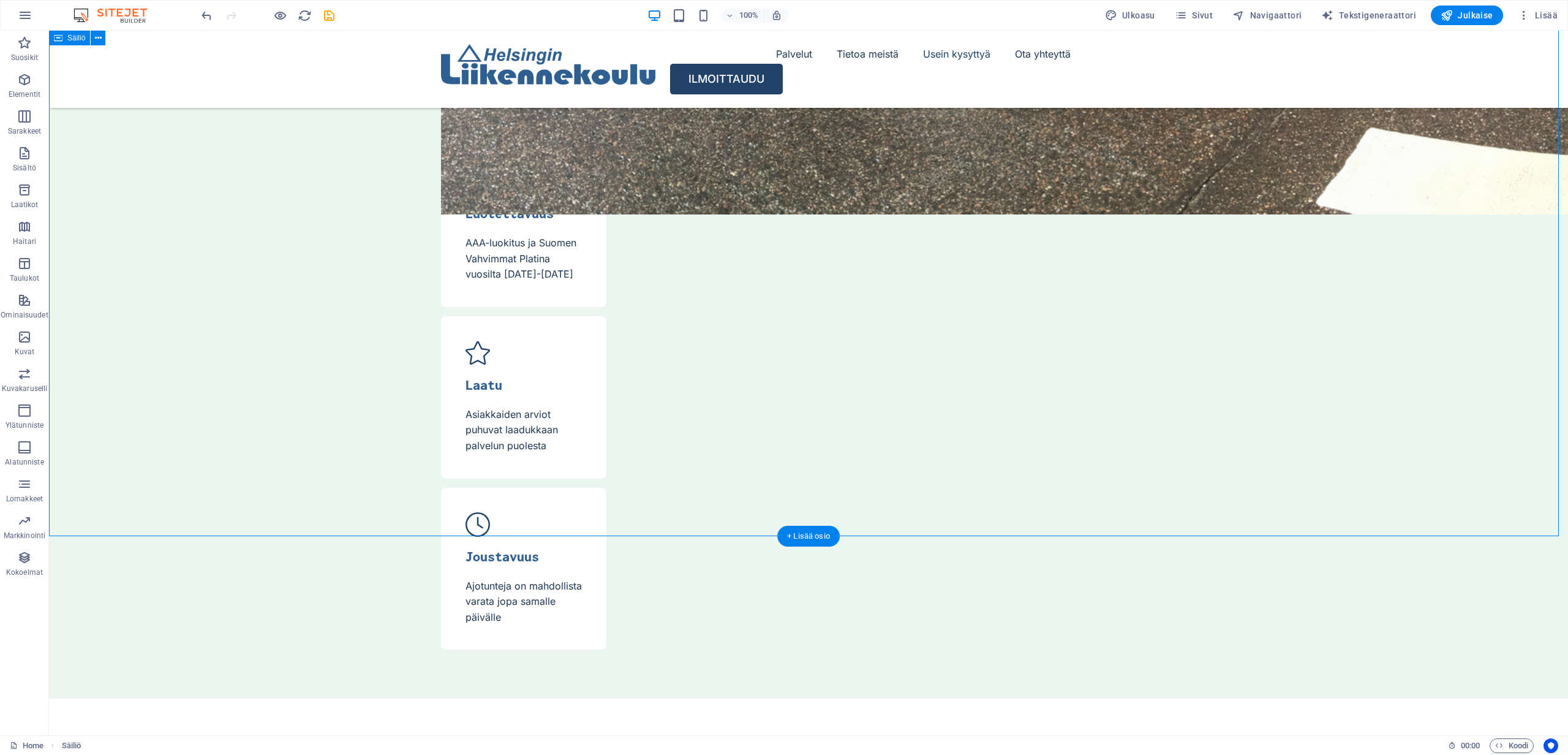
scroll to position [4264, 0]
select select "name"
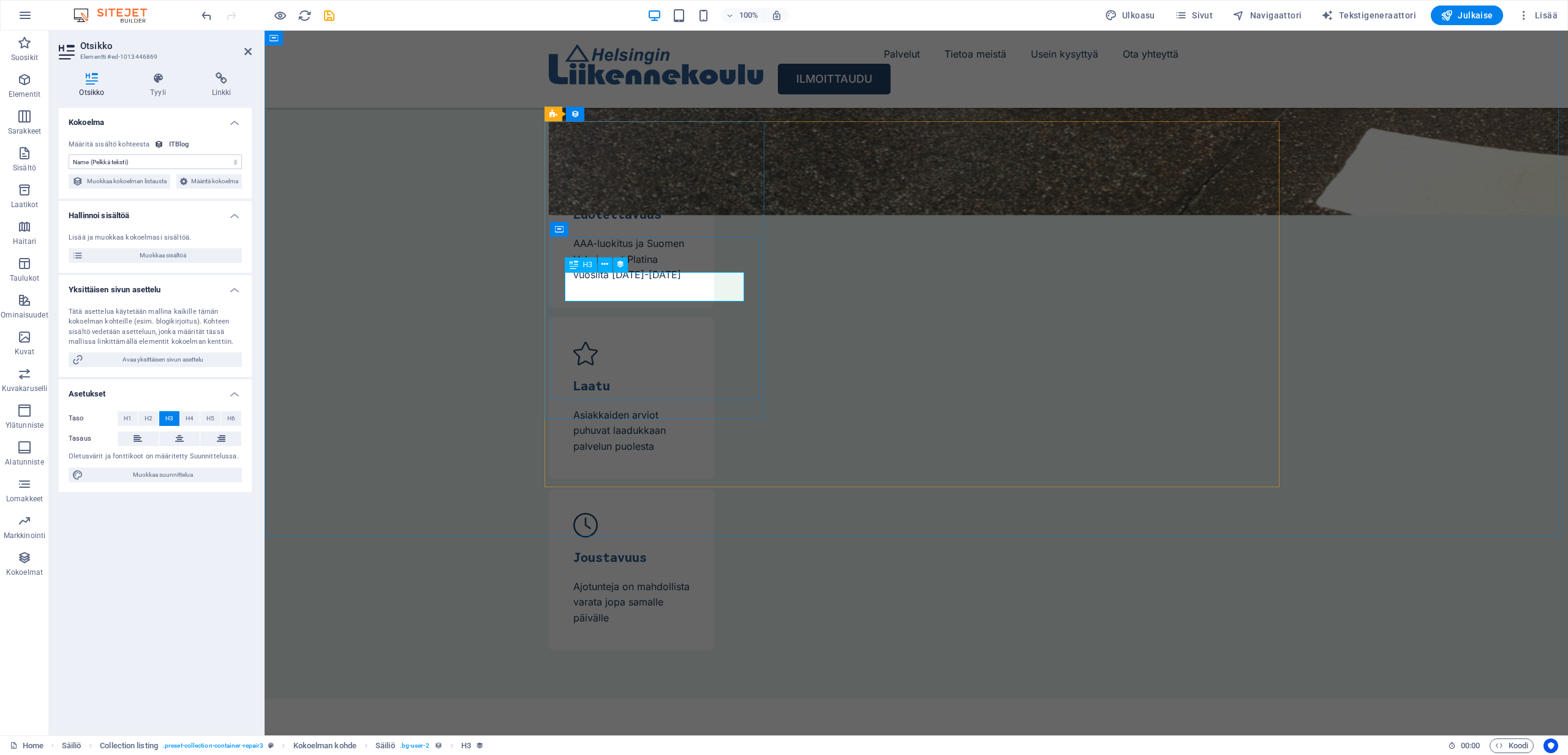
click at [124, 161] on select "Ei sidontaa, sisältö pysyy staattisena Luotu (Päivämäärä) Päivitetty (Päivämäär…" at bounding box center [155, 162] width 174 height 15
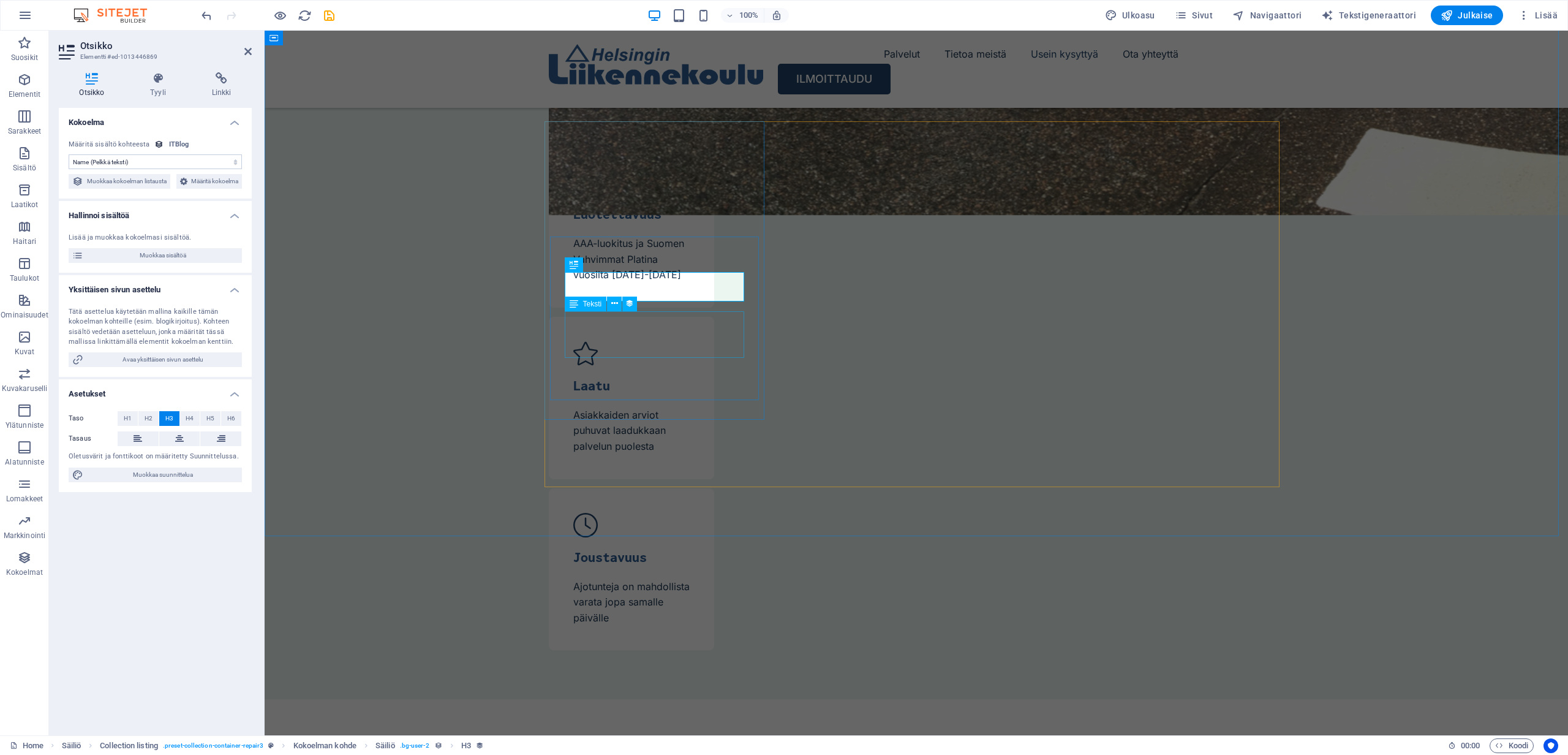
select select "short-description"
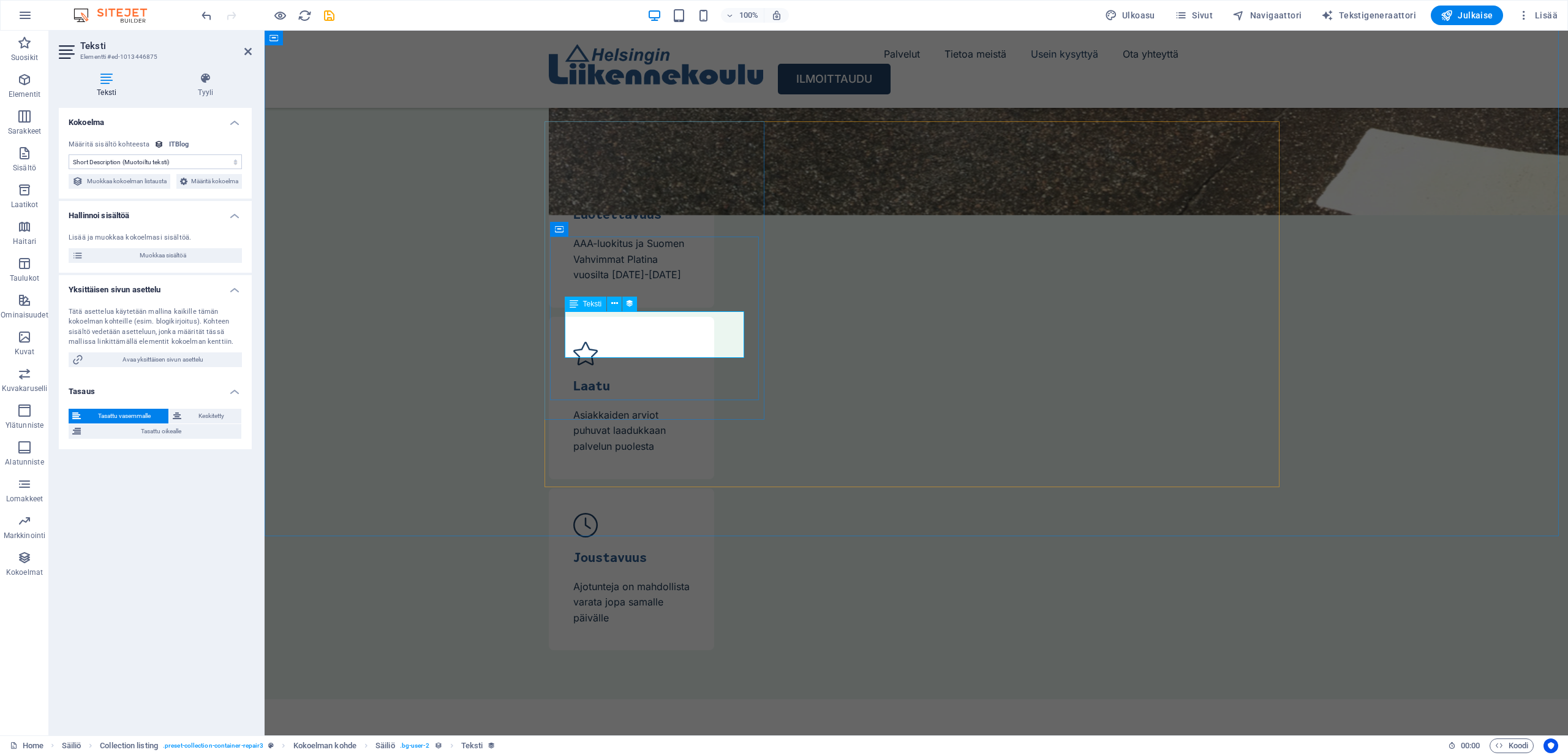
click at [165, 263] on span "Muokkaa sisältöä" at bounding box center [162, 256] width 151 height 15
select select "Mobile"
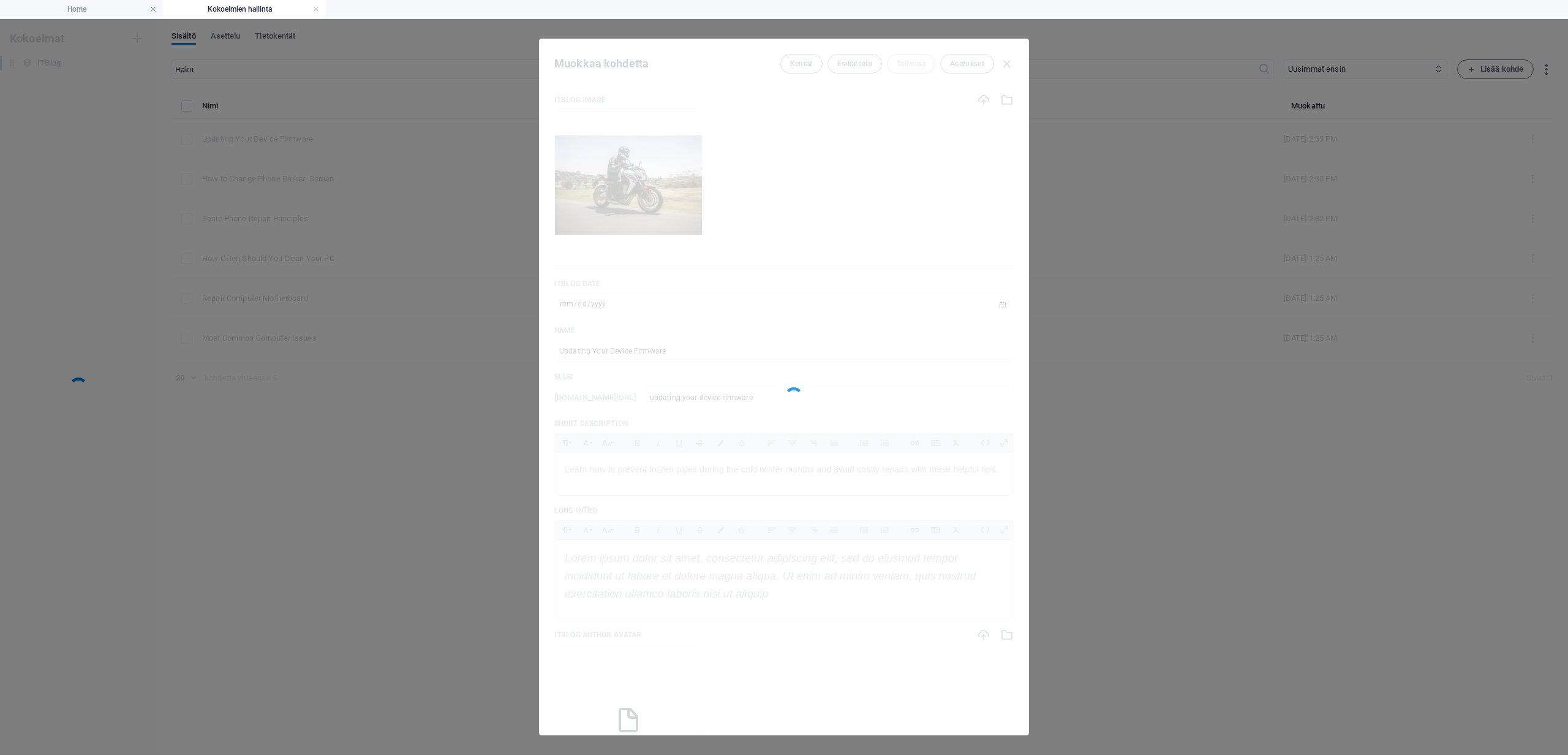
scroll to position [0, 0]
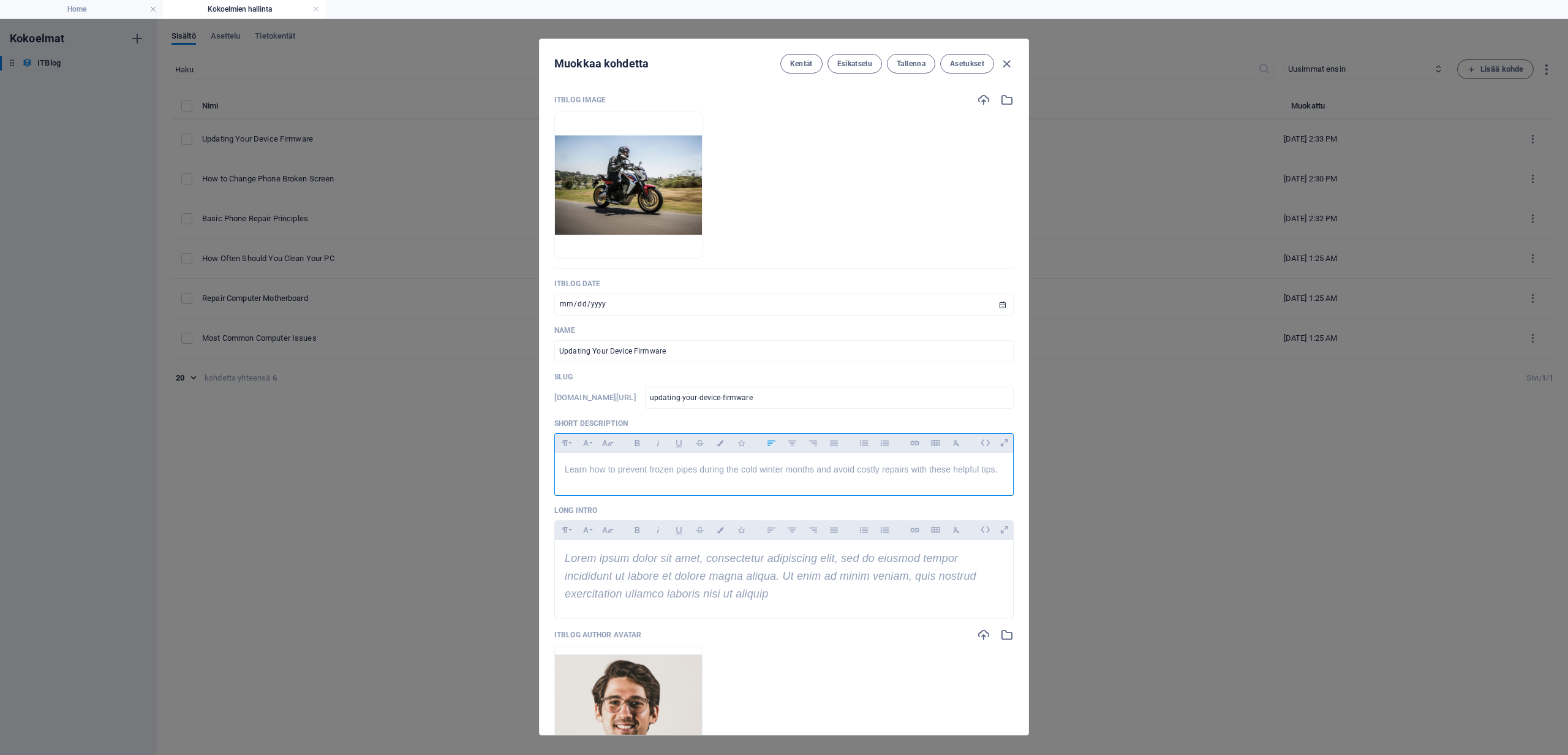
click at [636, 475] on p "Learn how to prevent frozen pipes during the cold winter months and avoid costl…" at bounding box center [784, 470] width 439 height 13
click at [642, 471] on span "Learn how to prevent frozen pipes during the cold winter months and avoid costl…" at bounding box center [781, 469] width 433 height 10
click at [648, 470] on span "Learn how to prevent frozen pipes during the cold winter months and avoid costl…" at bounding box center [781, 469] width 433 height 10
drag, startPoint x: 693, startPoint y: 350, endPoint x: 554, endPoint y: 351, distance: 139.0
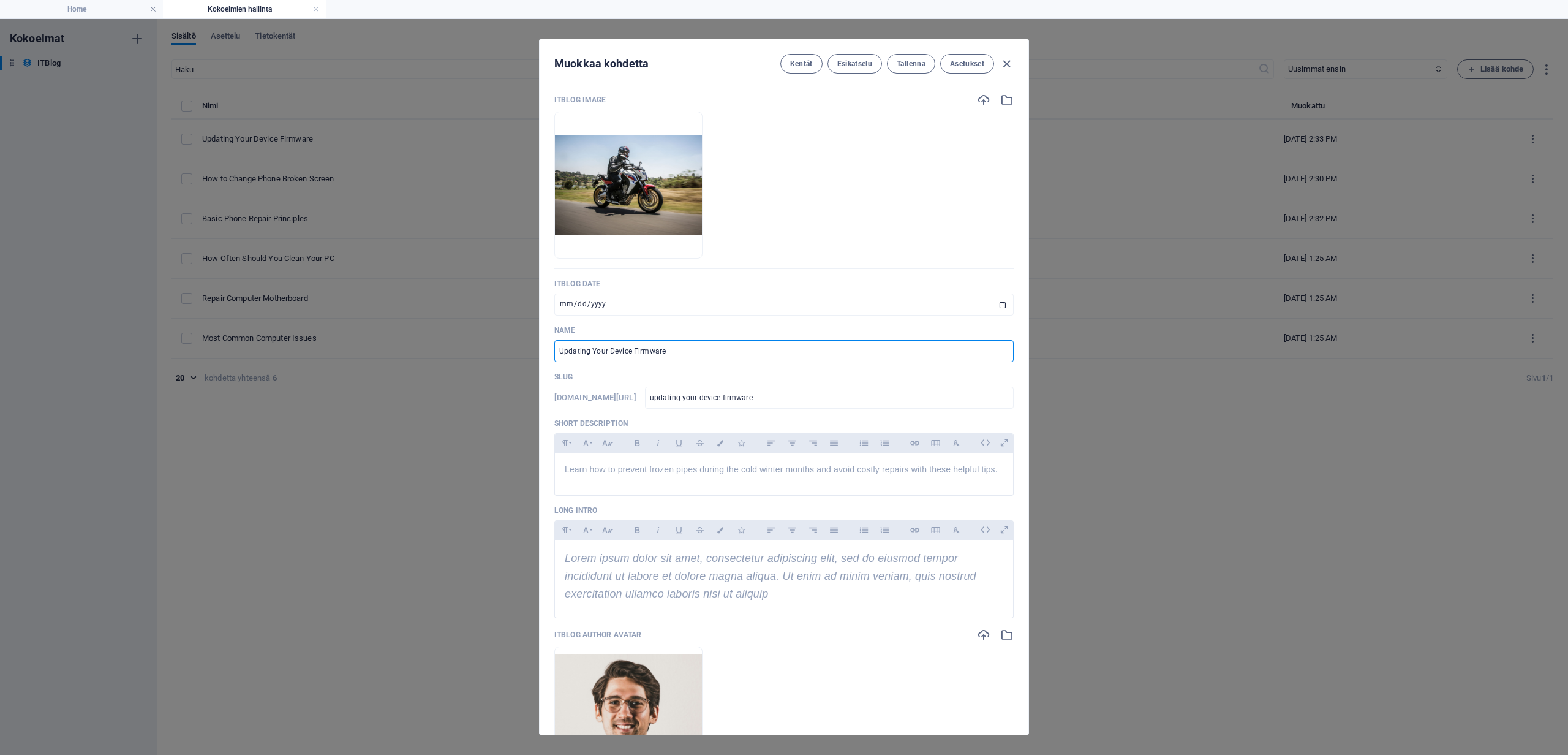
click at [554, 351] on input "Updating Your Device Firmware" at bounding box center [784, 351] width 459 height 22
type input "H"
type input "h"
type input "Ho"
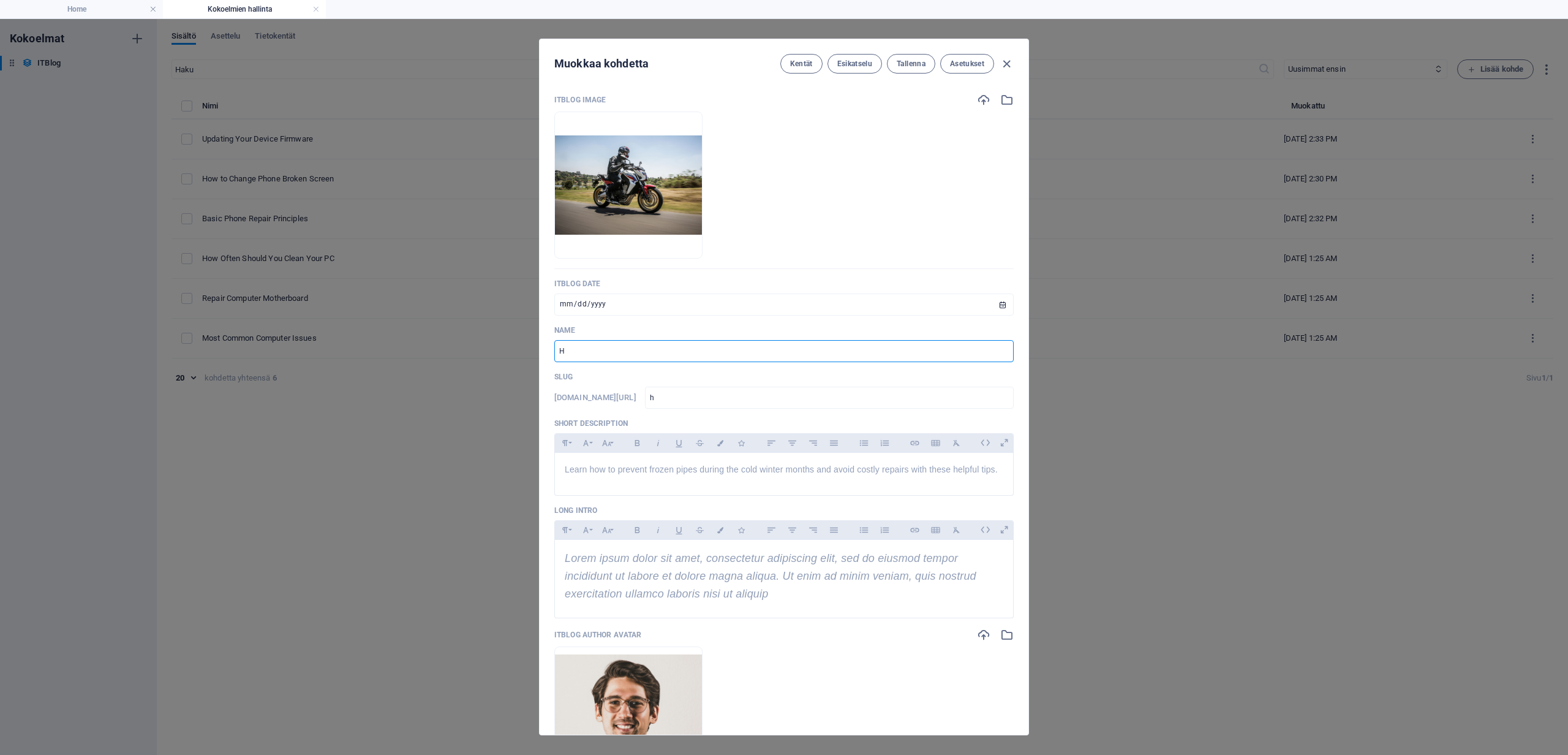
type input "ho"
type input "Hon"
type input "hon"
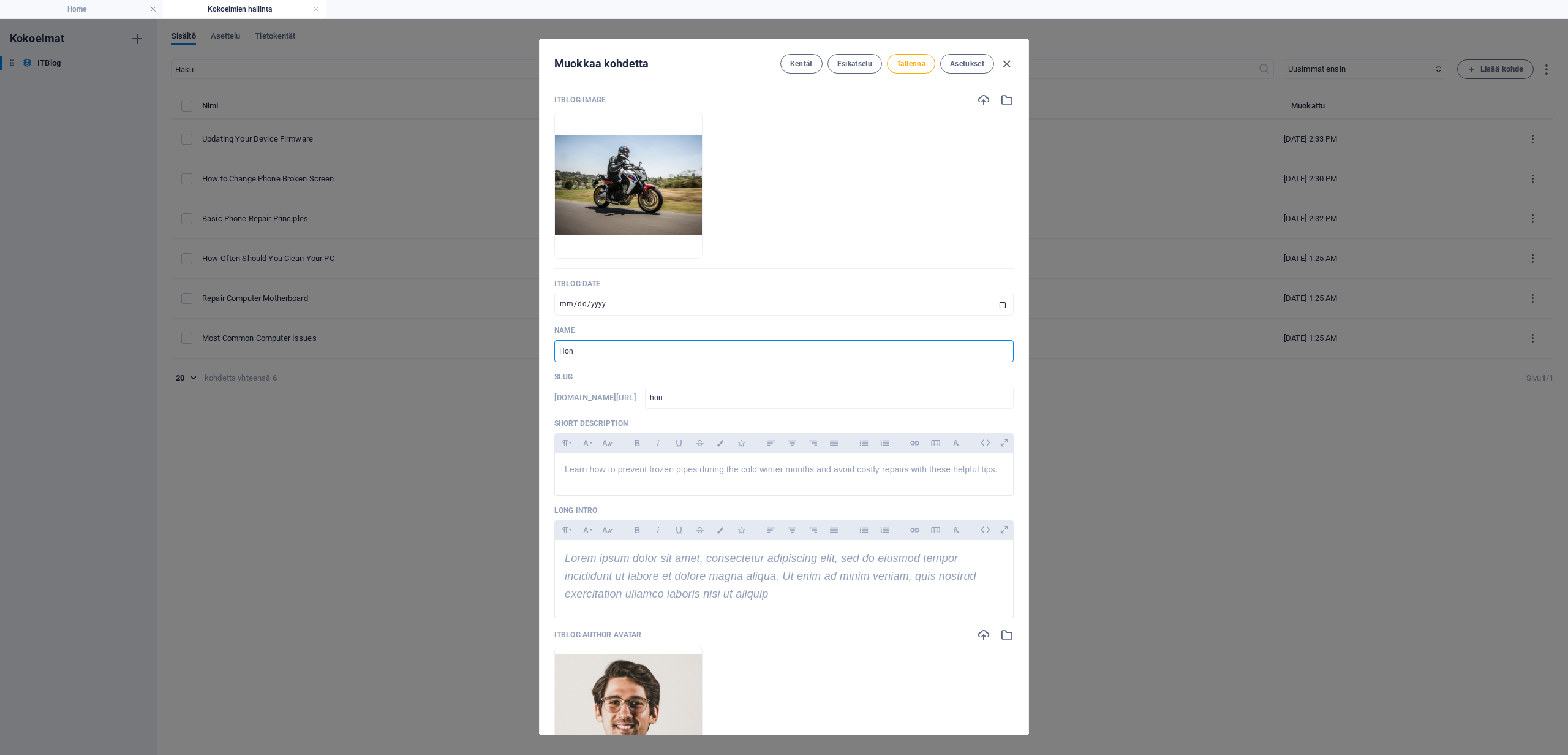
type input "Hond"
type input "hond"
type input "Honda"
type input "honda"
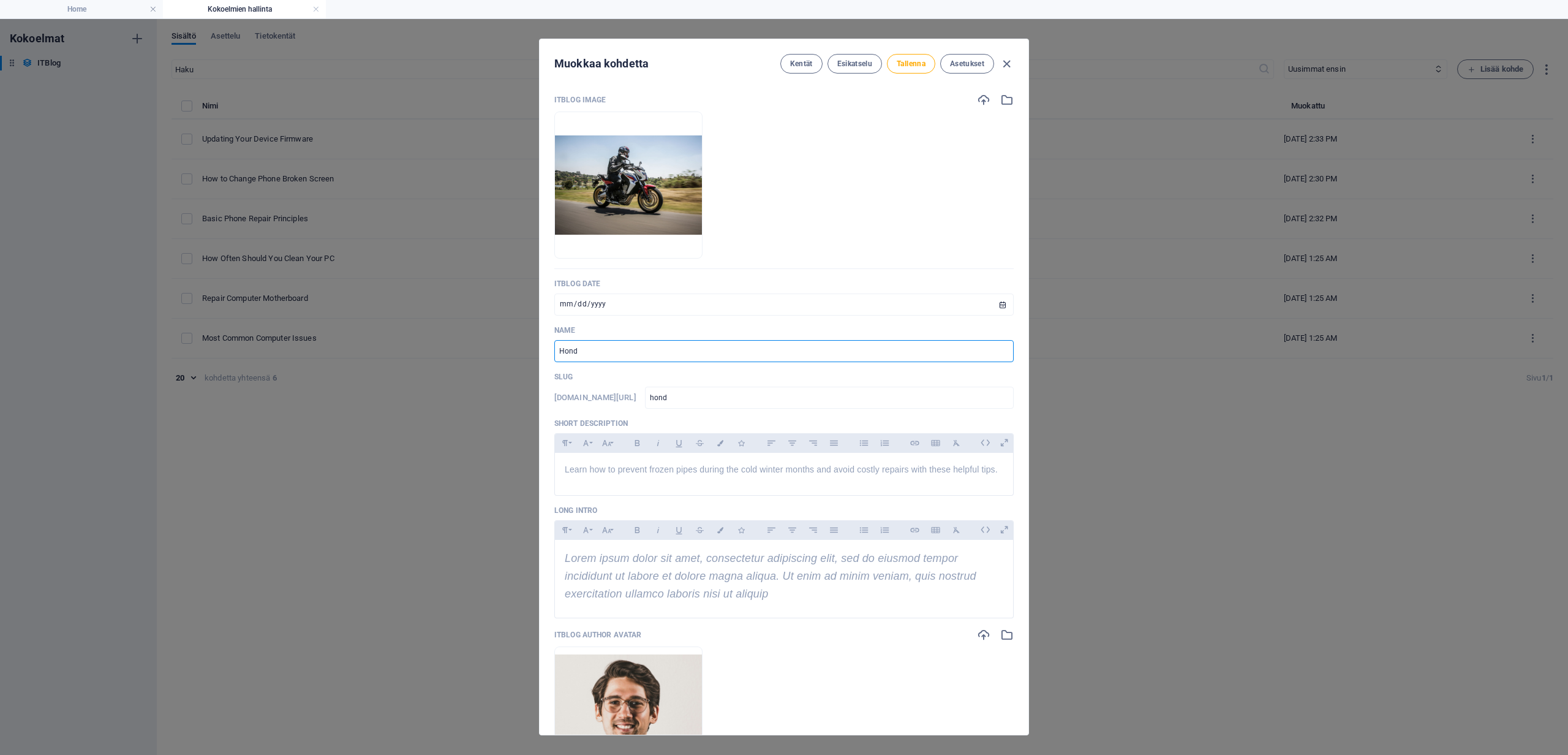
type input "honda"
type input "Honda C"
type input "honda-c"
type input "Honda CB"
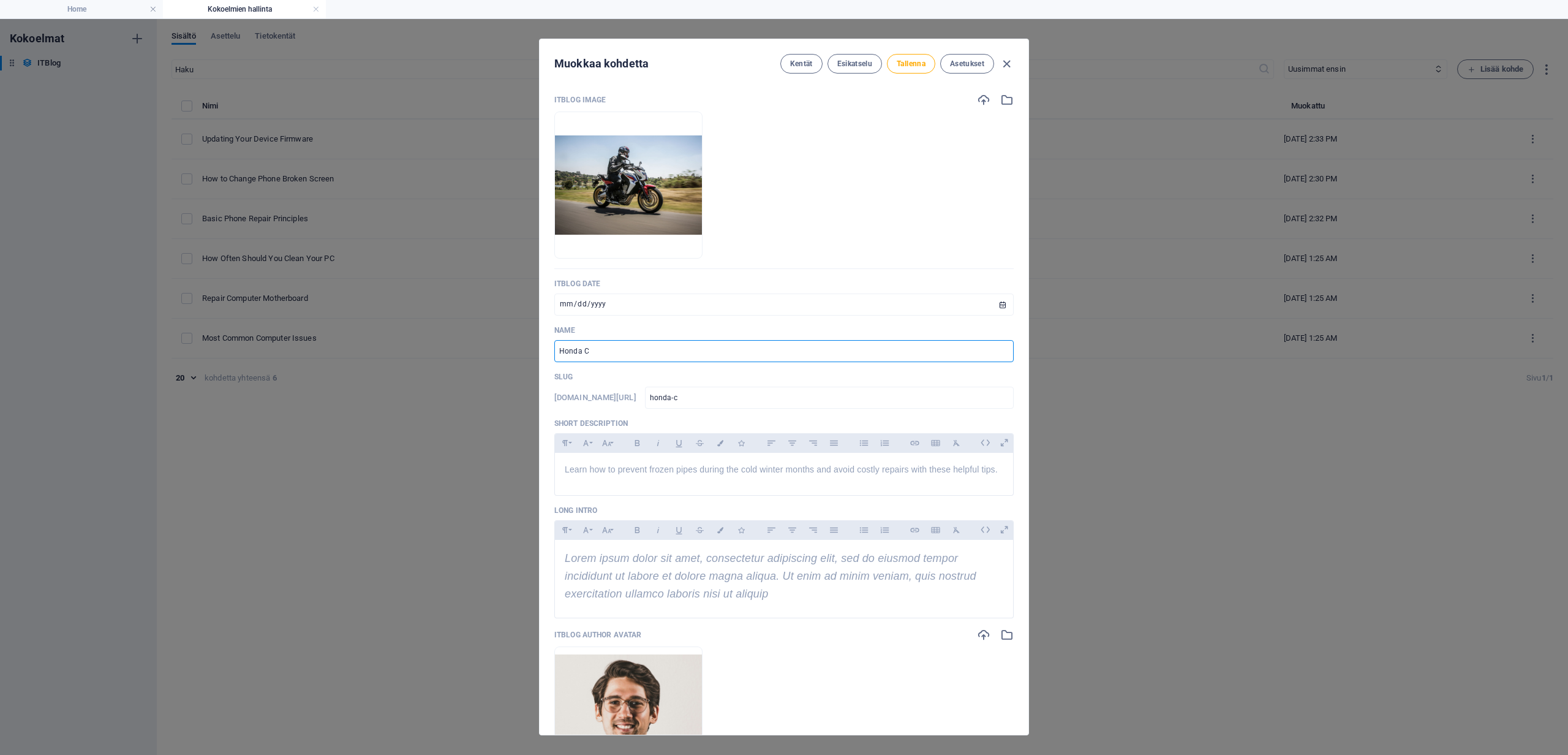
type input "honda-cb"
type input "Honda CB6"
type input "honda-cb6"
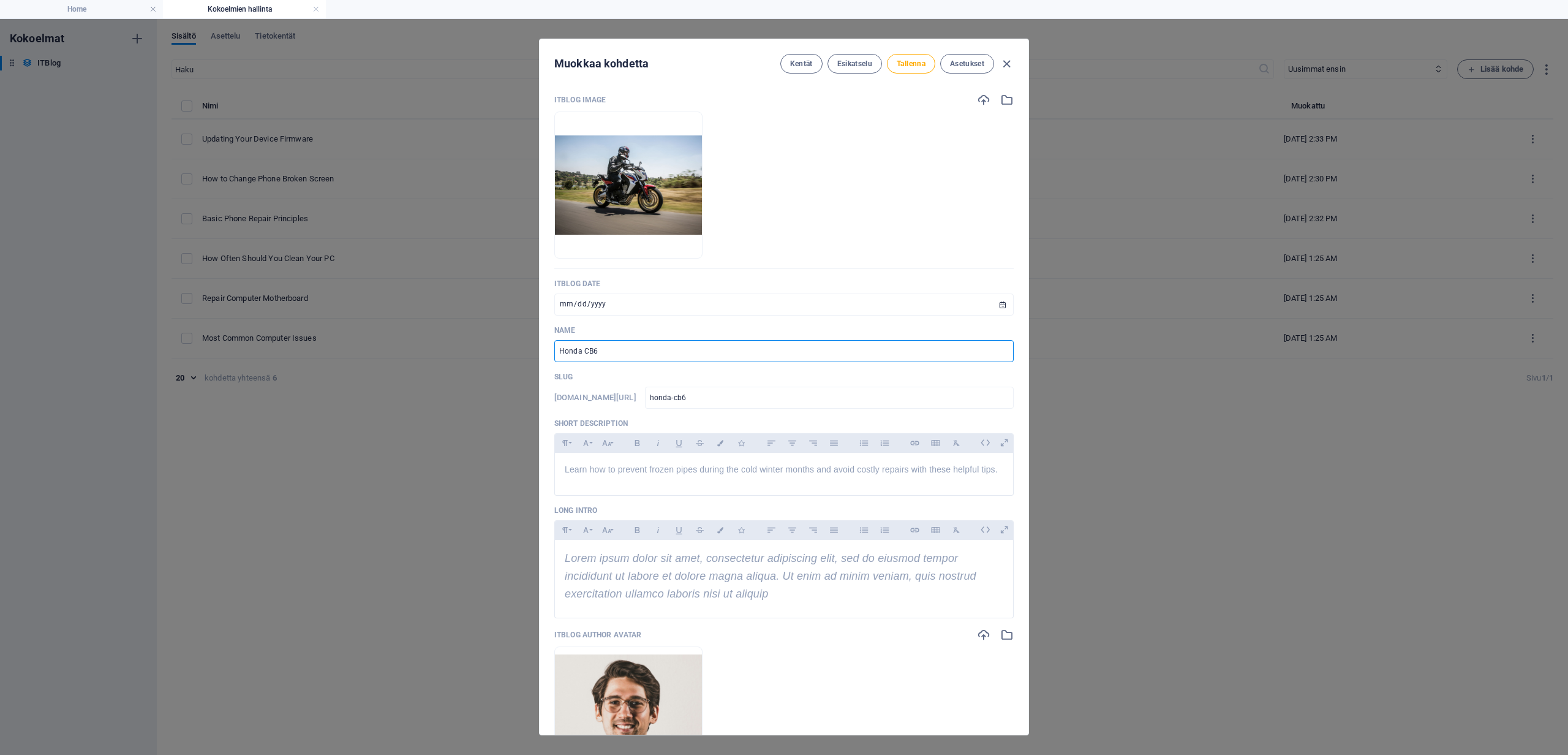
type input "Honda CB65"
type input "honda-cb65"
type input "Honda CB650"
type input "honda-cb650"
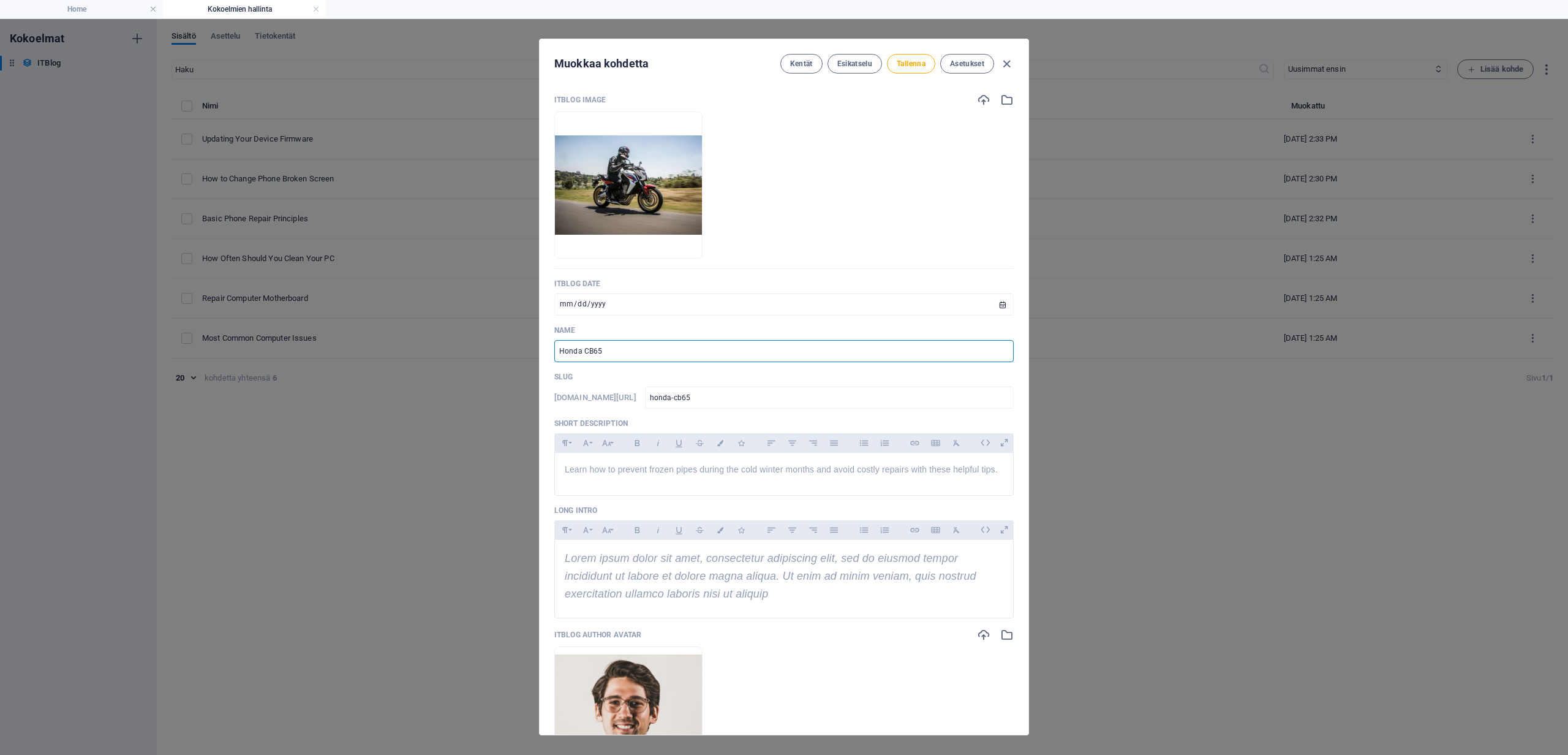
type input "honda-cb650"
type input "Honda CB650 A"
type input "honda-cb650-a"
type input "Honda CB650 A-l"
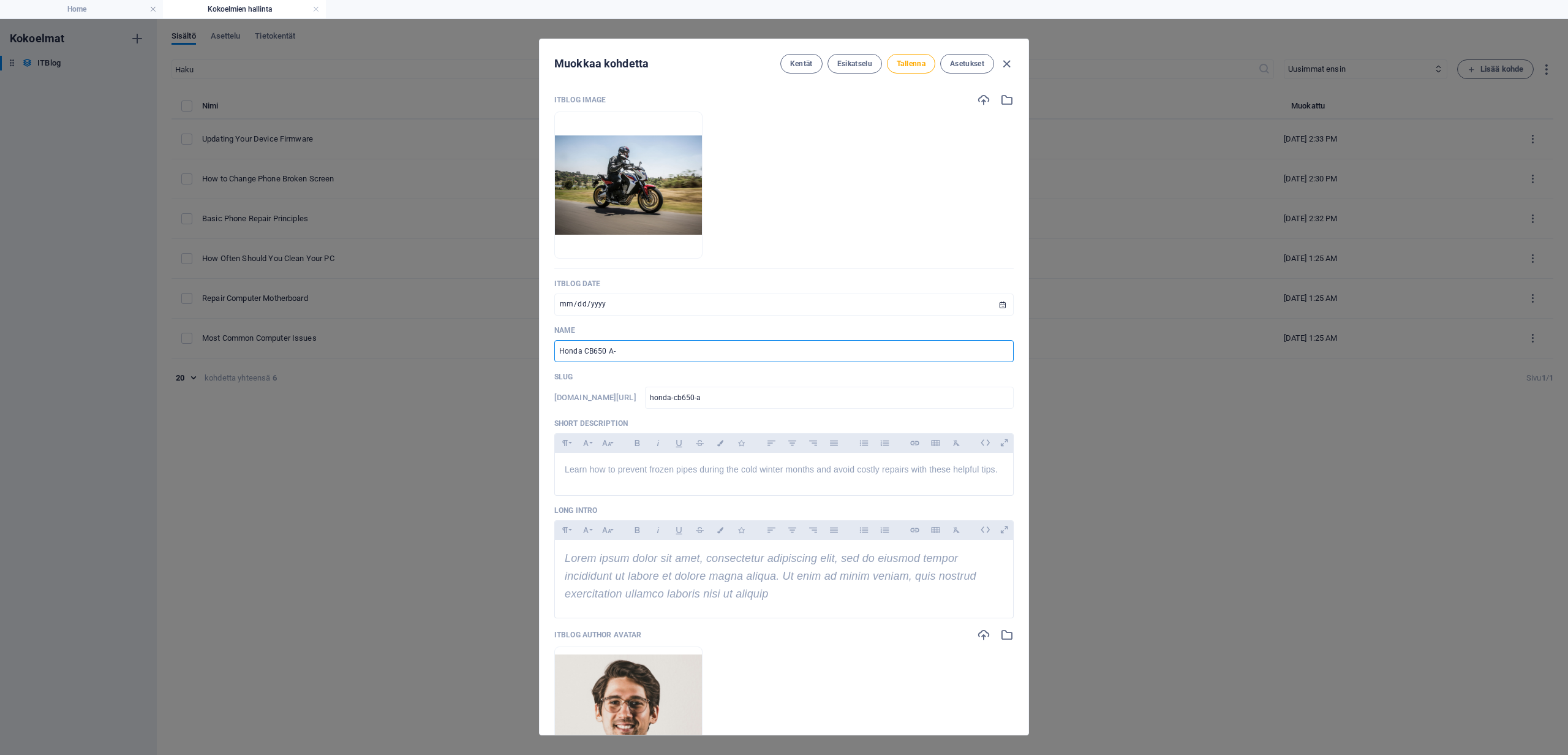
type input "honda-cb650-a-l"
type input "Honda CB650 A-luo"
type input "honda-cb650-a-luo"
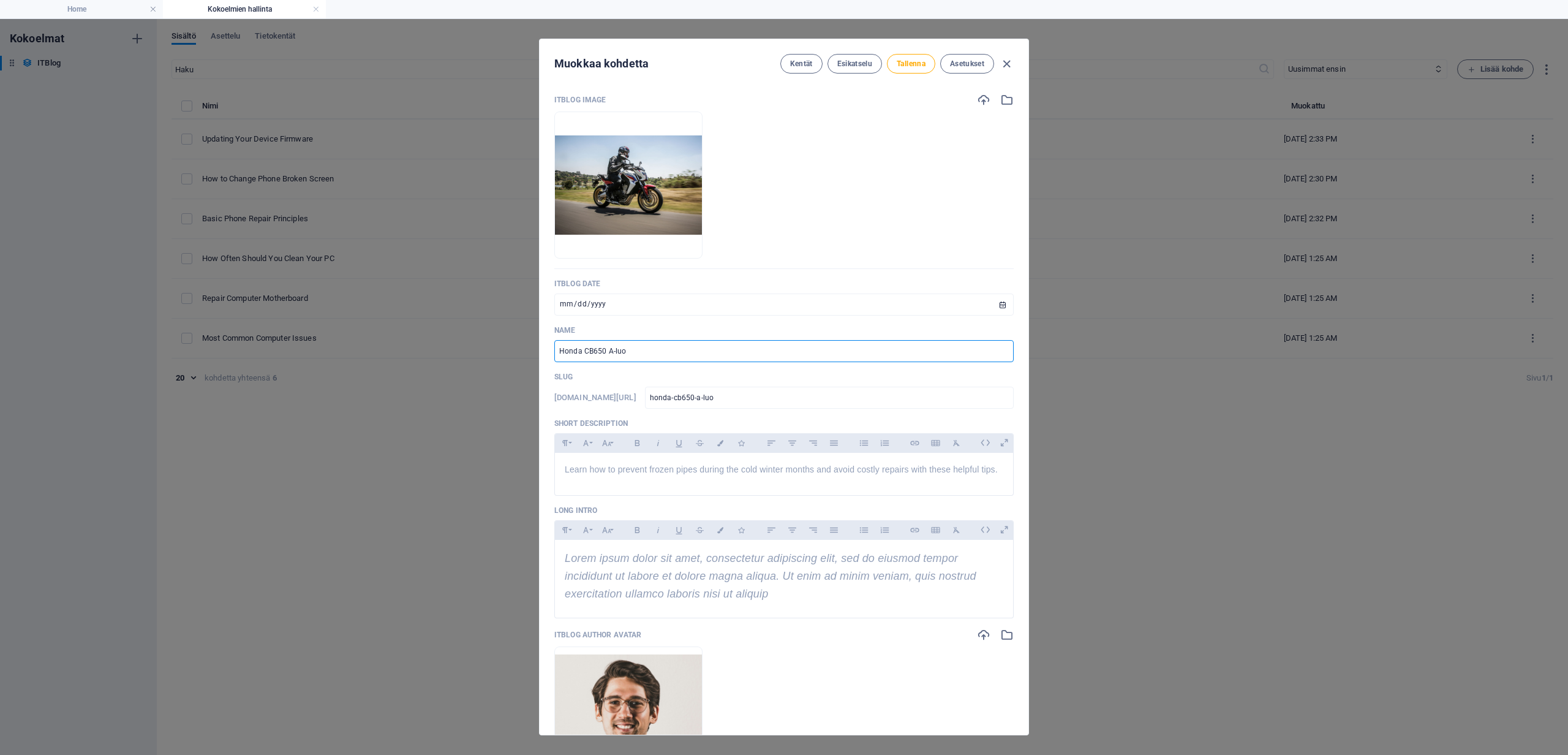
type input "Honda CB650 A-luok"
type input "honda-cb650-a-luok"
type input "Honda CB650 A-luoka"
type input "honda-cb650-a-luoka"
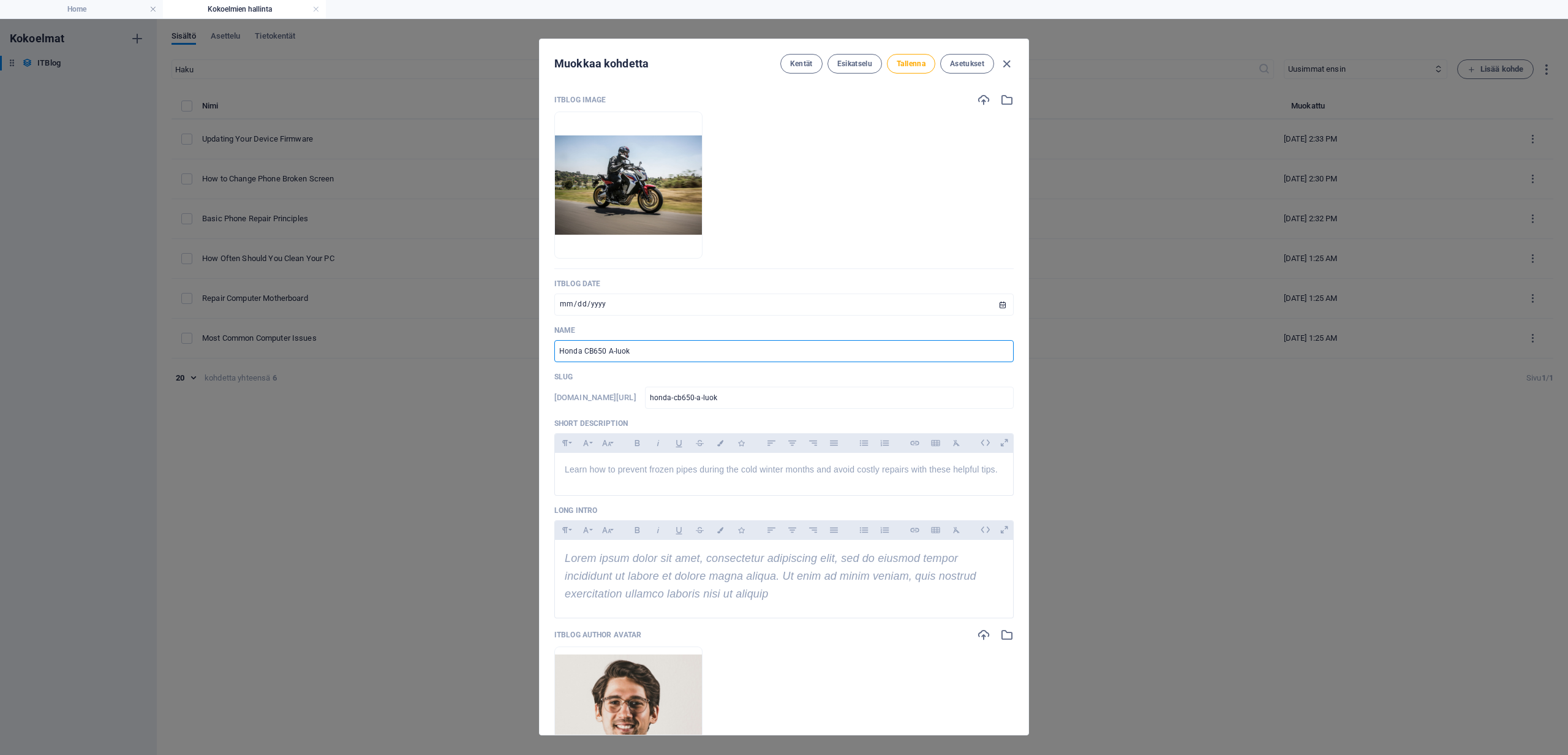
type input "honda-cb650-a-luoka"
type input "Honda CB650 A-luokan"
type input "honda-cb650-a-luokan"
type input "Honda CB650 A-luokan o"
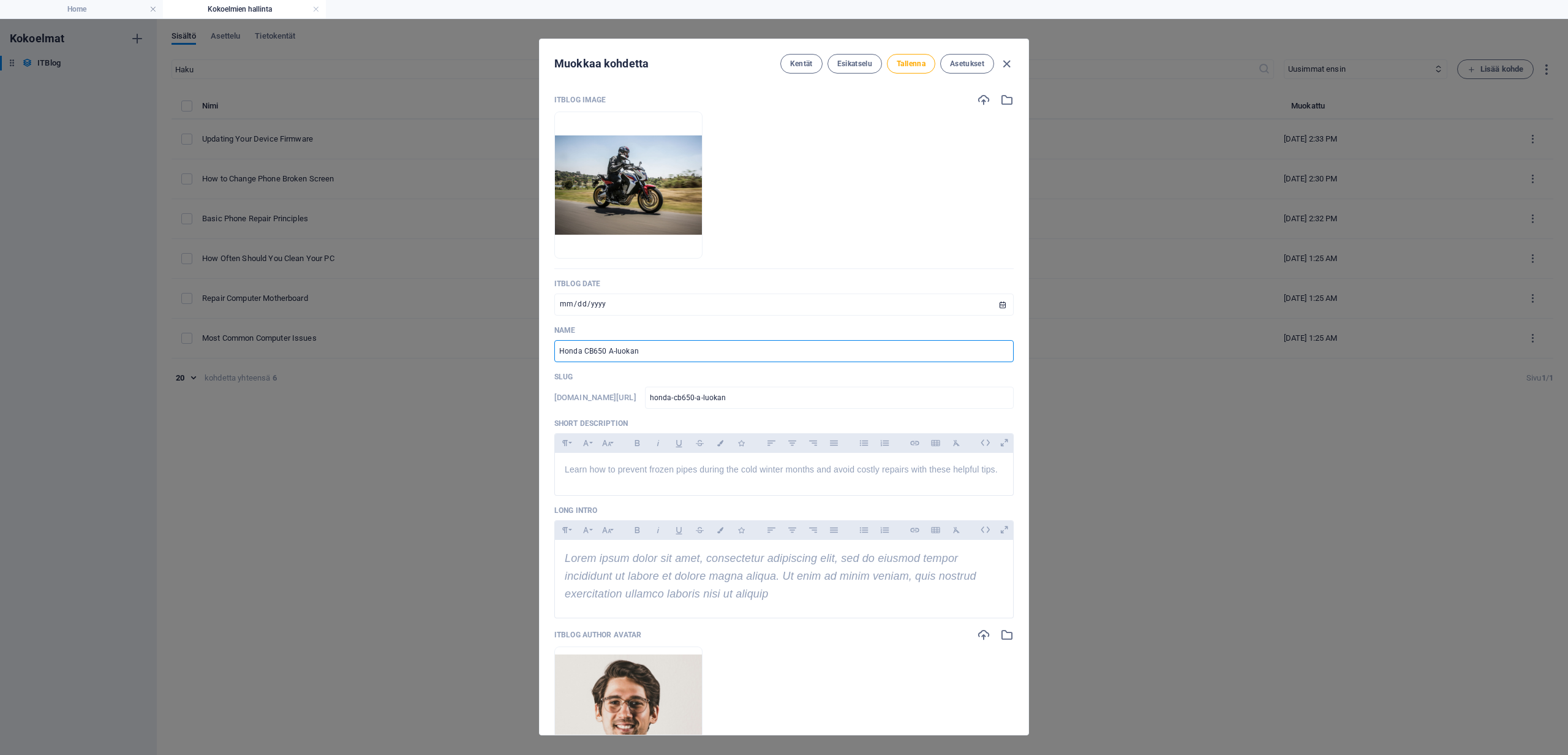
type input "honda-cb650-a-luokan-o"
type input "Honda CB650 A-luokan op"
type input "honda-cb650-a-luokan-op"
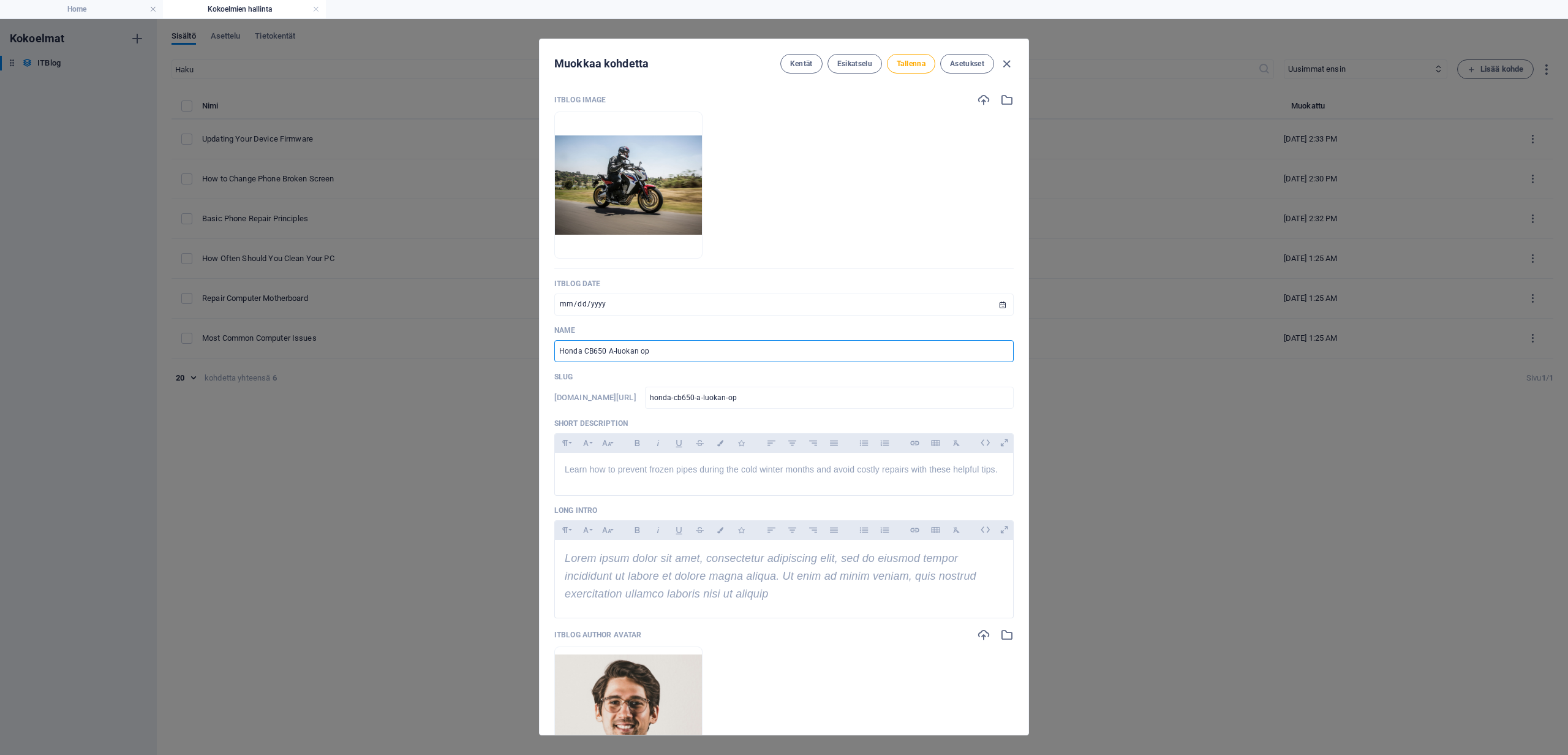
type input "Honda CB650 A-luokan ope"
type input "honda-cb650-a-luokan-ope"
type input "Honda CB650 A-luokan opet"
type input "honda-cb650-a-luokan-opet"
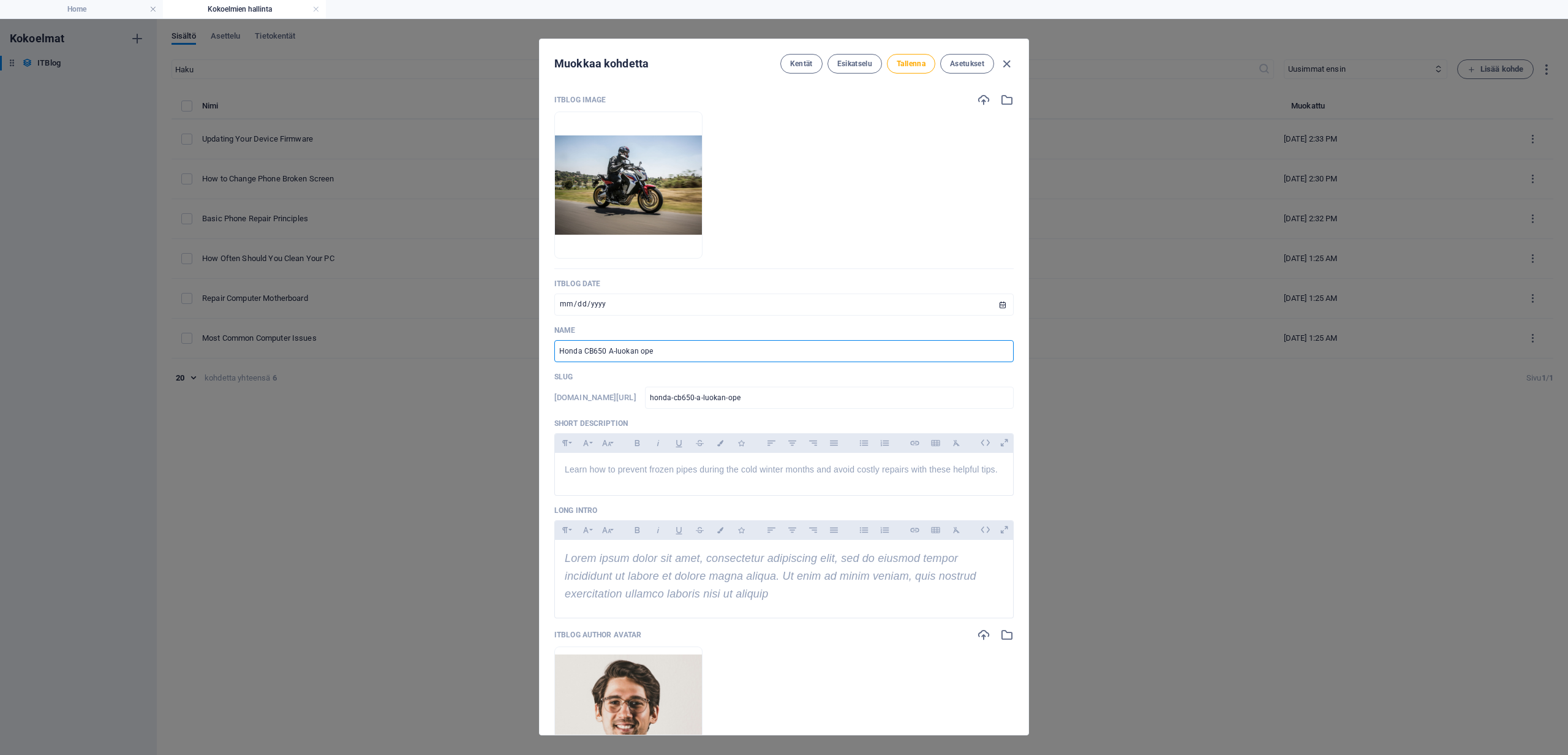
type input "honda-cb650-a-luokan-opet"
type input "Honda CB650 A-luokan opetu"
type input "honda-cb650-a-luokan-opetu"
type input "Honda CB650 A-luokan opetus"
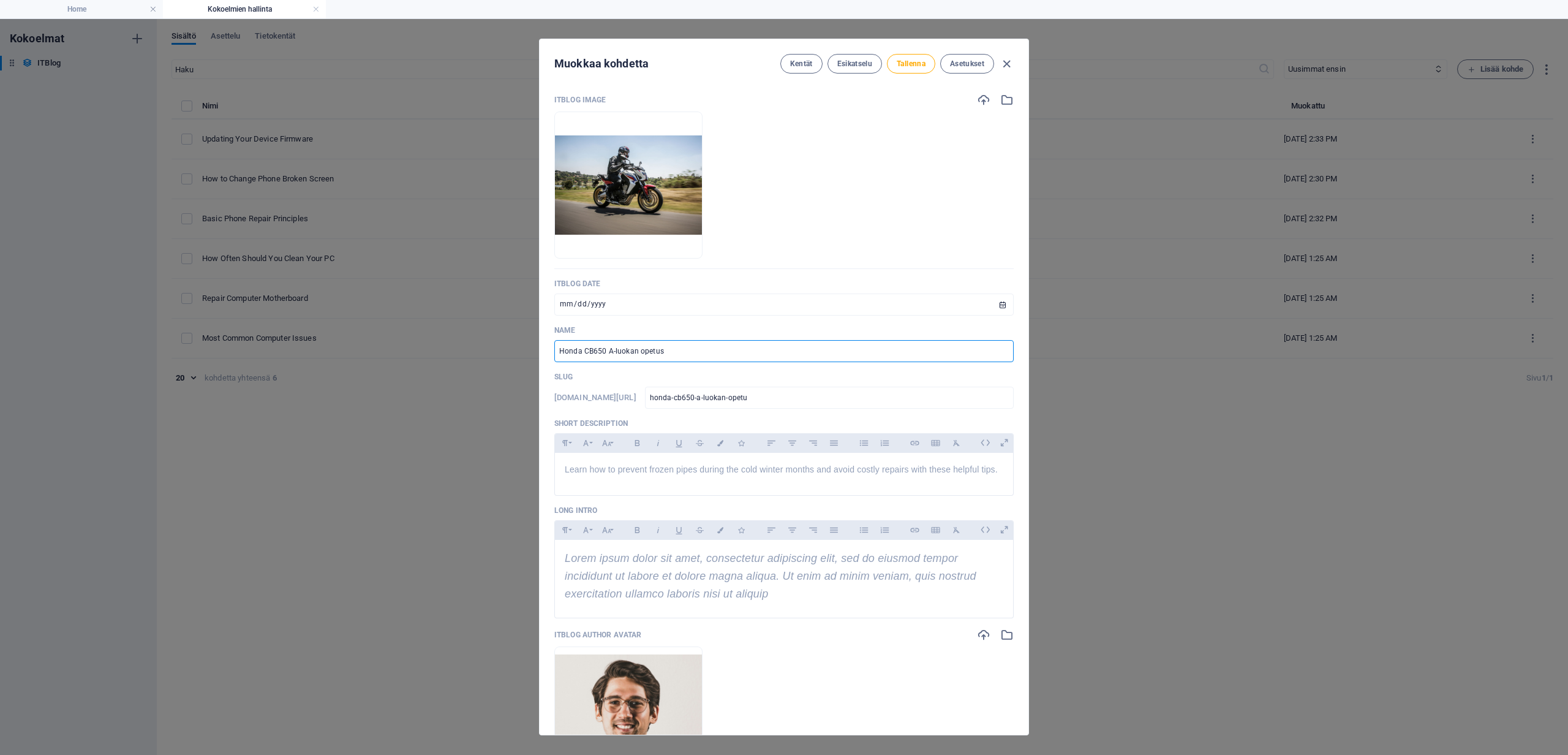
type input "honda-cb650-a-luokan-opetus"
type input "Honda CB650 A-luokan opetusp"
type input "honda-cb650-a-luokan-opetusp"
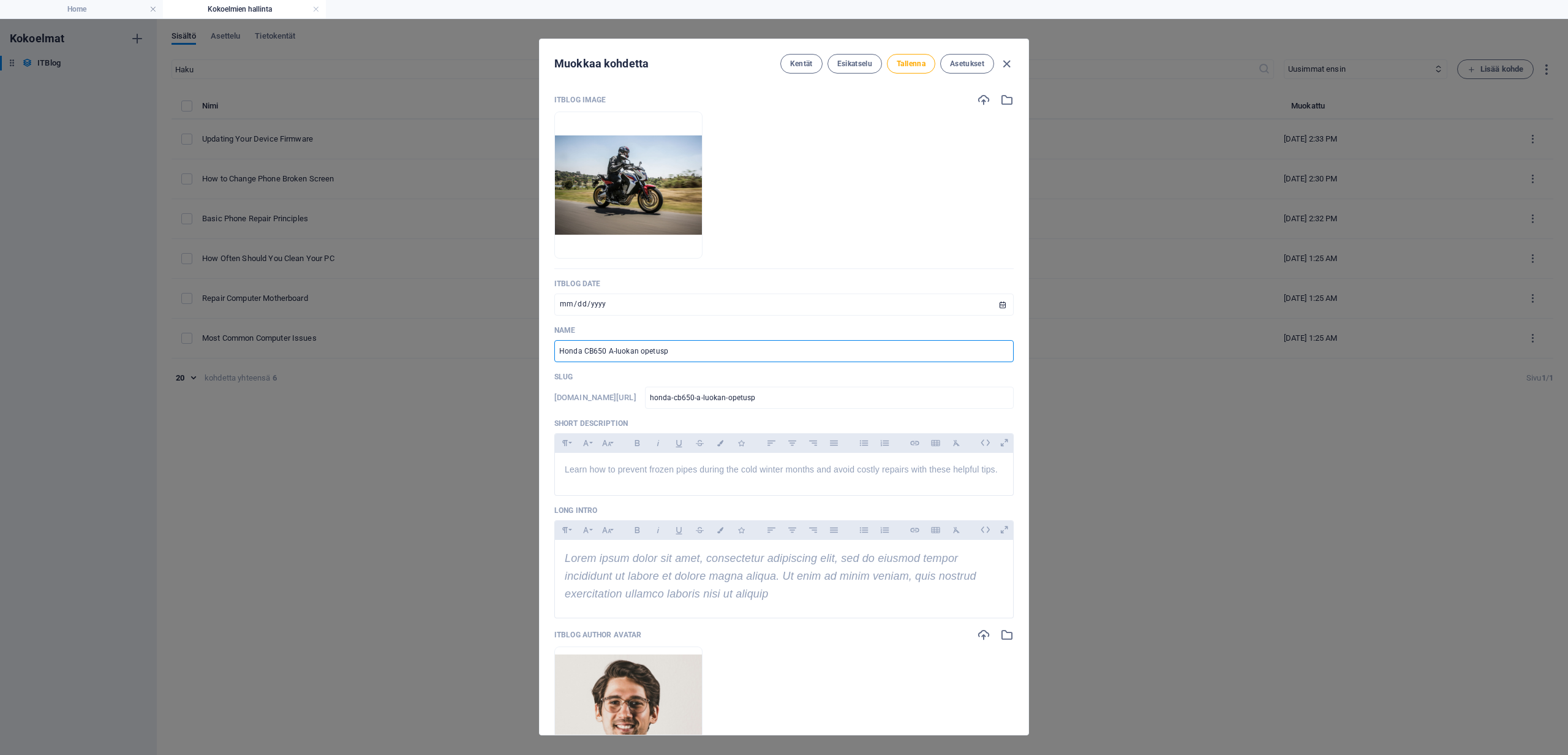
type input "Honda CB650 A-luokan opetuspy"
type input "honda-cb650-a-luokan-opetuspy"
type input "Honda CB650 A-luokan opetuspyö"
type input "honda-cb650-a-luokan-opetuspyoe"
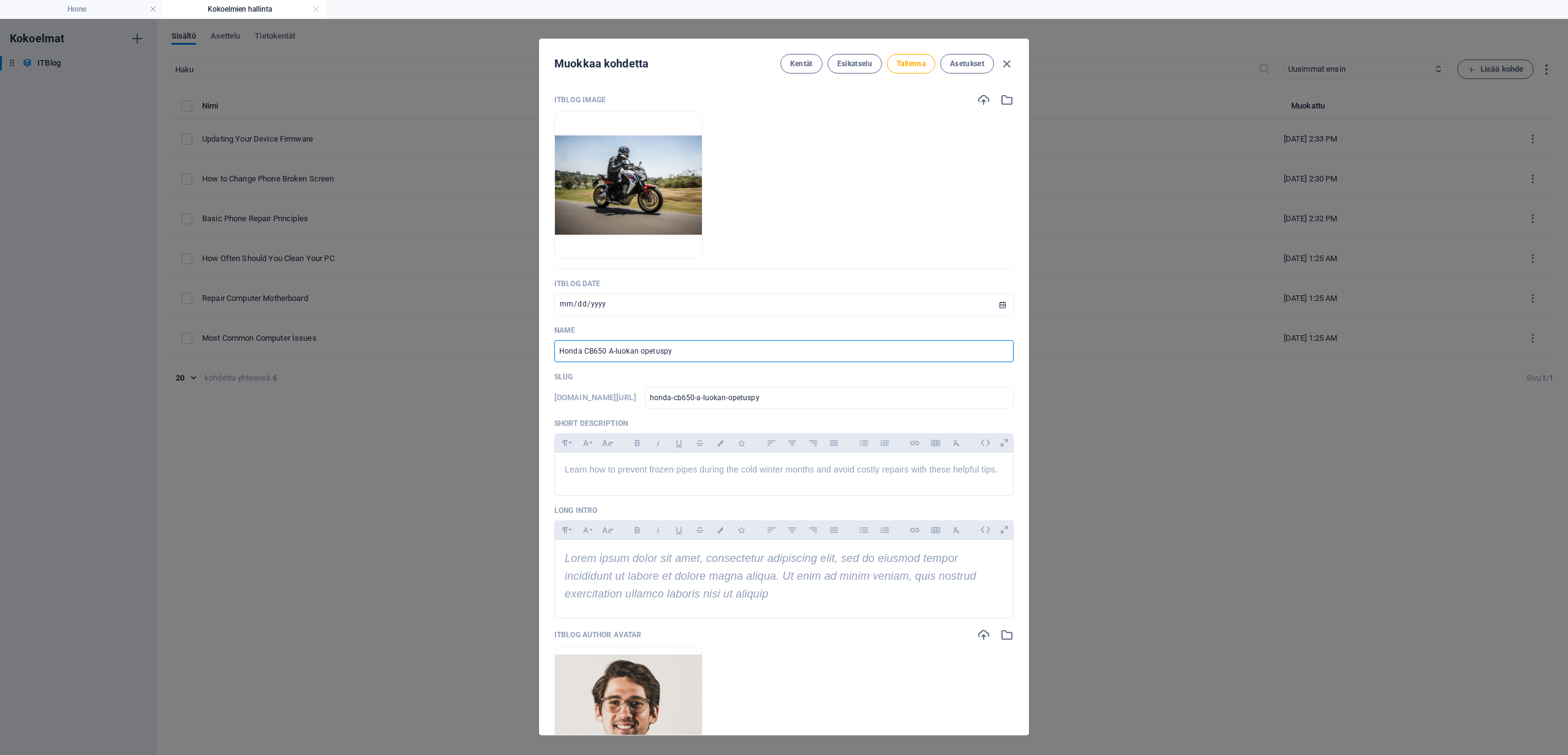
type input "honda-cb650-a-luokan-opetuspyoe"
type input "Honda CB650 A-luokan opetuspyör"
type input "honda-cb650-a-luokan-opetuspyoer"
type input "Honda CB650 A-luokan opetuspyörä"
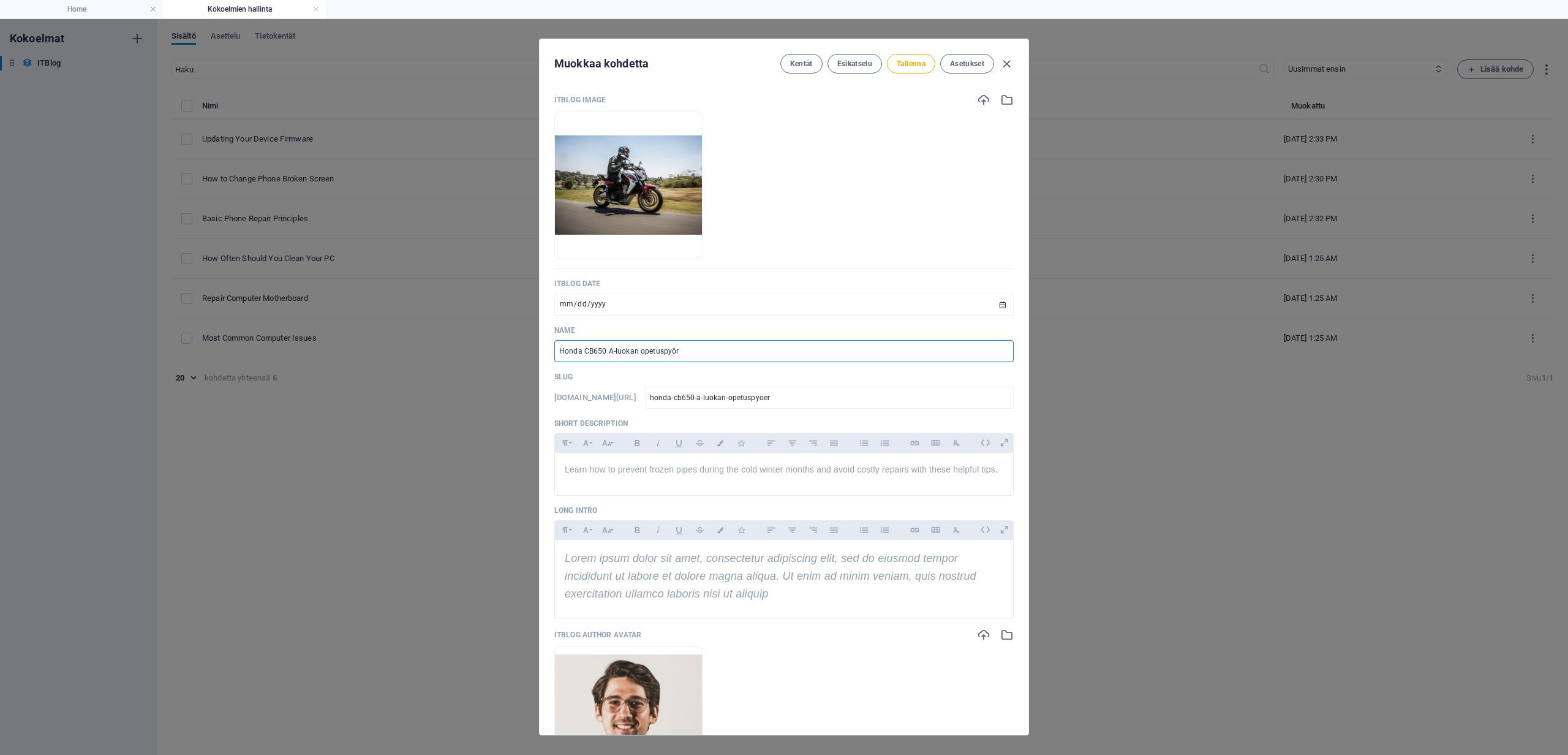
type input "honda-cb650-a-luokan-opetuspyoerae"
type input "Honda CB650 A-luokan opetuspyörän"
type input "honda-cb650-a-luokan-opetuspyoeraen"
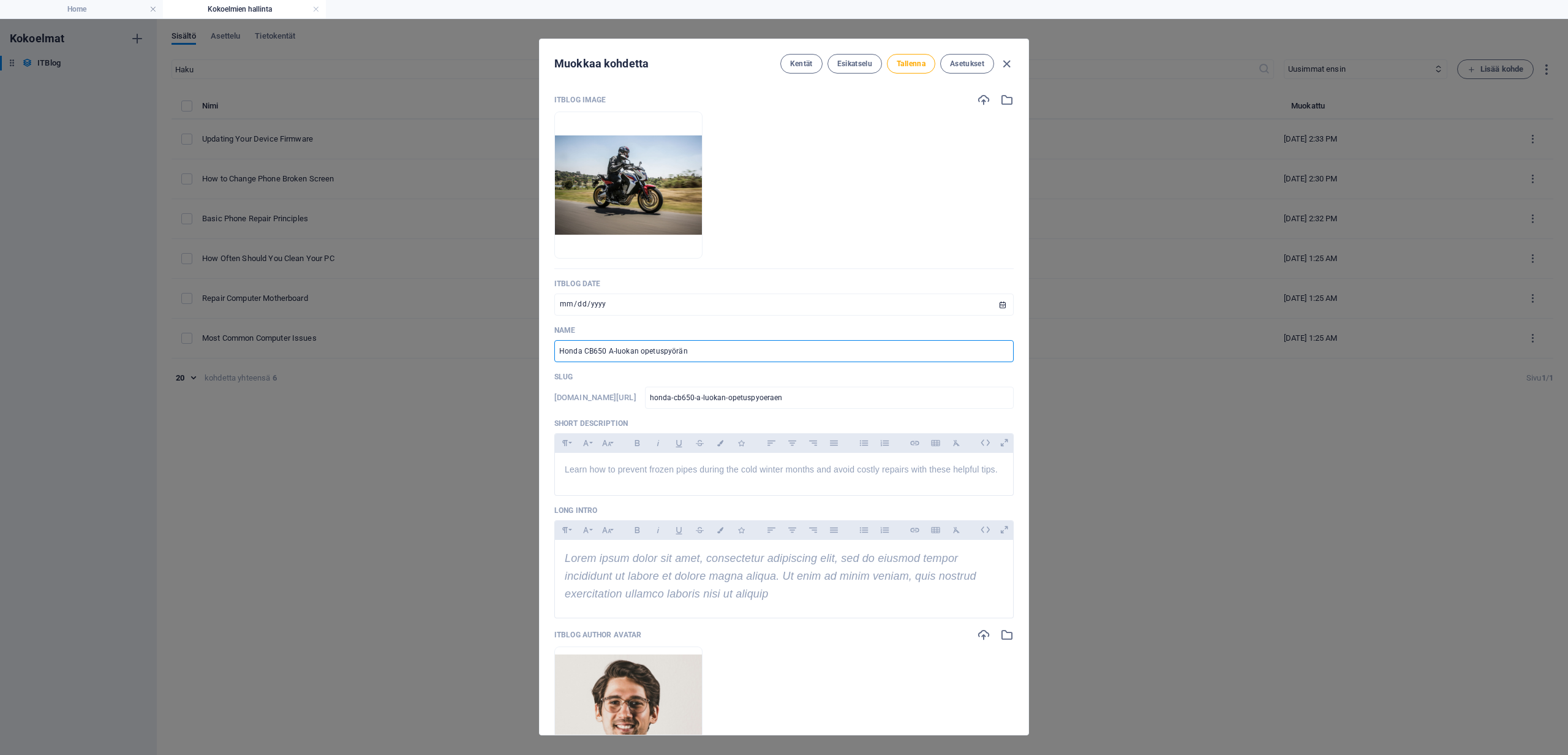
type input "Honda CB650 A-luokan opetuspyöränä"
type input "honda-cb650-a-luokan-opetuspyoeraena"
click at [608, 350] on input "Honda CB650 A-luokan opetuspyöränä" at bounding box center [784, 351] width 459 height 22
type input "Honda CB650 oA-luokan opetuspyöränä"
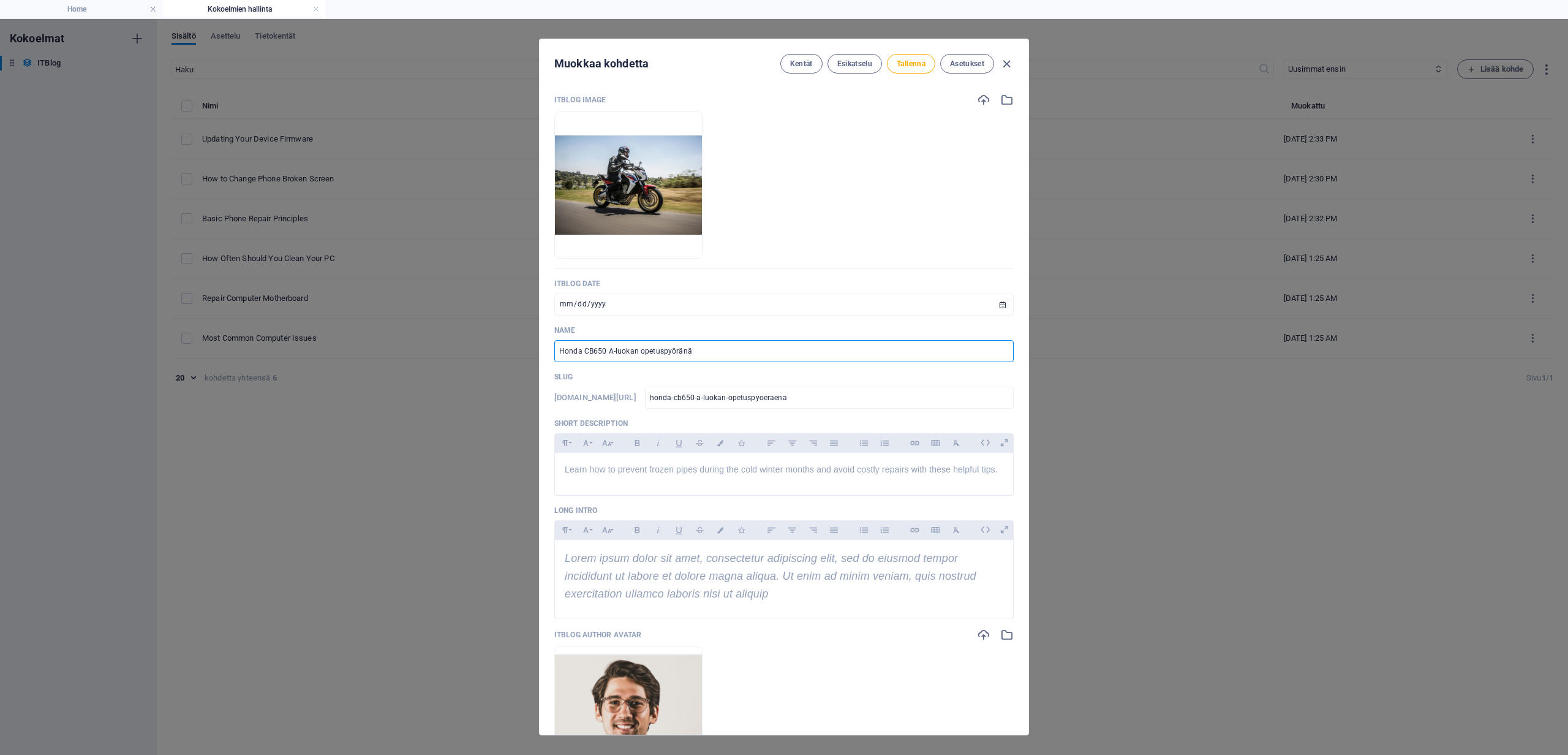
type input "honda-cb650-oa-luokan-opetuspyoeraena"
type input "Honda CB650 onA-luokan opetuspyöränä"
type input "honda-cb650-ona-luokan-opetuspyoeraena"
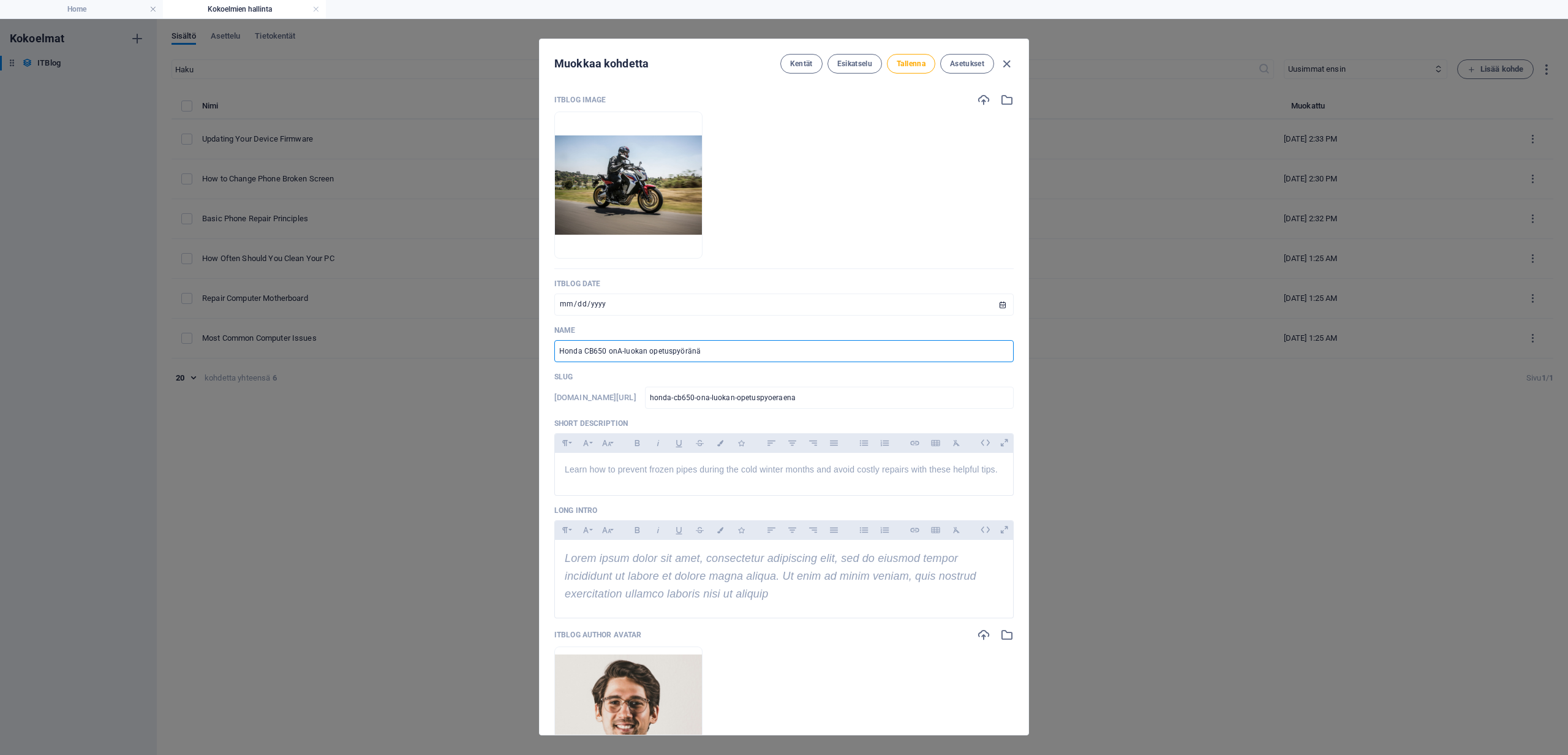
type input "Honda CB650 on A-luokan opetuspyöränä"
type input "honda-cb650-on-a-luokan-opetuspyoeraena"
click at [608, 353] on input "Honda CB650 on A-luokan opetuspyöränä" at bounding box center [784, 351] width 459 height 22
click at [619, 350] on input "Honda CB650 on A-luokan opetuspyöränä" at bounding box center [784, 351] width 459 height 22
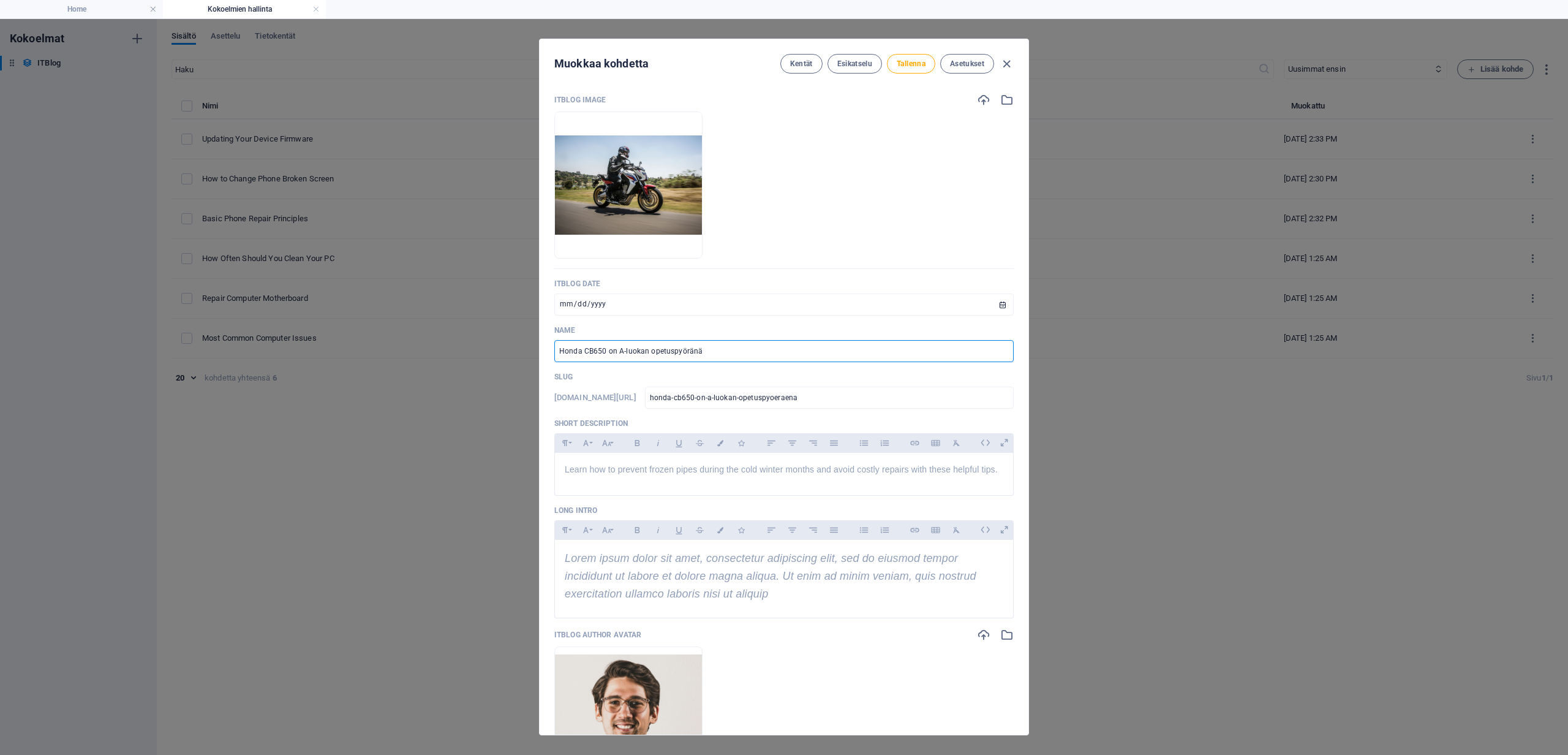
type input "Honda CB650 on iA-luokan opetuspyöränä"
type input "honda-cb650-on-ia-luokan-opetuspyoeraena"
type input "Honda CB650 on isA-luokan opetuspyöränä"
type input "honda-cb650-on-isa-luokan-opetuspyoeraena"
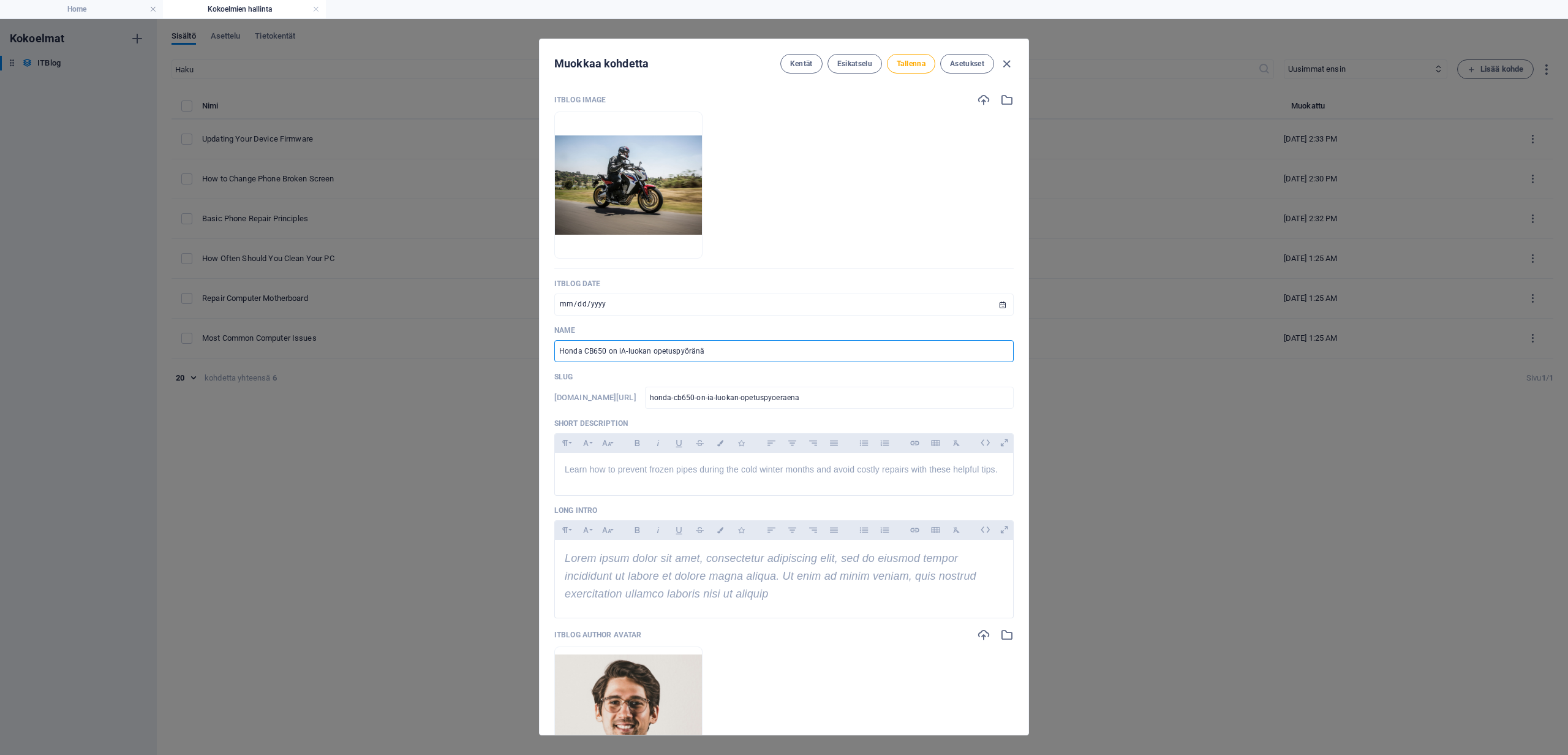
type input "honda-cb650-on-isa-luokan-opetuspyoeraena"
type input "Honda CB650 on isoA-luokan opetuspyöränä"
type input "honda-cb650-on-isoa-luokan-opetuspyoeraena"
type input "Honda CB650 on isonA-luokan opetuspyöränä"
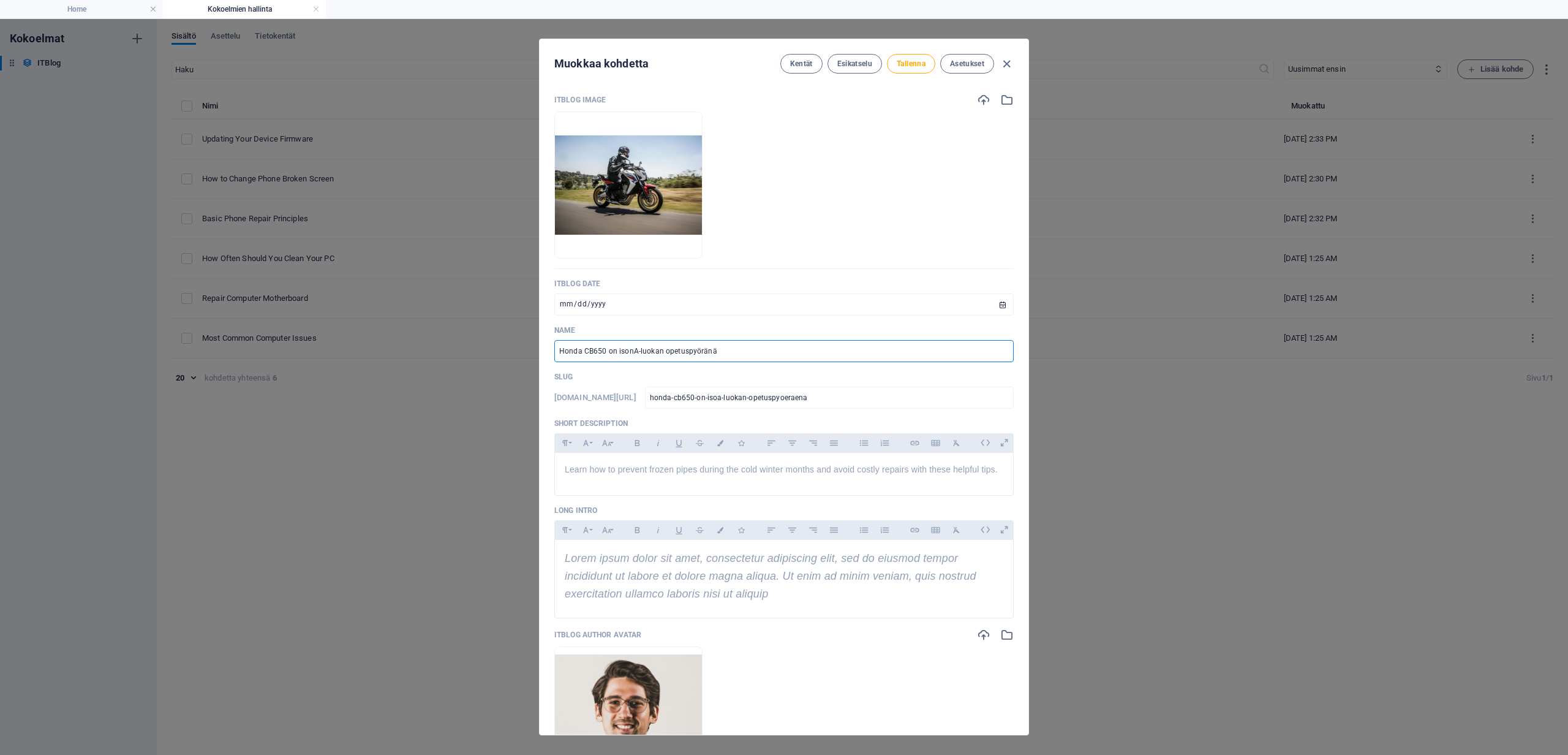
type input "honda-cb650-on-isona-luokan-opetuspyoeraena"
type input "Honda CB650 on ison A-luokan opetuspyöränä"
type input "honda-cb650-on-ison-a-luokan-opetuspyoeraena"
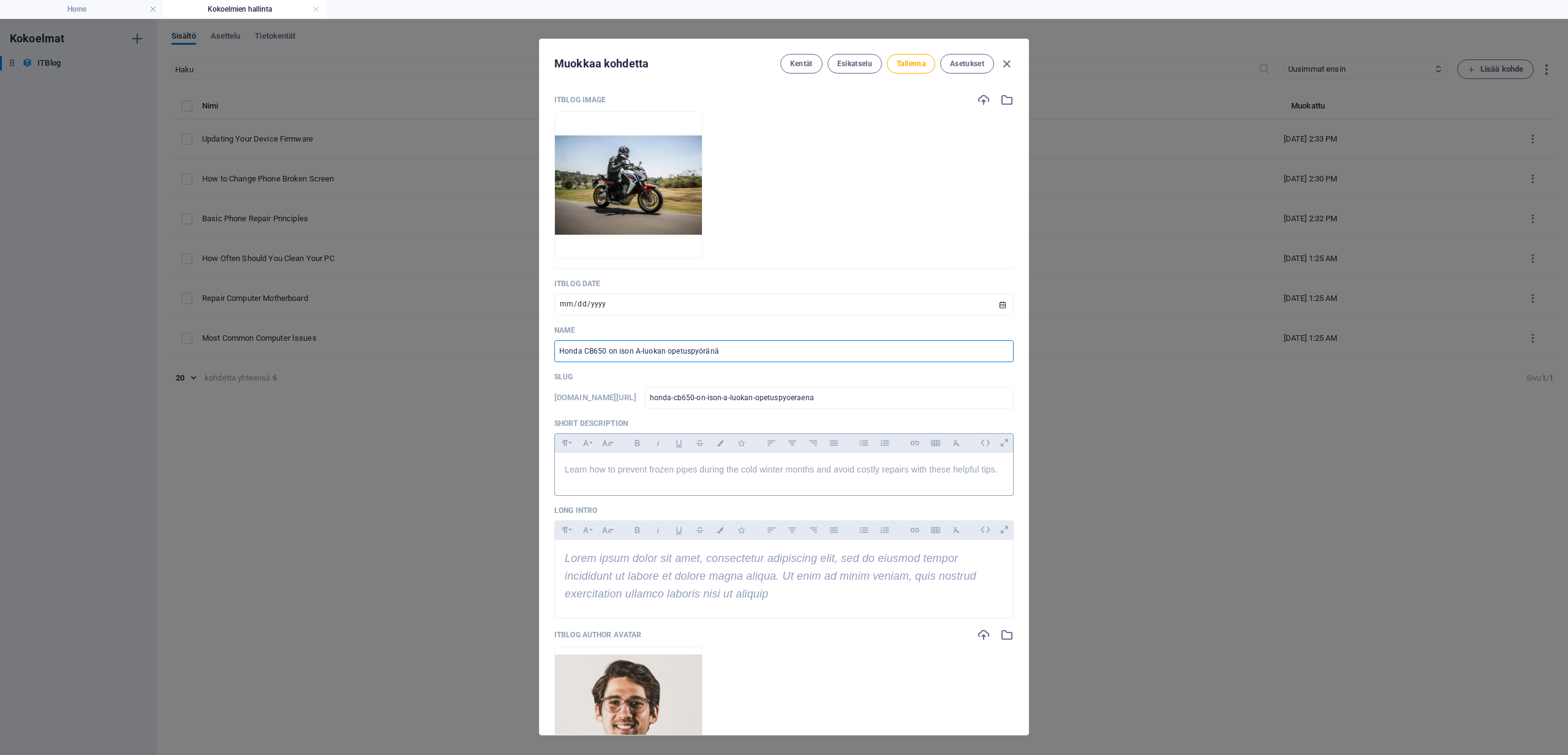
type input "Honda CB650 on ison A-luokan opetuspyöränä"
click at [629, 471] on span "Learn how to prevent frozen pipes during the cold winter months and avoid costl…" at bounding box center [781, 469] width 433 height 10
click at [620, 563] on span "Lorem ipsum dolor sit amet, consectetur adipiscing elit, sed do eiusmod tempor …" at bounding box center [771, 576] width 411 height 48
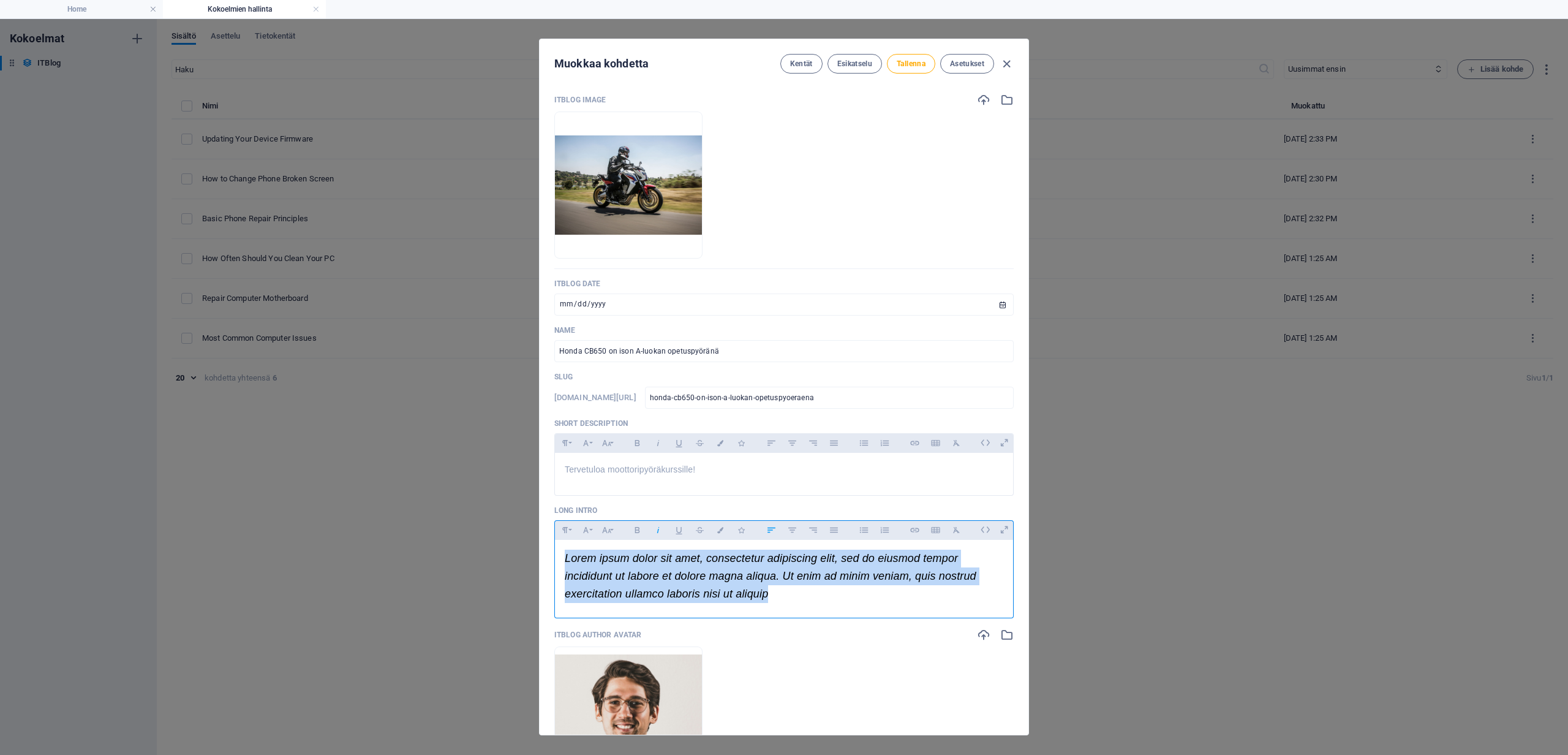
drag, startPoint x: 567, startPoint y: 559, endPoint x: 828, endPoint y: 587, distance: 262.5
click at [828, 587] on p "Lorem ipsum dolor sit amet, consectetur adipiscing elit, sed do eiusmod tempor …" at bounding box center [784, 575] width 439 height 53
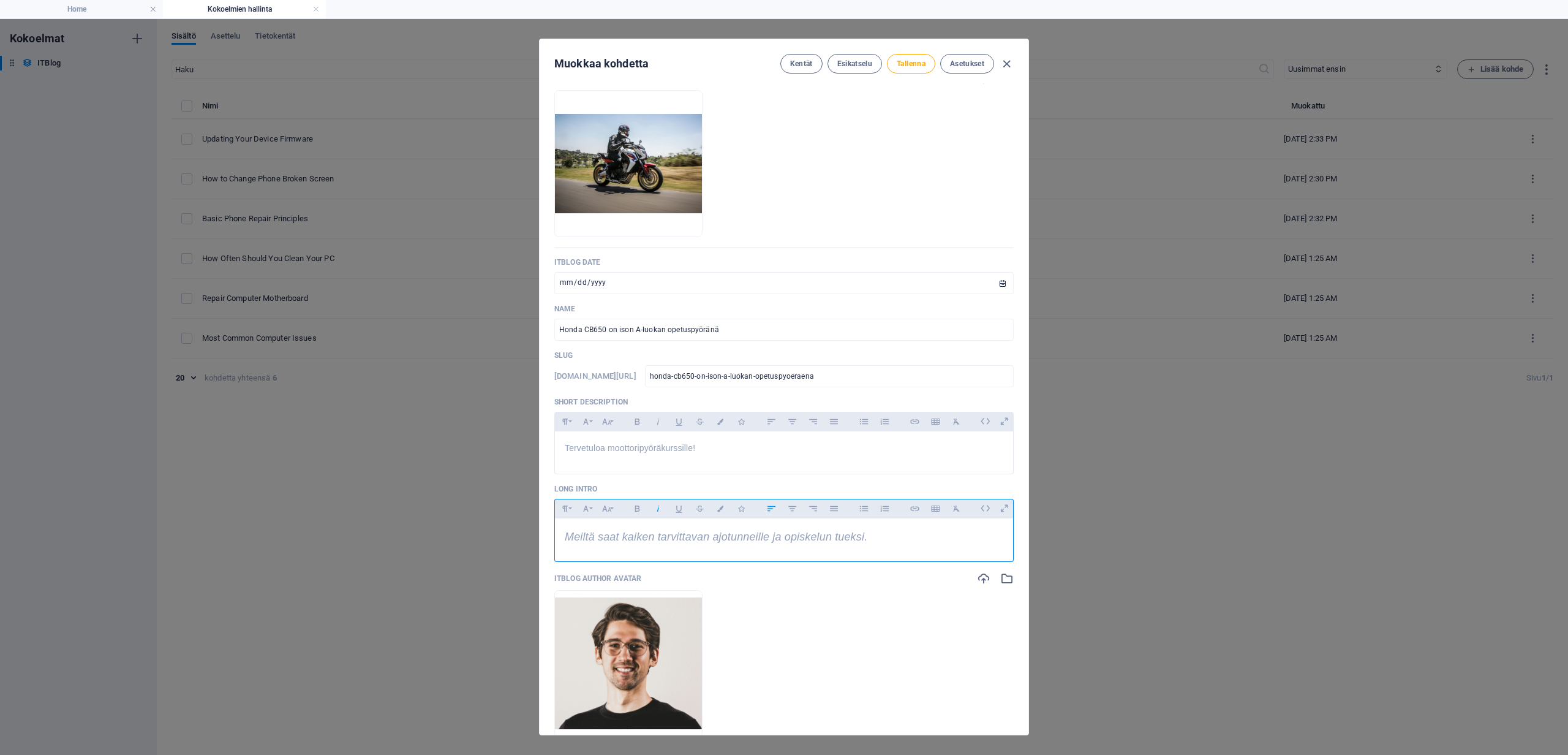
scroll to position [64, 0]
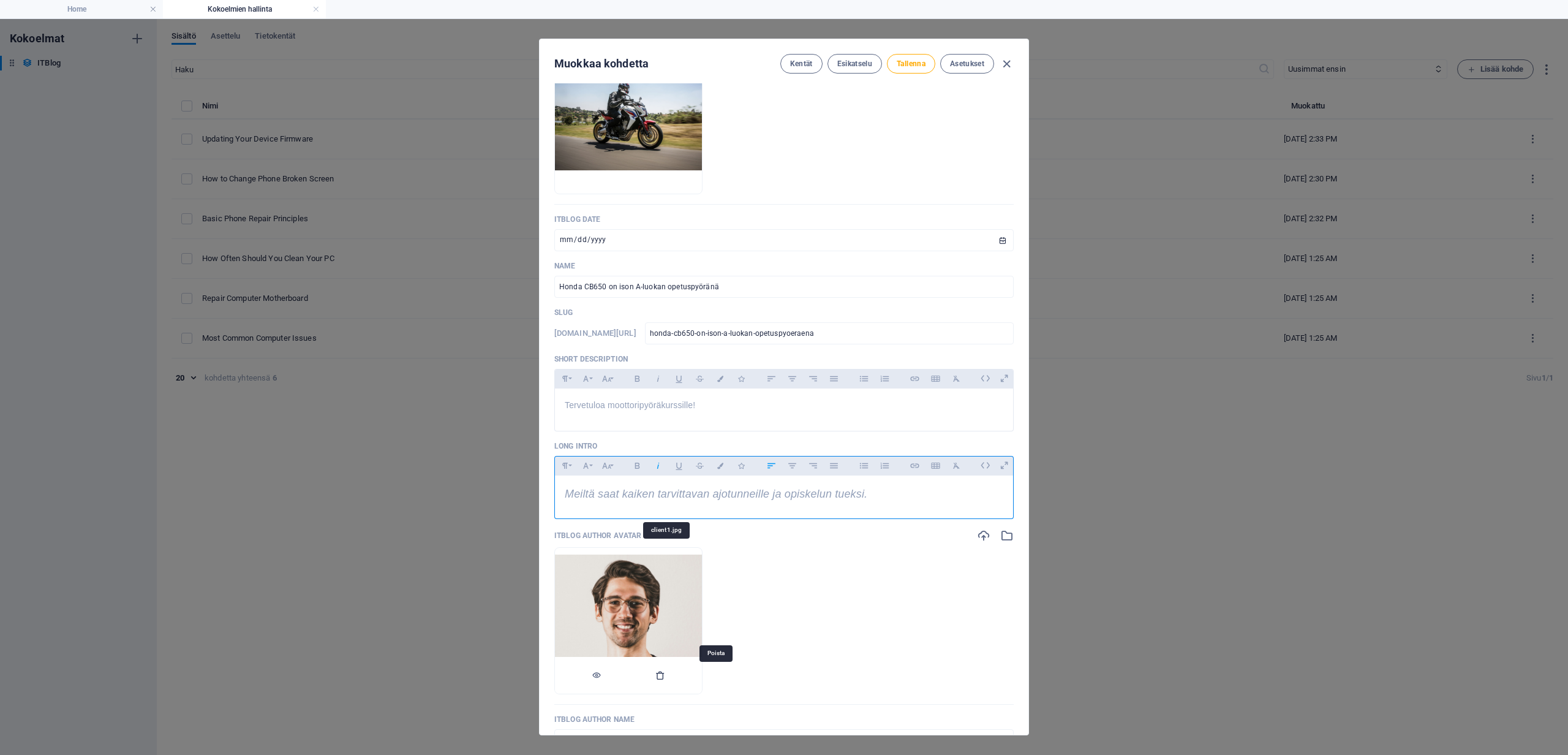
click at [666, 676] on icon "button" at bounding box center [660, 675] width 10 height 10
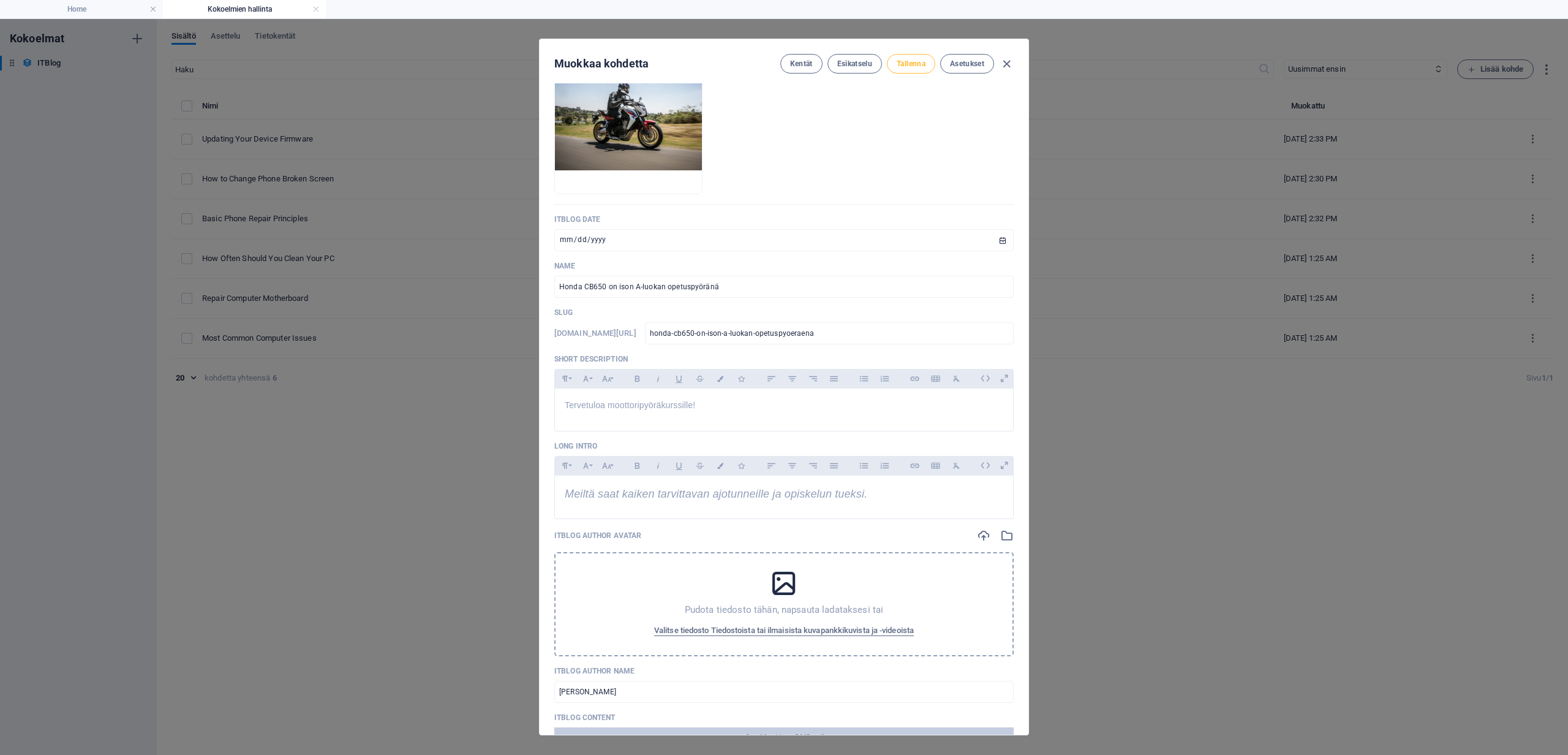
click at [904, 63] on span "Tallenna" at bounding box center [911, 63] width 29 height 10
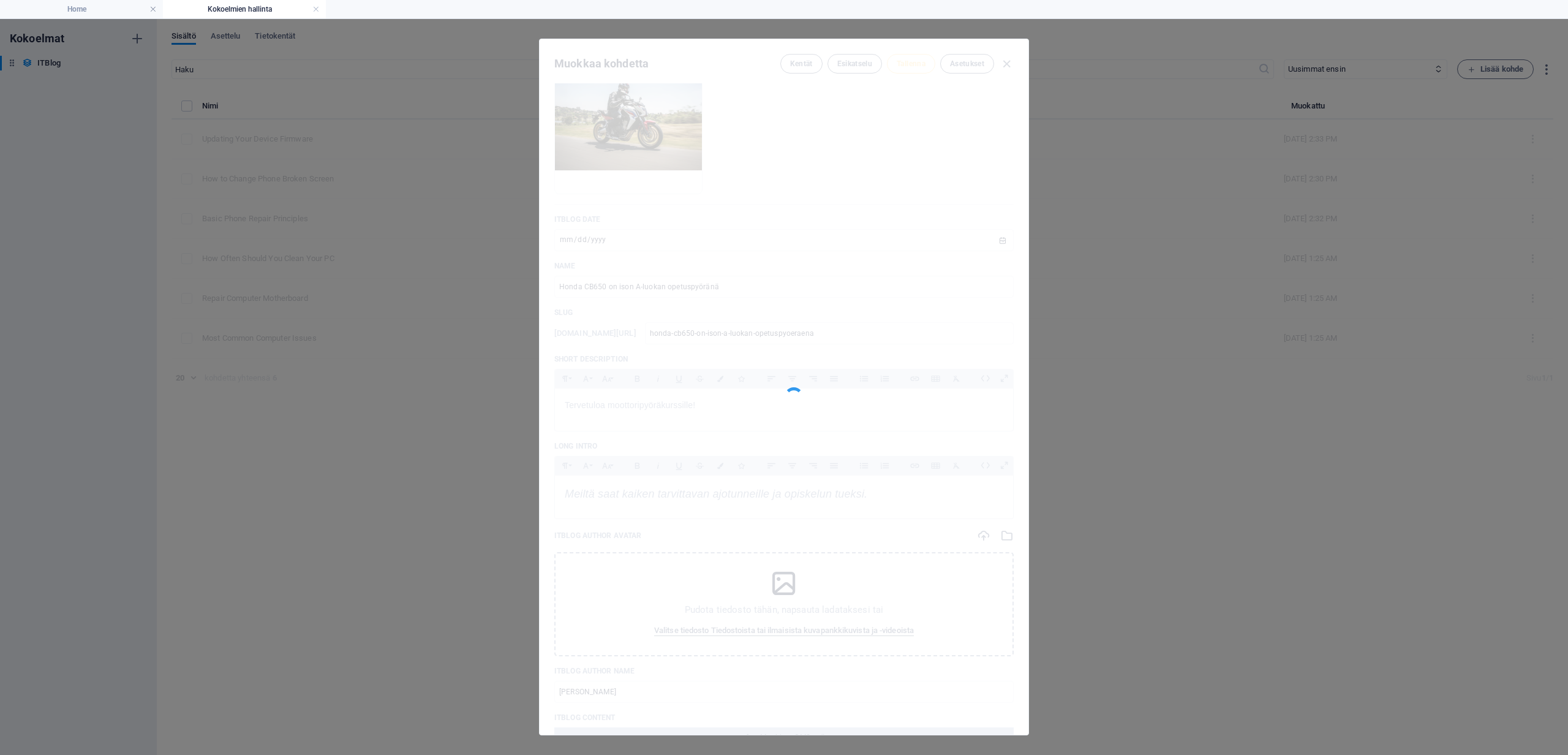
type input "honda-cb650-on-ison-a-luokan-opetuspyoeraena"
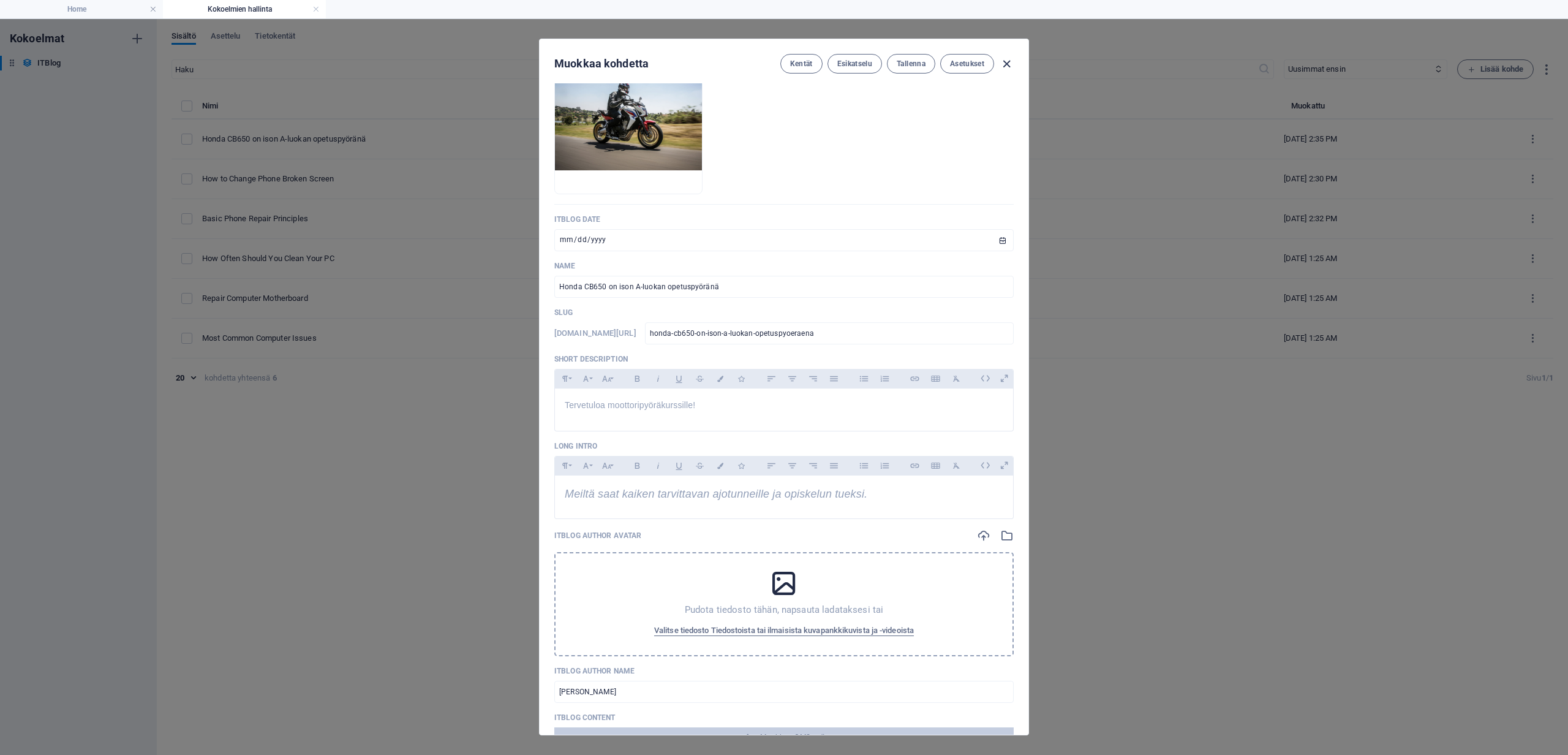
click at [1008, 63] on icon "button" at bounding box center [1006, 63] width 14 height 14
type input "[DATE]"
type input "honda-cb650-on-ison-a-luokan-opetuspyoeraena"
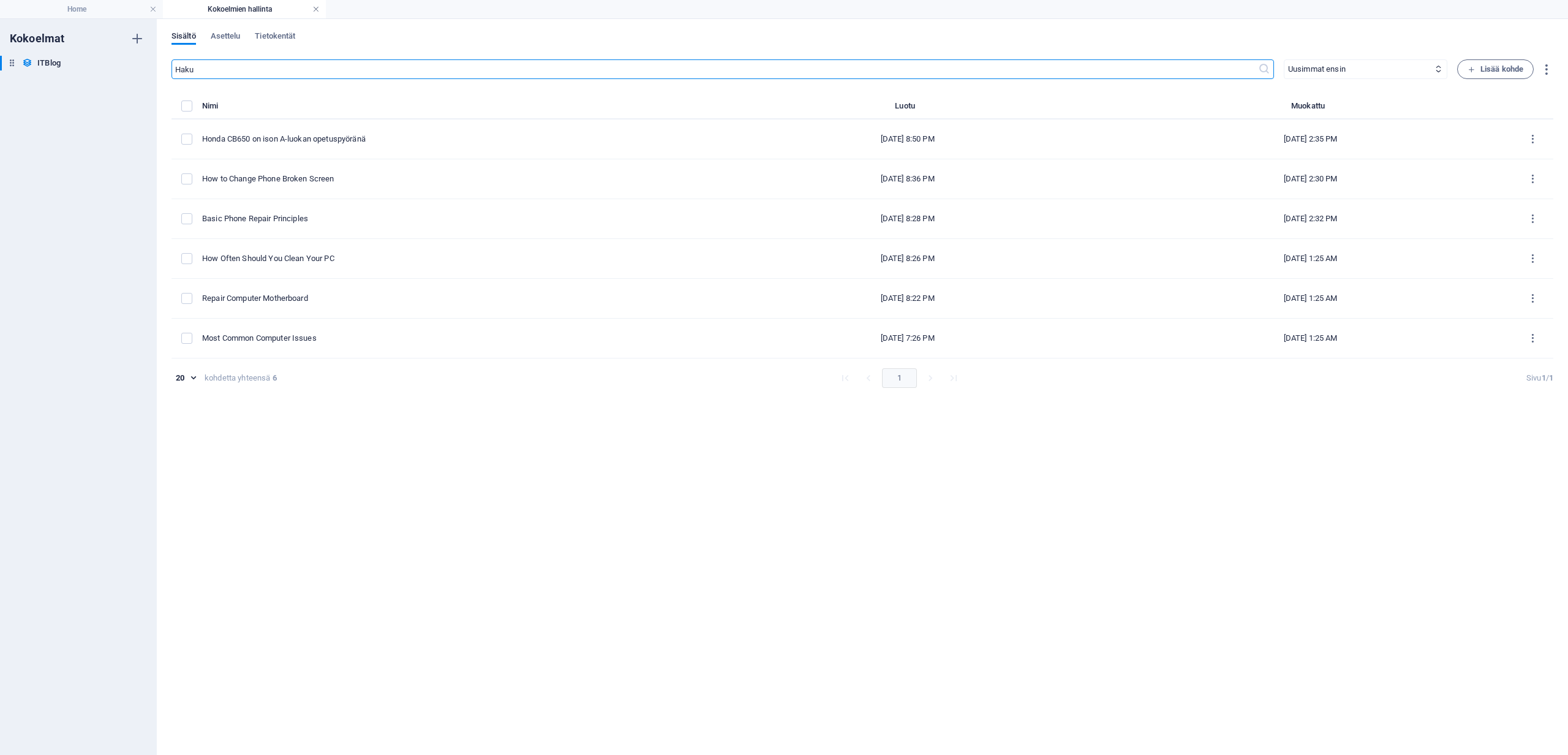
click at [317, 12] on link at bounding box center [316, 10] width 7 height 12
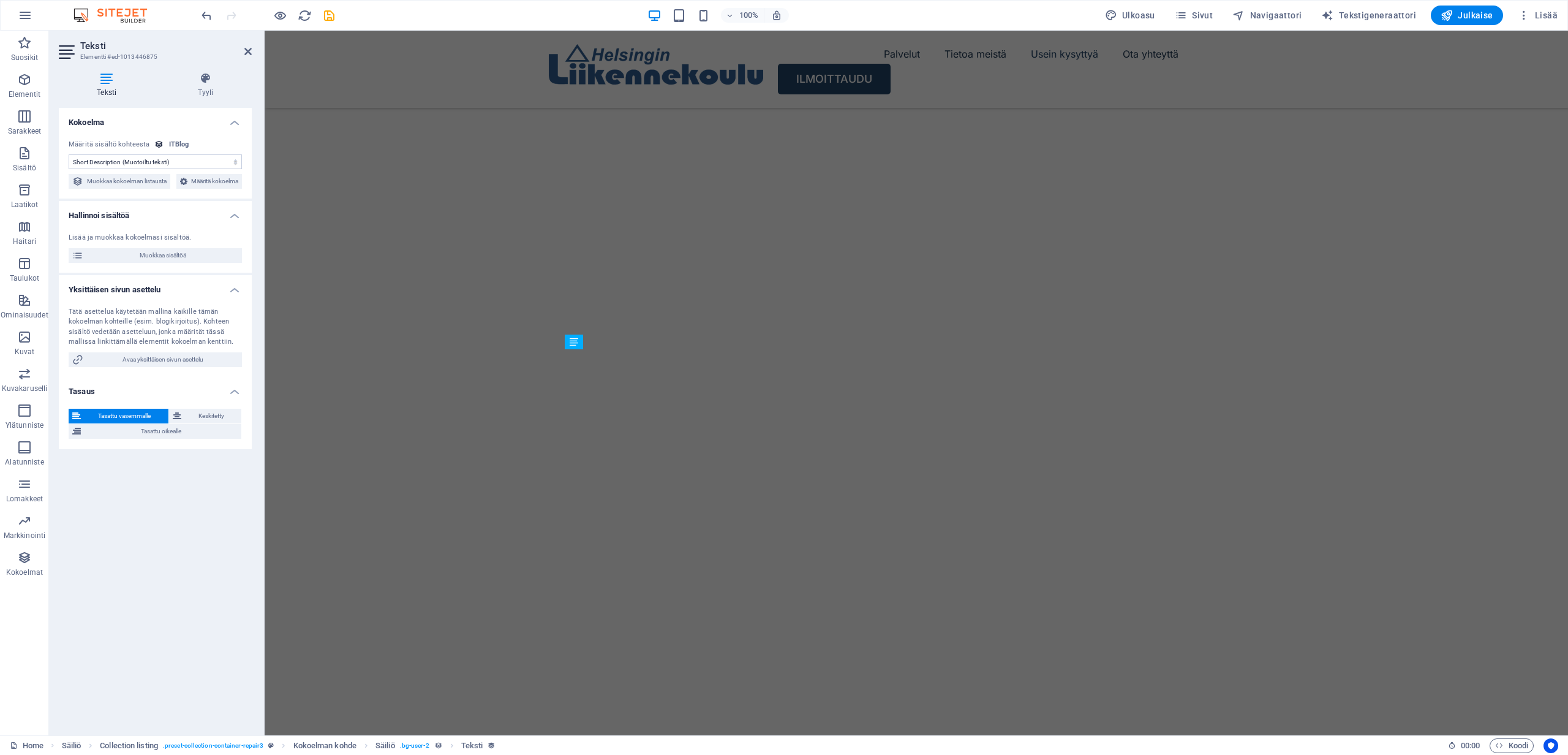
scroll to position [4293, 0]
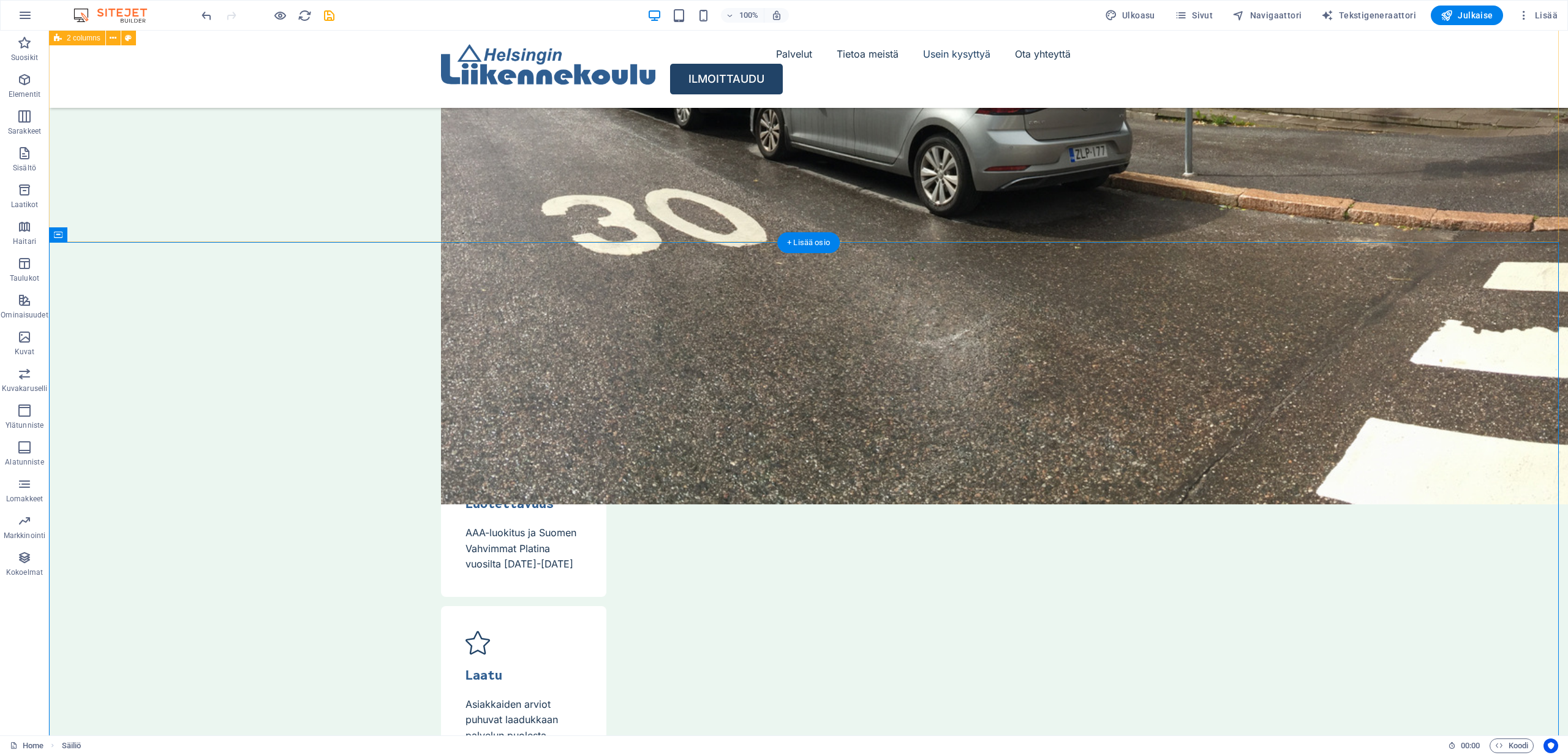
scroll to position [4020, 0]
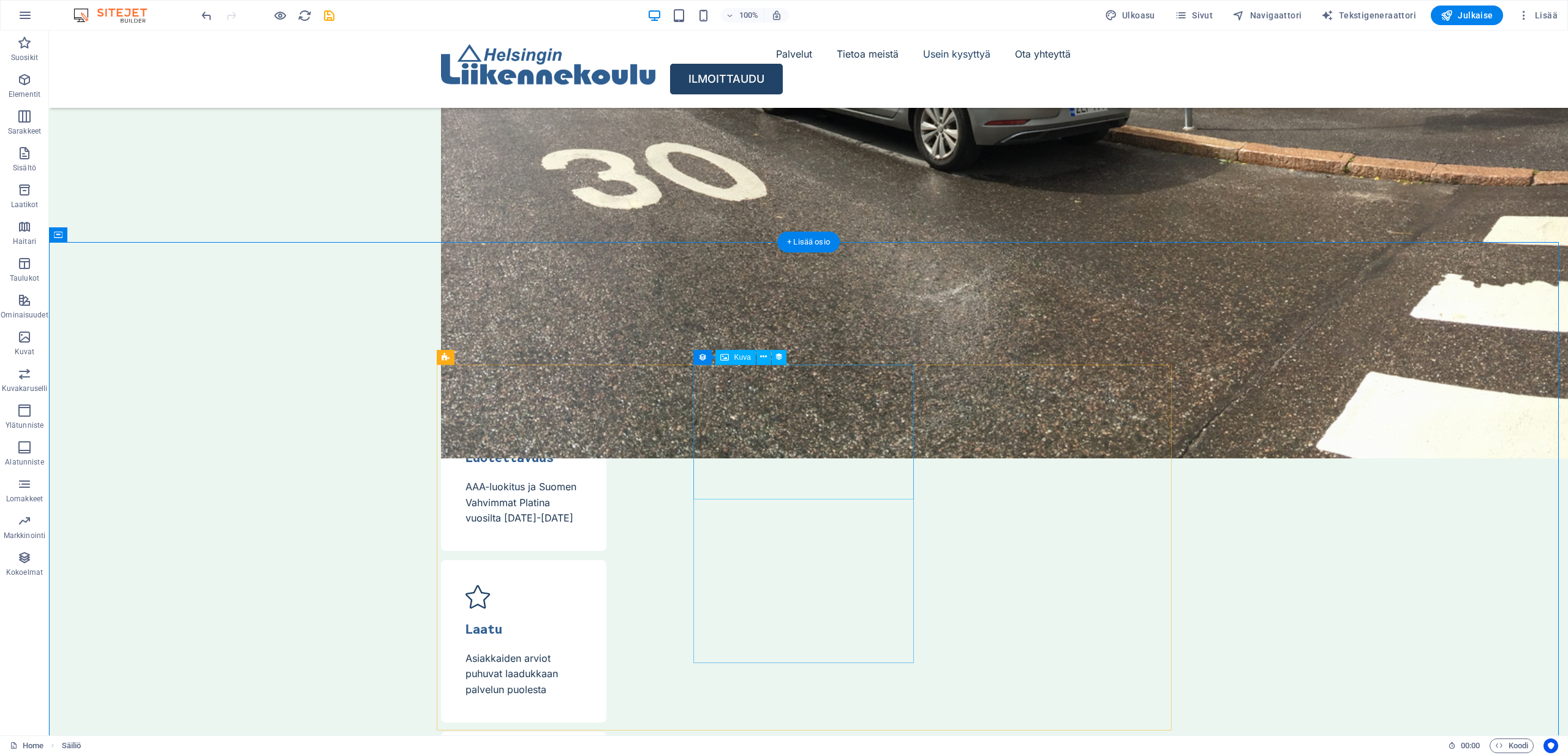
select select "itblog-image"
select select "vw"
select select "px"
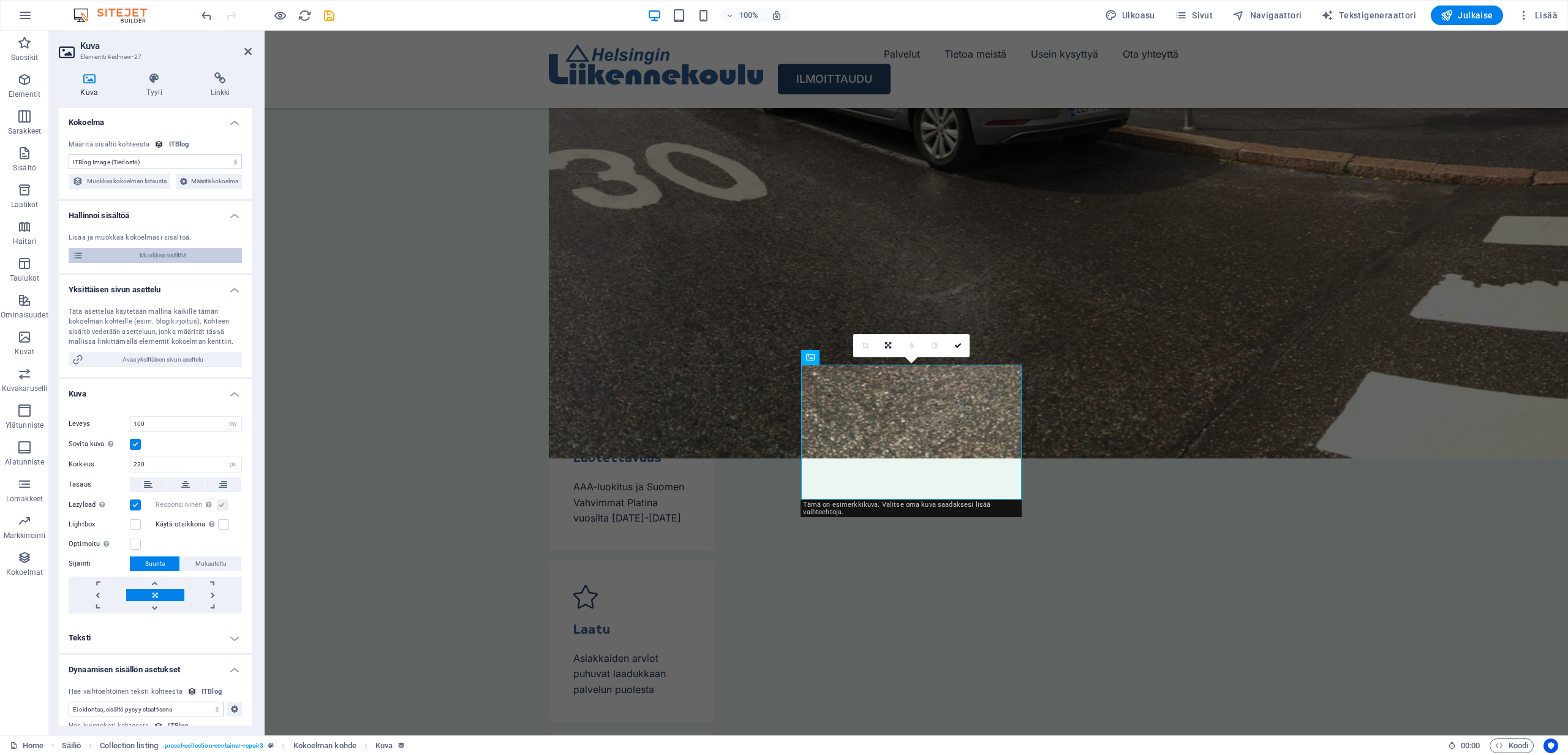
click at [150, 263] on span "Muokkaa sisältöä" at bounding box center [162, 256] width 151 height 15
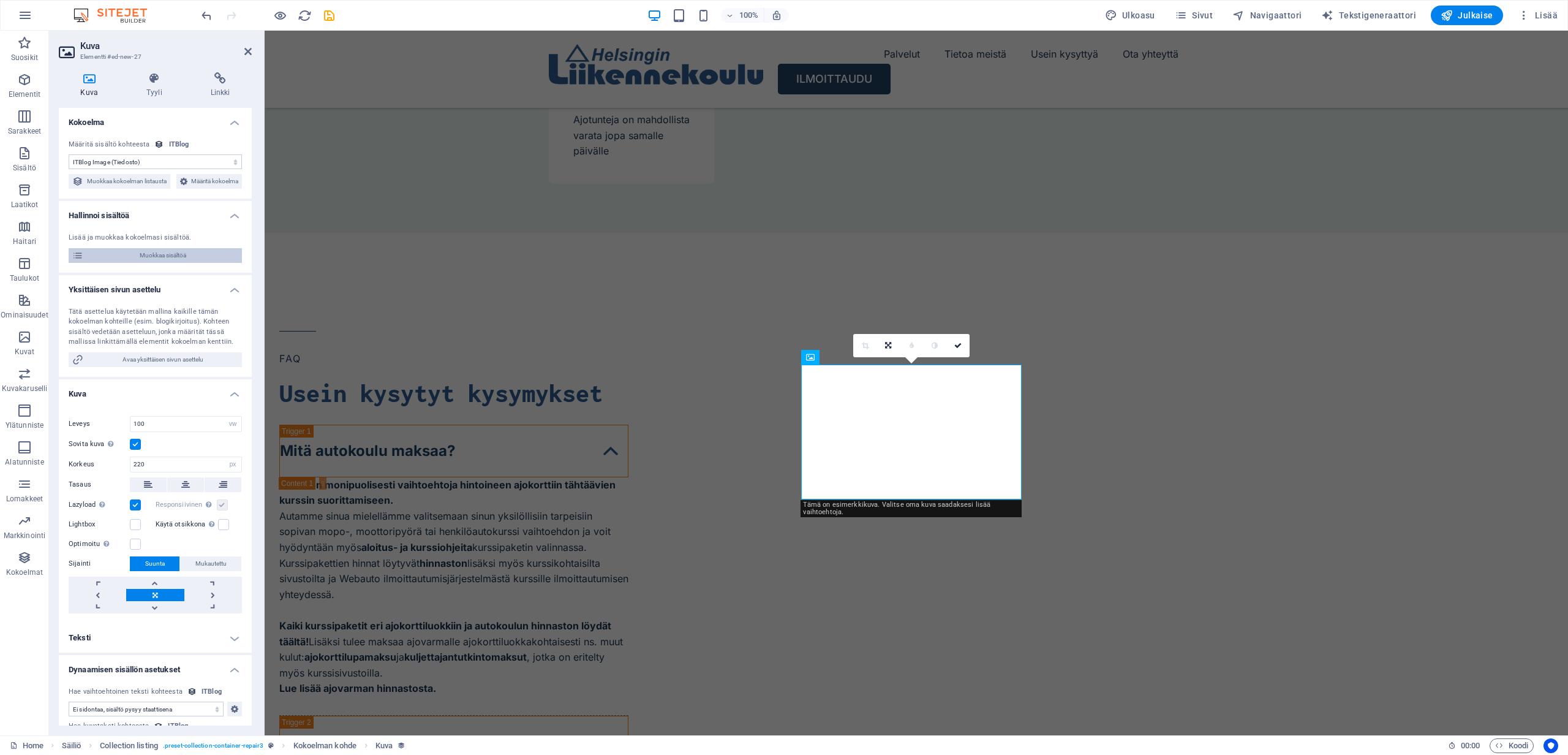
select select "Mobile"
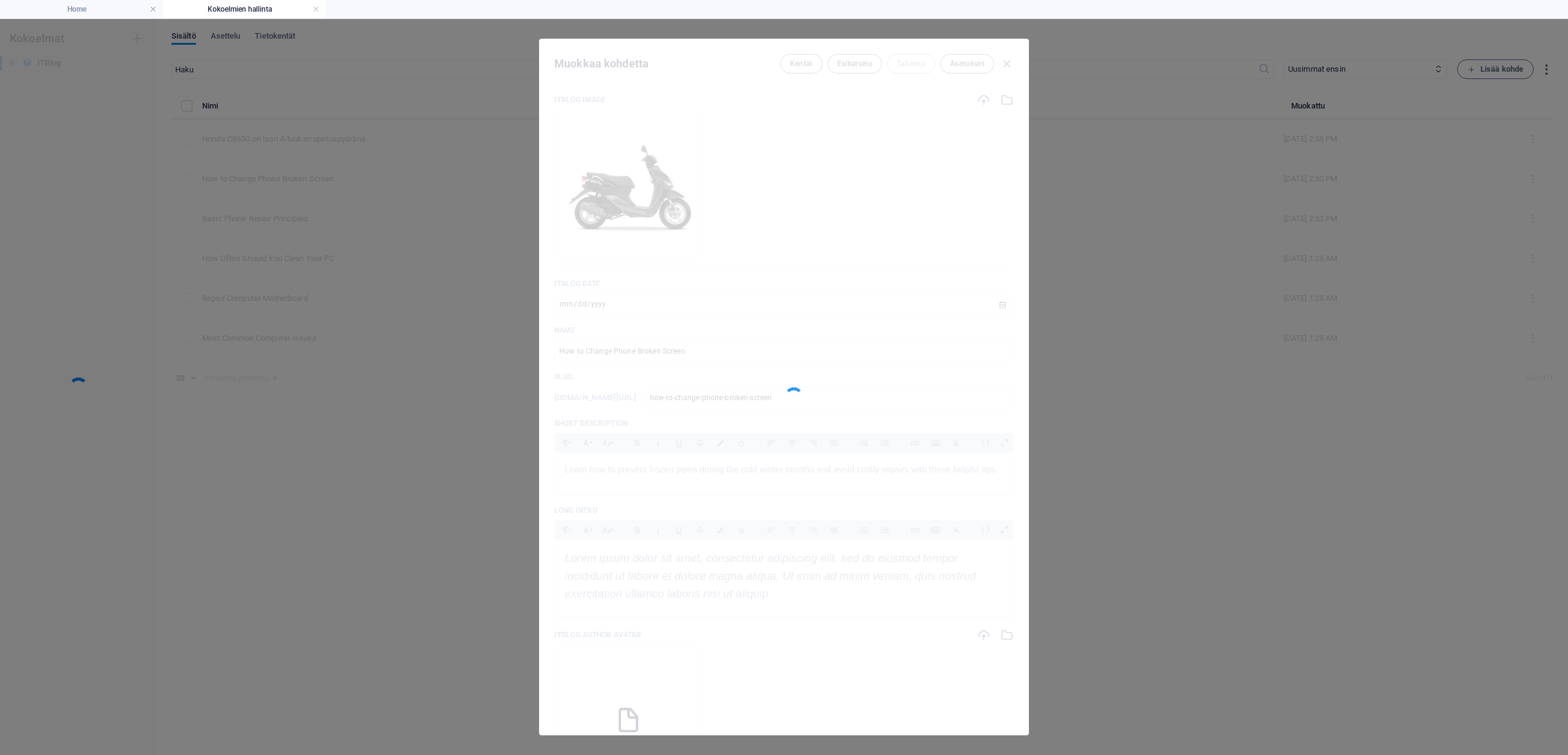
scroll to position [0, 0]
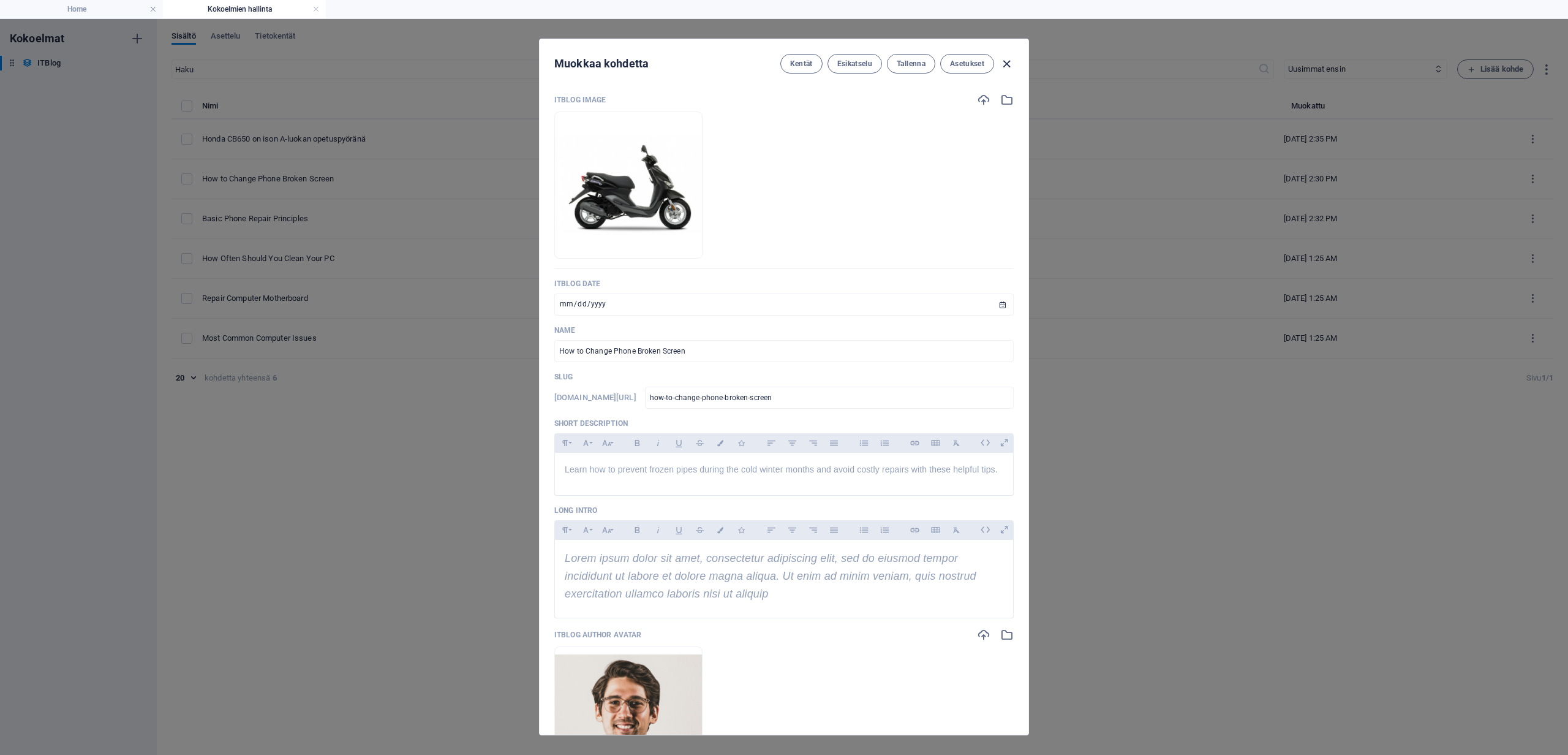
click at [1008, 60] on icon "button" at bounding box center [1006, 63] width 14 height 14
type input "[DATE]"
type input "how-to-change-phone-broken-screen"
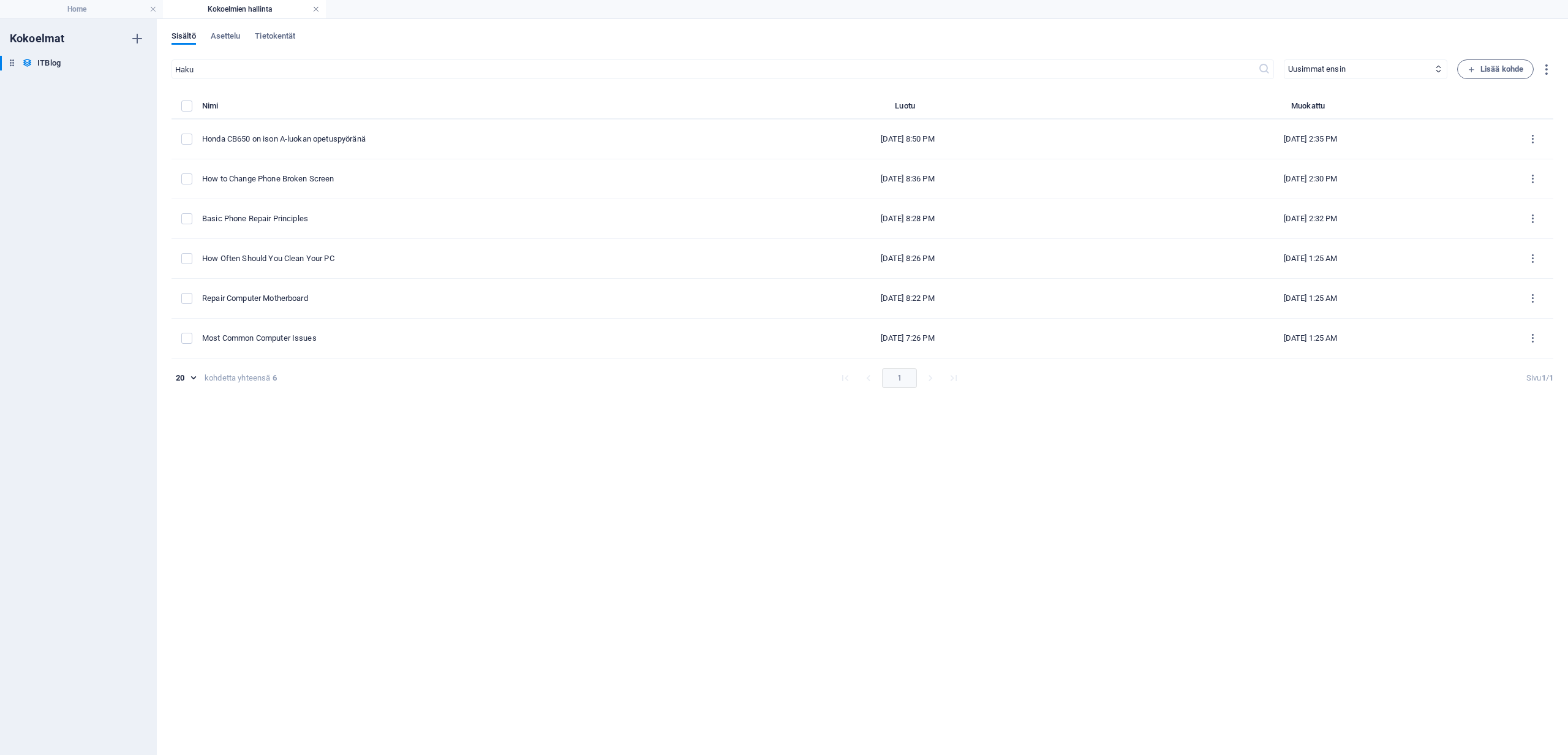
click at [316, 11] on link at bounding box center [316, 10] width 7 height 12
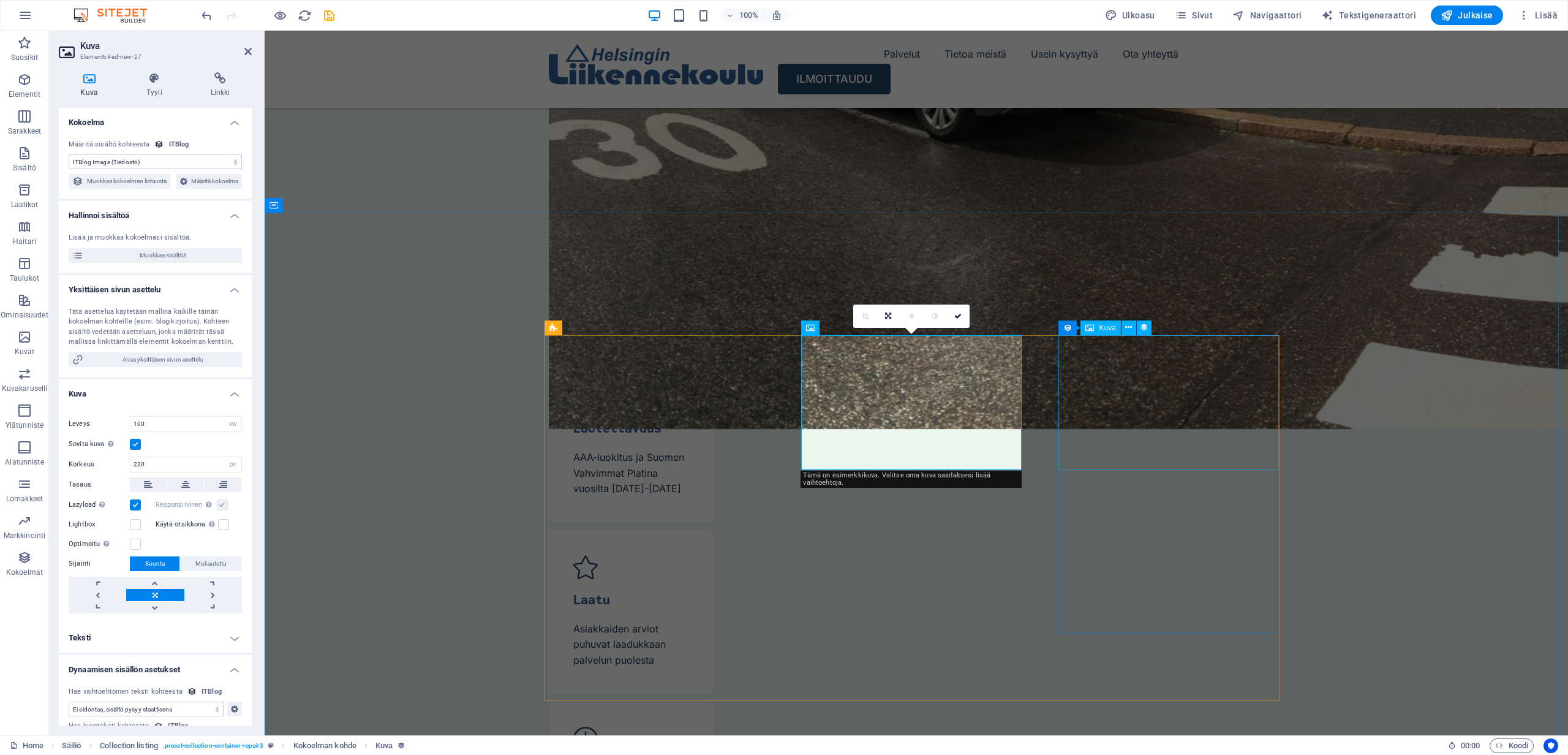
select select "itblog-image"
select select "vw"
select select "px"
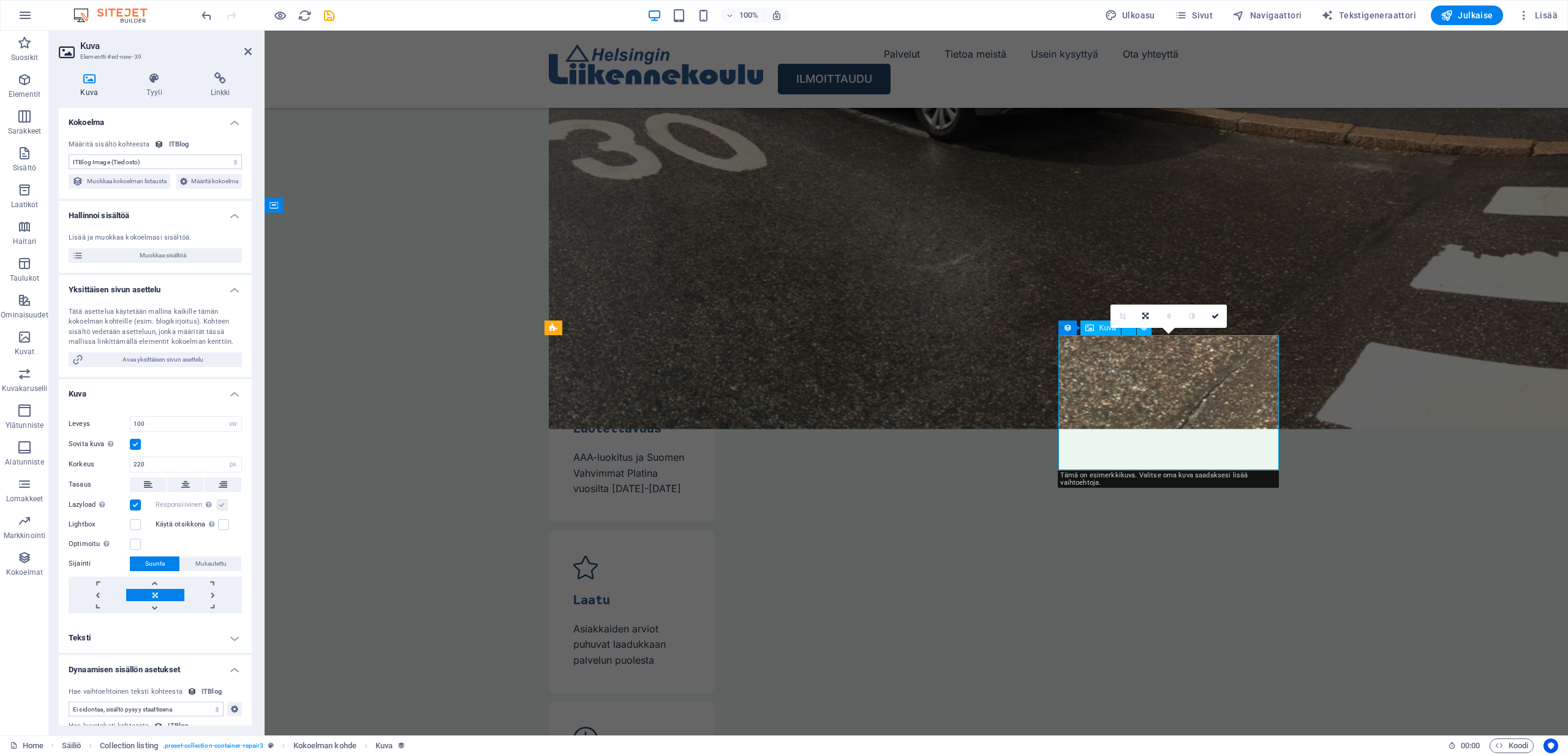
click at [174, 263] on span "Muokkaa sisältöä" at bounding box center [162, 256] width 151 height 15
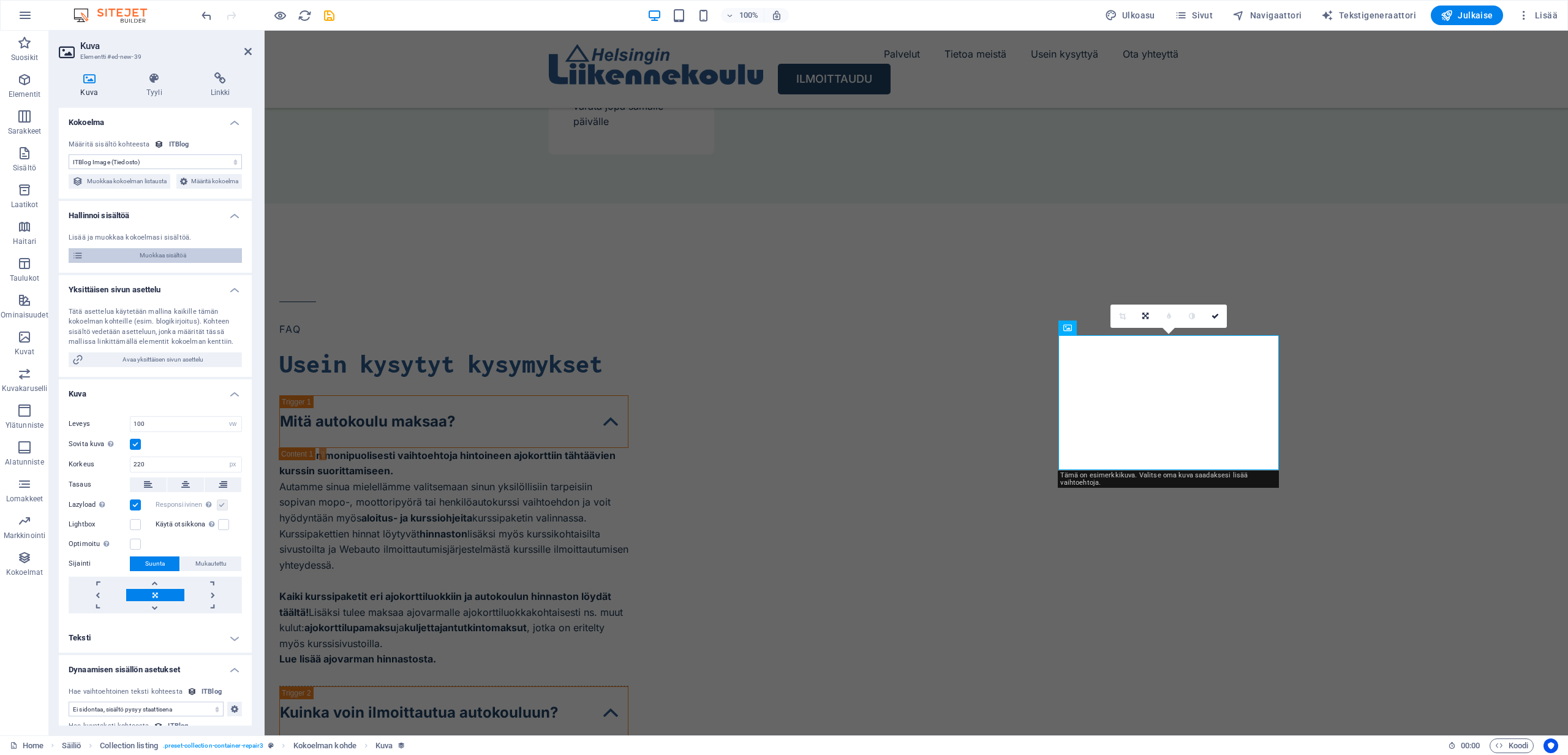
select select "Mobile"
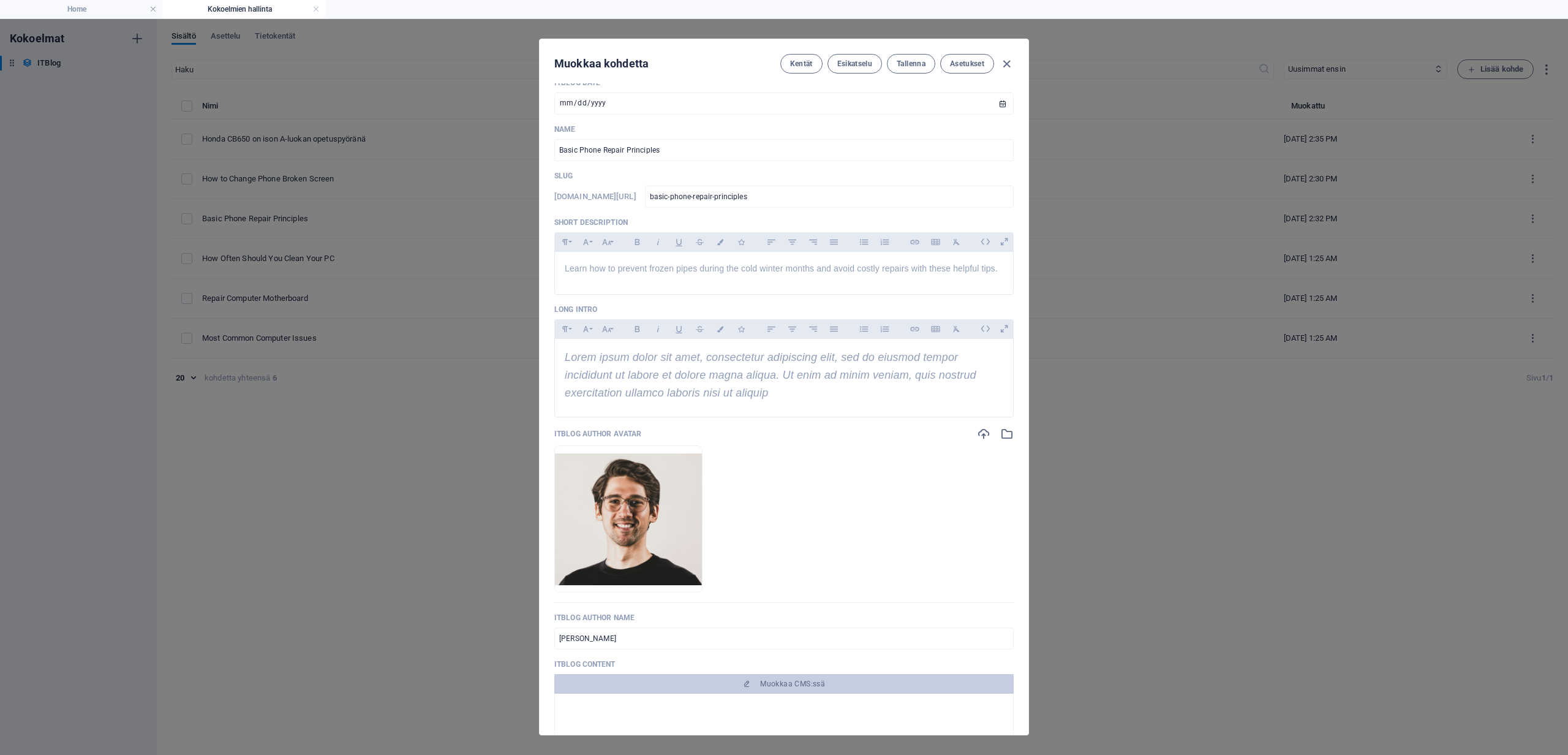
scroll to position [245, 0]
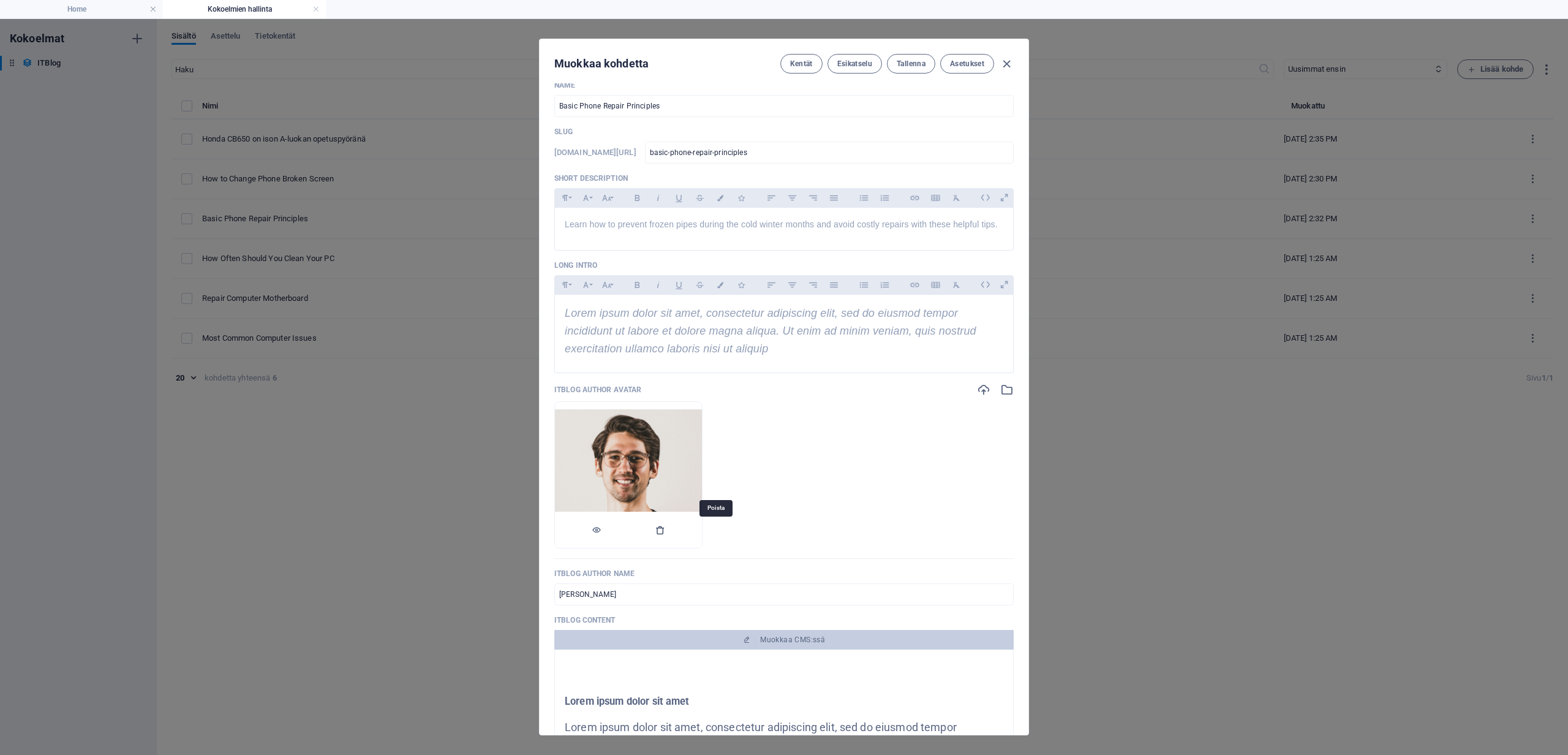
click at [666, 528] on icon "button" at bounding box center [660, 529] width 10 height 10
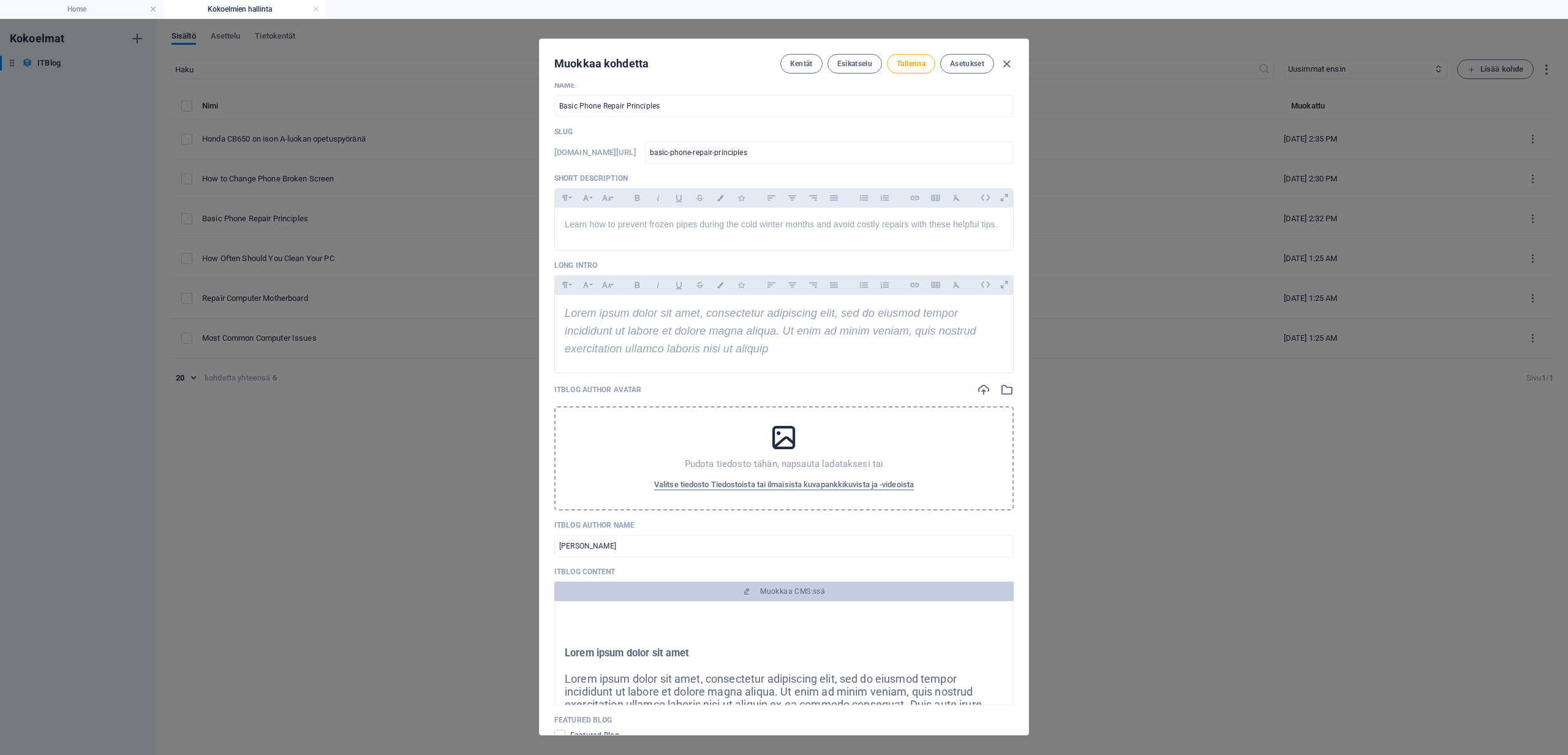
scroll to position [9, 0]
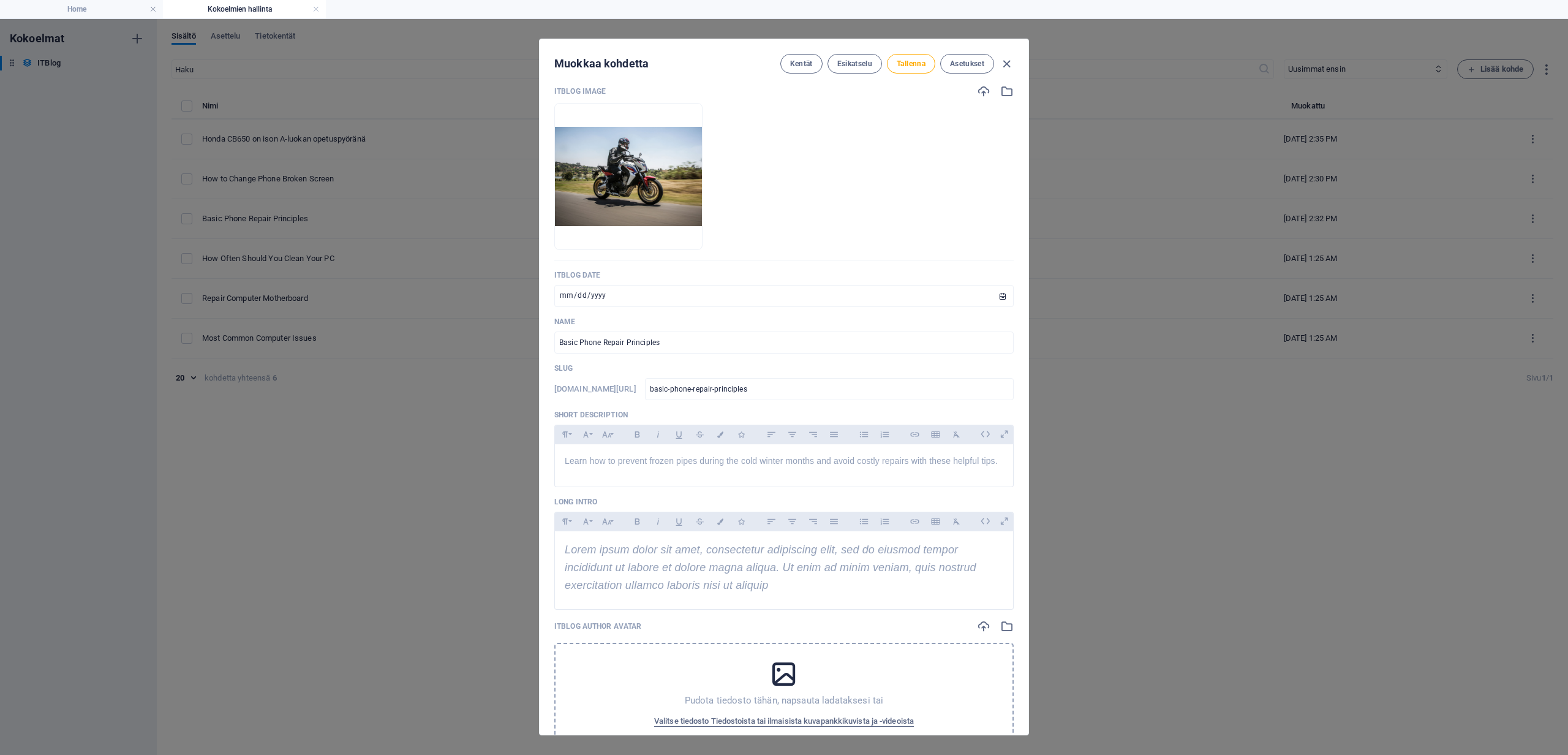
click at [596, 369] on p "Slug" at bounding box center [784, 367] width 459 height 10
click at [670, 339] on input "Basic Phone Repair Principles" at bounding box center [784, 343] width 459 height 22
drag, startPoint x: 675, startPoint y: 343, endPoint x: 555, endPoint y: 339, distance: 120.1
click at [555, 339] on input "Basic Phone Repair Principles" at bounding box center [784, 343] width 459 height 22
type input "H"
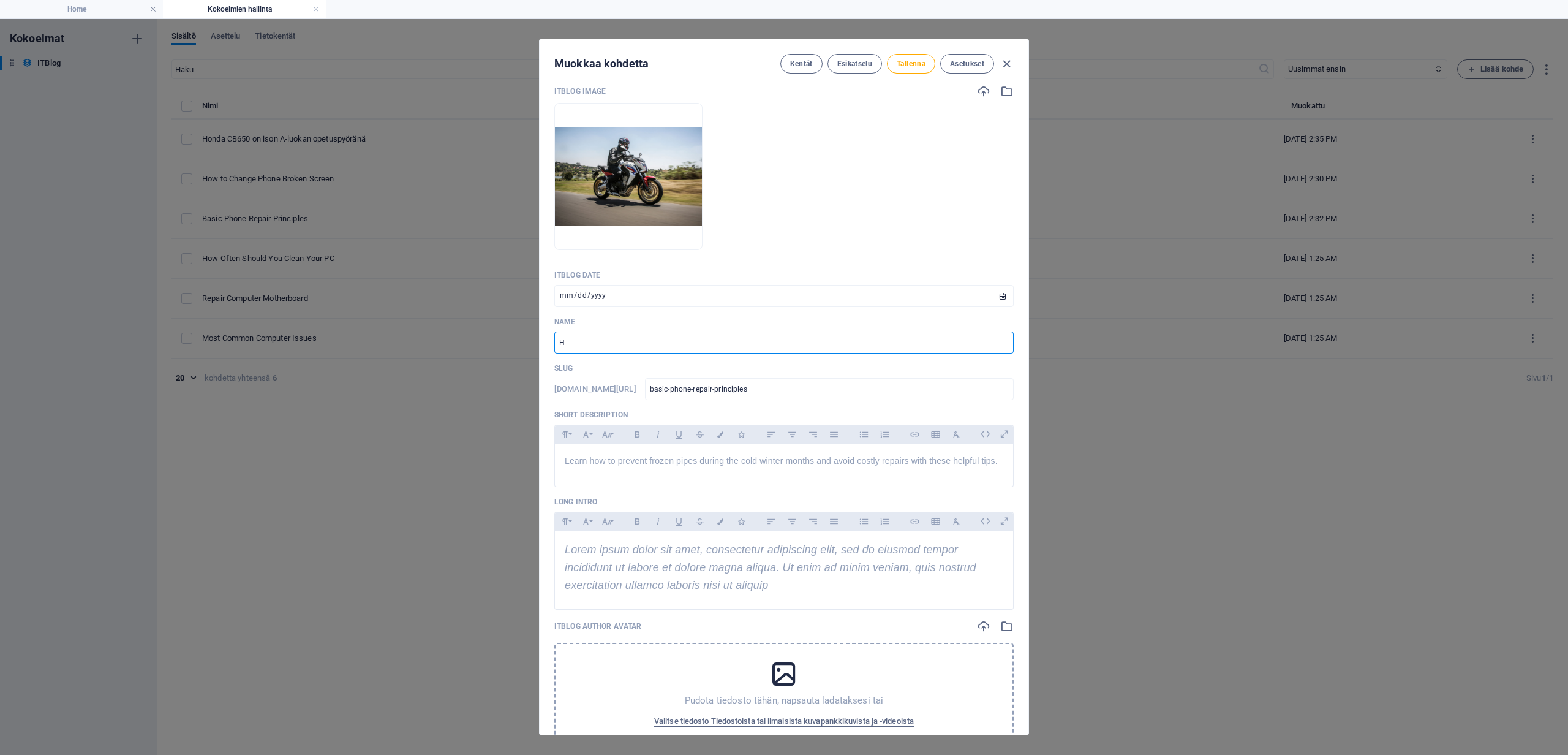
type input "h"
type input "Ho"
type input "ho"
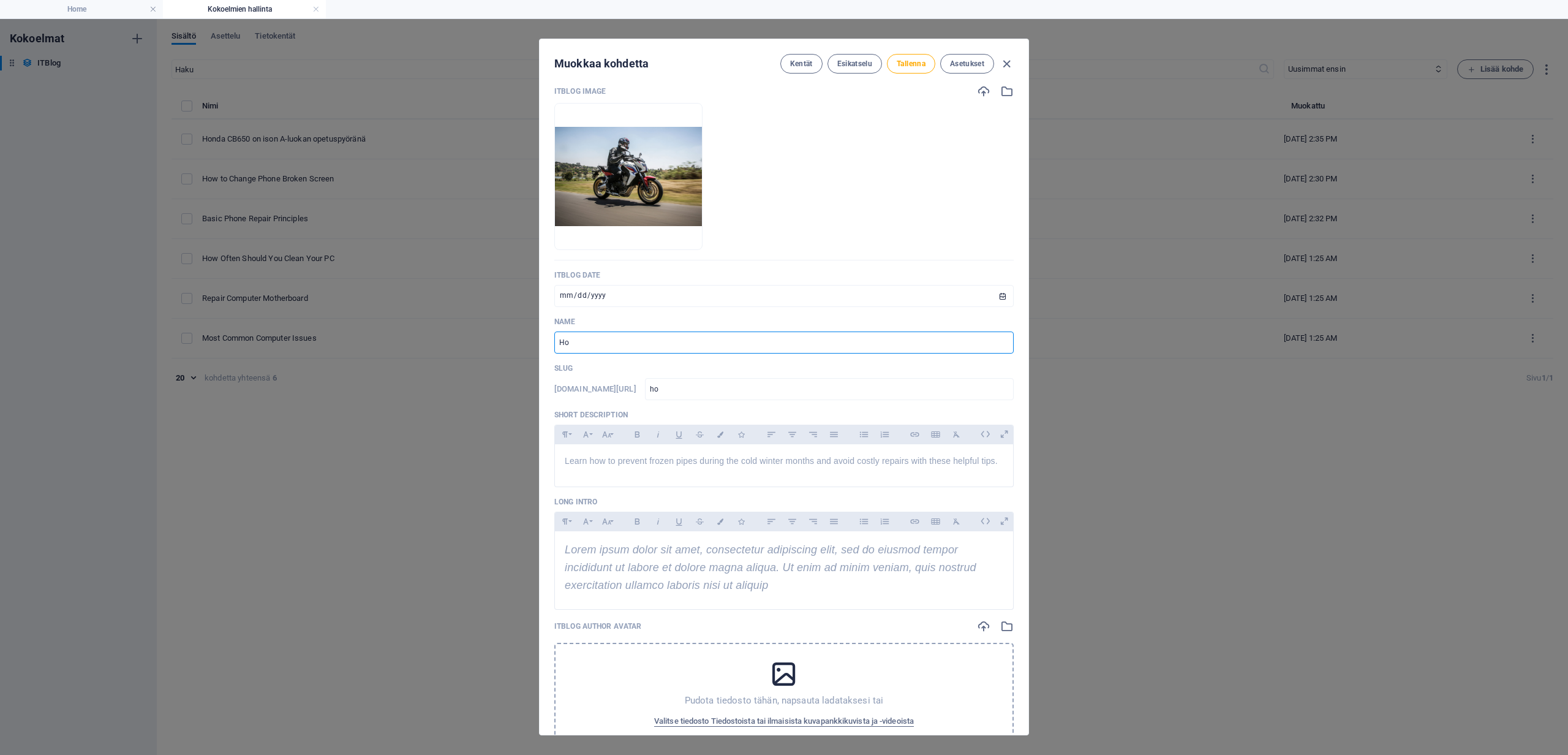
type input "Hoo"
type input "hoo"
type input "Hoon"
type input "hoon"
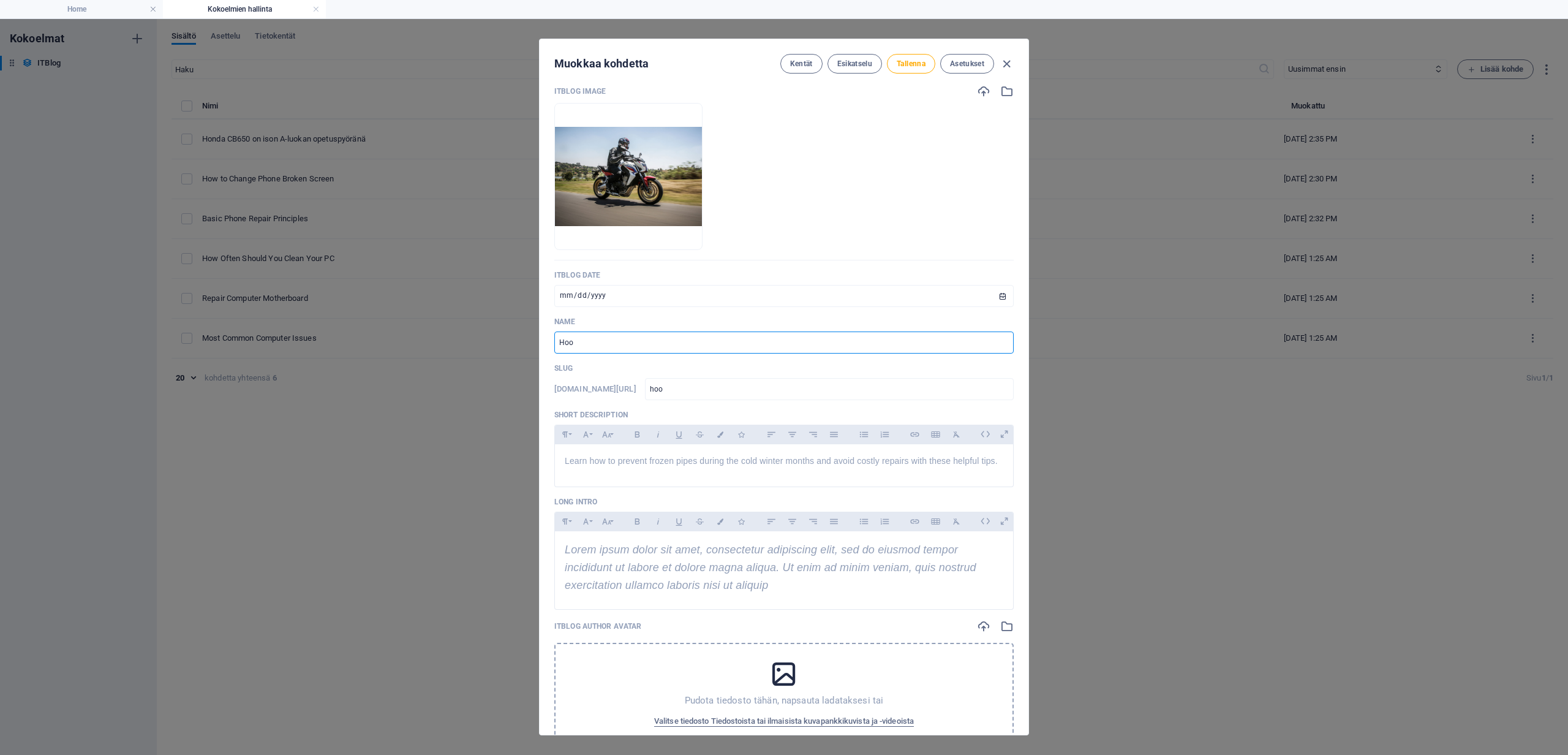
type input "hoon"
type input "Hoo"
type input "hoo"
type input "Ho"
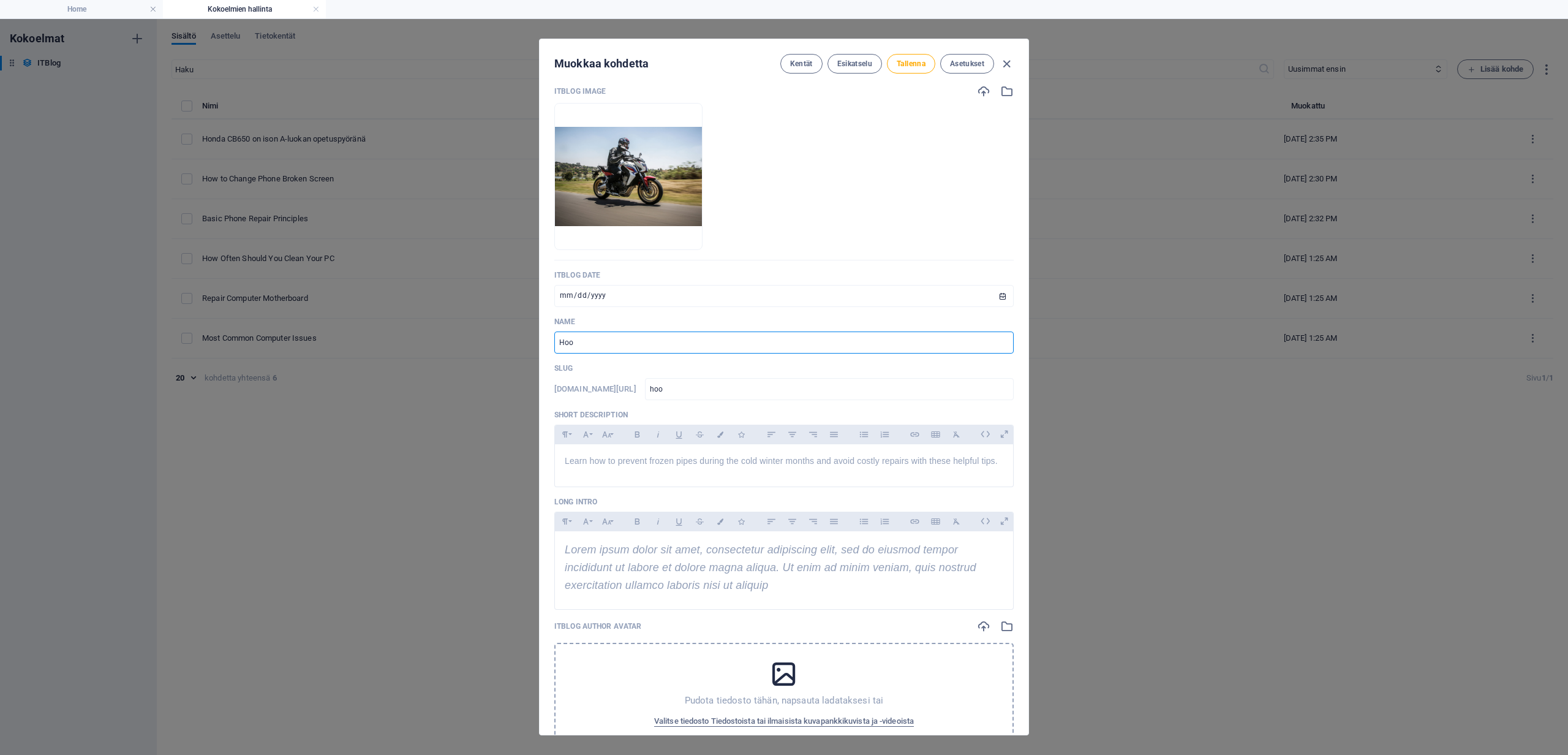
type input "ho"
type input "Hon"
type input "hon"
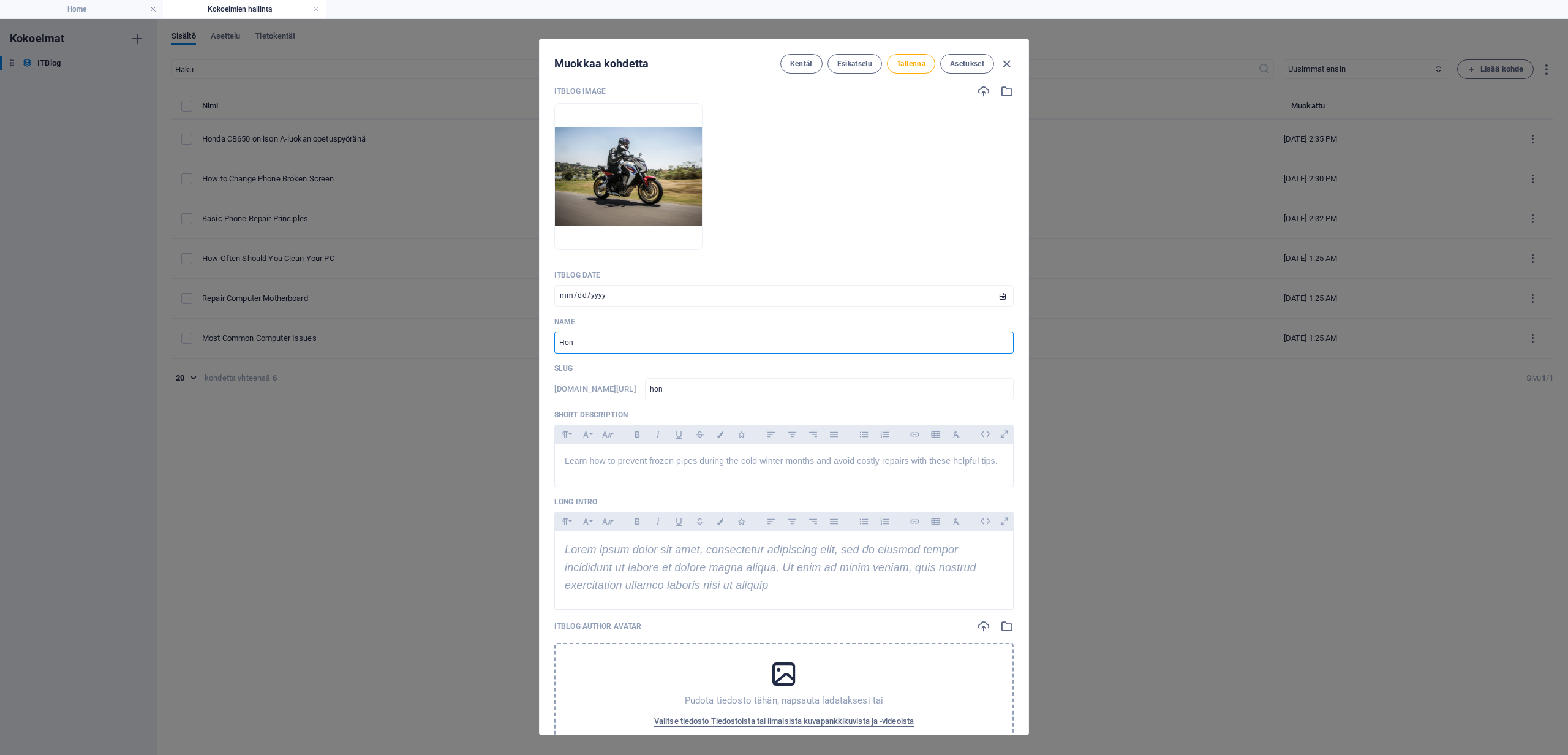
type input "Hond"
type input "hond"
type input "Honda"
type input "honda"
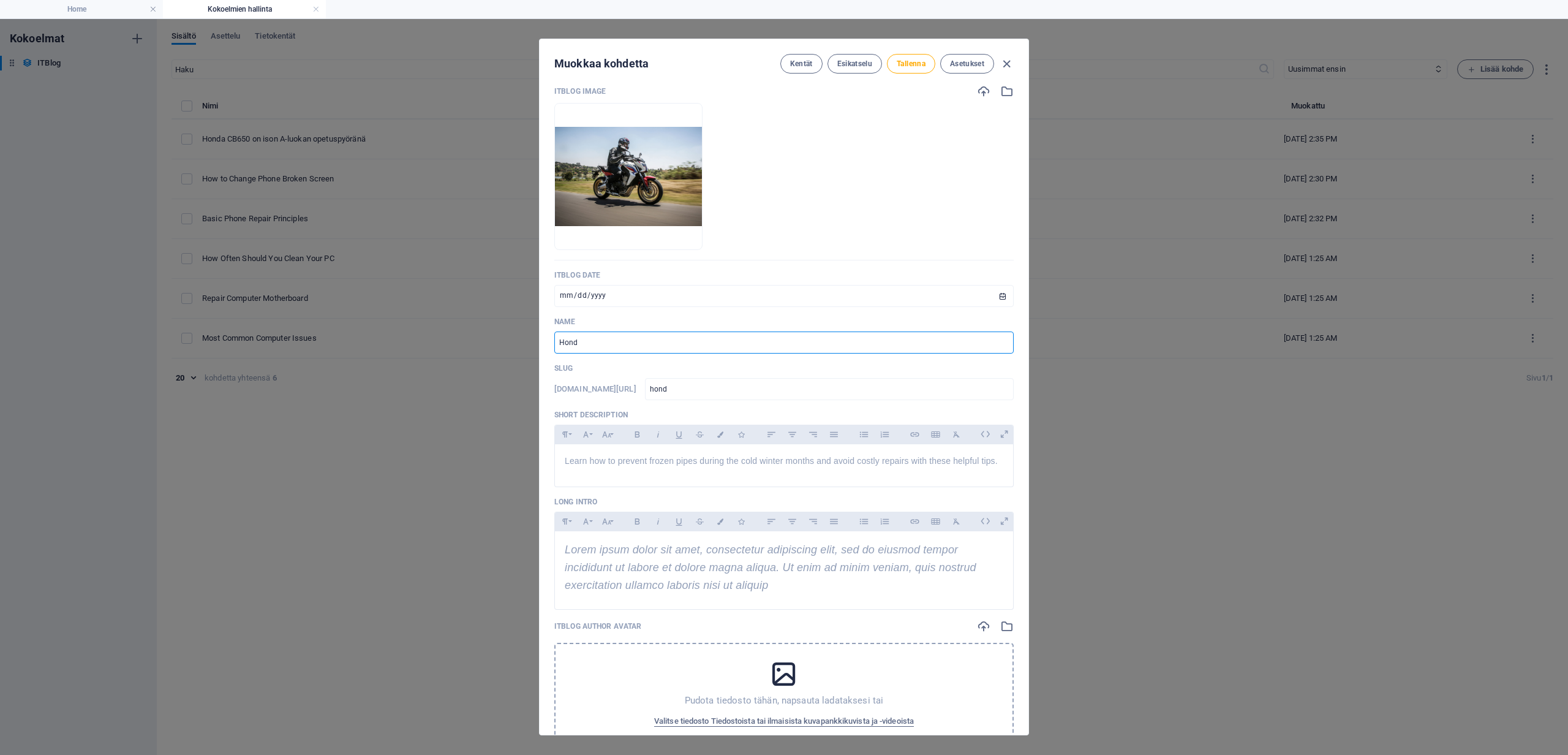
type input "honda"
type input "Honda C"
type input "honda-c"
type input "Honda CB"
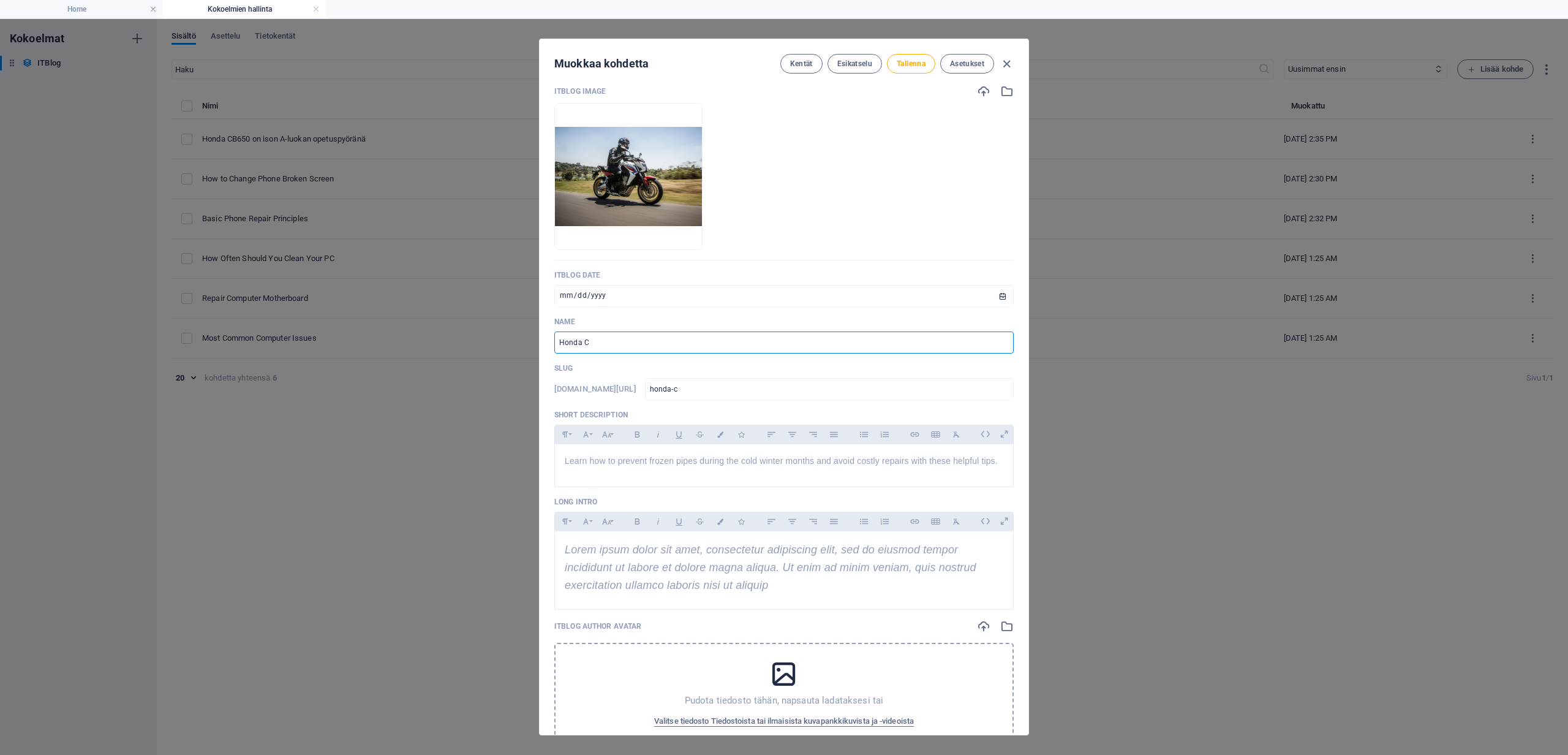
type input "honda-cb"
type input "Honda CB6"
type input "honda-cb6"
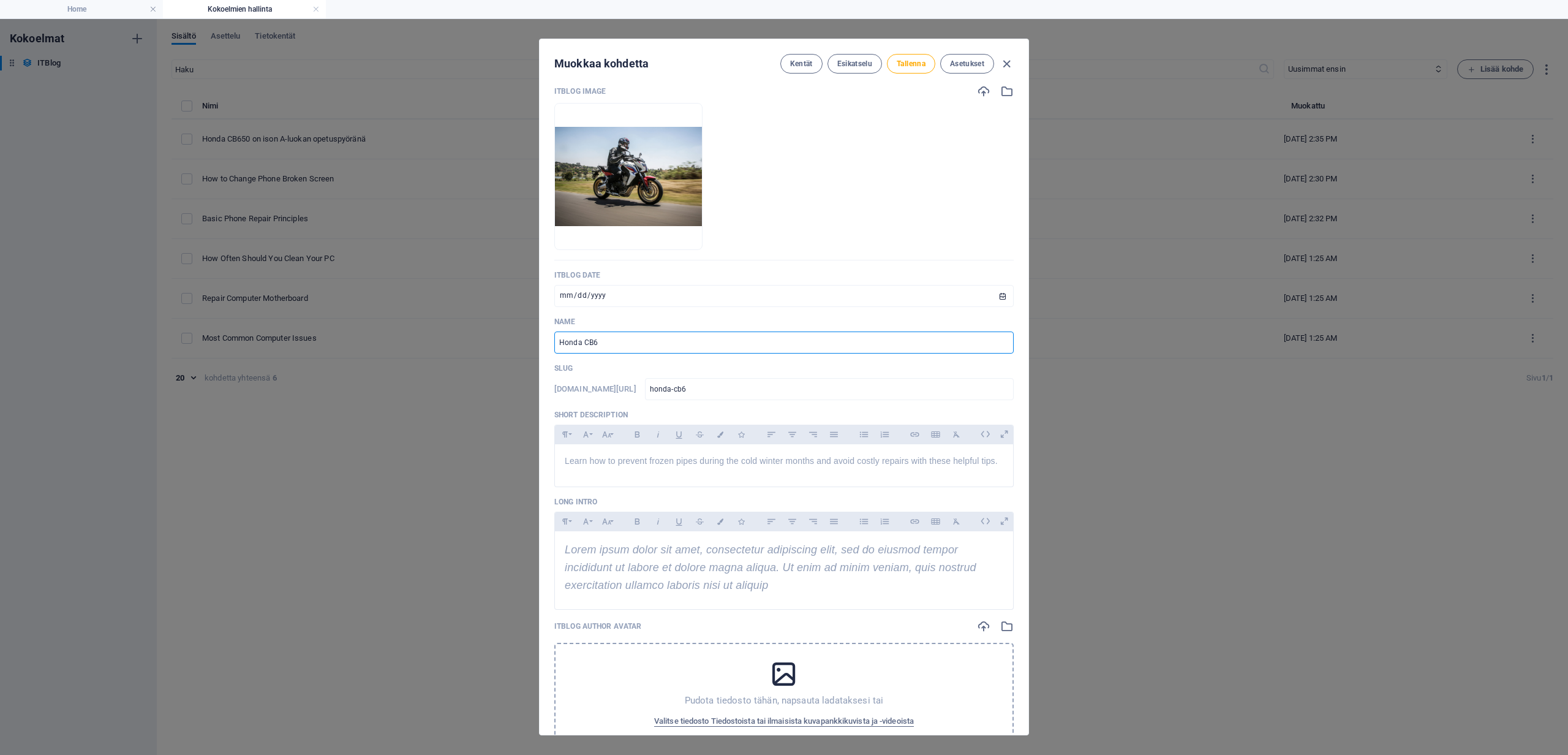
type input "Honda CB60"
type input "honda-cb60"
type input "Honda CB605"
type input "honda-cb605"
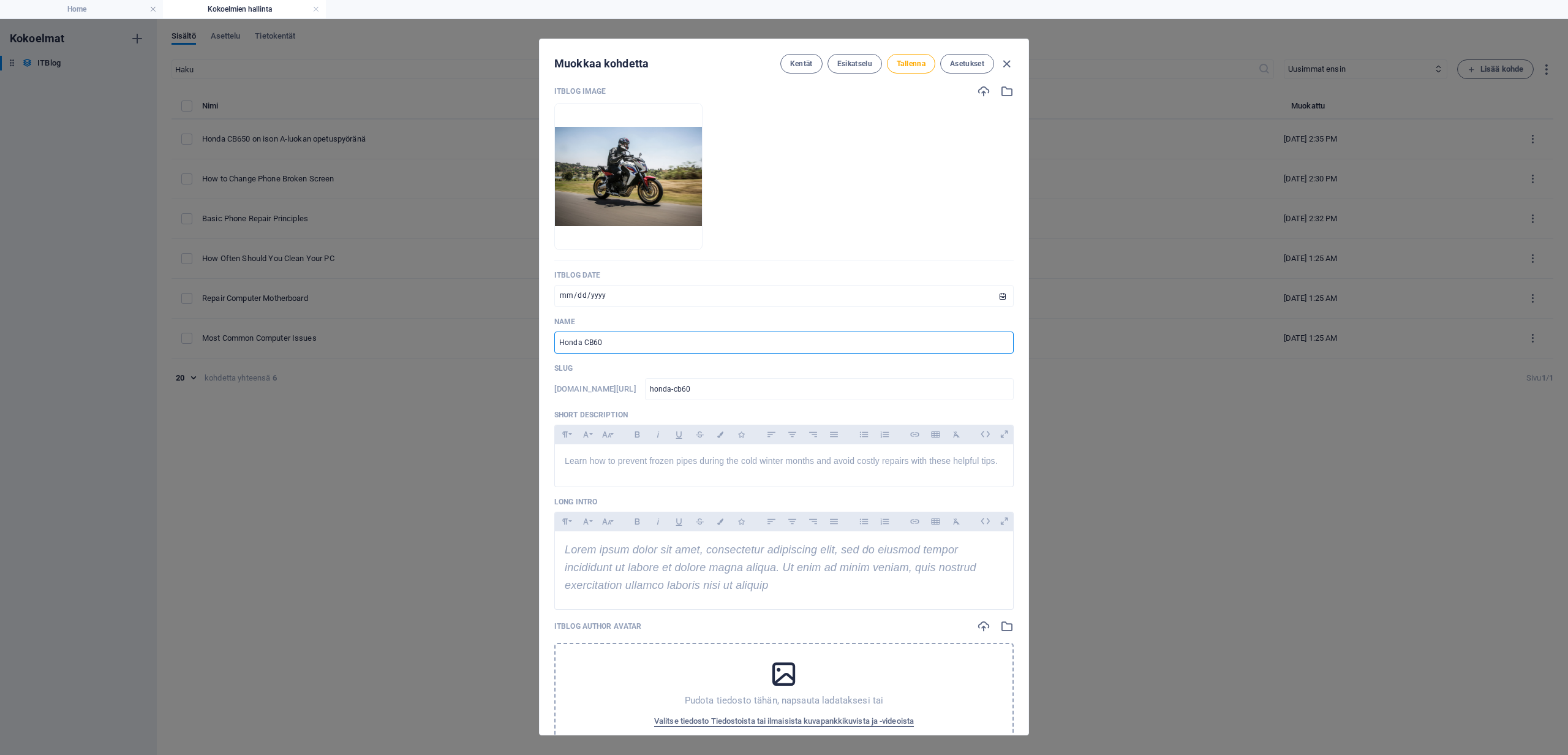
type input "honda-cb605"
type input "Honda CB60"
type input "honda-cb60"
type input "Honda CB6"
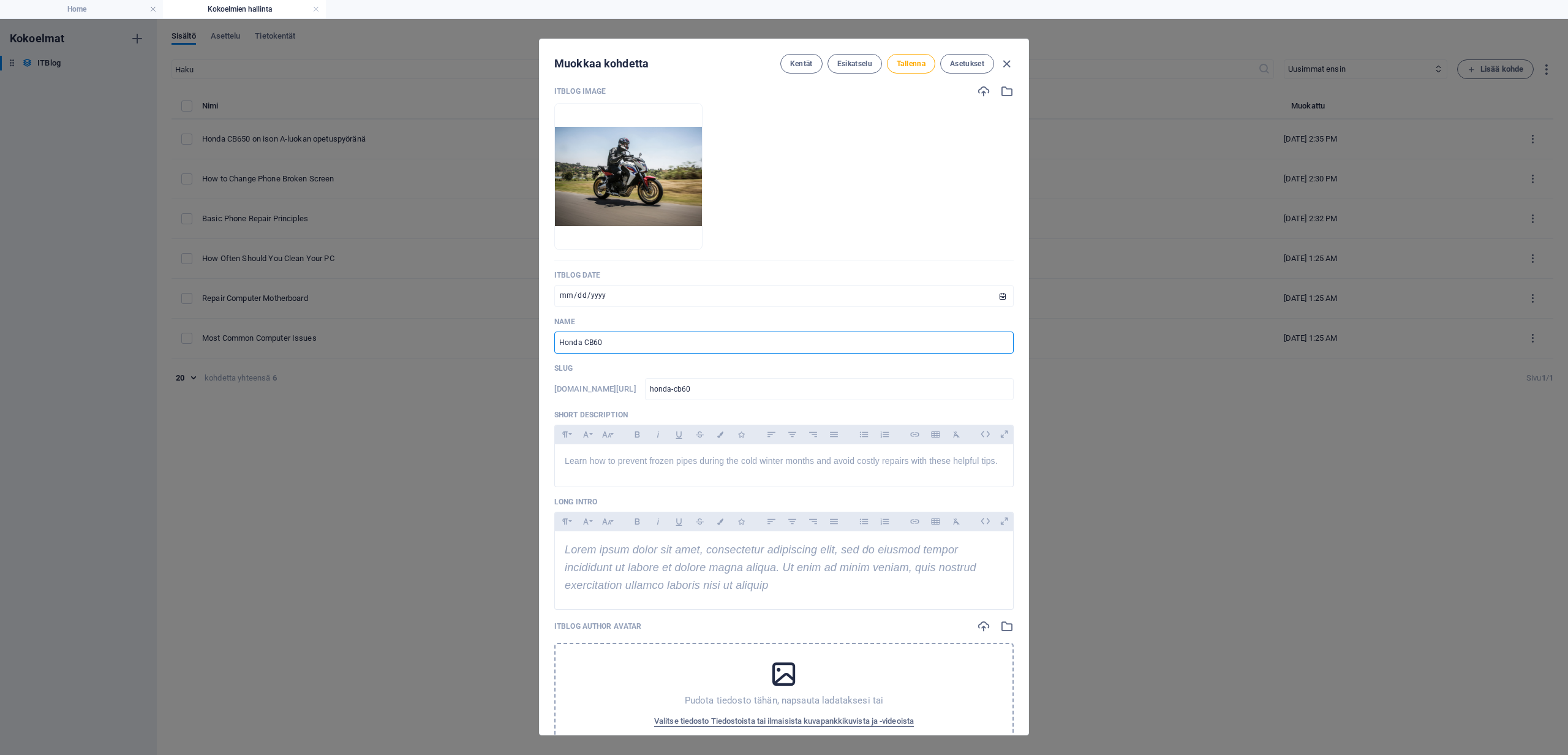
type input "honda-cb6"
type input "Honda CB65"
type input "honda-cb65"
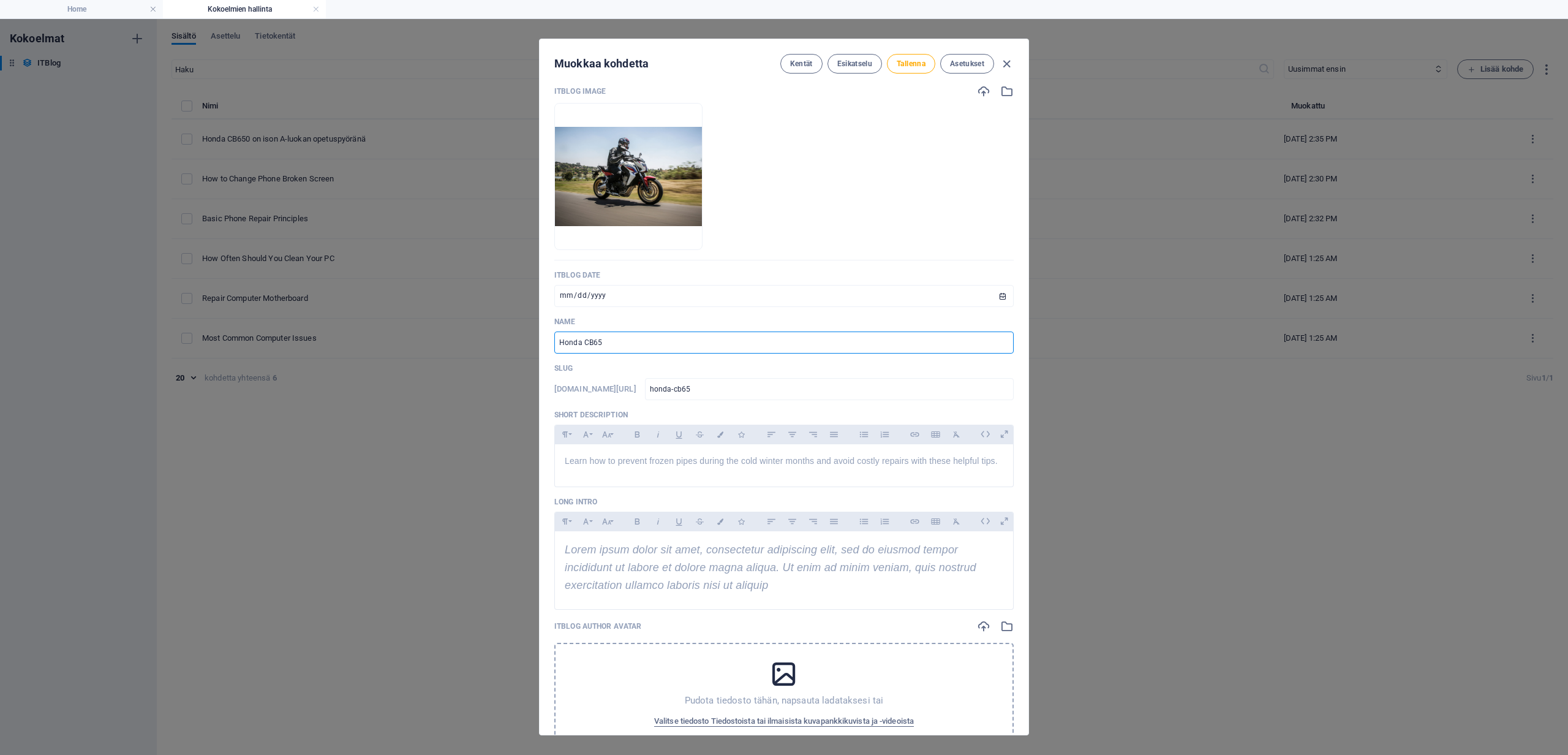
type input "Honda CB650"
type input "honda-cb650"
type input "Honda CB650"
click at [659, 463] on span "Learn how to prevent frozen pipes during the cold winter months and avoid costl…" at bounding box center [781, 461] width 433 height 10
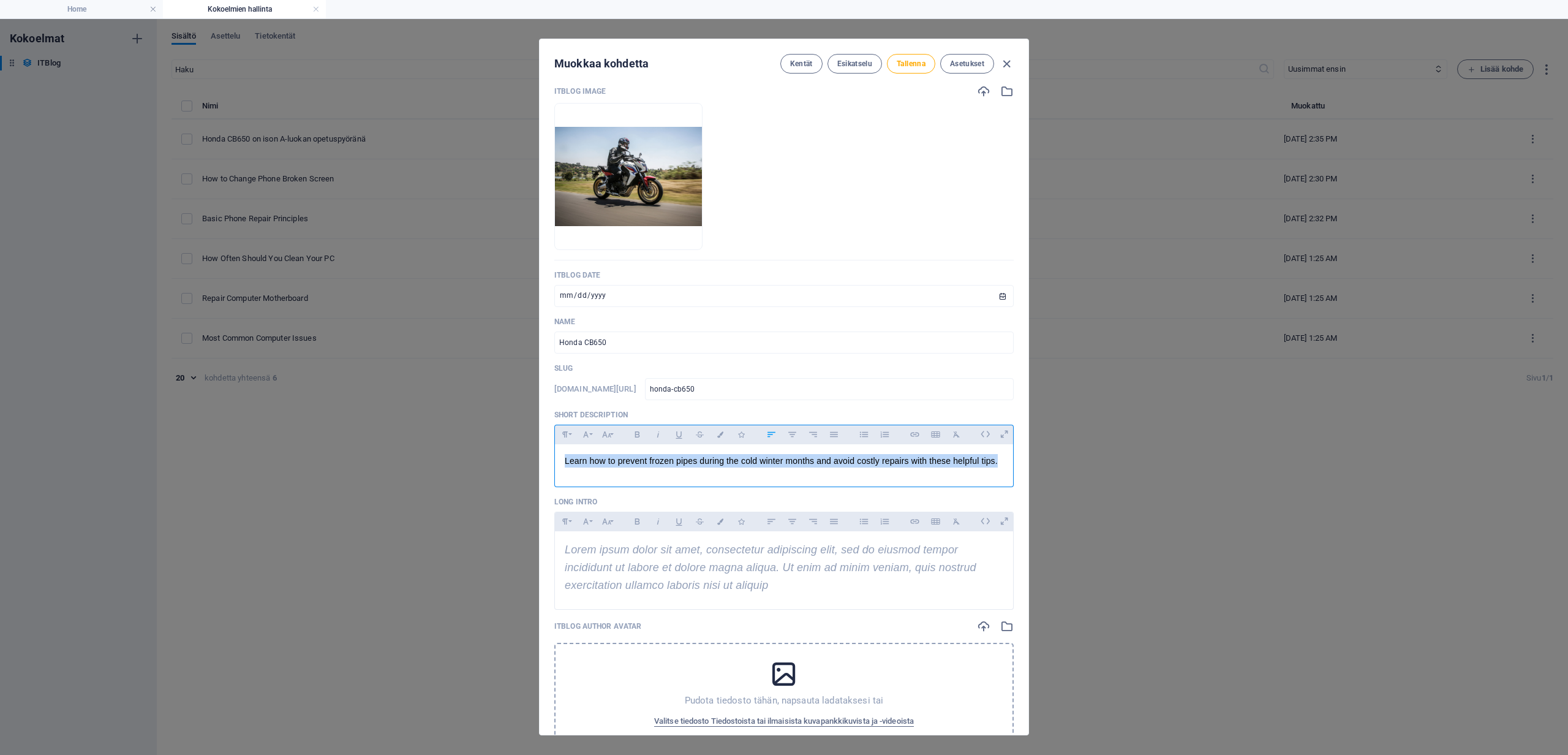
drag, startPoint x: 566, startPoint y: 462, endPoint x: 1044, endPoint y: 473, distance: 478.1
click at [1044, 473] on div "Muokkaa kohdetta Kentät Esikatselu Tallenna Asetukset ITBlog Image Pudota tiedo…" at bounding box center [784, 386] width 1568 height 736
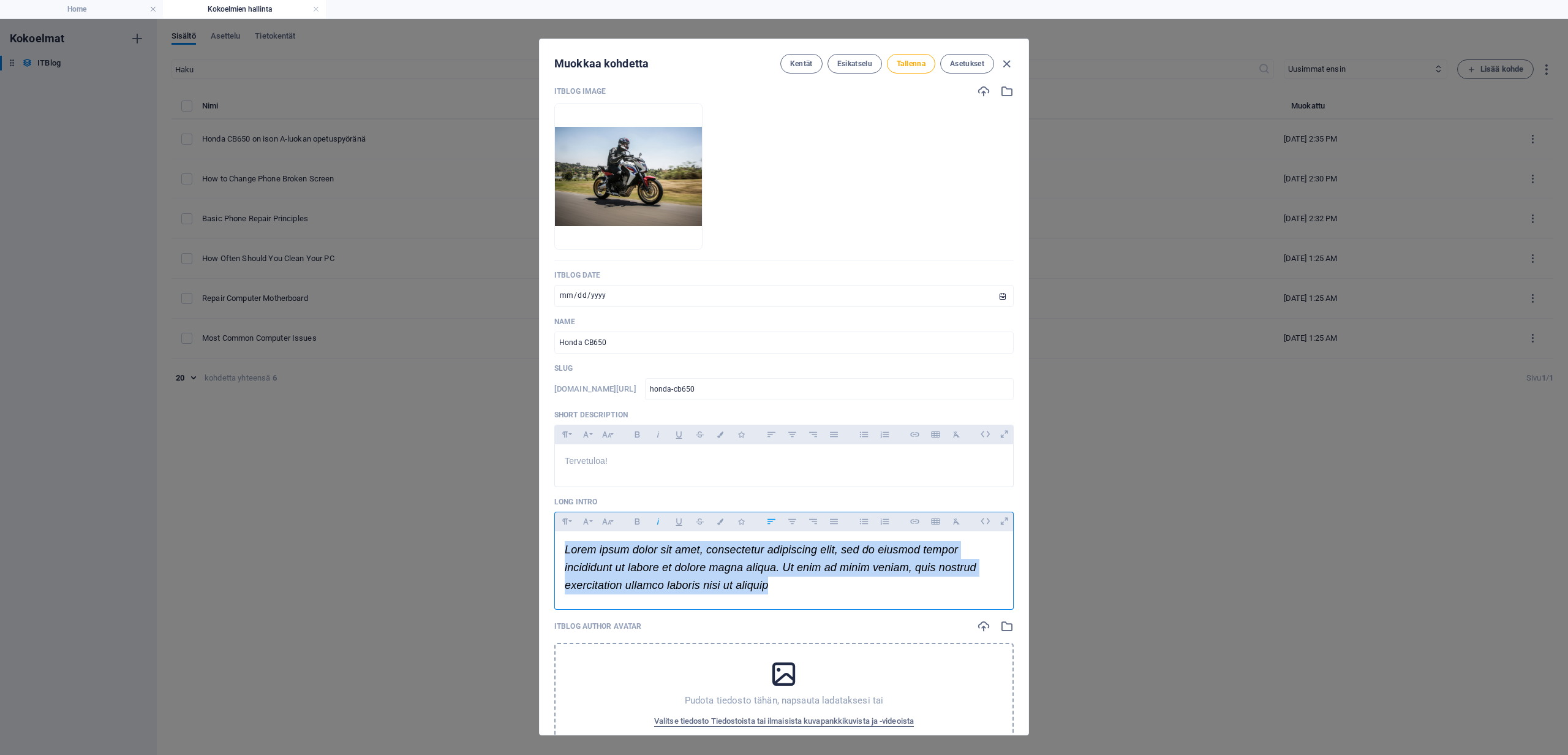
drag, startPoint x: 566, startPoint y: 550, endPoint x: 812, endPoint y: 596, distance: 250.3
click at [812, 596] on div "Lorem ipsum dolor sit amet, consectetur adipiscing elit, sed do eiusmod tempor …" at bounding box center [784, 567] width 458 height 72
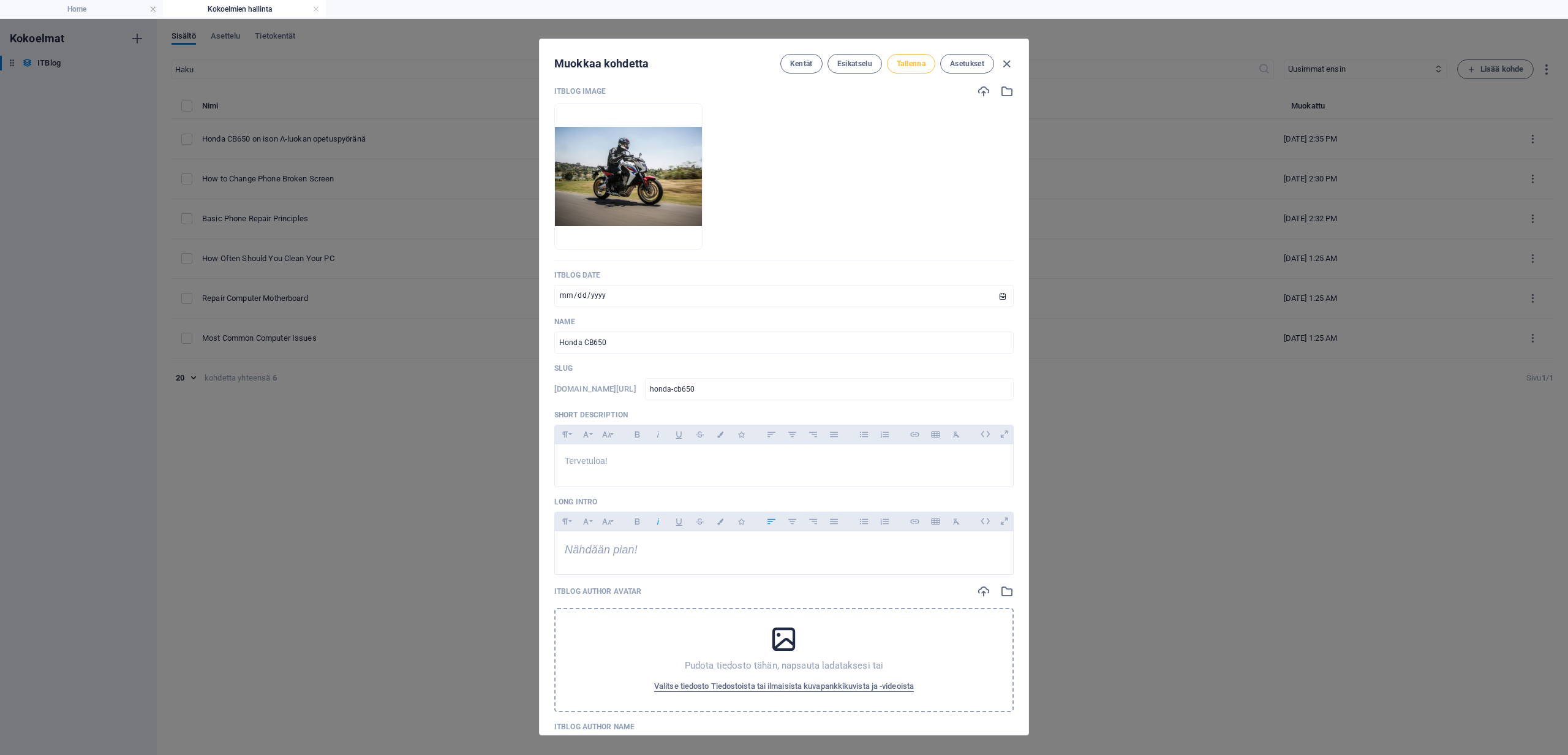
click at [912, 61] on span "Tallenna" at bounding box center [911, 63] width 29 height 10
type input "honda-cb650"
click at [1009, 63] on icon "button" at bounding box center [1006, 63] width 14 height 14
type input "[DATE]"
type input "honda-cb650"
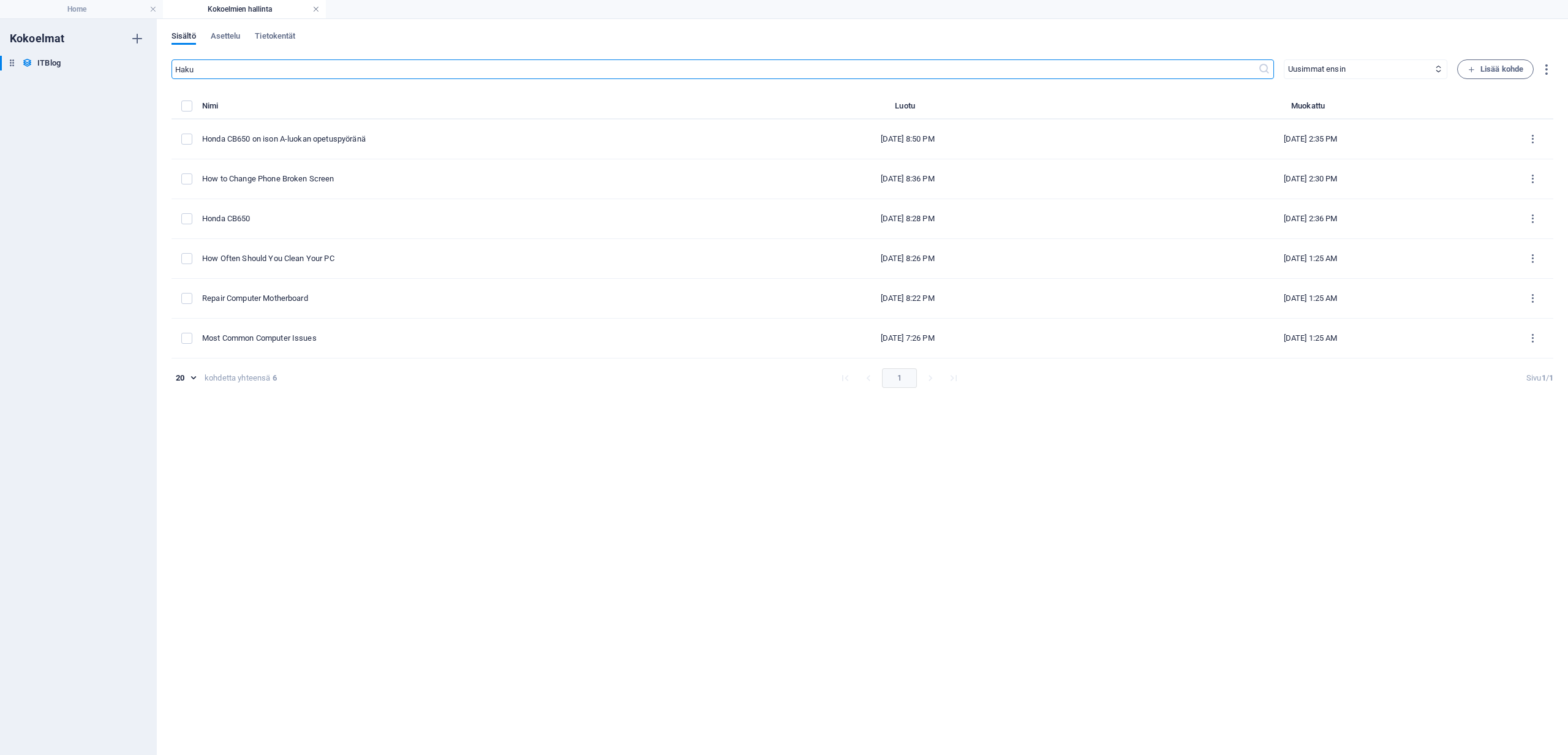
click at [317, 12] on link at bounding box center [316, 10] width 7 height 12
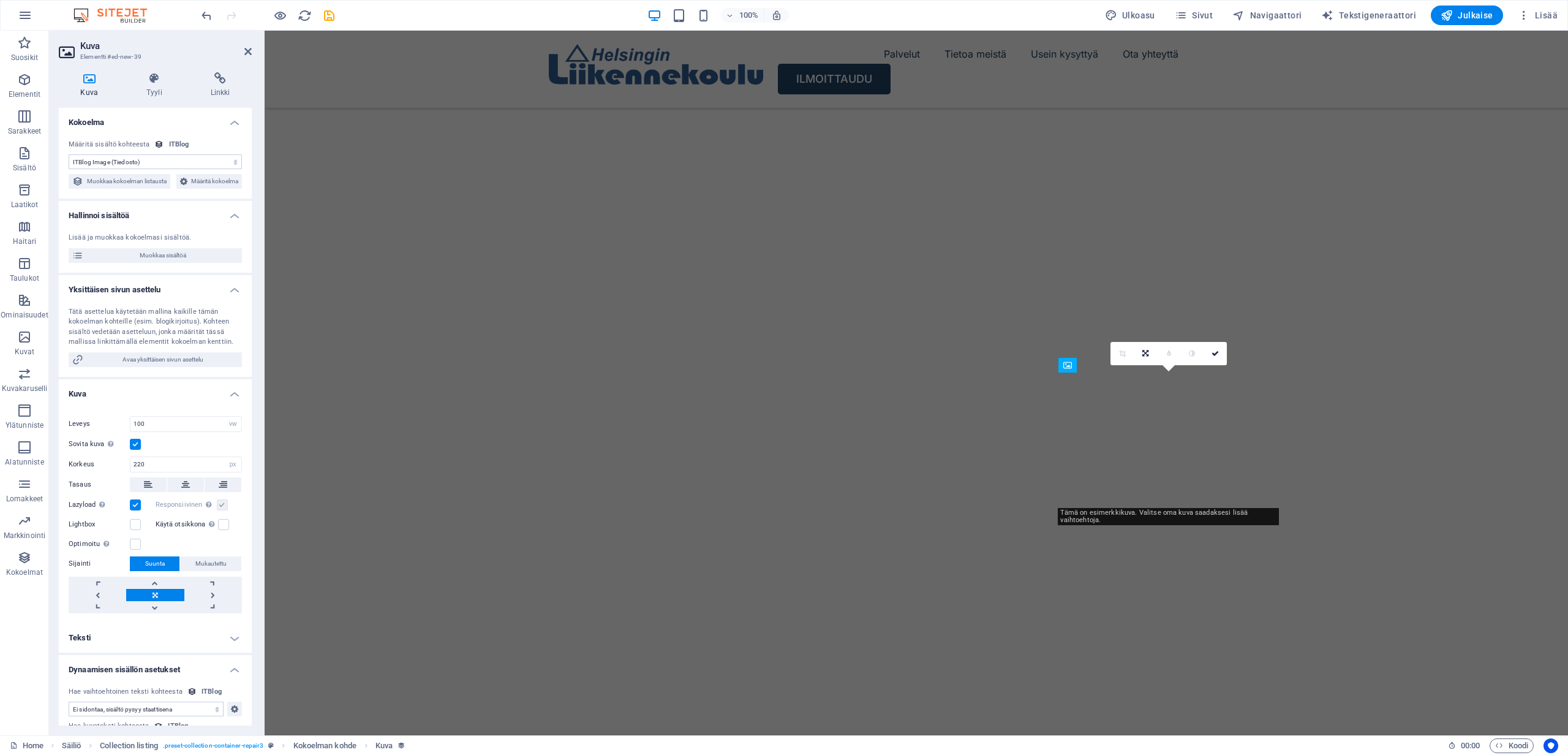
scroll to position [4080, 0]
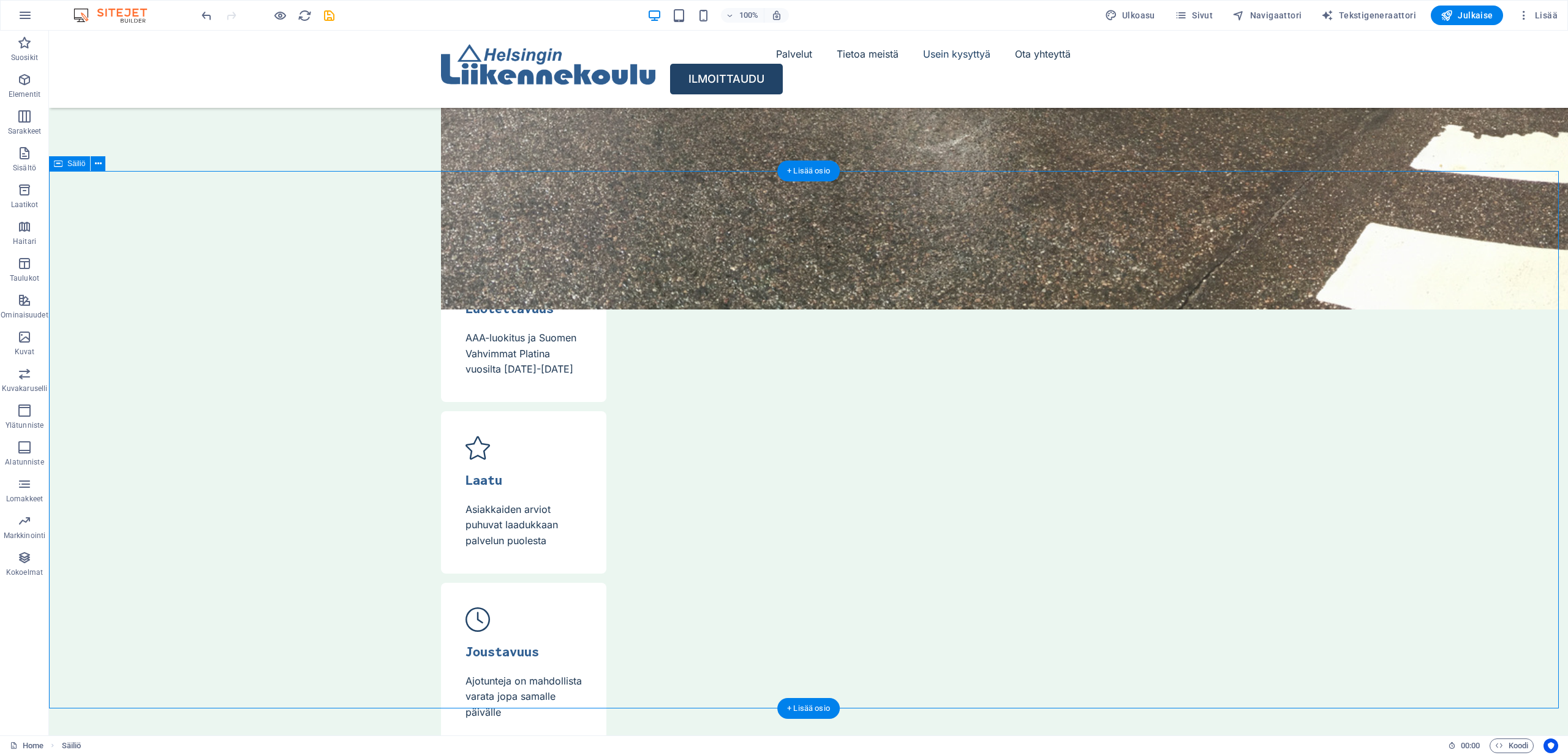
scroll to position [4171, 0]
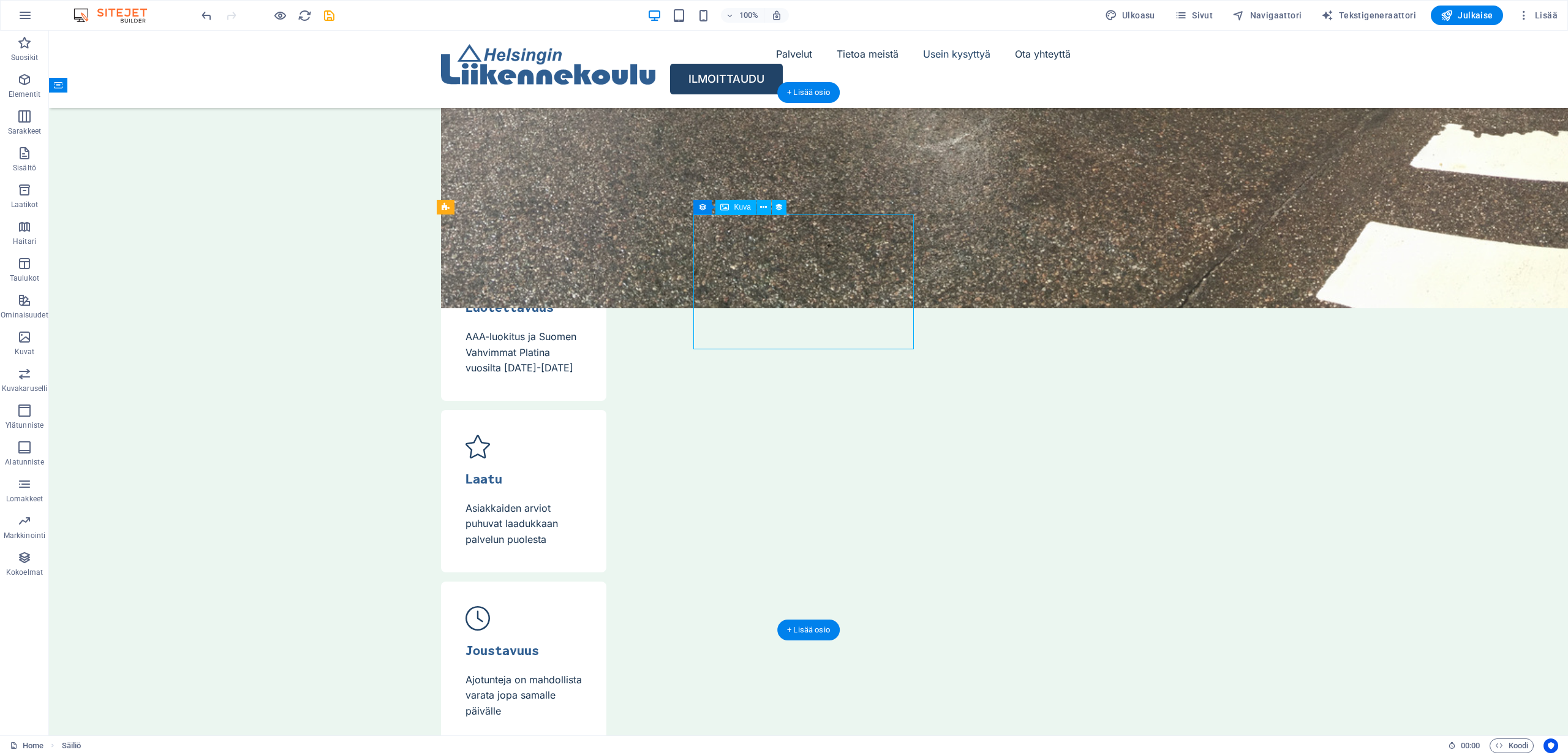
select select "itblog-image"
select select "vw"
select select "px"
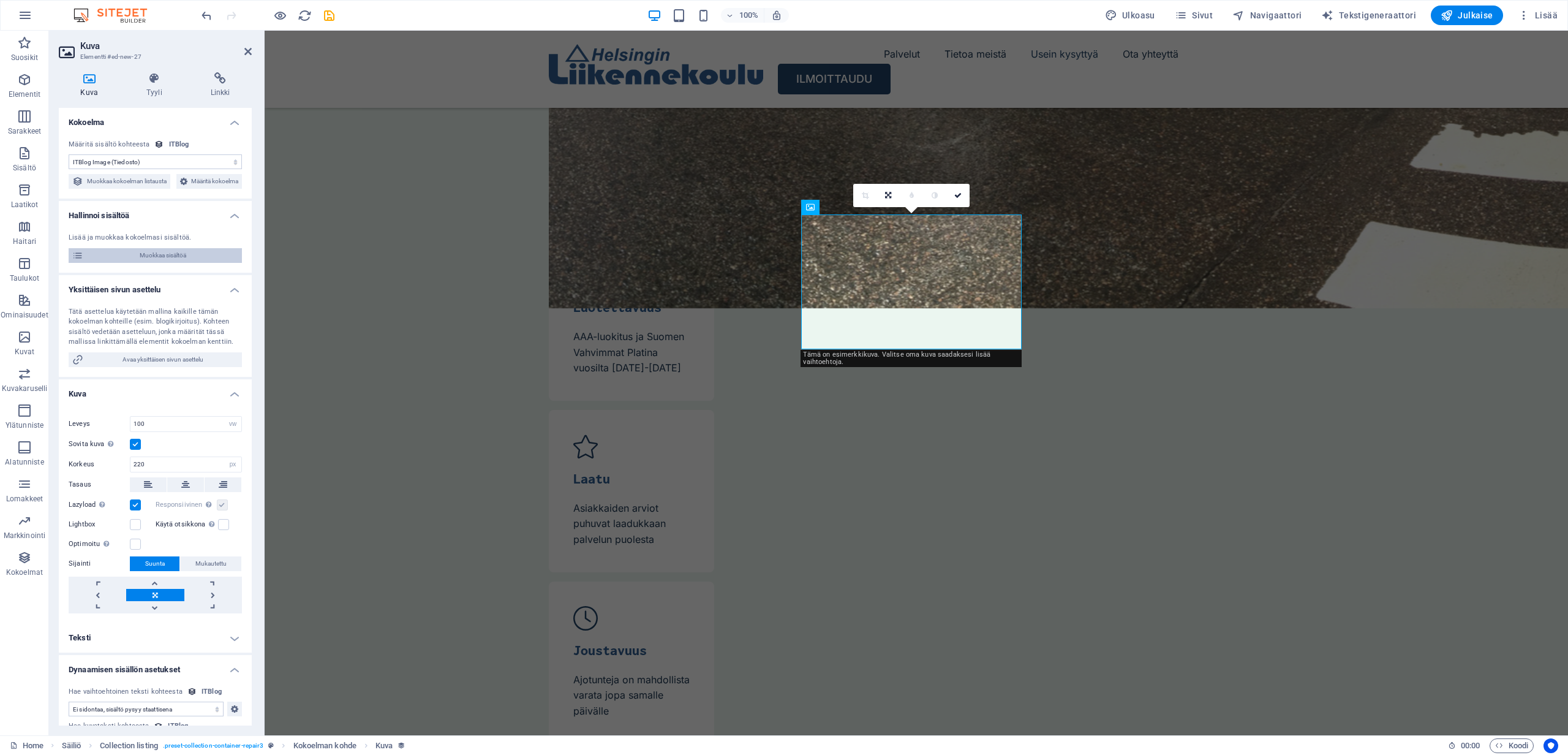
click at [138, 263] on span "Muokkaa sisältöä" at bounding box center [162, 256] width 151 height 15
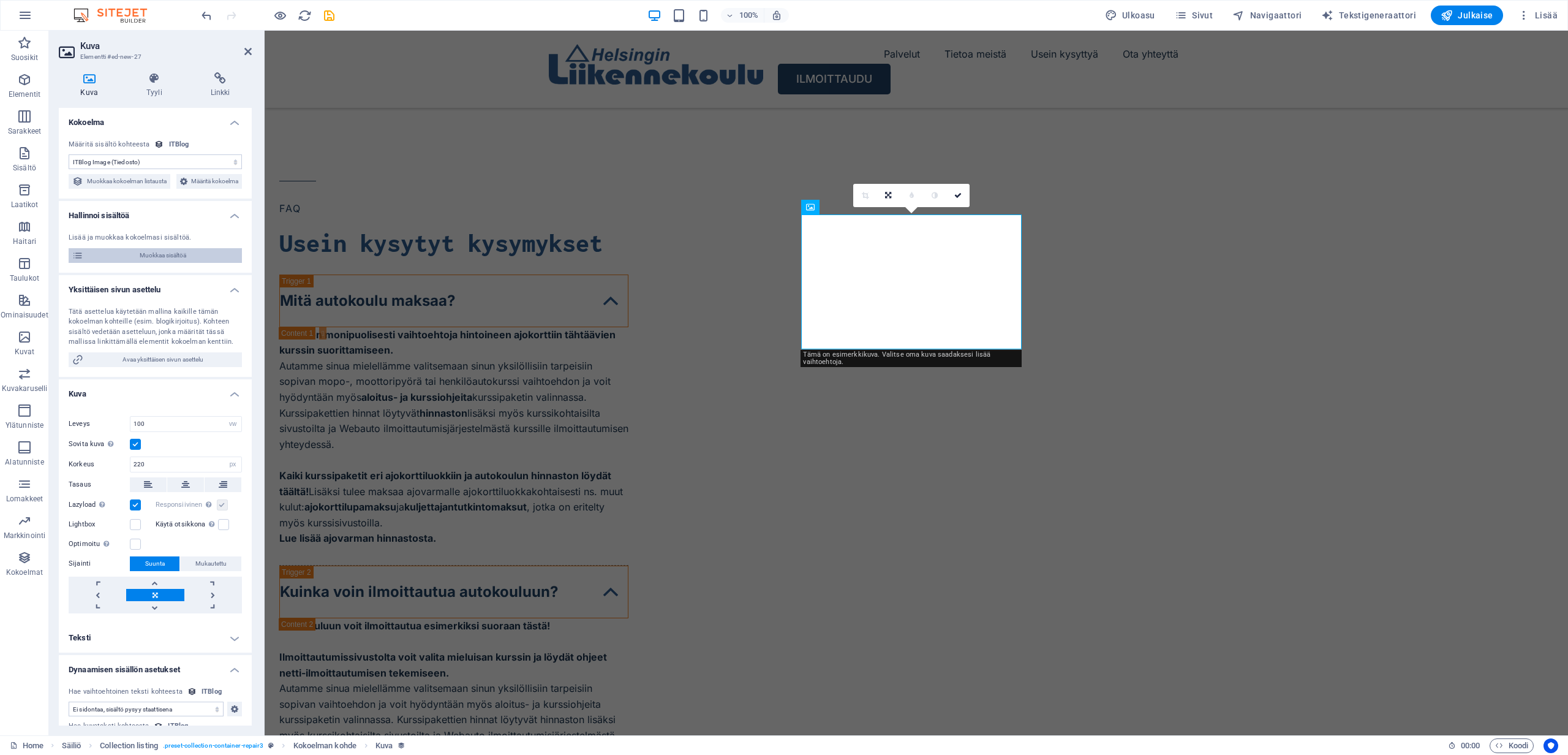
select select "Mobile"
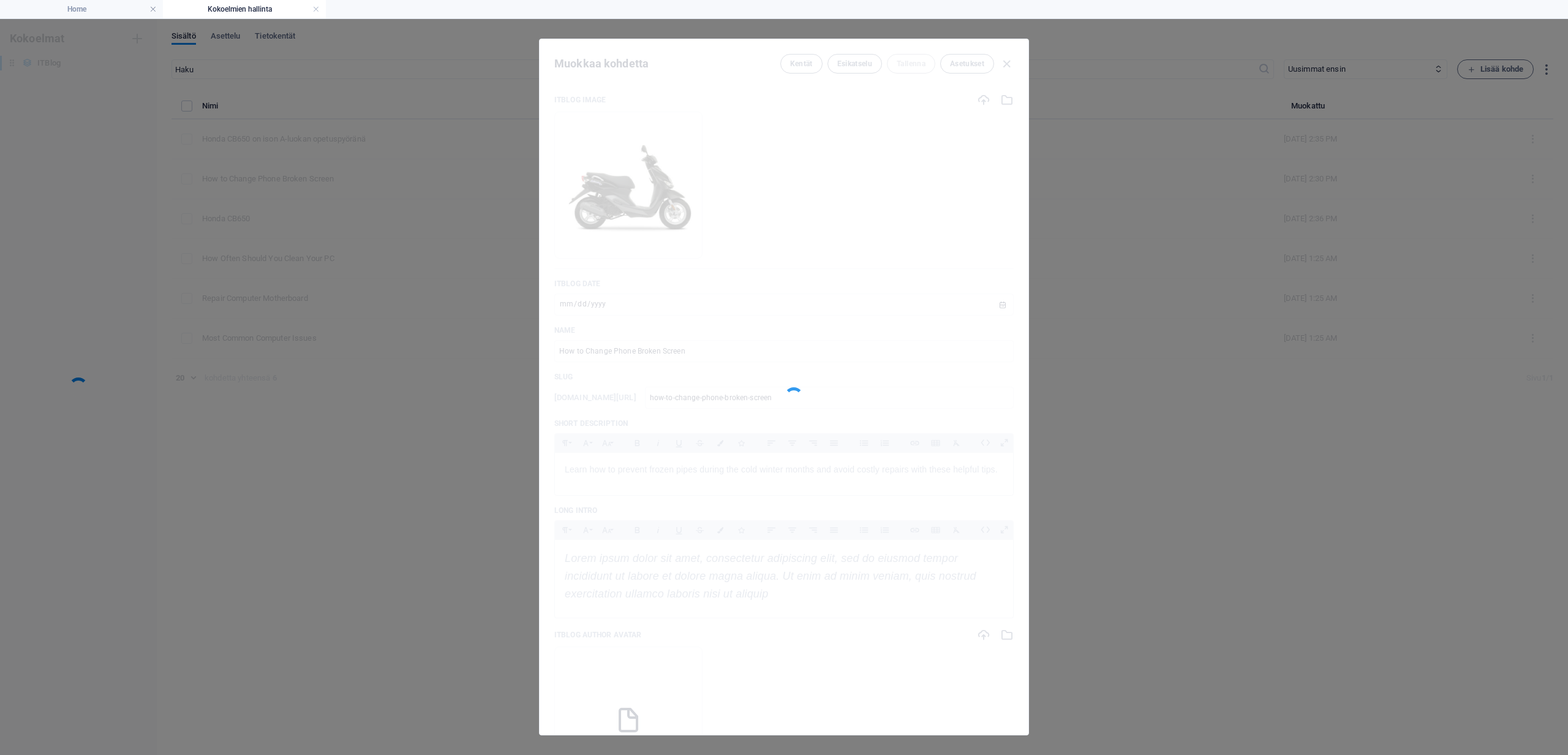
scroll to position [0, 0]
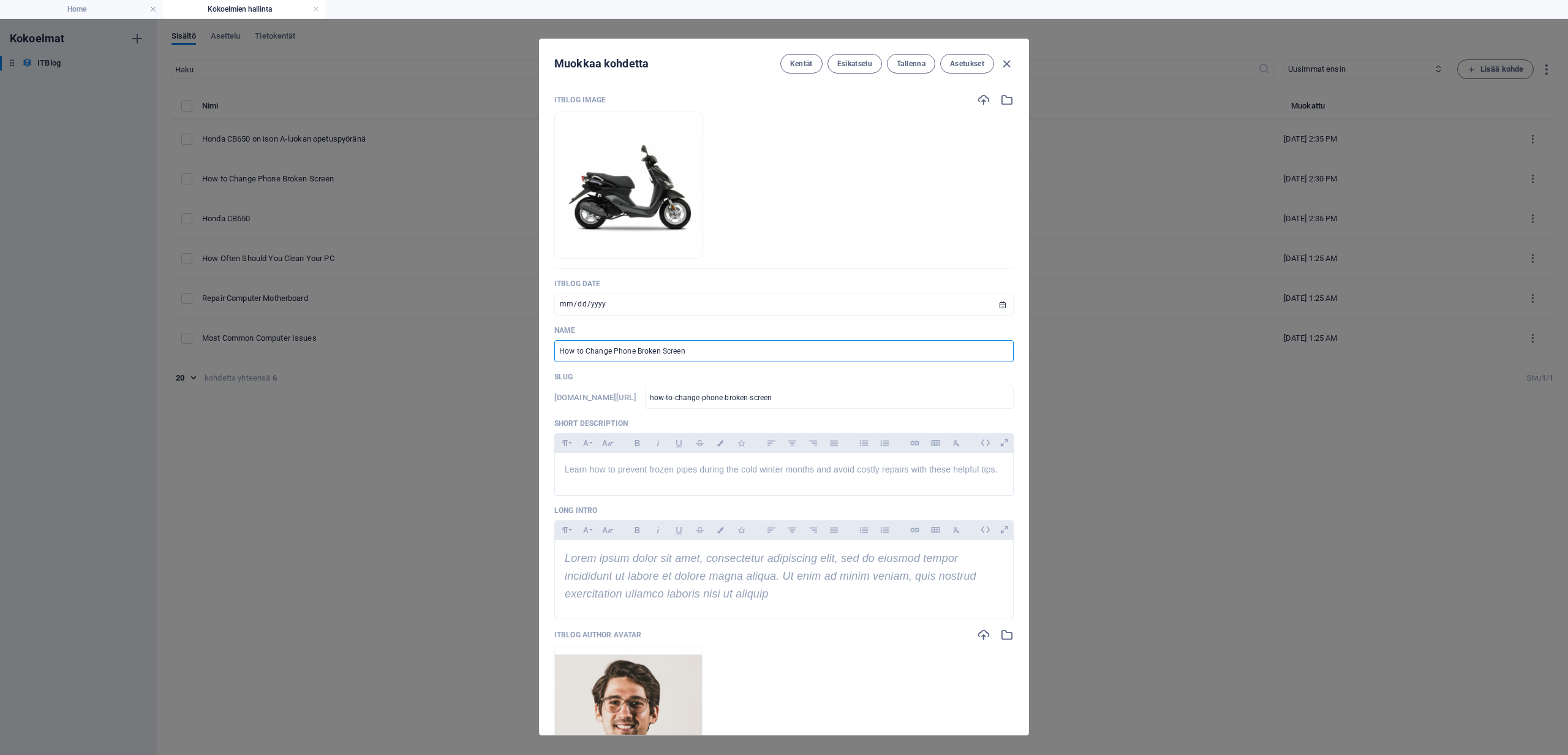
drag, startPoint x: 698, startPoint y: 350, endPoint x: 540, endPoint y: 346, distance: 158.1
click at [540, 346] on div "ITBlog Image Pudota tiedostot tähän ladataksesi ne välittömästi ITBlog Date 202…" at bounding box center [784, 409] width 489 height 651
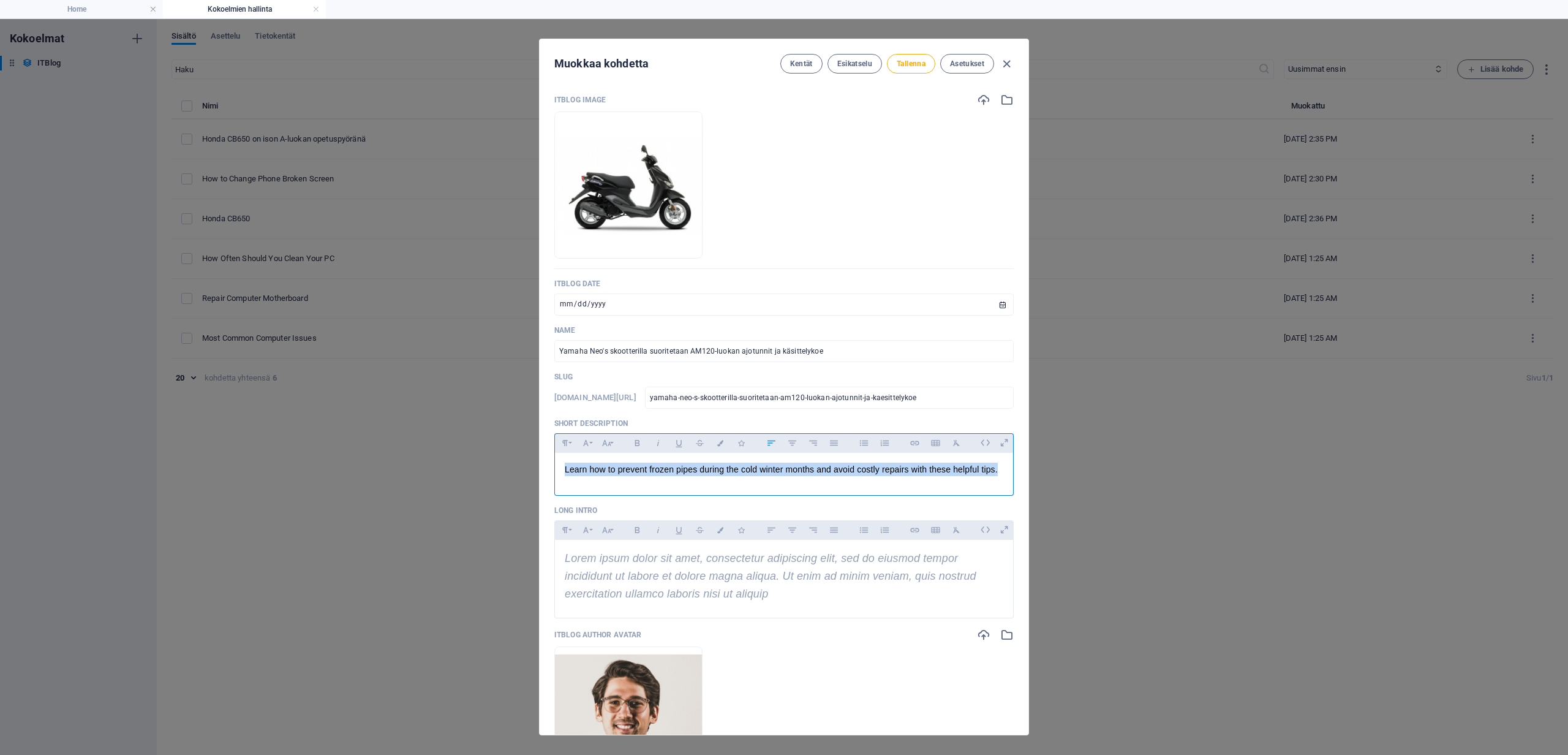
drag, startPoint x: 566, startPoint y: 472, endPoint x: 1049, endPoint y: 471, distance: 483.0
click at [1049, 471] on div "Muokkaa kohdetta Kentät Esikatselu Tallenna Asetukset ITBlog Image Pudota tiedo…" at bounding box center [784, 386] width 1568 height 736
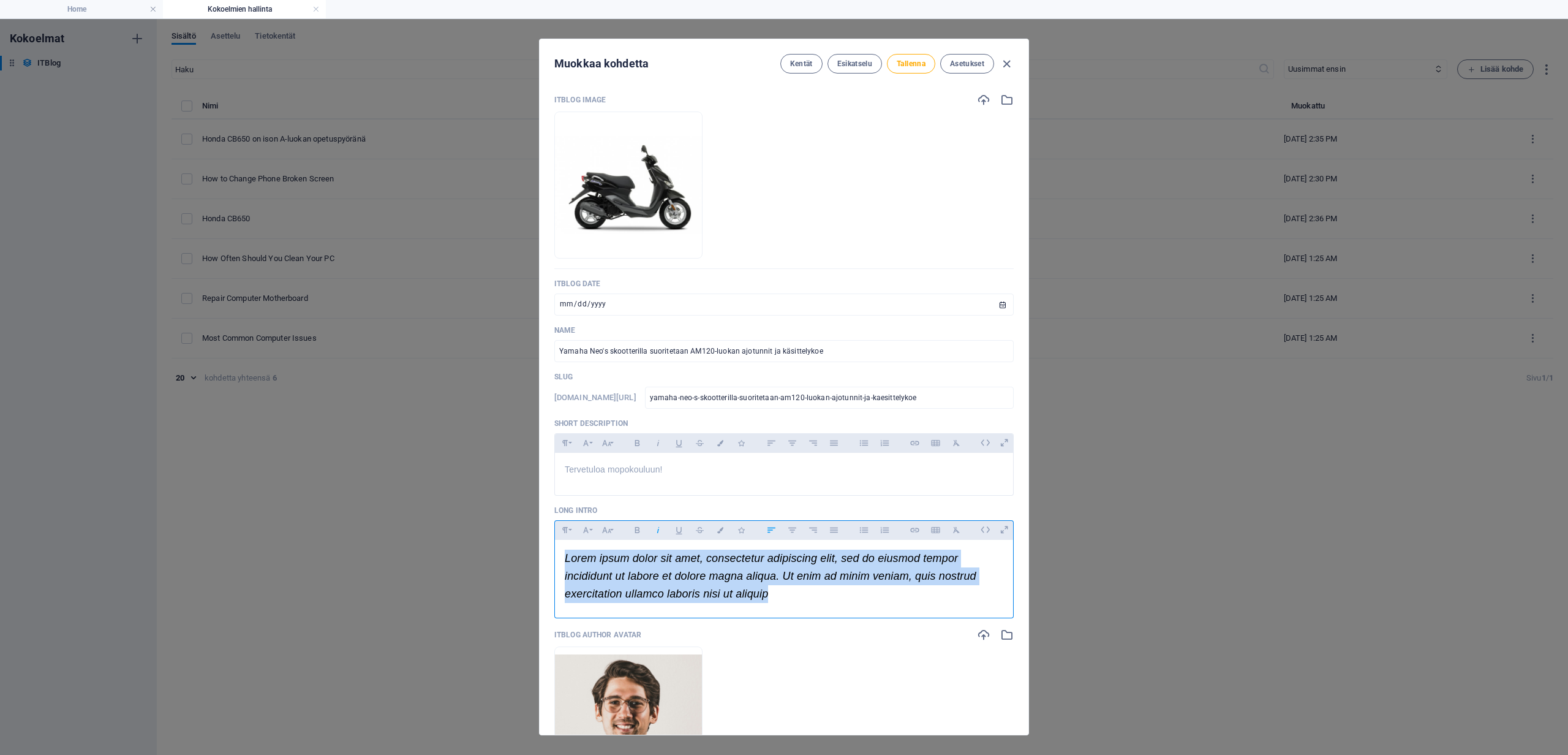
drag, startPoint x: 566, startPoint y: 557, endPoint x: 784, endPoint y: 589, distance: 220.3
click at [784, 589] on p "Lorem ipsum dolor sit amet, consectetur adipiscing elit, sed do eiusmod tempor …" at bounding box center [784, 575] width 439 height 53
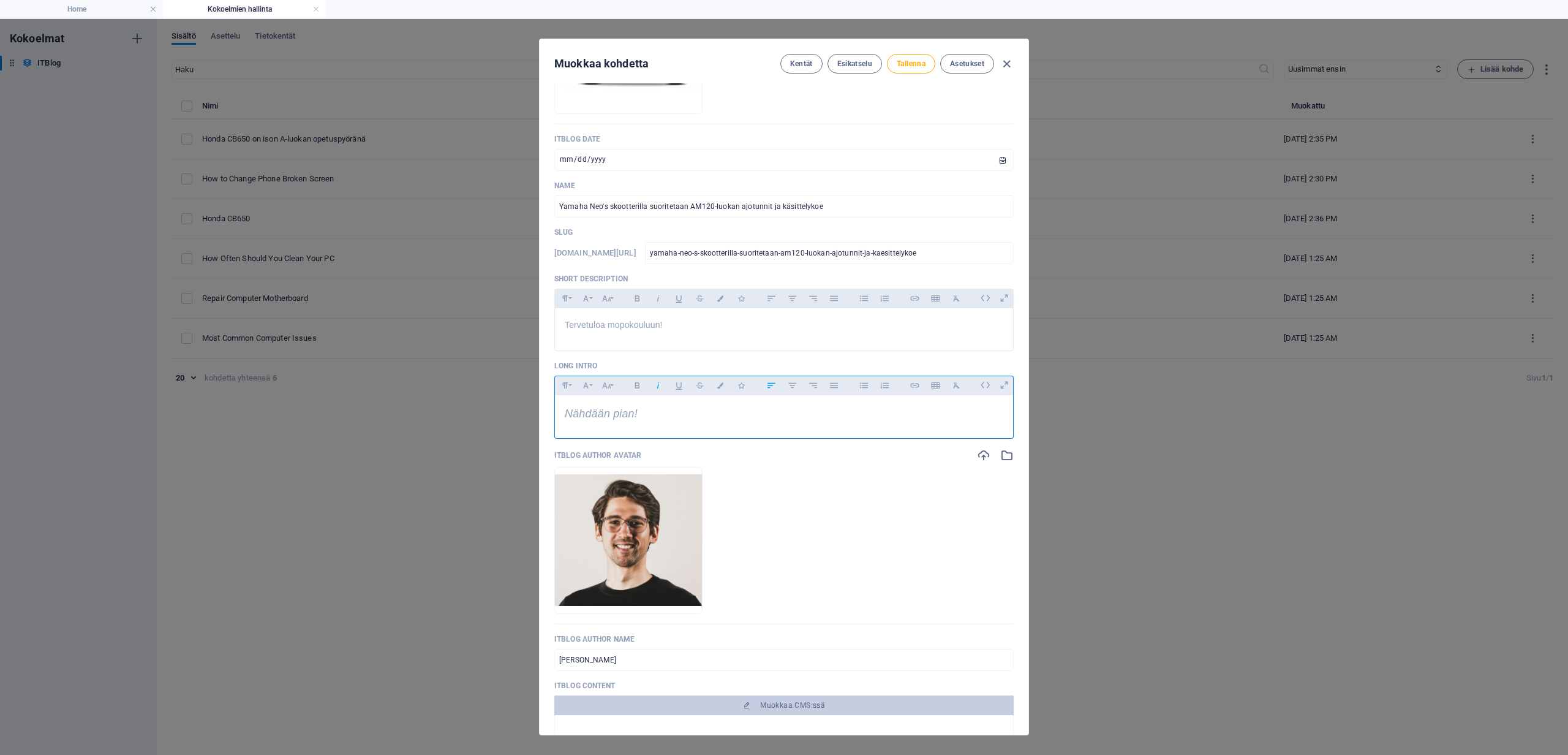
scroll to position [163, 0]
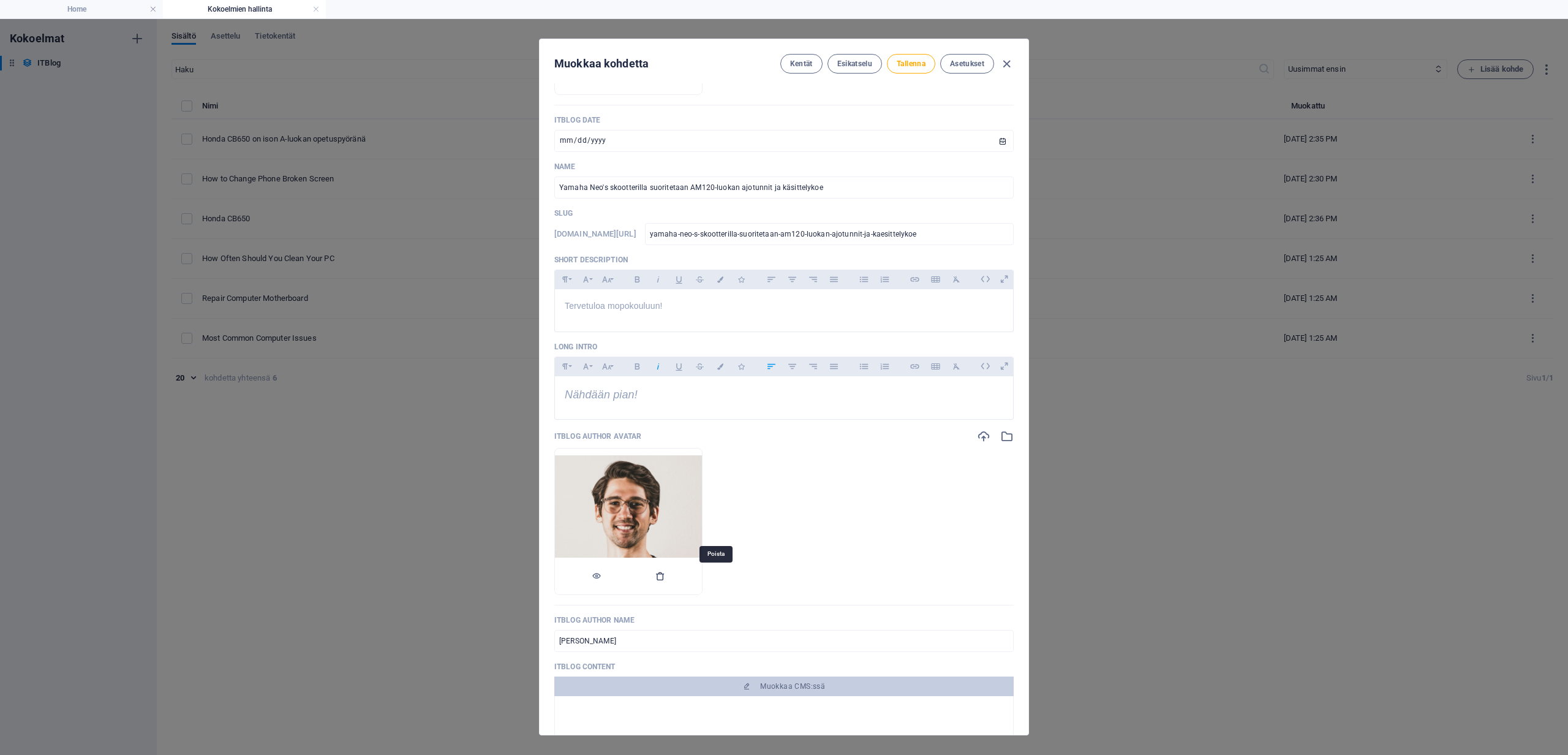
click at [666, 573] on icon "button" at bounding box center [660, 575] width 10 height 10
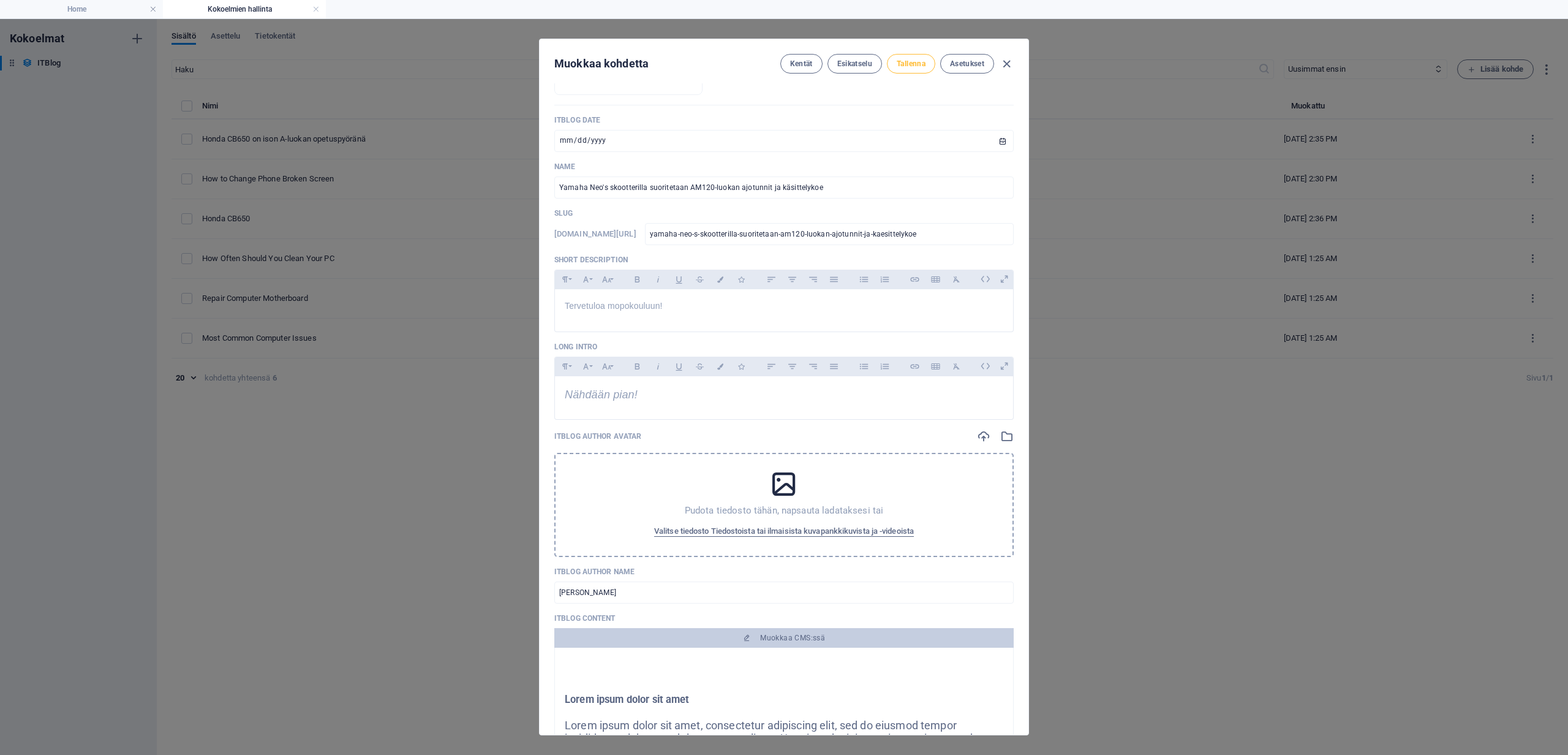
click at [905, 63] on span "Tallenna" at bounding box center [911, 63] width 29 height 10
click at [1006, 59] on icon "button" at bounding box center [1006, 63] width 14 height 14
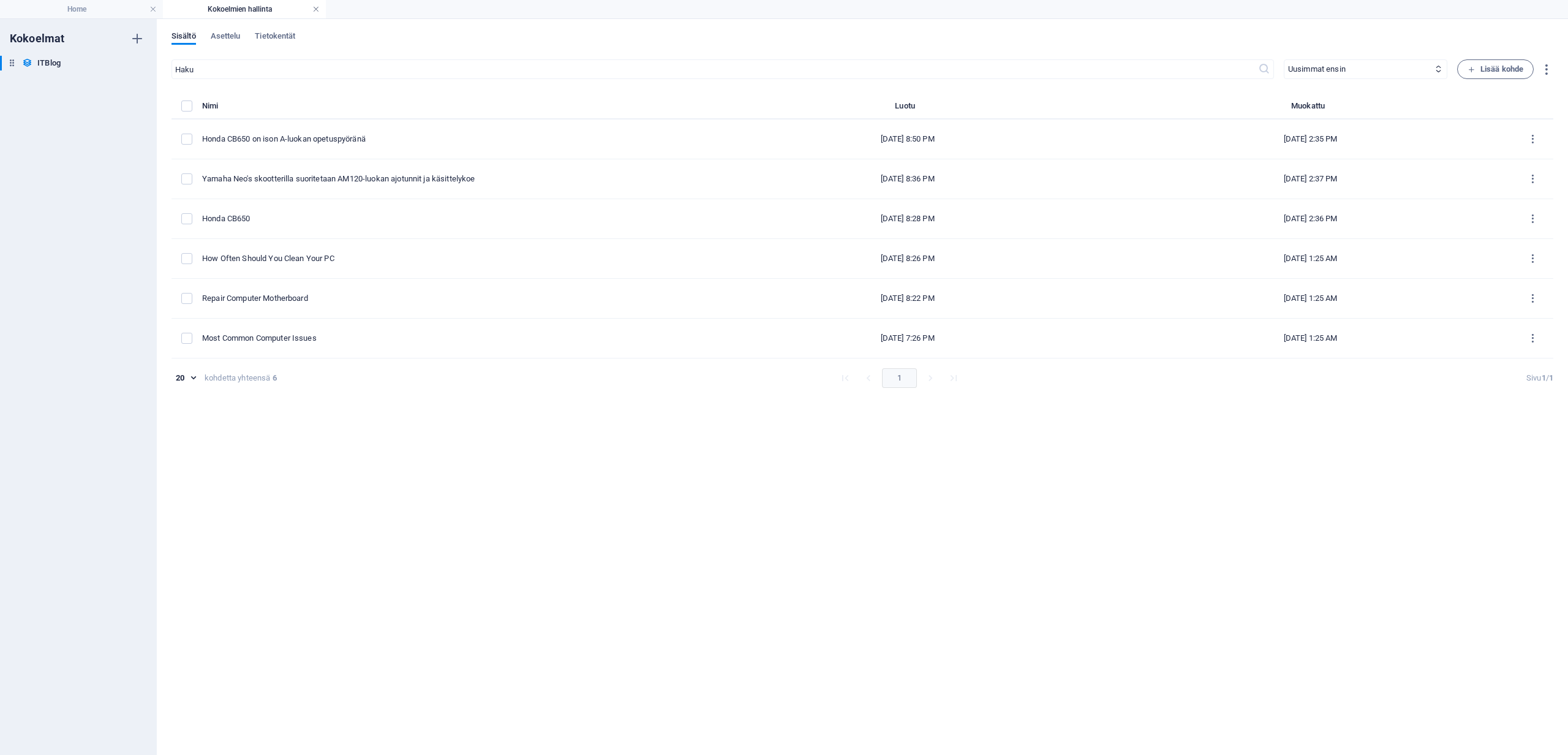
click at [314, 7] on link at bounding box center [316, 10] width 7 height 12
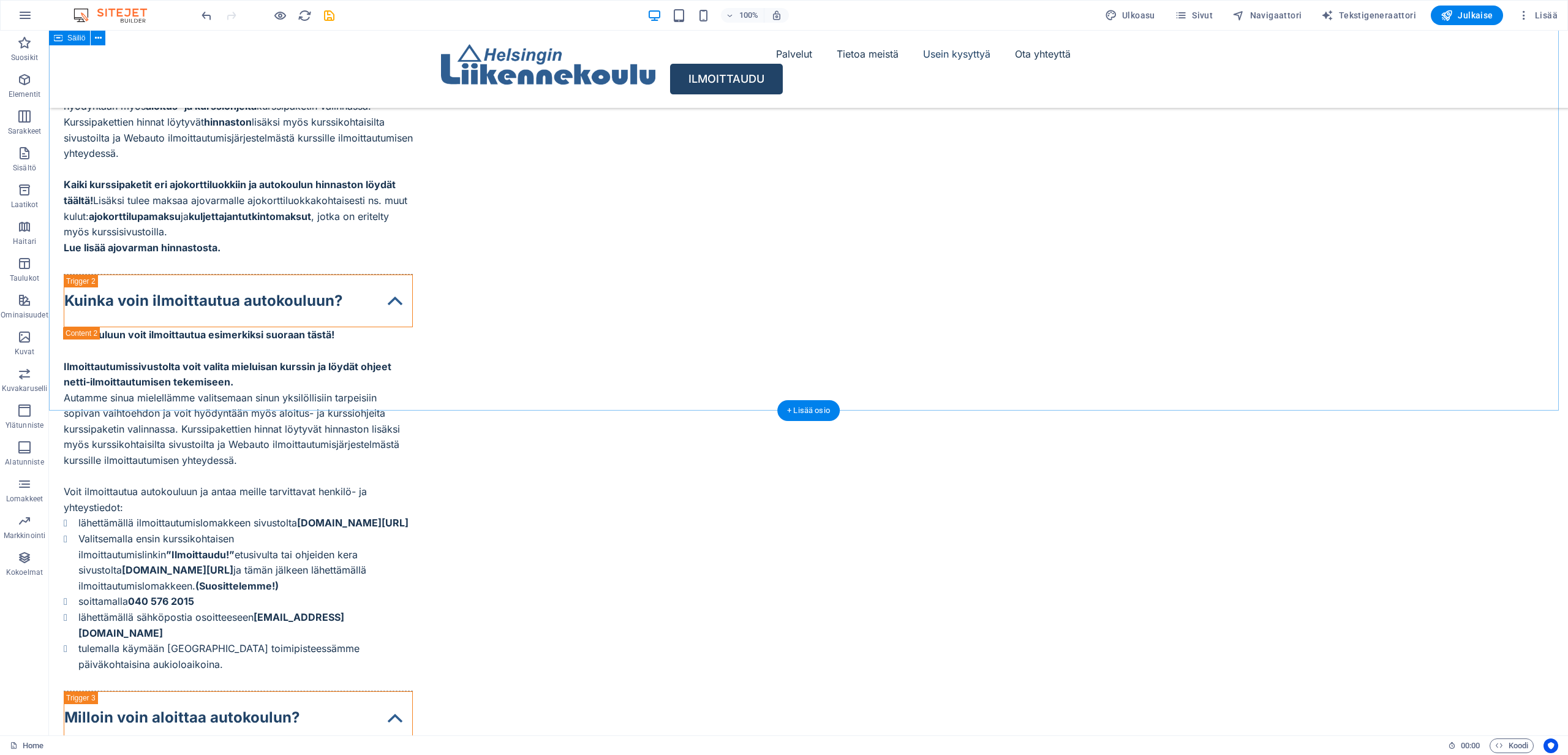
scroll to position [5669, 0]
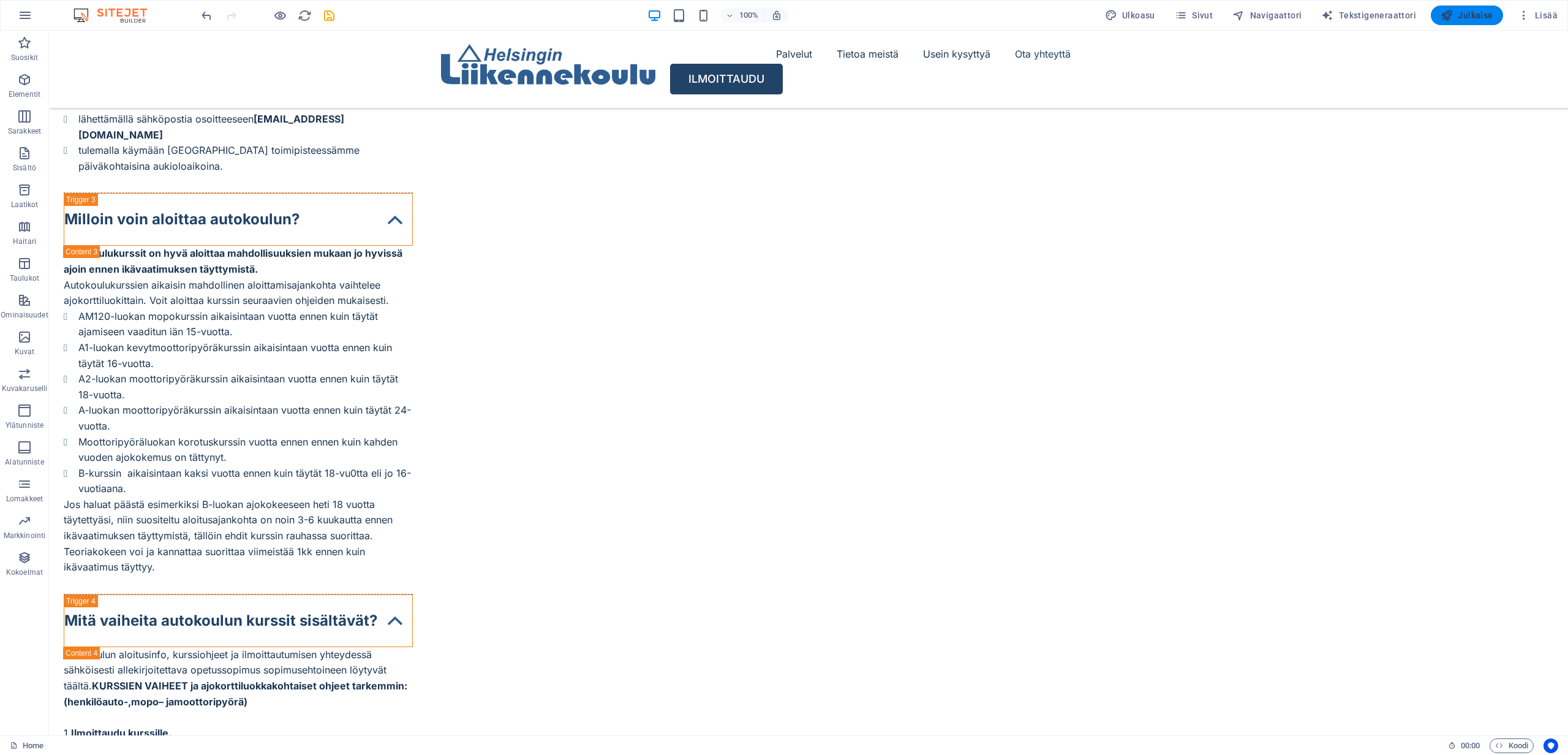
click at [1463, 18] on span "Julkaise" at bounding box center [1467, 15] width 53 height 12
